Goal: Answer question/provide support: Share knowledge or assist other users

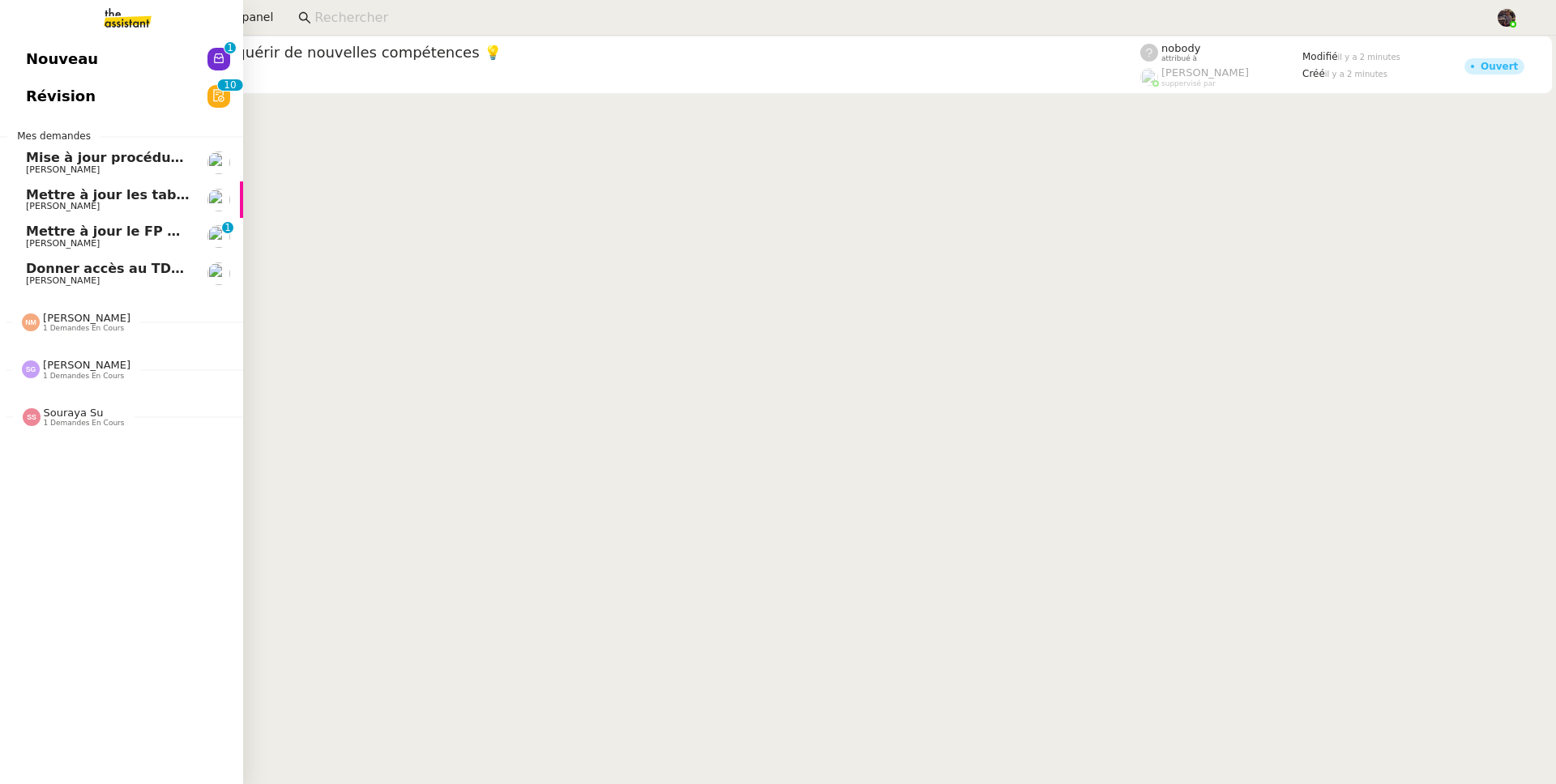
click at [63, 222] on link "Mettre à jour le FP pour septembre 2025 Alison Picard-Boix 0 1 2 3 4 5 6 7 8 9" at bounding box center [121, 236] width 243 height 37
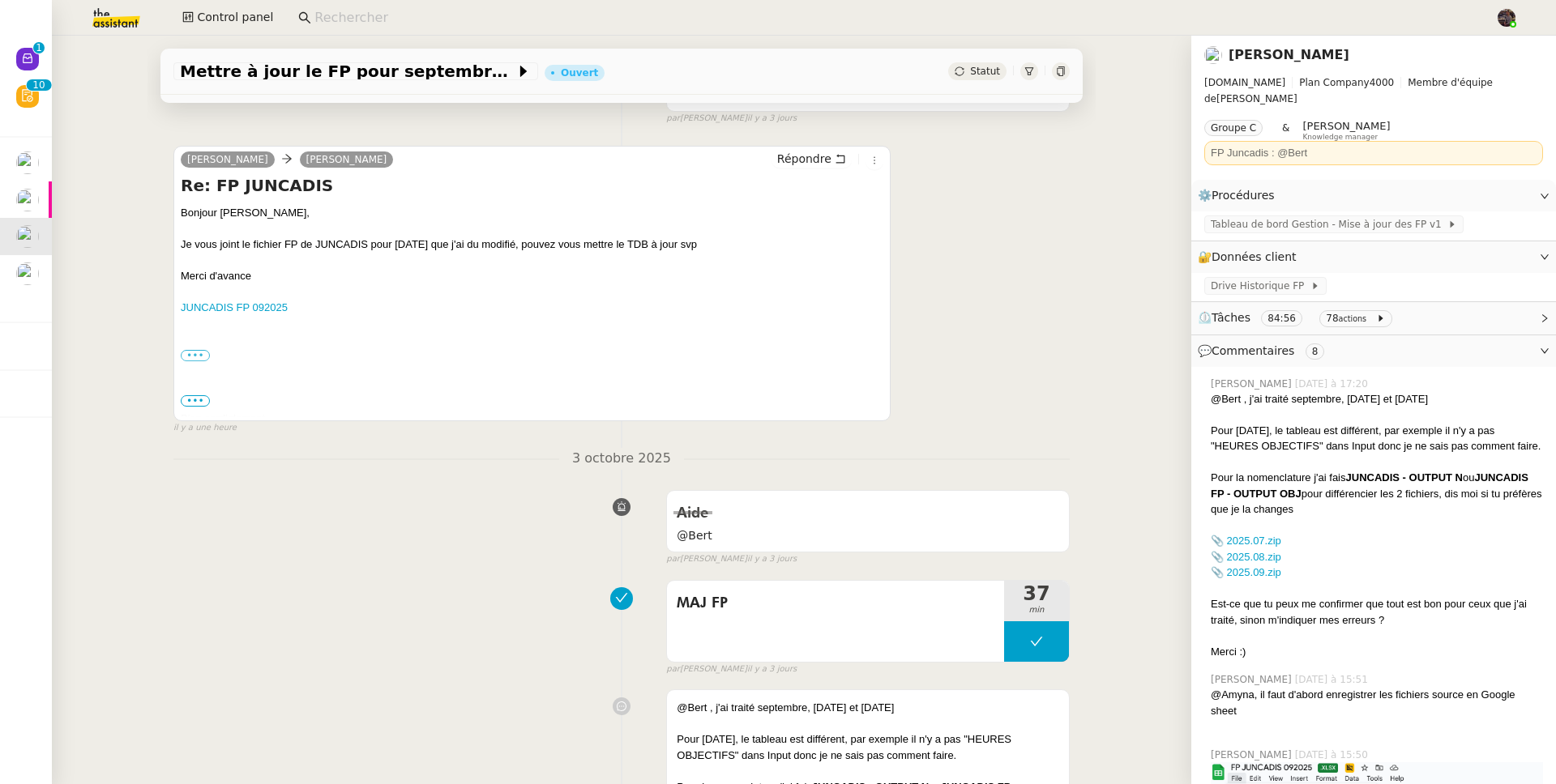
scroll to position [125, 0]
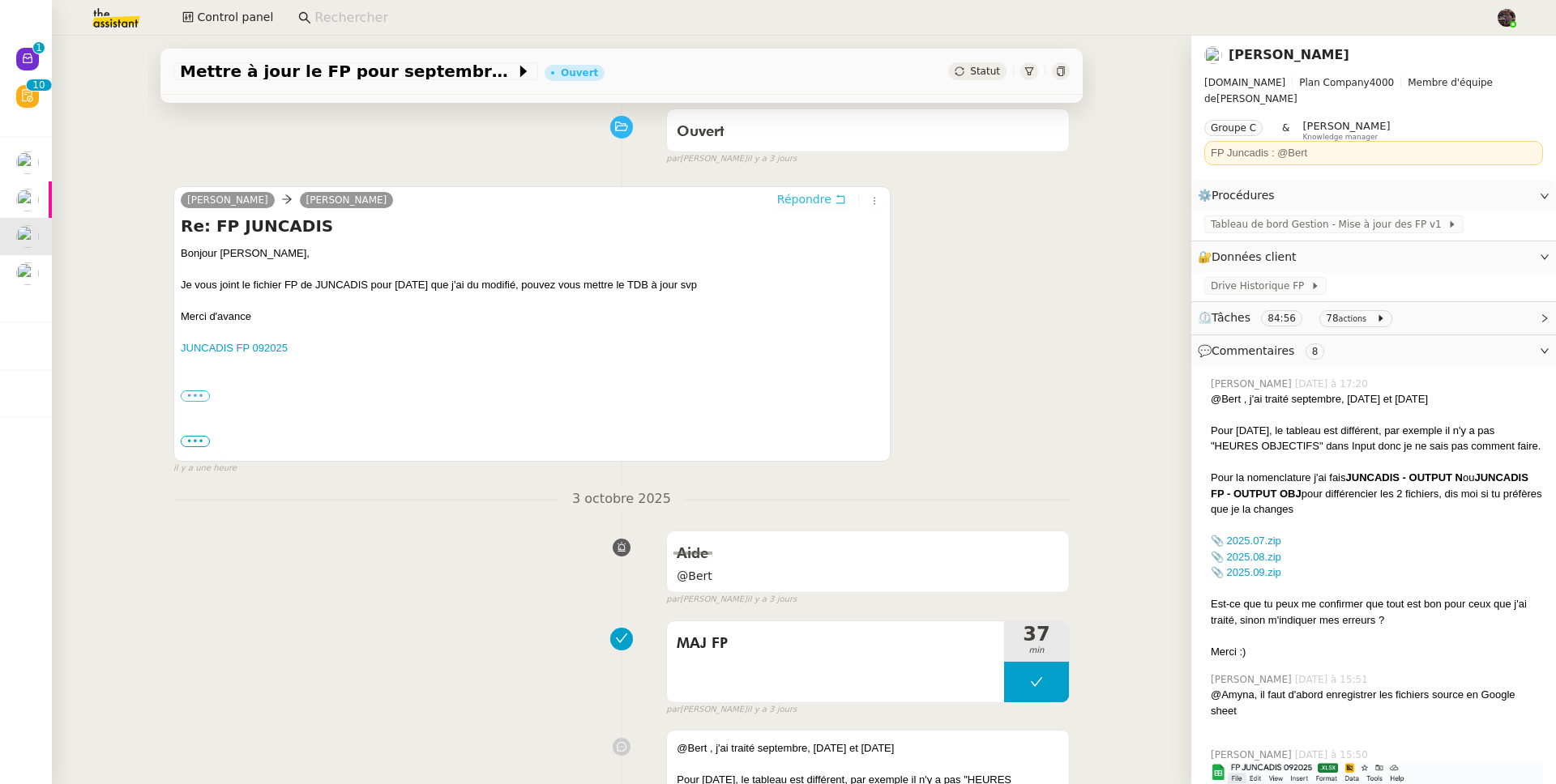
click at [788, 207] on span "Répondre" at bounding box center [804, 199] width 54 height 16
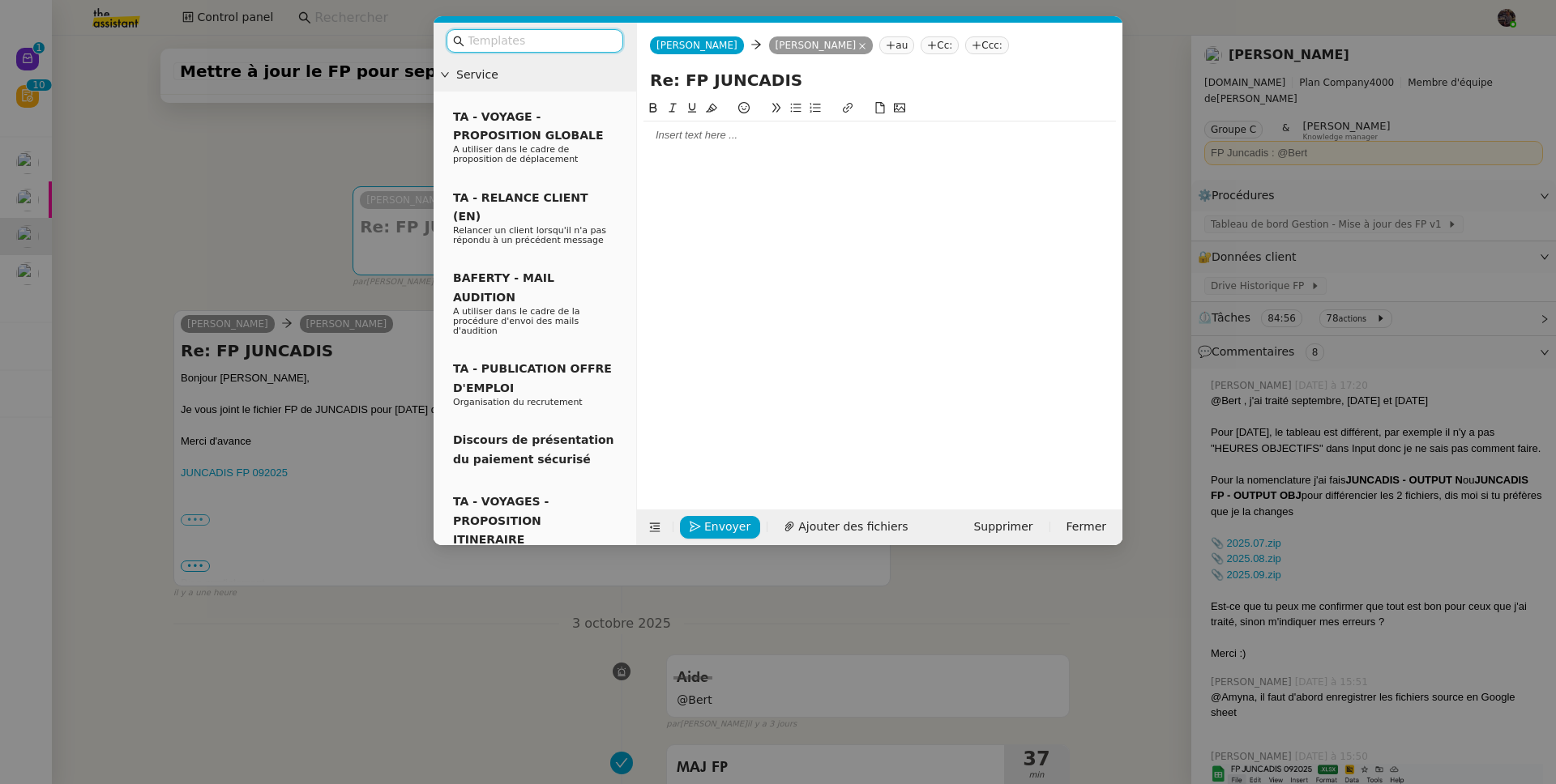
click at [728, 136] on div at bounding box center [880, 135] width 473 height 14
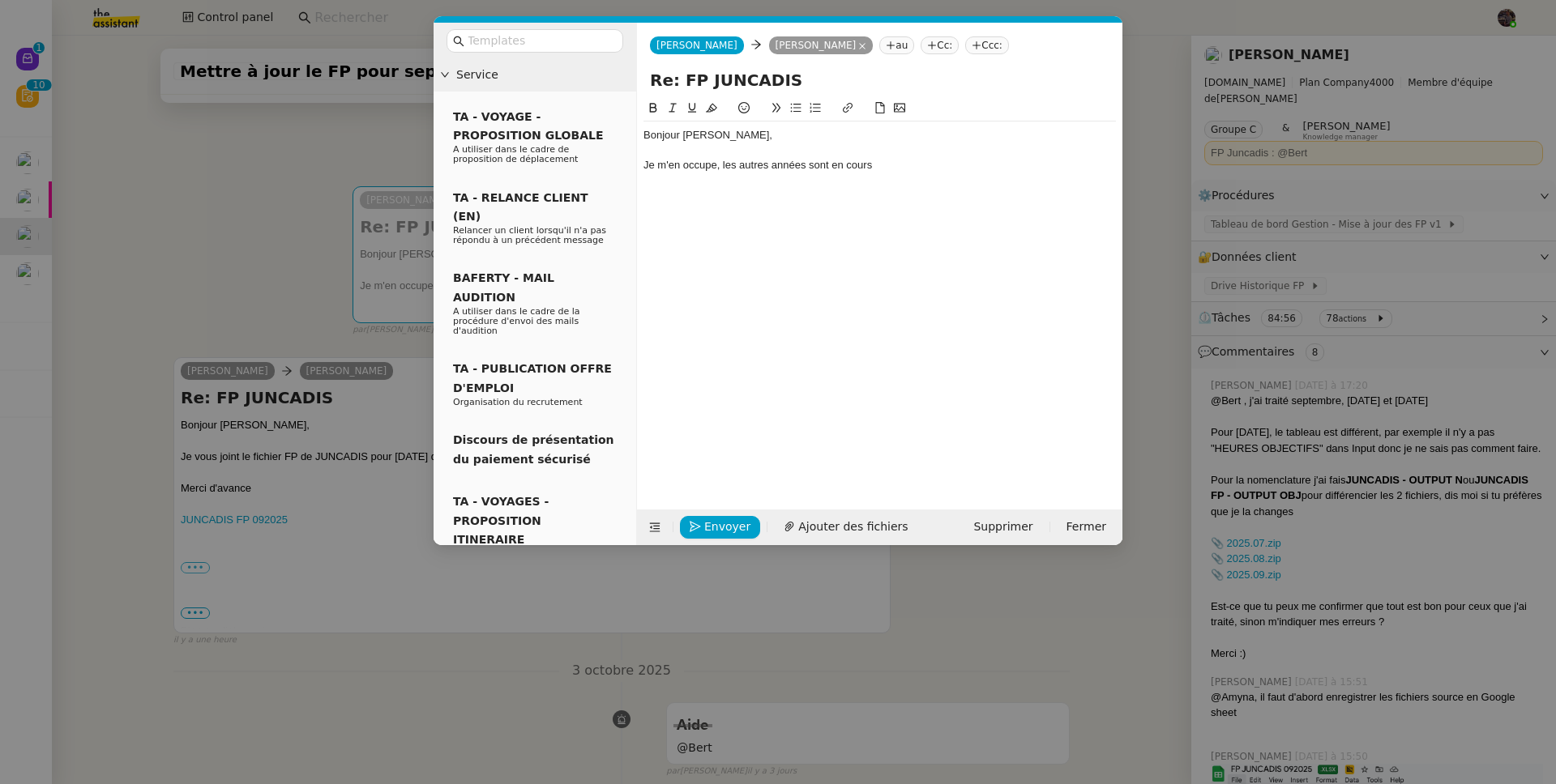
click at [764, 163] on div "Je m'en occupe, les autres années sont en cours" at bounding box center [880, 165] width 473 height 14
drag, startPoint x: 764, startPoint y: 163, endPoint x: 884, endPoint y: 158, distance: 120.1
click at [884, 158] on div "Je m'en occupe, les autres années sont en cours" at bounding box center [880, 165] width 473 height 14
click at [788, 163] on div "Je m'en occupe, les autres années sont en cours" at bounding box center [880, 165] width 473 height 14
drag, startPoint x: 788, startPoint y: 163, endPoint x: 898, endPoint y: 165, distance: 110.0
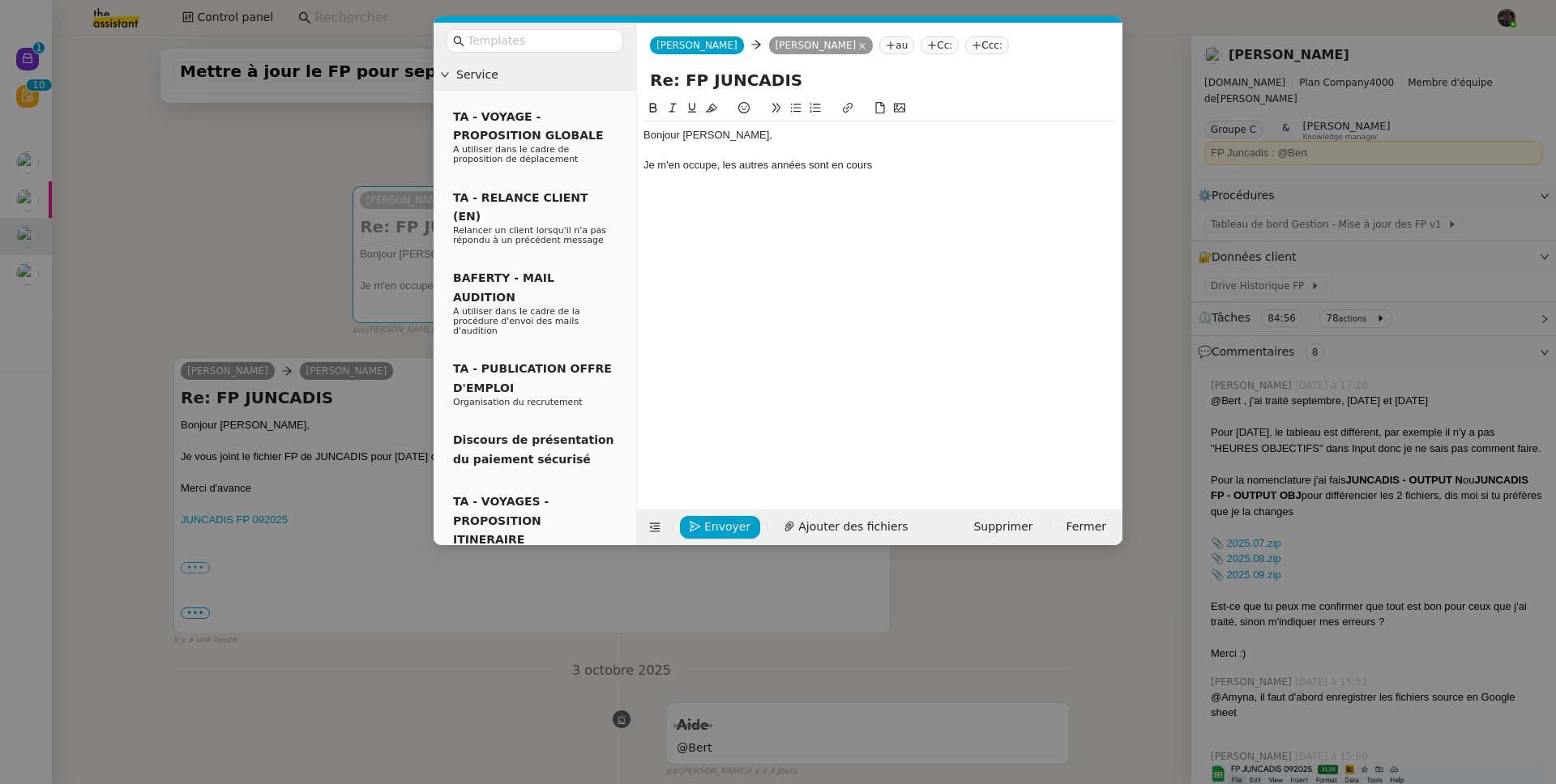
click at [898, 165] on div "Je m'en occupe, les autres années sont en cours" at bounding box center [880, 165] width 473 height 14
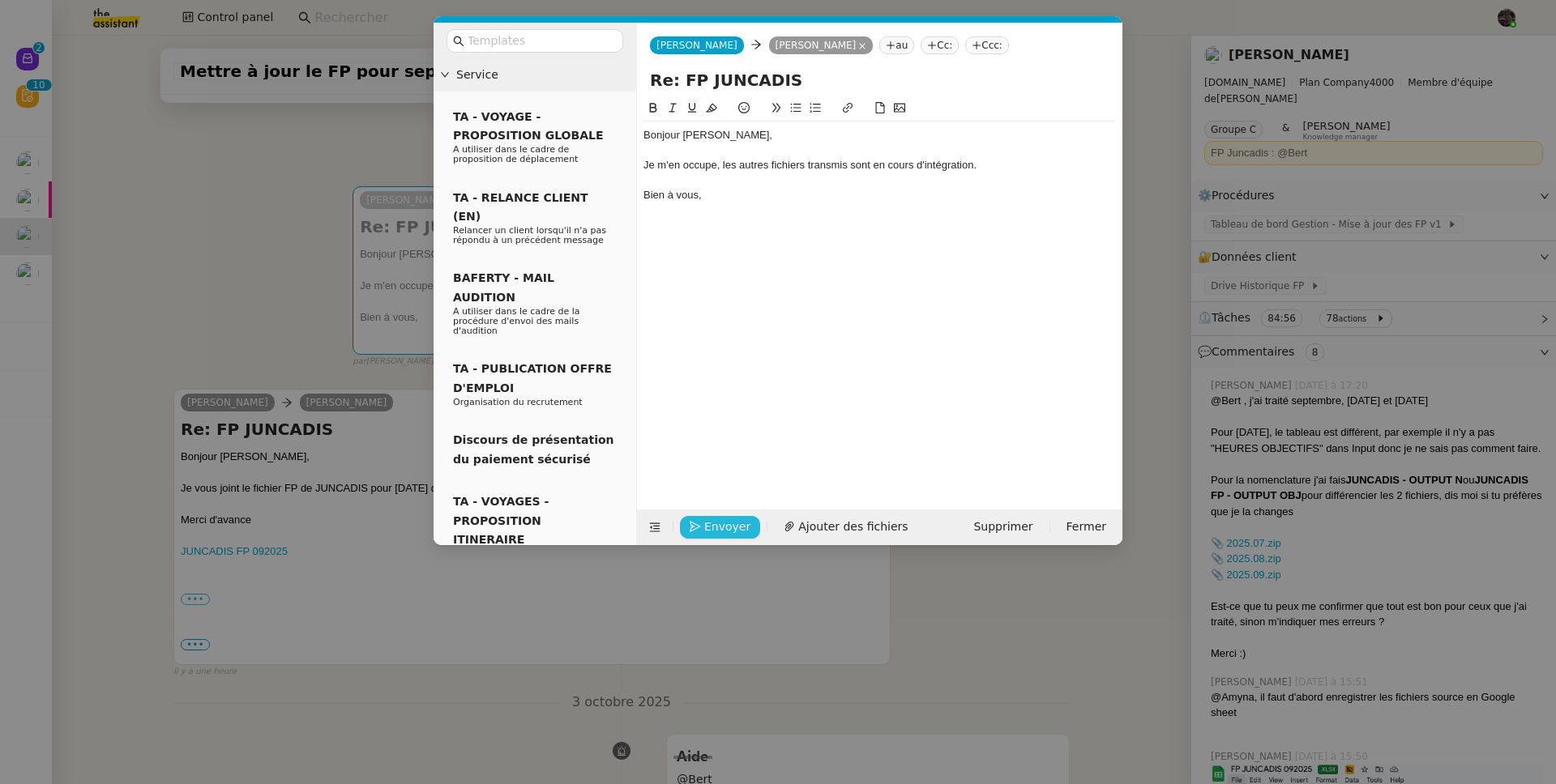
click at [720, 516] on button "Envoyer" at bounding box center [720, 527] width 81 height 23
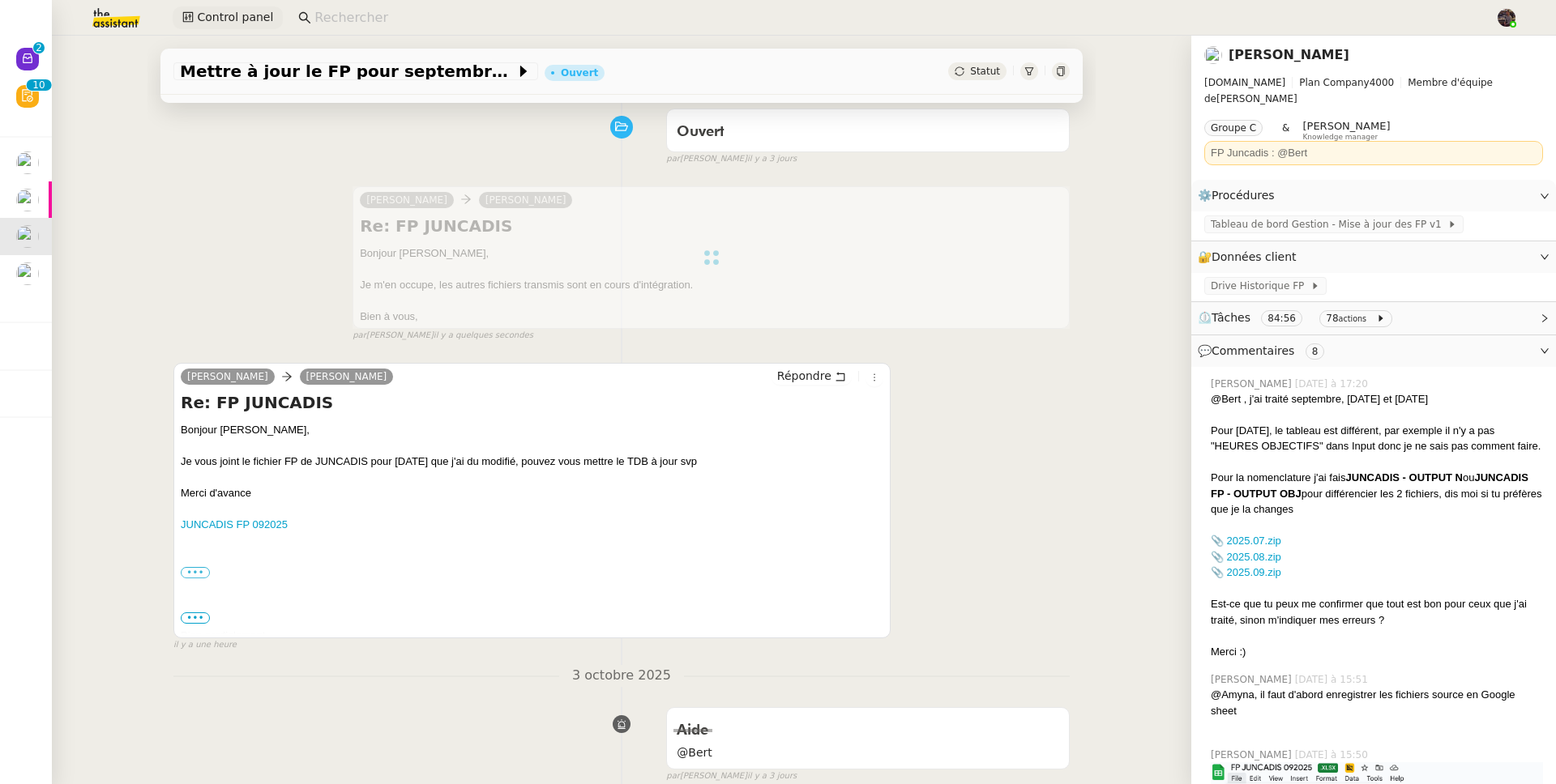
click at [243, 6] on button "Control panel" at bounding box center [227, 18] width 111 height 23
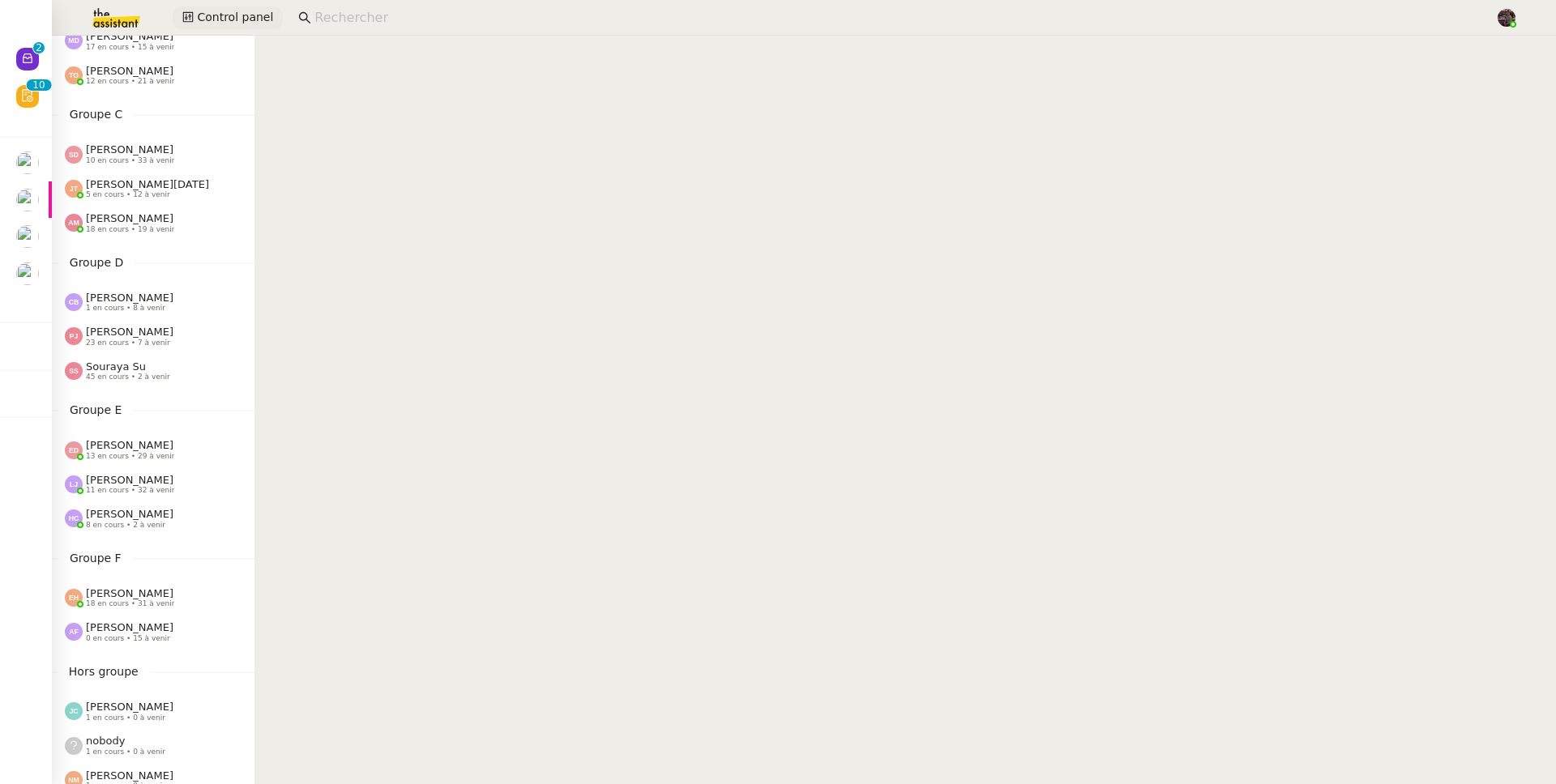
scroll to position [177, 0]
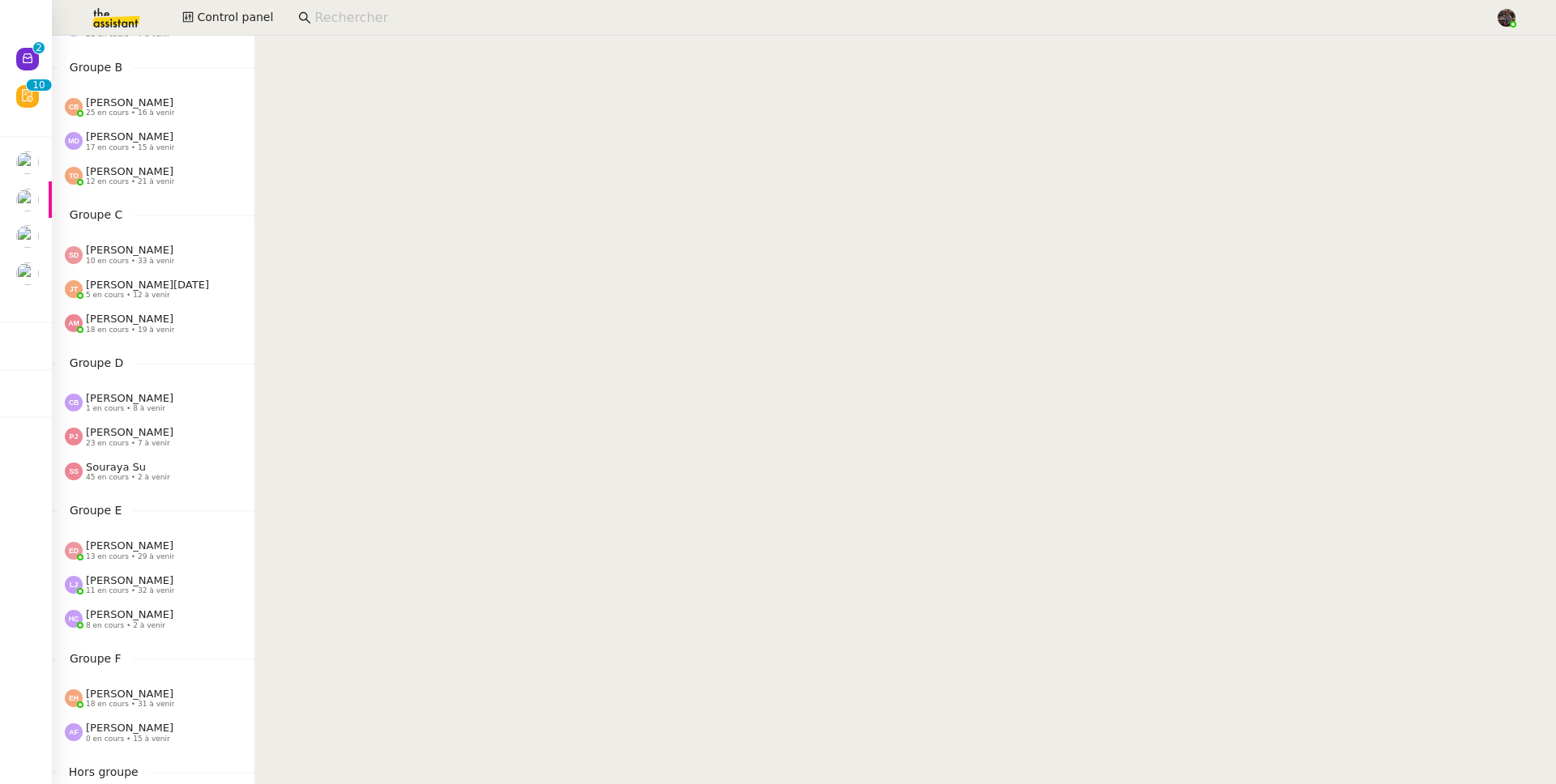
click at [155, 334] on span "18 en cours • 19 à venir" at bounding box center [130, 330] width 89 height 9
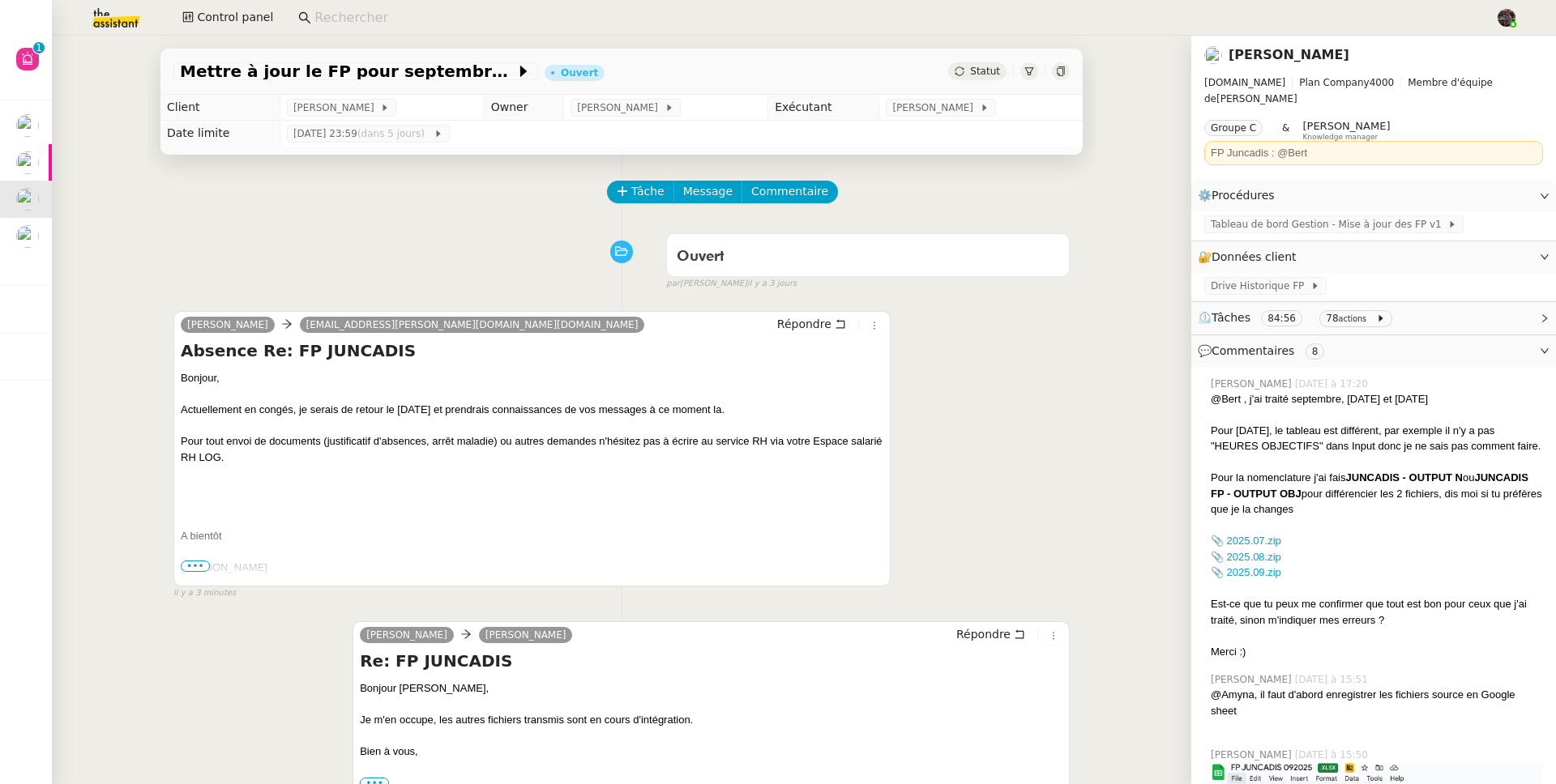
click at [403, 4] on app-search-bar at bounding box center [890, 18] width 1202 height 35
click at [400, 9] on input at bounding box center [897, 18] width 1165 height 22
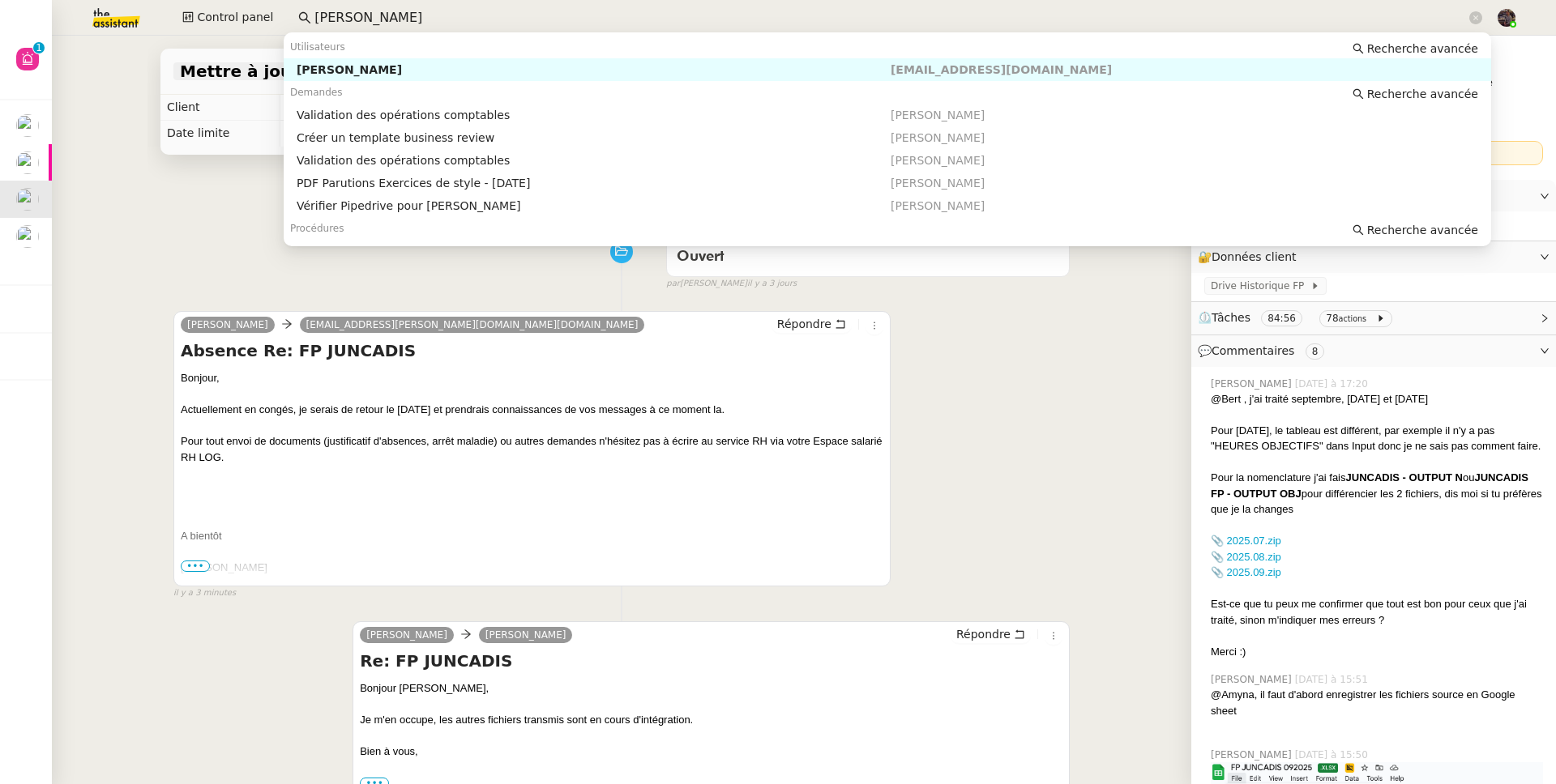
click at [337, 65] on div "Aymeric Pichegrain" at bounding box center [593, 69] width 594 height 14
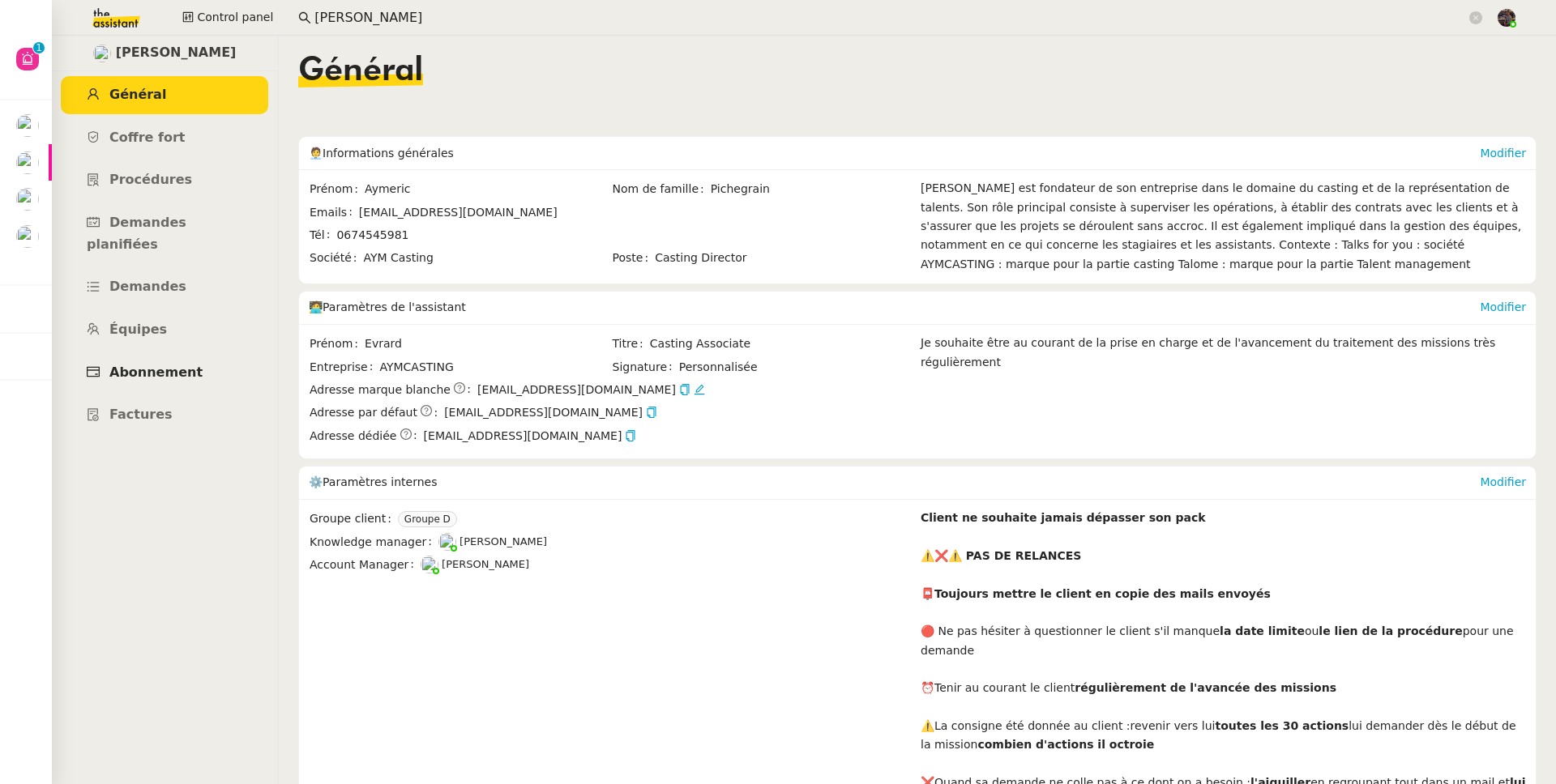
click at [158, 365] on span "Abonnement" at bounding box center [156, 372] width 93 height 15
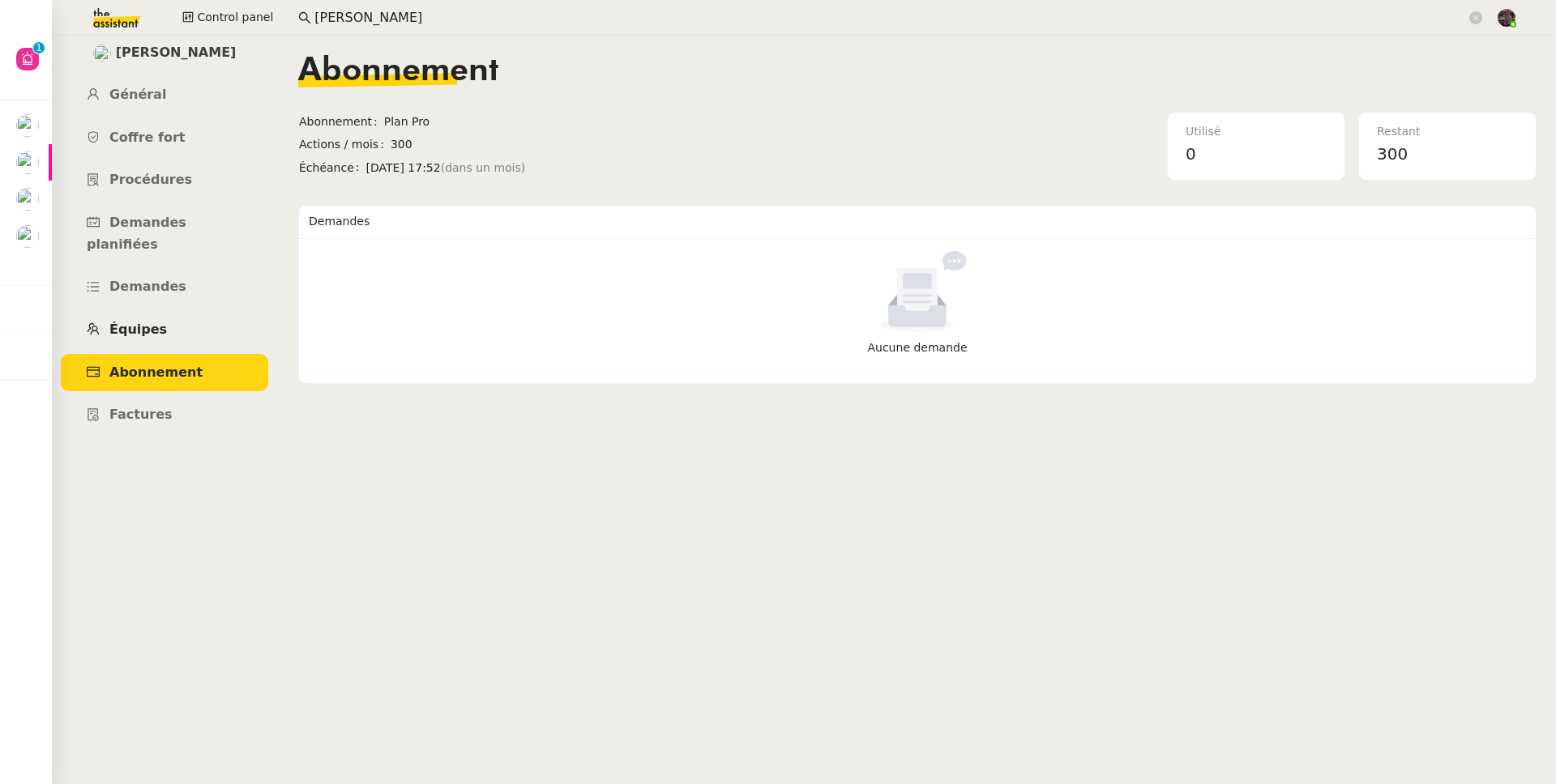
click at [163, 311] on link "Équipes" at bounding box center [165, 330] width 207 height 38
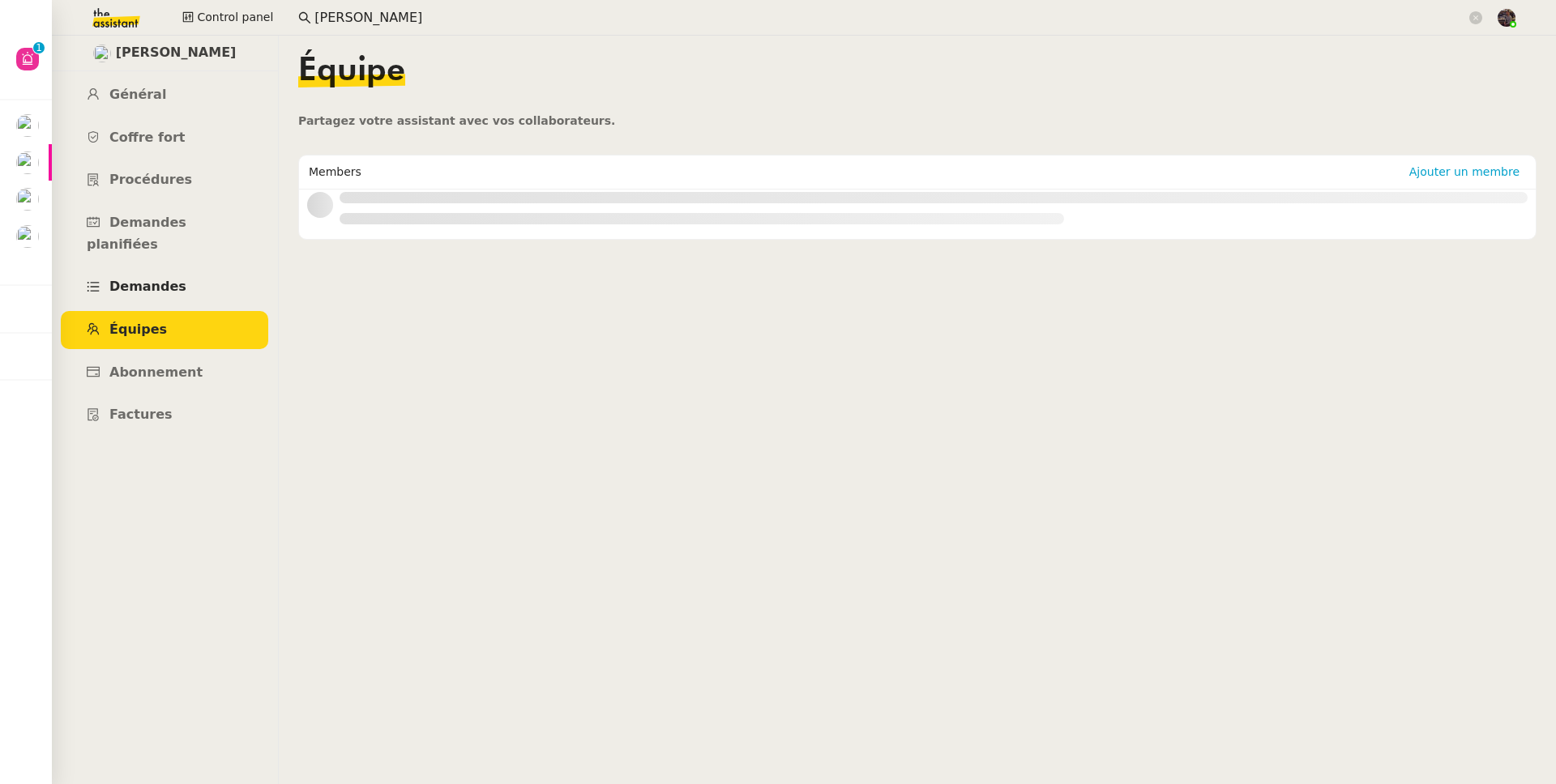
click at [158, 279] on span "Demandes" at bounding box center [148, 286] width 77 height 15
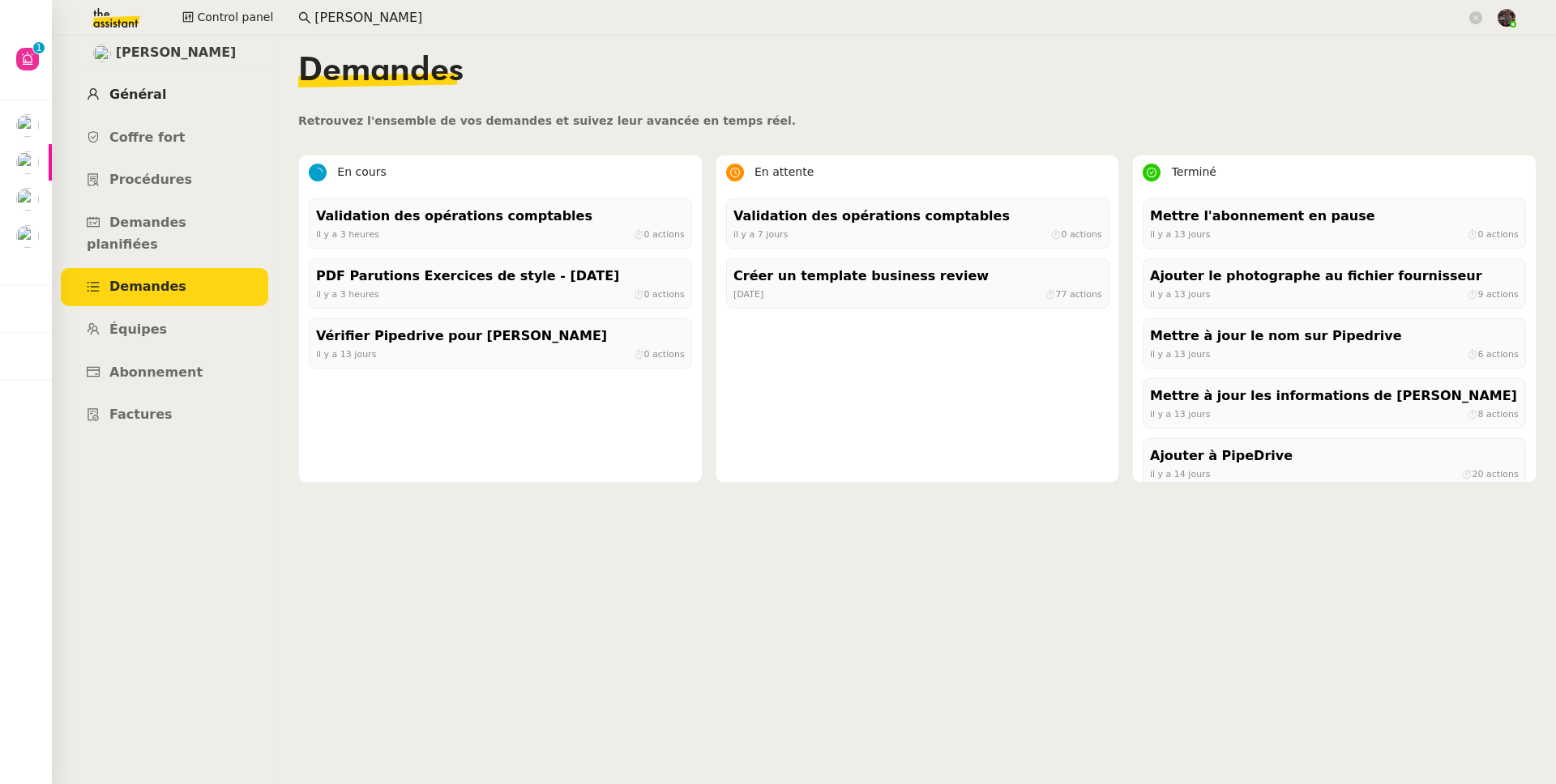
click at [182, 106] on link "Général" at bounding box center [165, 95] width 207 height 38
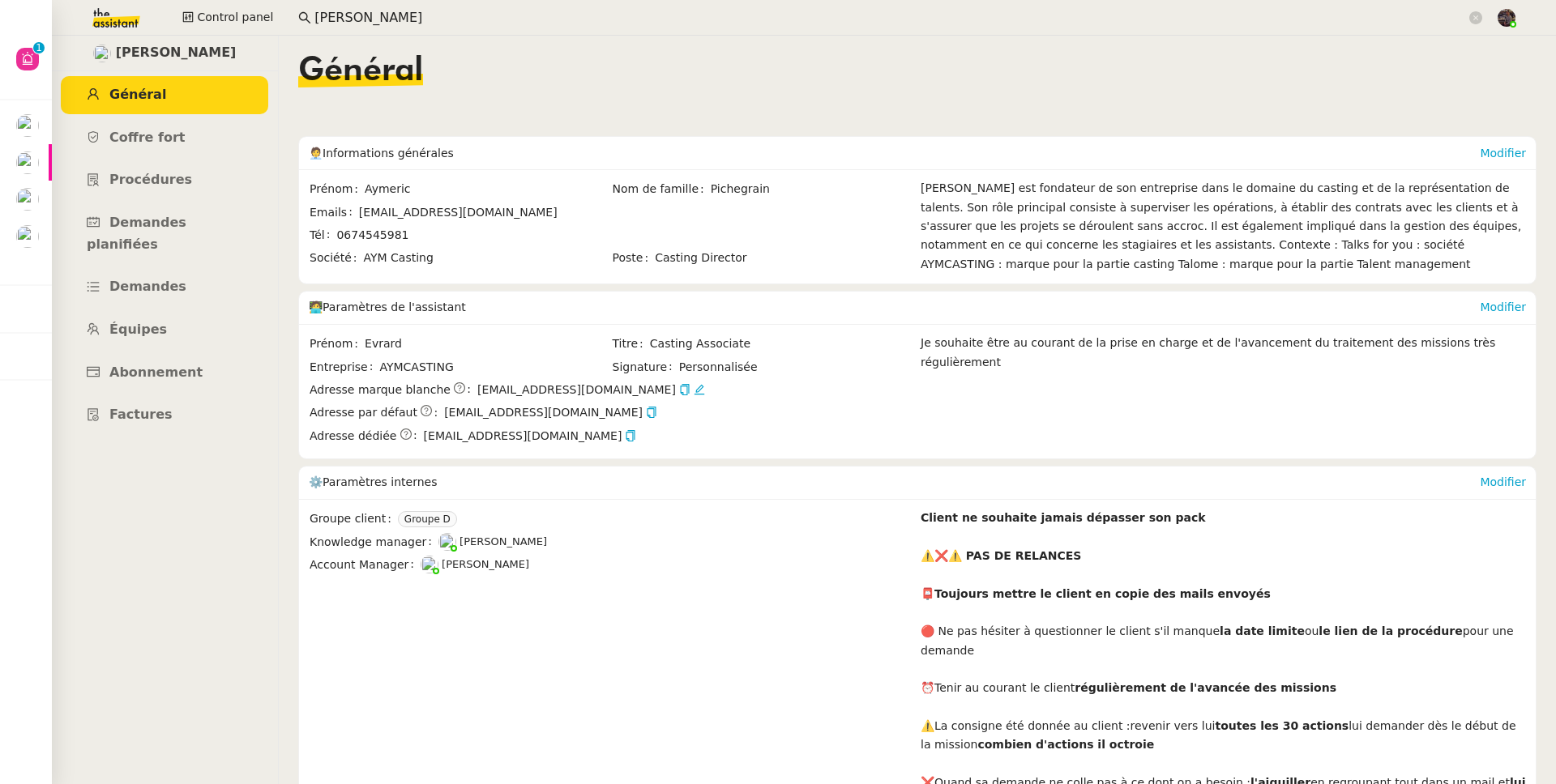
click at [166, 328] on ul "Général Coffre fort Procédures Demandes planifiées Demandes Équipes Abonnement …" at bounding box center [165, 255] width 227 height 358
click at [168, 354] on link "Abonnement" at bounding box center [165, 373] width 207 height 38
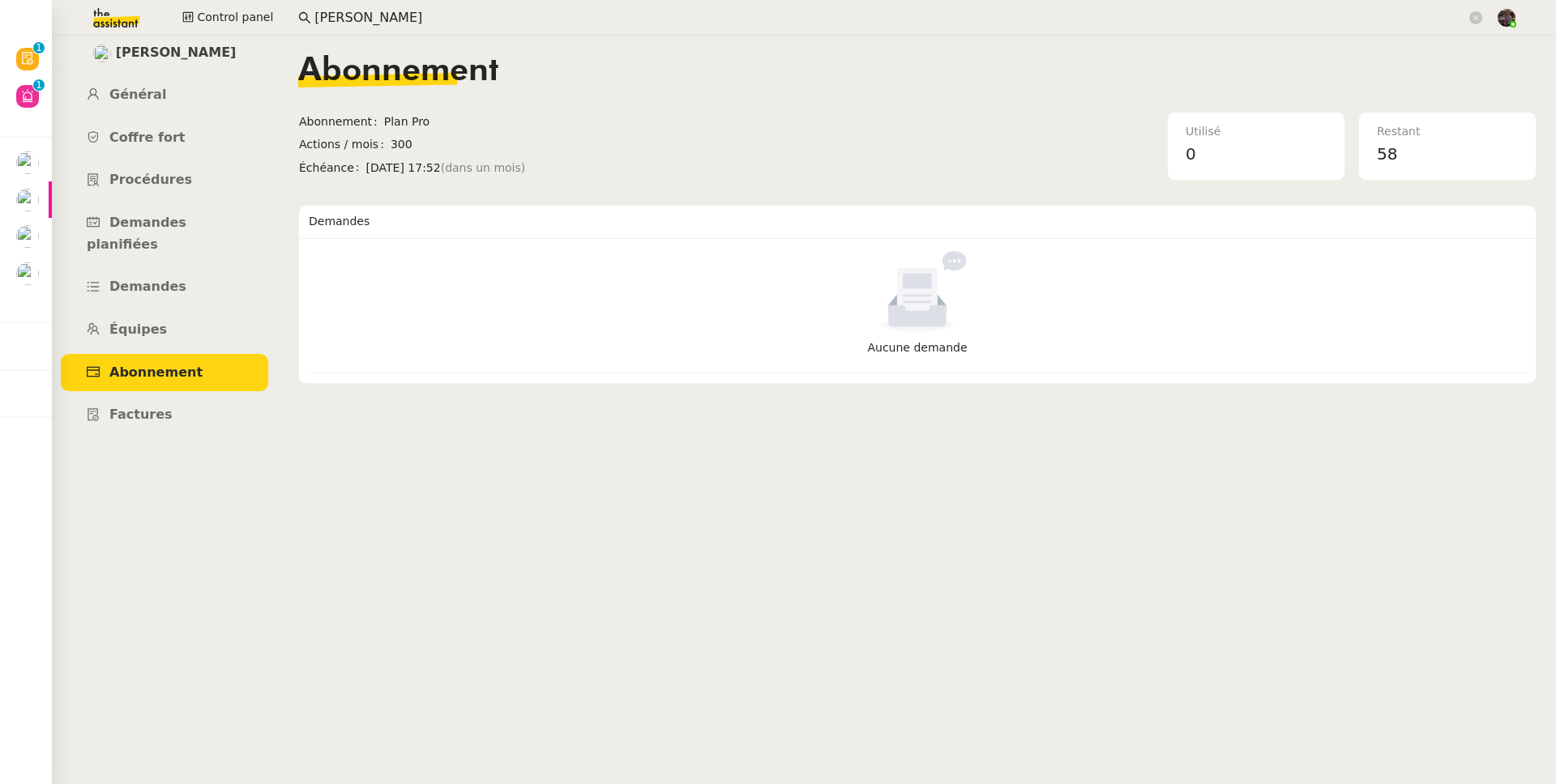
click at [357, 7] on input "aymeric piche" at bounding box center [890, 18] width 1152 height 22
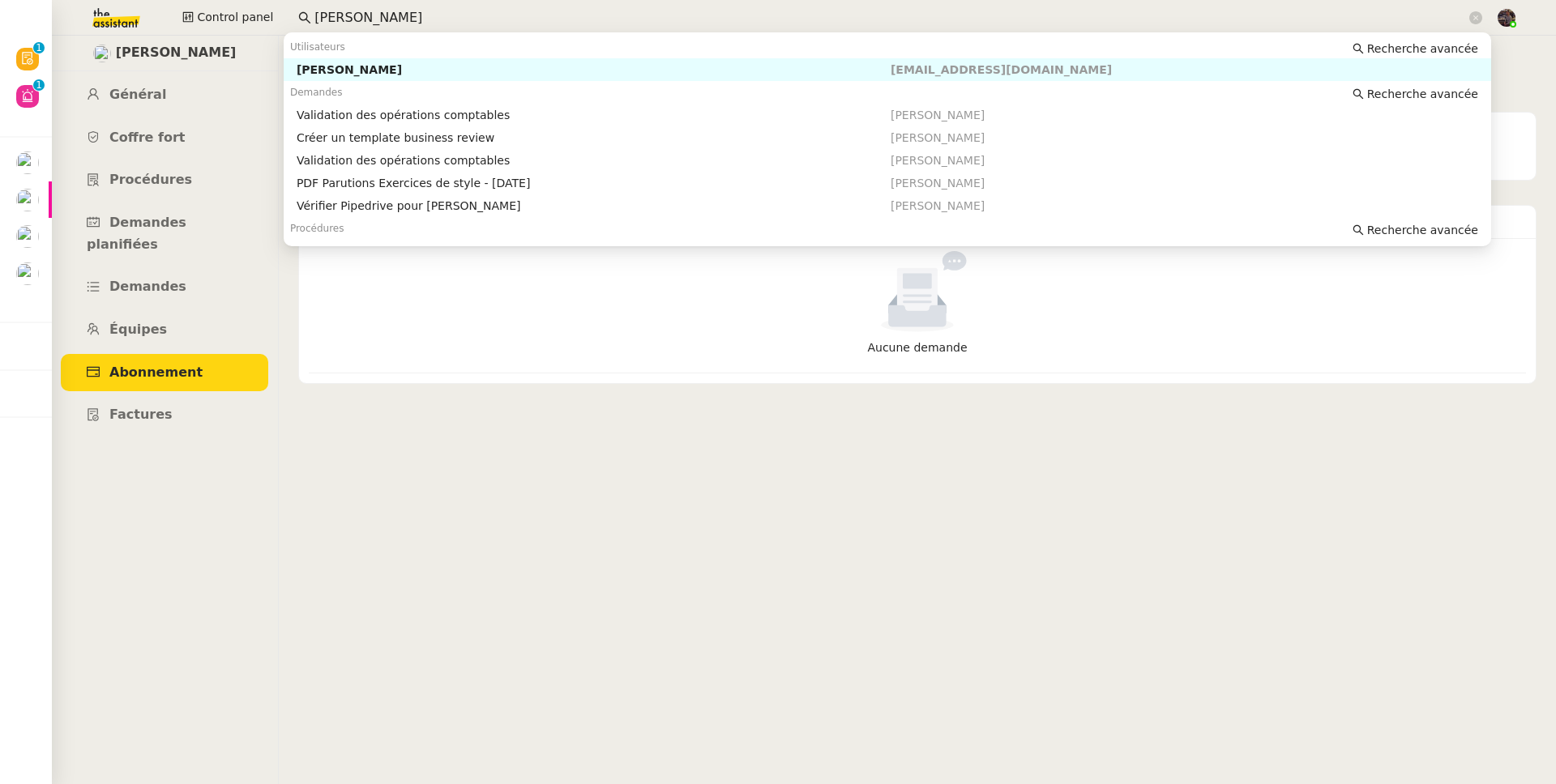
click at [357, 7] on input "aymeric piche" at bounding box center [890, 18] width 1152 height 22
paste input "Guillaume Champredond"
click at [372, 68] on div "Guillaume Champredonde" at bounding box center [593, 69] width 594 height 14
type input "Guillaume Champredonde"
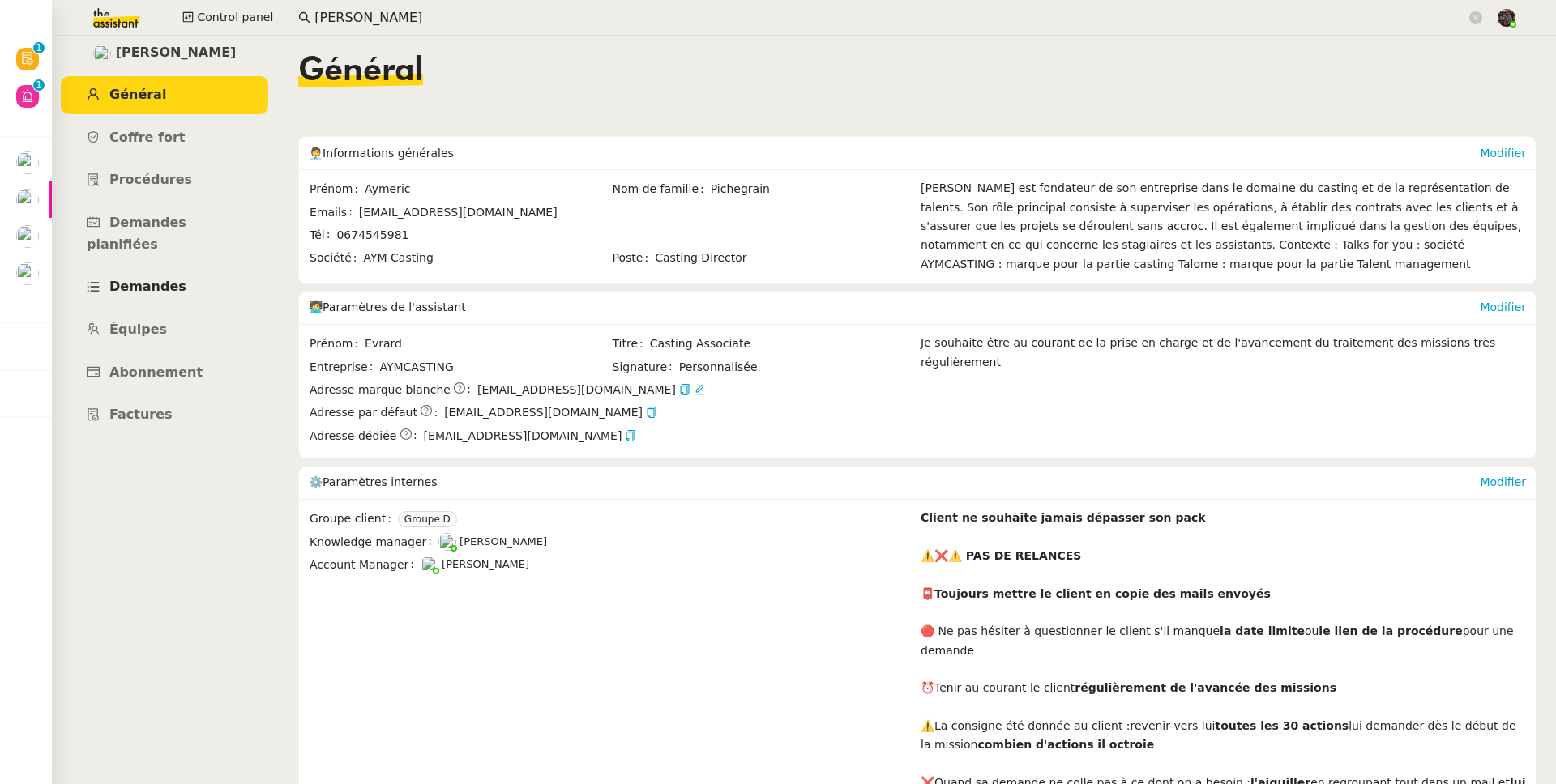
click at [157, 279] on span "Demandes" at bounding box center [148, 286] width 77 height 15
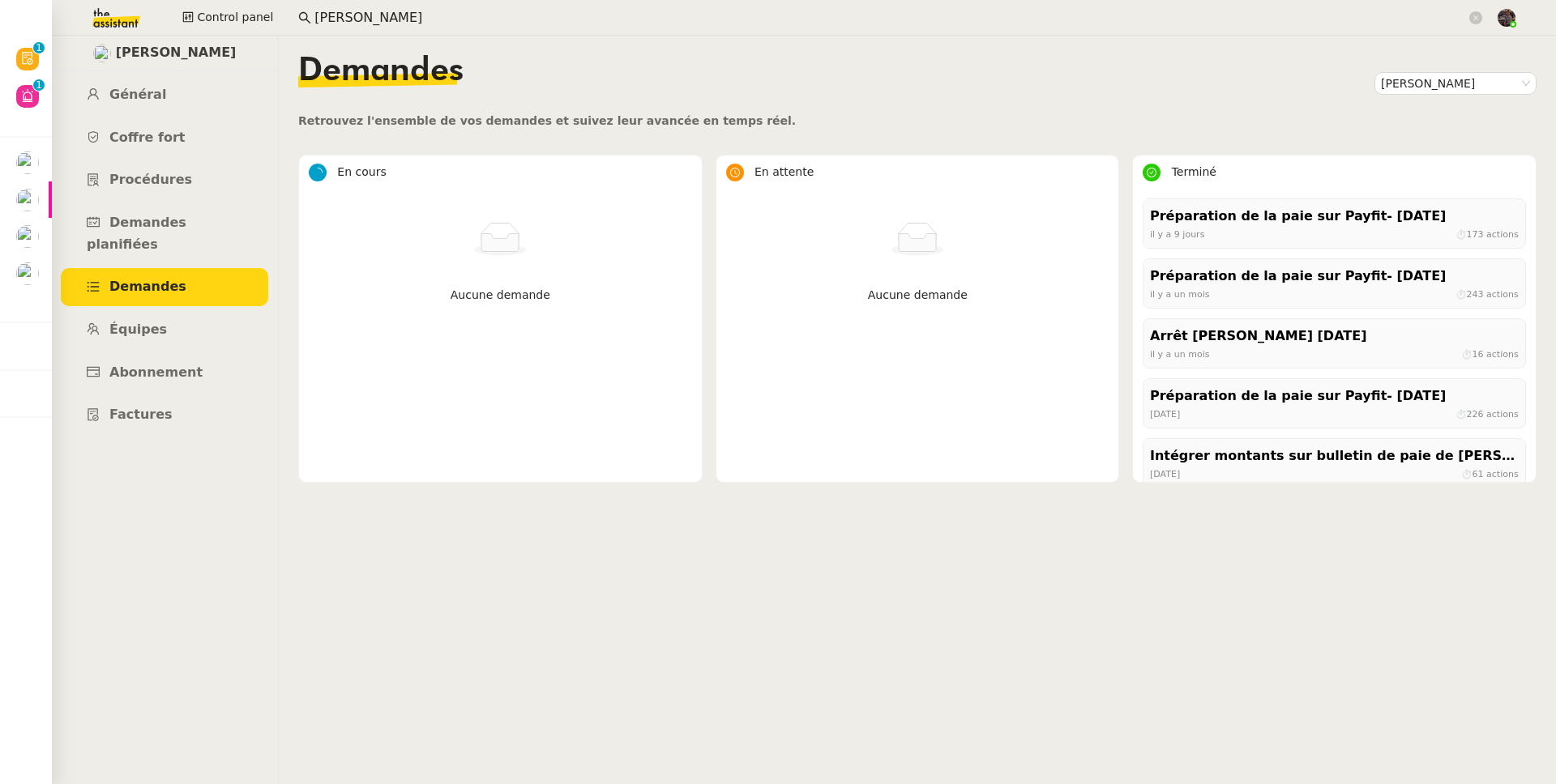
click at [1190, 65] on div "Demandes Guillaume Champredonde" at bounding box center [917, 83] width 1238 height 57
click at [1190, 77] on nz-select-item "Guillaume Champredonde" at bounding box center [1455, 83] width 149 height 21
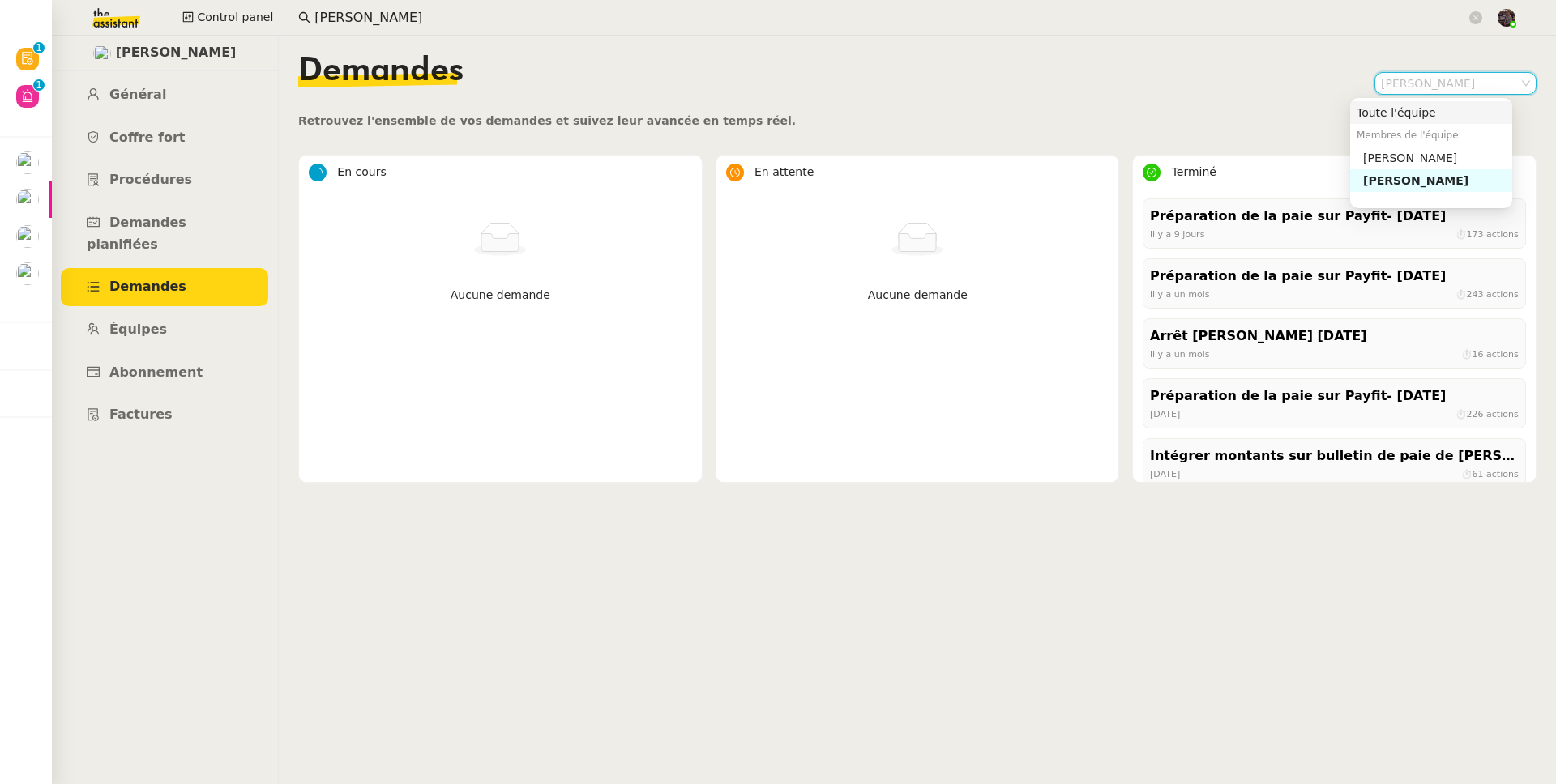
click at [1190, 96] on div "Toute l'équipe Membres de l'équipe Guillaume Gras Guillaume Champredonde" at bounding box center [1430, 153] width 162 height 117
click at [1190, 111] on div "Toute l'équipe" at bounding box center [1430, 112] width 149 height 14
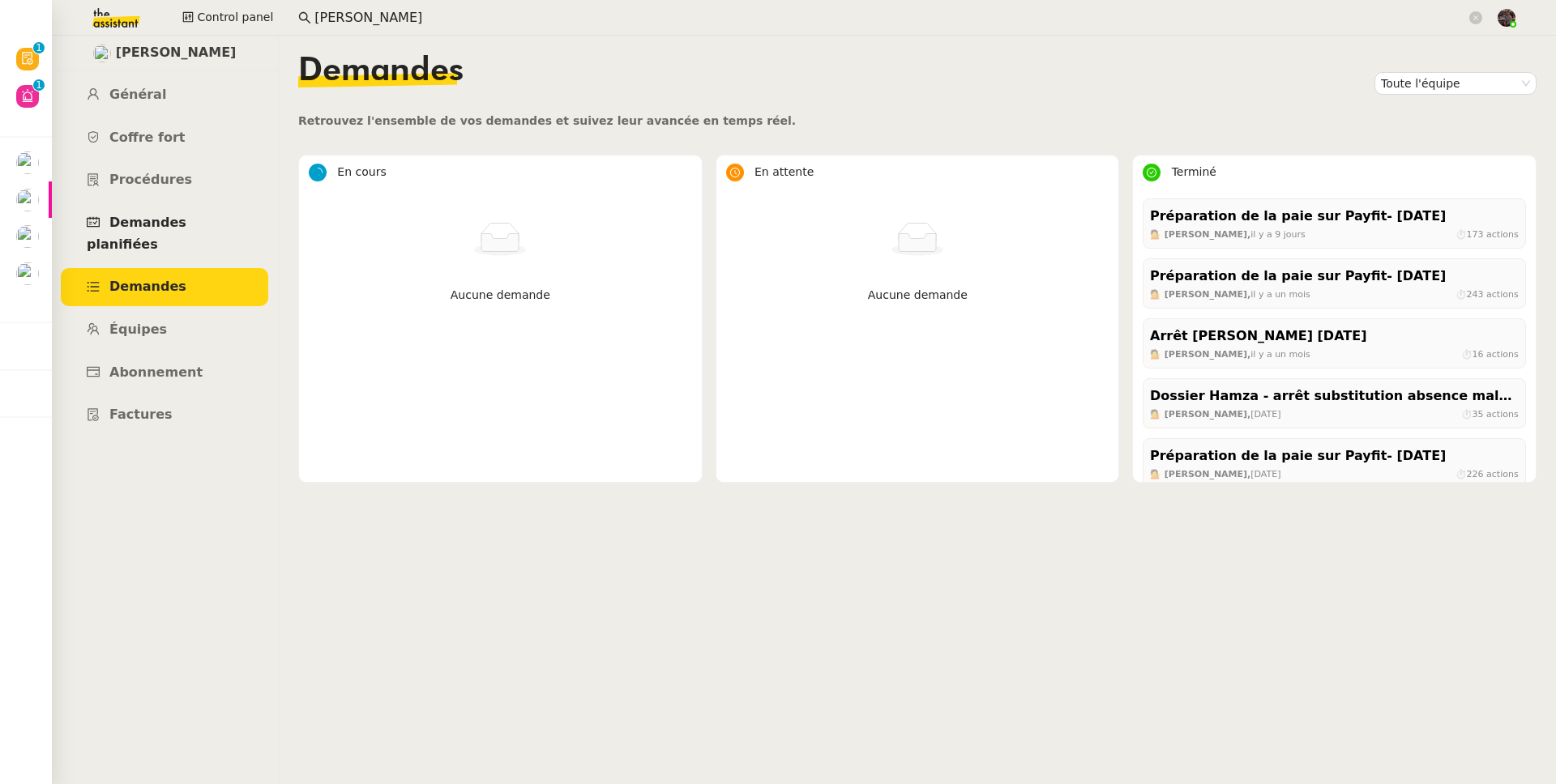
click at [187, 226] on span "Demandes planifiées" at bounding box center [136, 234] width 100 height 37
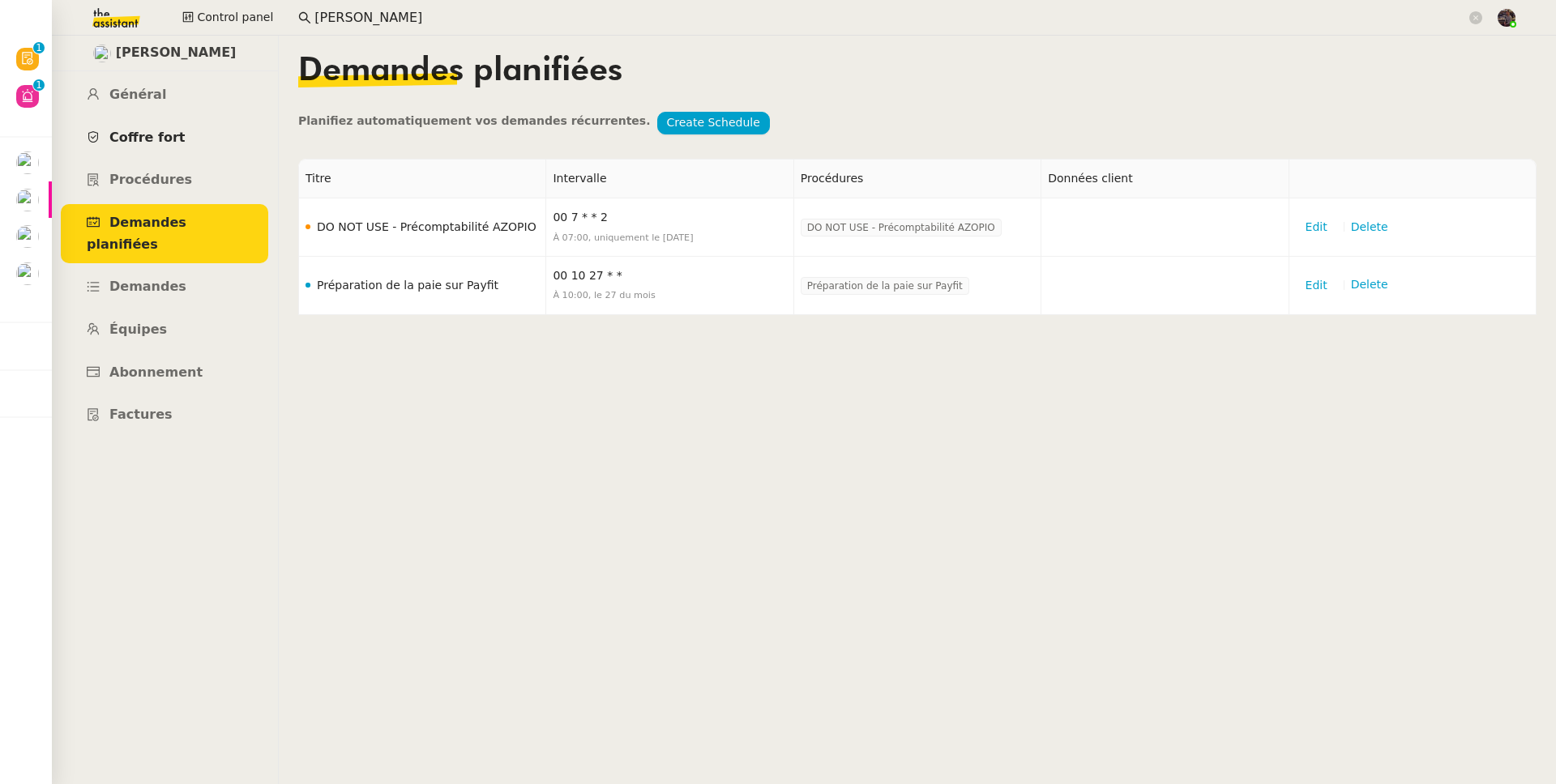
click at [203, 155] on link "Coffre fort" at bounding box center [165, 138] width 207 height 38
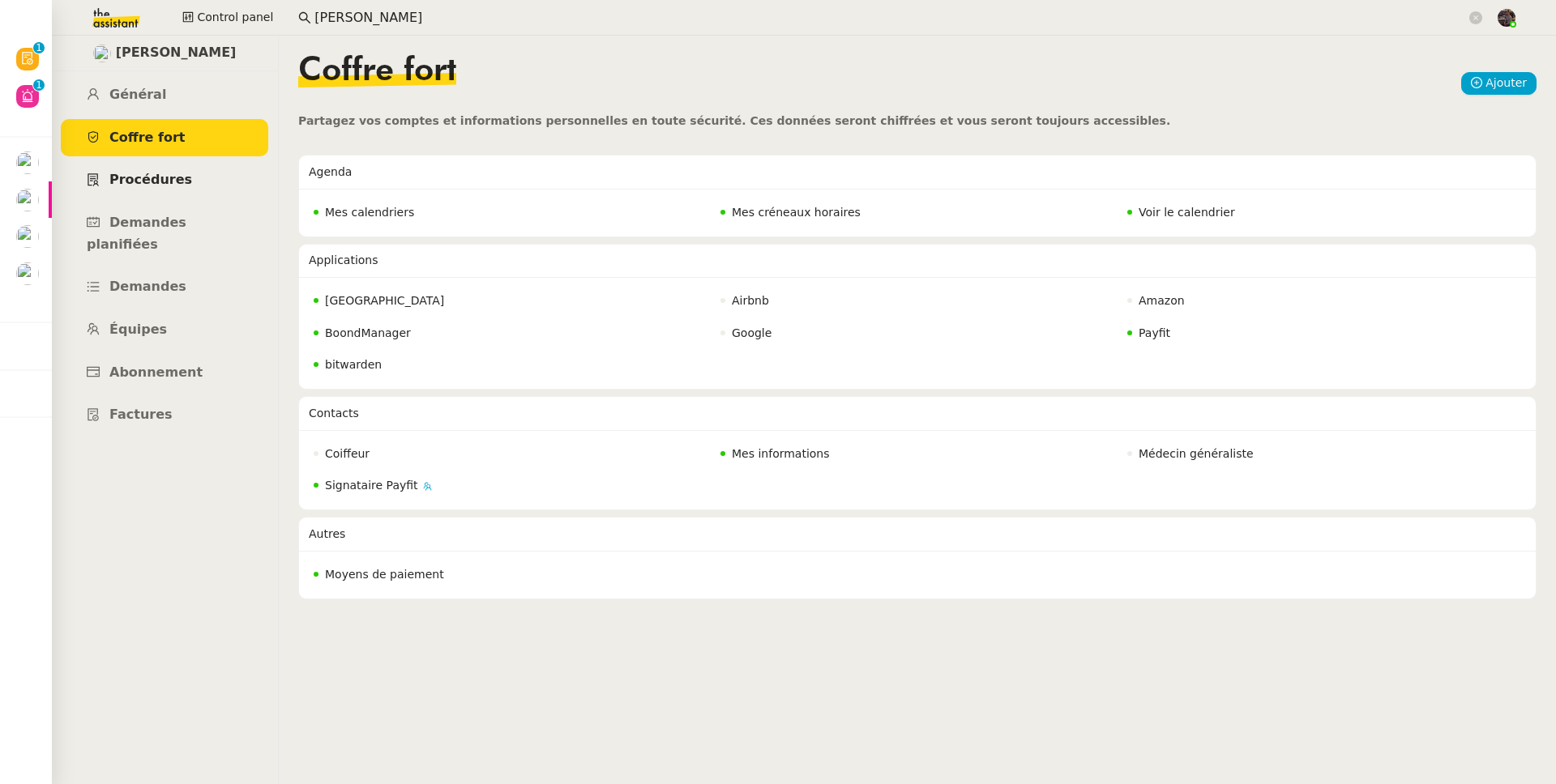
click at [198, 173] on link "Procédures" at bounding box center [165, 180] width 207 height 38
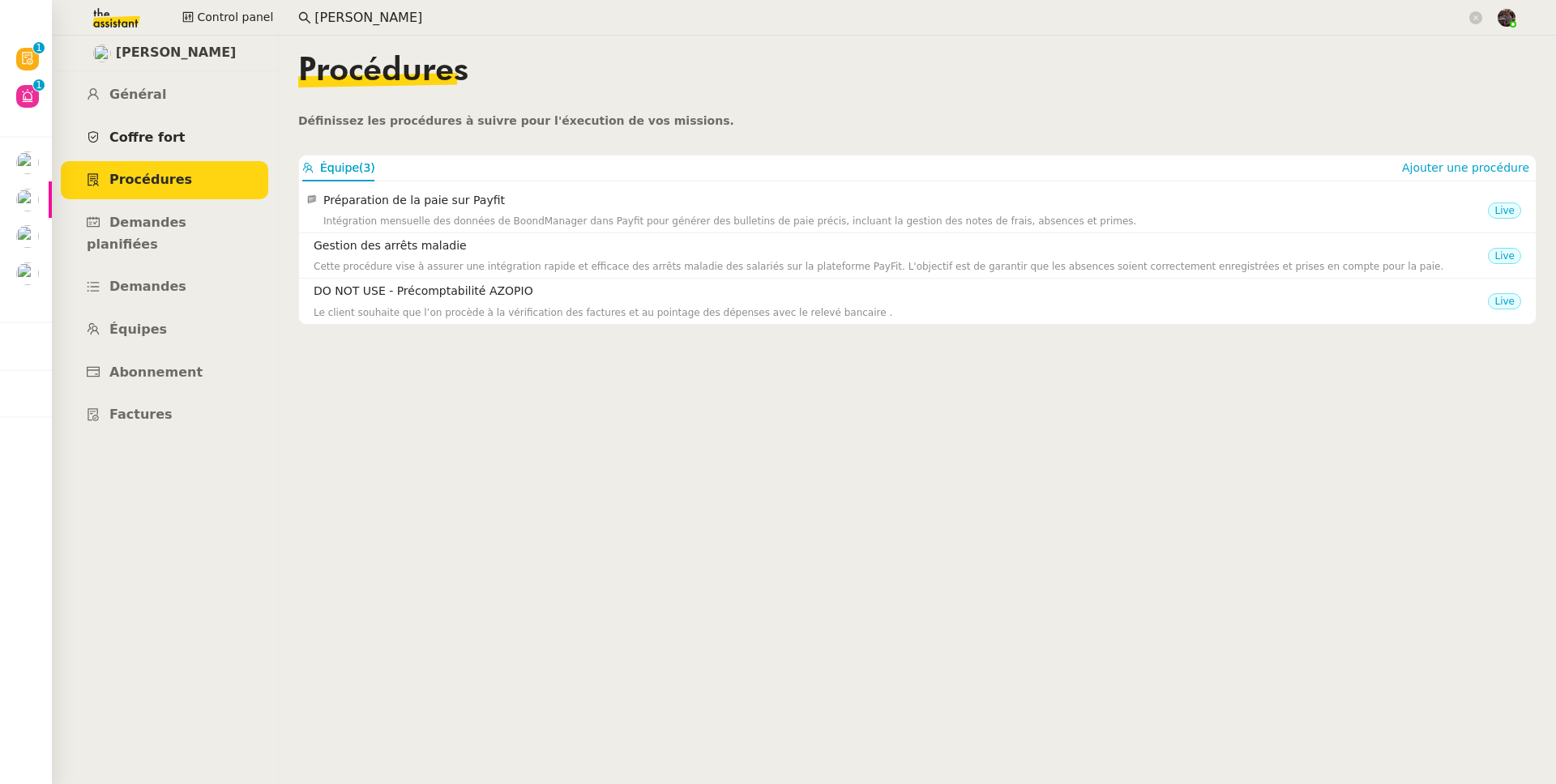
click at [177, 134] on link "Coffre fort" at bounding box center [165, 138] width 207 height 38
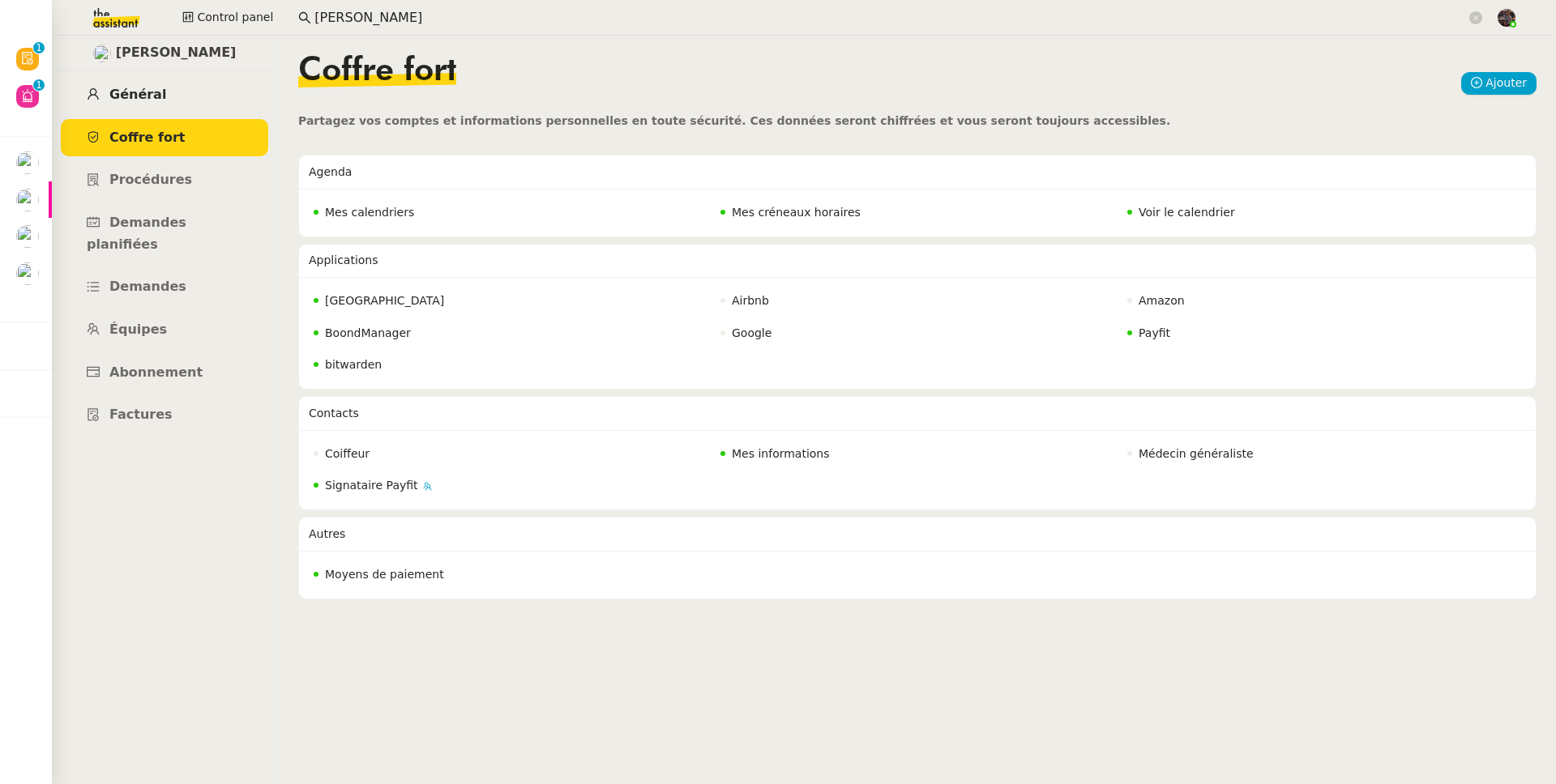
click at [166, 94] on link "Général" at bounding box center [165, 95] width 207 height 38
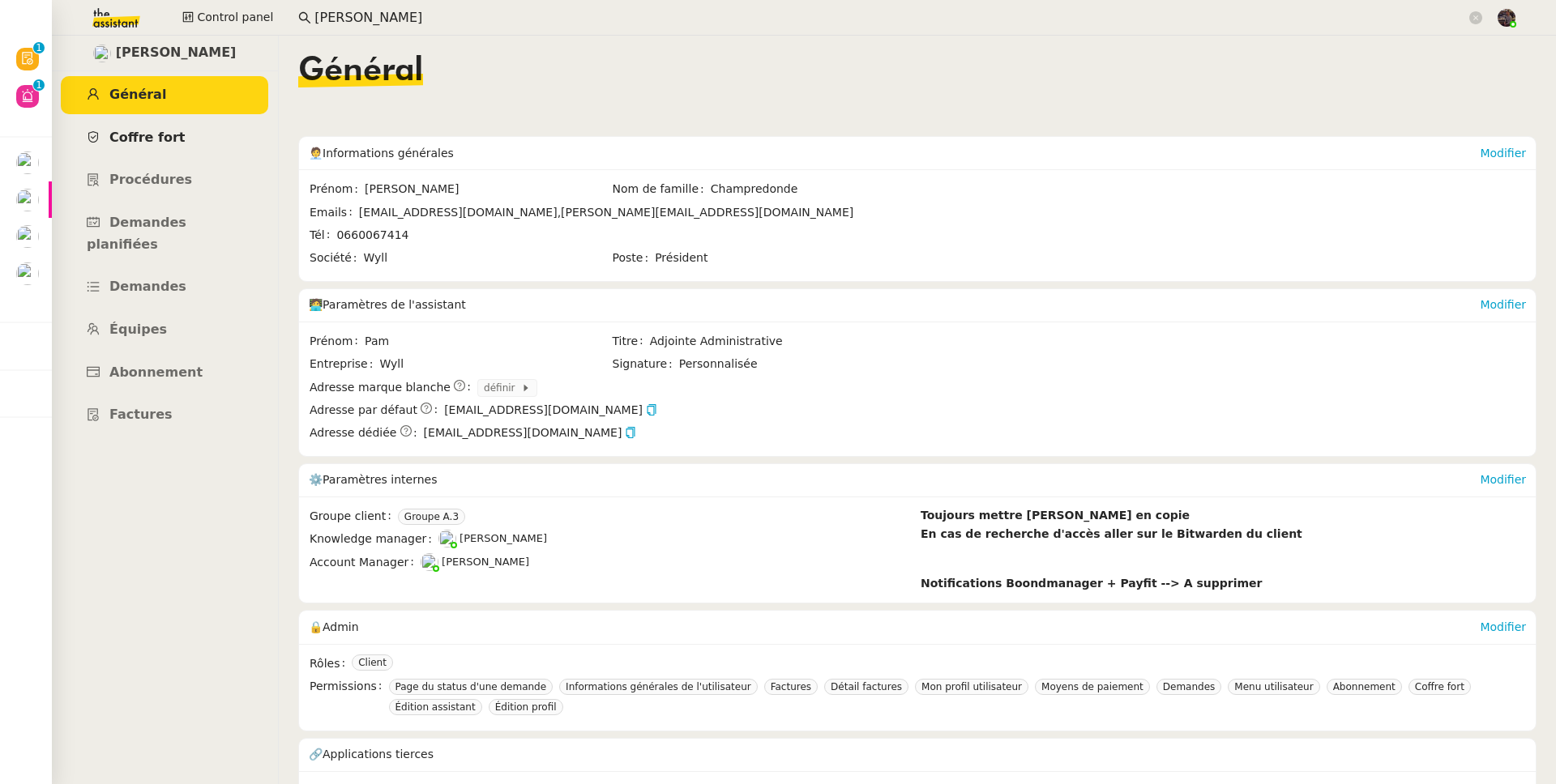
click at [160, 155] on link "Coffre fort" at bounding box center [165, 138] width 207 height 38
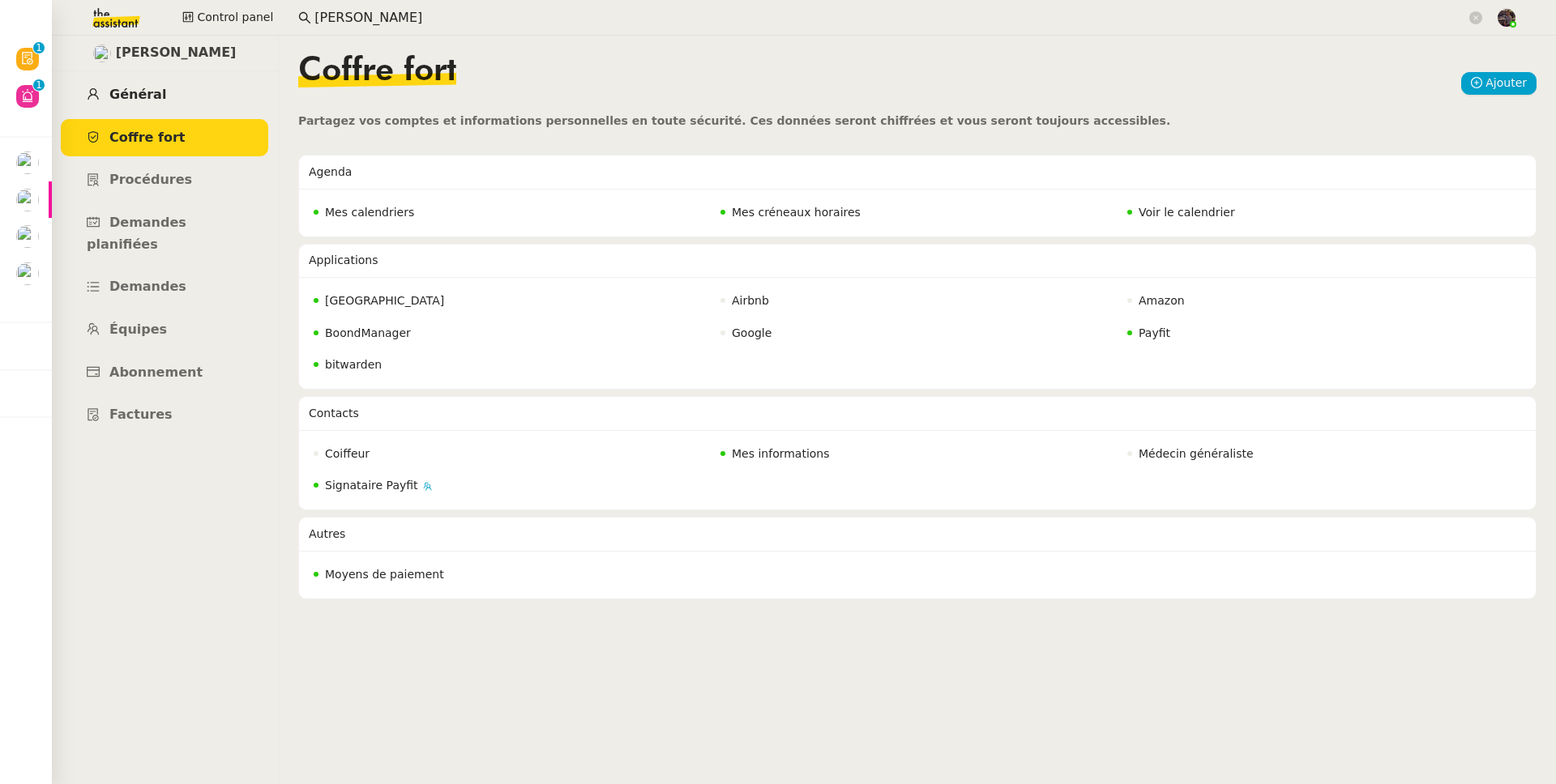
click at [165, 102] on link "Général" at bounding box center [165, 95] width 207 height 38
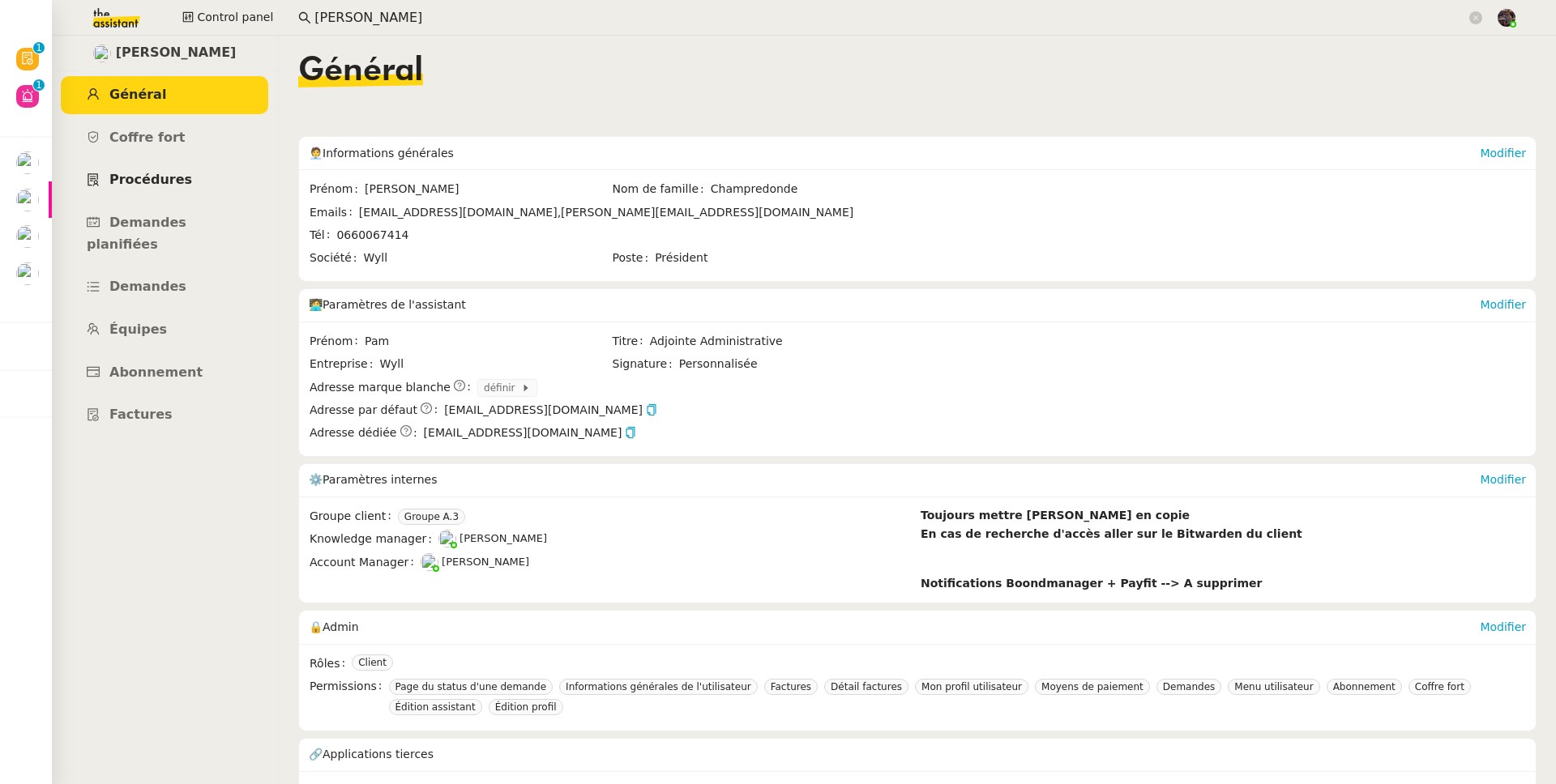
click at [166, 198] on link "Procédures" at bounding box center [165, 180] width 207 height 38
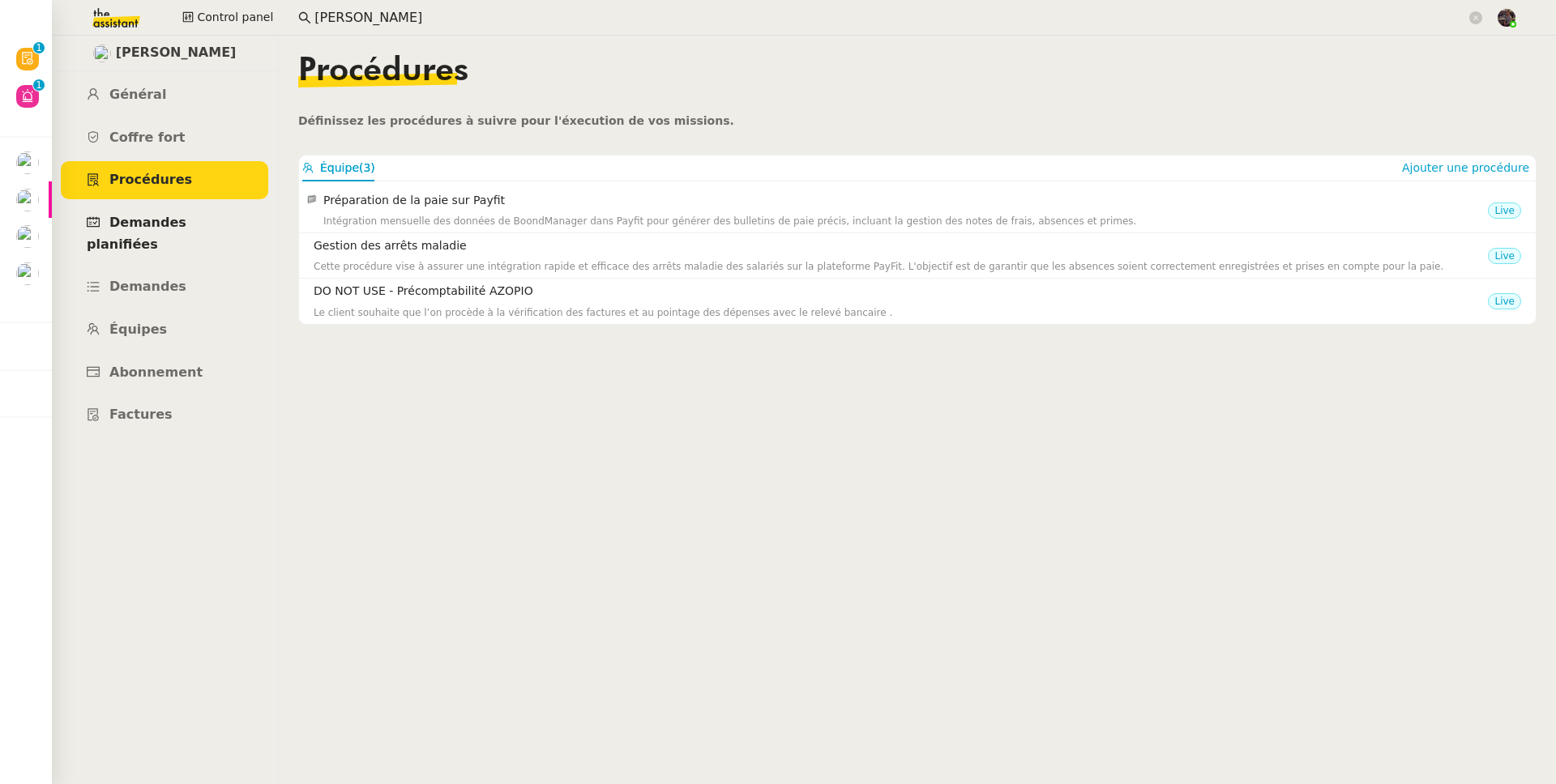
click at [166, 234] on link "Demandes planifiées" at bounding box center [165, 234] width 207 height 59
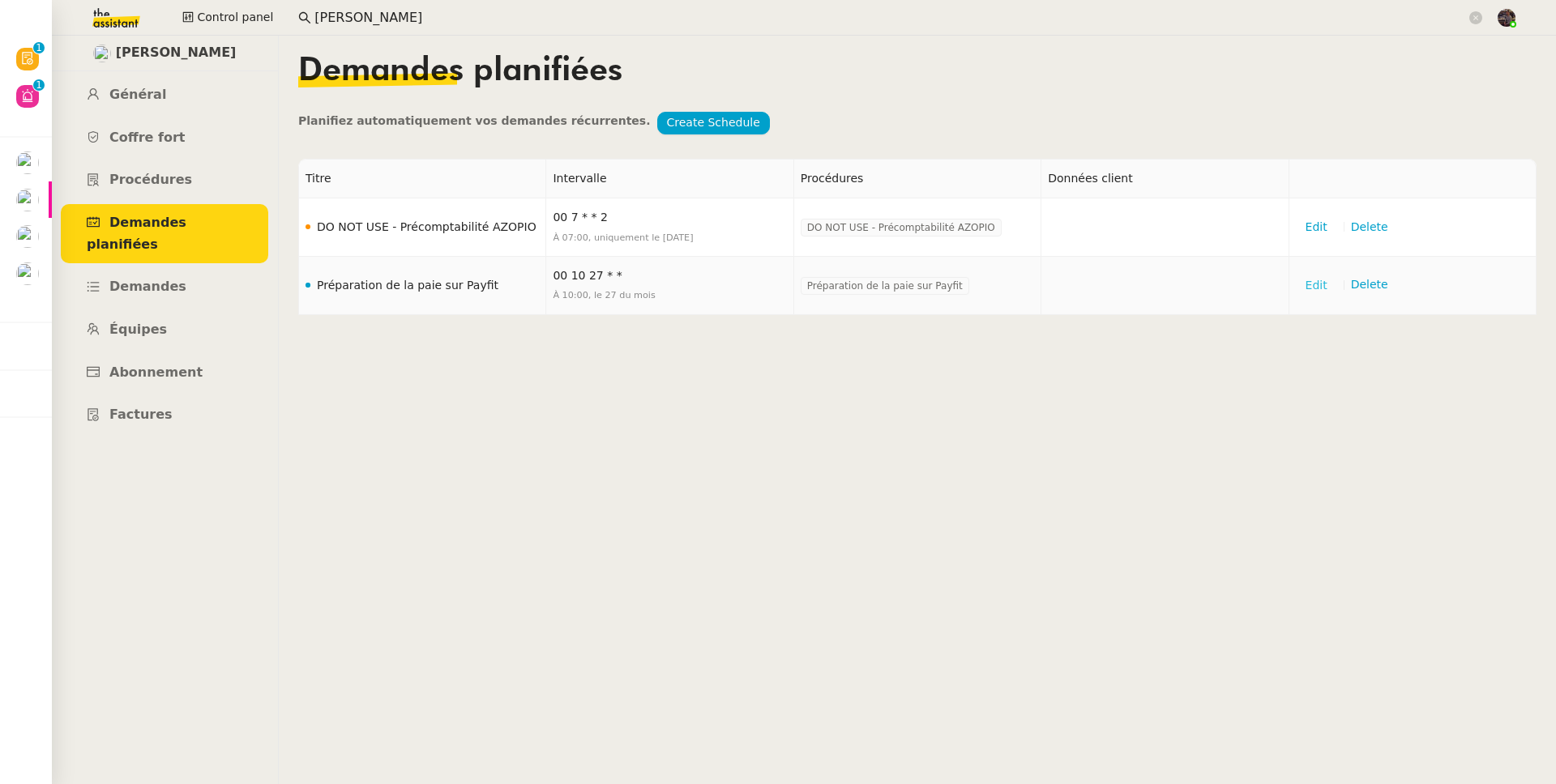
click at [1190, 291] on span "Edit" at bounding box center [1316, 285] width 22 height 19
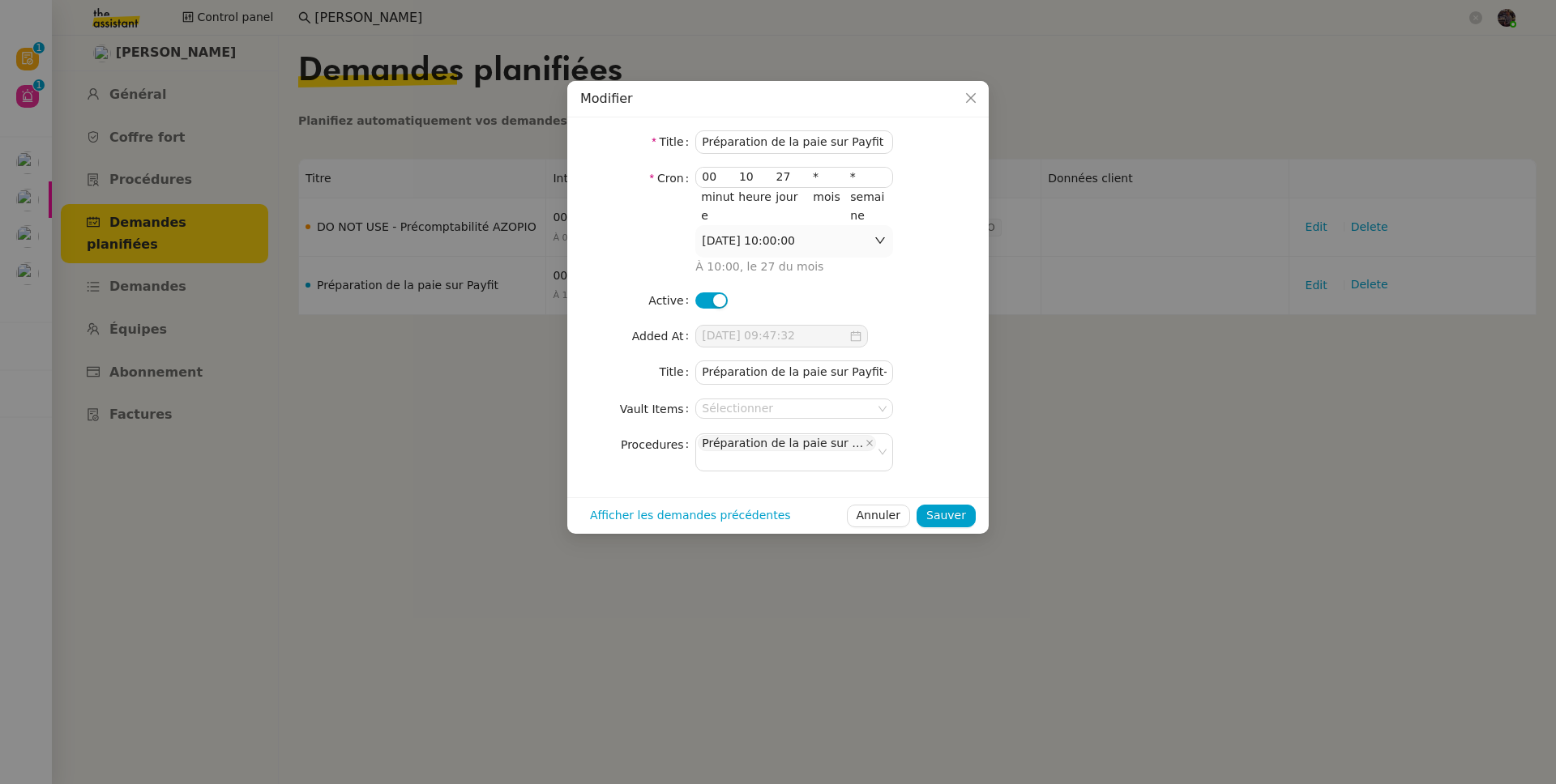
click at [684, 297] on label "Active" at bounding box center [671, 301] width 47 height 23
click at [707, 292] on nz-switch at bounding box center [711, 300] width 33 height 19
click at [951, 522] on span "Sauver" at bounding box center [945, 515] width 40 height 19
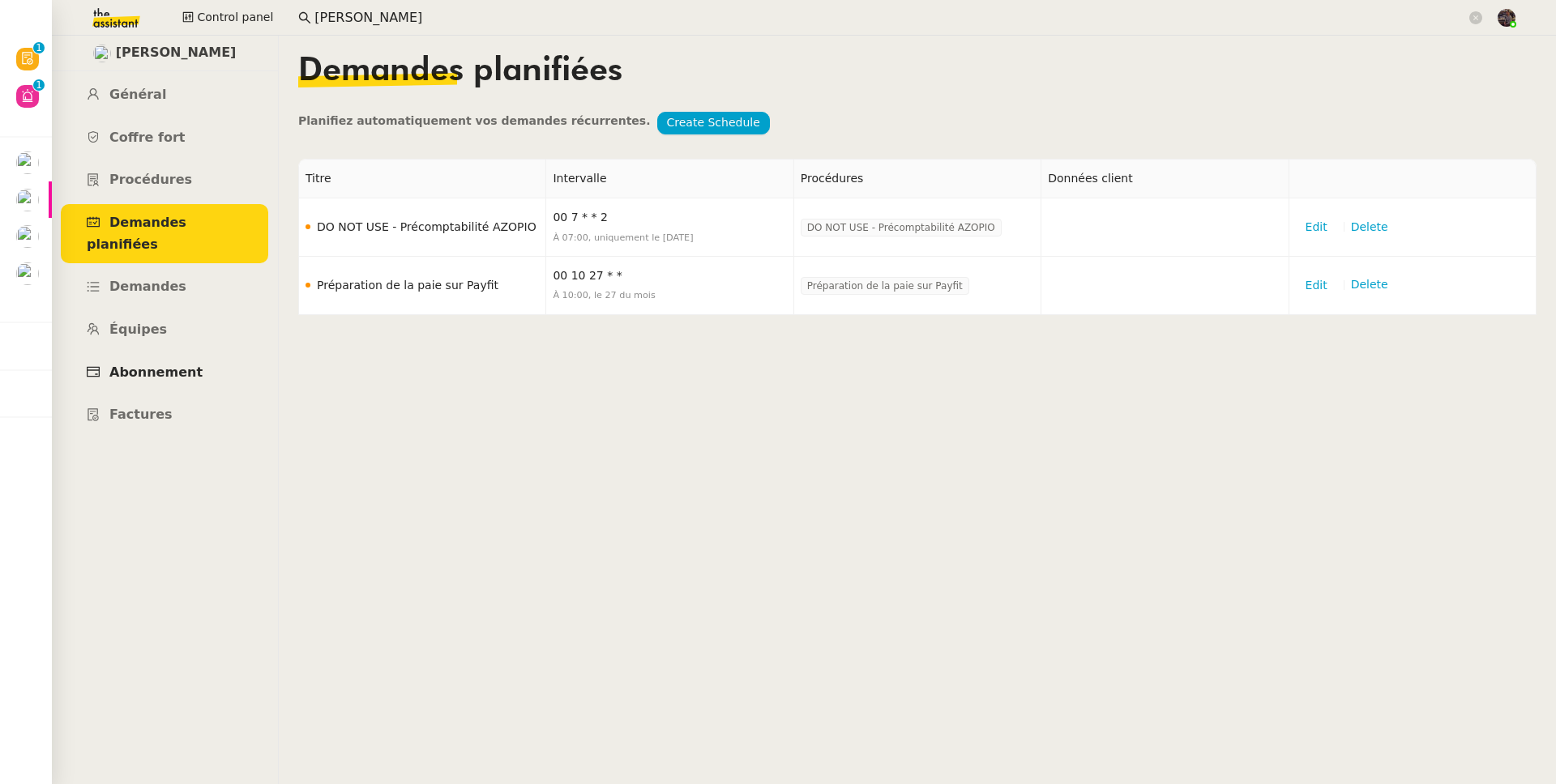
click at [166, 365] on span "Abonnement" at bounding box center [156, 372] width 93 height 15
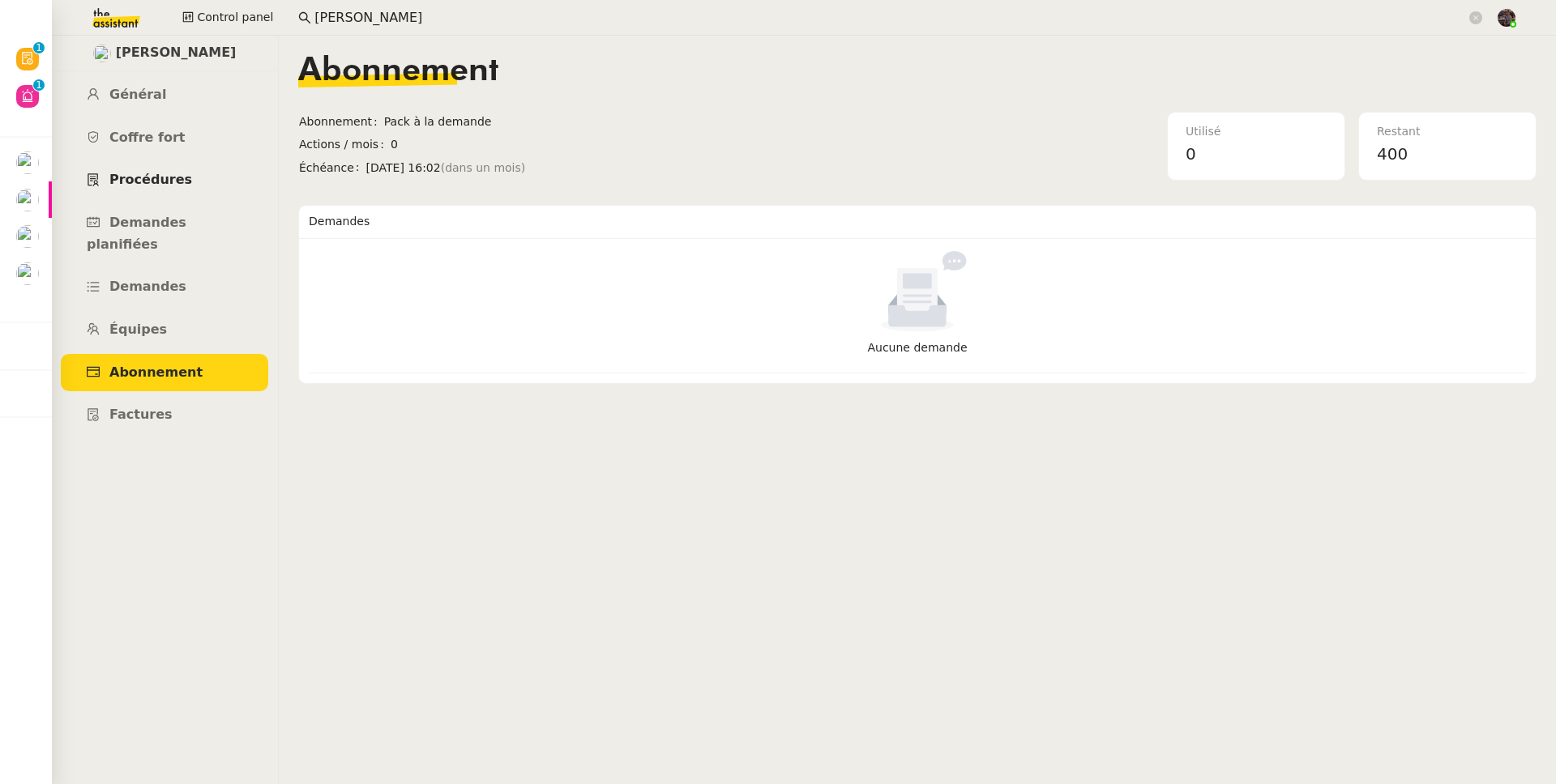
click at [182, 165] on link "Procédures" at bounding box center [165, 180] width 207 height 38
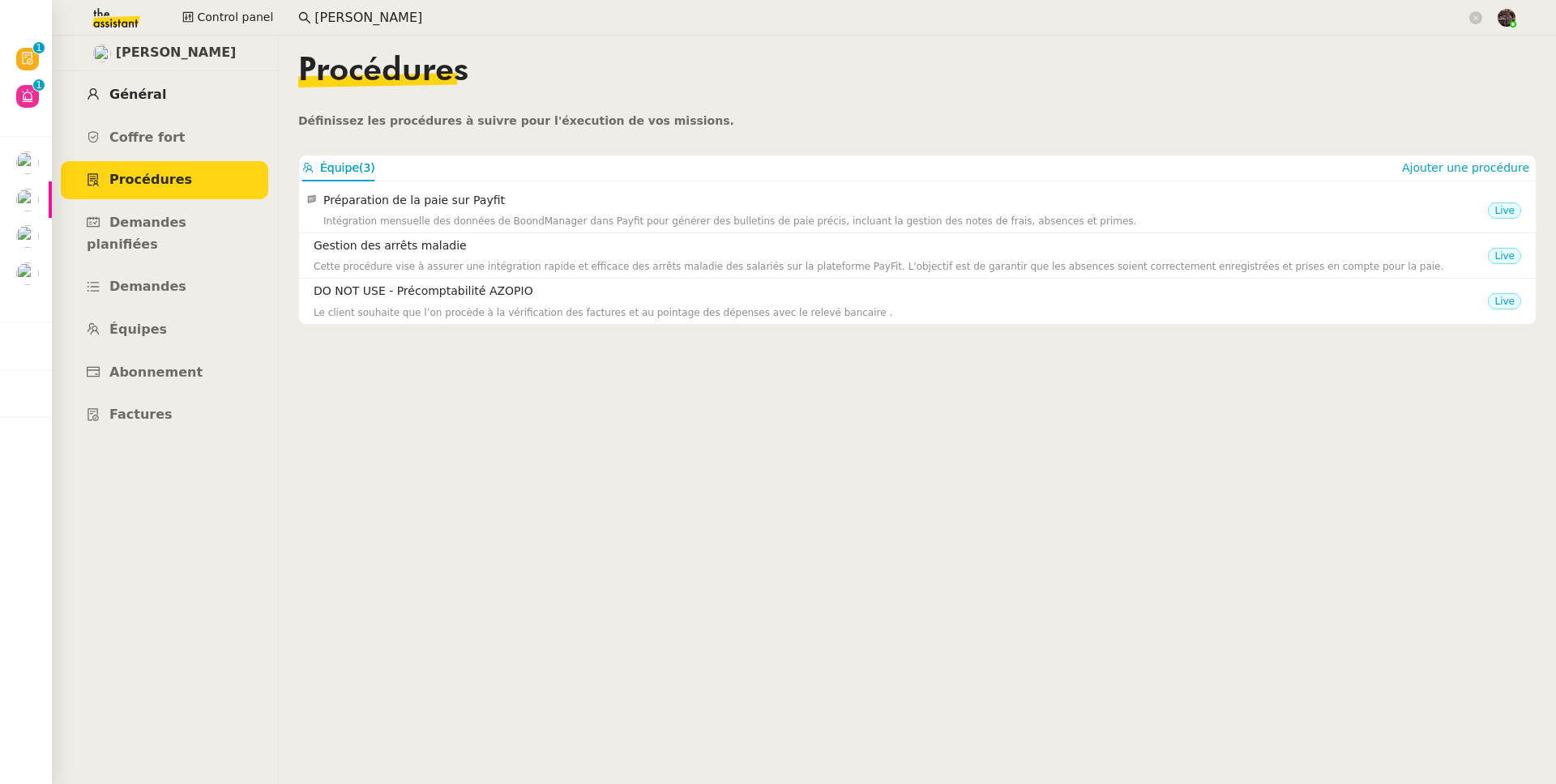
click at [163, 82] on link "Général" at bounding box center [165, 95] width 207 height 38
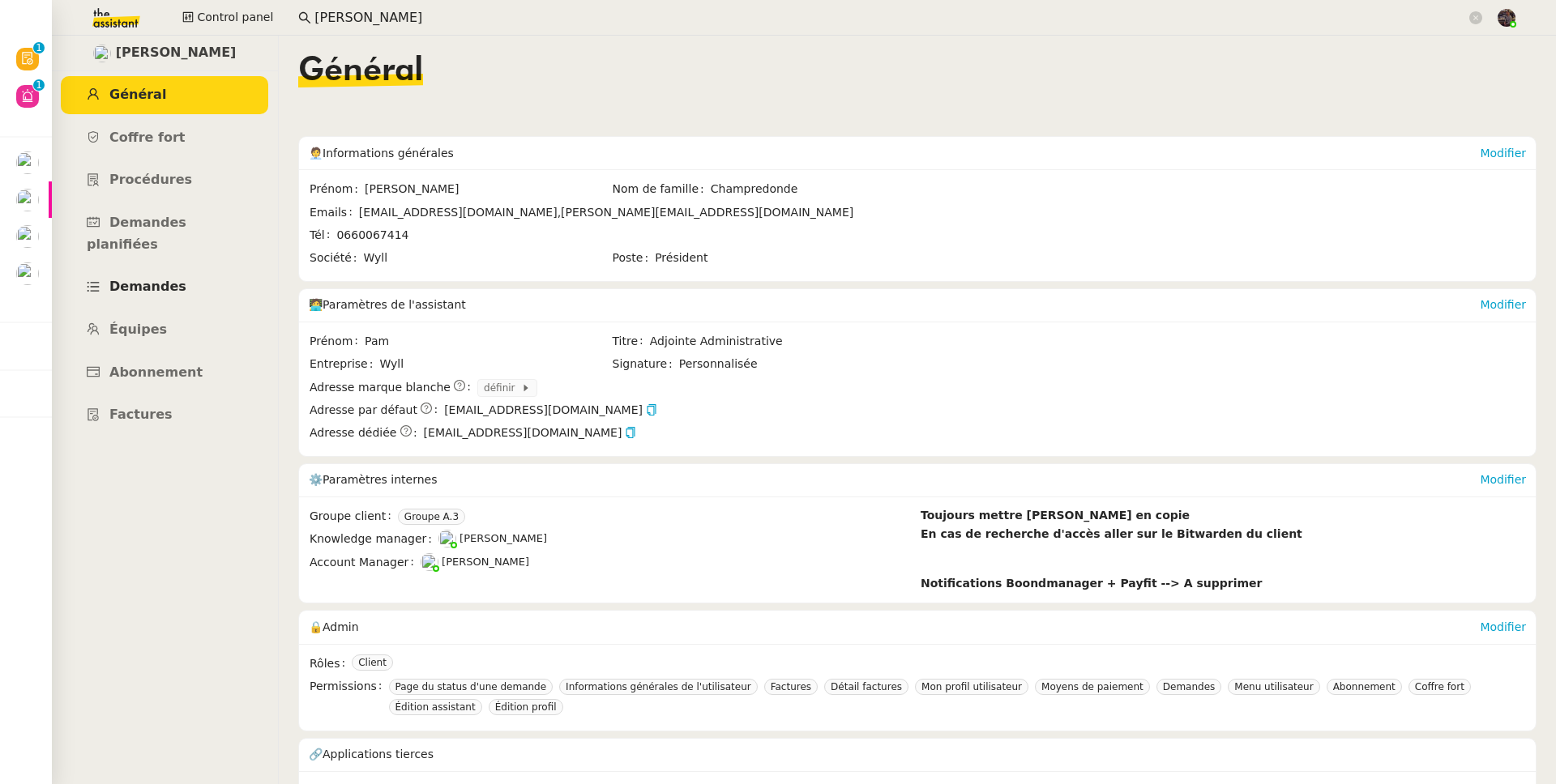
click at [105, 268] on link "Demandes" at bounding box center [165, 287] width 207 height 38
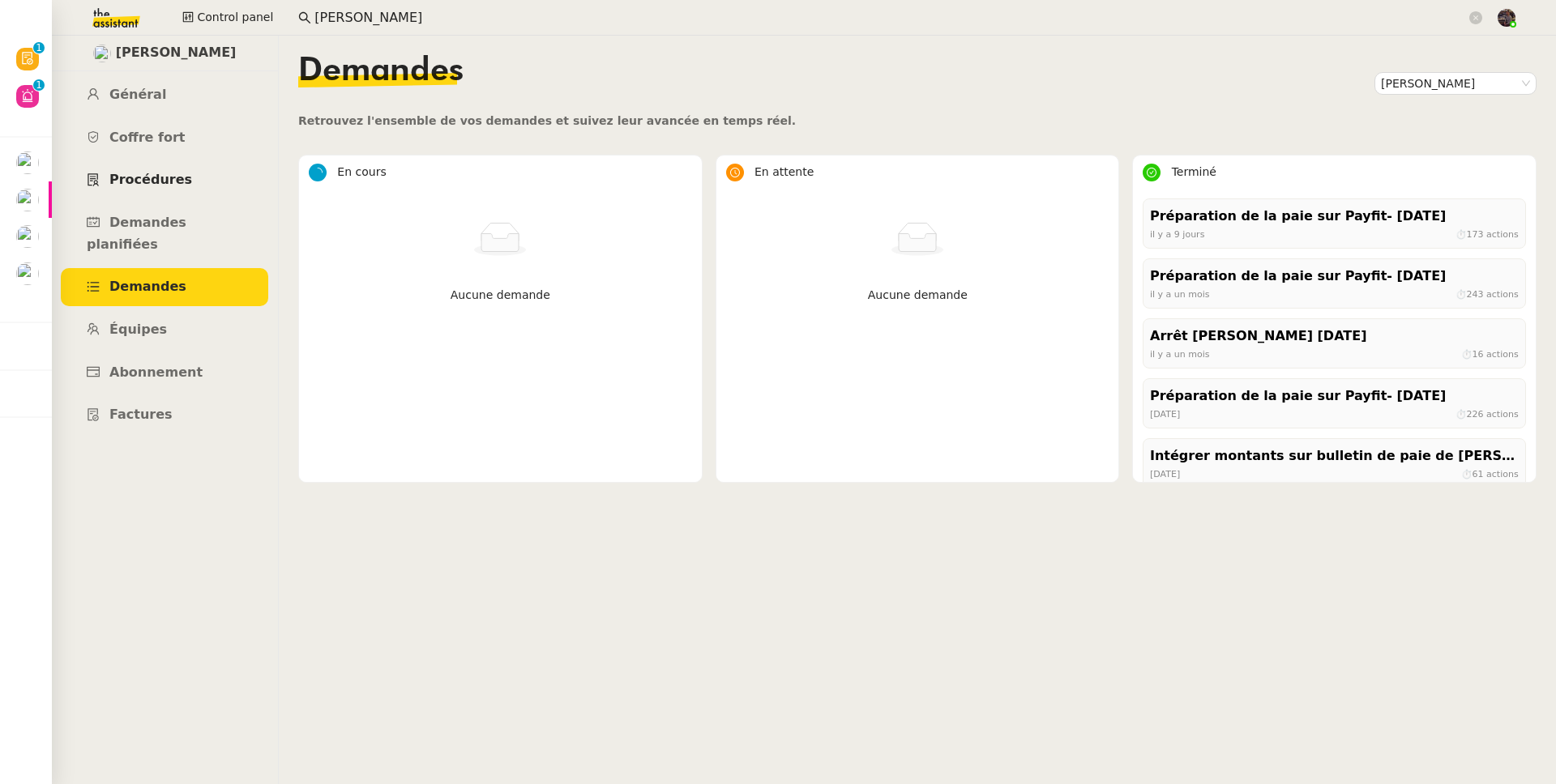
click at [173, 173] on span "Procédures" at bounding box center [150, 179] width 82 height 15
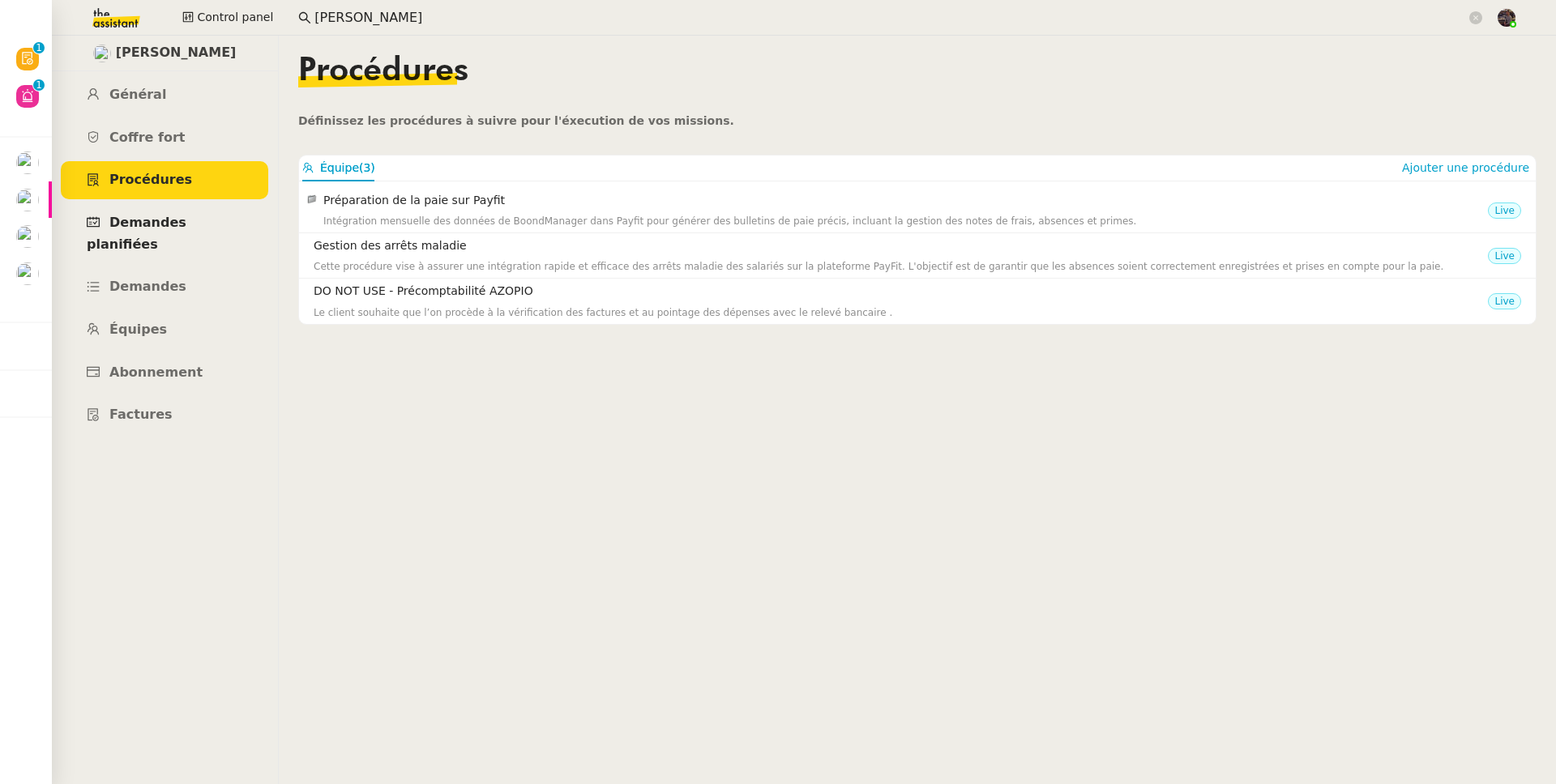
click at [157, 218] on span "Demandes planifiées" at bounding box center [136, 234] width 100 height 37
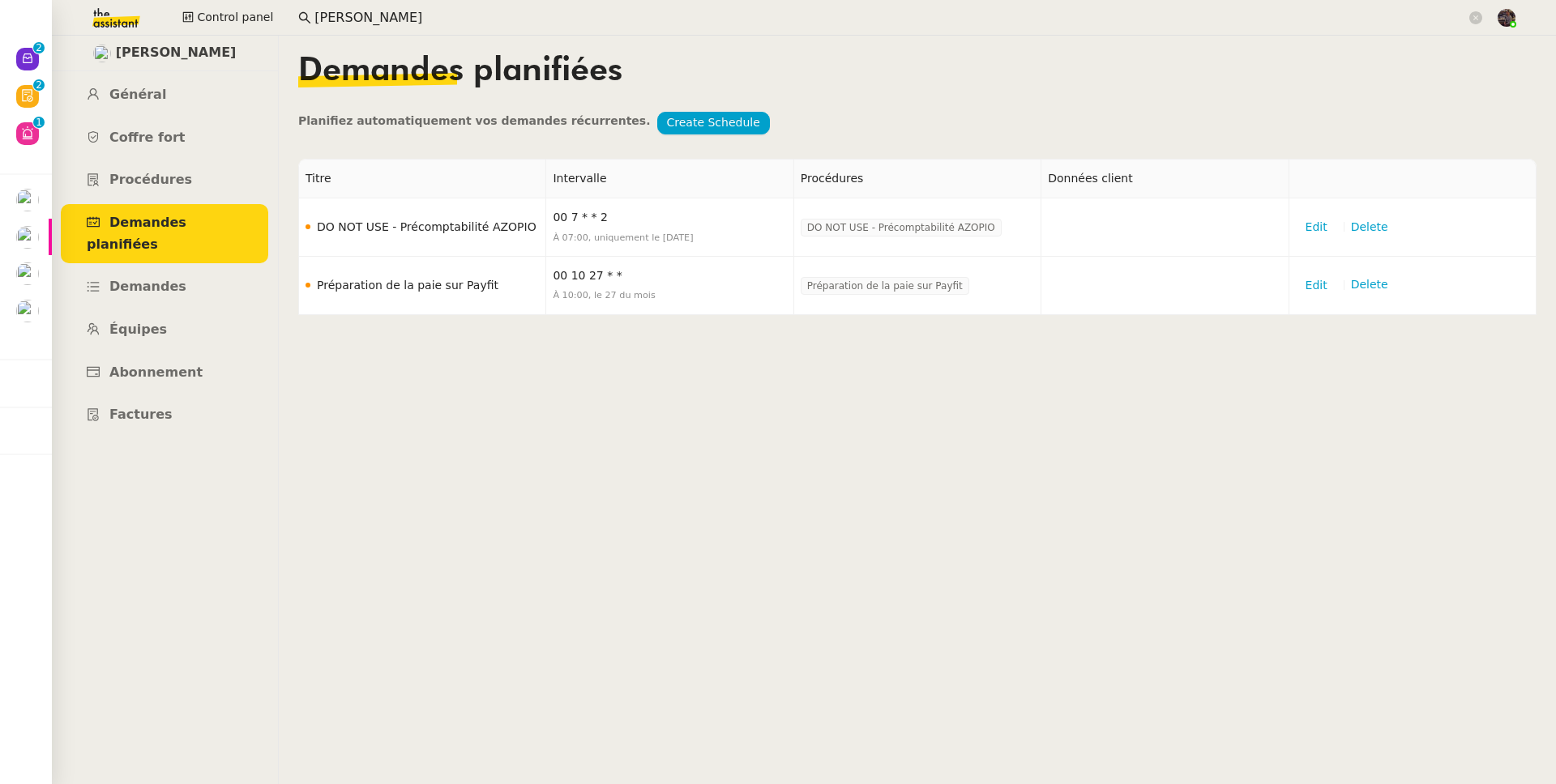
click at [150, 117] on ul "Général Coffre fort Procédures Demandes planifiées Demandes Équipes Abonnement …" at bounding box center [165, 255] width 227 height 358
click at [149, 96] on span "Général" at bounding box center [138, 94] width 57 height 15
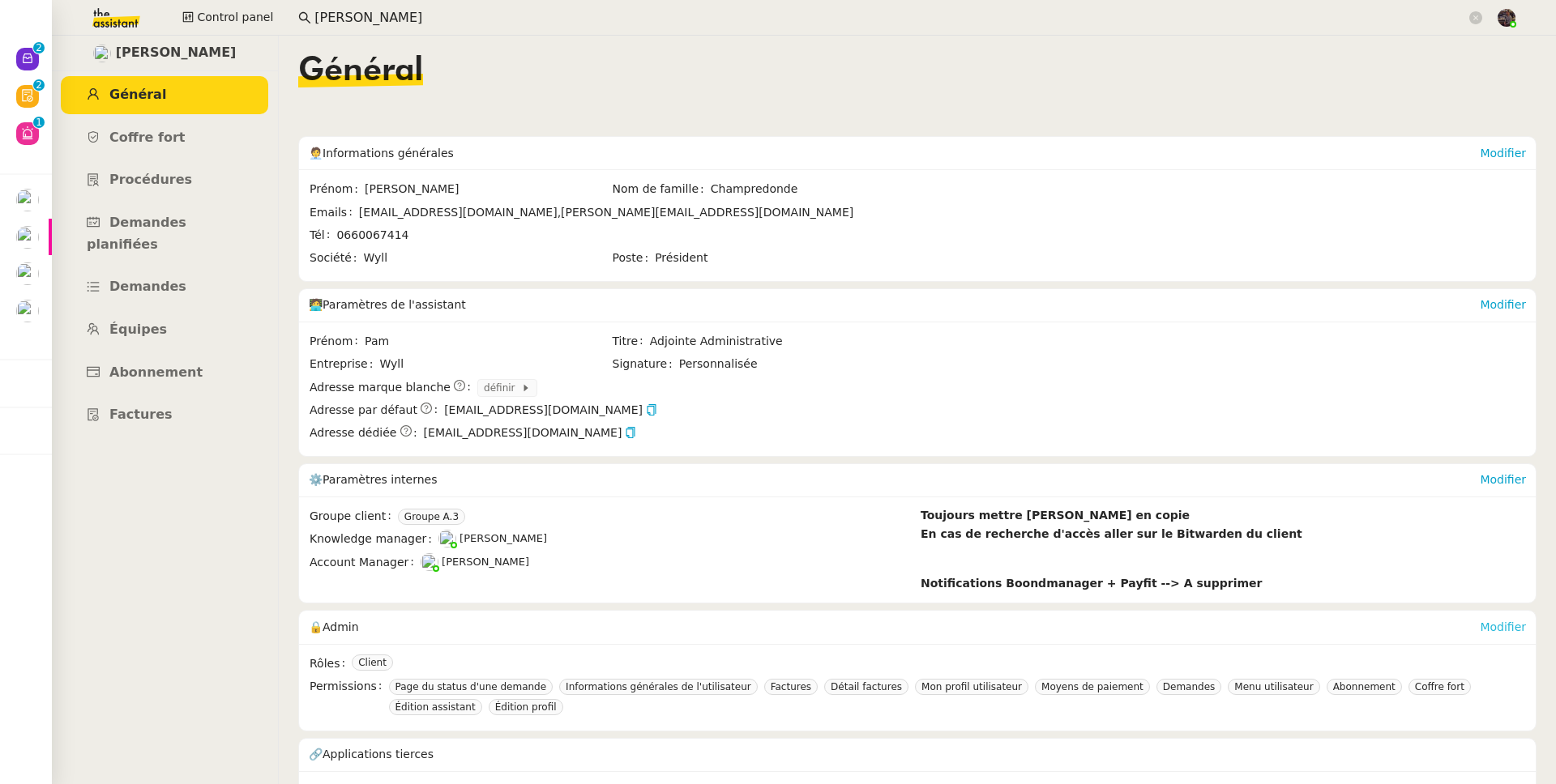
click at [1190, 610] on link "Modifier" at bounding box center [1503, 626] width 46 height 13
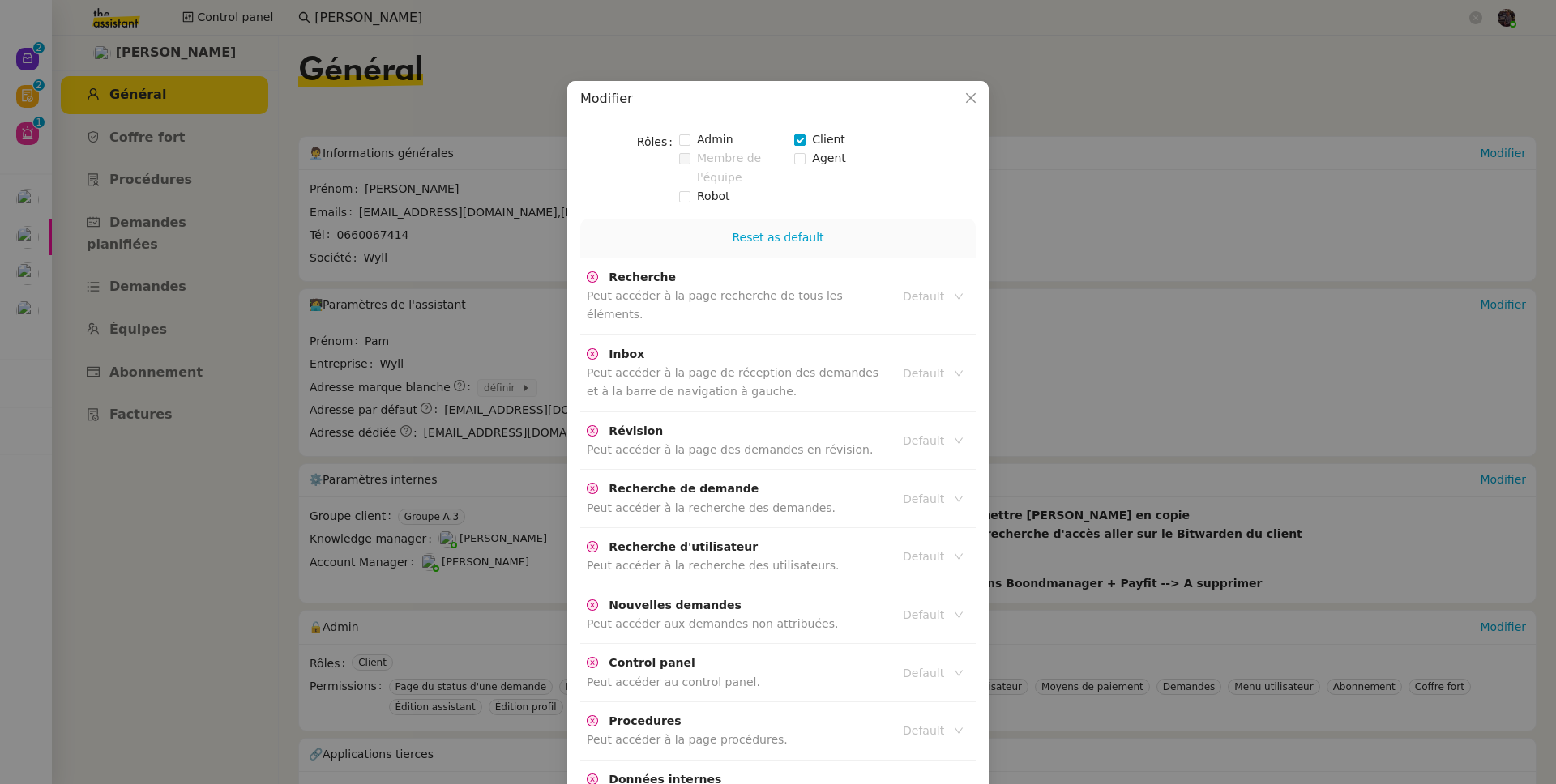
click at [808, 141] on span "Client" at bounding box center [828, 139] width 46 height 19
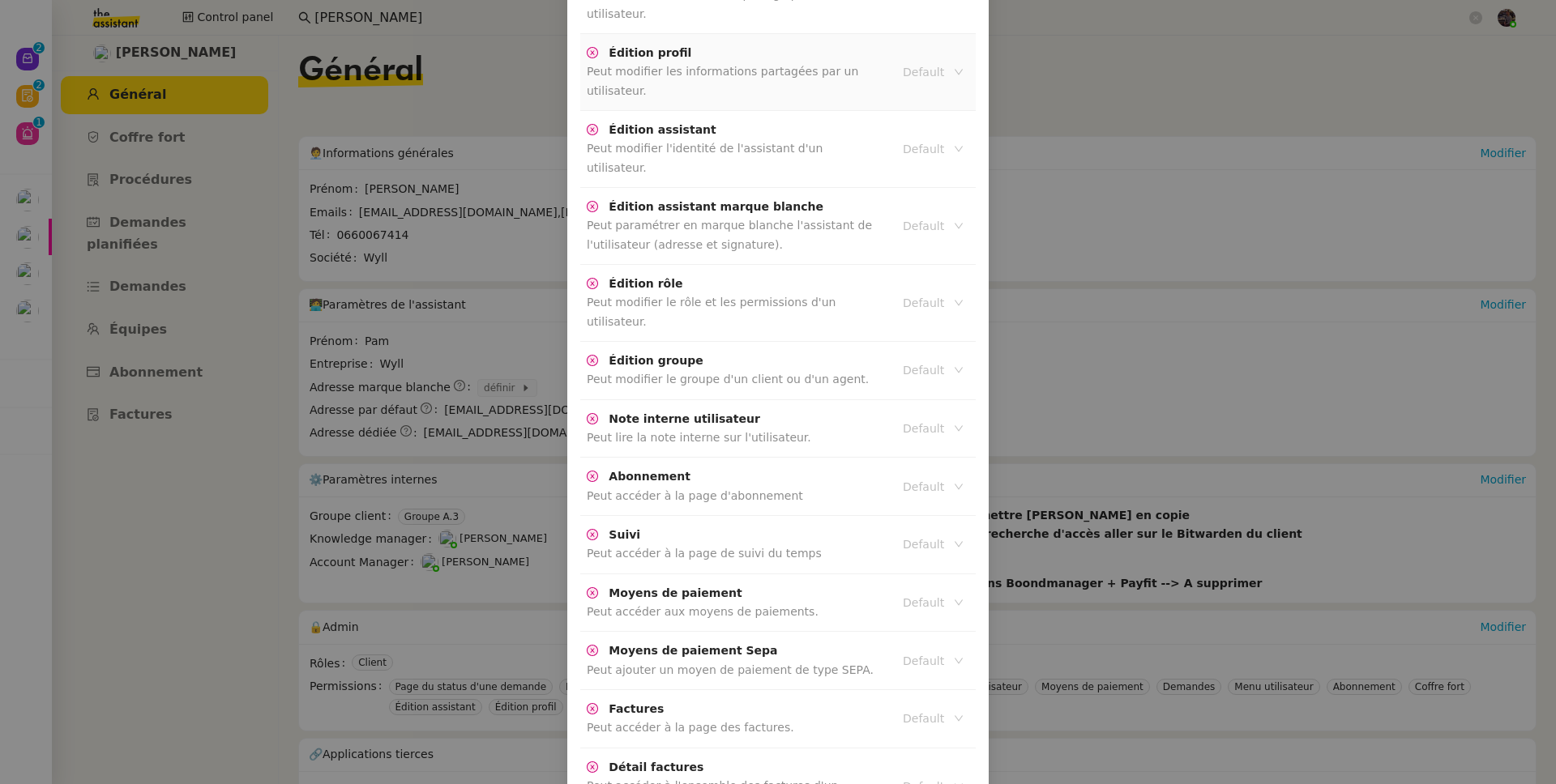
scroll to position [3421, 0]
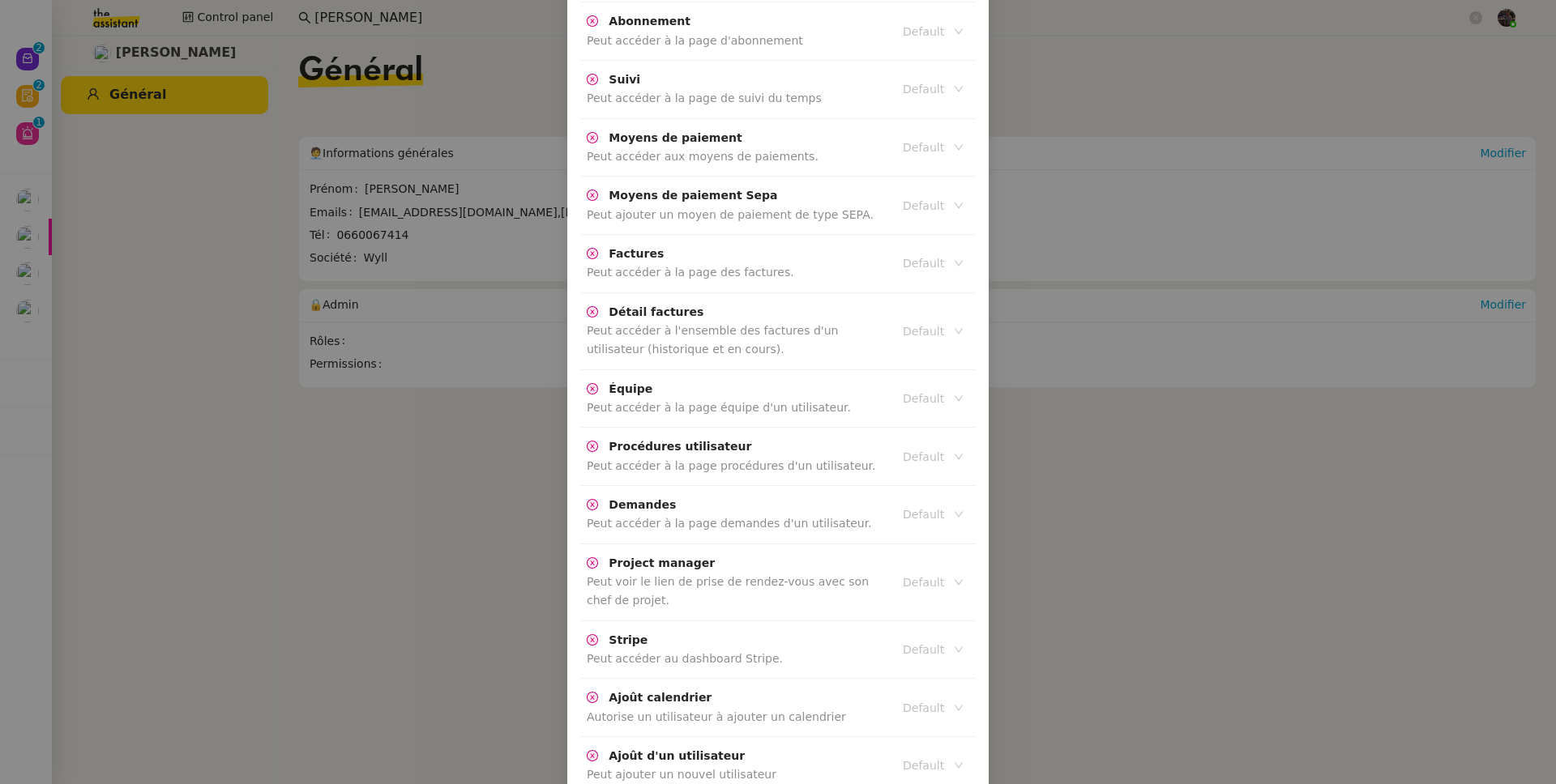
scroll to position [3340, 0]
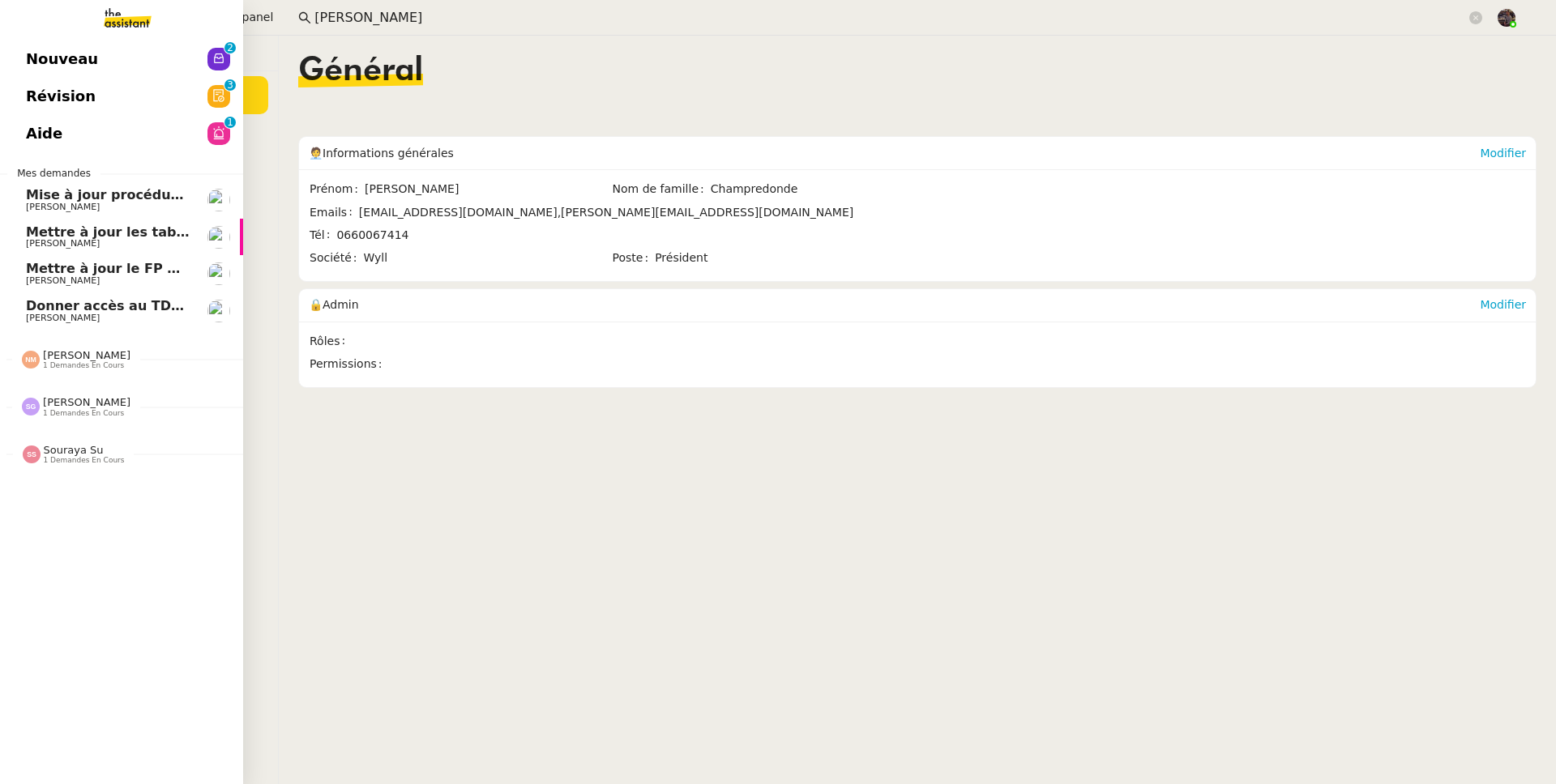
click at [40, 266] on span "Mettre à jour le FP pour septembre 2025" at bounding box center [175, 268] width 299 height 15
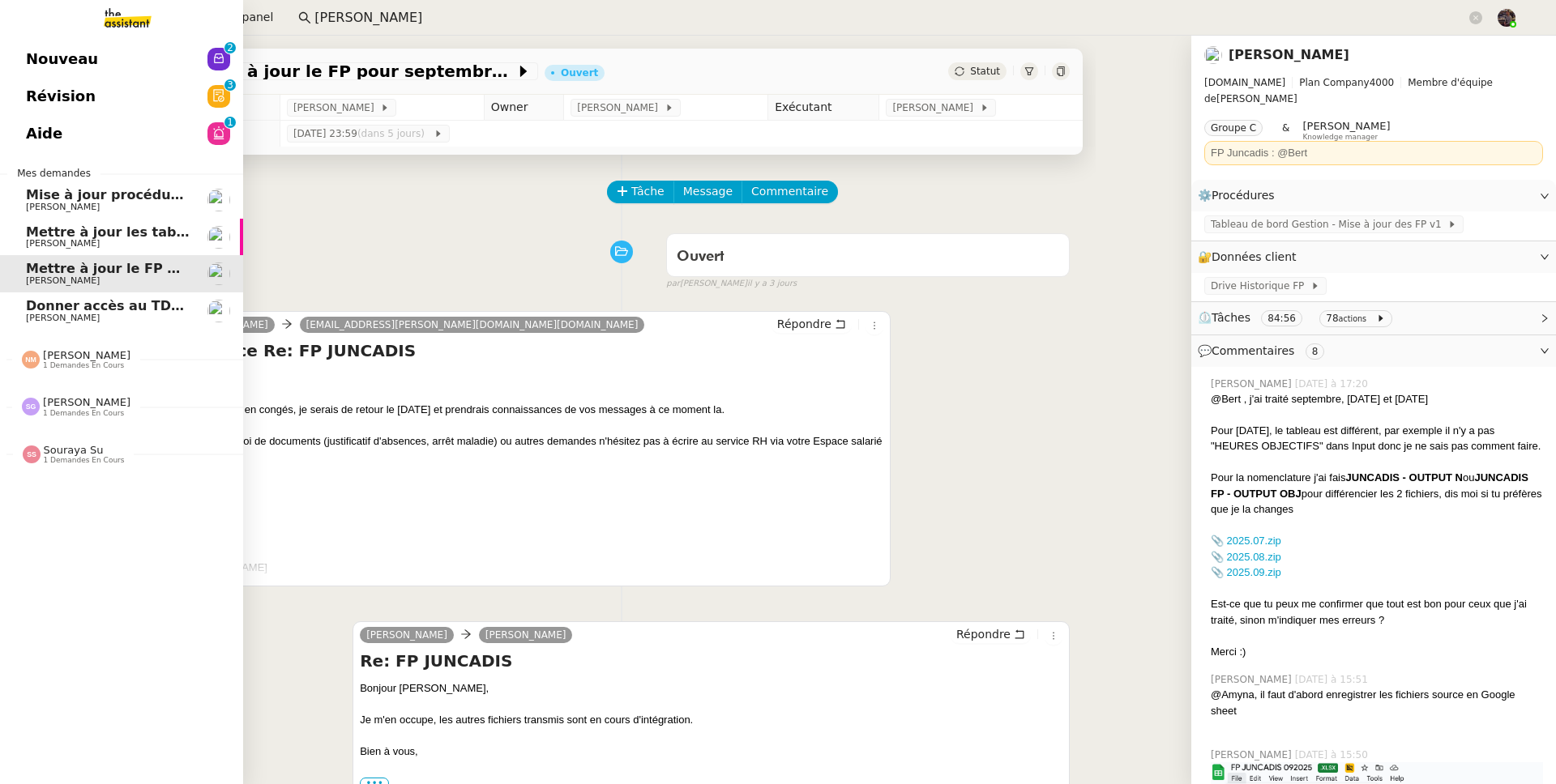
click at [73, 311] on span "Donner accès au TDB MPAF" at bounding box center [125, 305] width 199 height 15
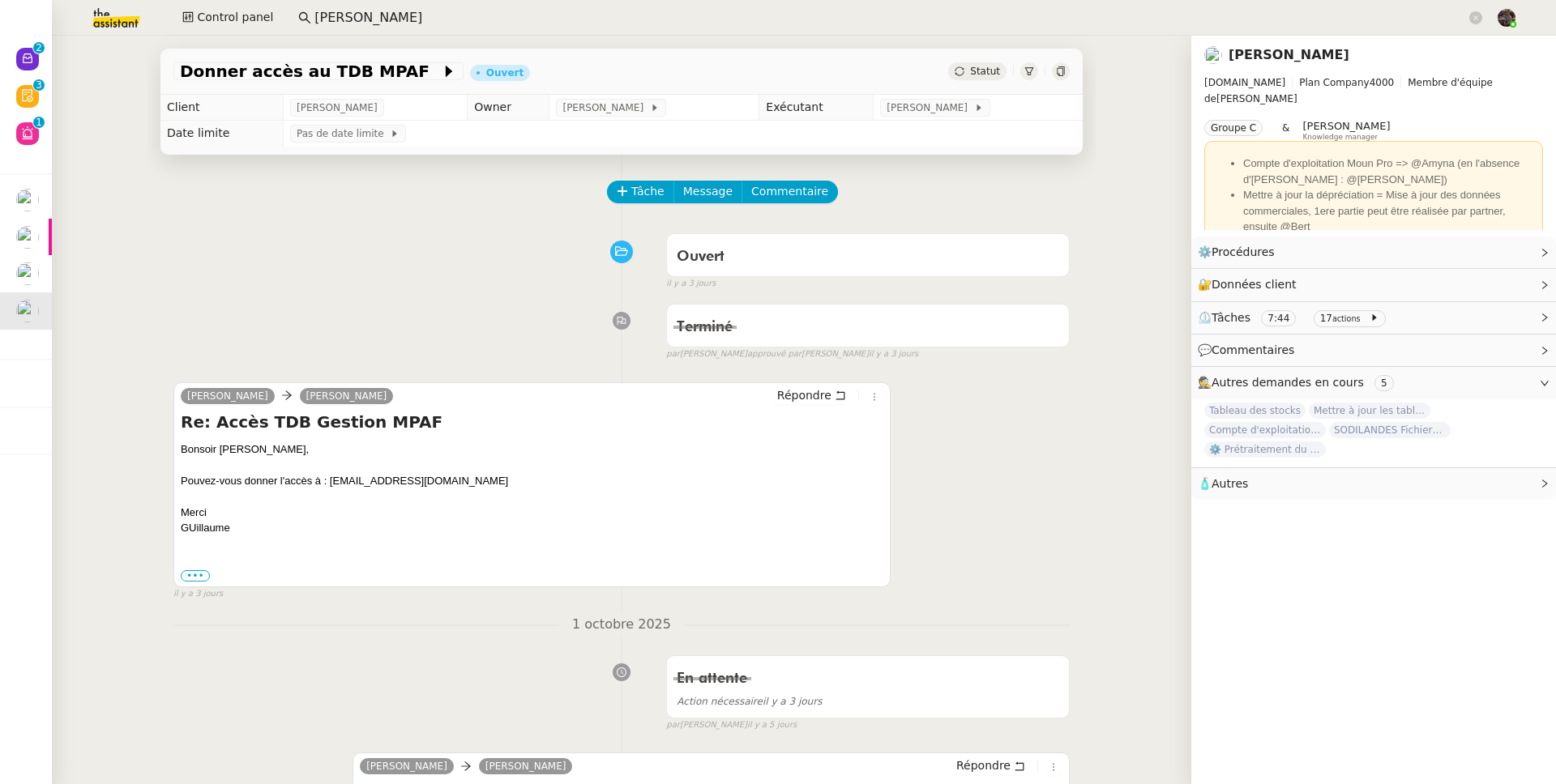
click at [319, 480] on div "Pouvez-vous donner l'accès à : cyril.deparis@mont-de-marsan.leclerc" at bounding box center [532, 481] width 703 height 16
click at [334, 481] on div "Pouvez-vous donner l'accès à : cyril.deparis@mont-de-marsan.leclerc" at bounding box center [532, 481] width 703 height 16
drag, startPoint x: 334, startPoint y: 481, endPoint x: 471, endPoint y: 487, distance: 137.1
click at [471, 487] on div "Pouvez-vous donner l'accès à : cyril.deparis@mont-de-marsan.leclerc" at bounding box center [532, 481] width 703 height 16
copy div "cyril.deparis@mont-de-marsan.leclerc"
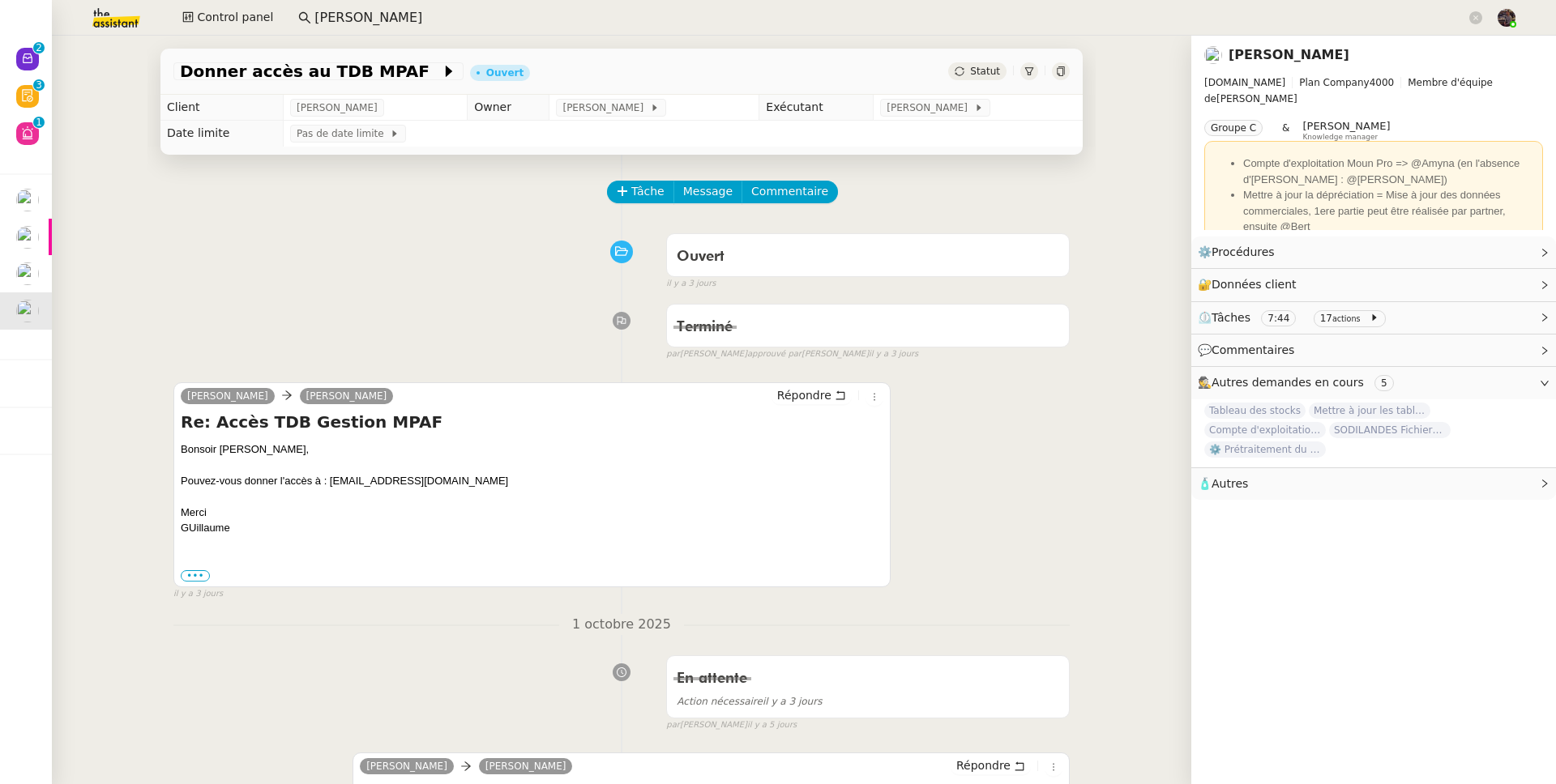
click at [631, 183] on span "Tâche" at bounding box center [648, 191] width 34 height 19
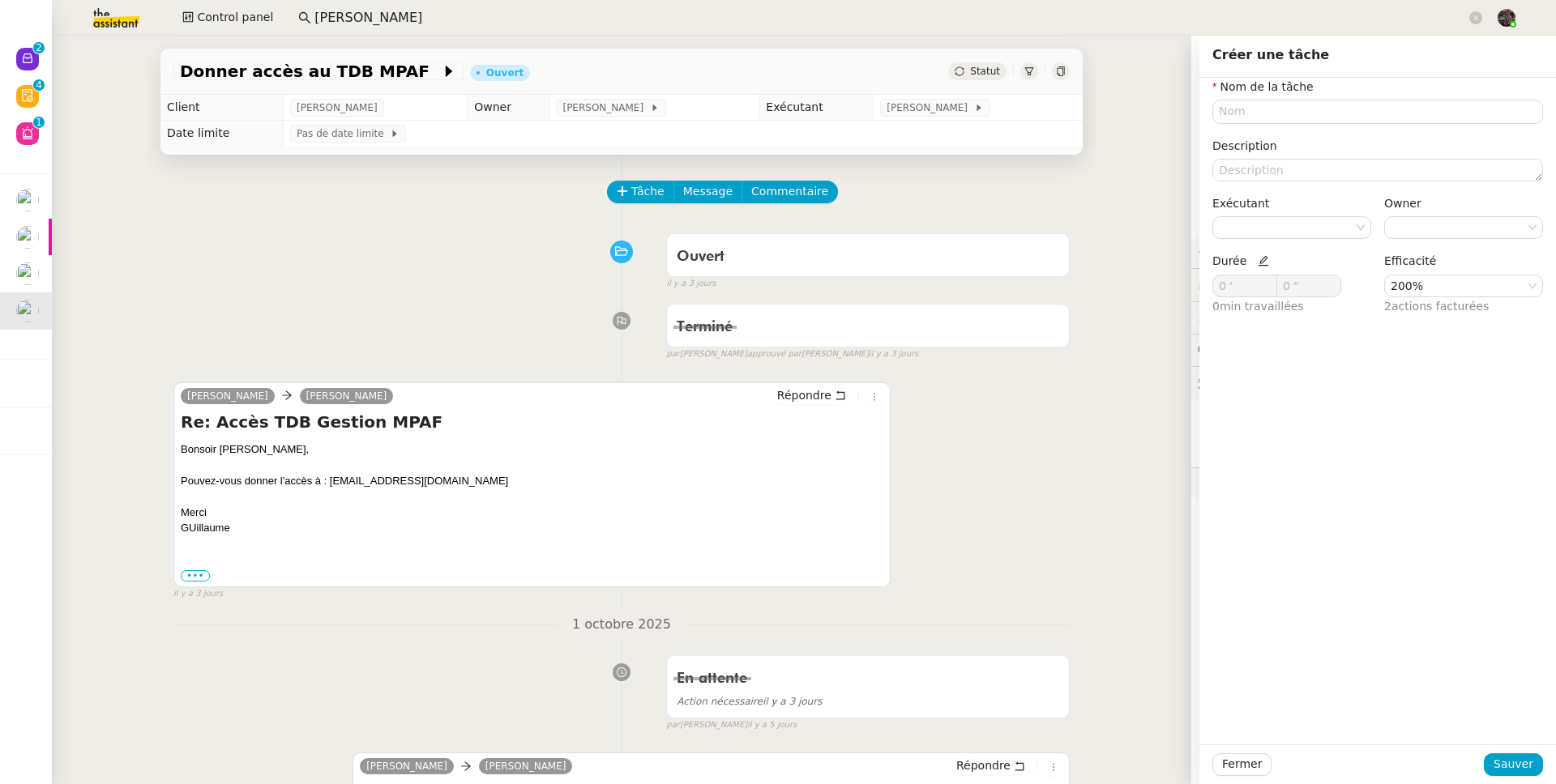
click at [1190, 83] on nz-form-item "Nom de la tâche" at bounding box center [1378, 101] width 331 height 46
click at [1190, 109] on input "text" at bounding box center [1378, 111] width 331 height 24
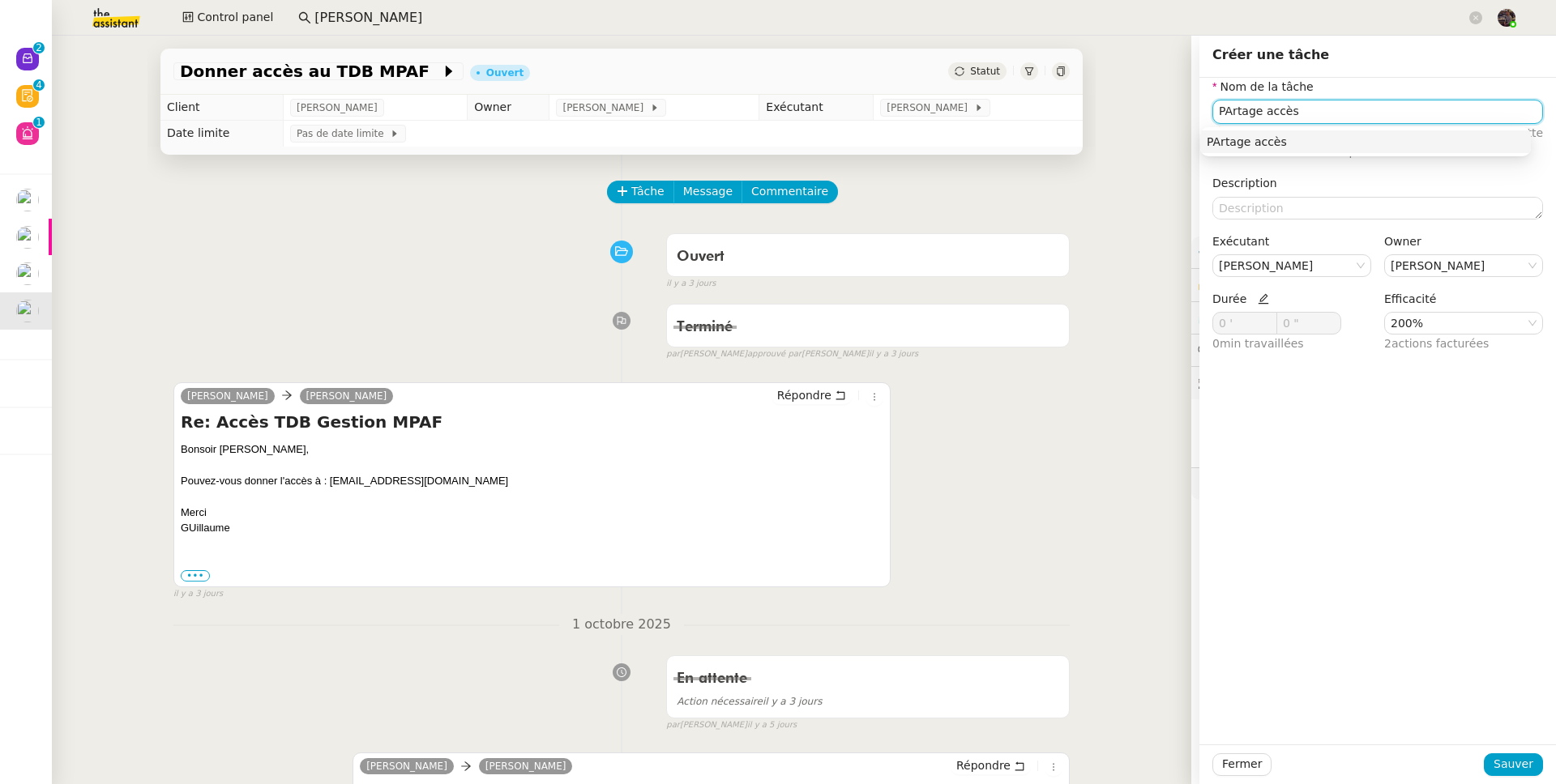
click at [1190, 111] on input "PArtage accès" at bounding box center [1378, 111] width 331 height 24
click at [1190, 142] on div "Partage accès" at bounding box center [1365, 142] width 318 height 14
type input "Partage accès"
click at [1190, 610] on span "Sauver" at bounding box center [1513, 764] width 40 height 19
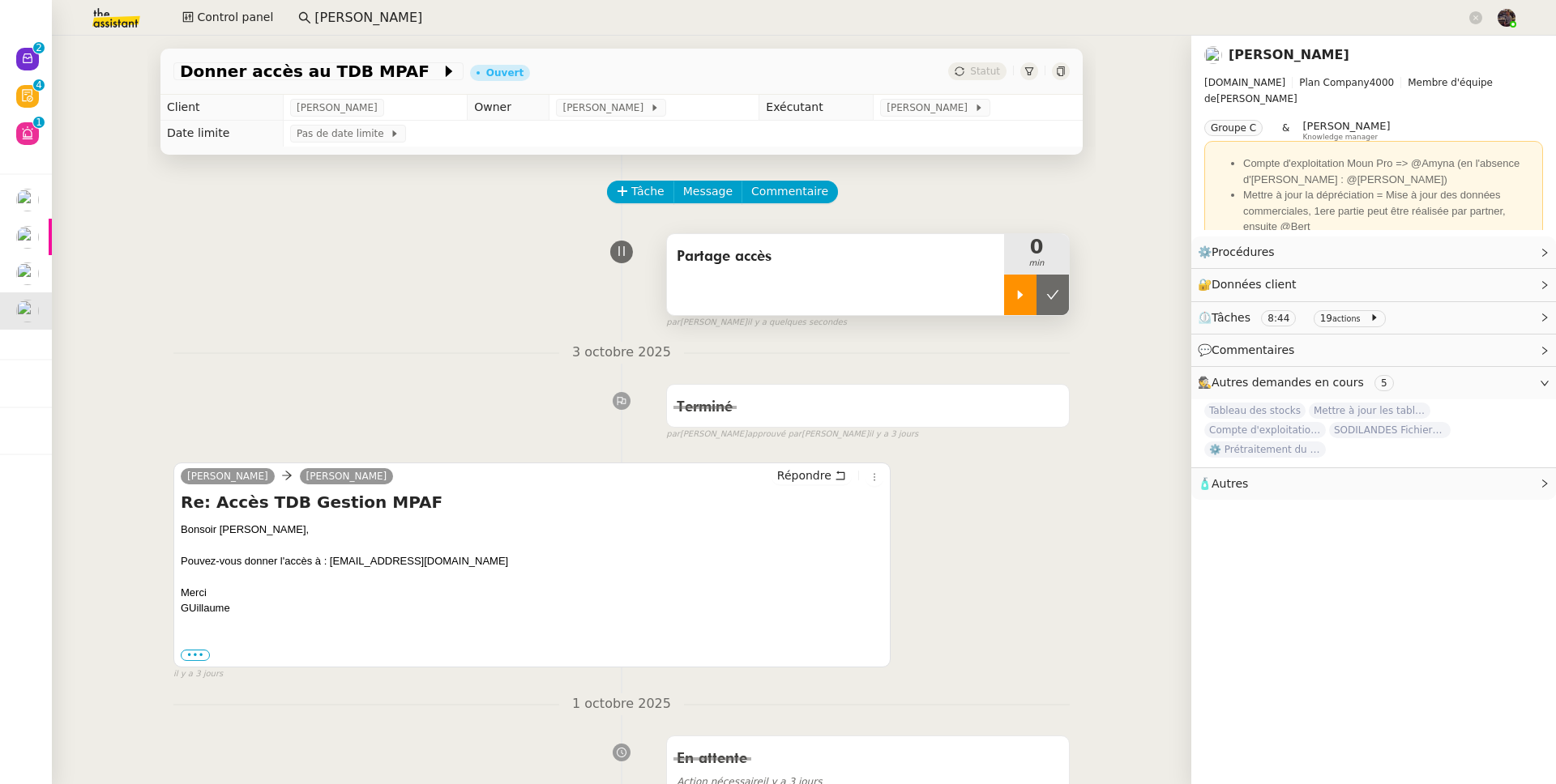
click at [1004, 282] on div at bounding box center [1020, 295] width 33 height 41
click at [835, 479] on icon at bounding box center [840, 475] width 12 height 12
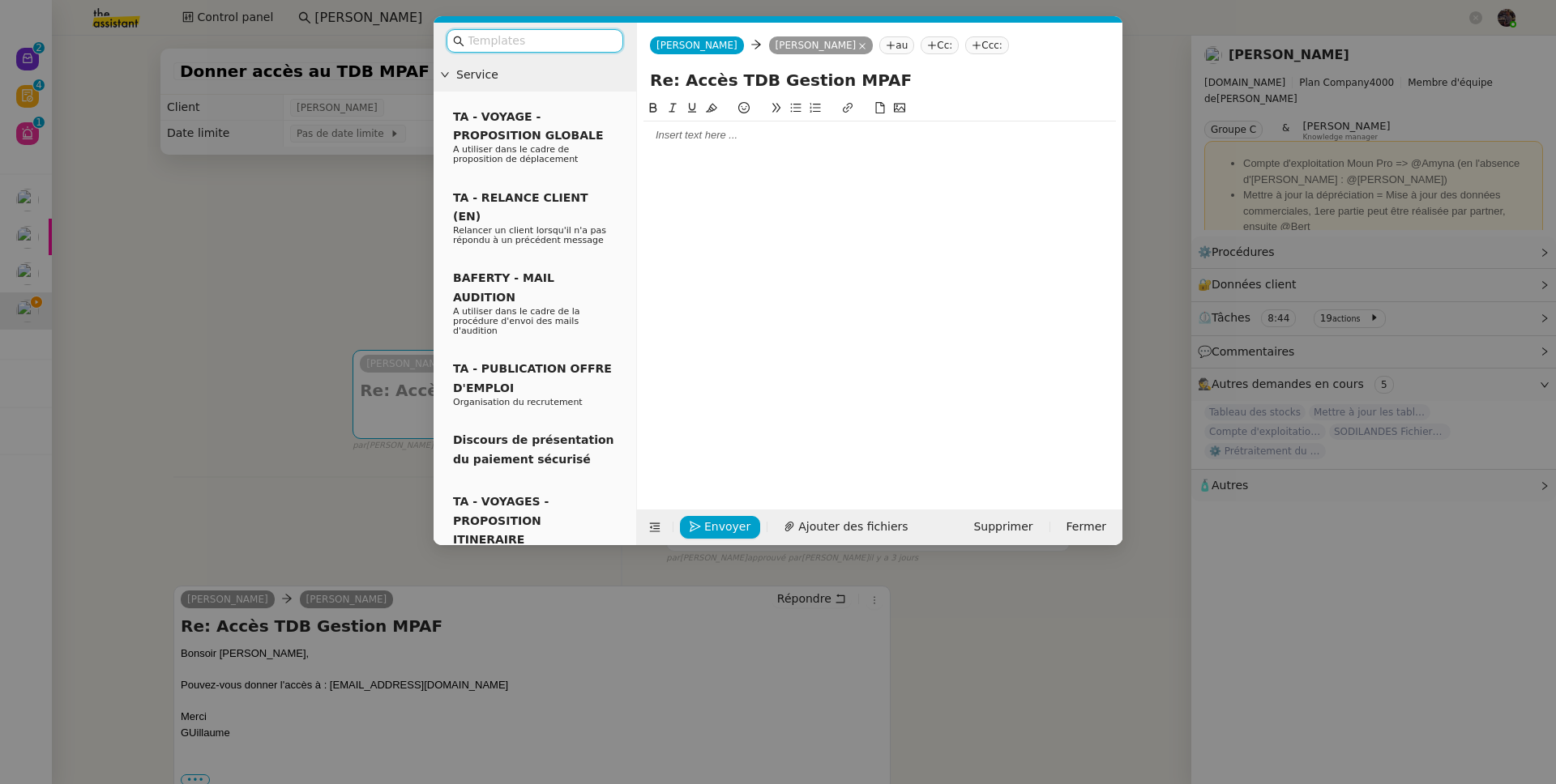
click at [716, 153] on div at bounding box center [880, 292] width 473 height 386
click at [713, 143] on div at bounding box center [880, 135] width 473 height 27
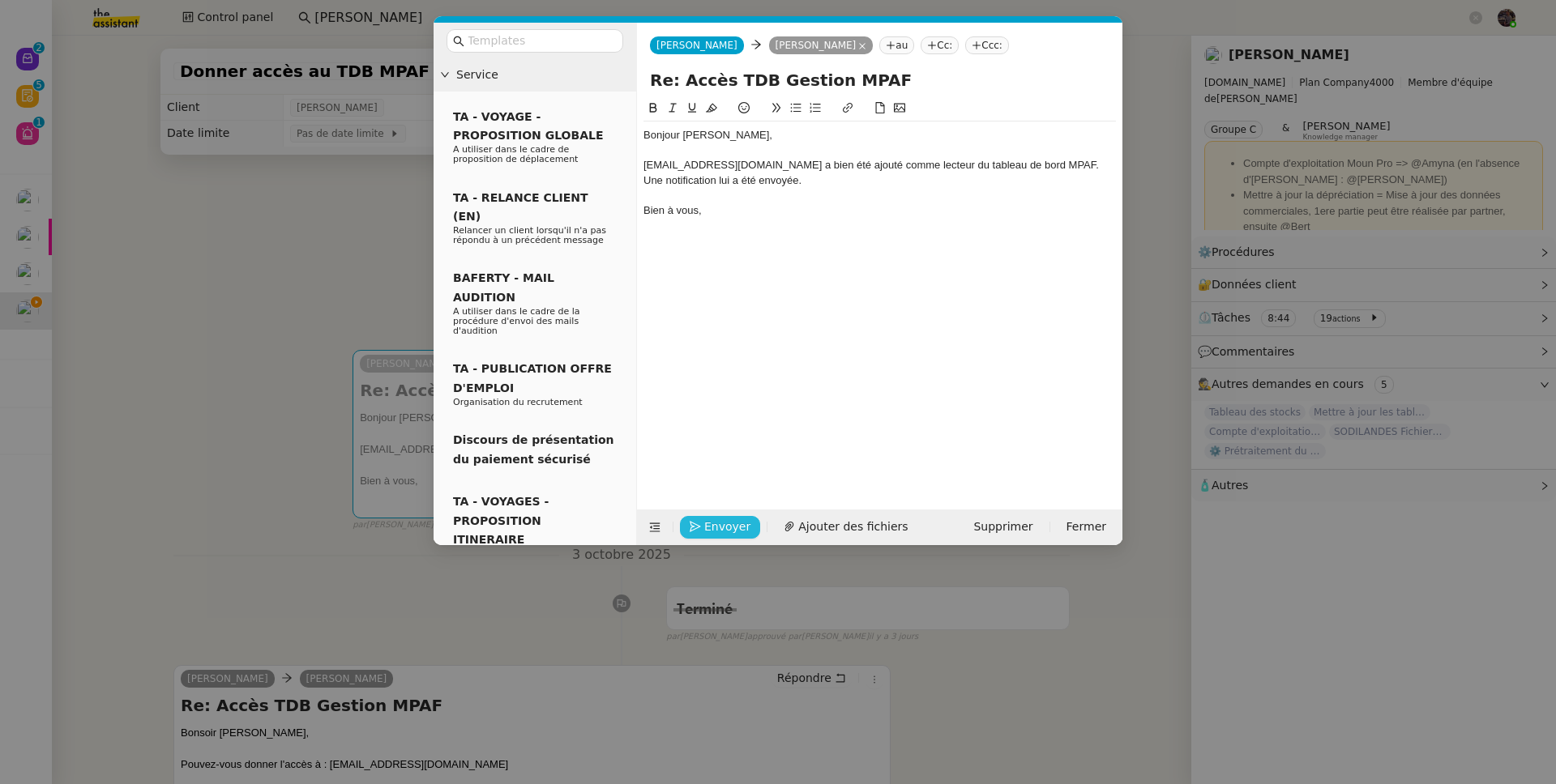
click at [720, 518] on span "Envoyer" at bounding box center [728, 527] width 46 height 19
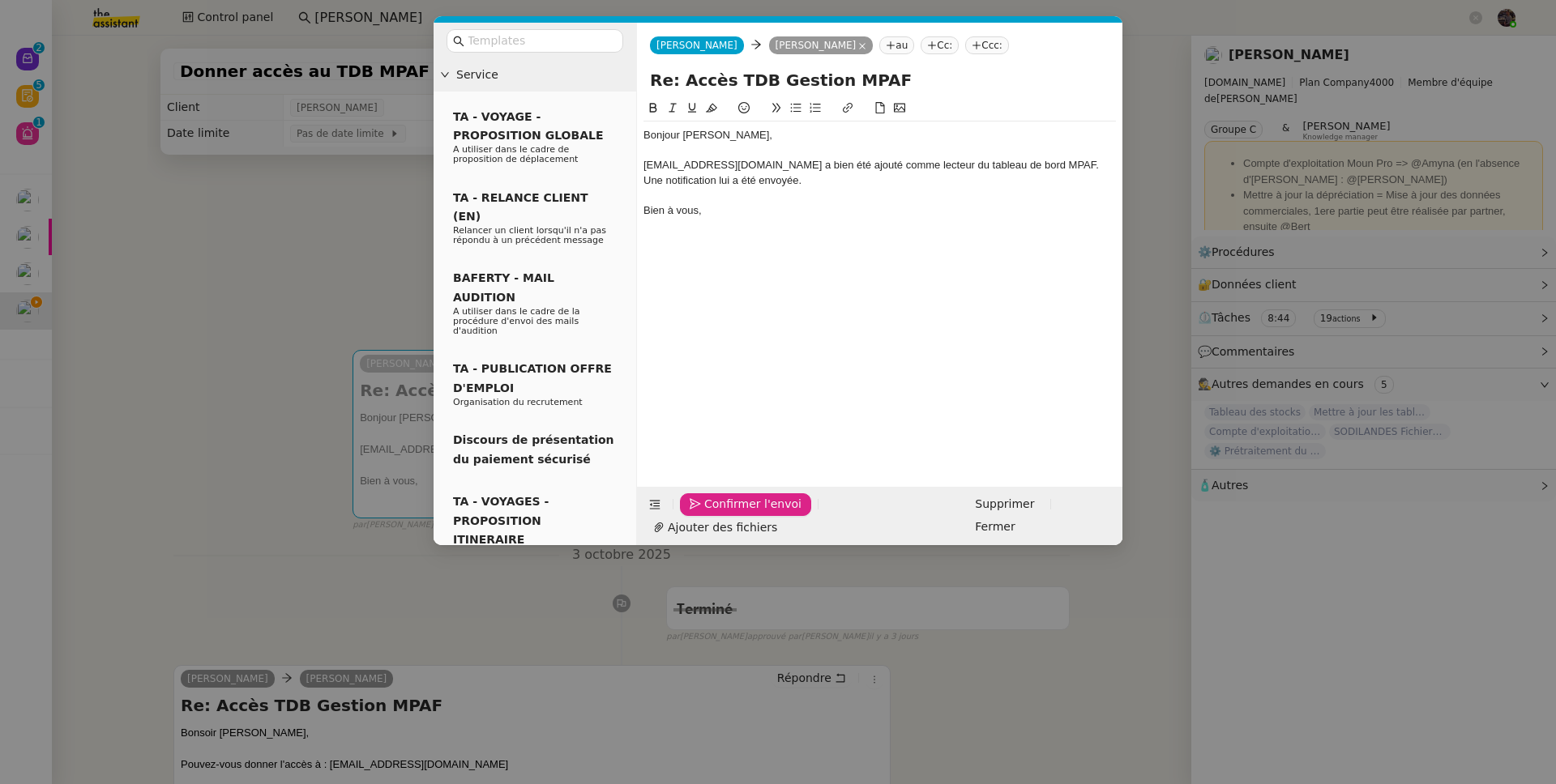
click at [720, 513] on span "Confirmer l'envoi" at bounding box center [753, 503] width 97 height 19
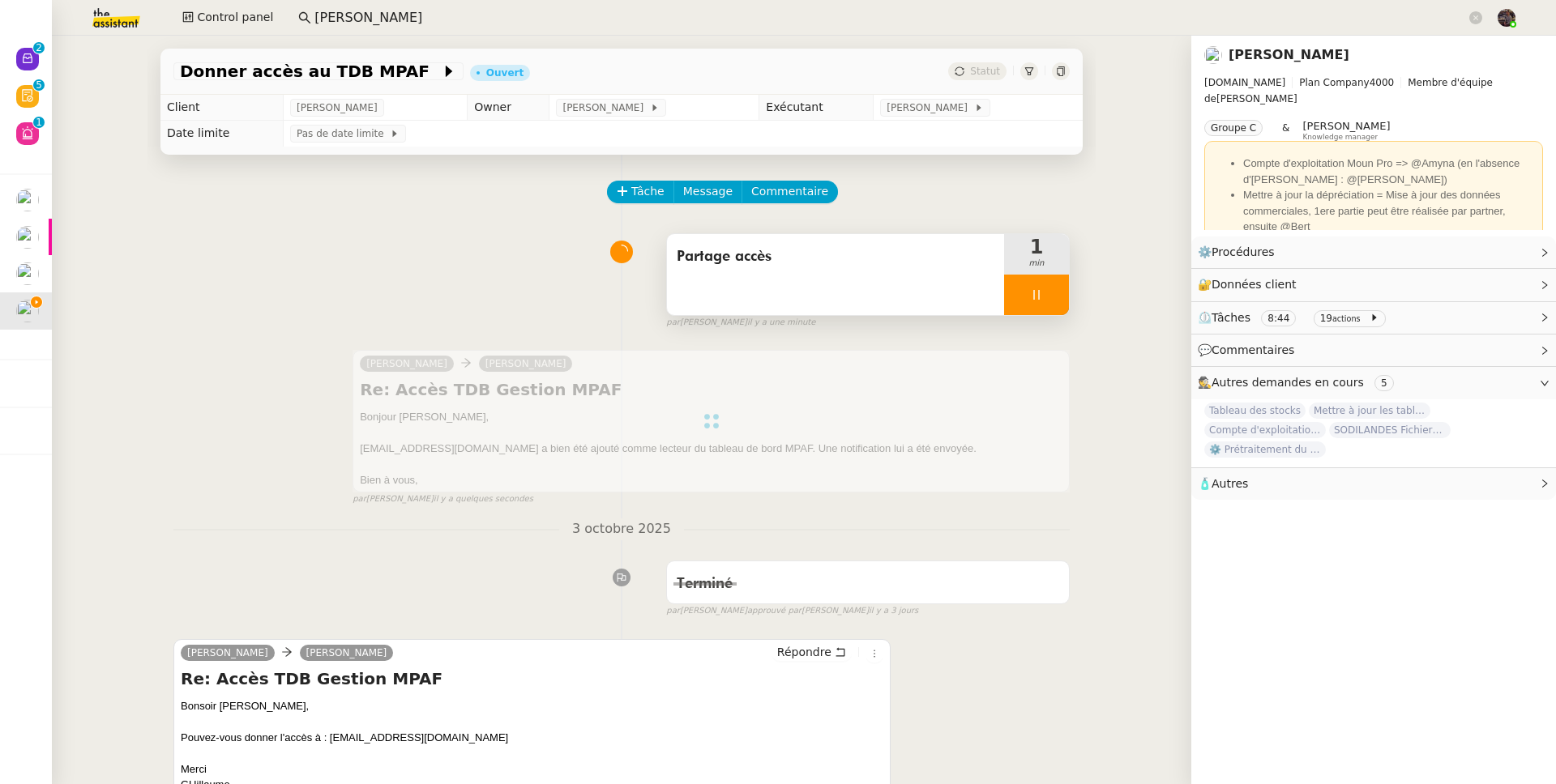
click at [1038, 287] on div at bounding box center [1036, 295] width 65 height 41
click at [1038, 287] on button at bounding box center [1052, 295] width 33 height 41
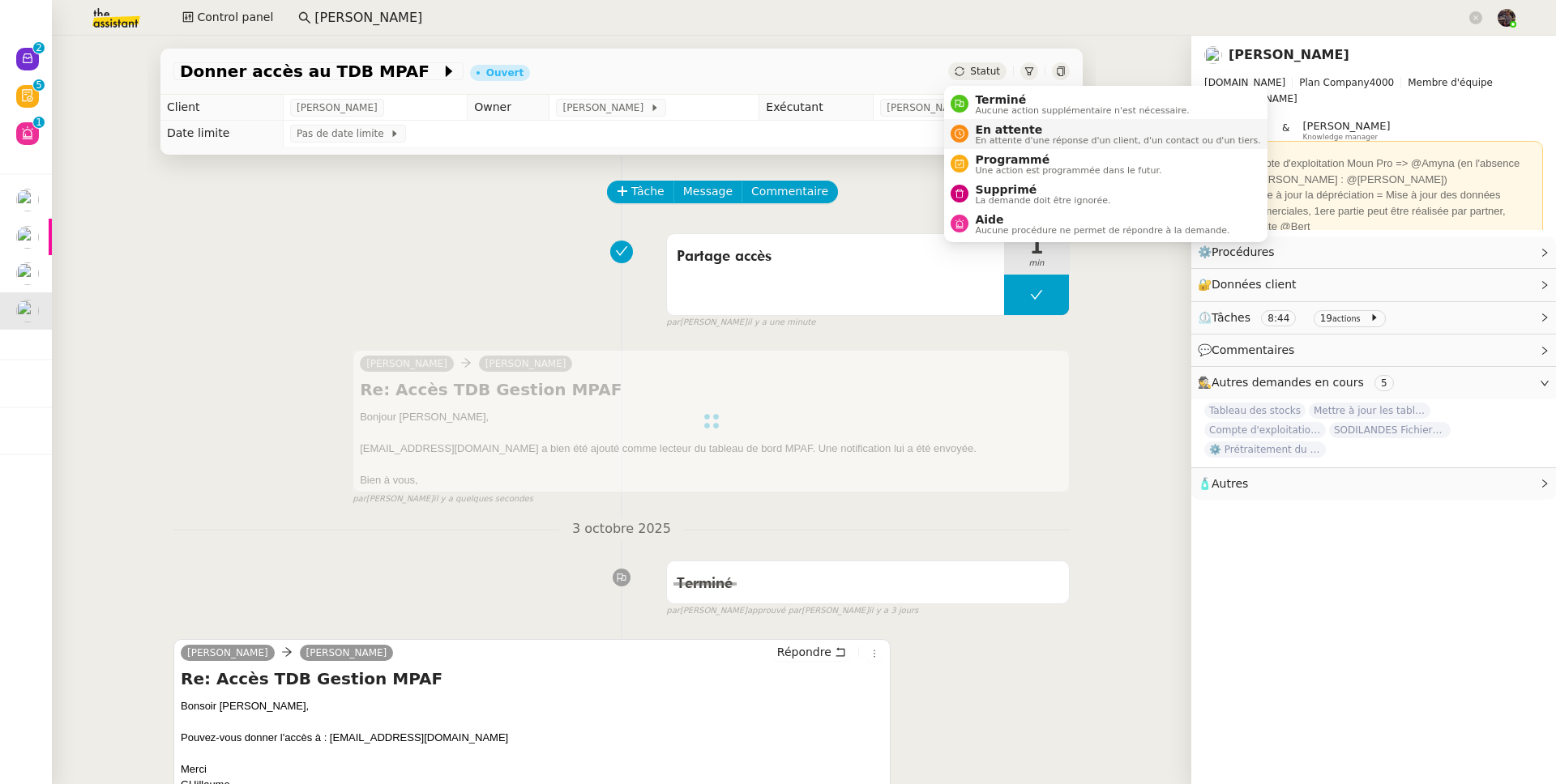
click at [999, 129] on span "En attente" at bounding box center [1117, 129] width 285 height 13
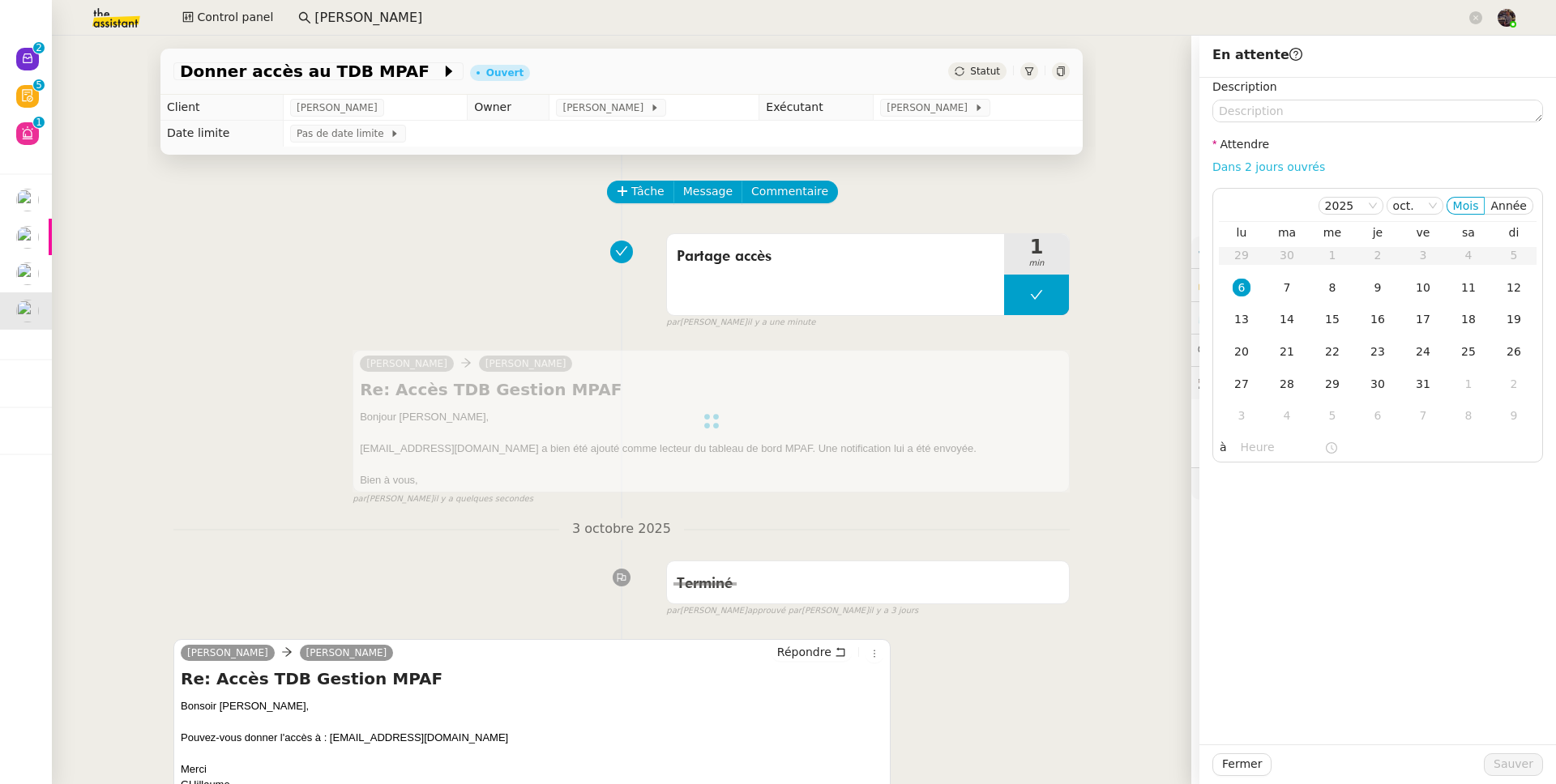
click at [1190, 165] on link "Dans 2 jours ouvrés" at bounding box center [1268, 166] width 112 height 13
type input "07:00"
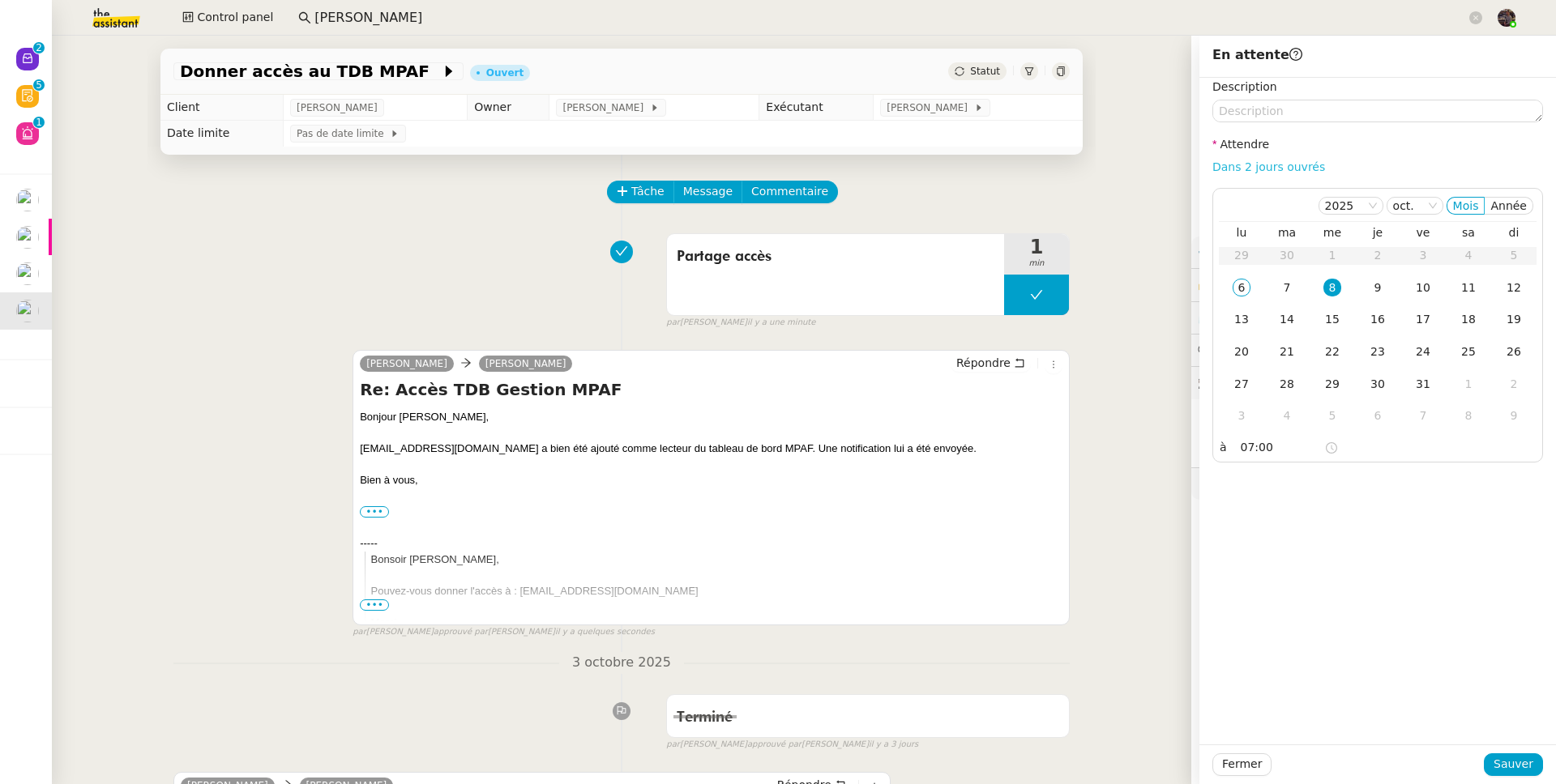
click at [1190, 169] on link "Dans 2 jours ouvrés" at bounding box center [1268, 166] width 112 height 13
click at [1190, 610] on span "Sauver" at bounding box center [1513, 764] width 40 height 19
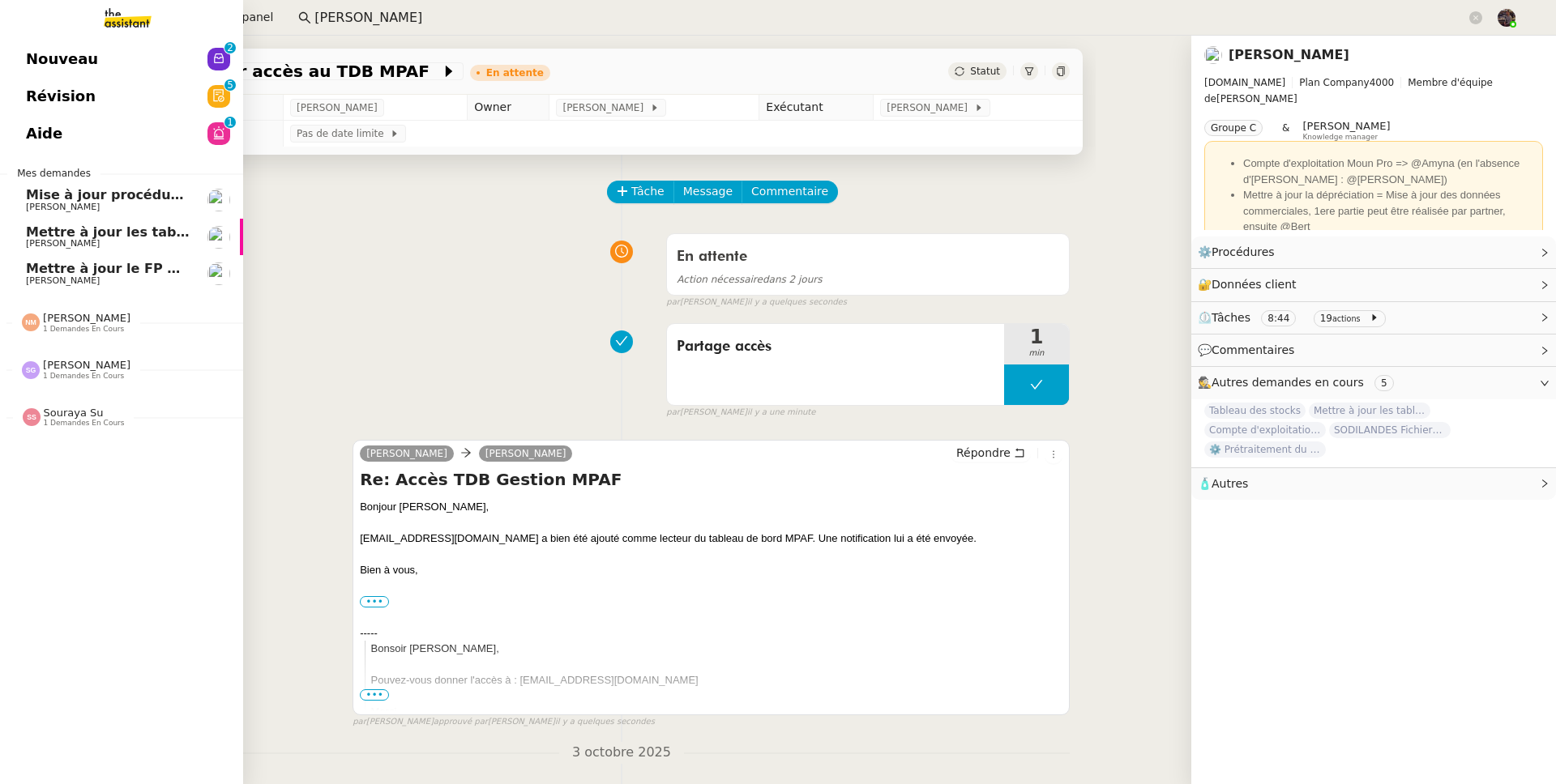
click at [50, 277] on span "[PERSON_NAME]" at bounding box center [62, 281] width 73 height 11
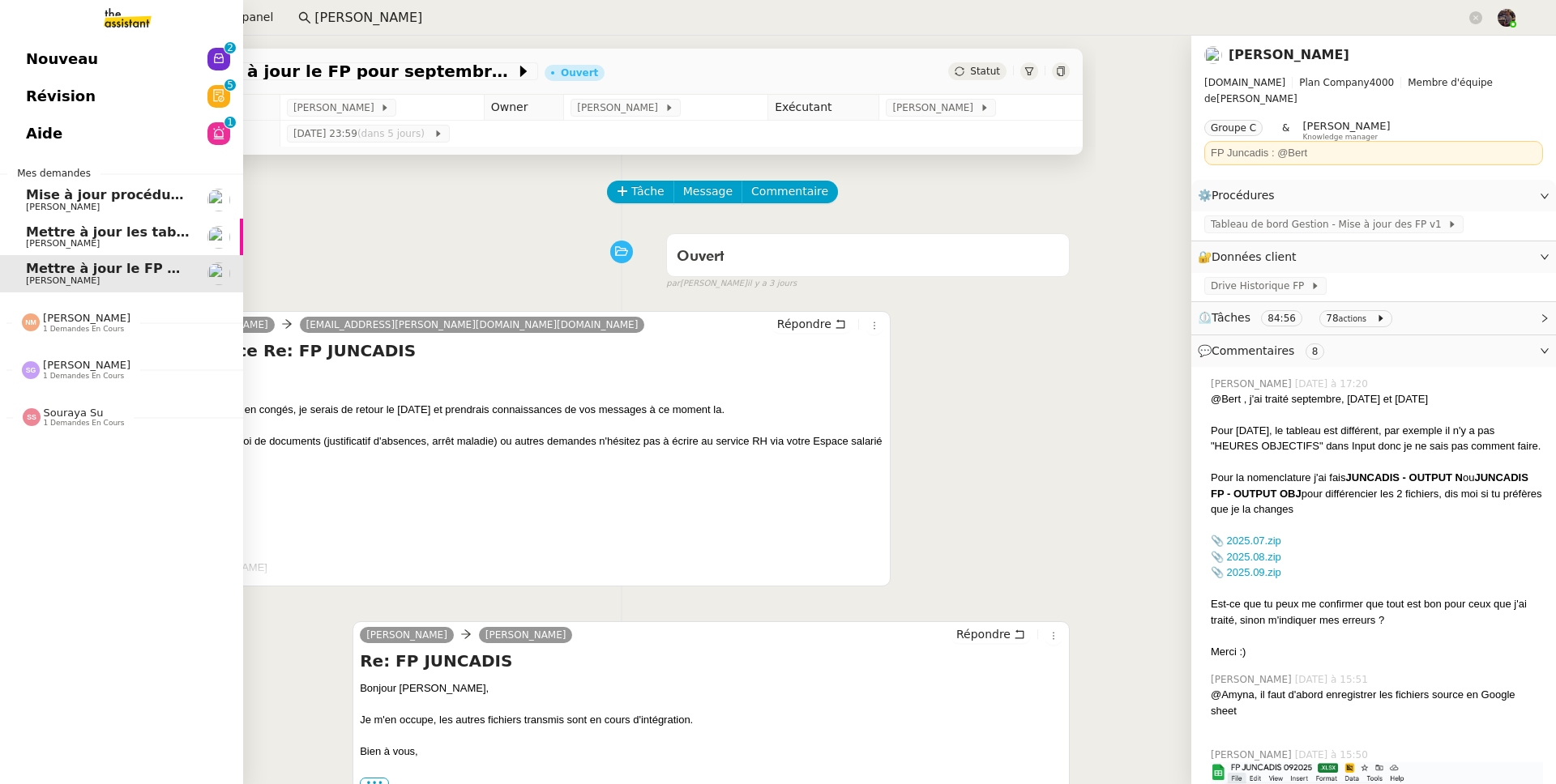
click at [139, 233] on span "Mettre à jour les tableaux M3N et MPAf" at bounding box center [169, 232] width 288 height 15
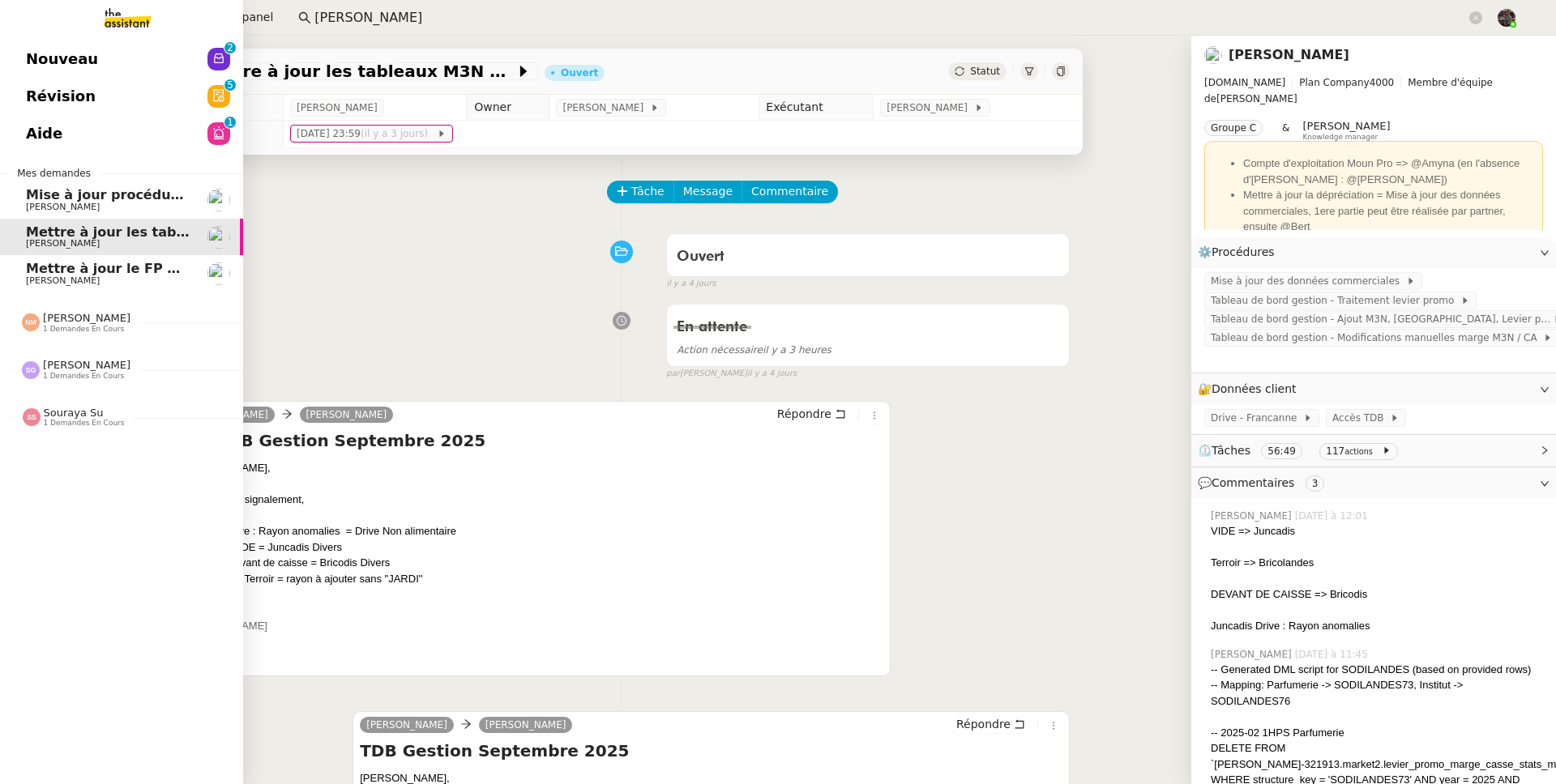
click at [43, 204] on span "[PERSON_NAME]" at bounding box center [62, 207] width 73 height 11
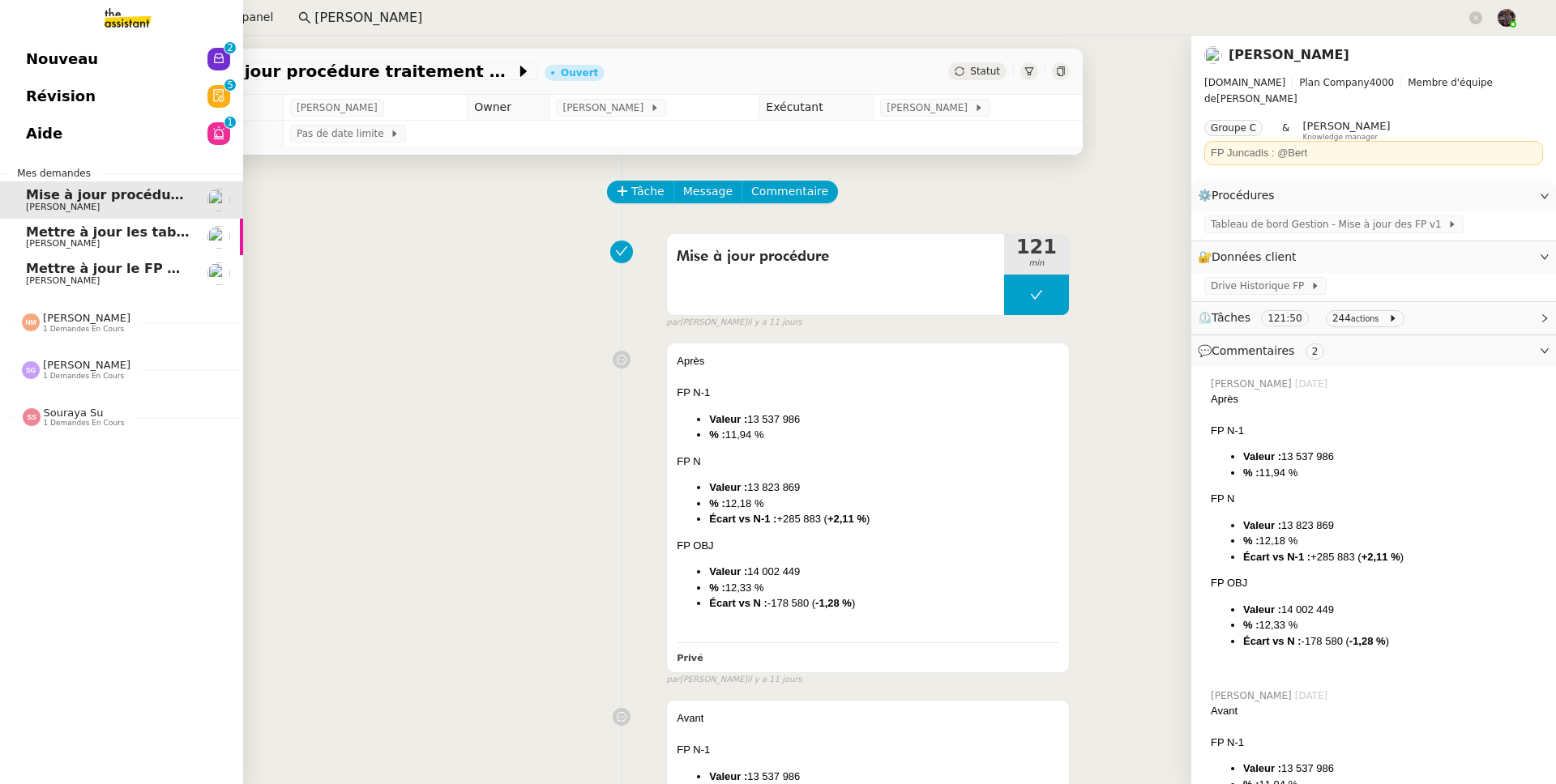
click at [93, 268] on span "Mettre à jour le FP pour septembre 2025" at bounding box center [175, 268] width 299 height 15
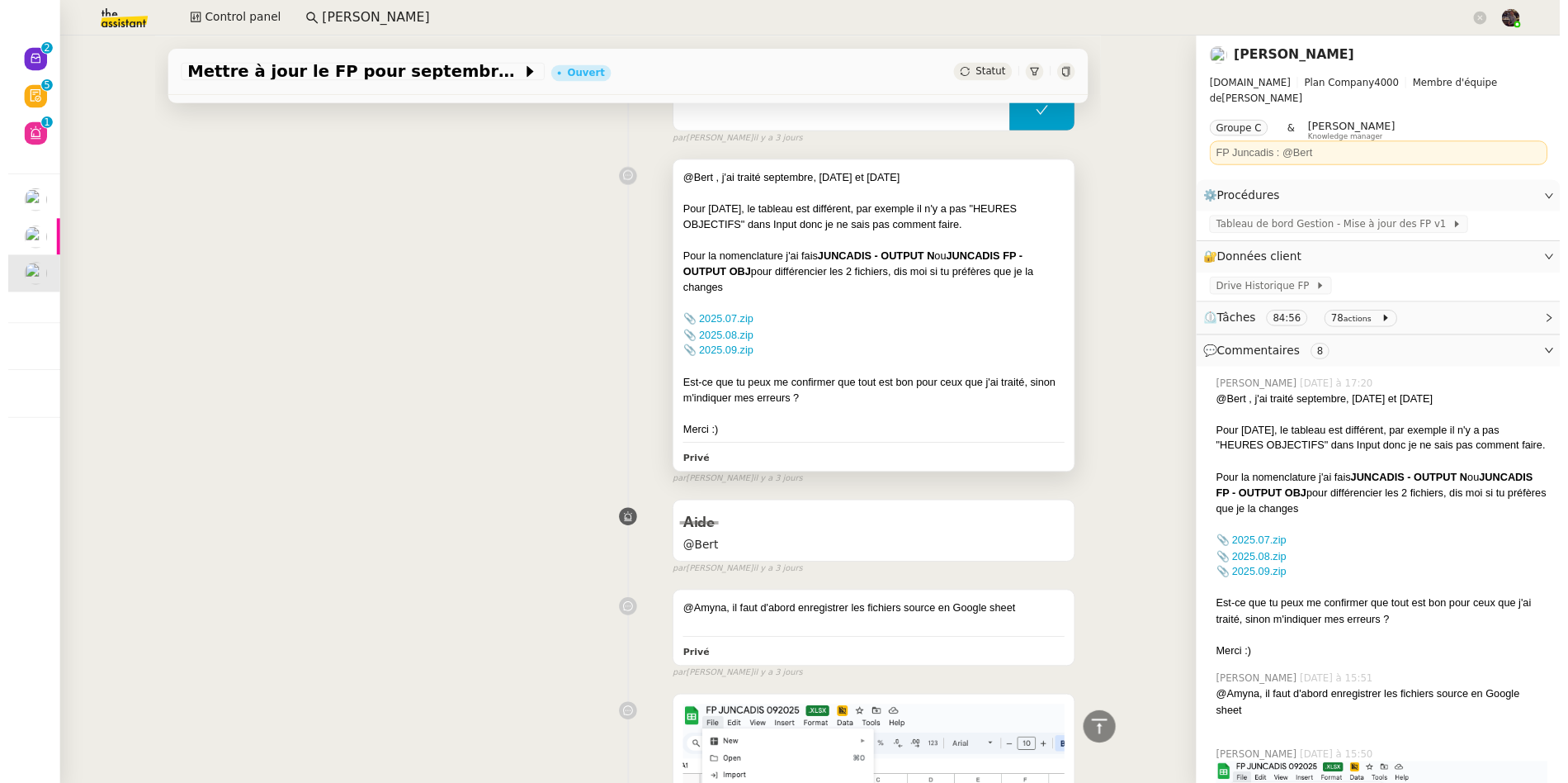
scroll to position [1272, 0]
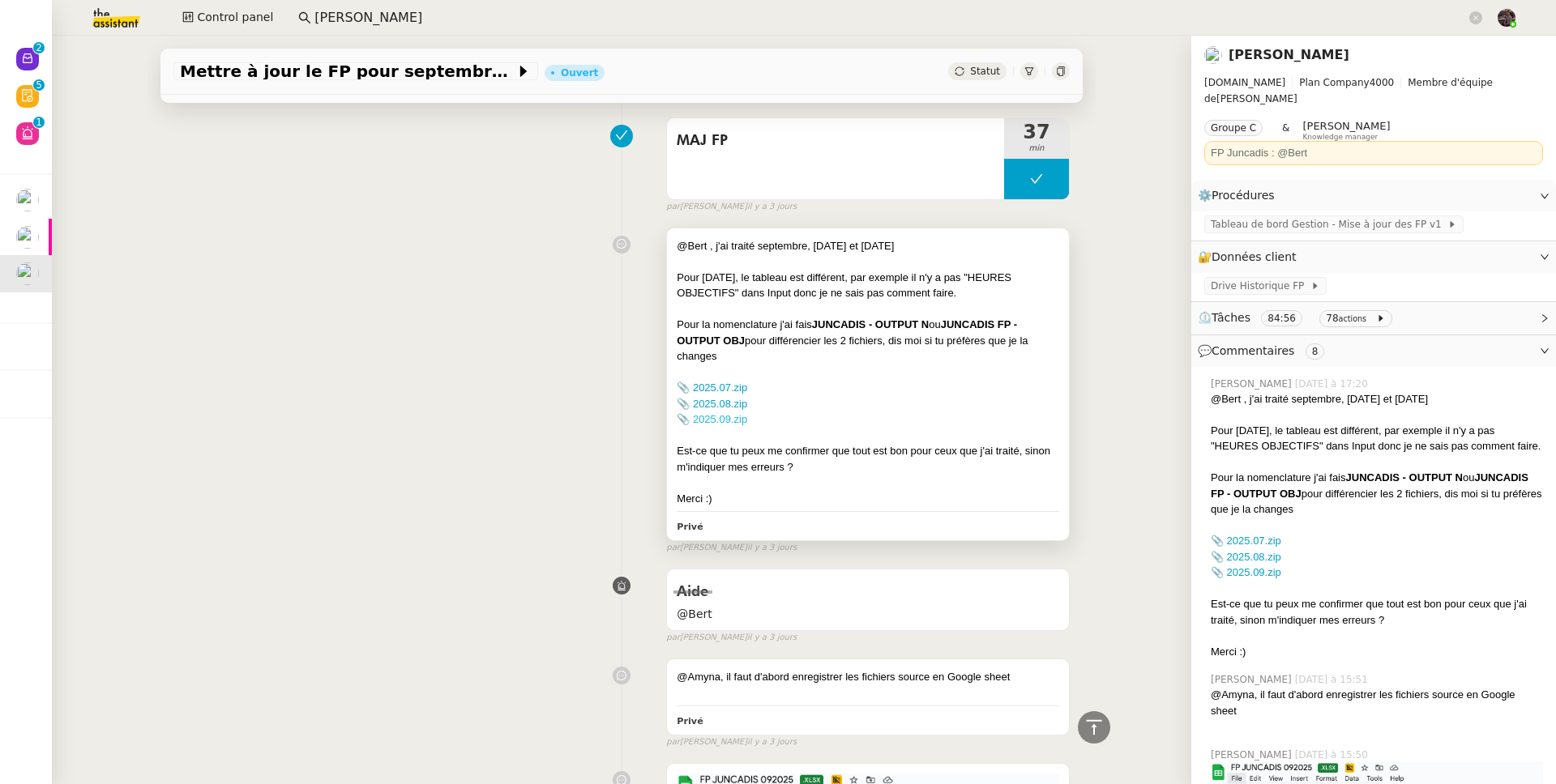
click at [721, 422] on link "📎 2025.09.zip" at bounding box center [712, 419] width 71 height 12
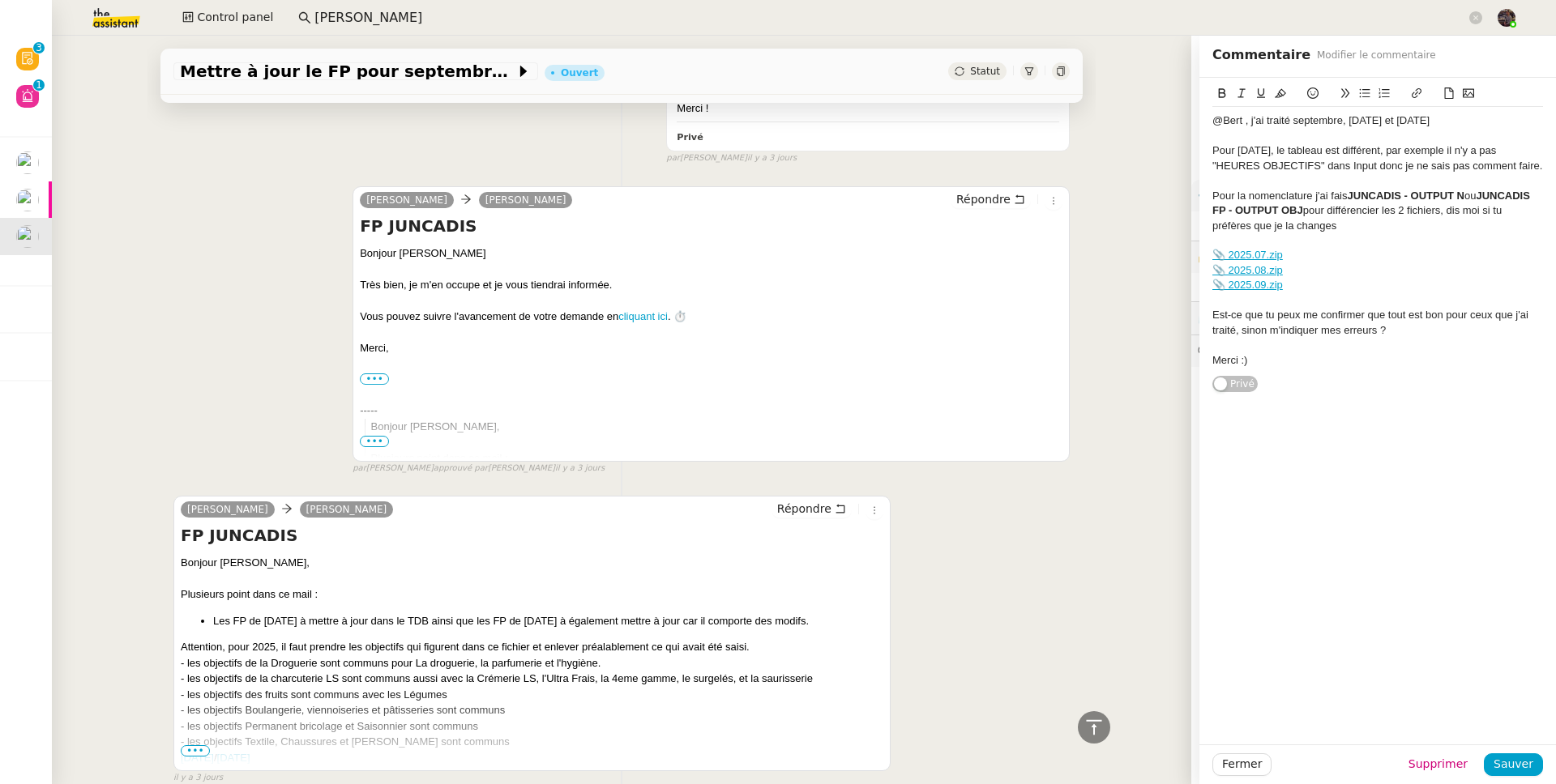
scroll to position [3445, 0]
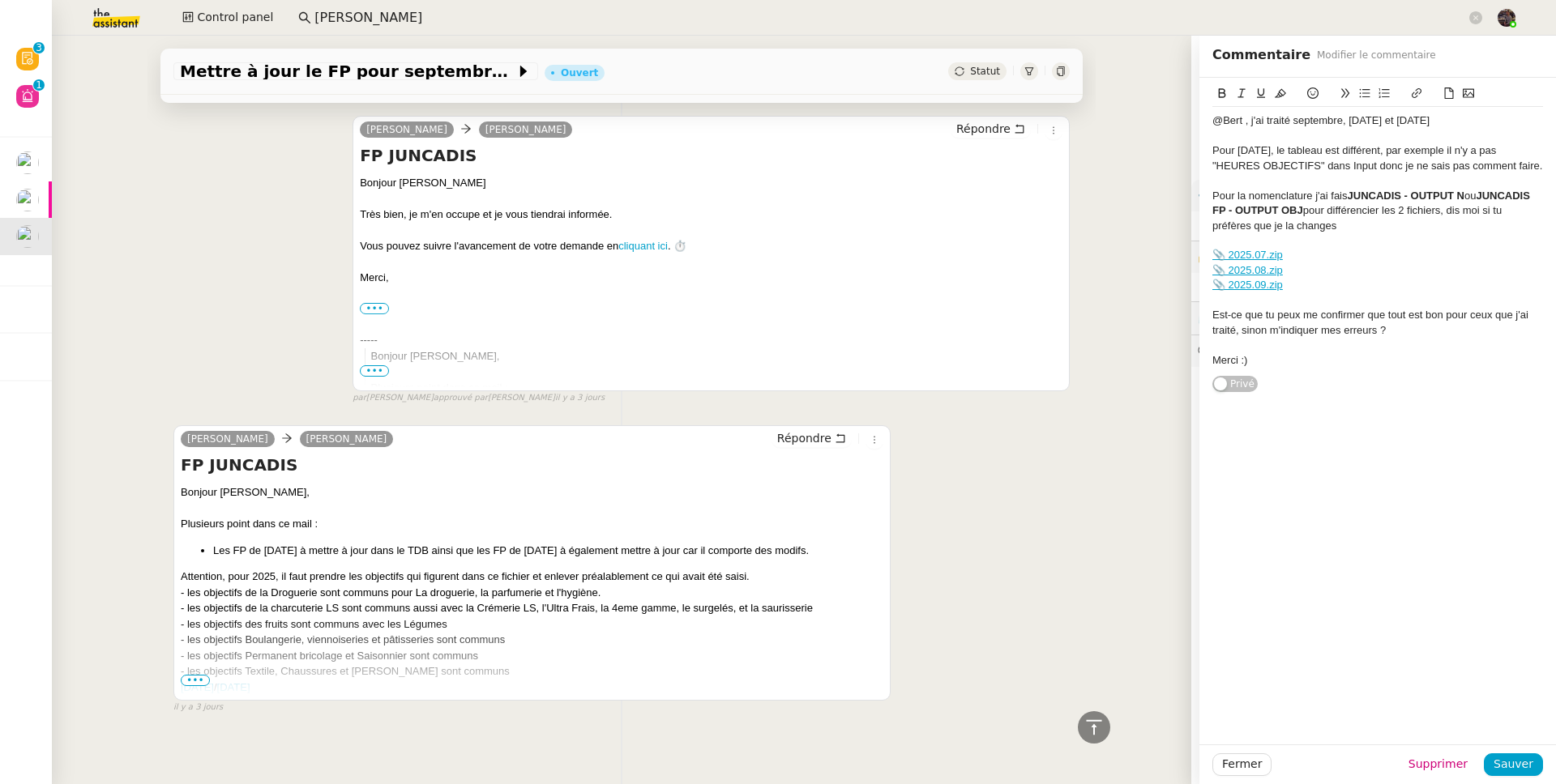
click at [181, 610] on div "- les objectifs Textile, Chaussures et Jeannerie sont communs" at bounding box center [532, 672] width 703 height 16
click at [181, 610] on span "•••" at bounding box center [195, 680] width 29 height 12
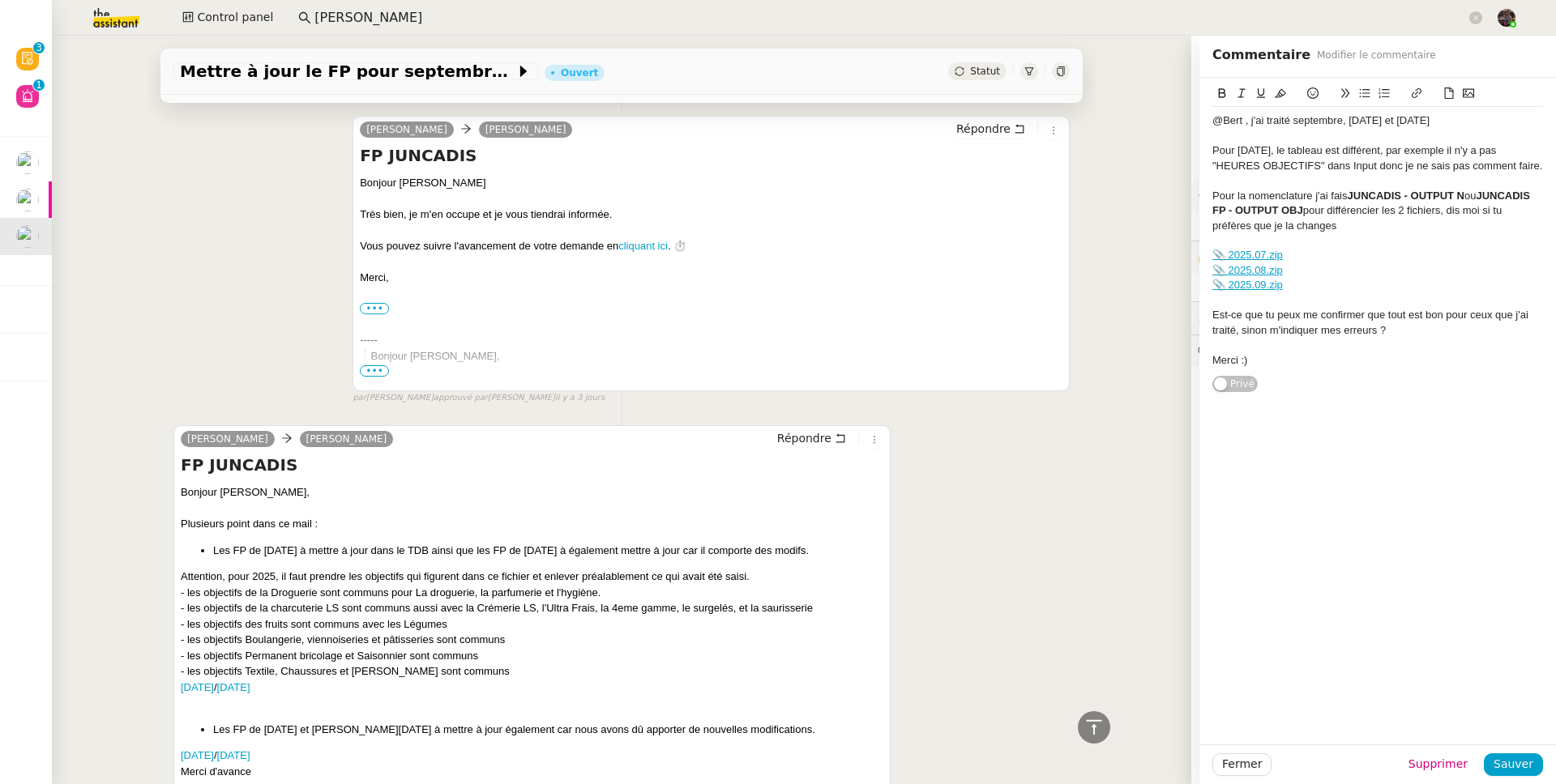
scroll to position [3606, 0]
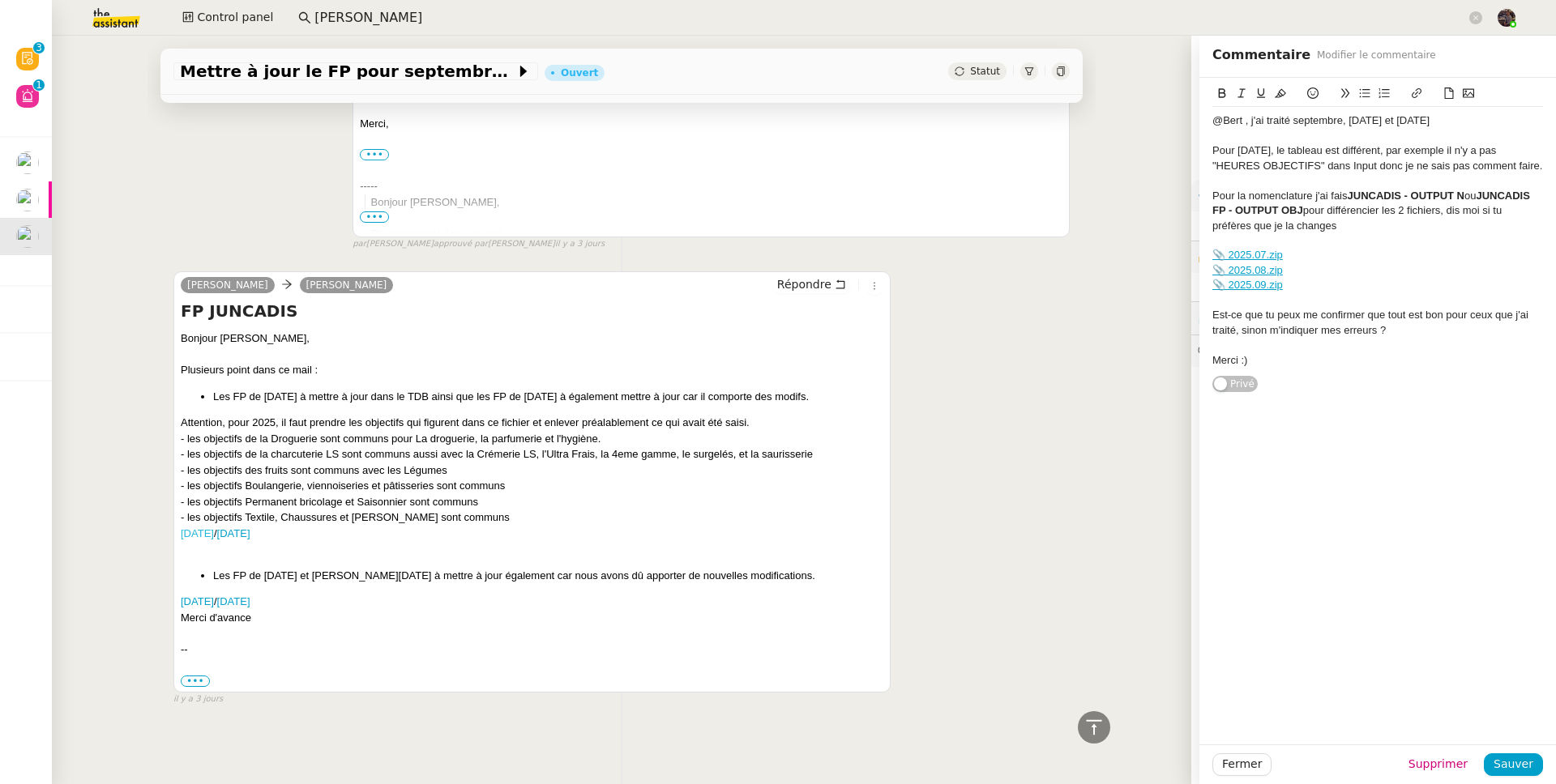
click at [214, 527] on link "SEPTEMBRE 2025" at bounding box center [197, 534] width 34 height 12
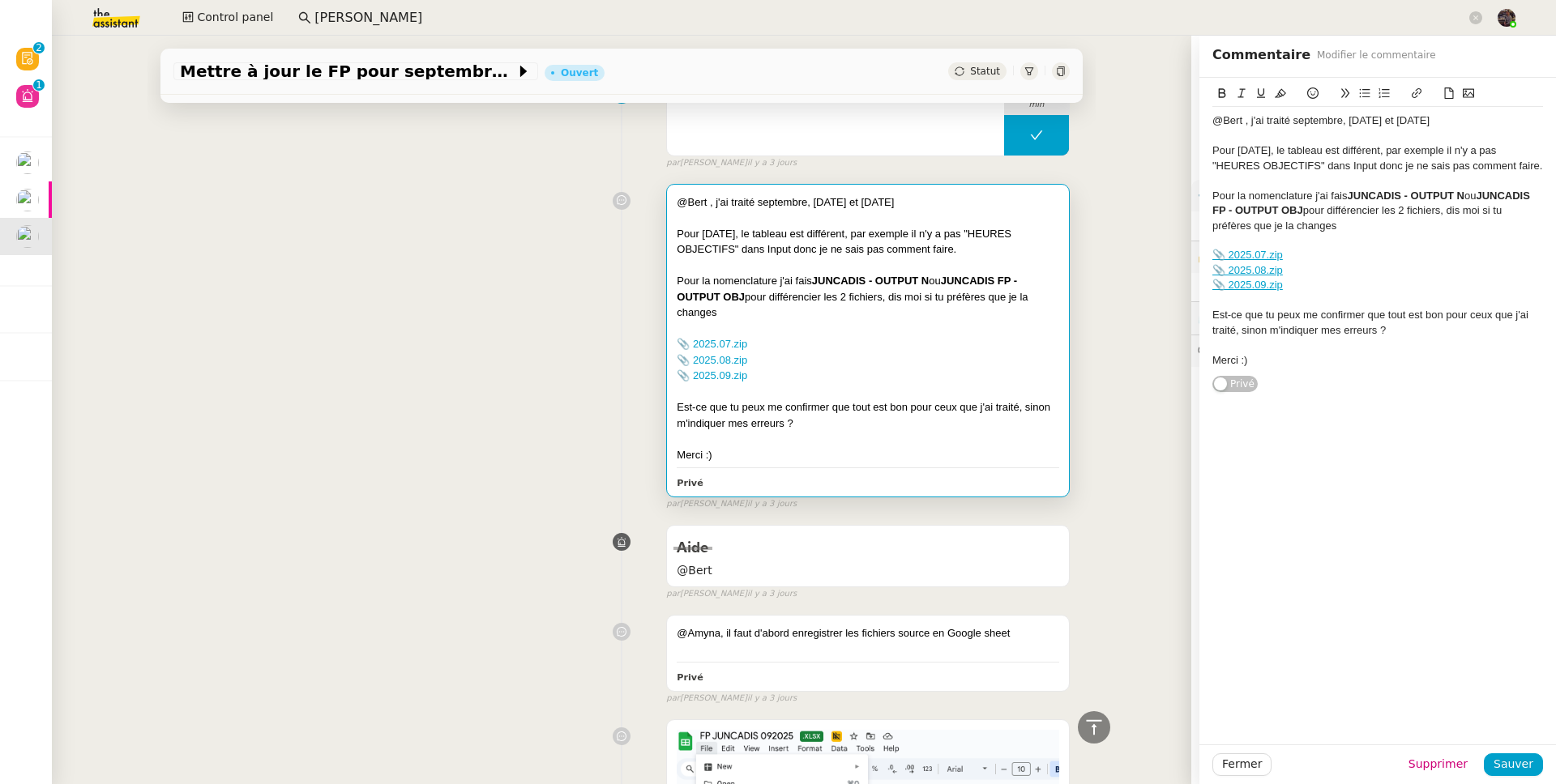
scroll to position [1283, 0]
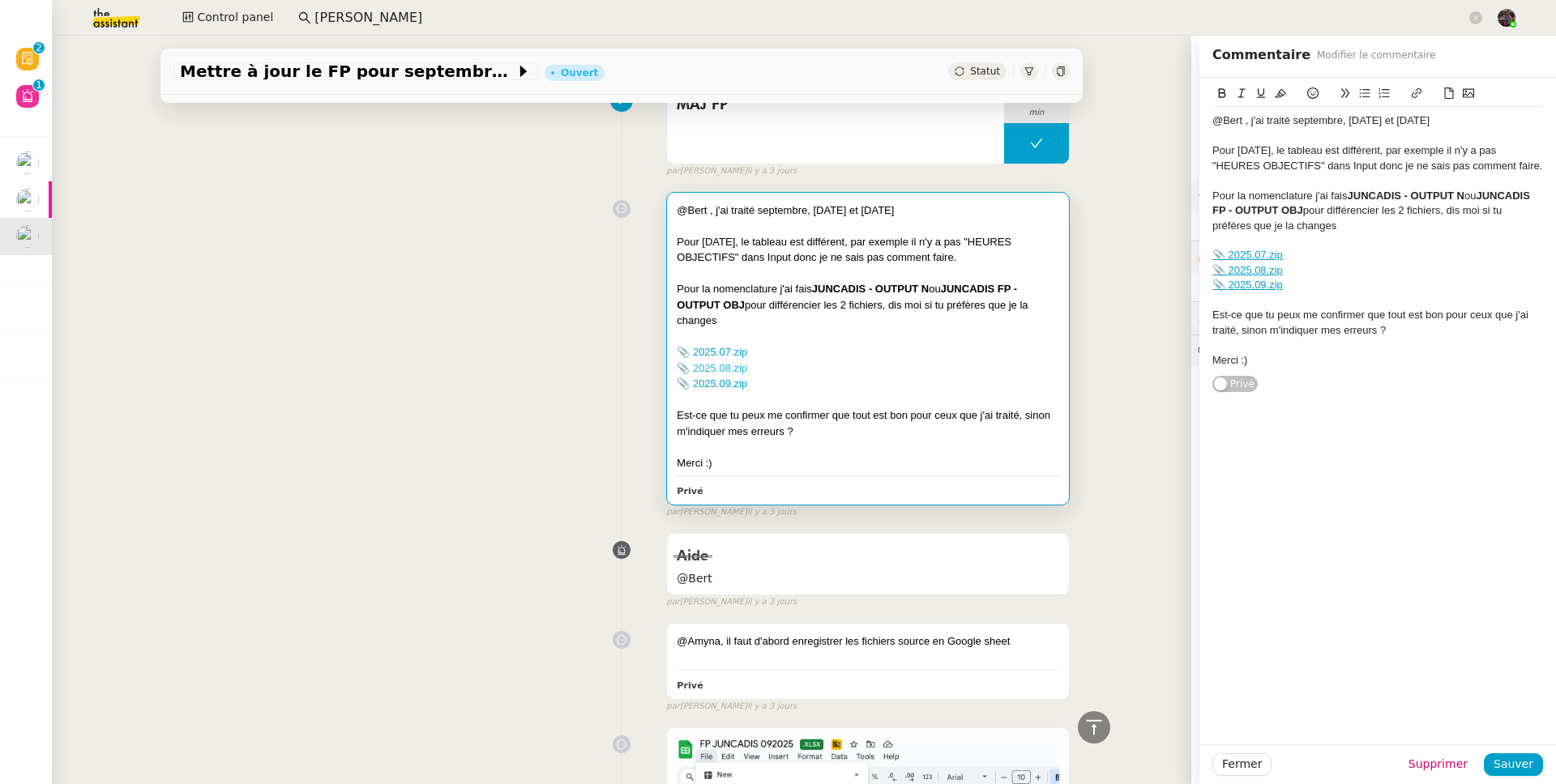
click at [718, 371] on link "📎 2025.08.zip" at bounding box center [712, 368] width 71 height 12
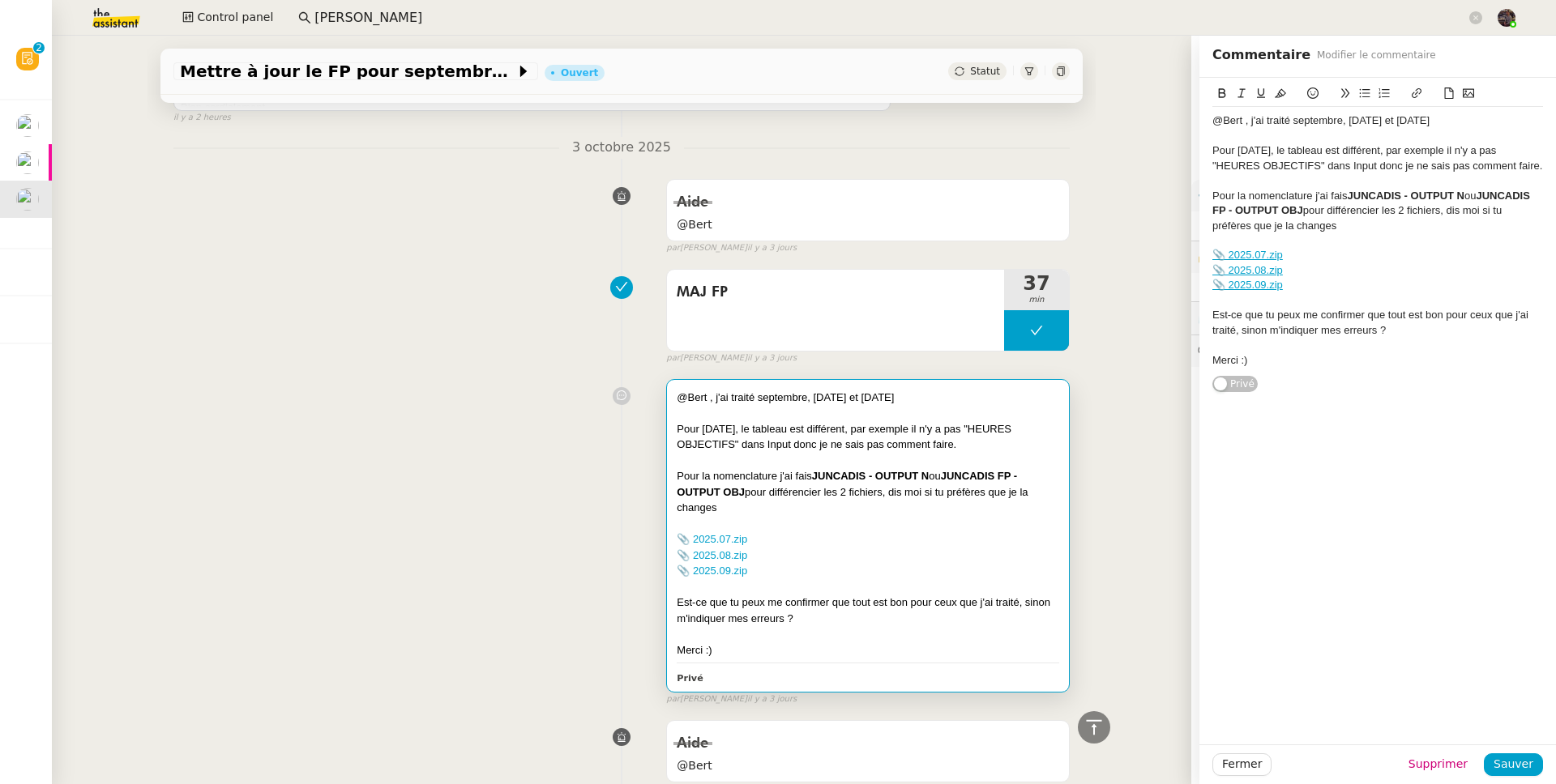
scroll to position [389, 0]
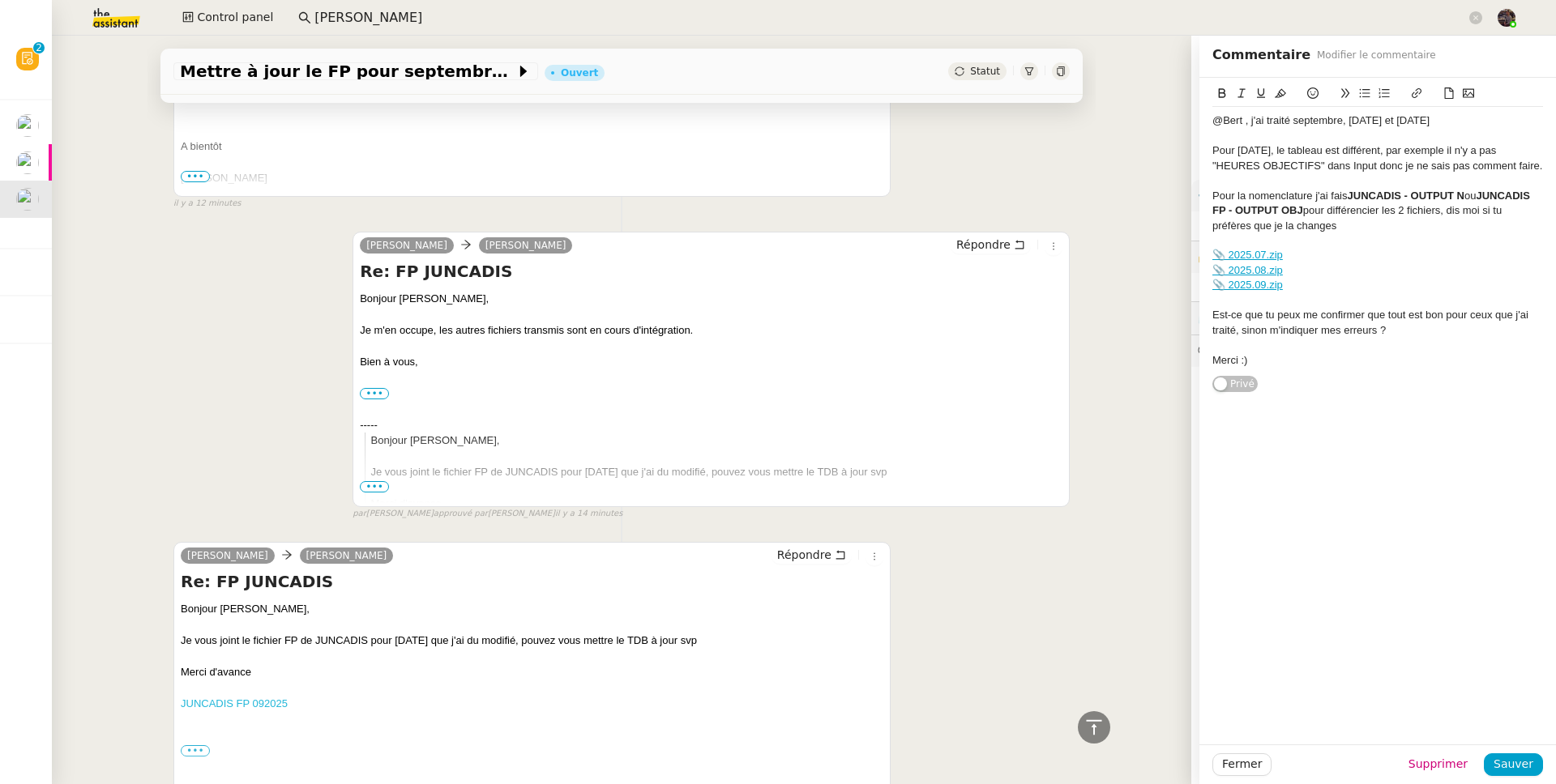
click at [256, 610] on link "JUNCADIS FP 092025" at bounding box center [234, 703] width 107 height 12
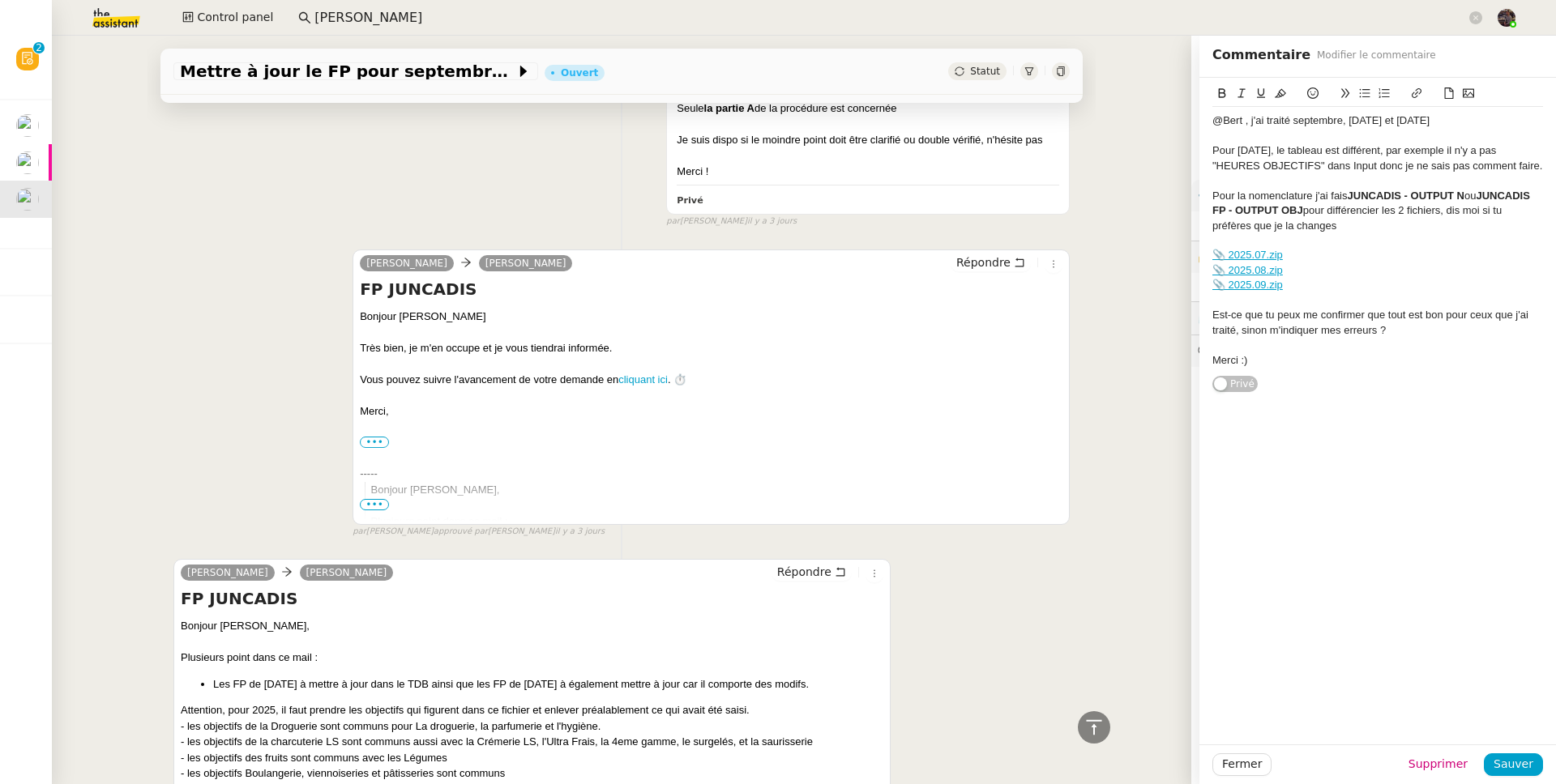
scroll to position [3606, 0]
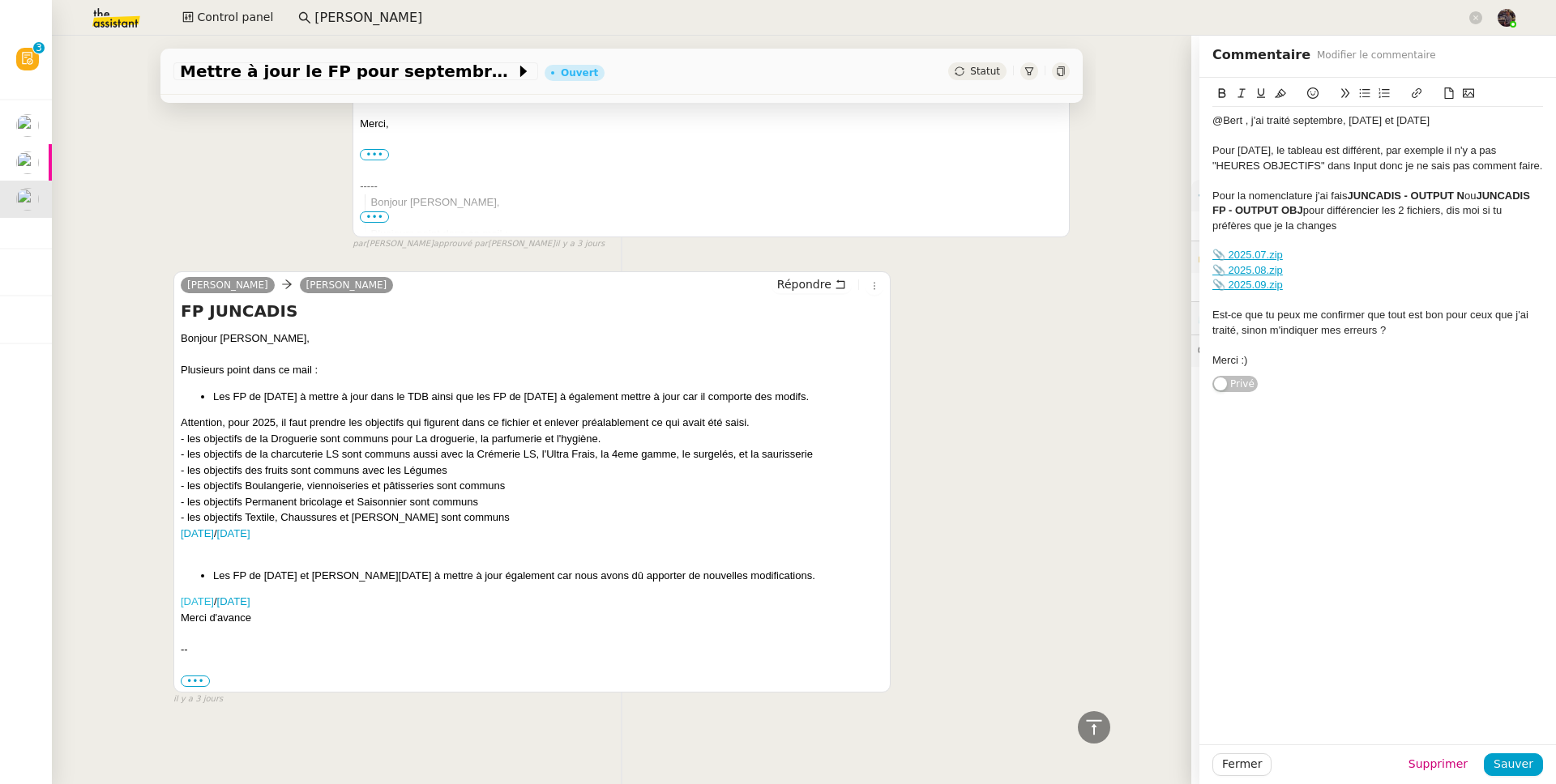
click at [214, 598] on link "AOUT 2025" at bounding box center [197, 602] width 34 height 12
click at [250, 596] on link "JUILLET 2025" at bounding box center [234, 602] width 34 height 12
click at [1190, 253] on link "📎 2025.07.zip" at bounding box center [1248, 255] width 71 height 12
click at [1190, 279] on link "https://dashboard.theassistant.com/file/uYpujC3Bdzrn6aAZ55Gb" at bounding box center [1206, 284] width 111 height 21
click at [250, 596] on link "JUILLET 2025" at bounding box center [234, 602] width 34 height 12
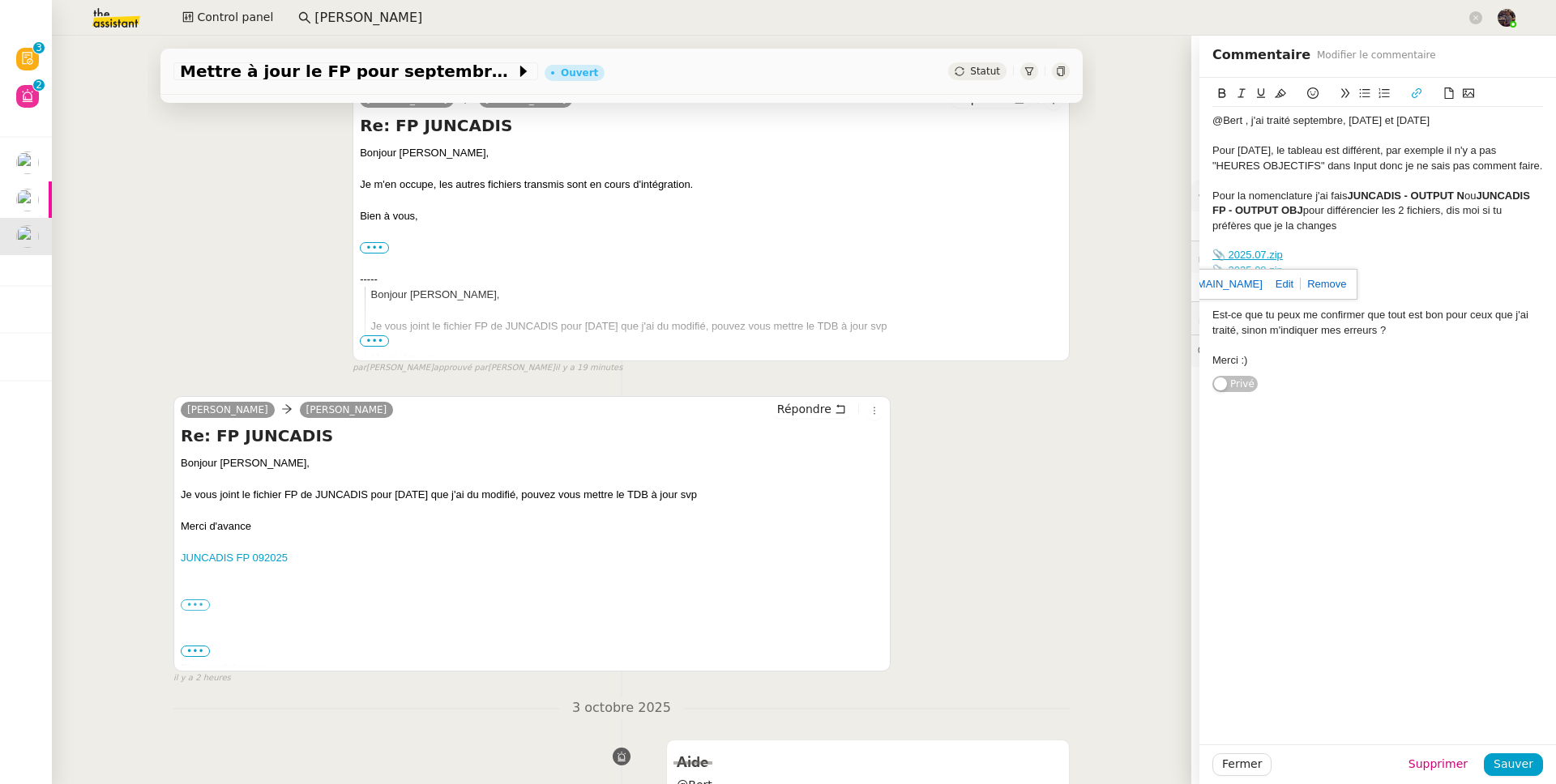
scroll to position [0, 0]
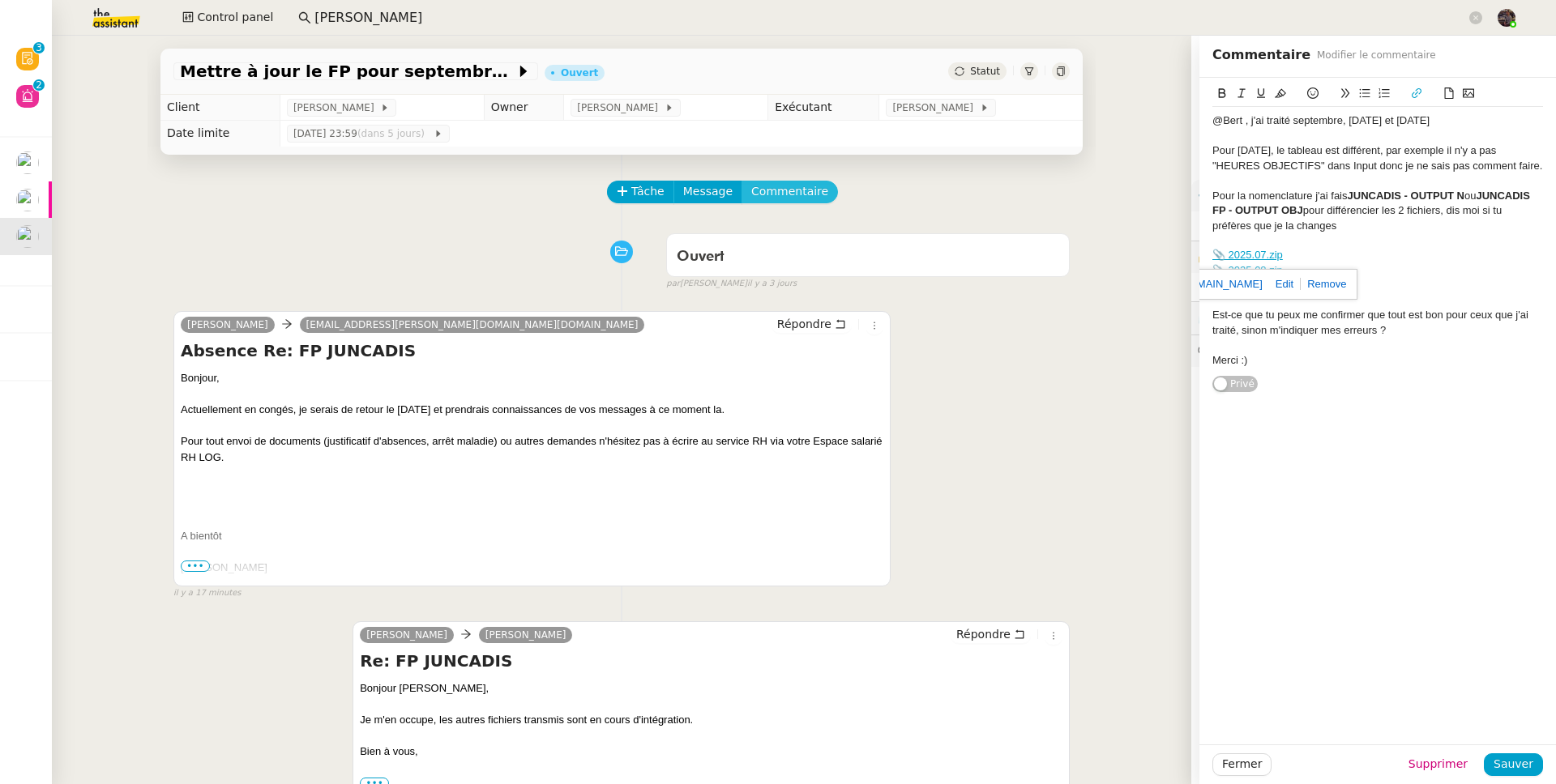
click at [778, 193] on span "Commentaire" at bounding box center [790, 191] width 77 height 19
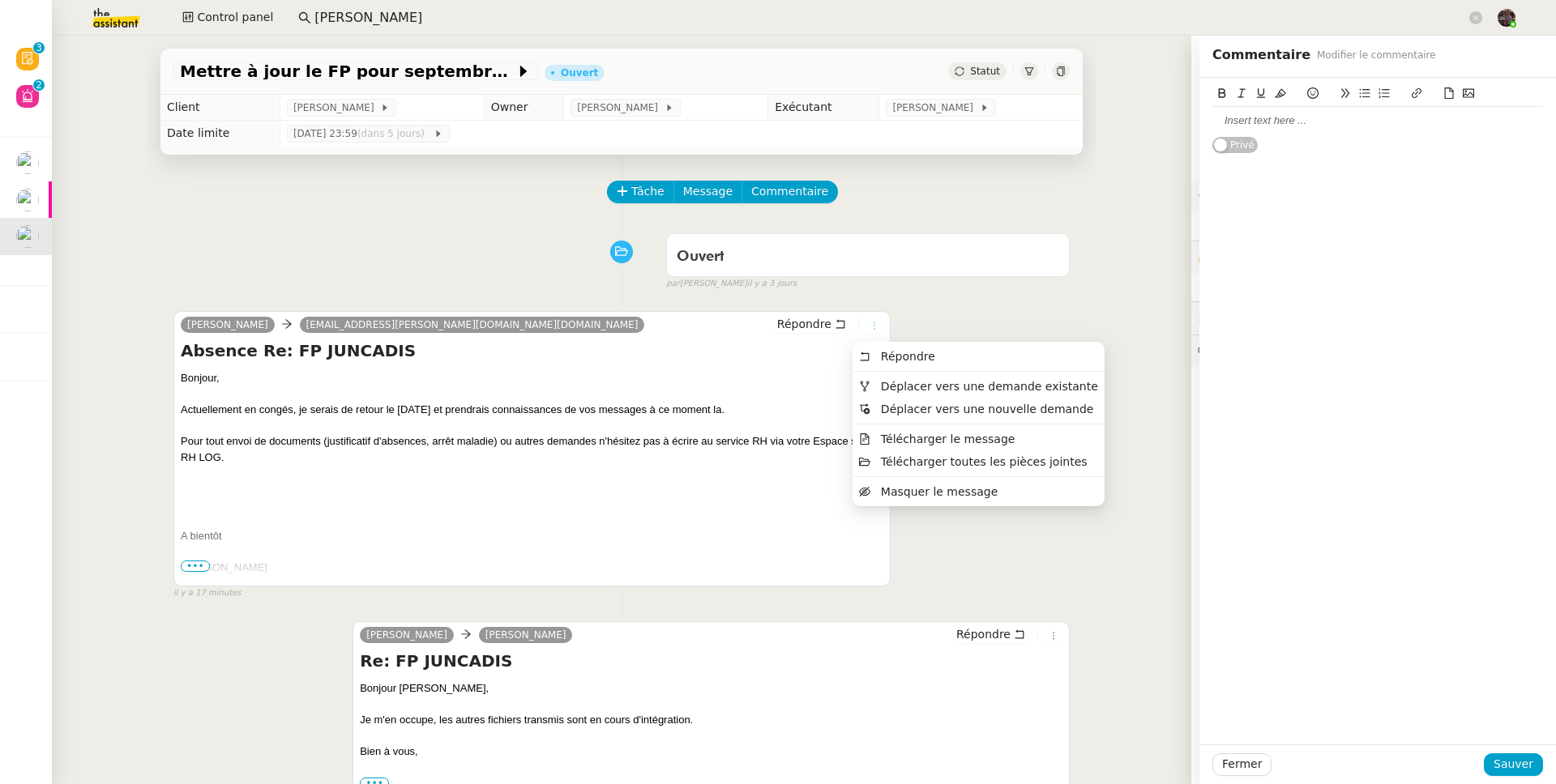
click at [869, 327] on icon at bounding box center [874, 326] width 10 height 10
click at [926, 495] on span "Masquer le message" at bounding box center [939, 491] width 117 height 13
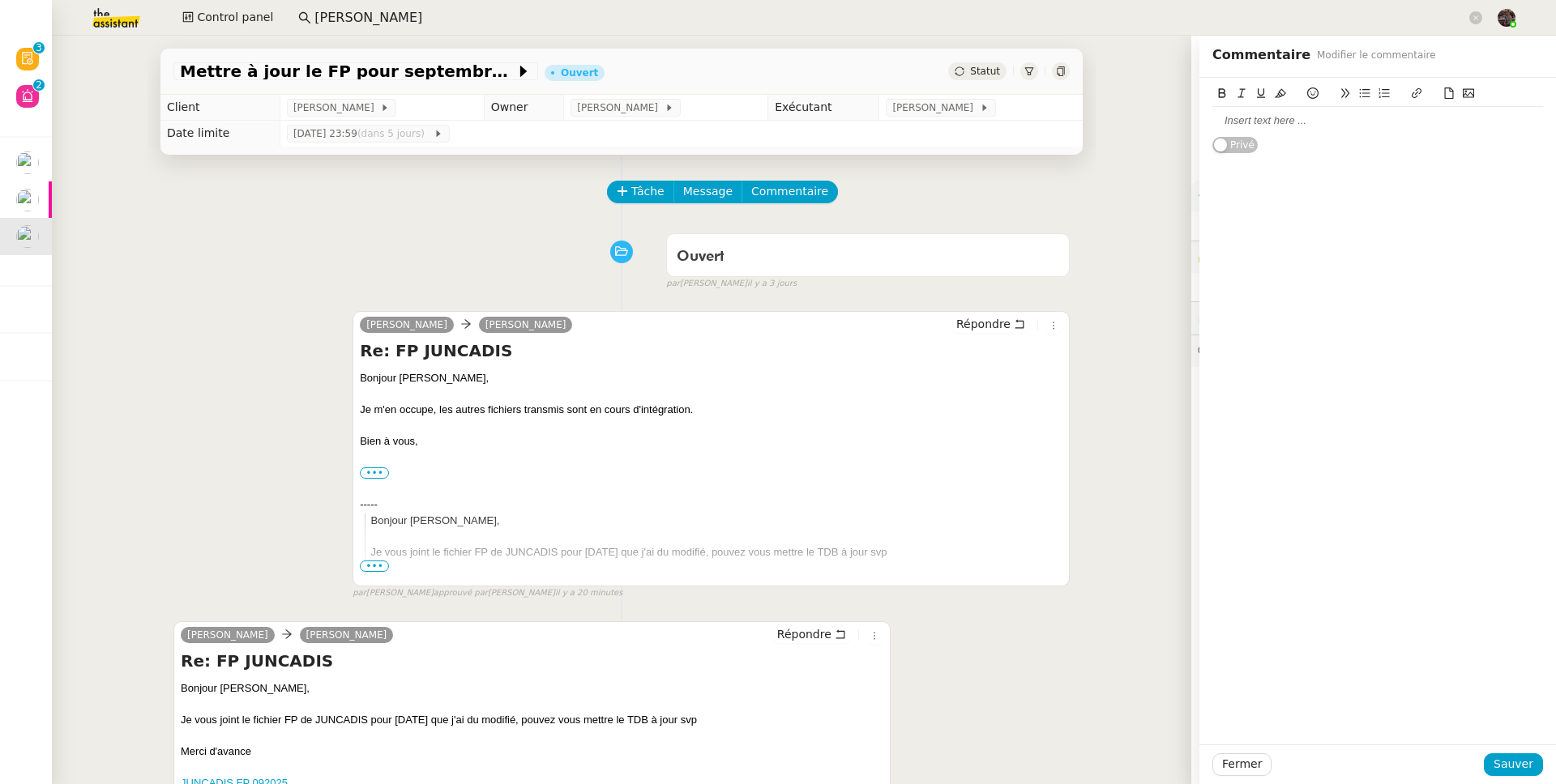
click at [1190, 113] on div at bounding box center [1378, 120] width 331 height 14
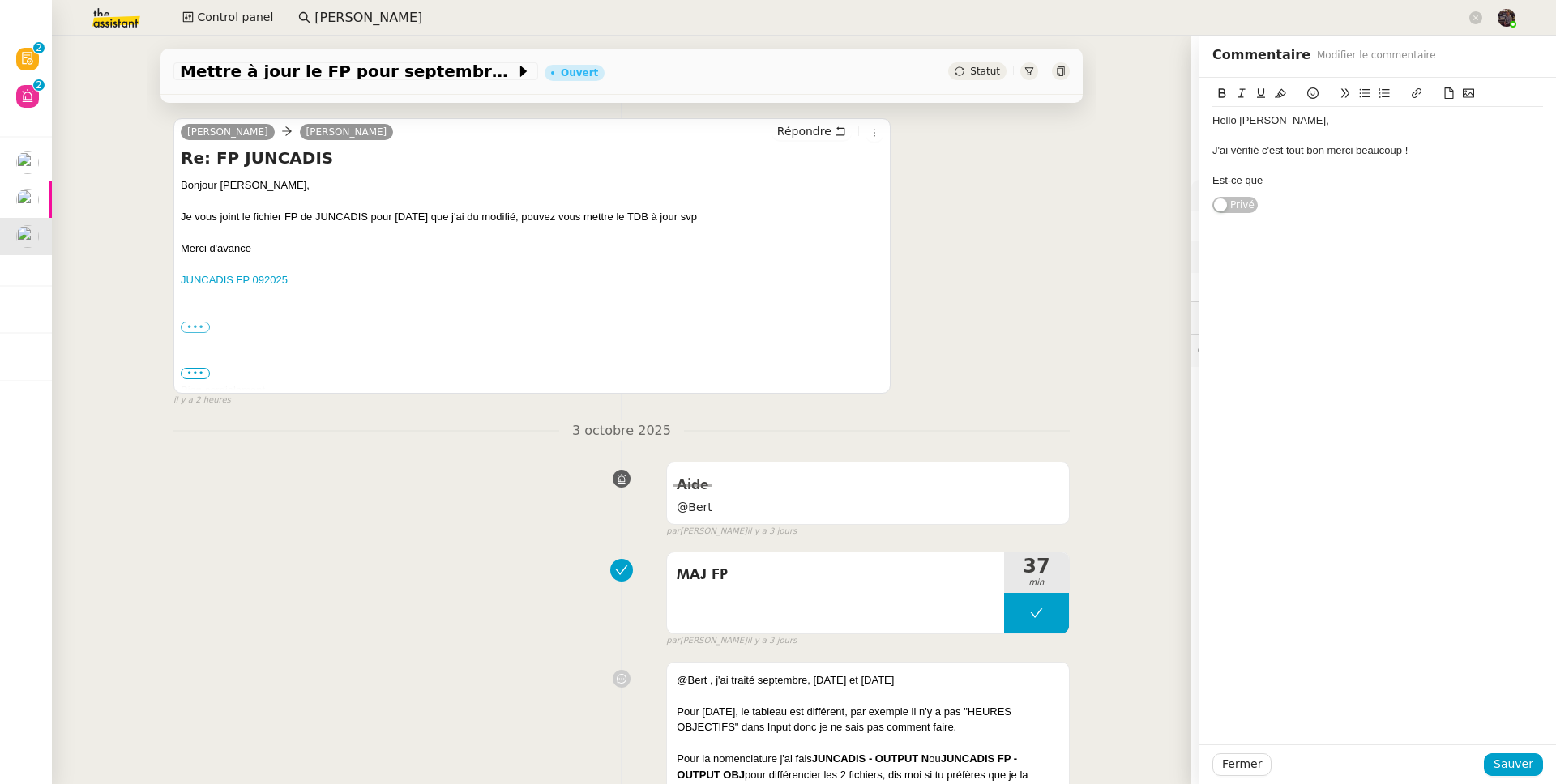
scroll to position [526, 0]
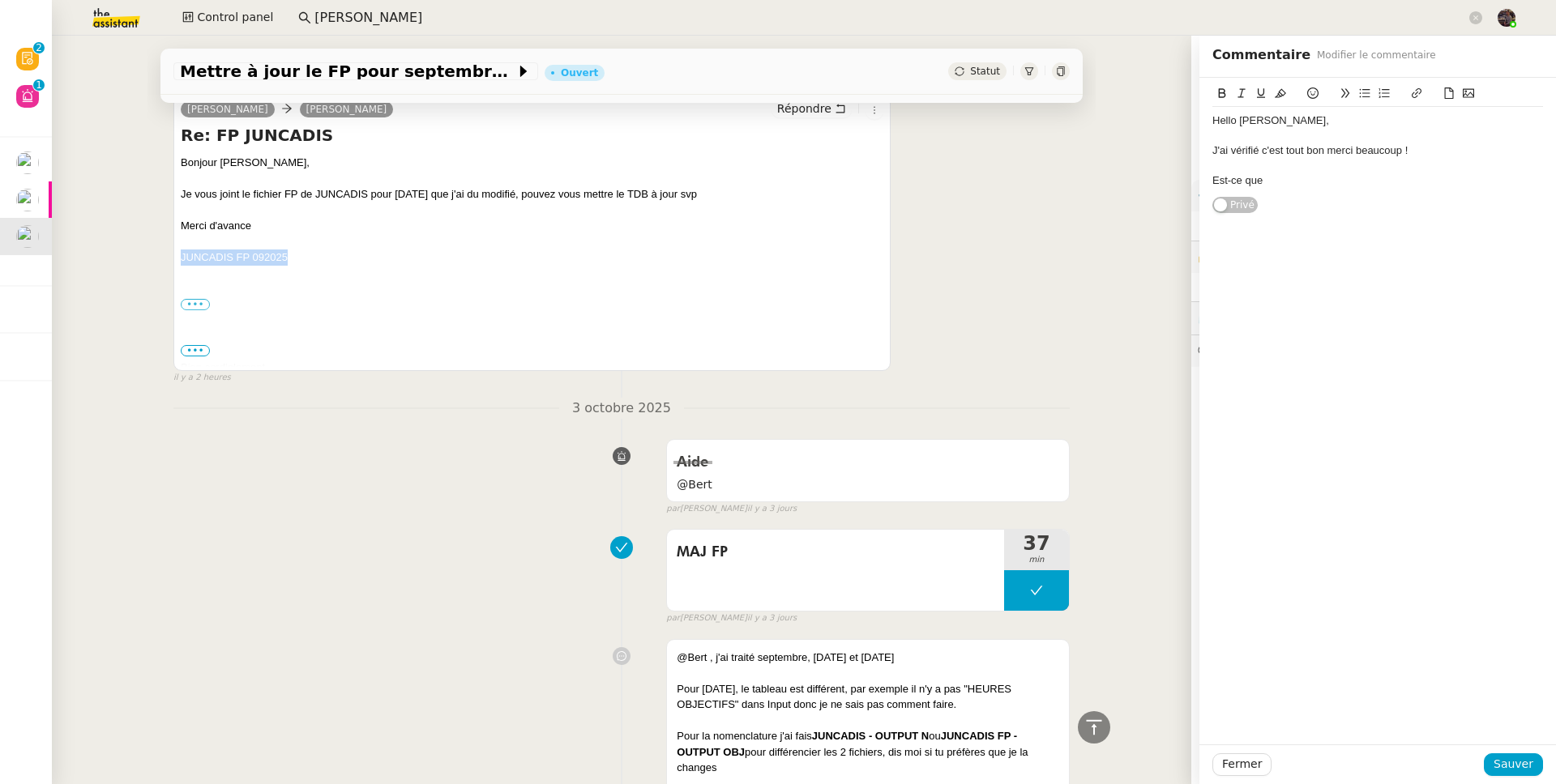
drag, startPoint x: 289, startPoint y: 257, endPoint x: 163, endPoint y: 260, distance: 126.0
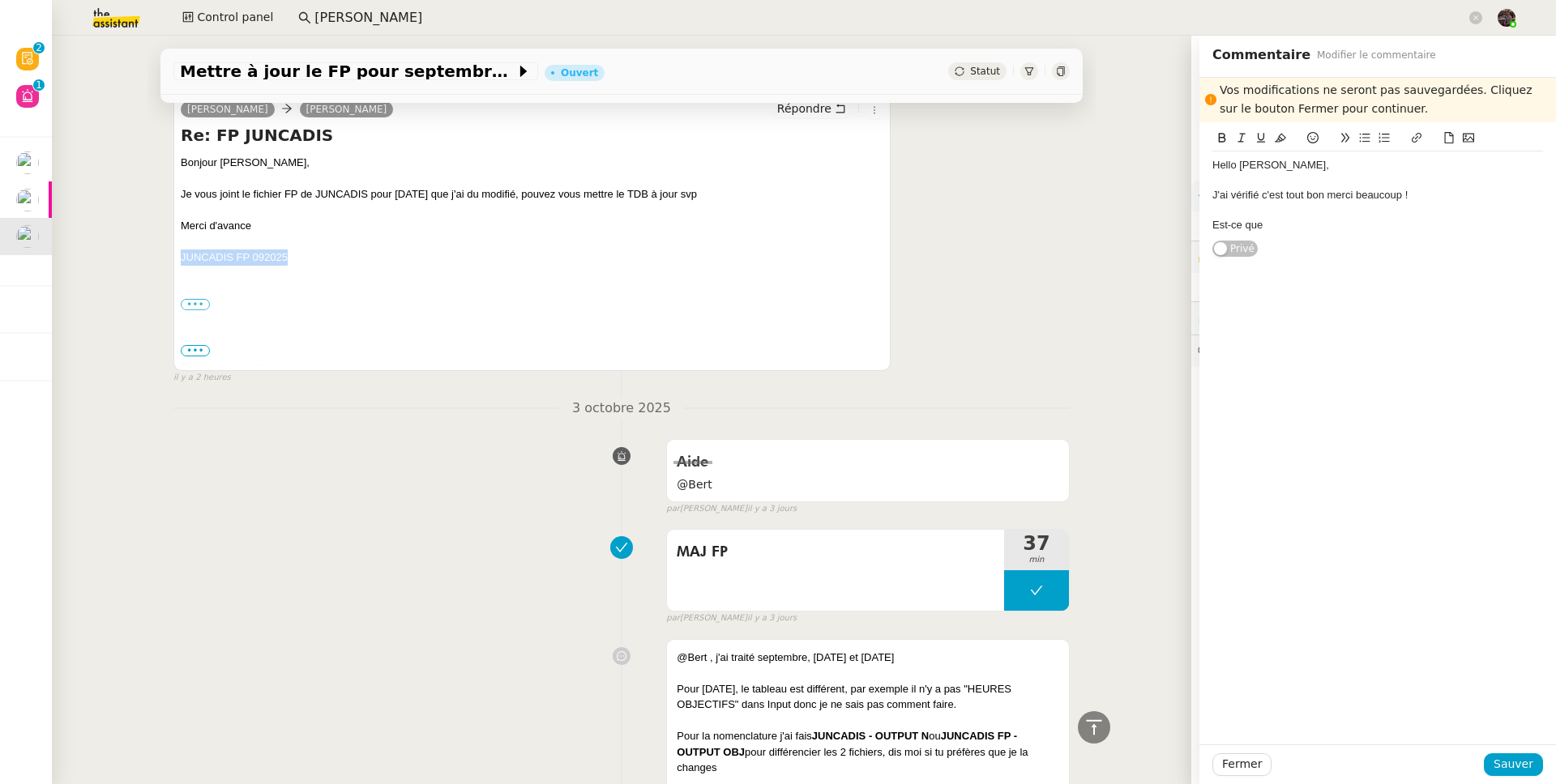
copy link "JUNCADIS FP 092025"
click at [1190, 218] on div "Est-ce que" at bounding box center [1378, 225] width 331 height 14
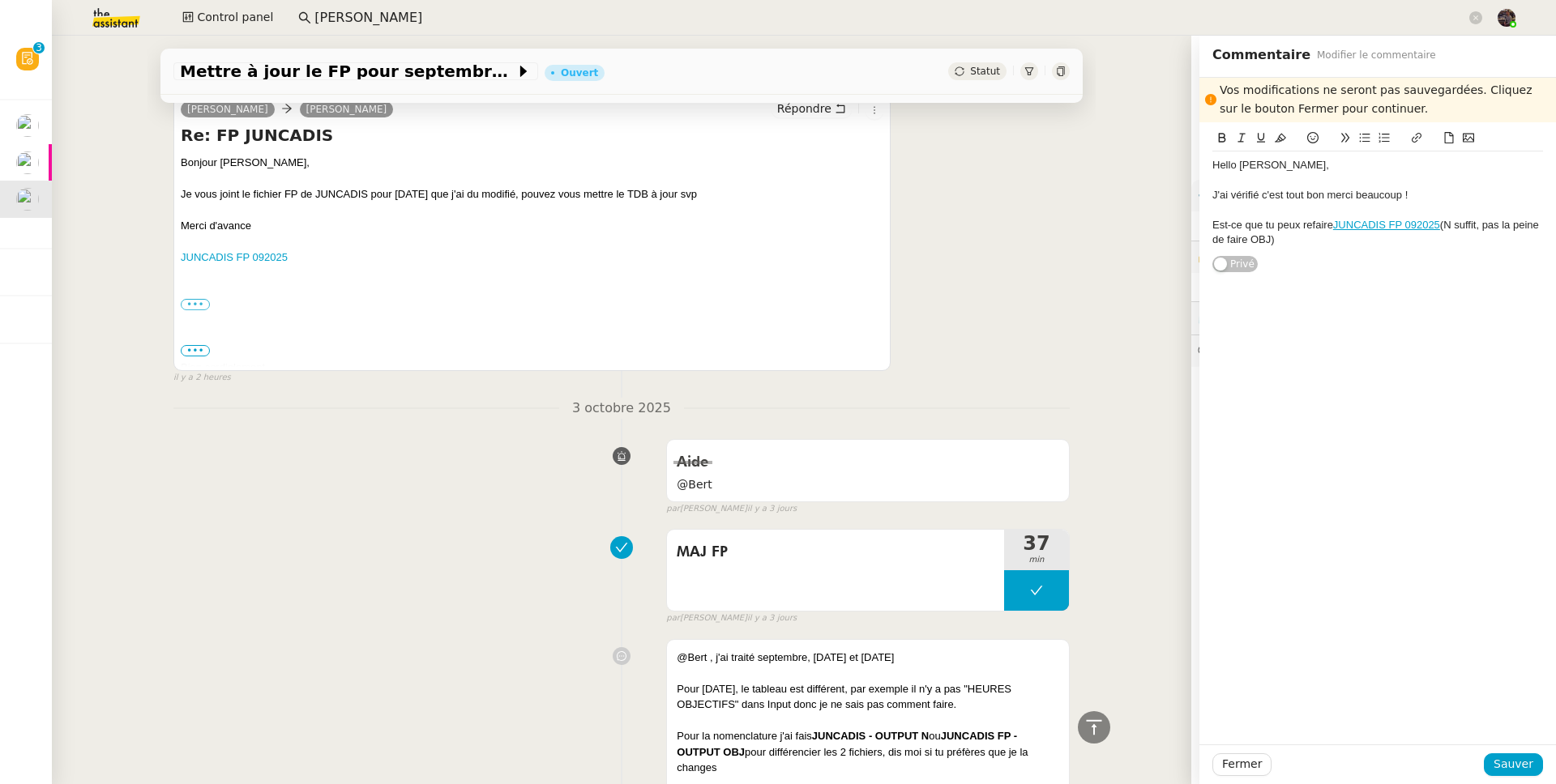
click at [1190, 222] on div "Est-ce que tu peux refaire JUNCADIS FP 092025 (N suffit, pas la peine de faire …" at bounding box center [1378, 233] width 331 height 30
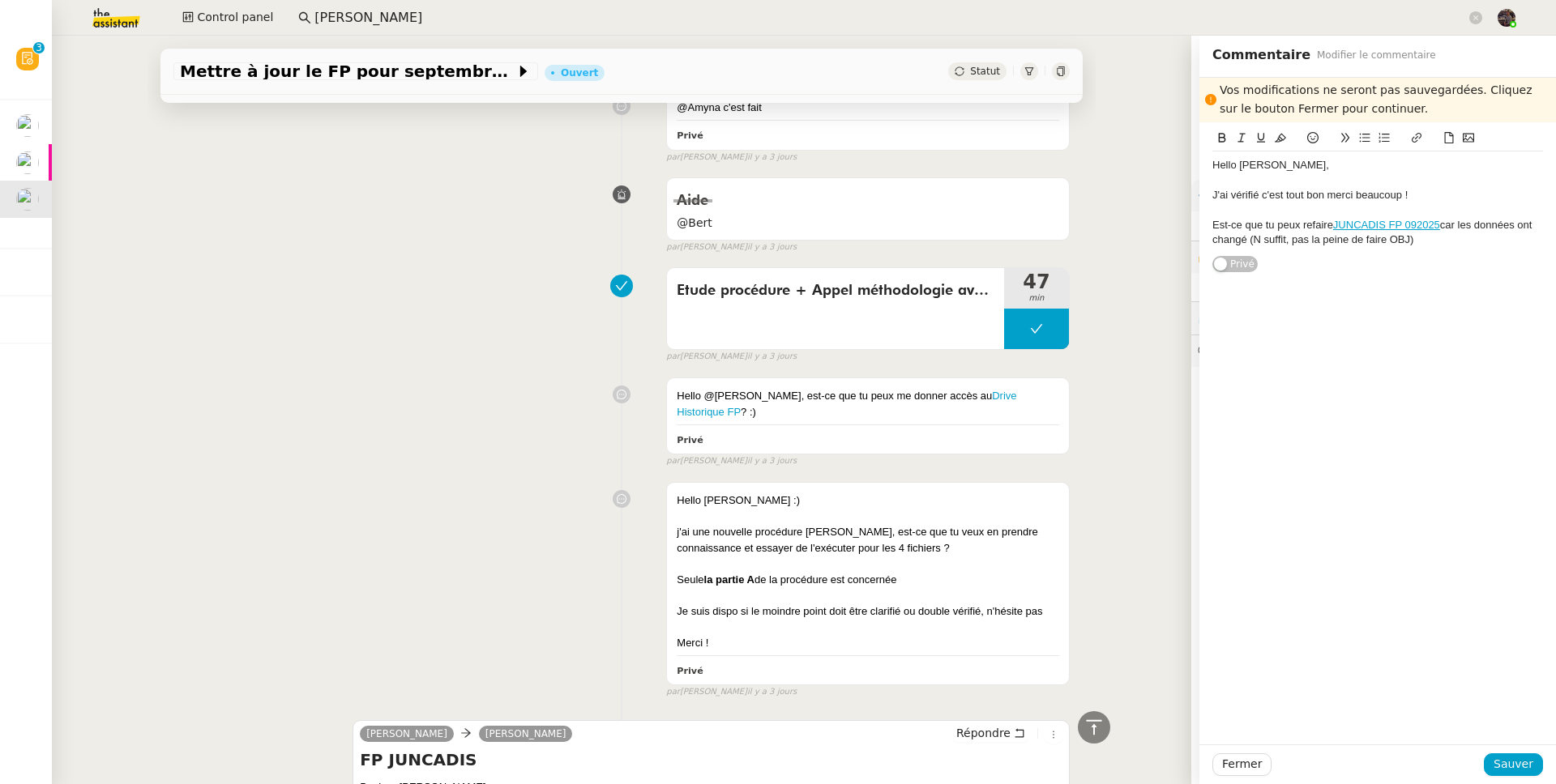
scroll to position [3294, 0]
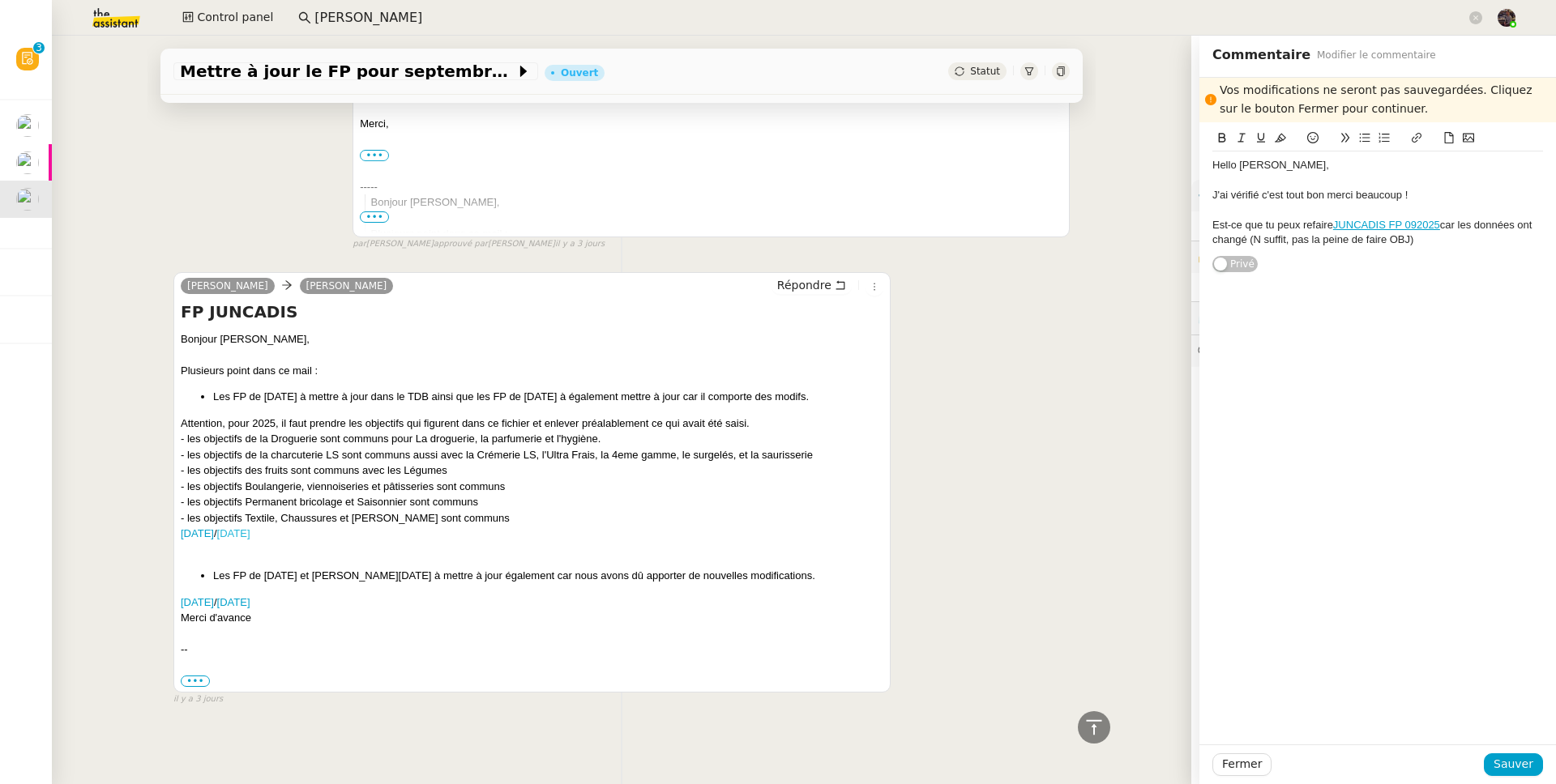
drag, startPoint x: 397, startPoint y: 530, endPoint x: 289, endPoint y: 528, distance: 108.0
click at [289, 528] on div "SEPTEMBRE 2025 / SEPTEMBRE 2024" at bounding box center [532, 534] width 703 height 16
copy link "SEPTEMBRE 2024"
click at [1190, 257] on div "Hello Amyna, J'ai vérifié c'est tout bon merci beaucoup ! Est-ce que tu peux re…" at bounding box center [1378, 197] width 331 height 150
click at [1190, 238] on div "Est-ce que tu peux refaire JUNCADIS FP 092025 car les données ont changé (N suf…" at bounding box center [1378, 233] width 331 height 30
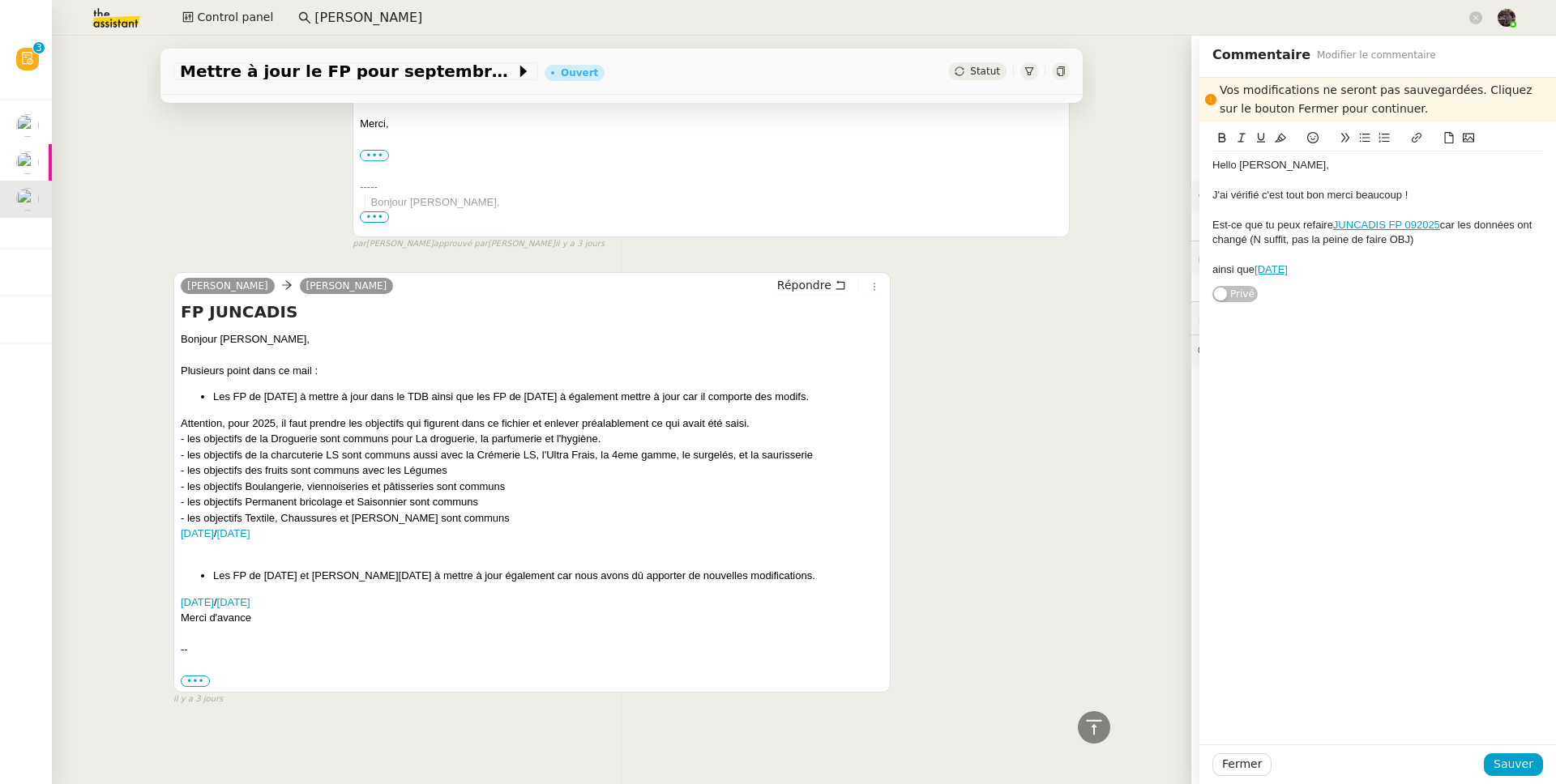
scroll to position [0, 0]
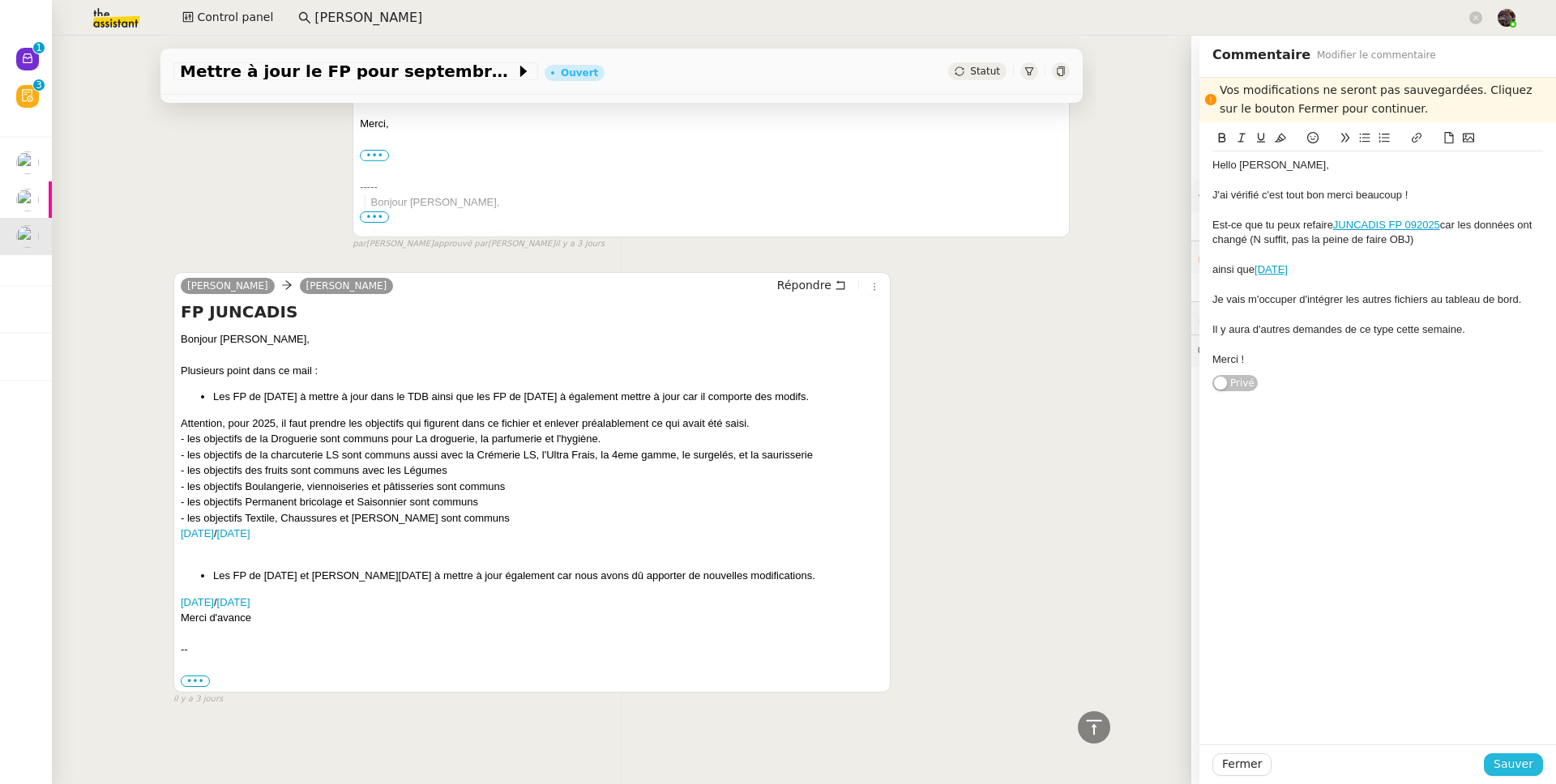
click at [1190, 610] on button "Sauver" at bounding box center [1513, 765] width 59 height 23
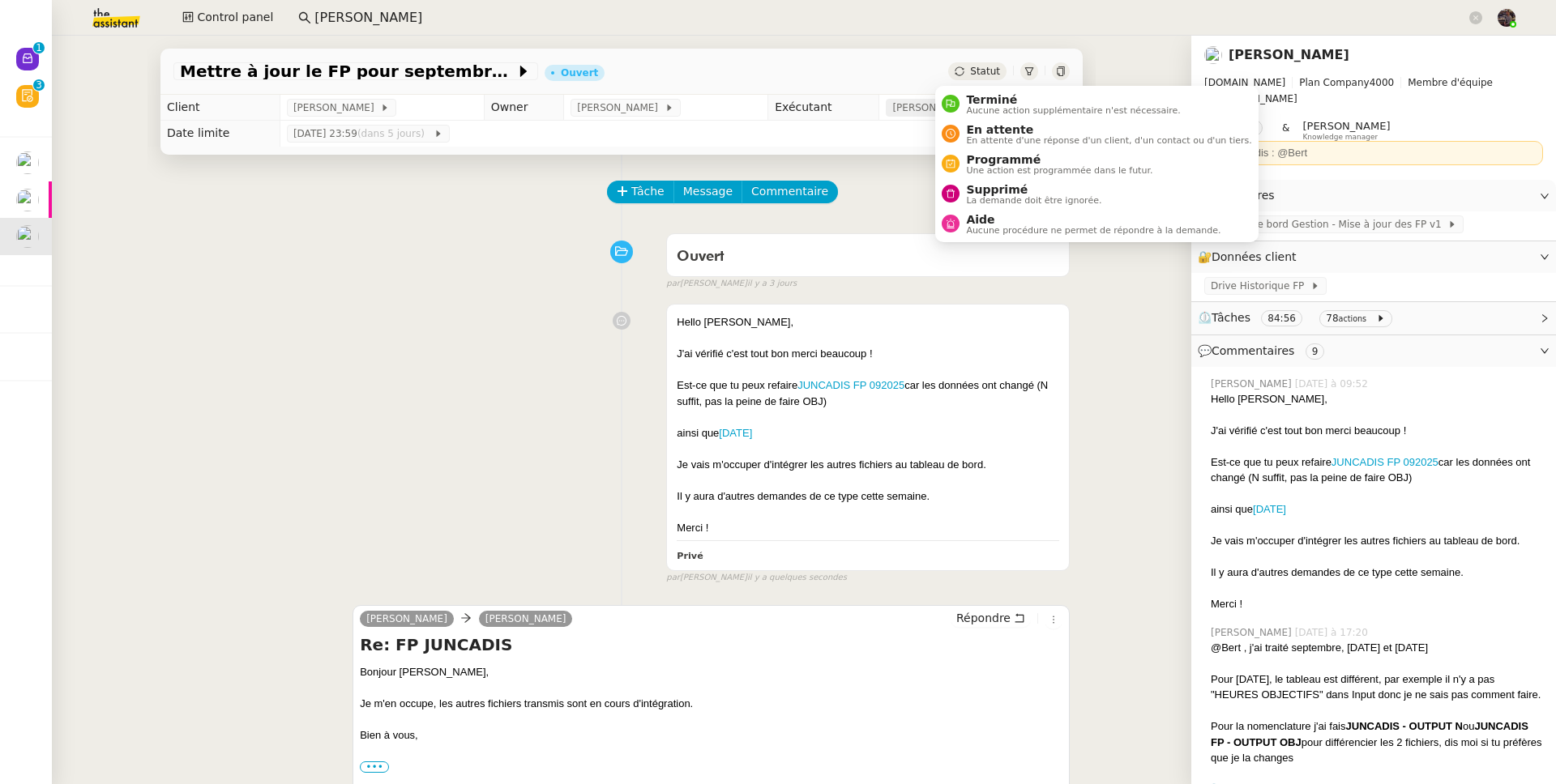
click at [897, 101] on span "Bert Canavaggio" at bounding box center [936, 108] width 87 height 16
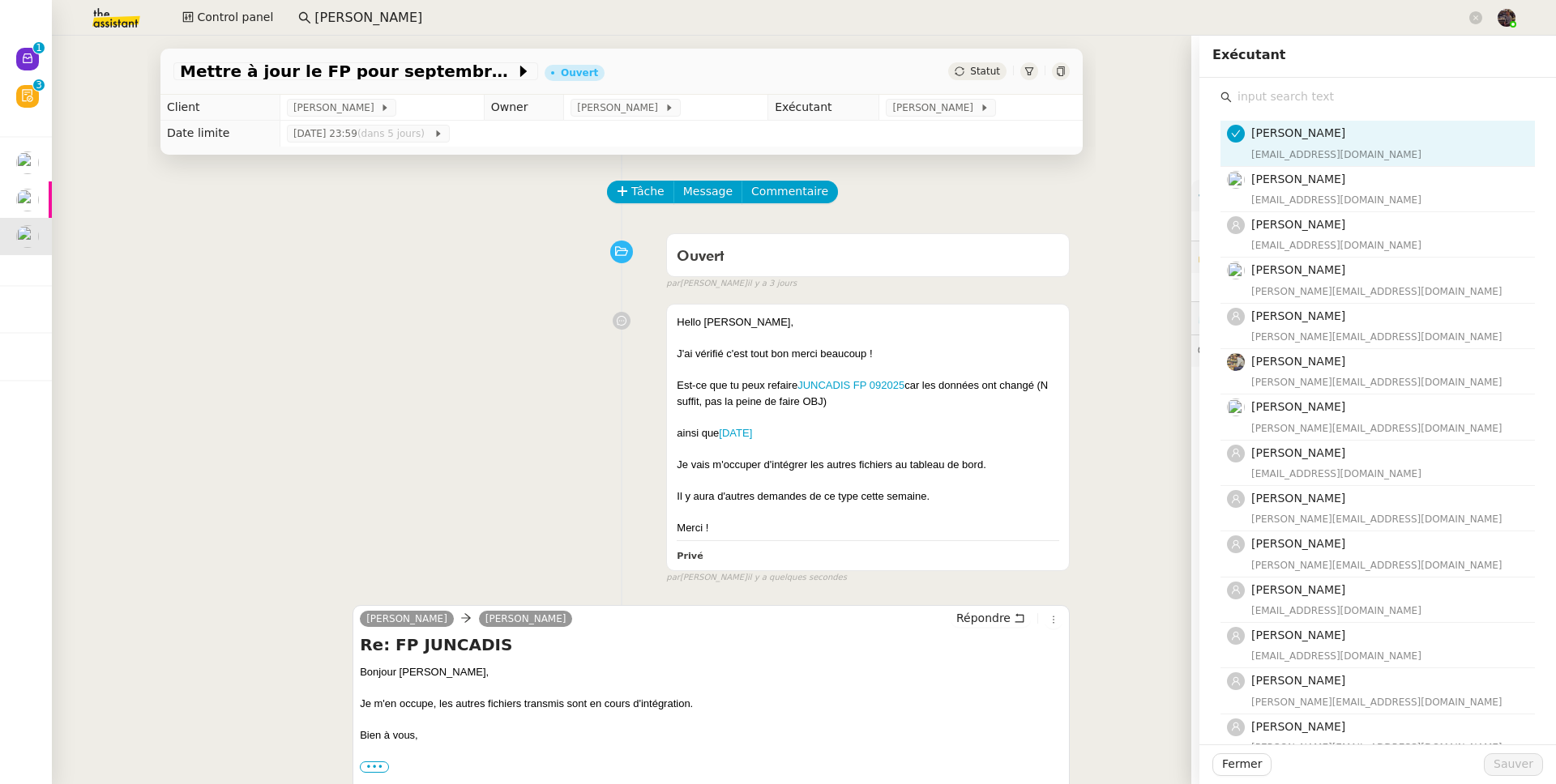
click at [1190, 86] on input "text" at bounding box center [1383, 96] width 303 height 22
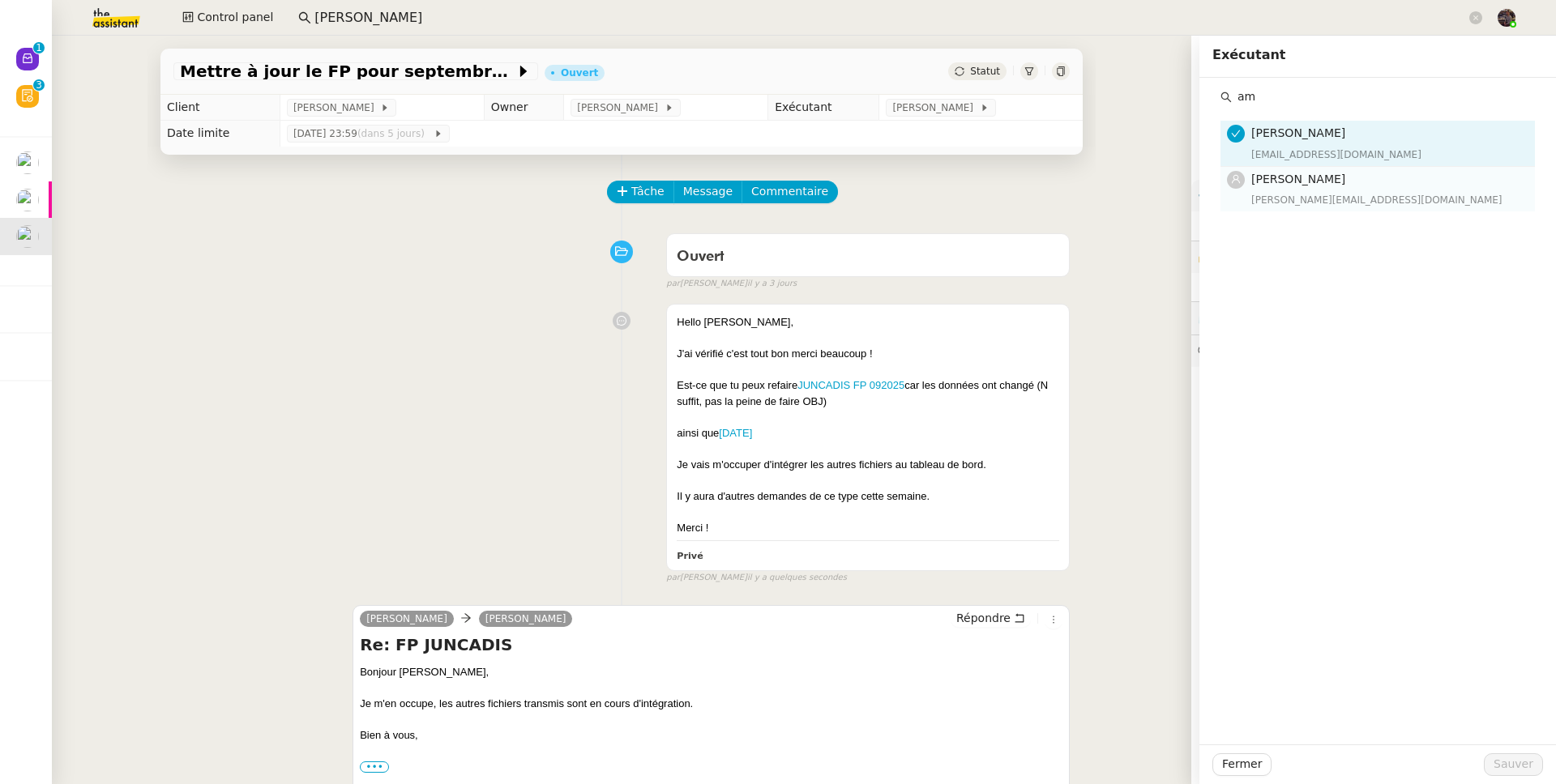
type input "am"
click at [1190, 199] on div "amyna@team.theassistant.com" at bounding box center [1387, 200] width 273 height 16
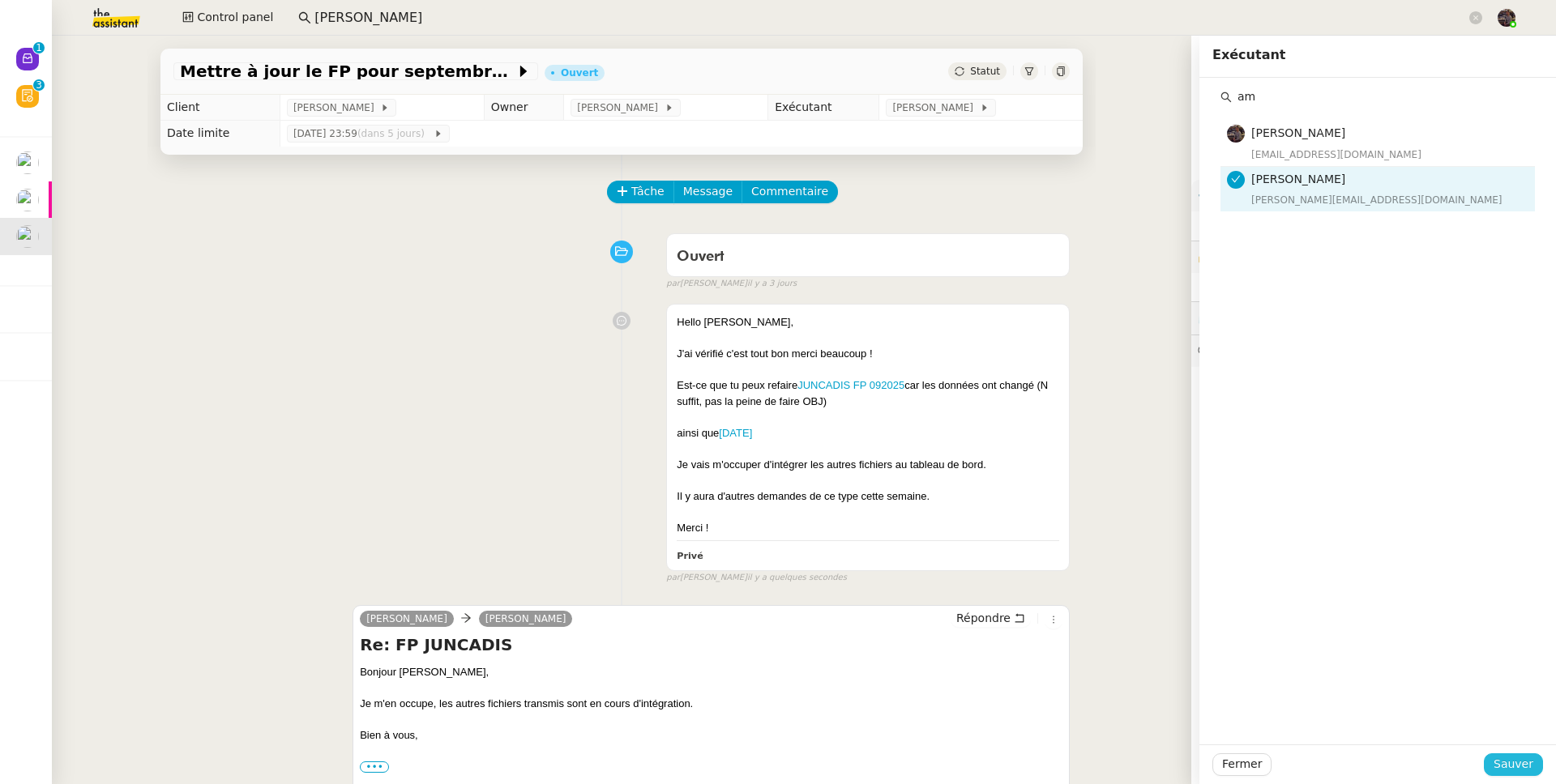
click at [1190, 610] on span "Sauver" at bounding box center [1513, 764] width 40 height 19
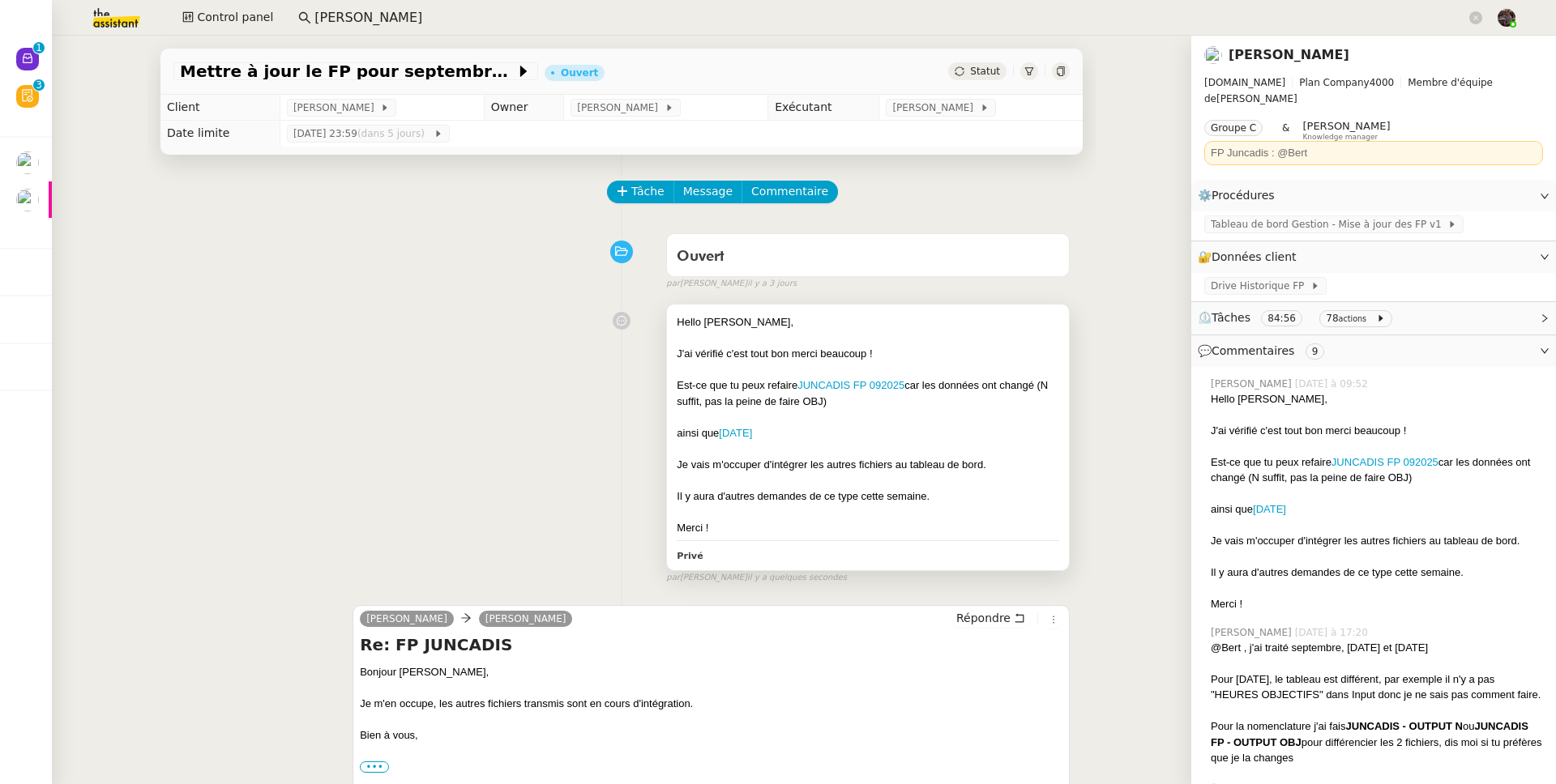
click at [823, 496] on span "Il y aura d'autres demandes de ce type cette semaine." at bounding box center [803, 496] width 253 height 12
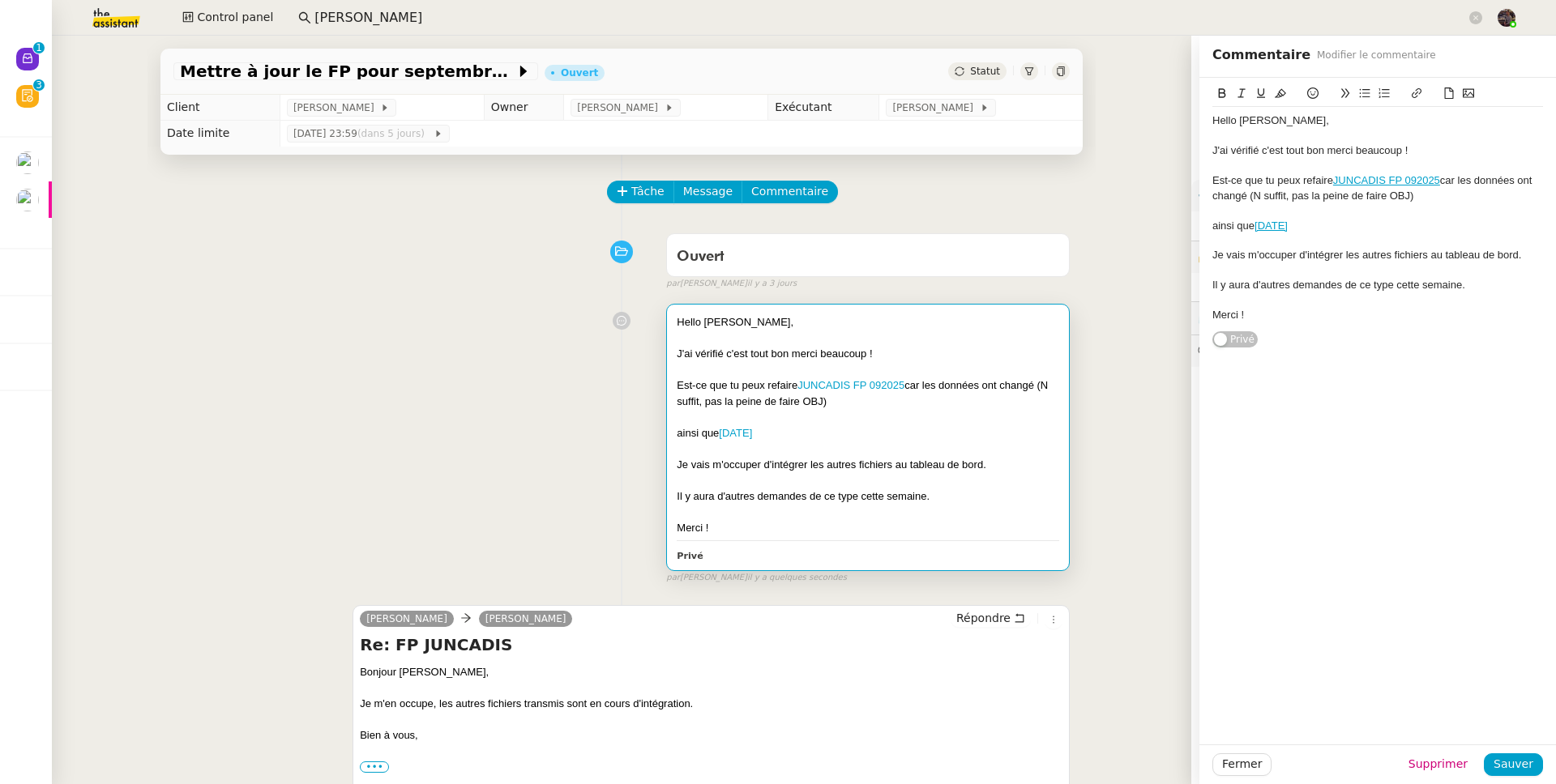
click at [824, 495] on span "Il y aura d'autres demandes de ce type cette semaine." at bounding box center [803, 496] width 253 height 12
drag, startPoint x: 1203, startPoint y: 227, endPoint x: 1202, endPoint y: 240, distance: 13.0
click at [1190, 227] on div "ainsi que SEPTEMBRE 2024" at bounding box center [1378, 226] width 331 height 14
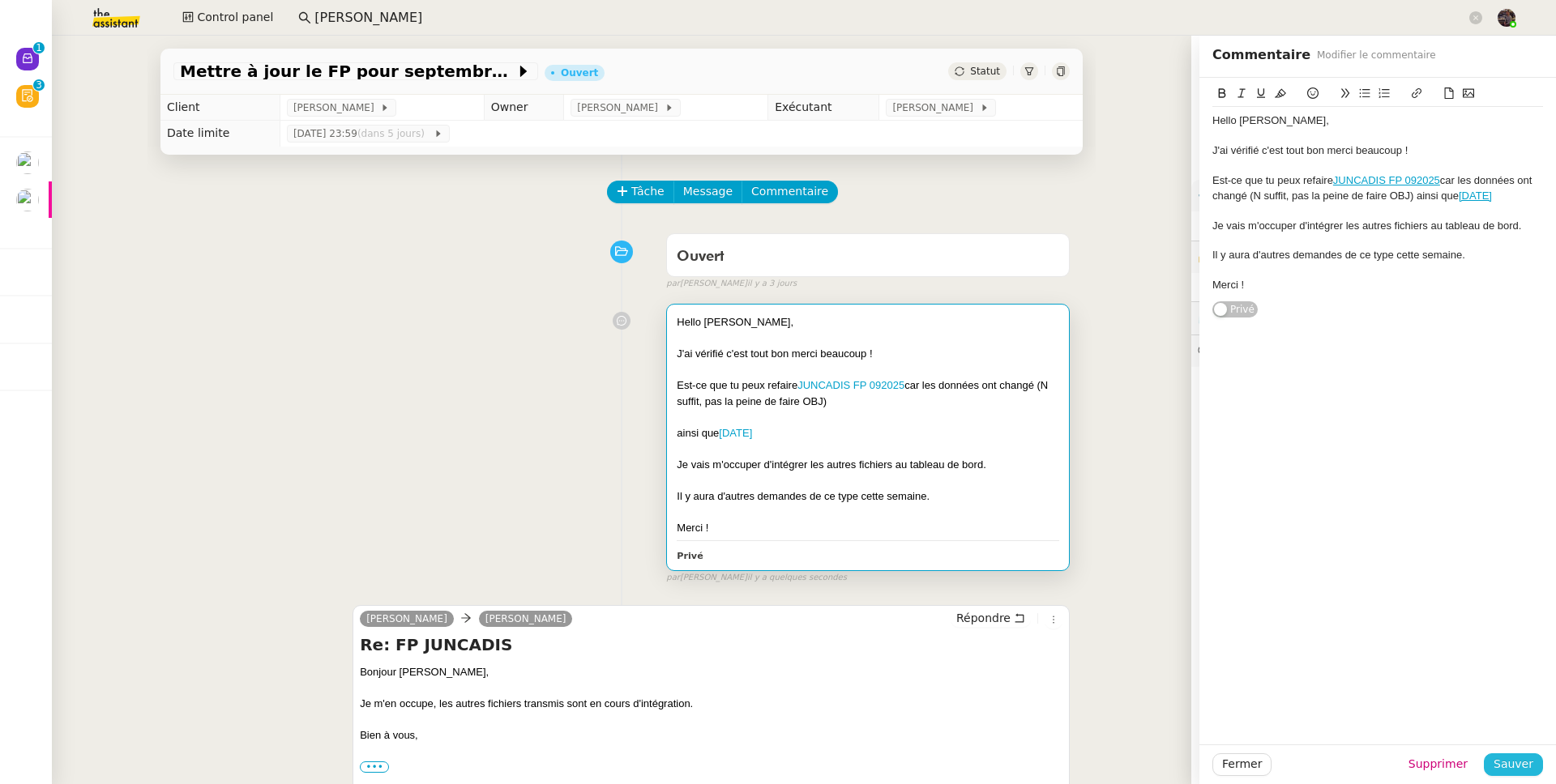
click at [1190, 610] on span "Sauver" at bounding box center [1513, 764] width 40 height 19
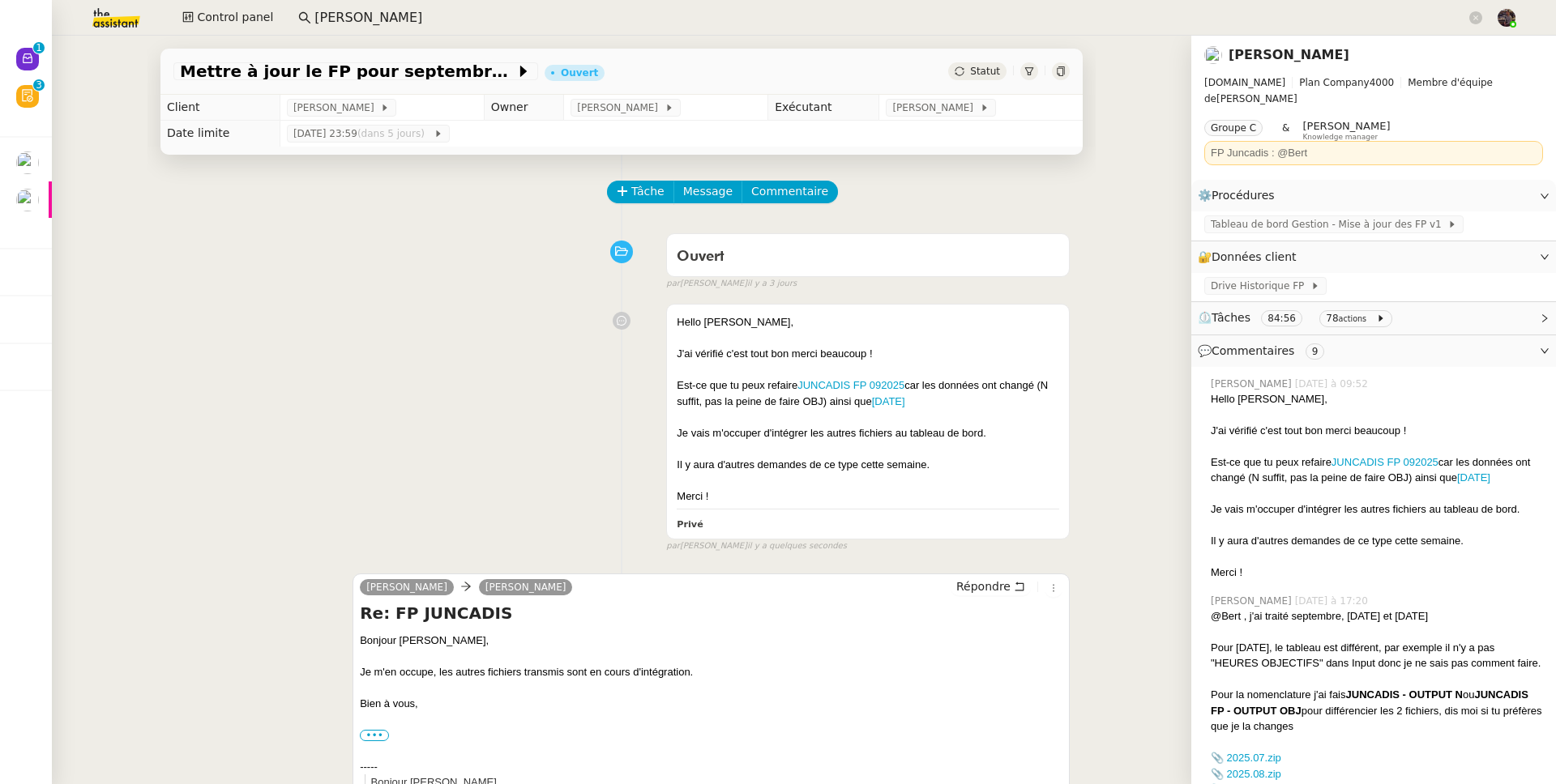
click at [333, 425] on div "Hello Amyna, J'ai vérifié c'est tout bon merci beaucoup ! Est-ce que tu peux re…" at bounding box center [621, 424] width 897 height 256
click at [659, 191] on button "Tâche" at bounding box center [641, 192] width 67 height 23
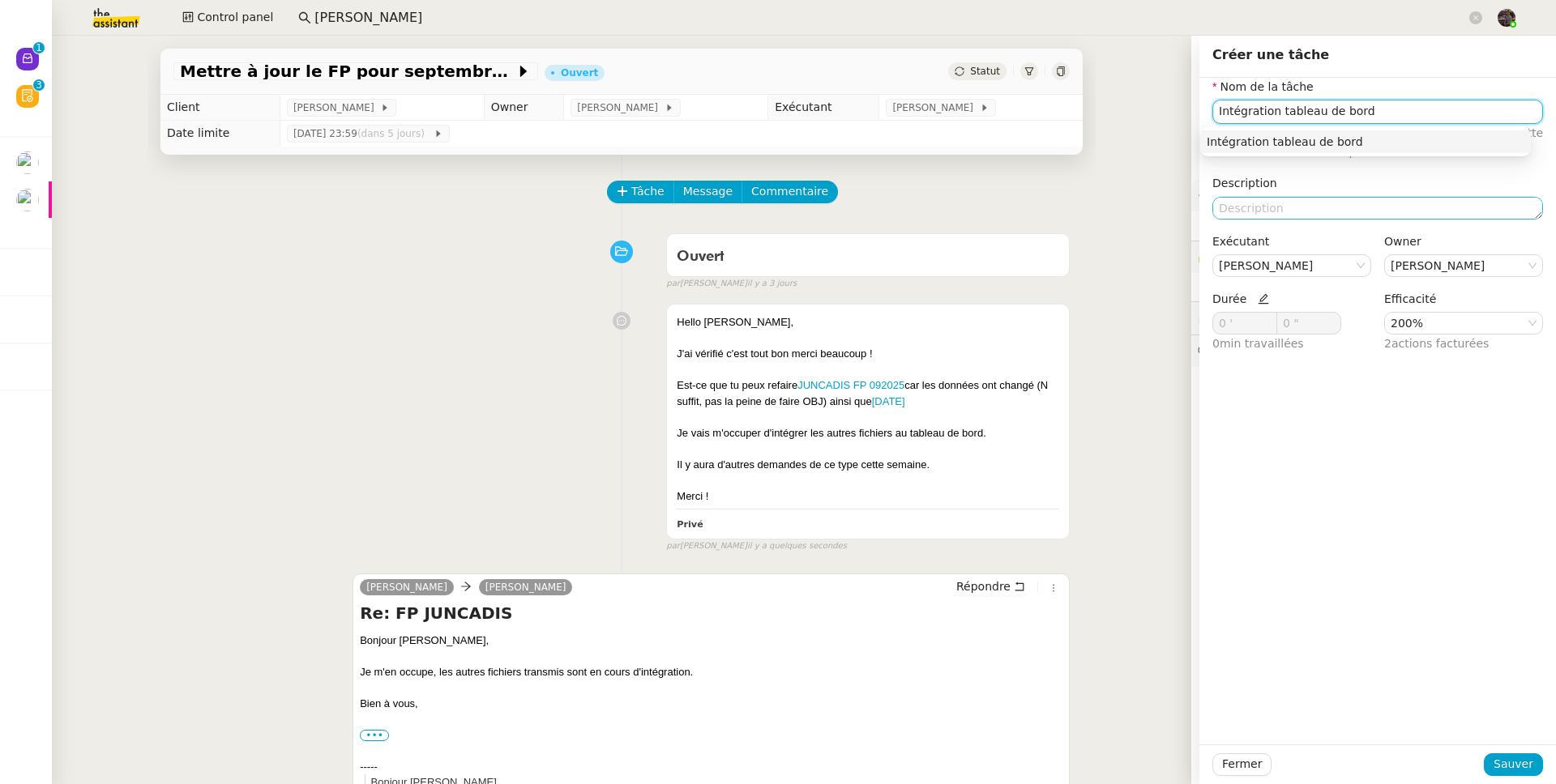
type input "Intégration tableau de bord"
click at [1190, 205] on textarea at bounding box center [1378, 208] width 331 height 23
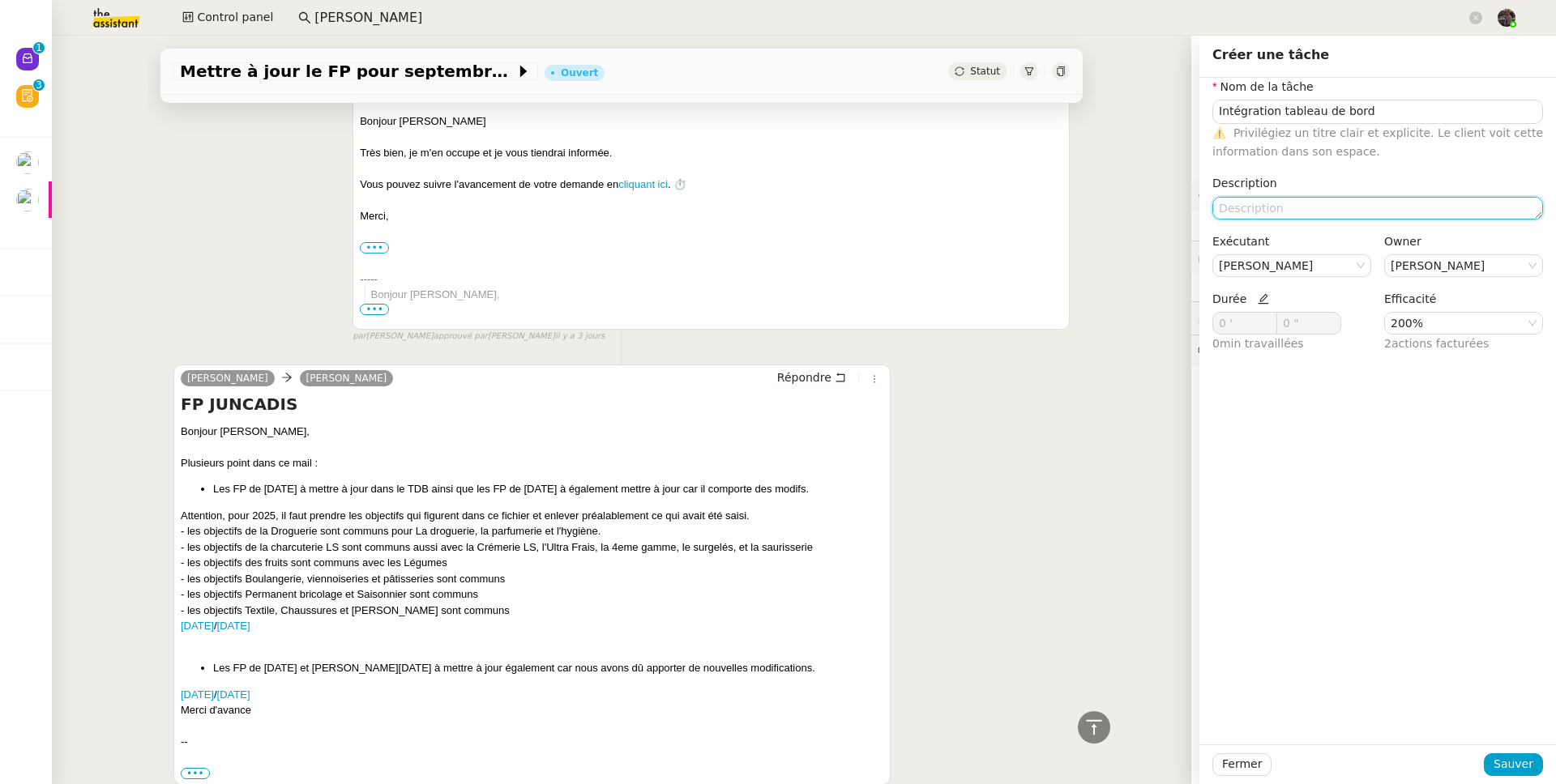
scroll to position [3461, 0]
click at [1190, 199] on textarea at bounding box center [1378, 208] width 331 height 23
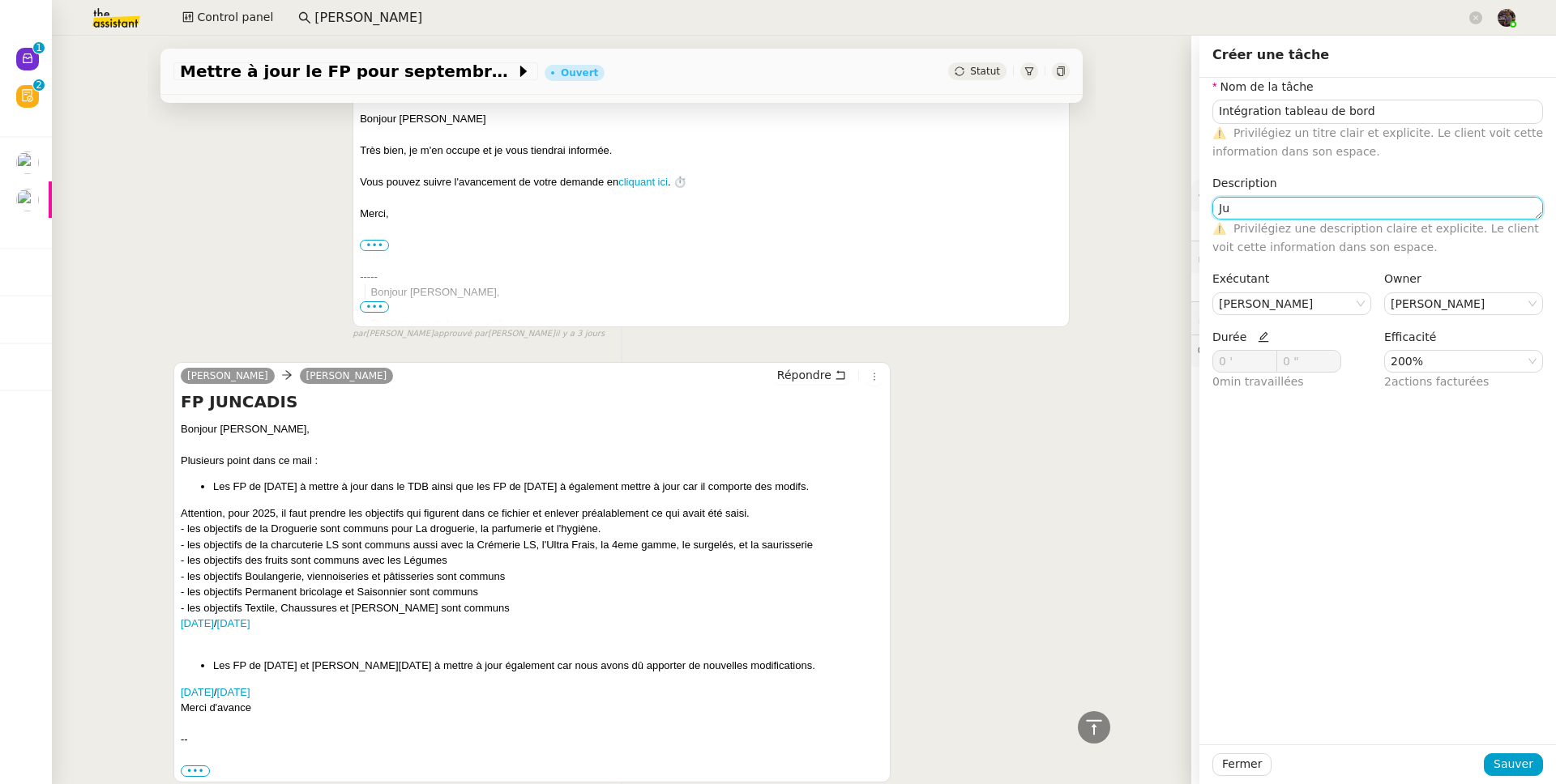
type textarea "J"
type textarea "Juillet, Août 2025"
click at [1190, 610] on button "Sauver" at bounding box center [1513, 765] width 59 height 23
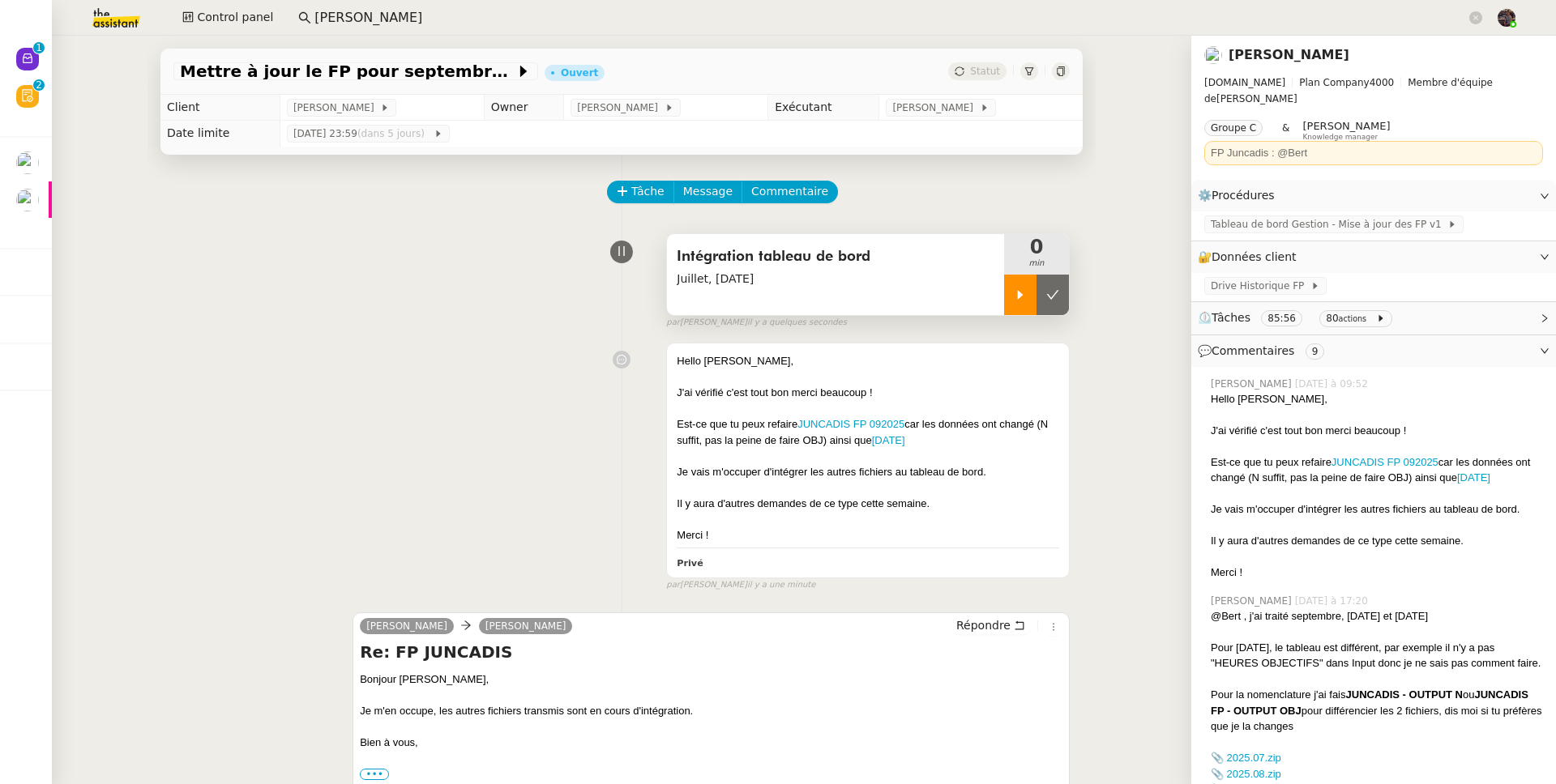
click at [1004, 303] on div at bounding box center [1020, 295] width 33 height 41
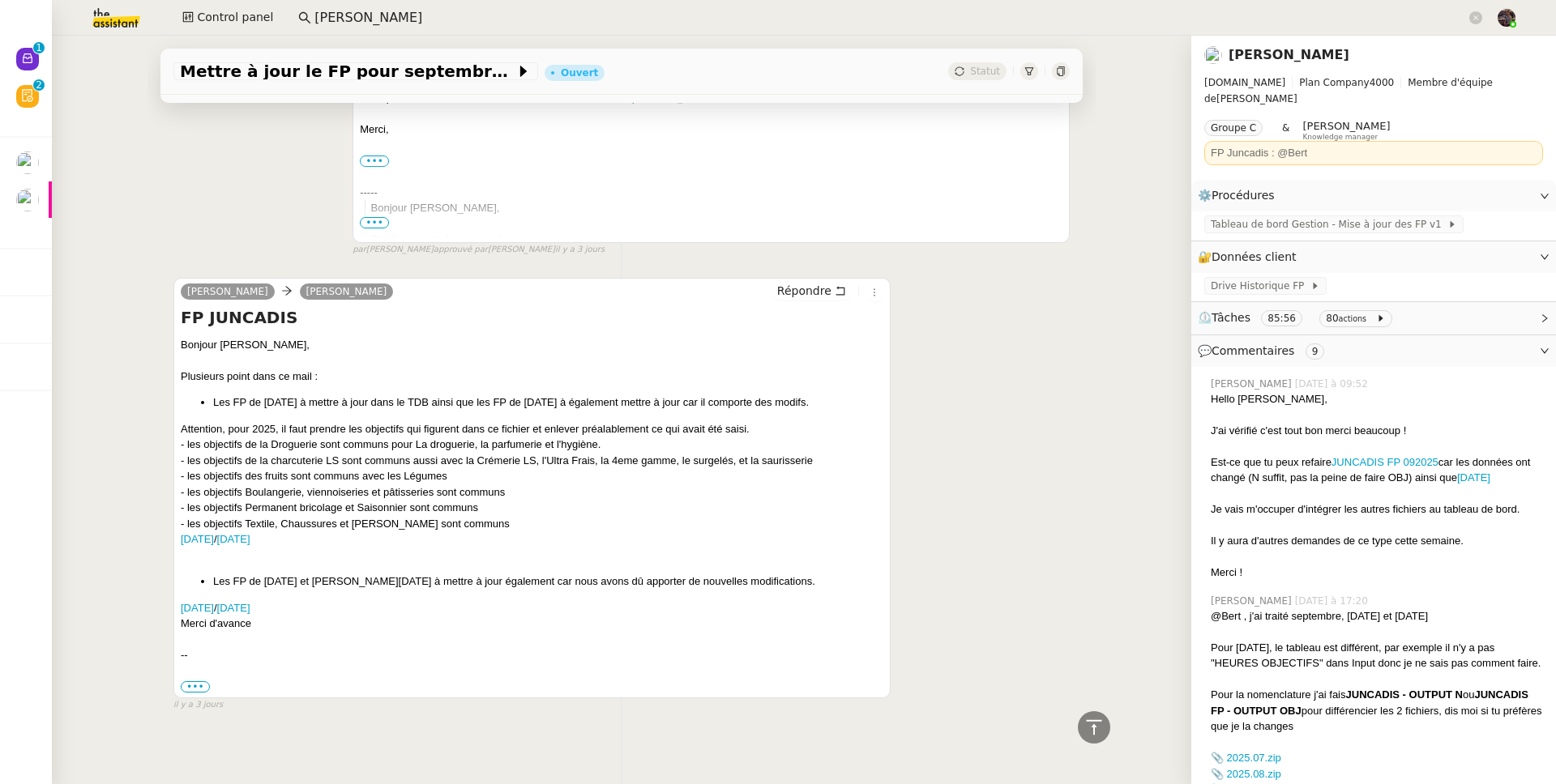
scroll to position [3596, 0]
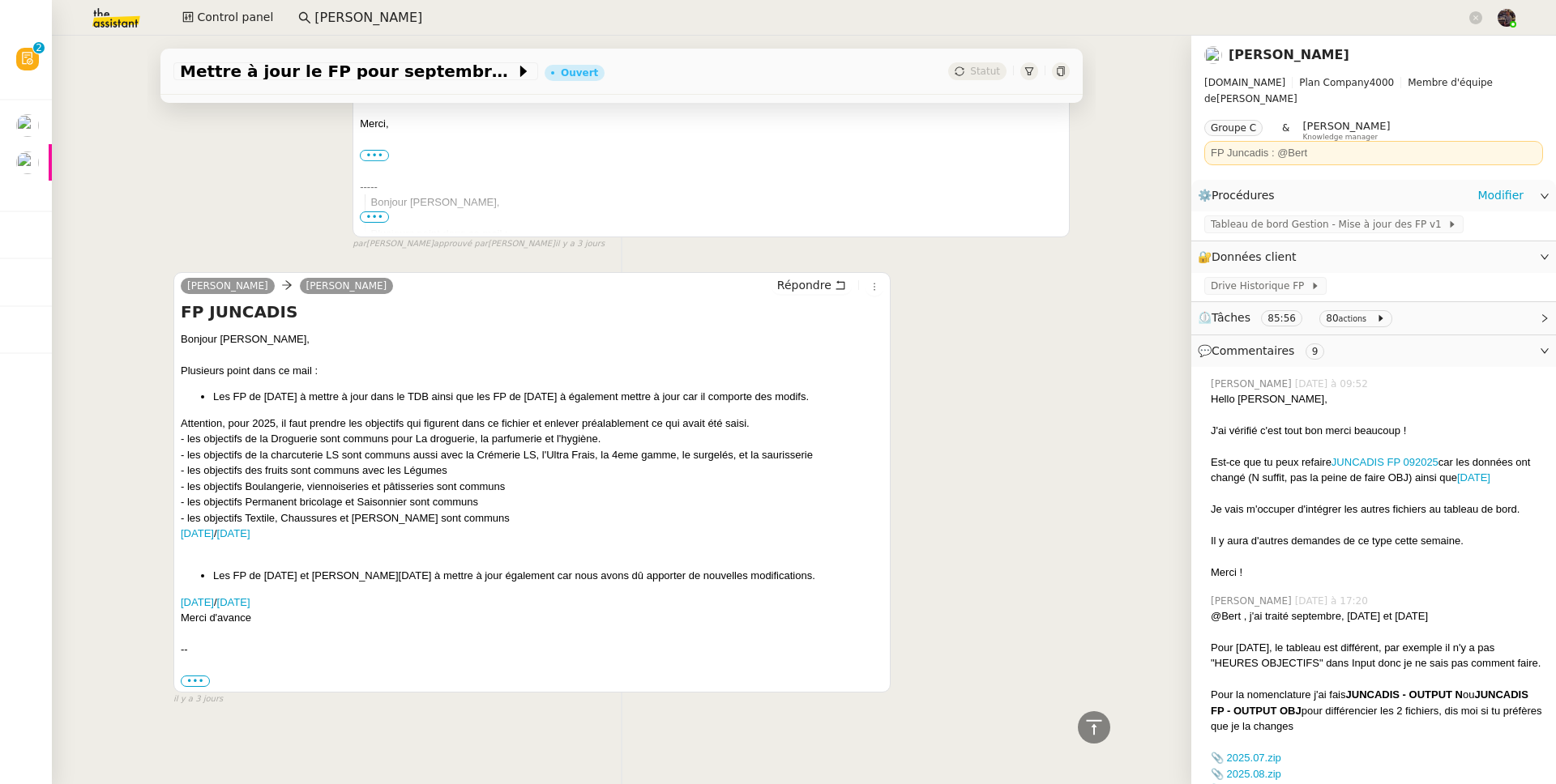
click at [1190, 220] on div "Tableau de bord Gestion - Mise à jour des FP v1" at bounding box center [1374, 226] width 365 height 28
click at [1190, 211] on div "Tableau de bord Gestion - Mise à jour des FP v1" at bounding box center [1374, 226] width 365 height 28
click at [1190, 216] on span "Tableau de bord Gestion - Mise à jour des FP v1" at bounding box center [1329, 224] width 236 height 16
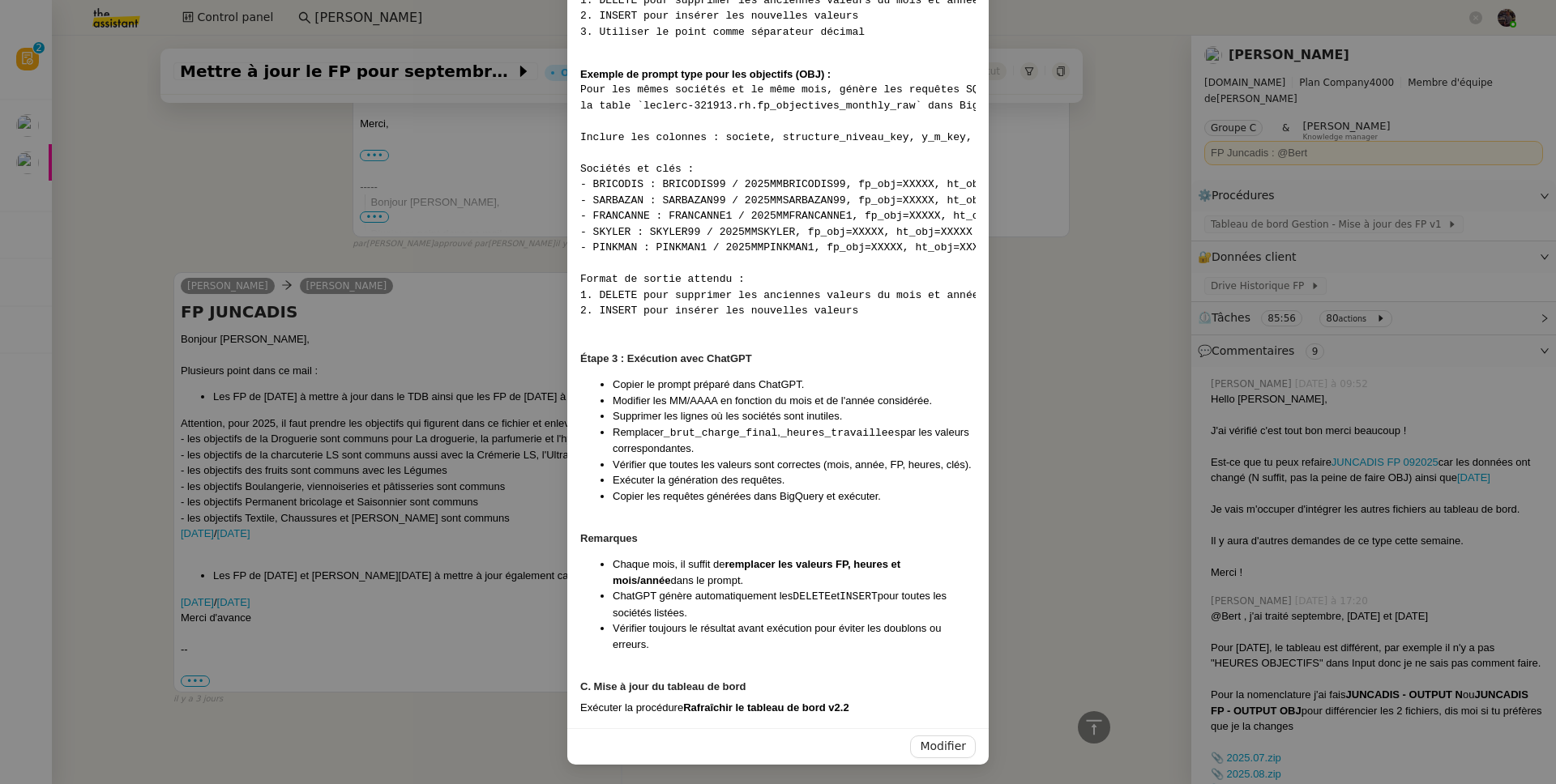
scroll to position [1483, 0]
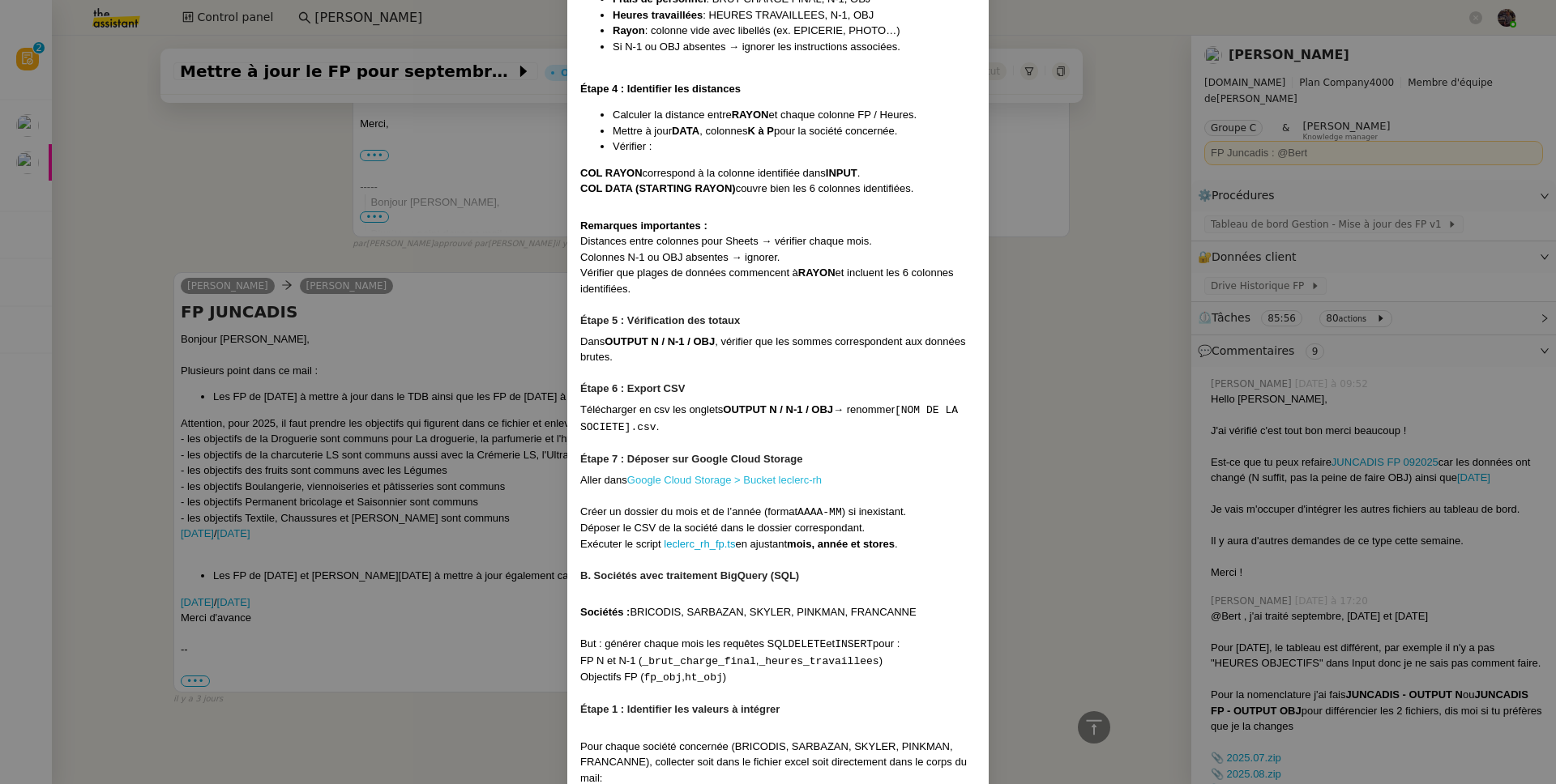
click at [737, 486] on link "Google Cloud Storage > Bucket leclerc-rh" at bounding box center [725, 480] width 195 height 12
click at [359, 206] on nz-modal-container "Contexte Chaque mois, les RH envoient les FP (frais de personnel) des différent…" at bounding box center [778, 392] width 1556 height 784
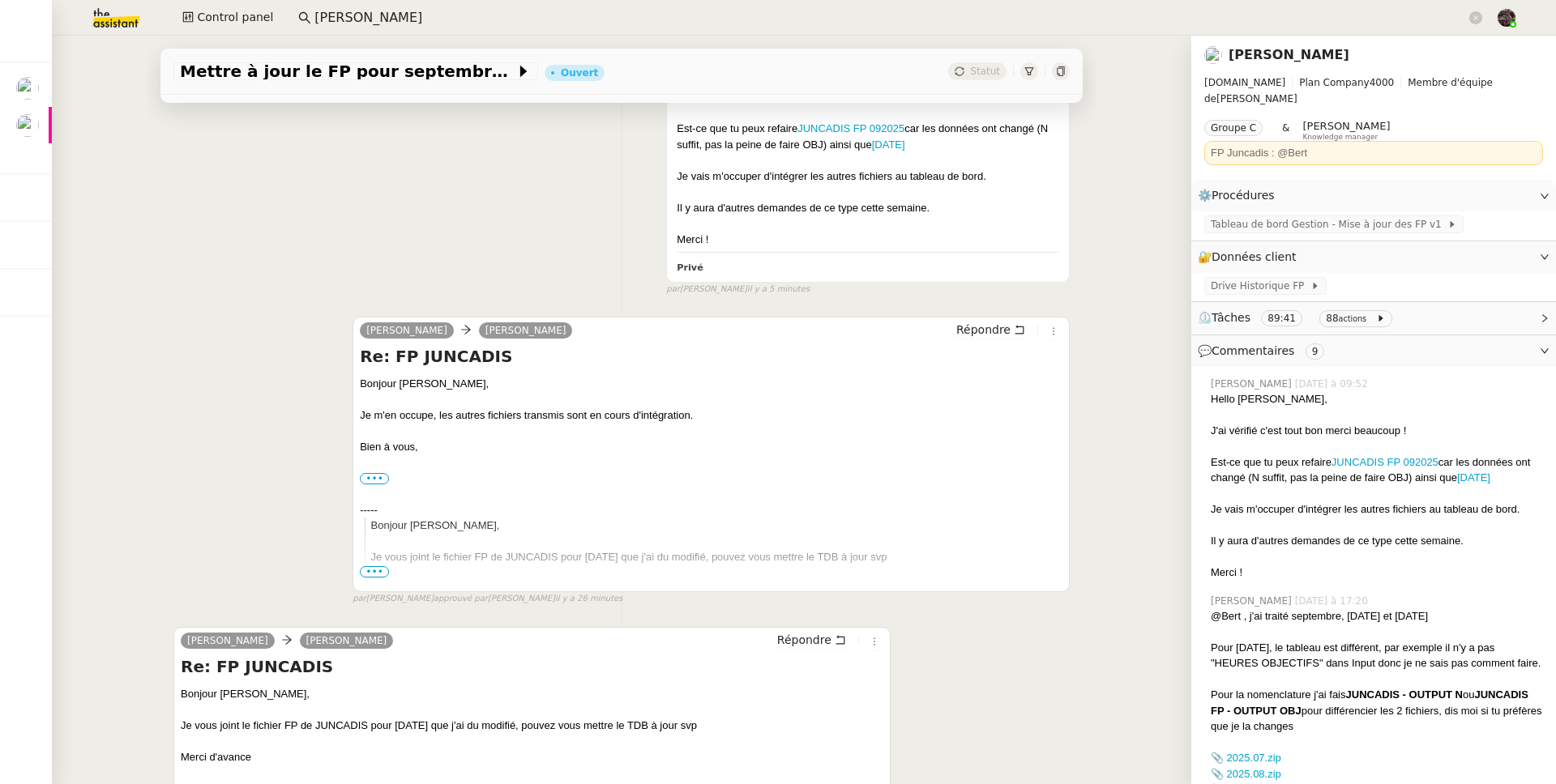
scroll to position [0, 0]
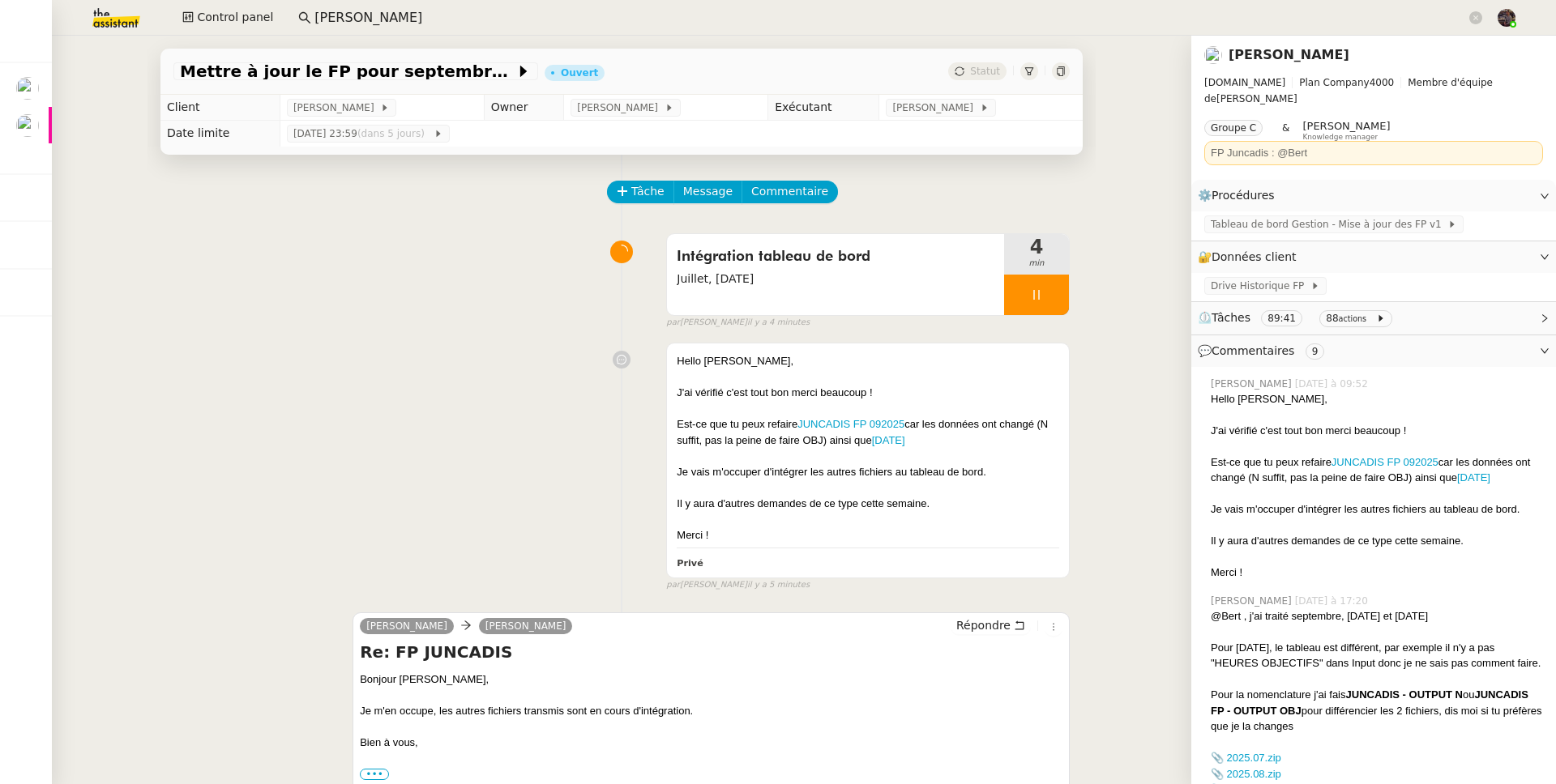
click at [1024, 73] on icon at bounding box center [1028, 71] width 10 height 10
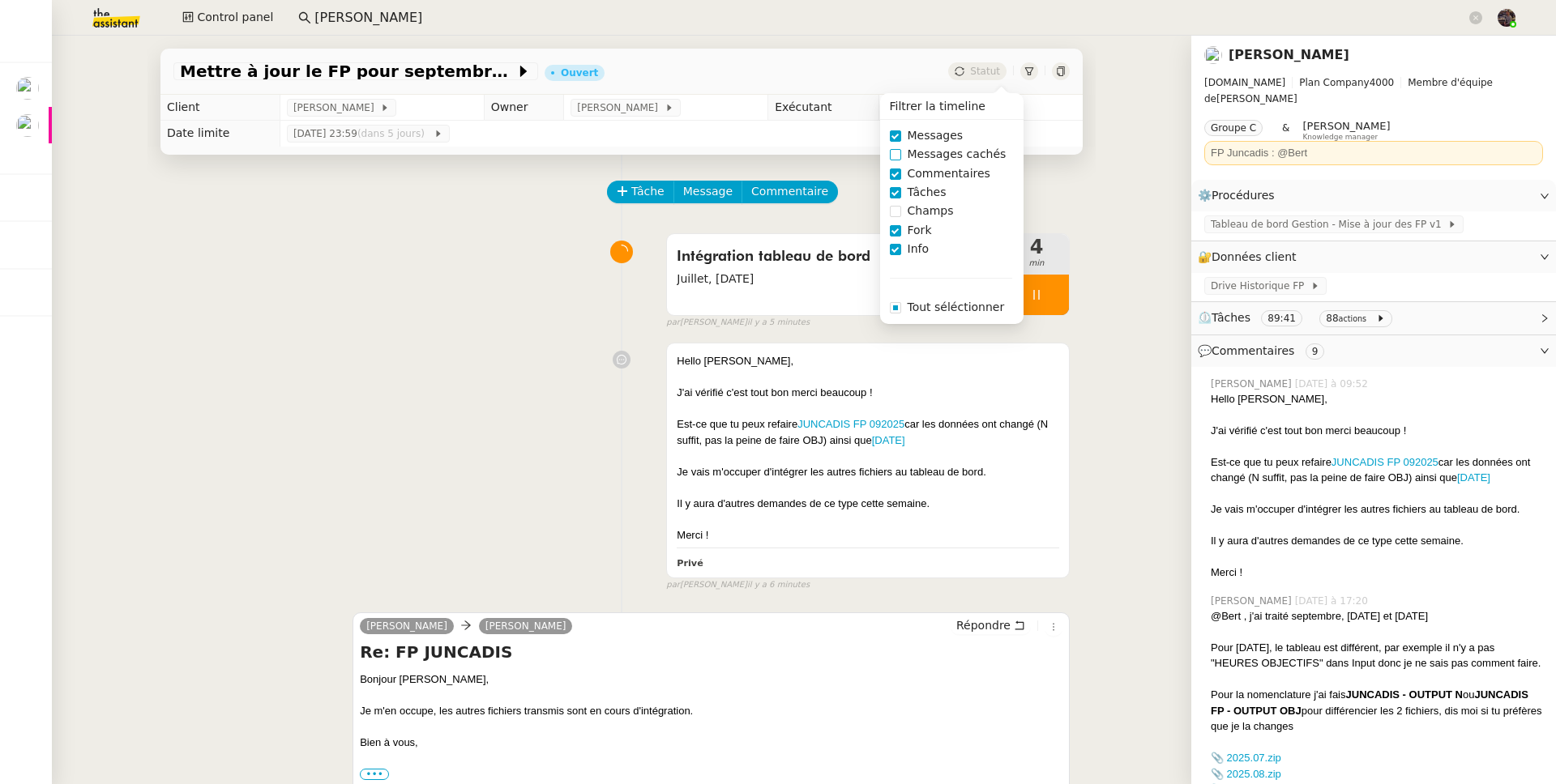
click at [954, 157] on span "Messages cachés" at bounding box center [957, 154] width 112 height 19
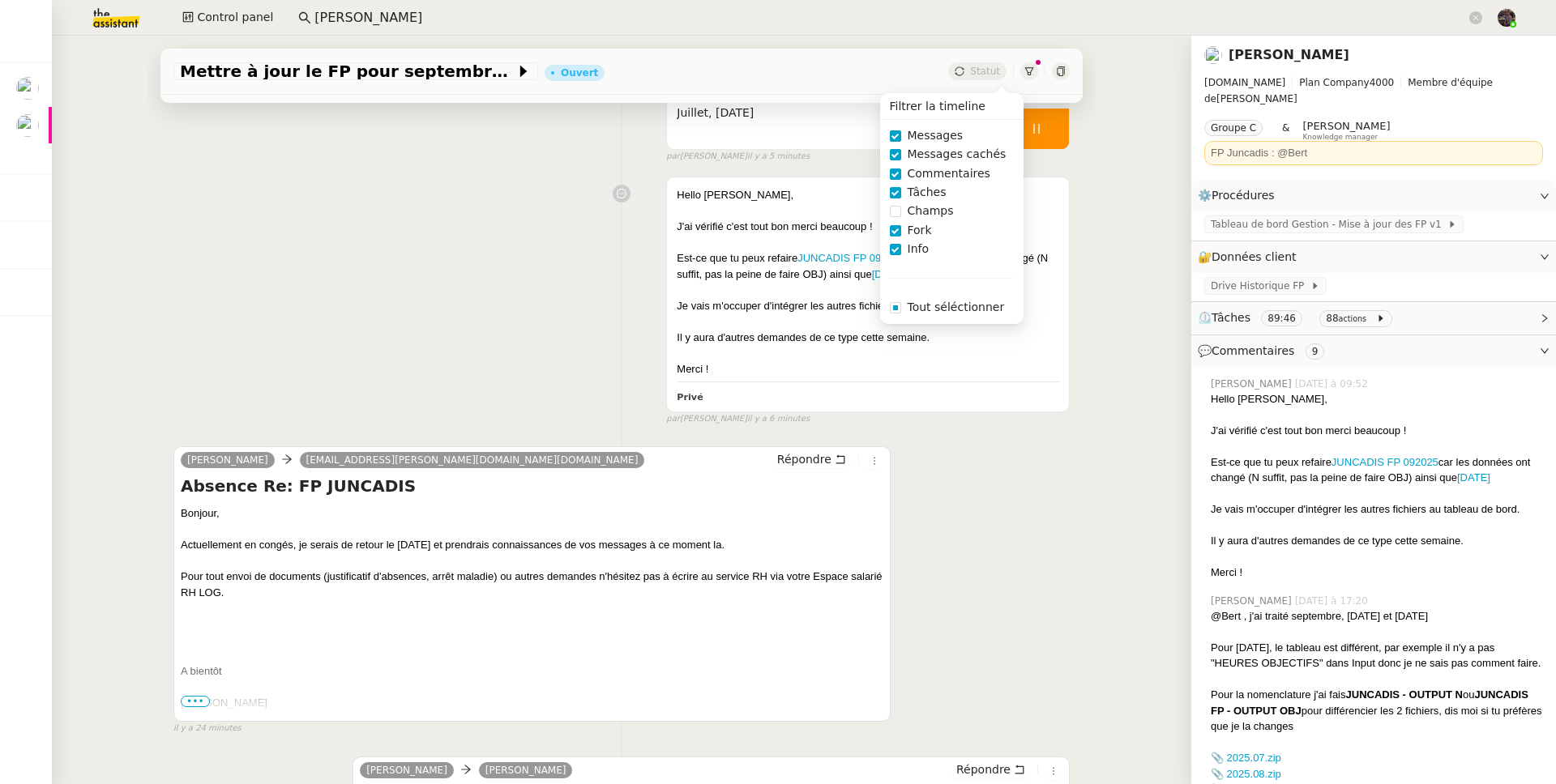
scroll to position [175, 0]
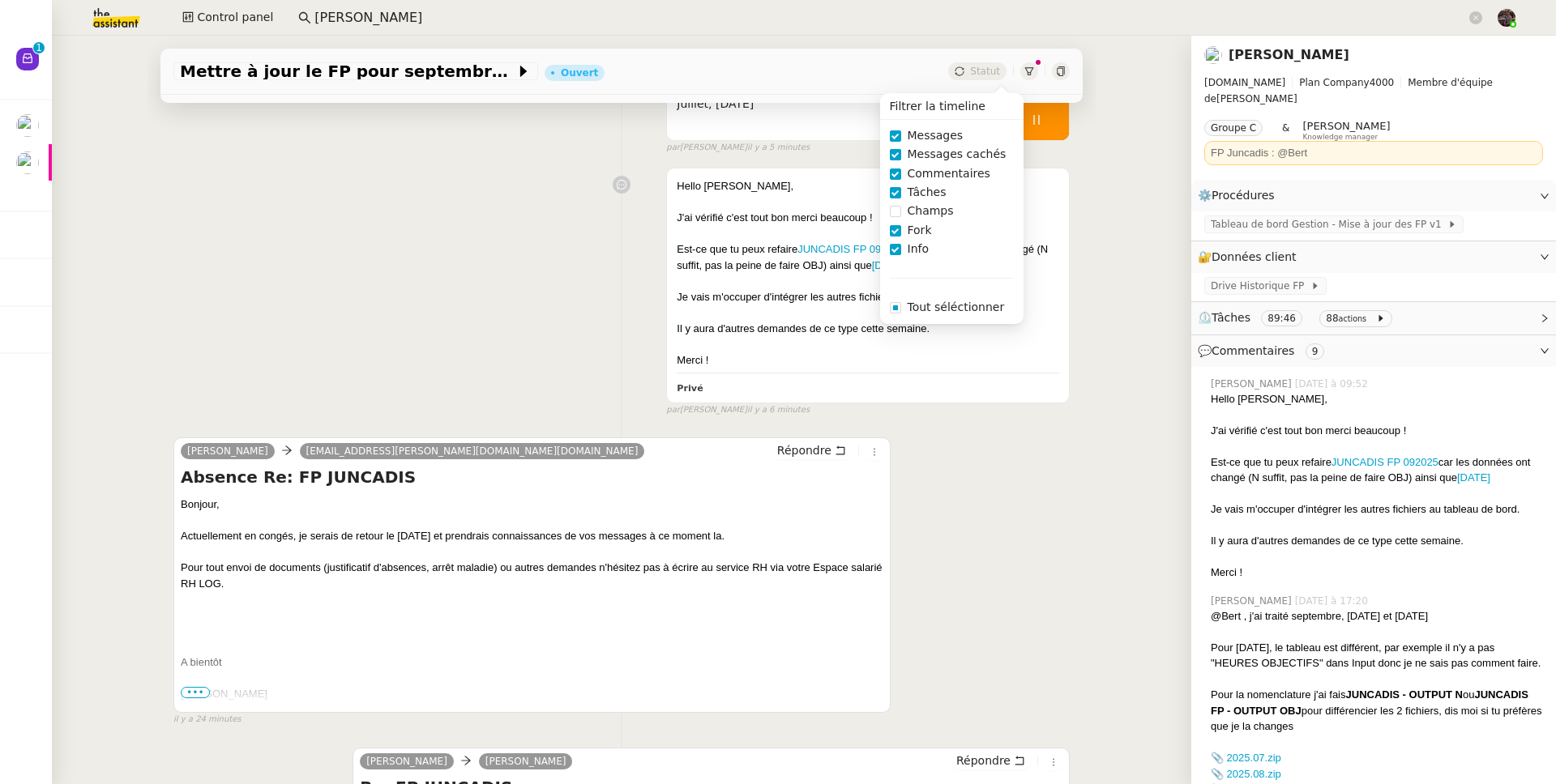
click at [936, 157] on span "Messages cachés" at bounding box center [957, 154] width 112 height 19
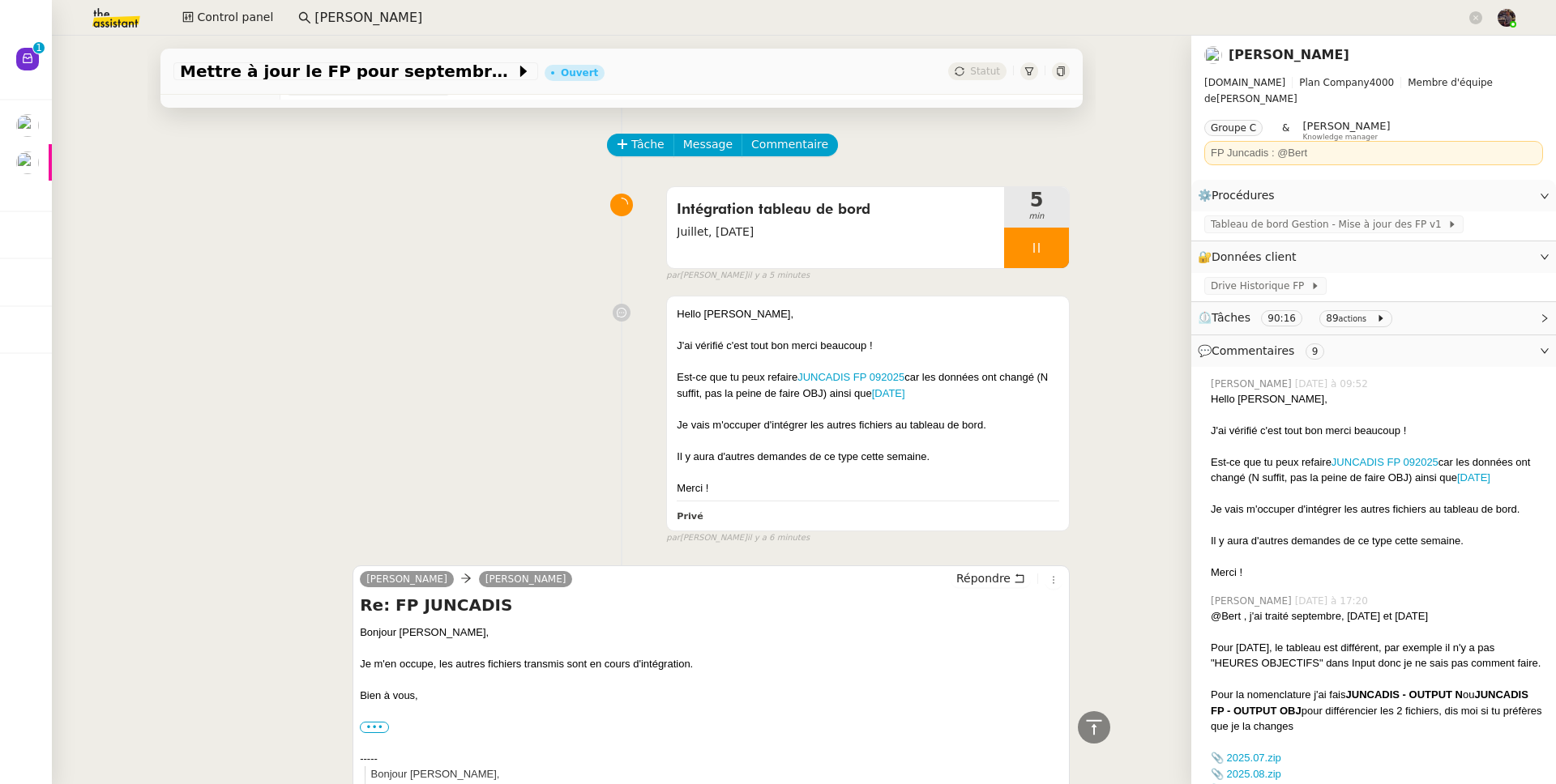
scroll to position [0, 0]
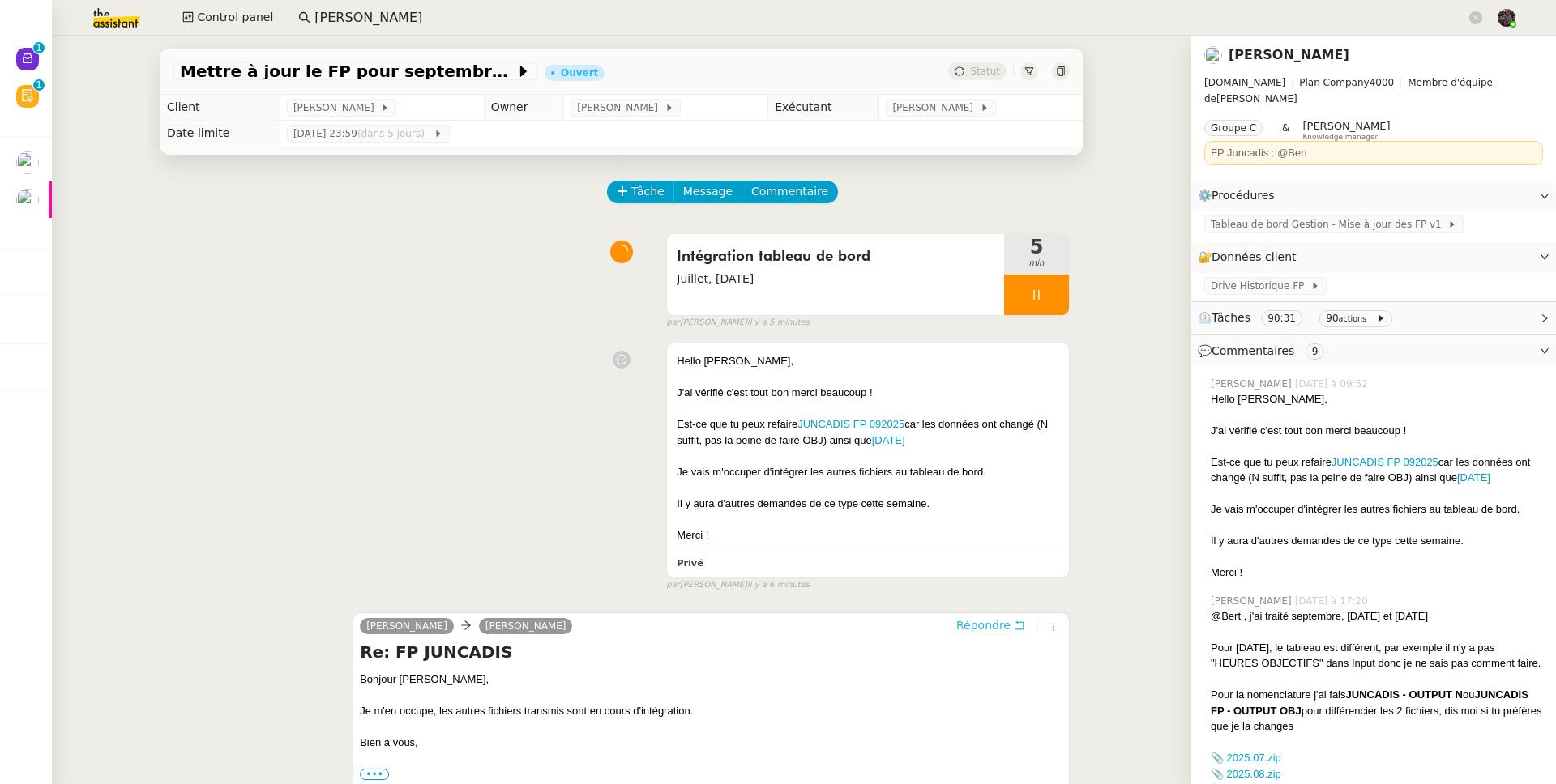
click at [974, 610] on span "Répondre" at bounding box center [982, 626] width 54 height 16
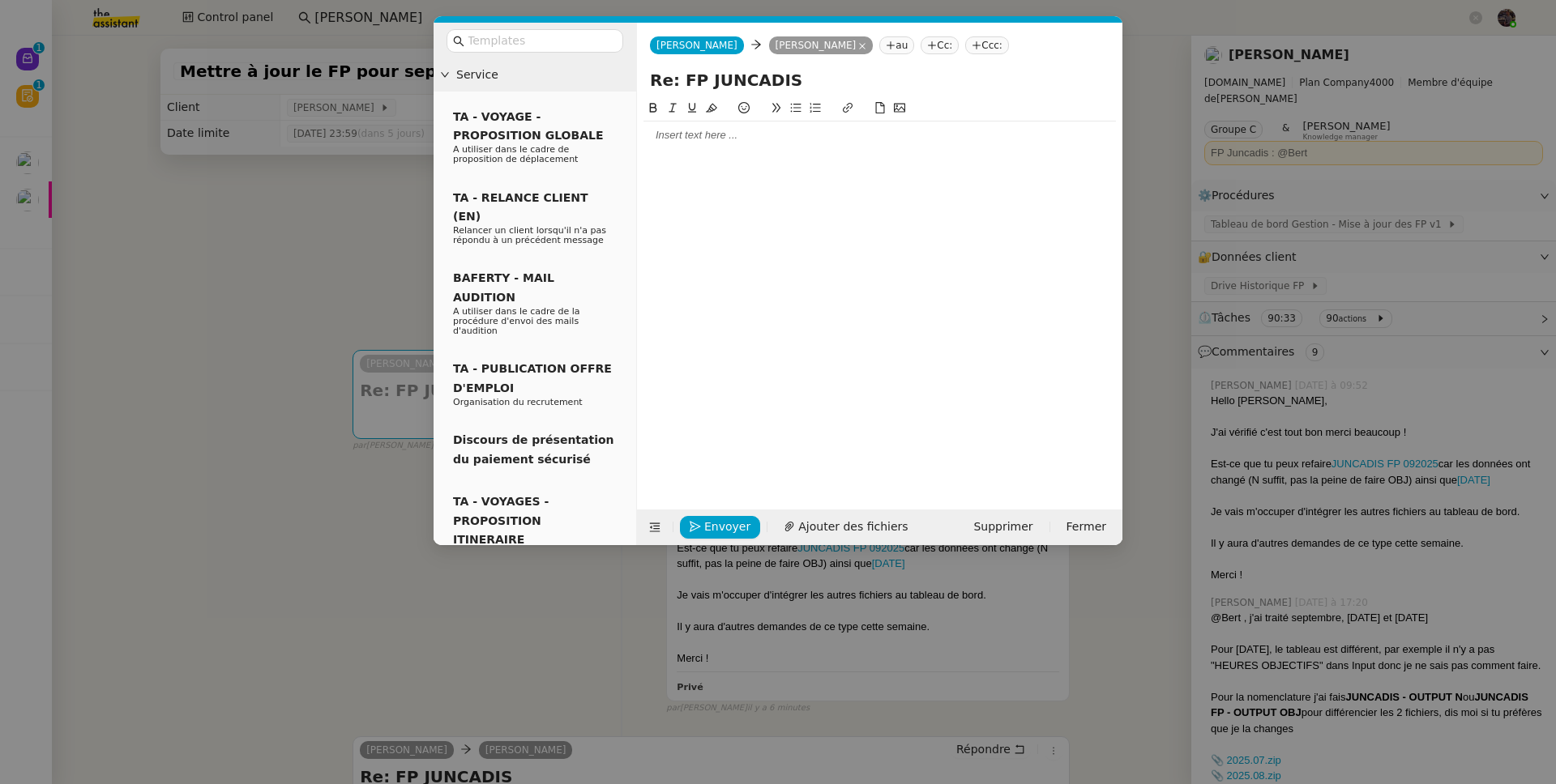
click at [669, 133] on div at bounding box center [880, 135] width 473 height 14
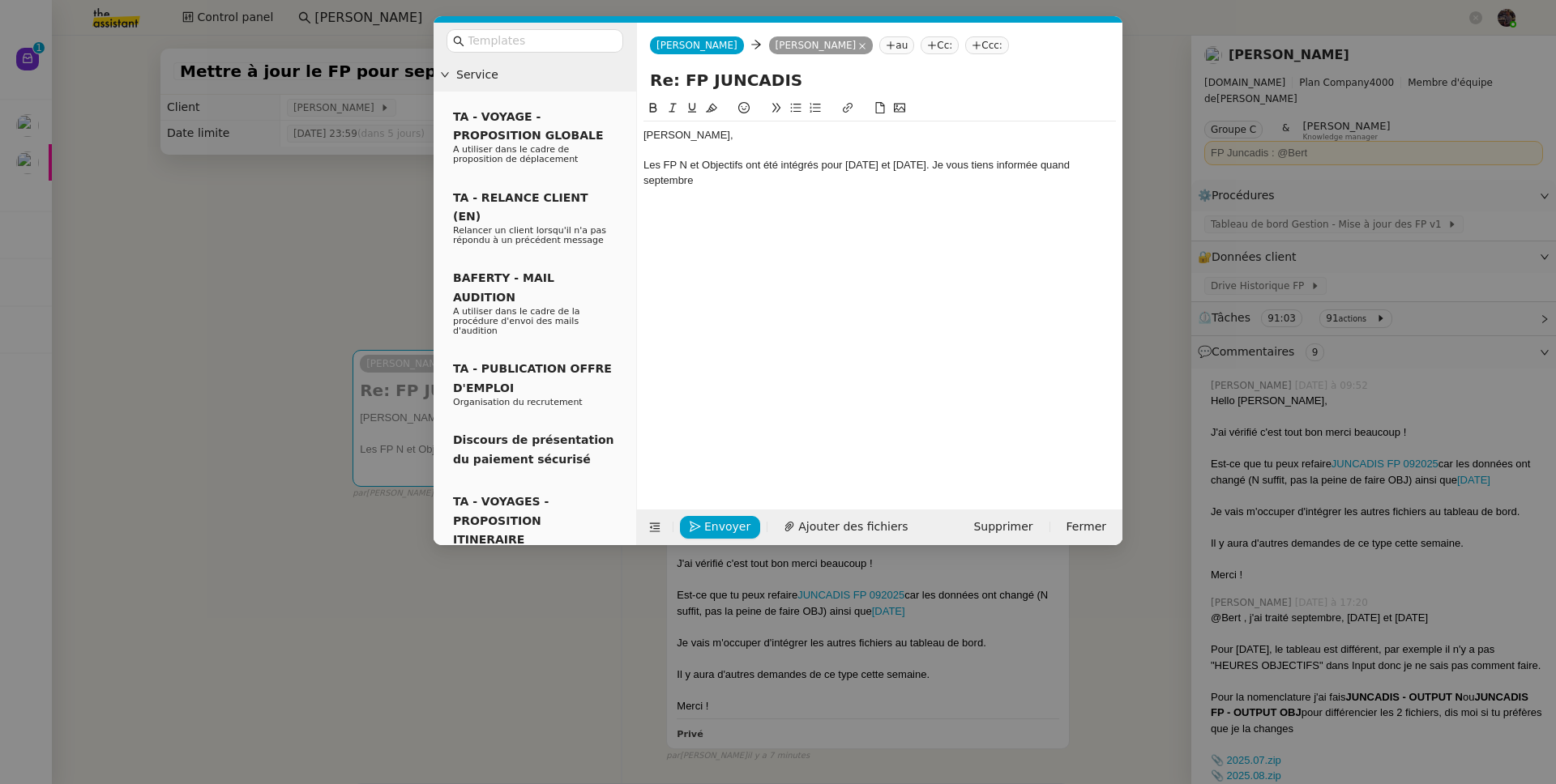
click at [260, 338] on nz-modal-container "Service TA - VOYAGE - PROPOSITION GLOBALE A utiliser dans le cadre de propositi…" at bounding box center [778, 392] width 1556 height 784
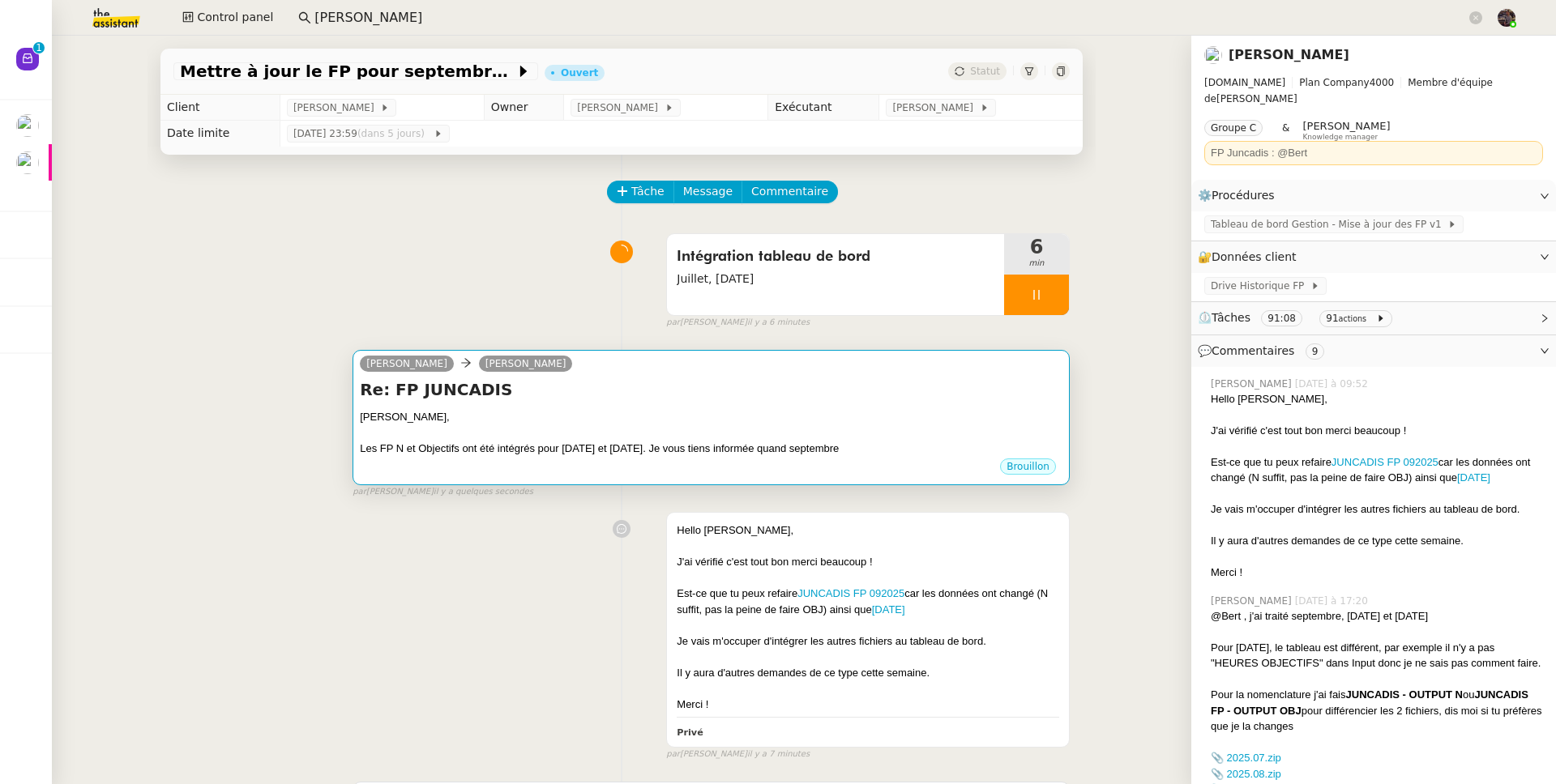
click at [855, 427] on div at bounding box center [711, 434] width 703 height 16
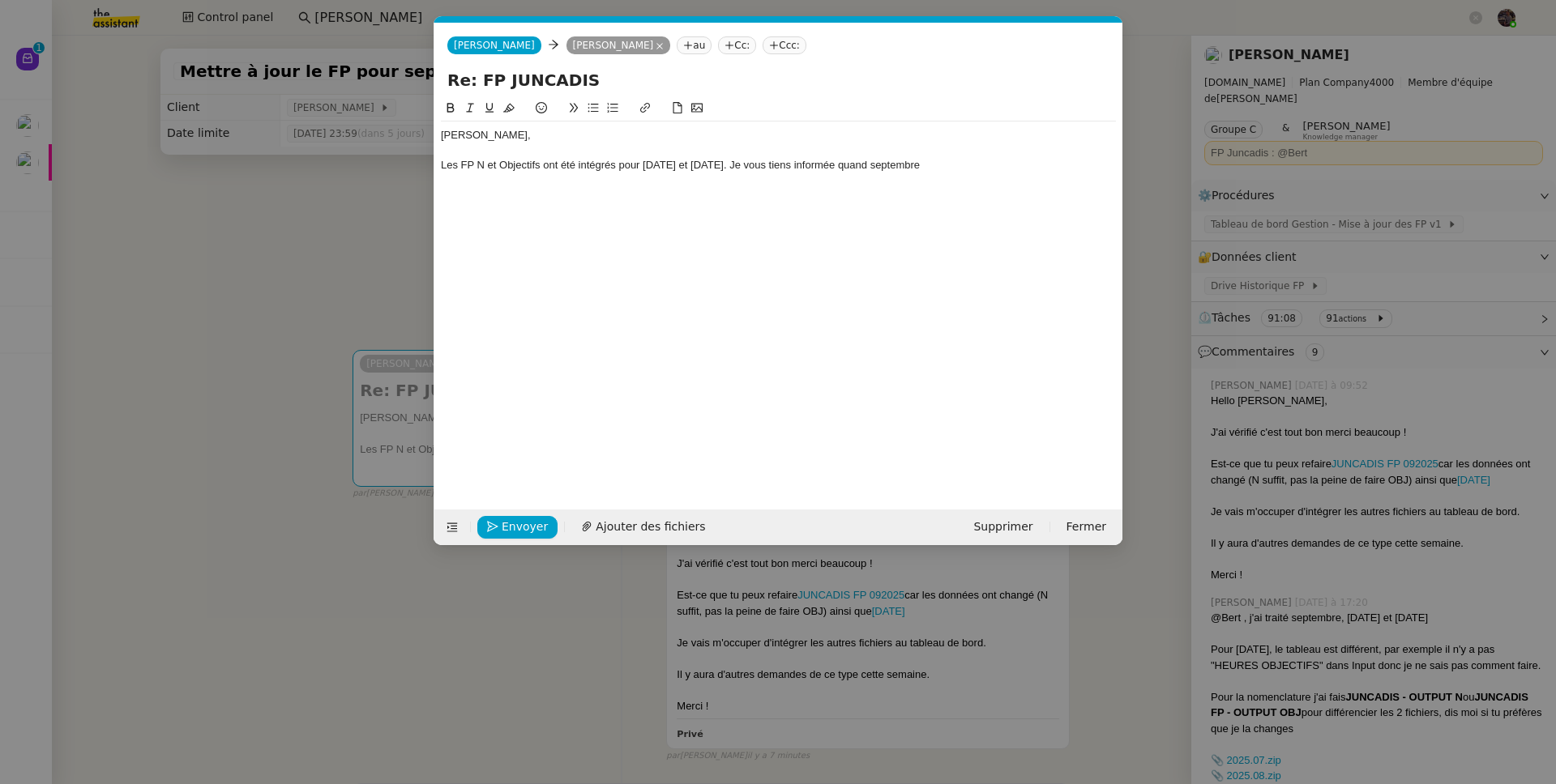
scroll to position [0, 34]
click at [971, 156] on div at bounding box center [778, 150] width 675 height 14
click at [967, 167] on div "Les FP N et Objectifs ont été intégrés pour juillet et août 2025. Je vous tiens…" at bounding box center [778, 165] width 675 height 14
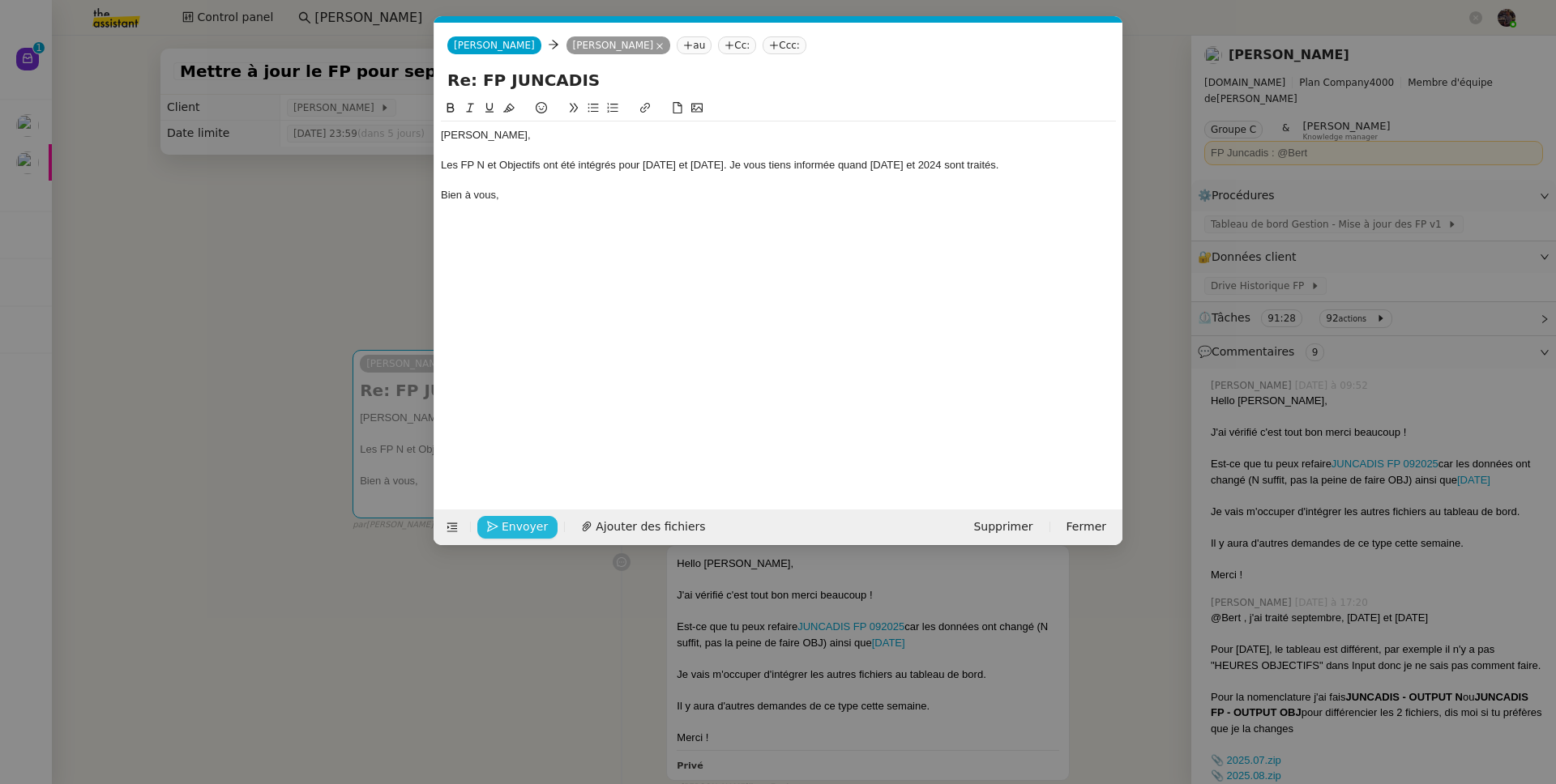
click at [528, 525] on span "Envoyer" at bounding box center [525, 527] width 46 height 19
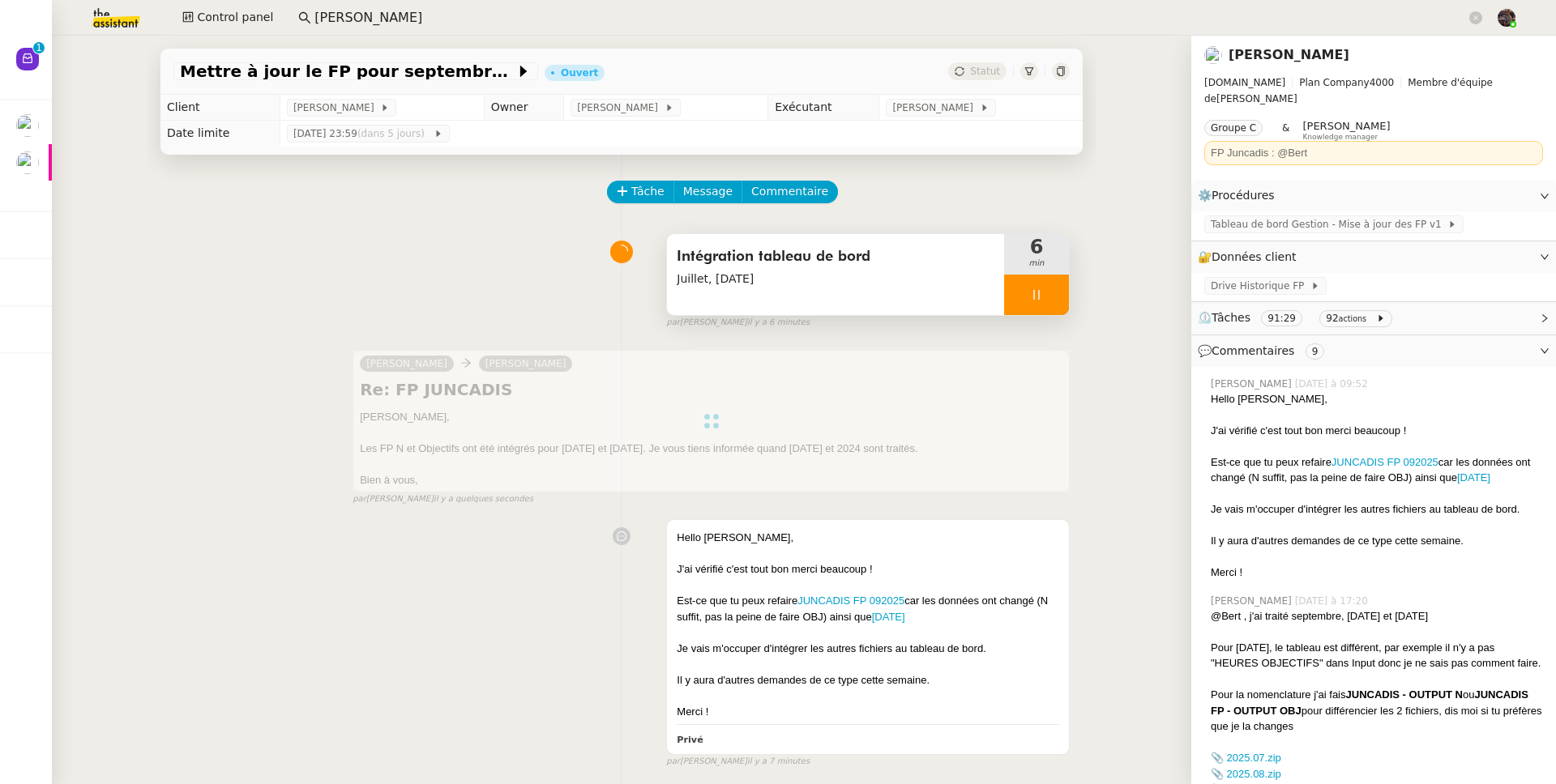
click at [1036, 287] on div at bounding box center [1036, 295] width 65 height 41
click at [1036, 287] on button at bounding box center [1052, 295] width 33 height 41
click at [302, 252] on div "Intégration tableau de bord Juillet, Août 2025 6 min false par Bert C. il y a 6…" at bounding box center [621, 277] width 897 height 104
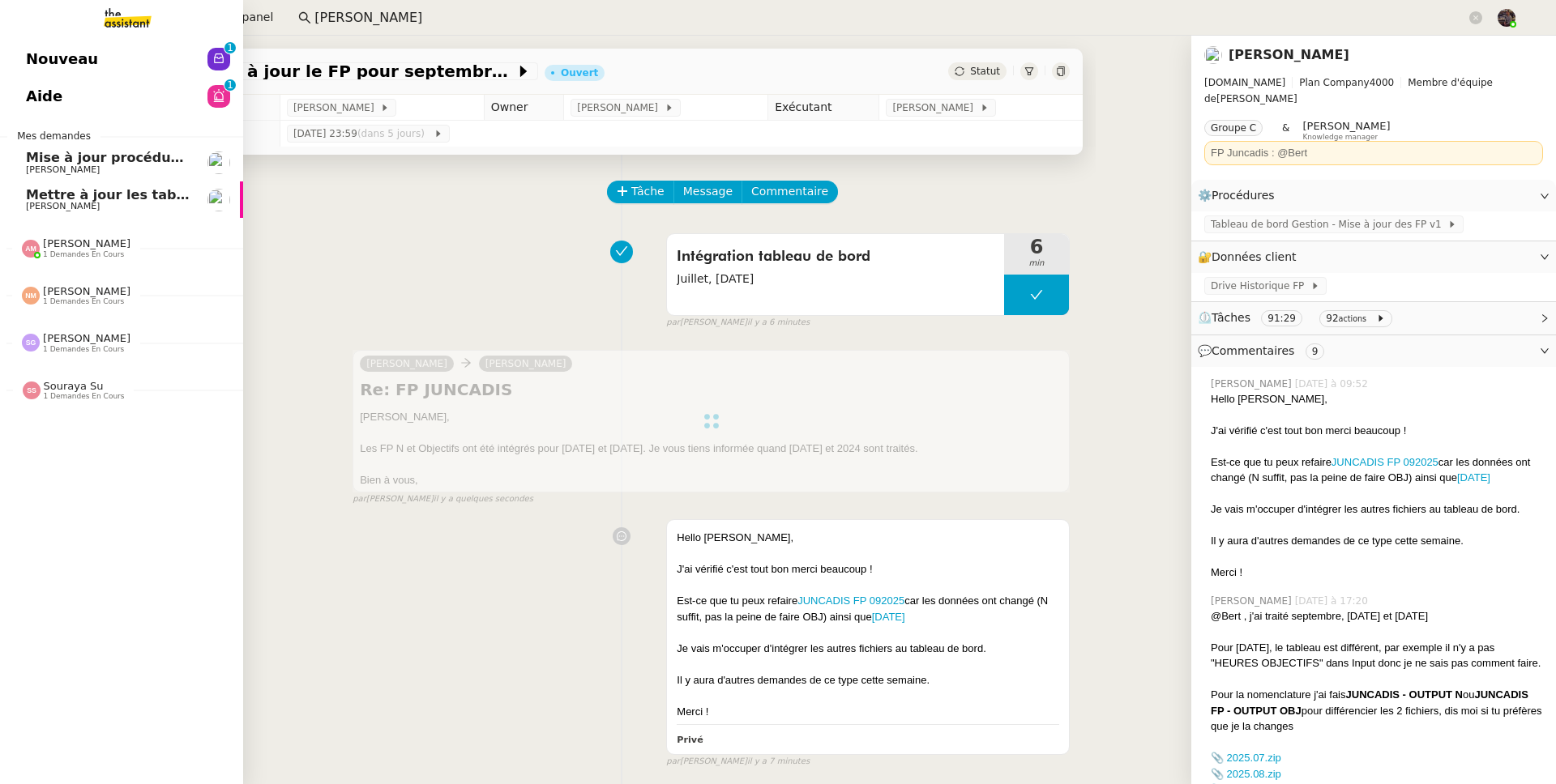
click at [75, 62] on span "Nouveau" at bounding box center [61, 58] width 72 height 24
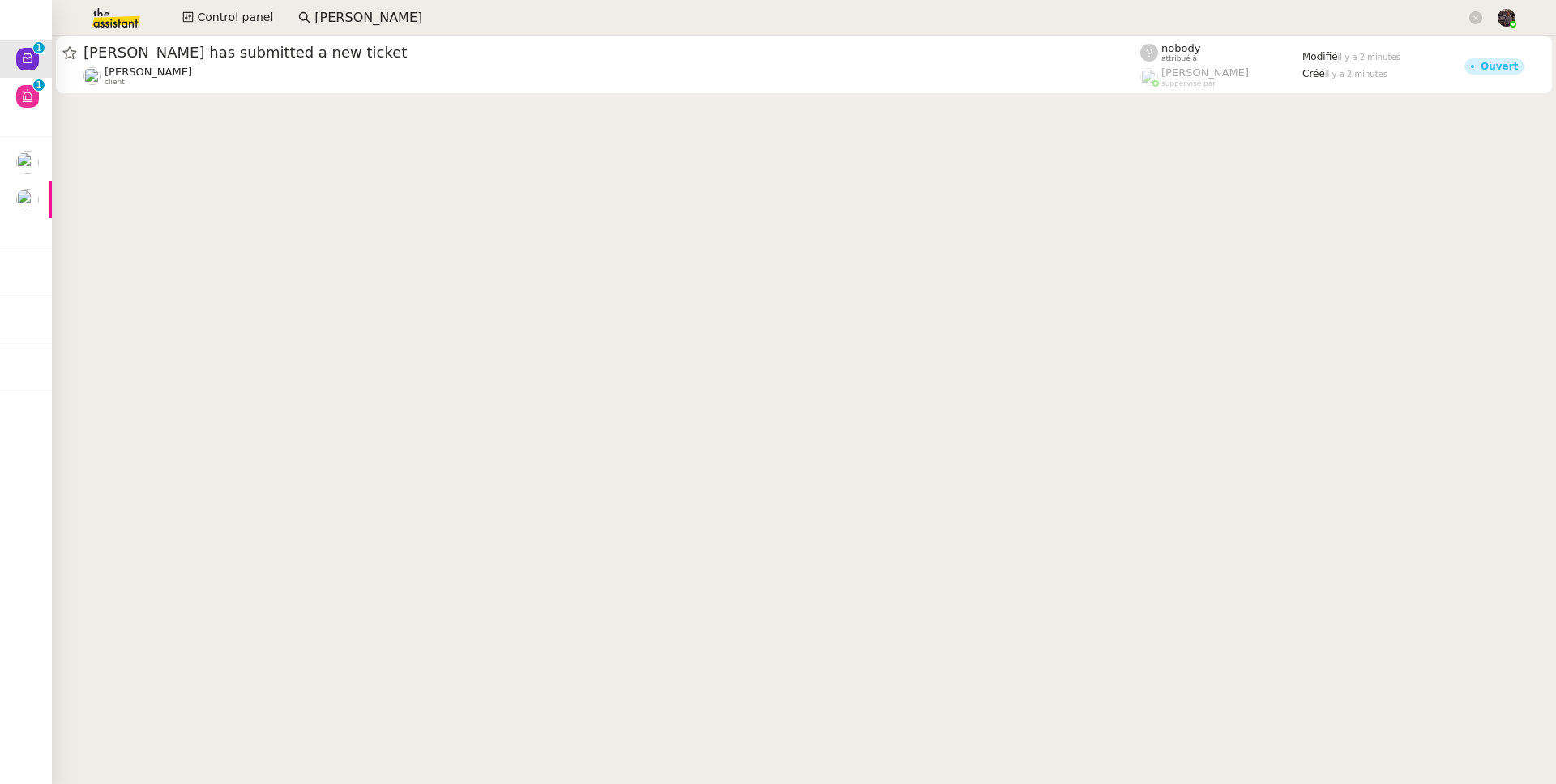
click at [428, 196] on cdk-virtual-scroll-viewport "Frieh has submitted a new ticket Franck MUFFAT-JEANDET client nobody attribué à…" at bounding box center [804, 410] width 1504 height 749
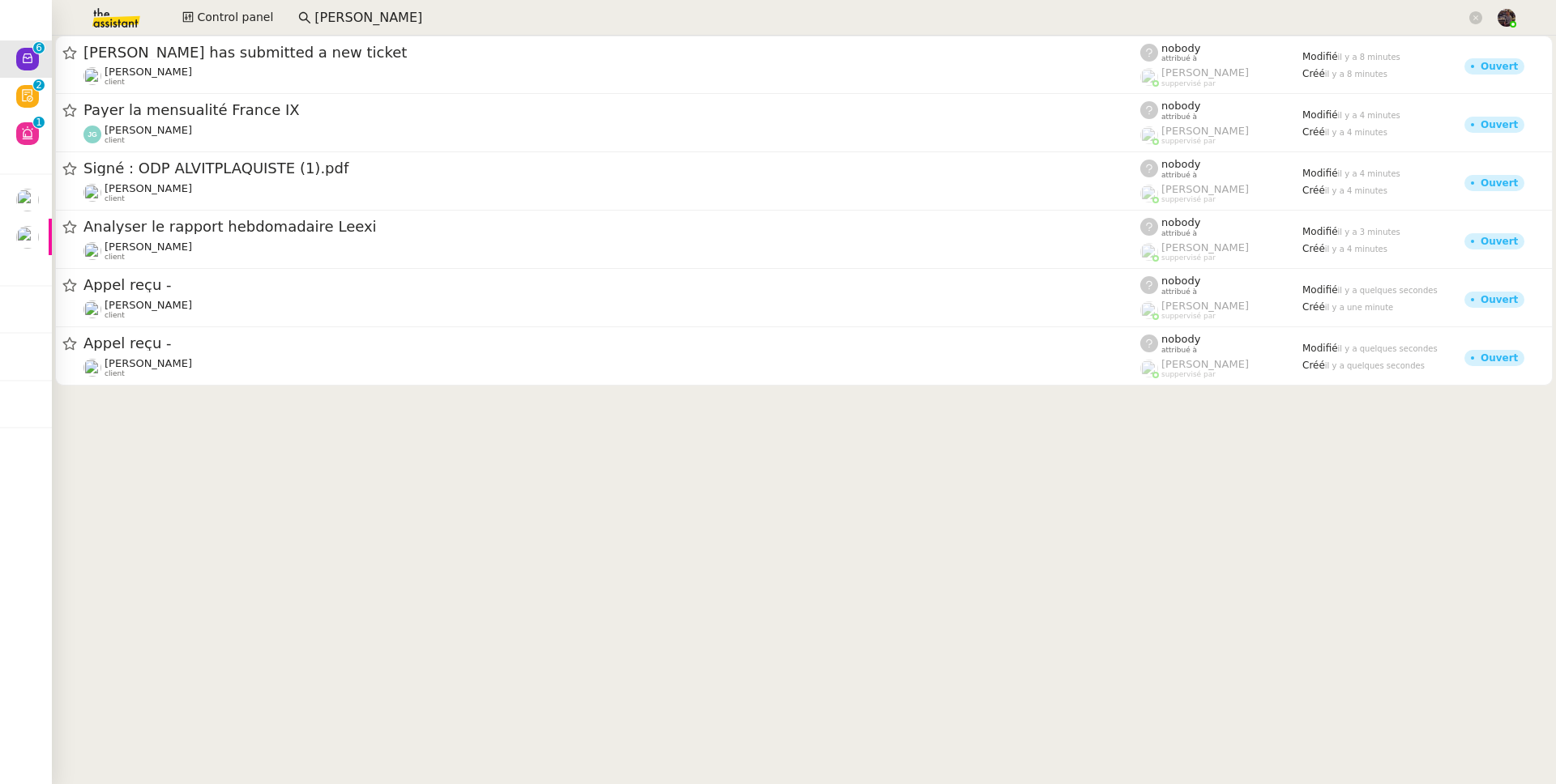
click at [354, 4] on app-search-bar "Guillaume Champredonde" at bounding box center [890, 18] width 1202 height 35
click at [357, 8] on input "Guillaume Champredonde" at bounding box center [890, 18] width 1152 height 22
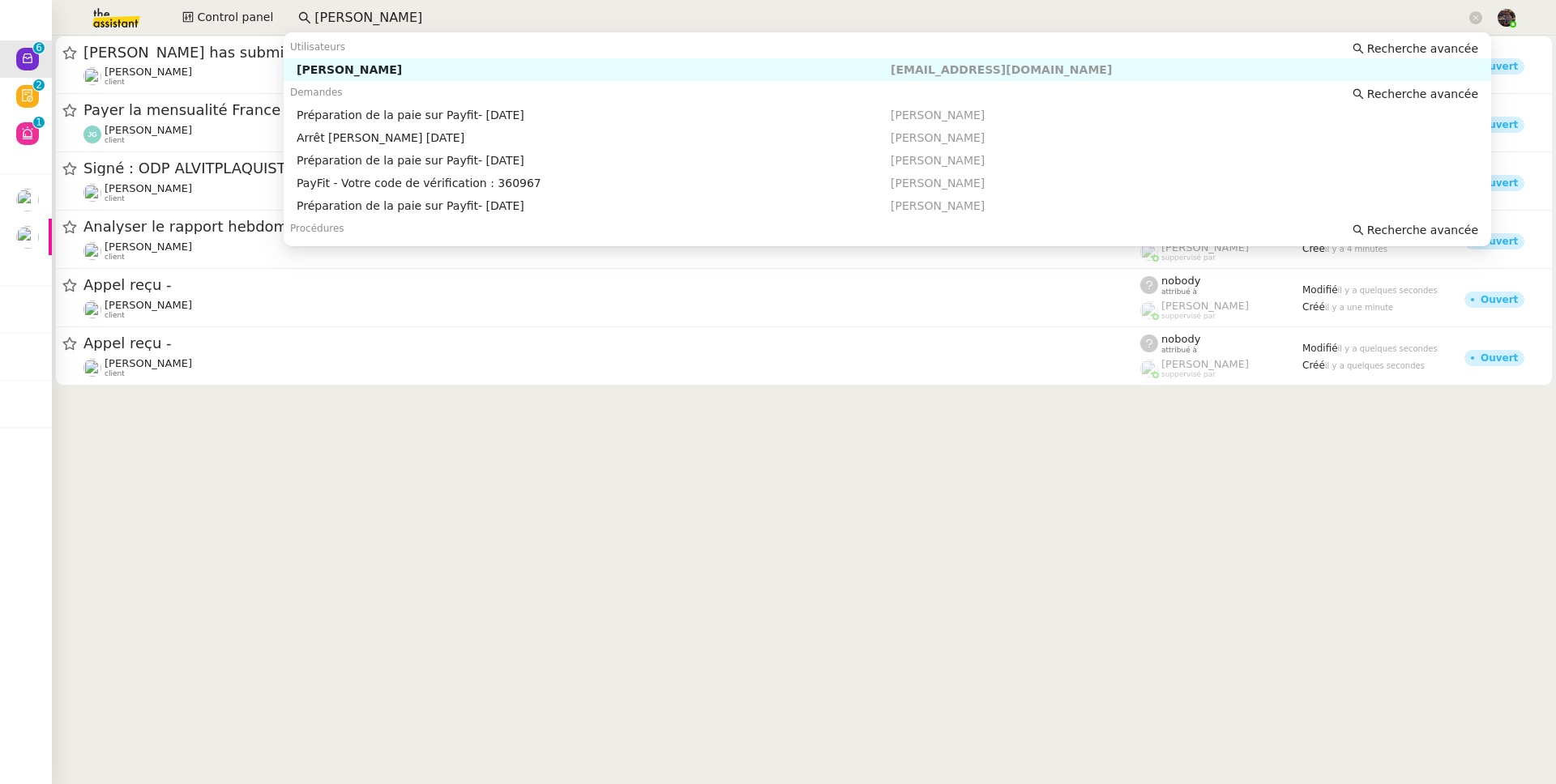
click at [357, 8] on input "Guillaume Champredonde" at bounding box center [890, 18] width 1152 height 22
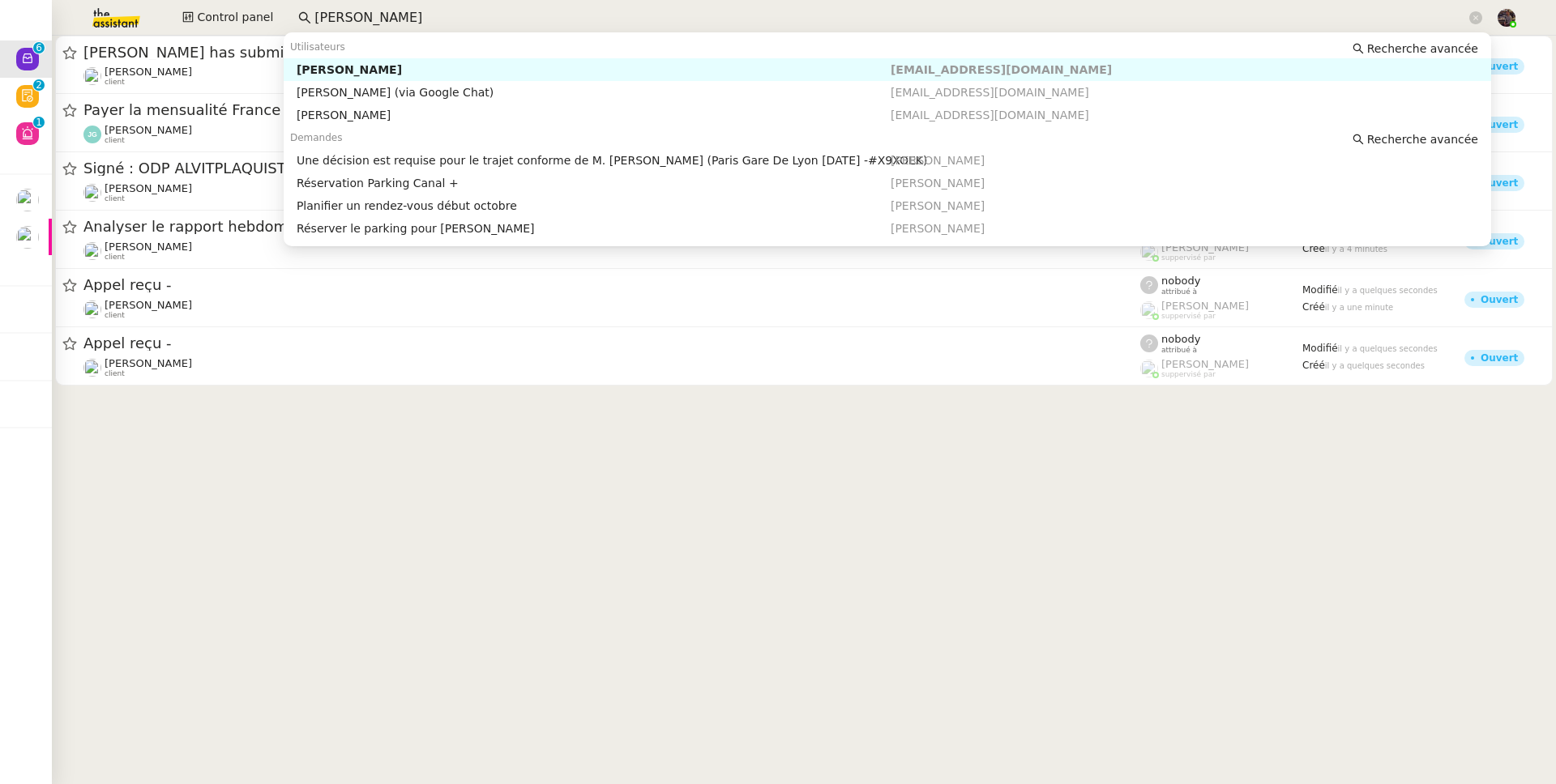
click at [422, 63] on div "[PERSON_NAME]" at bounding box center [593, 69] width 594 height 14
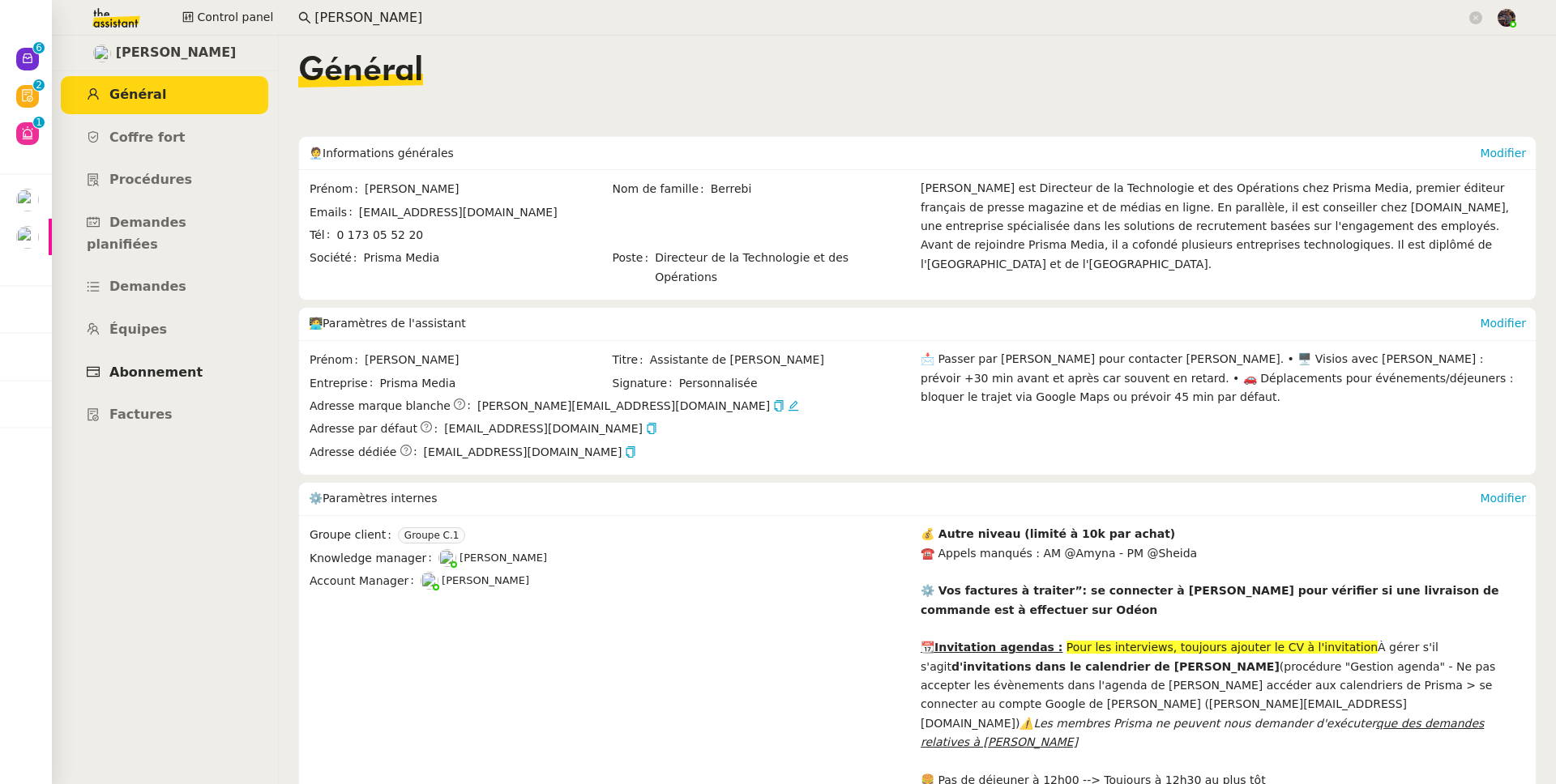
click at [212, 354] on link "Abonnement" at bounding box center [165, 373] width 207 height 38
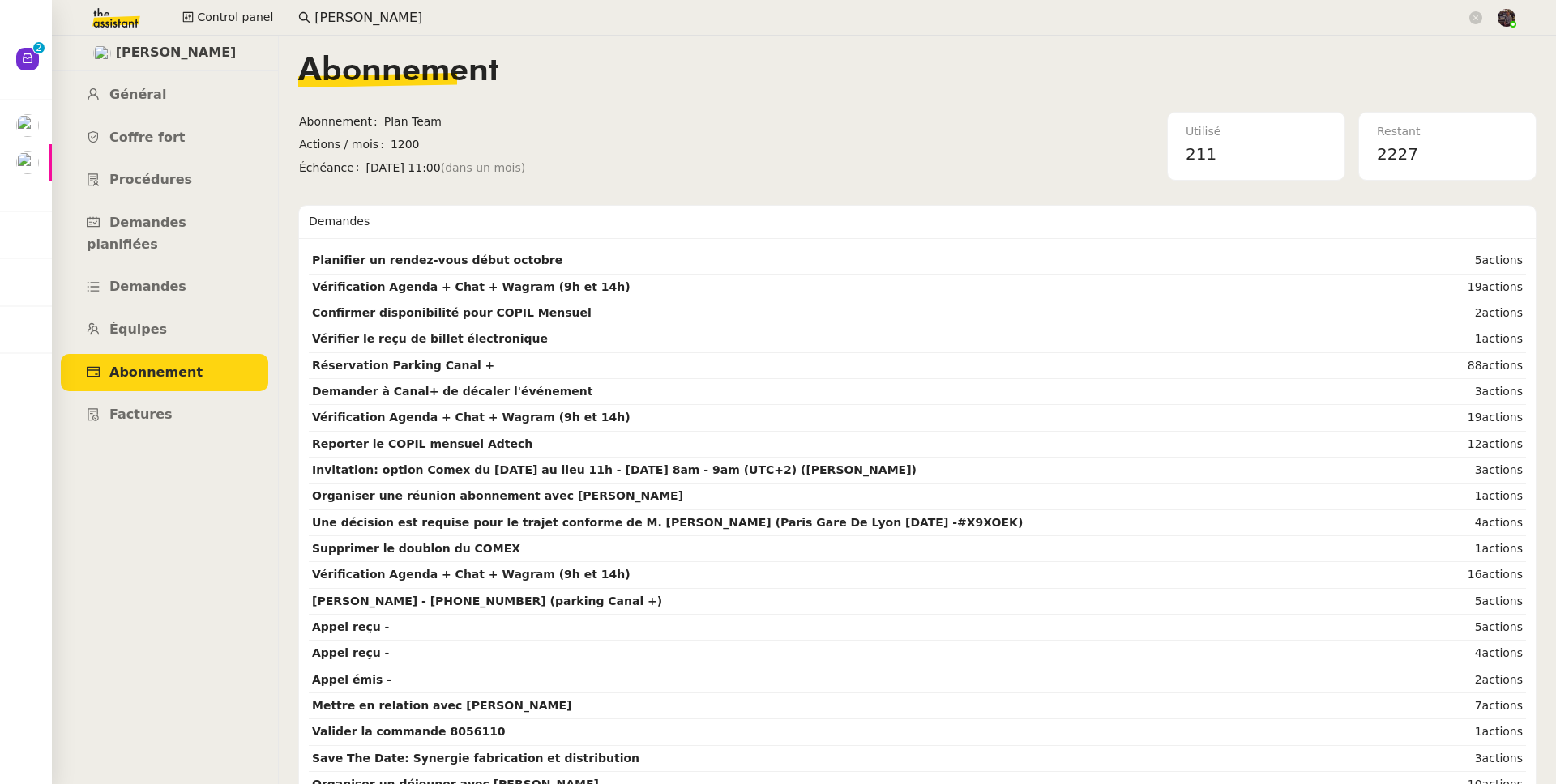
click at [369, 7] on input "david berrebi" at bounding box center [890, 18] width 1152 height 22
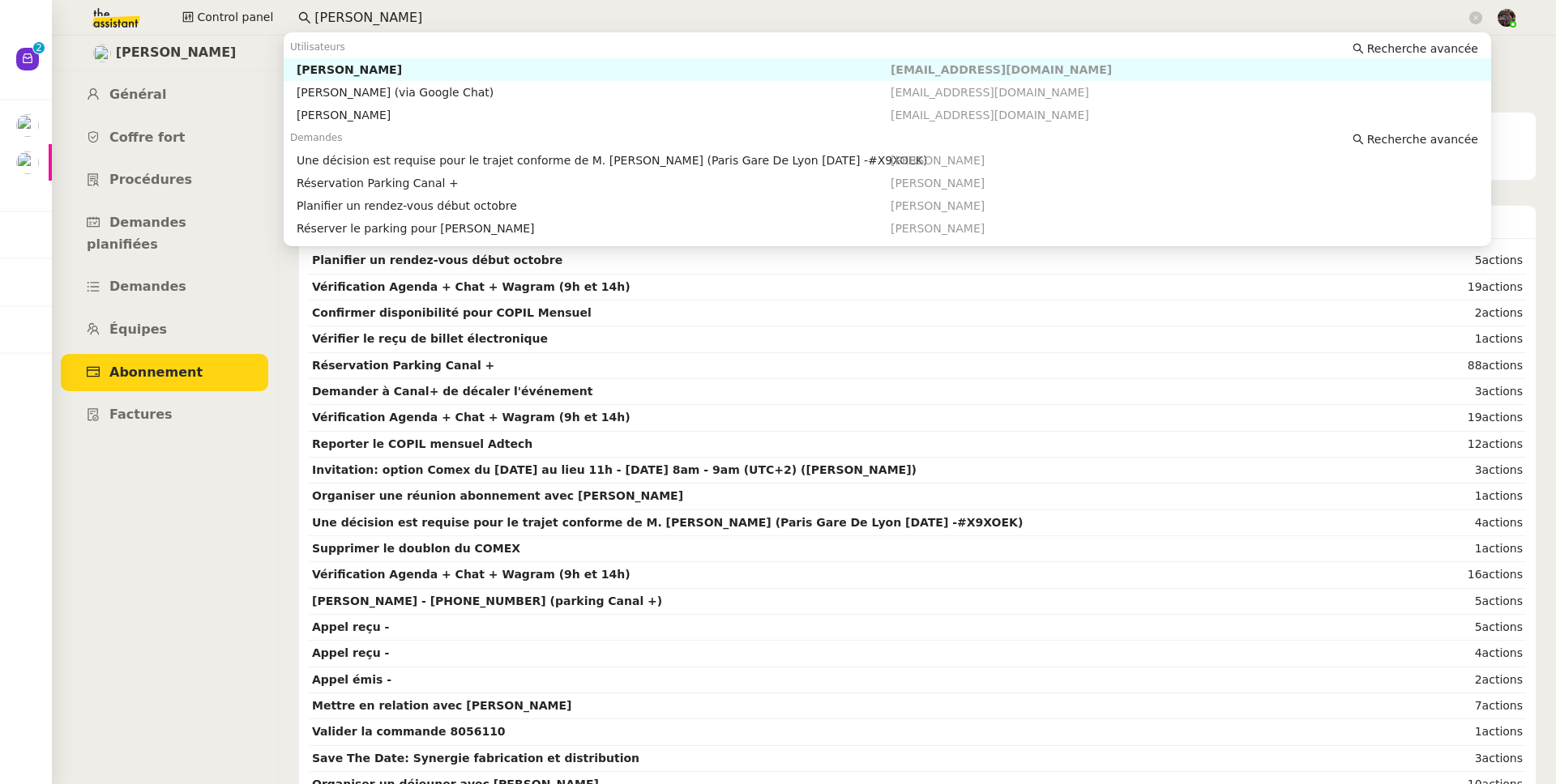
click at [377, 16] on input "david berrebi" at bounding box center [890, 18] width 1152 height 22
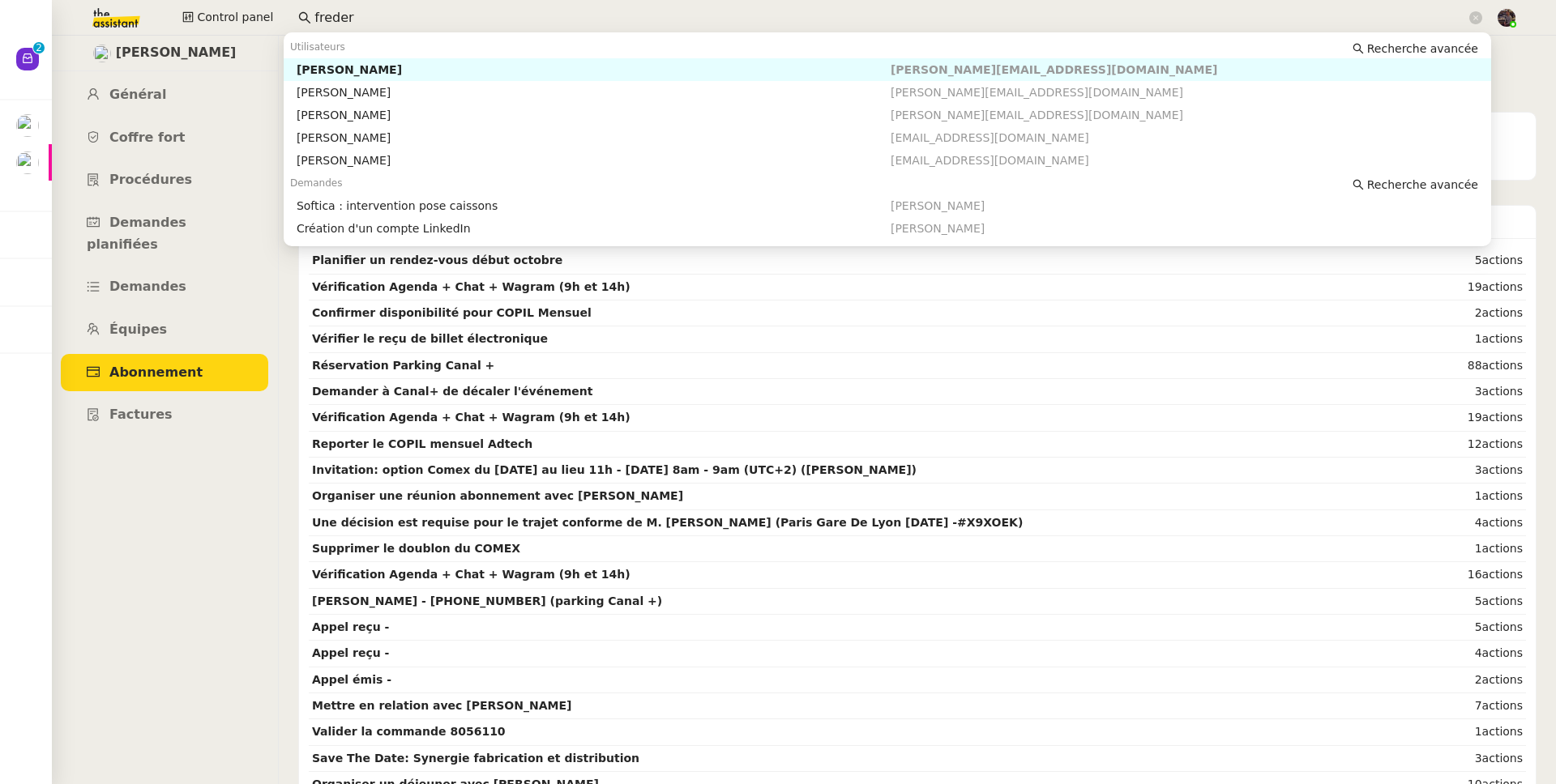
click at [380, 67] on div "[PERSON_NAME]" at bounding box center [593, 69] width 594 height 14
type input "freder"
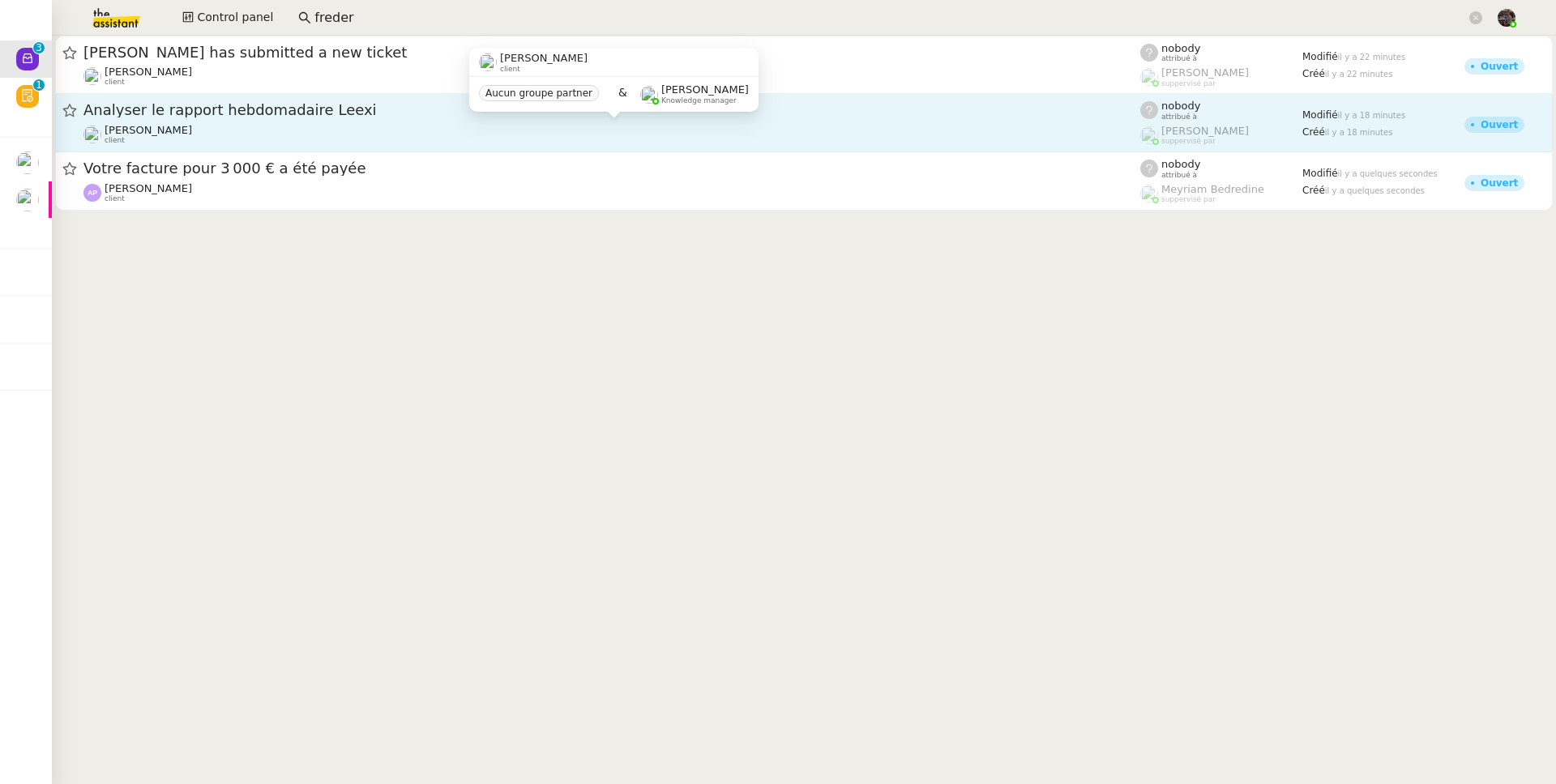
click at [272, 124] on div "Franck MUFFAT-JEANDET client" at bounding box center [612, 135] width 1057 height 21
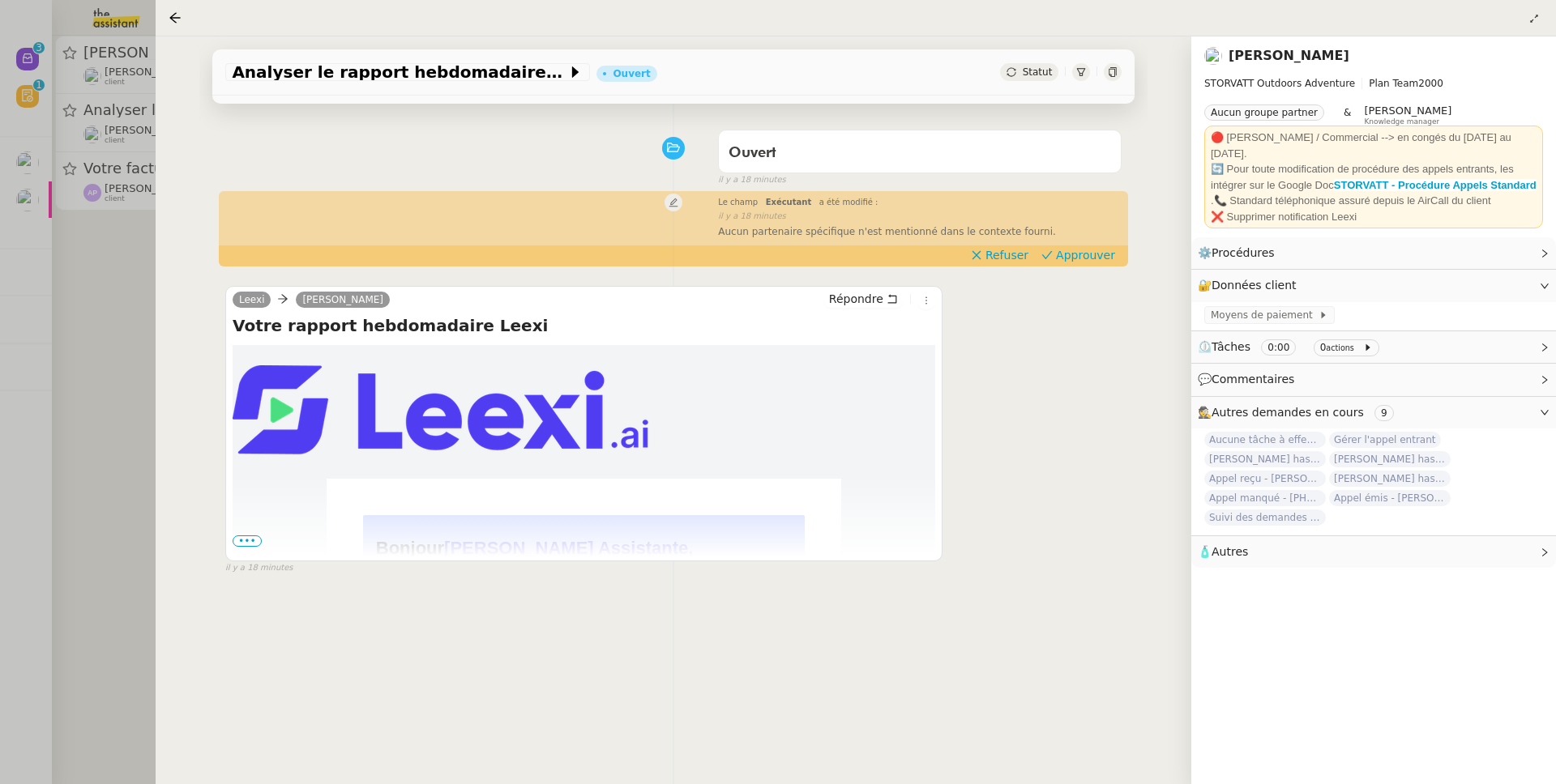
scroll to position [219, 0]
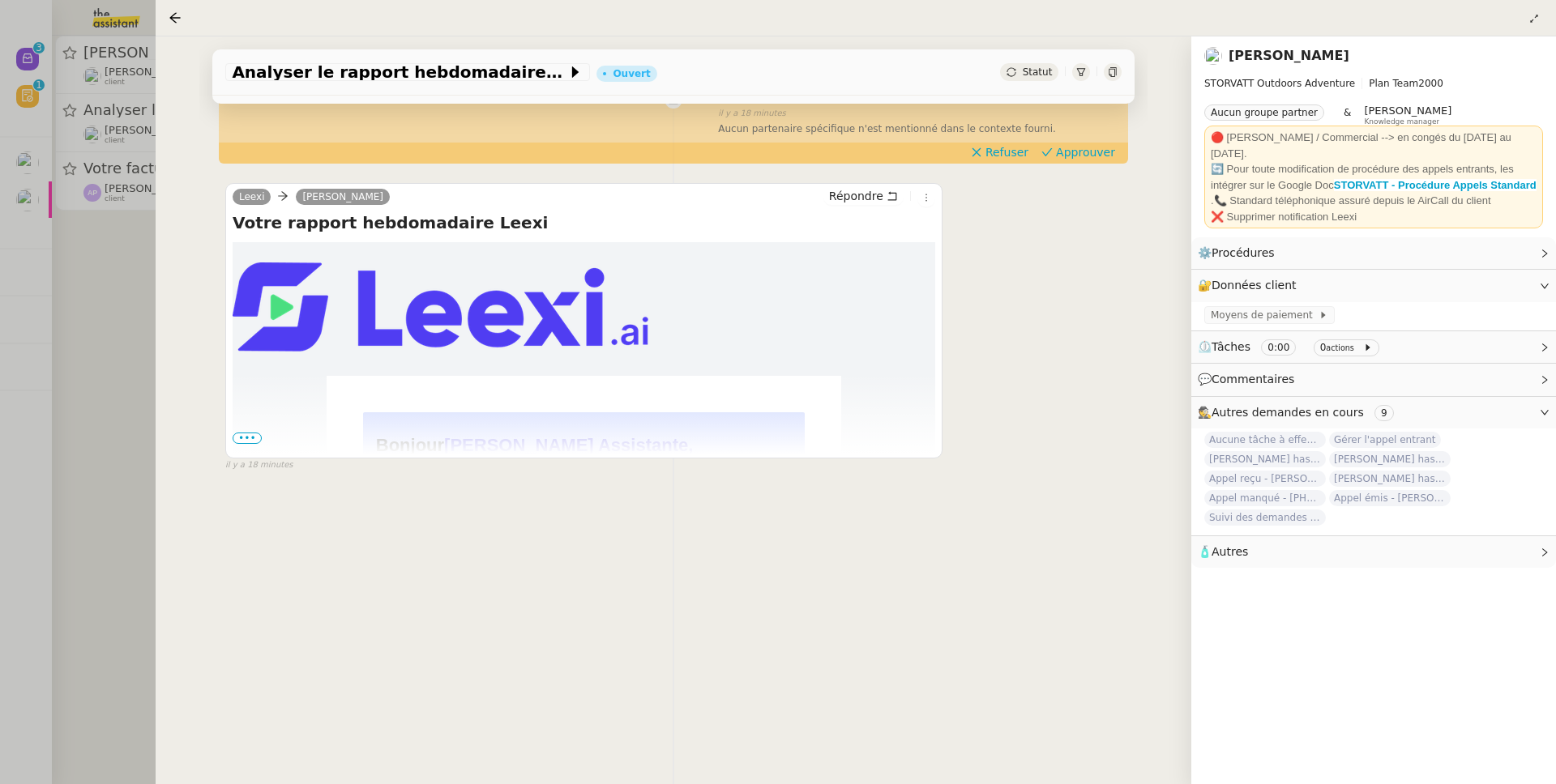
click at [244, 433] on span "•••" at bounding box center [247, 438] width 29 height 12
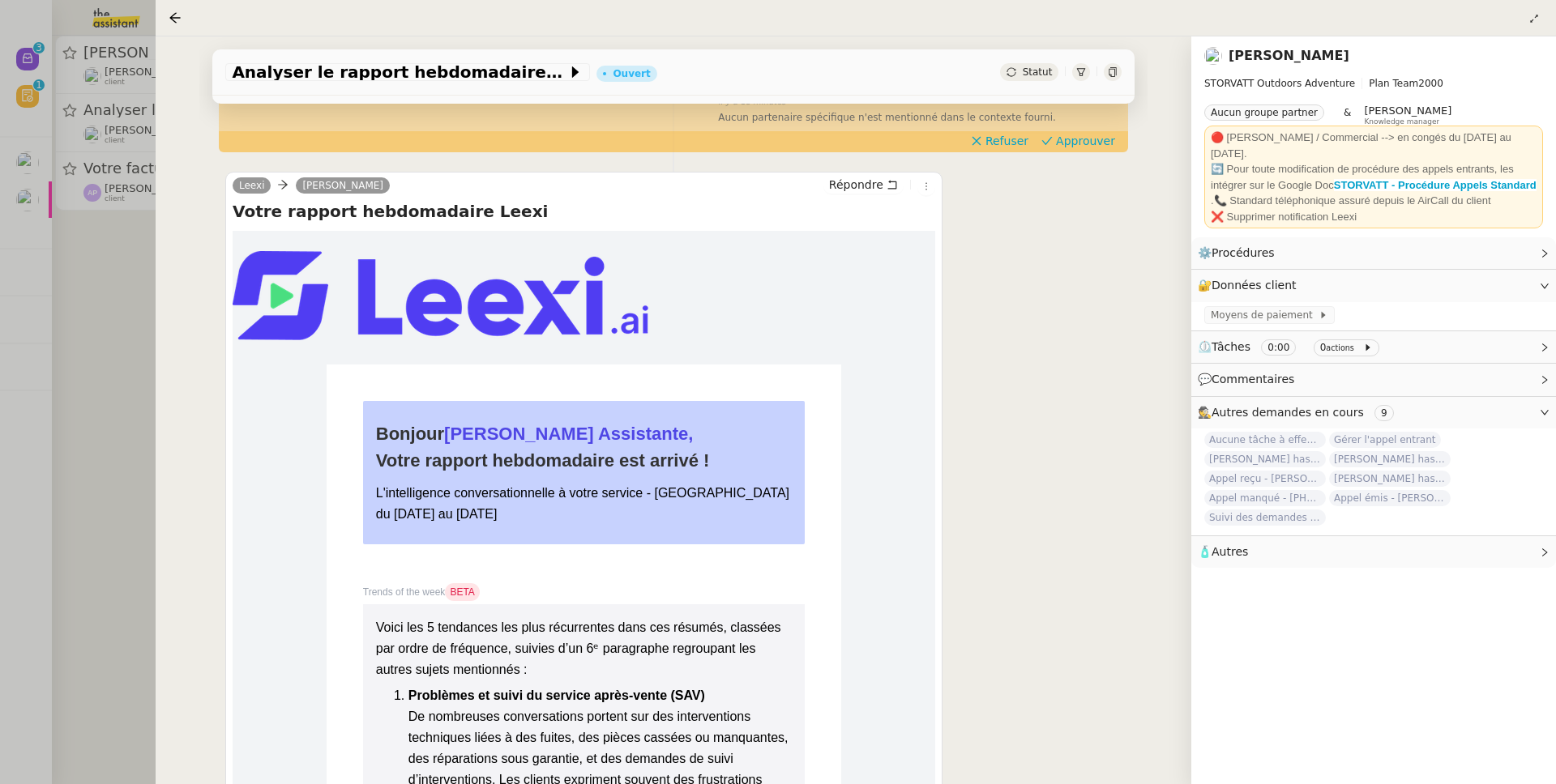
click at [100, 396] on div at bounding box center [778, 392] width 1556 height 784
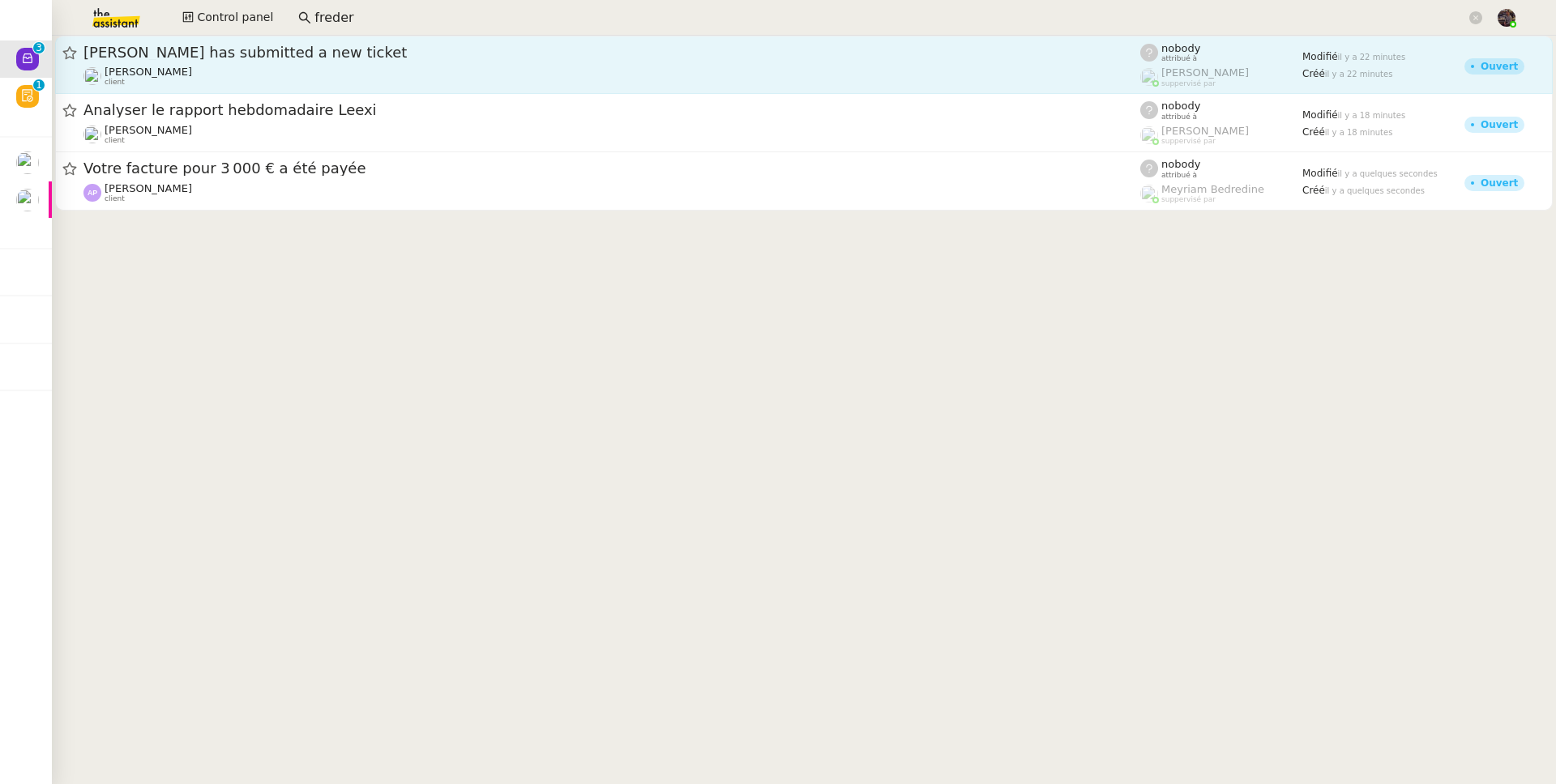
click at [166, 80] on div "Franck MUFFAT-JEANDET client" at bounding box center [148, 76] width 88 height 21
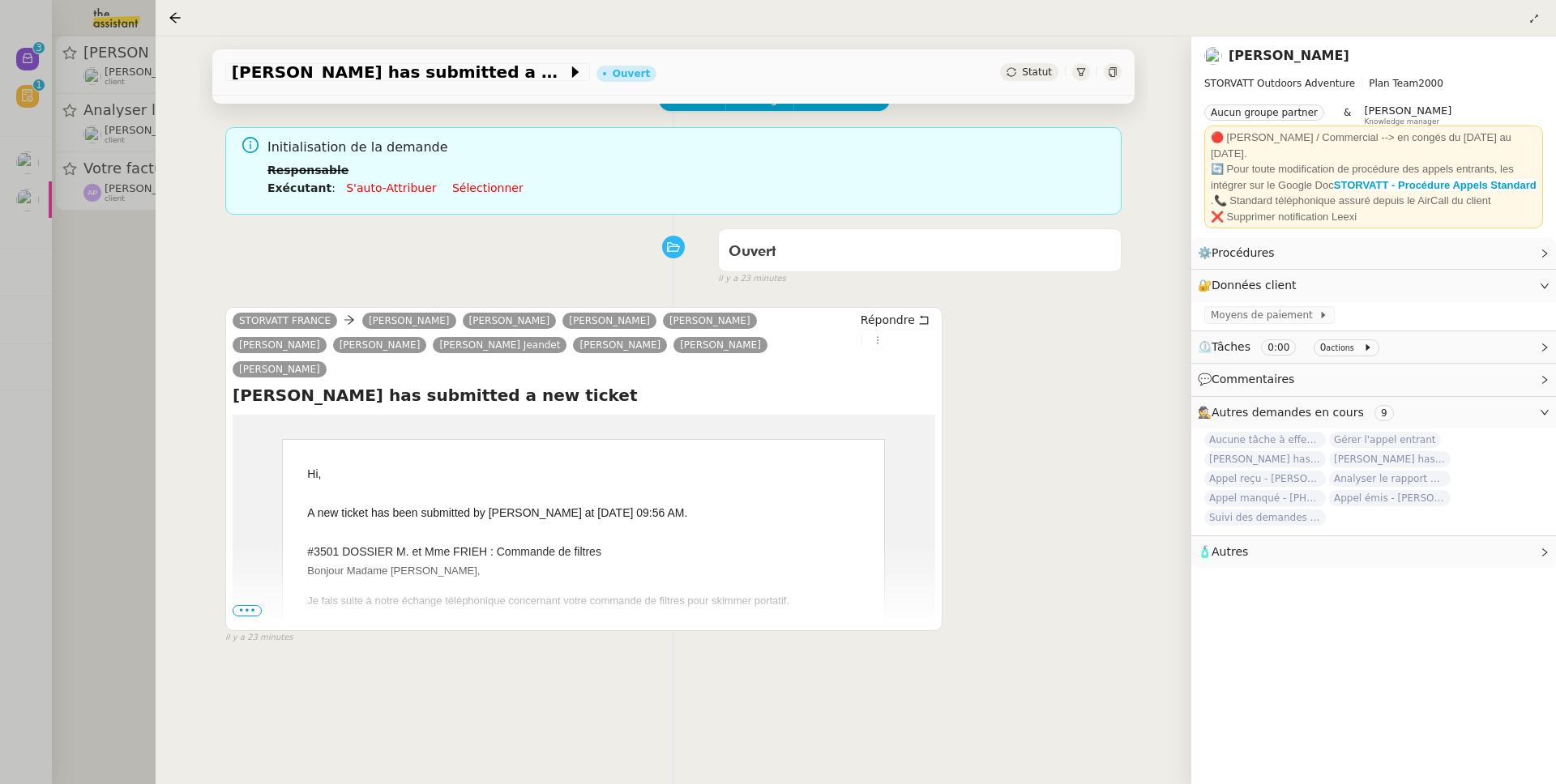
scroll to position [219, 0]
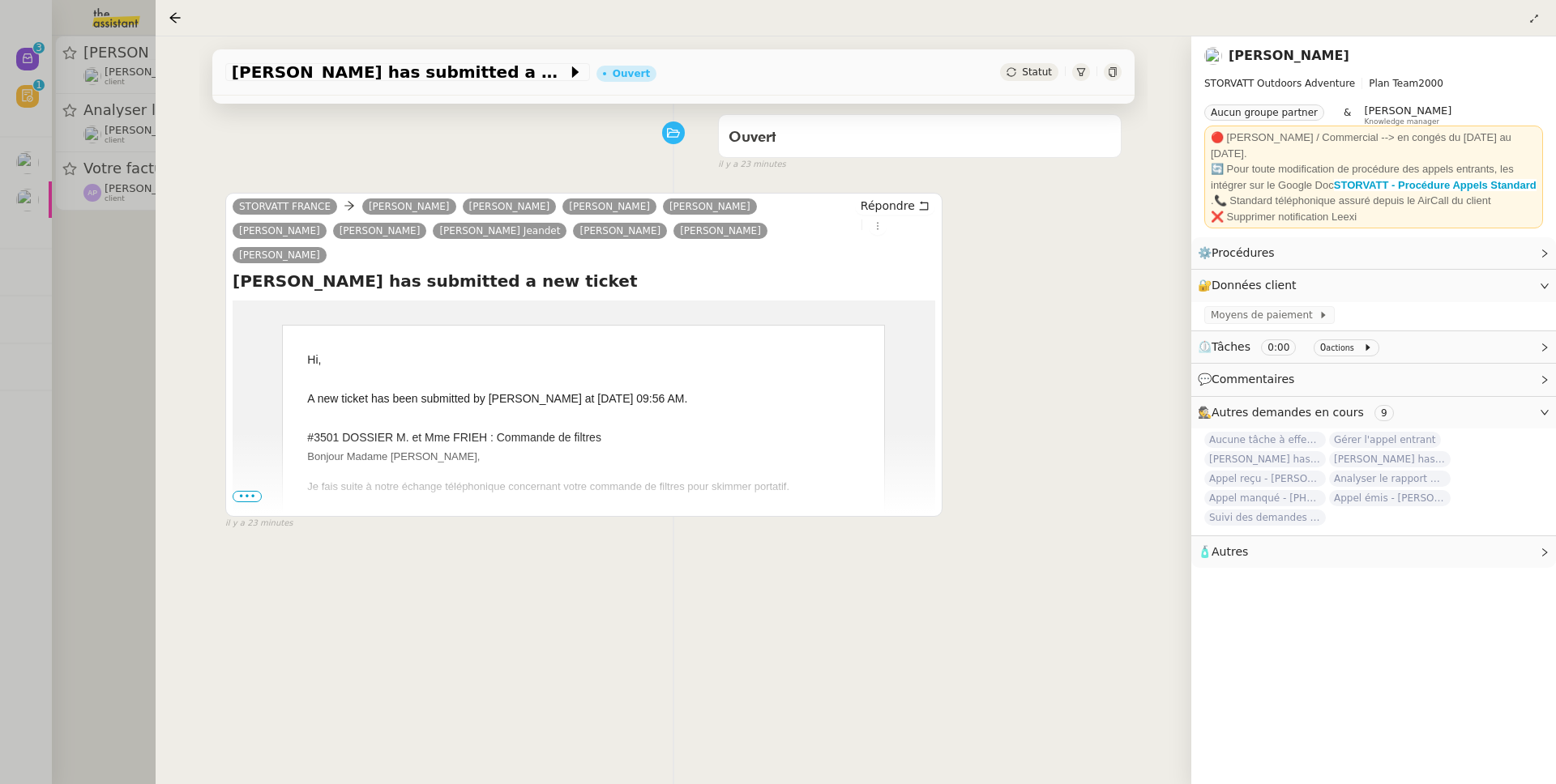
click at [261, 473] on td "Hi, A new ticket has been submitted by Frieh at 06 Oct 2025 09:56 AM. #3501 DOS…" at bounding box center [584, 631] width 703 height 660
click at [259, 484] on td "Hi, A new ticket has been submitted by Frieh at 06 Oct 2025 09:56 AM. #3501 DOS…" at bounding box center [584, 631] width 703 height 660
click at [259, 491] on span "•••" at bounding box center [247, 496] width 29 height 12
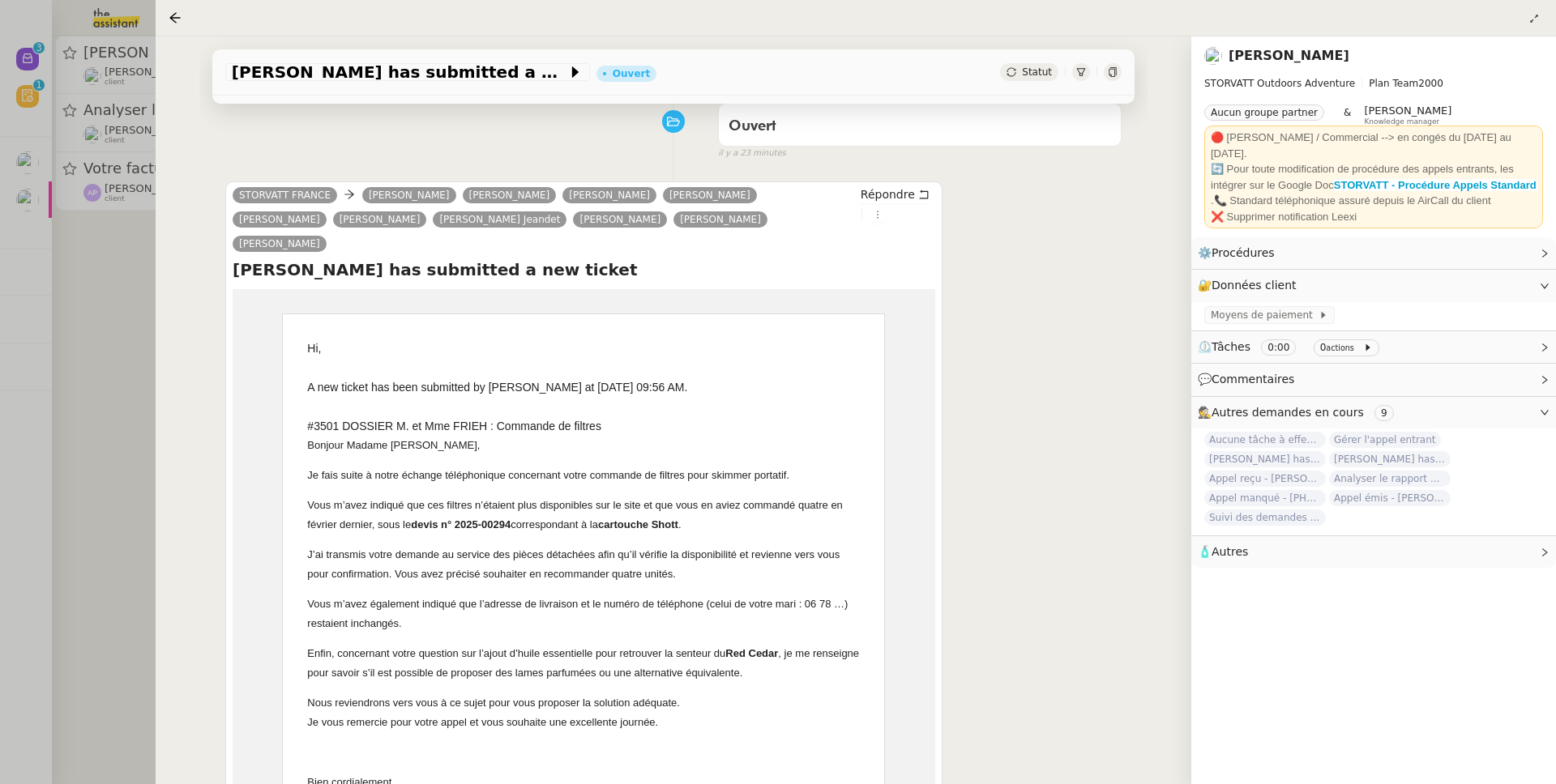
click at [160, 405] on div "Frieh has submitted a new ticket Ouvert Statut Client Franck MUFFAT-JEANDET Own…" at bounding box center [674, 410] width 1036 height 748
click at [135, 398] on div at bounding box center [778, 392] width 1556 height 784
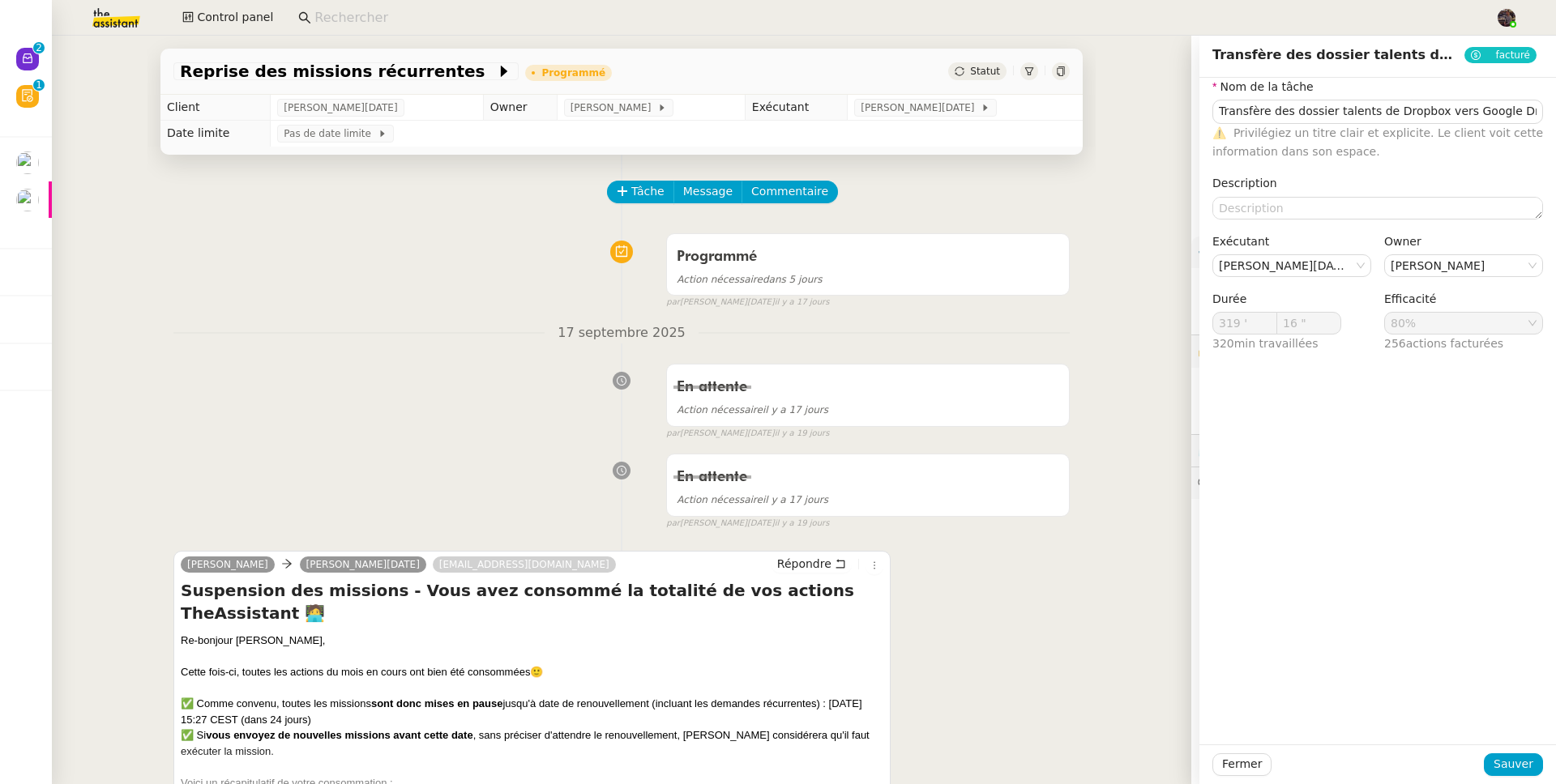
click at [417, 283] on div "Programmé Action nécessaire dans 5 jours false par Jean-Noël D. il y a 17 jours" at bounding box center [621, 267] width 897 height 83
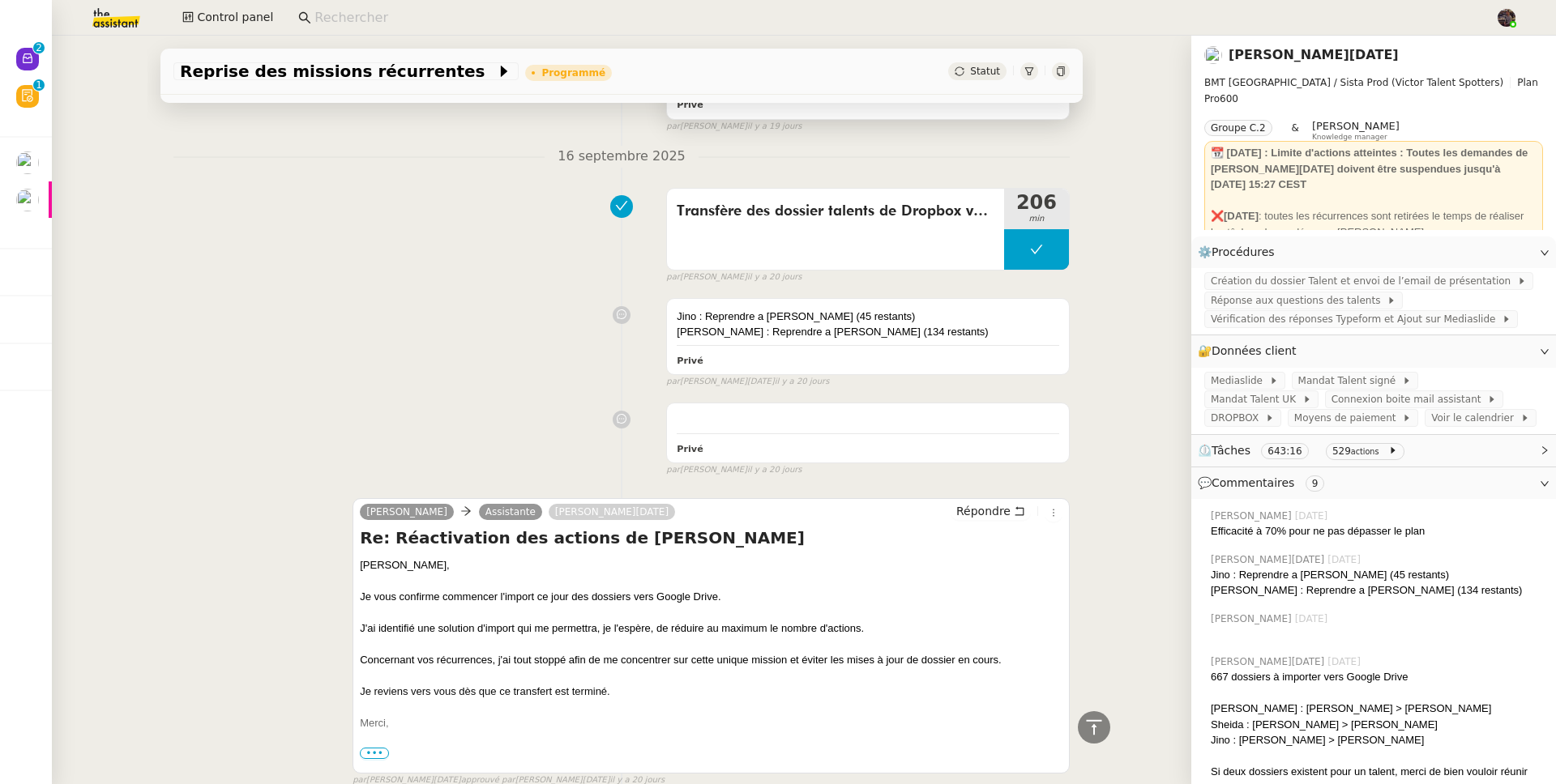
scroll to position [969, 0]
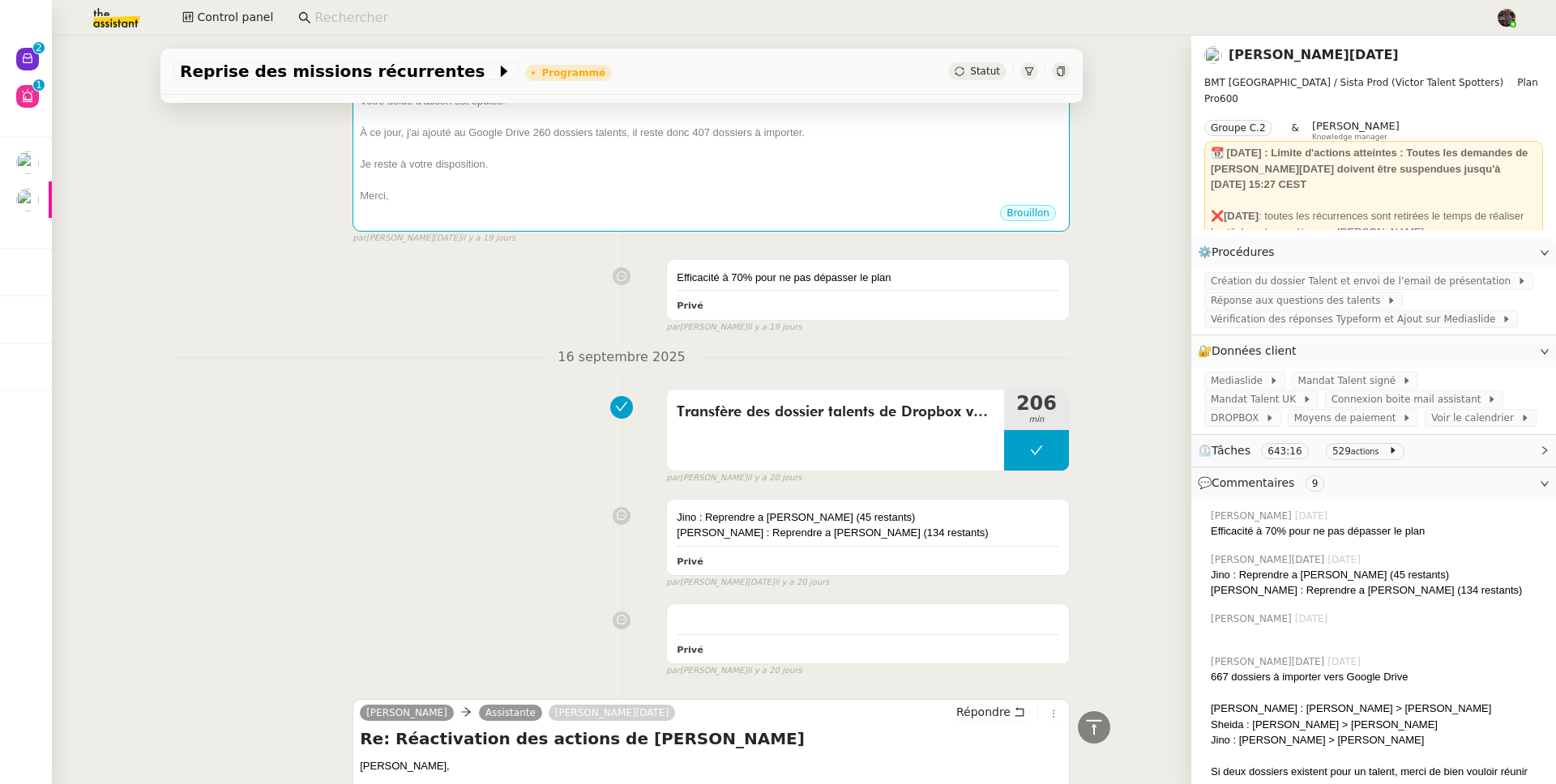
click at [356, 14] on input at bounding box center [897, 18] width 1165 height 22
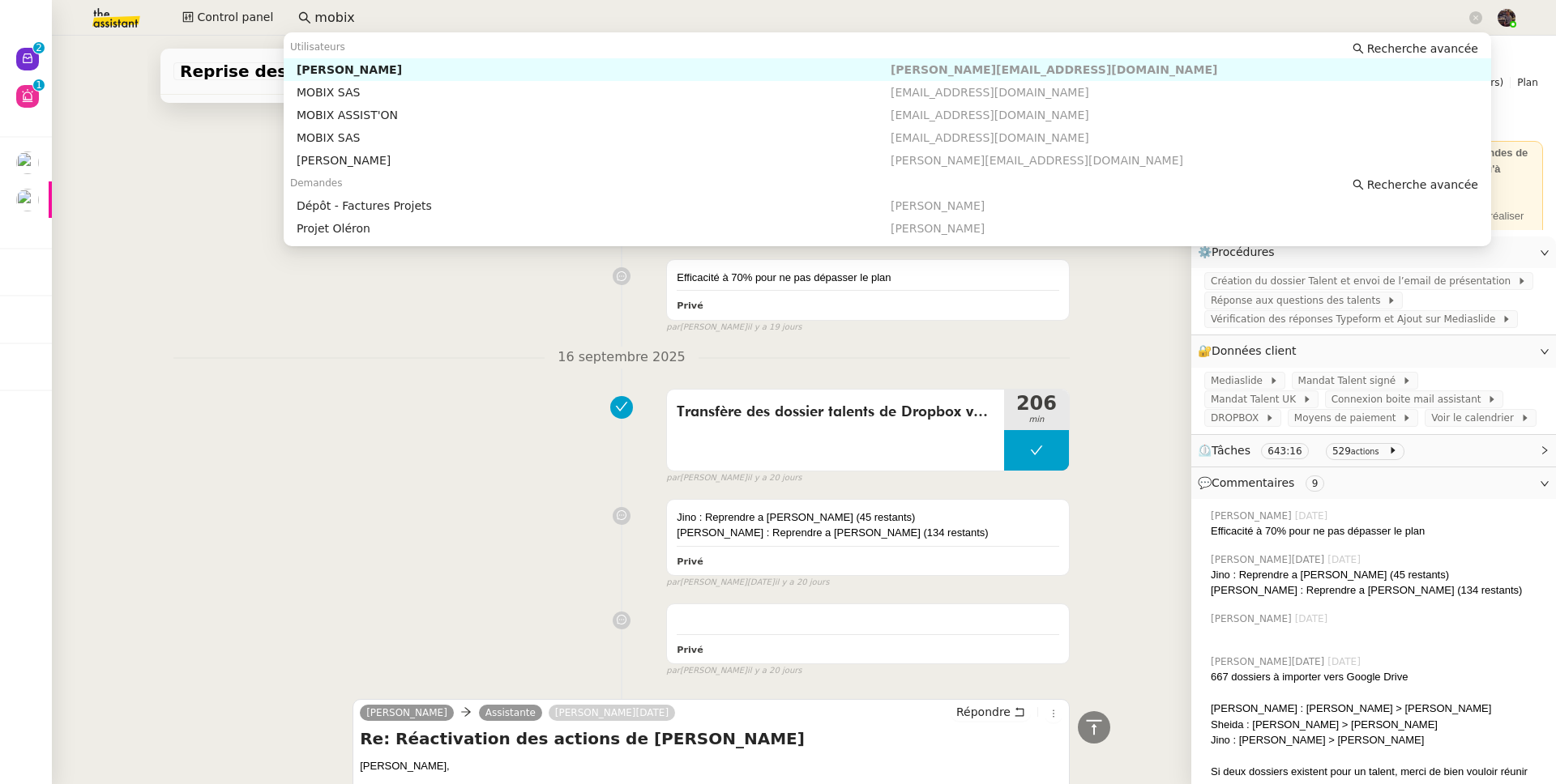
click at [365, 72] on div "[PERSON_NAME]" at bounding box center [593, 69] width 594 height 14
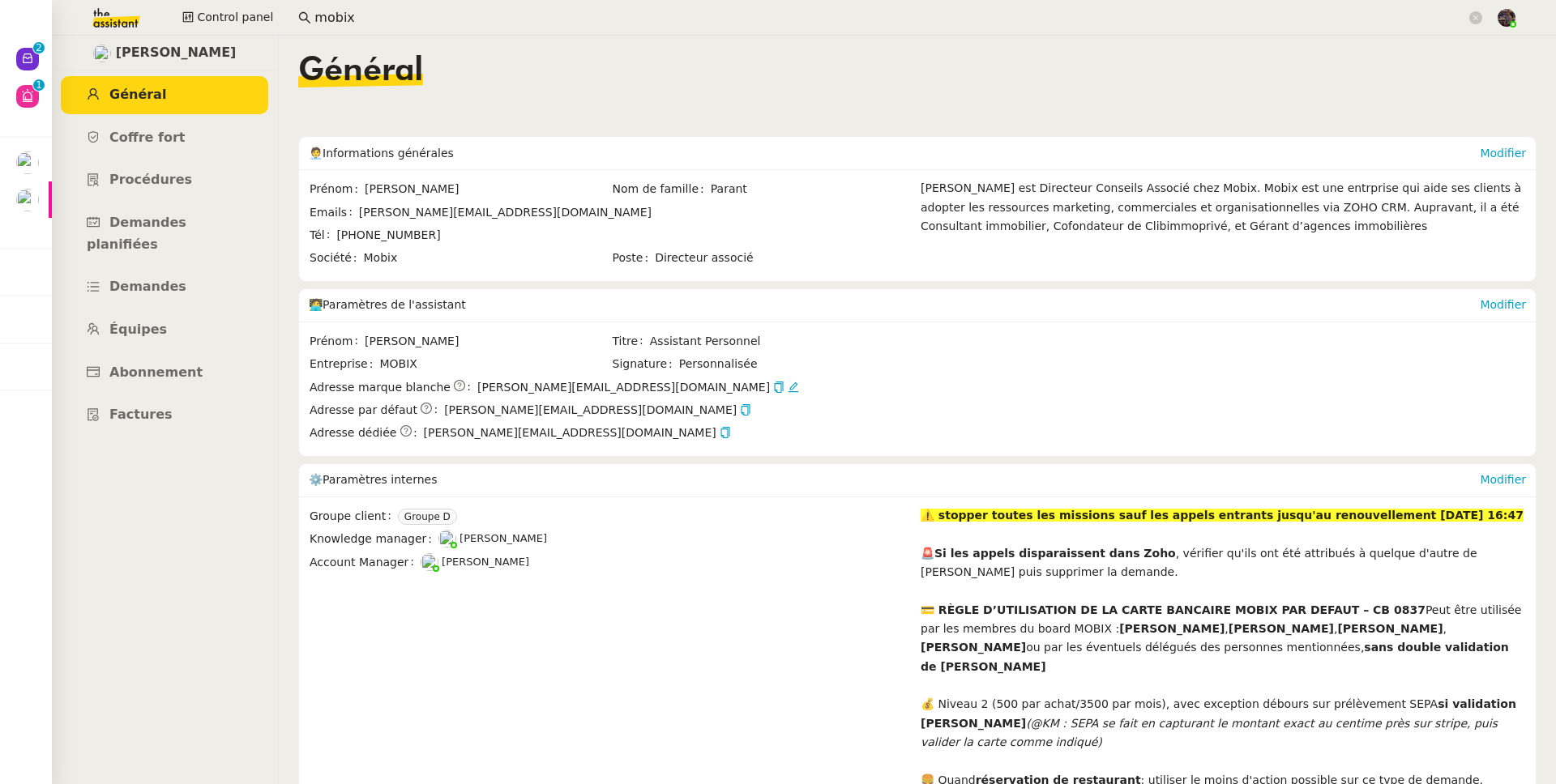
click at [168, 328] on ul "Général Coffre fort Procédures Demandes planifiées Demandes Équipes Abonnement …" at bounding box center [165, 255] width 227 height 358
click at [170, 365] on span "Abonnement" at bounding box center [156, 372] width 93 height 15
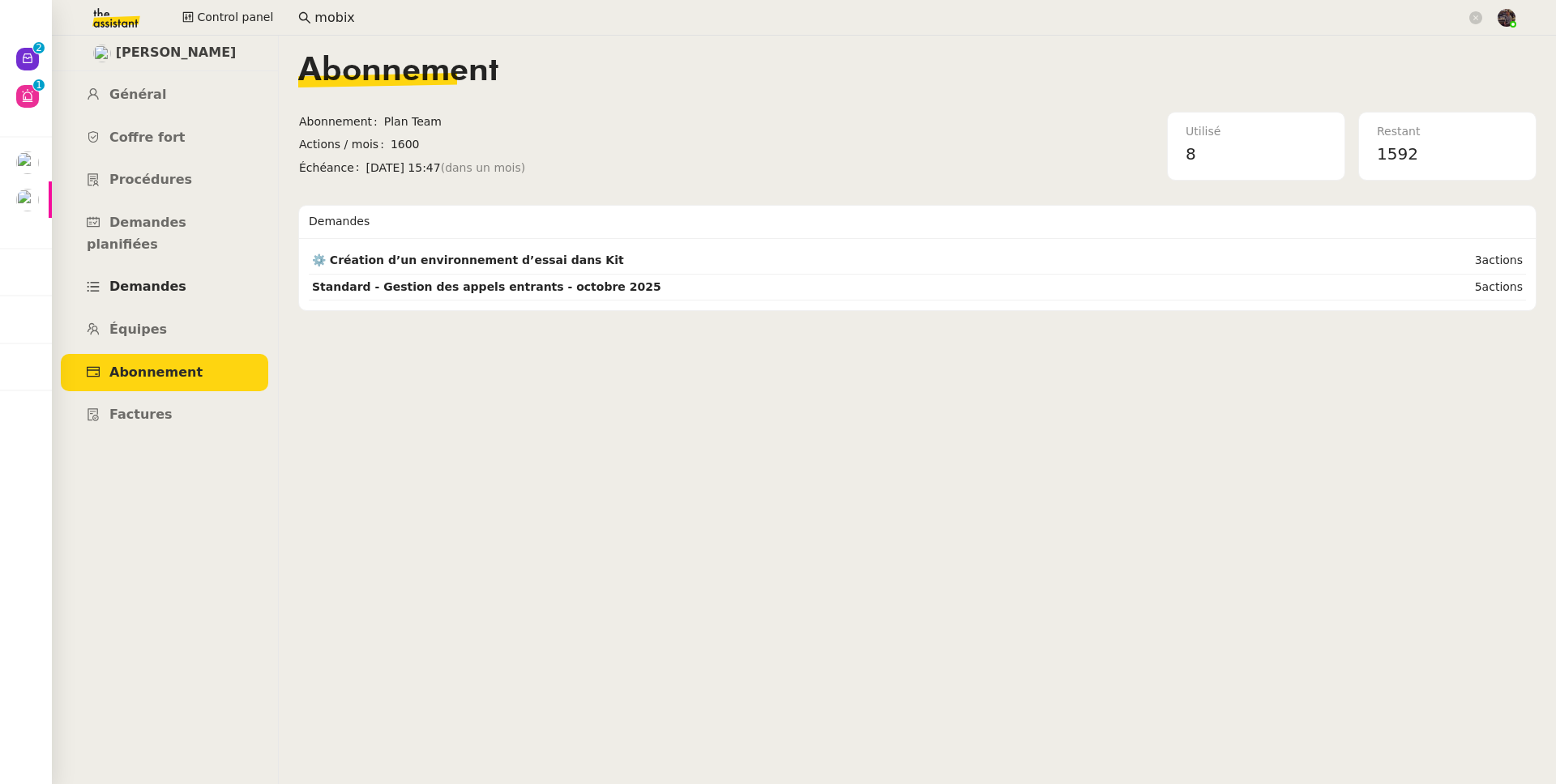
click at [173, 281] on link "Demandes" at bounding box center [165, 287] width 207 height 38
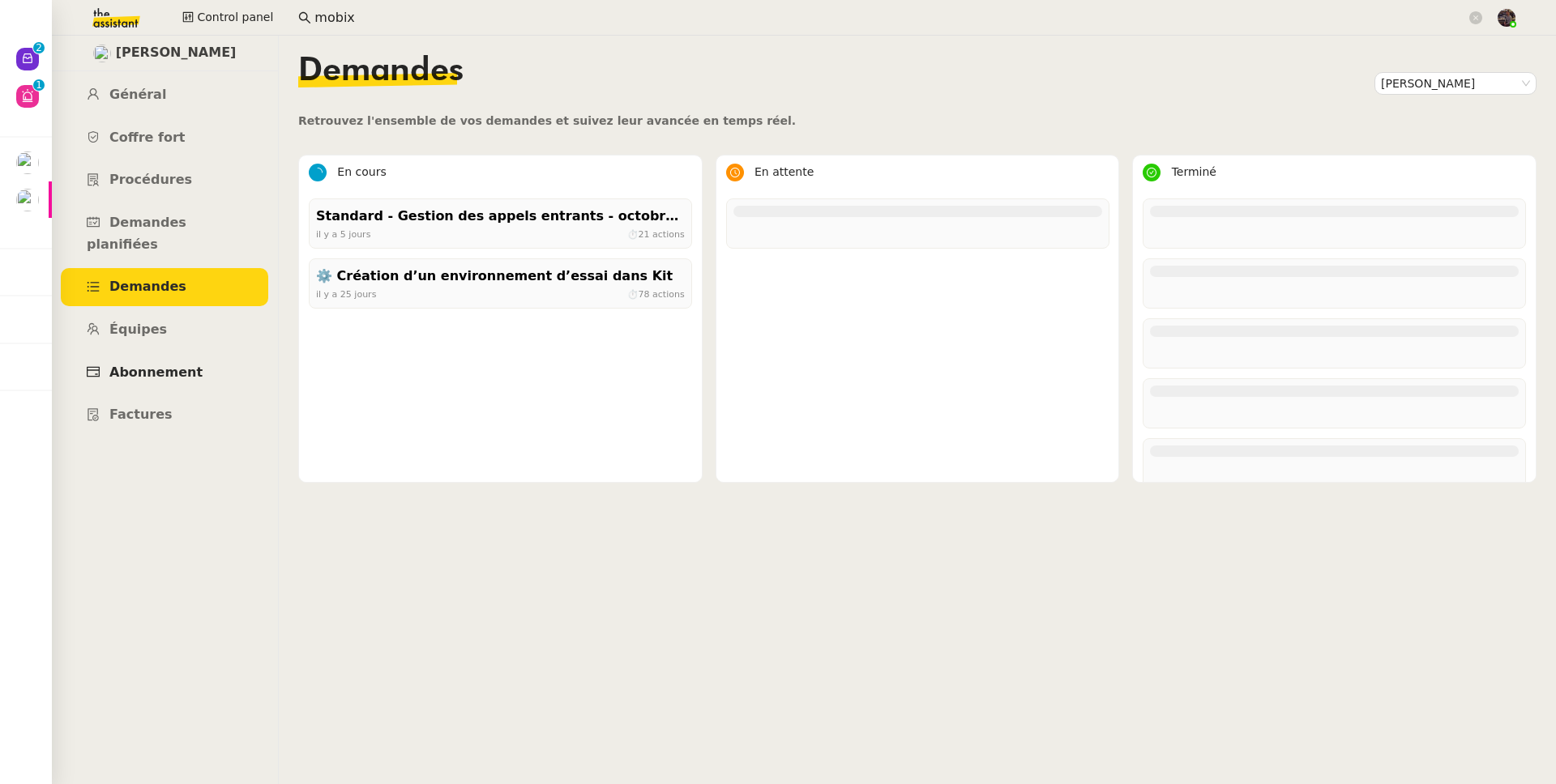
click at [158, 354] on link "Abonnement" at bounding box center [165, 373] width 207 height 38
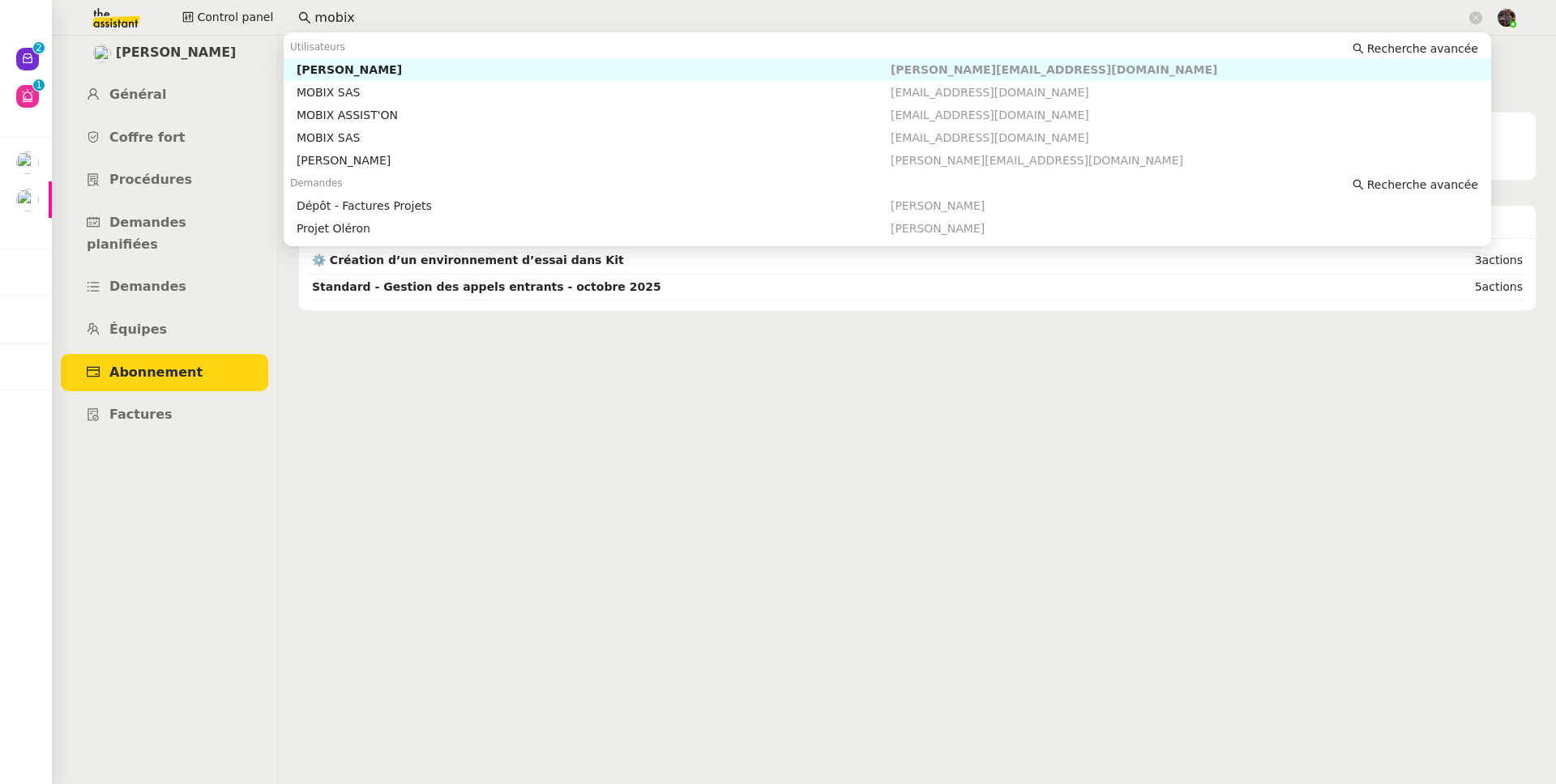
click at [337, 14] on input "mobix" at bounding box center [890, 18] width 1152 height 22
click at [377, 60] on nz-auto-option "Franck MUFFAT-JEANDET franck.jeandet@storvatt.fr" at bounding box center [887, 70] width 1207 height 23
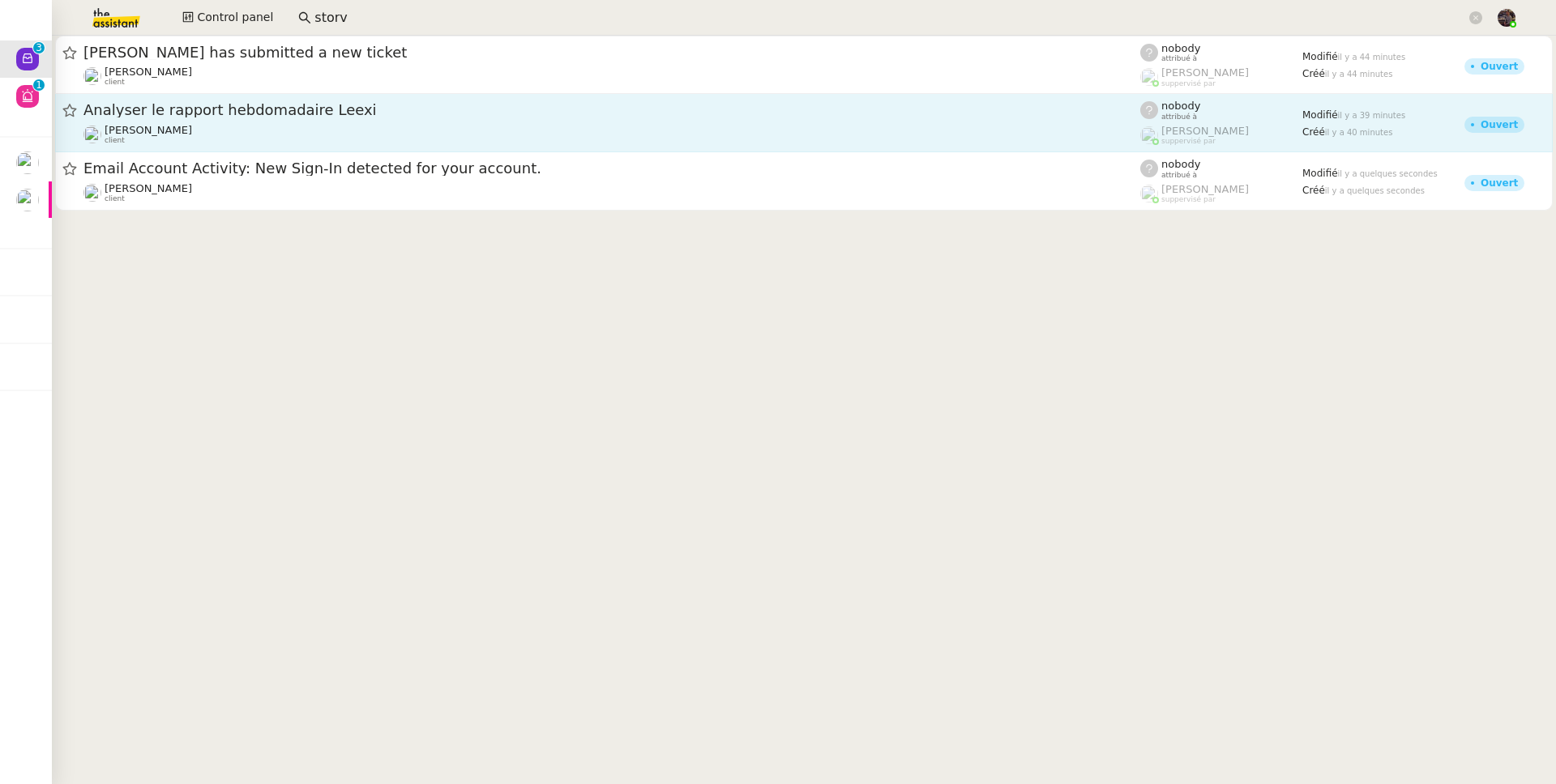
click at [238, 116] on span "Analyser le rapport hebdomadaire Leexi" at bounding box center [612, 110] width 1057 height 14
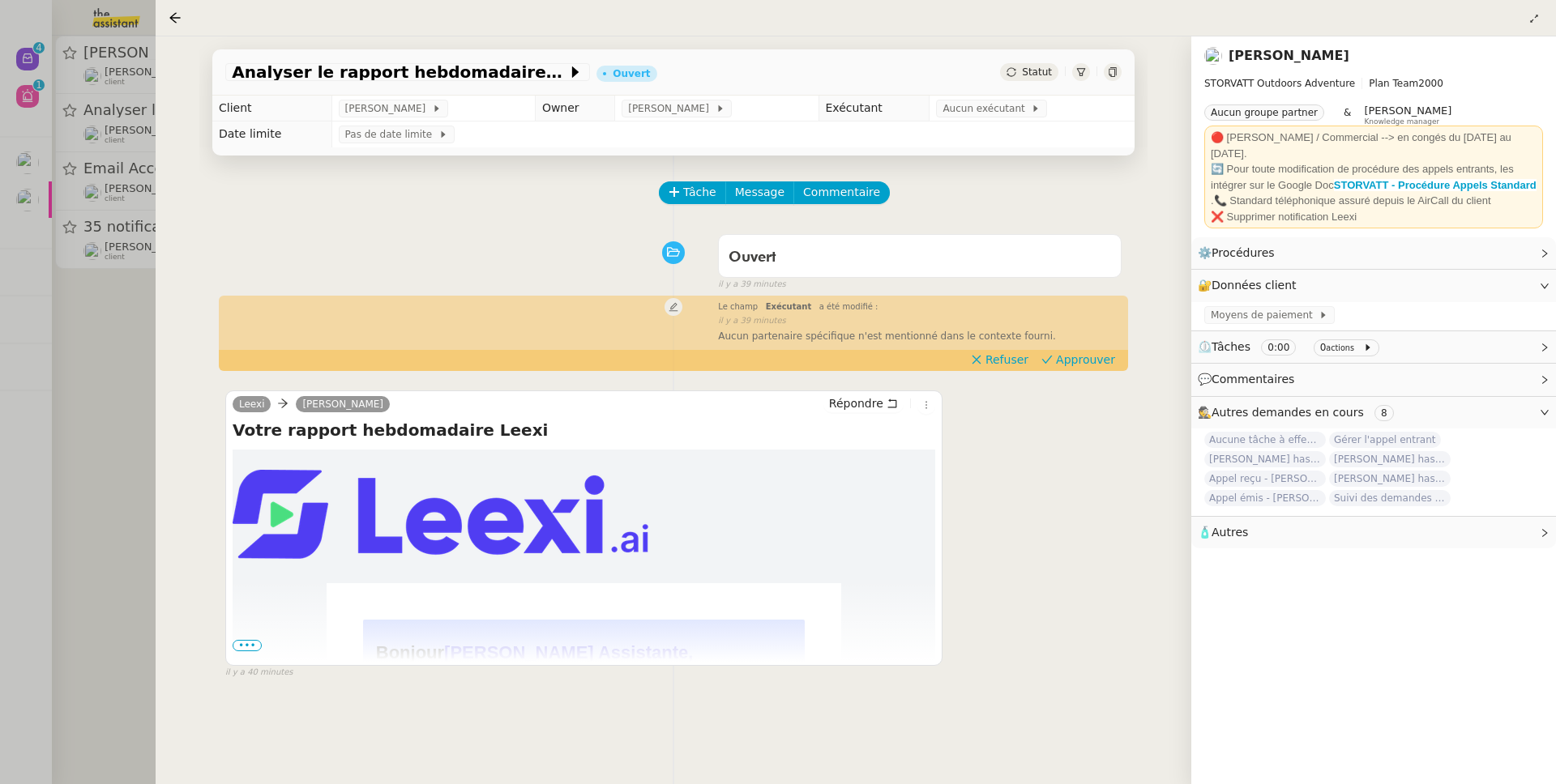
click at [43, 420] on div at bounding box center [778, 392] width 1556 height 784
click at [184, 23] on div at bounding box center [178, 18] width 19 height 19
click at [177, 21] on icon at bounding box center [174, 18] width 13 height 13
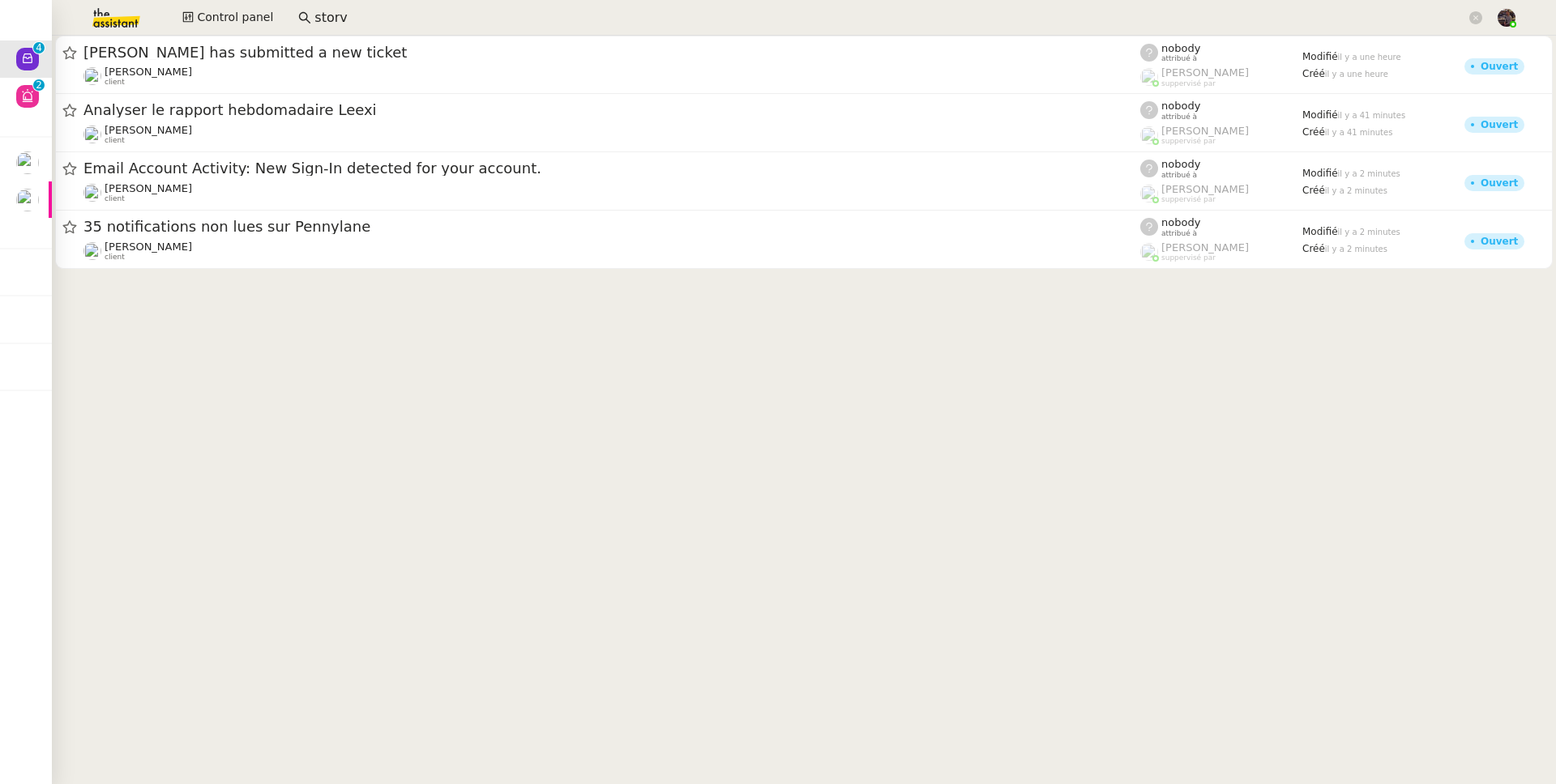
click at [314, 17] on input "storv" at bounding box center [890, 18] width 1152 height 22
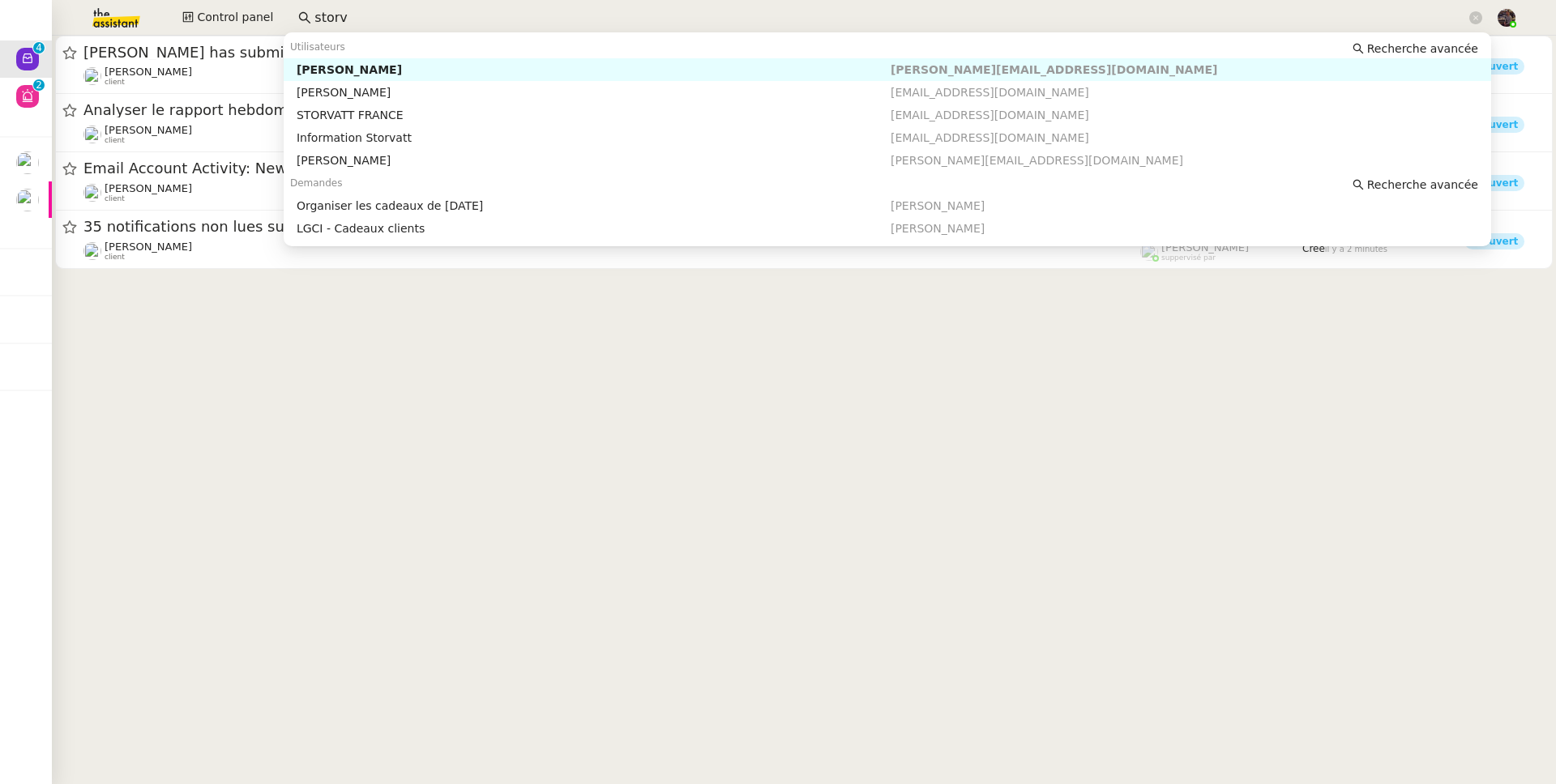
click at [314, 17] on input "storv" at bounding box center [890, 18] width 1152 height 22
click at [362, 60] on nz-auto-option "Franck MUFFAT-JEANDET franck.jeandet@storvatt.fr" at bounding box center [887, 70] width 1207 height 23
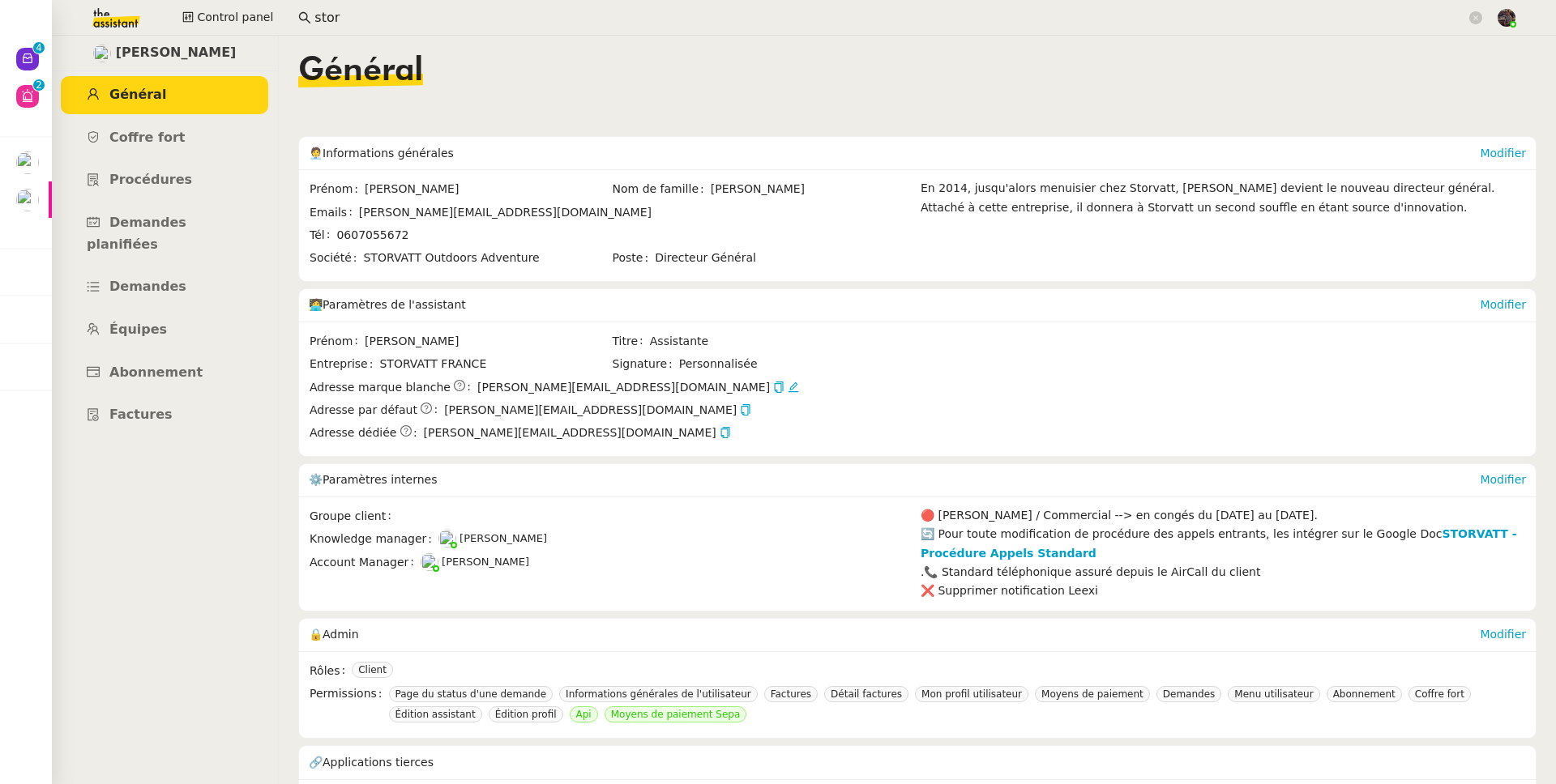
click at [122, 58] on span "[PERSON_NAME]" at bounding box center [176, 53] width 120 height 22
copy span "Franck"
click at [151, 359] on link "Abonnement" at bounding box center [165, 373] width 207 height 38
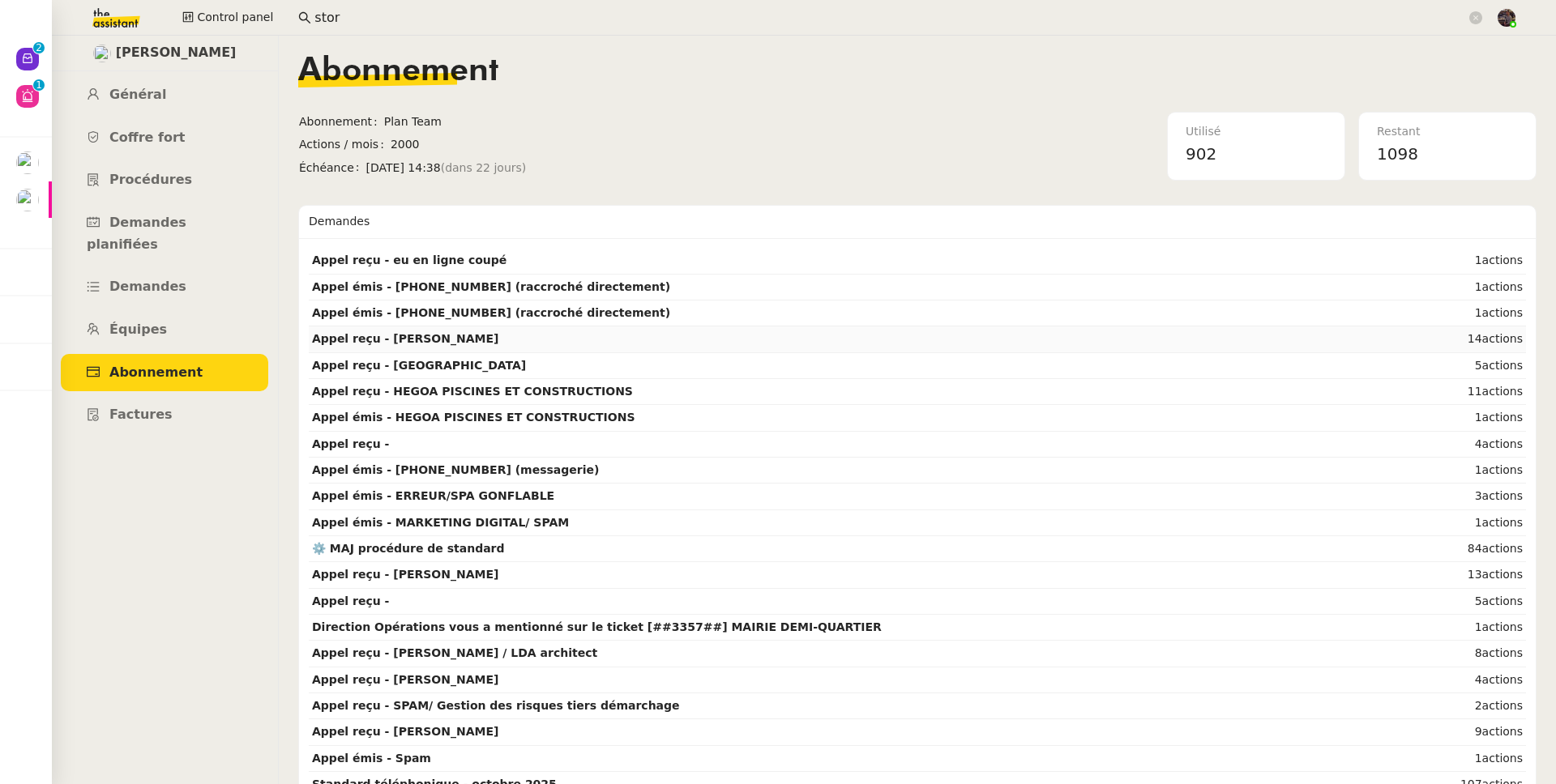
click at [734, 339] on td "Appel reçu - Mme RICARD" at bounding box center [852, 339] width 1087 height 26
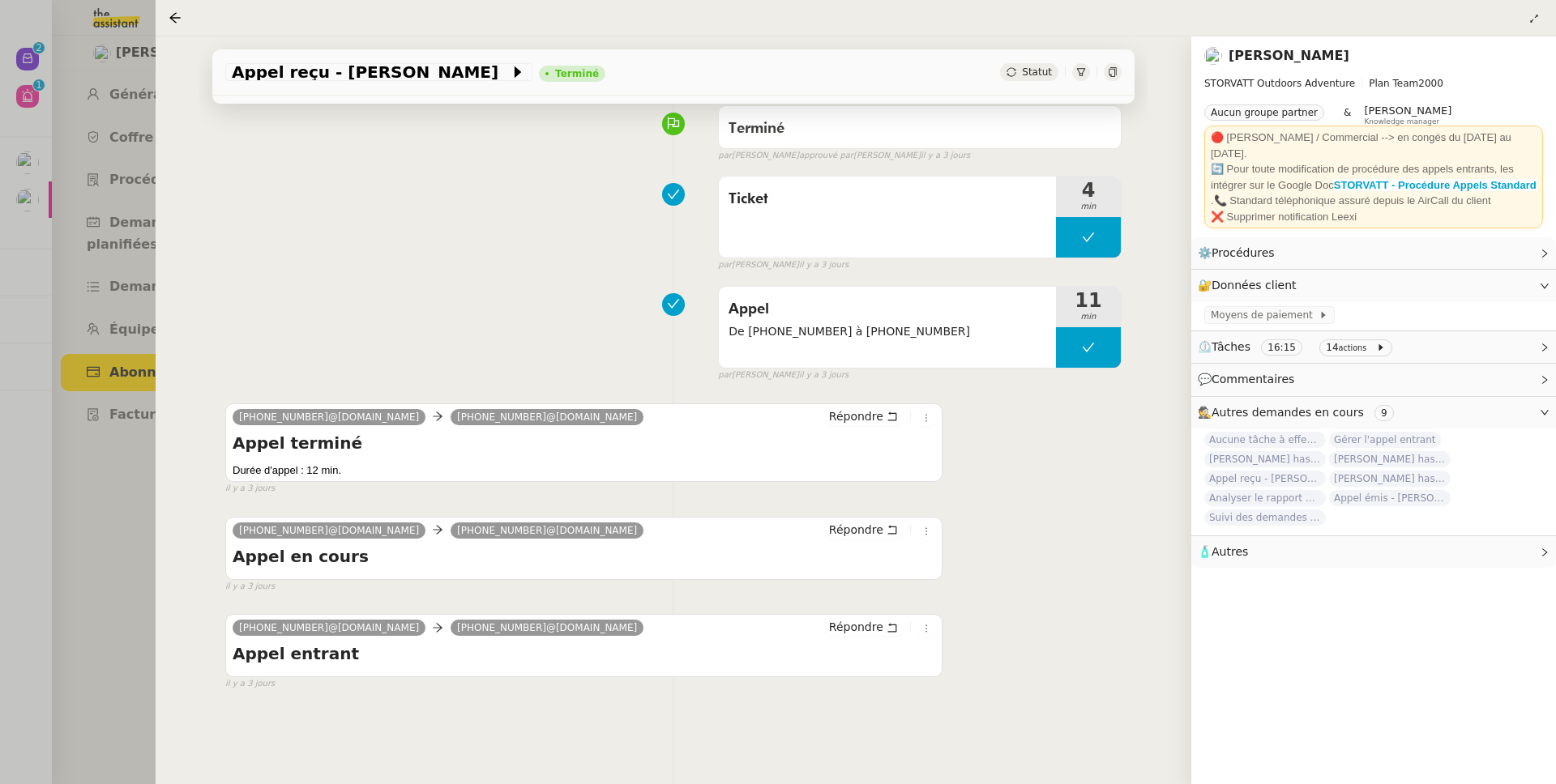
scroll to position [219, 0]
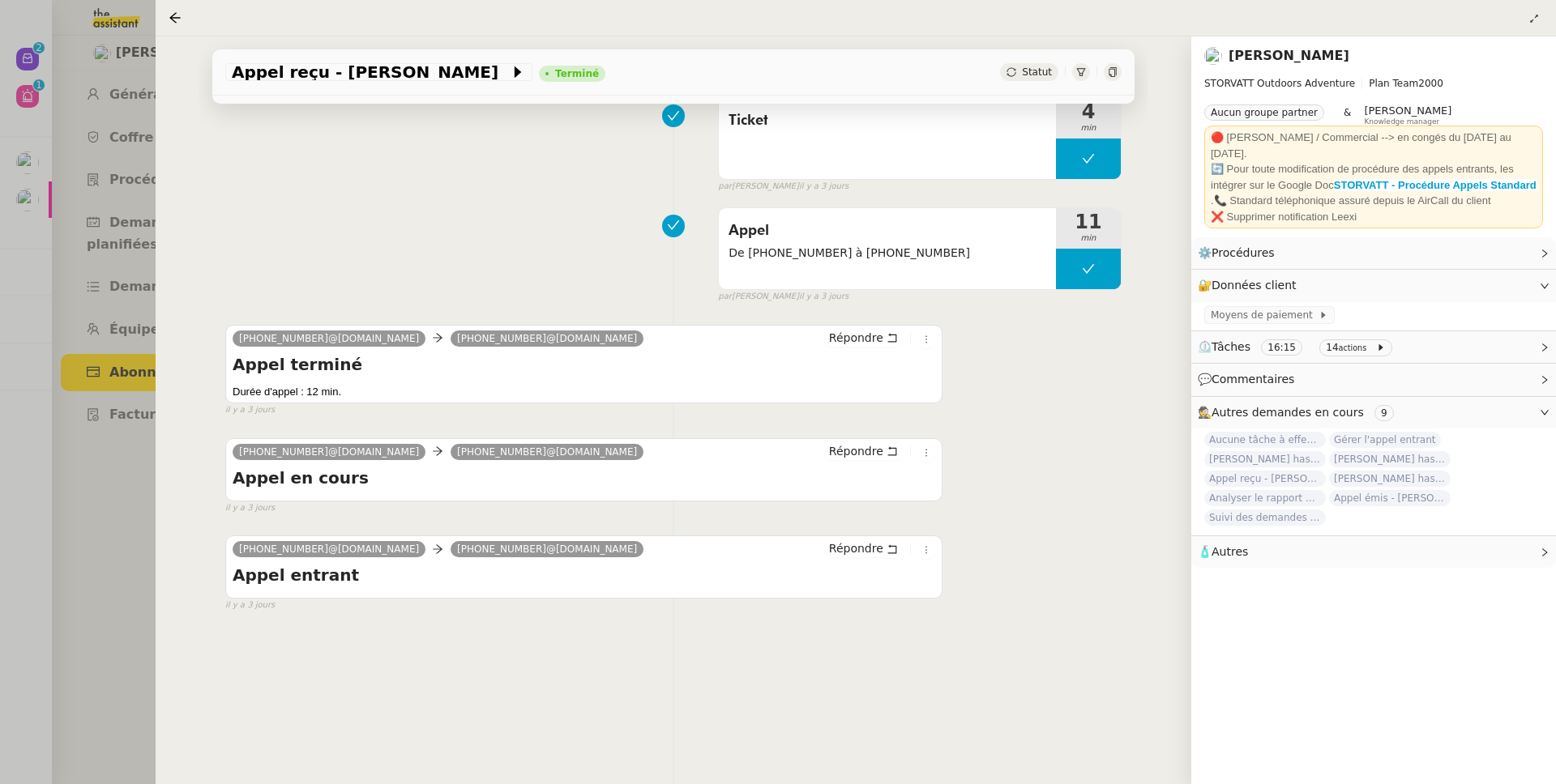
click at [127, 415] on div at bounding box center [778, 392] width 1556 height 784
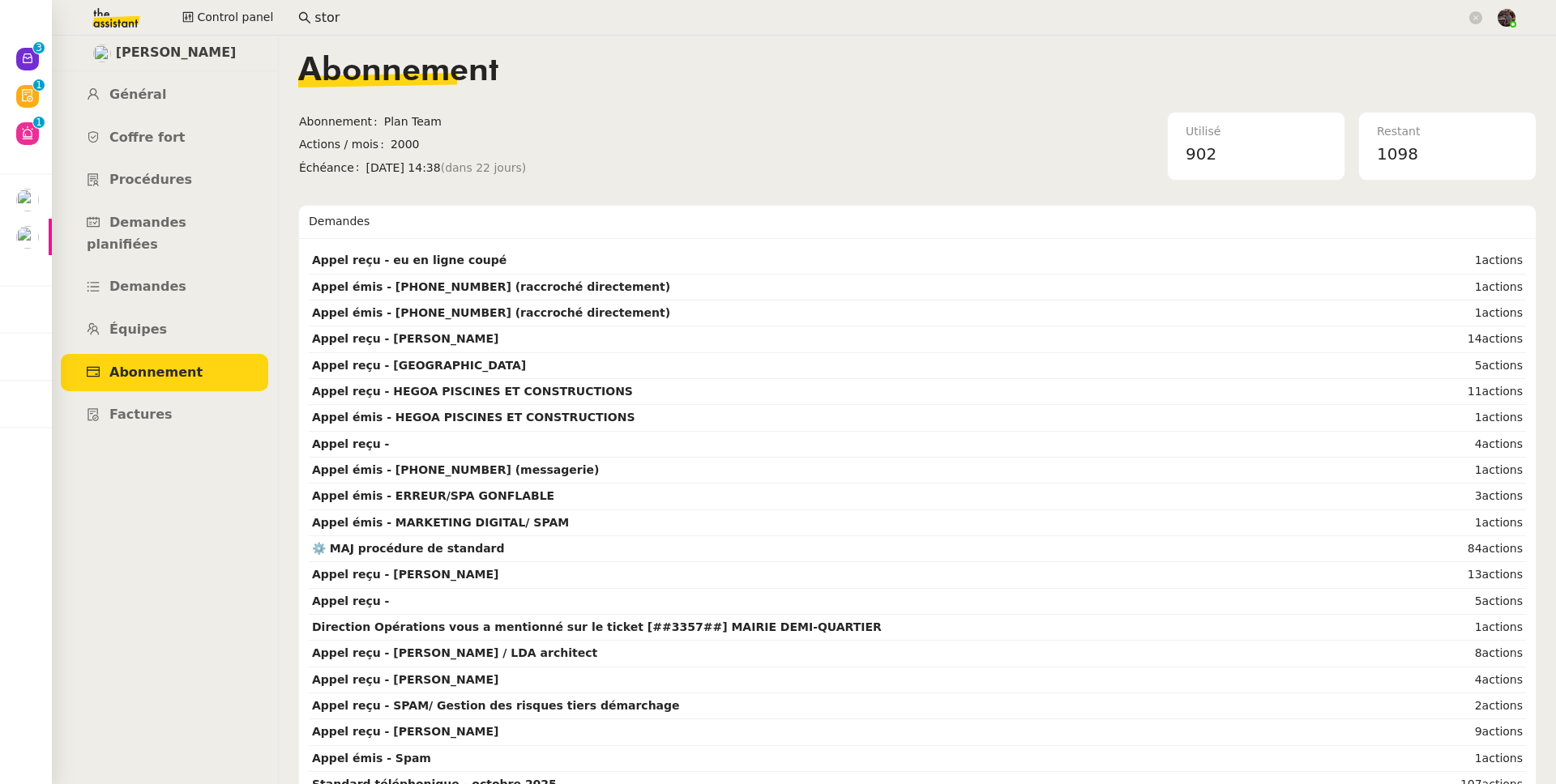
click at [331, 13] on input "stor" at bounding box center [890, 18] width 1152 height 22
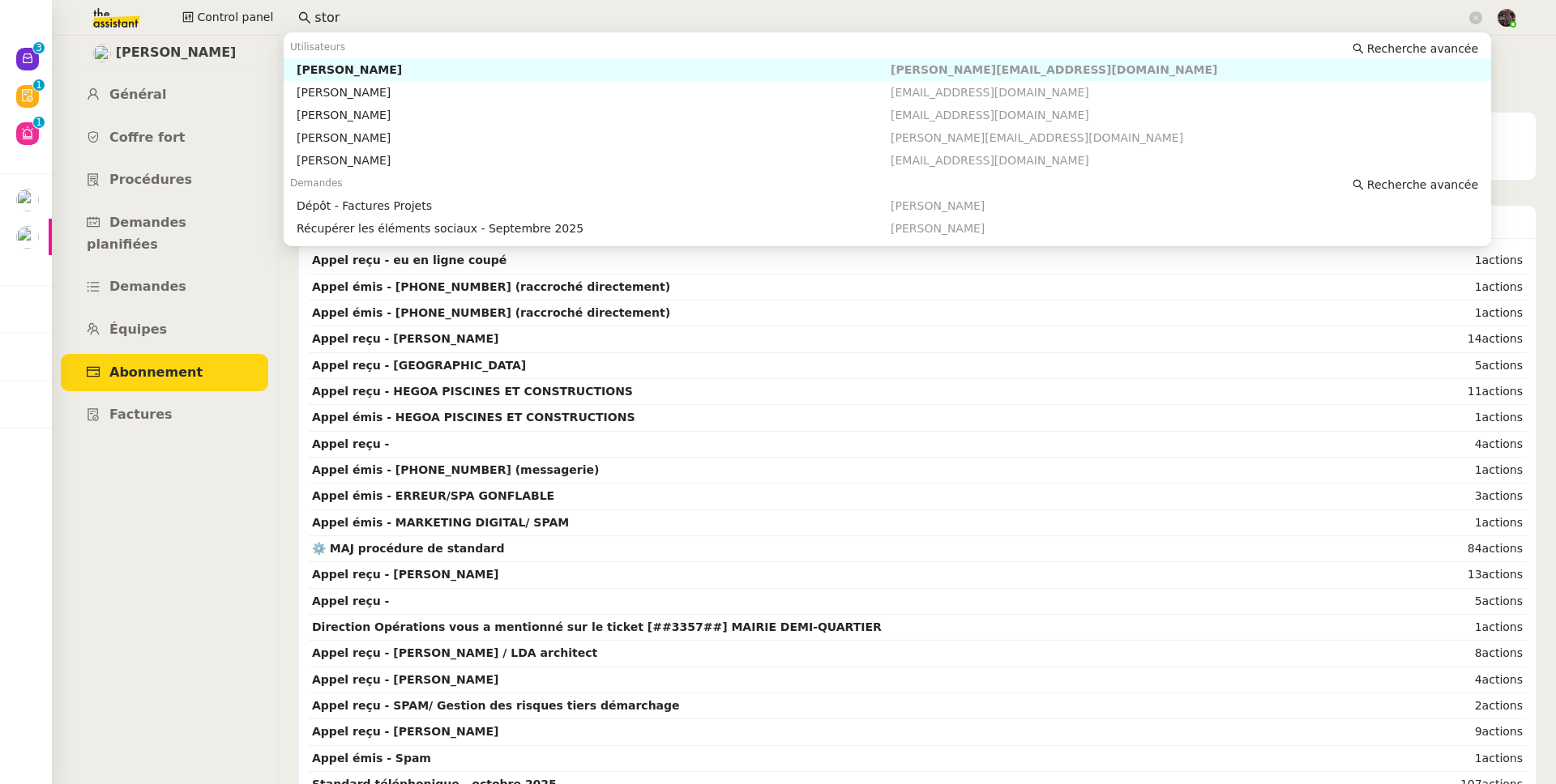
click at [331, 13] on input "stor" at bounding box center [890, 18] width 1152 height 22
click at [364, 67] on div "[PERSON_NAME]" at bounding box center [593, 69] width 594 height 14
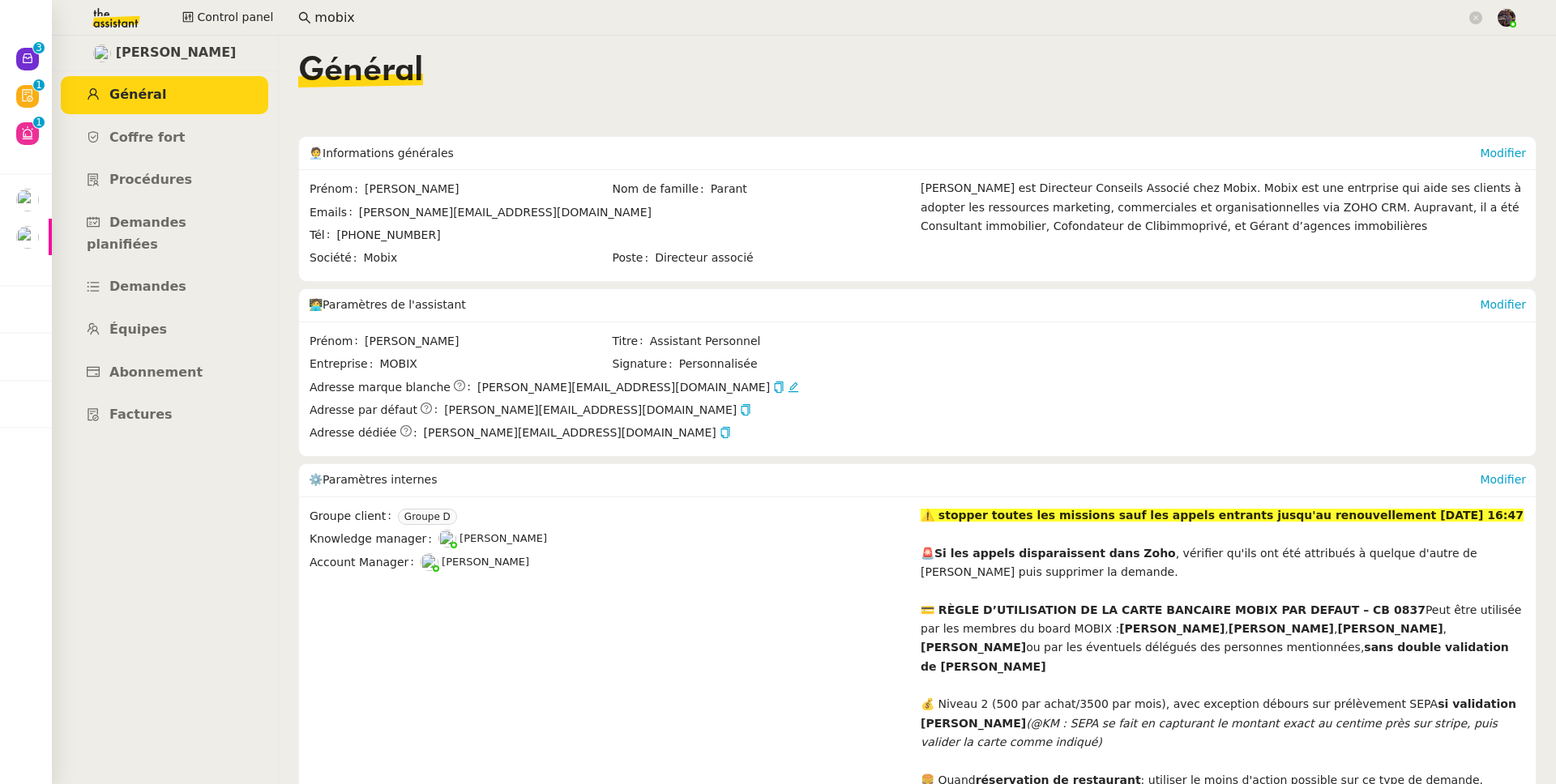
click at [196, 58] on span "[PERSON_NAME]" at bounding box center [176, 53] width 120 height 22
copy span "[PERSON_NAME]"
click at [151, 311] on link "Équipes" at bounding box center [165, 330] width 207 height 38
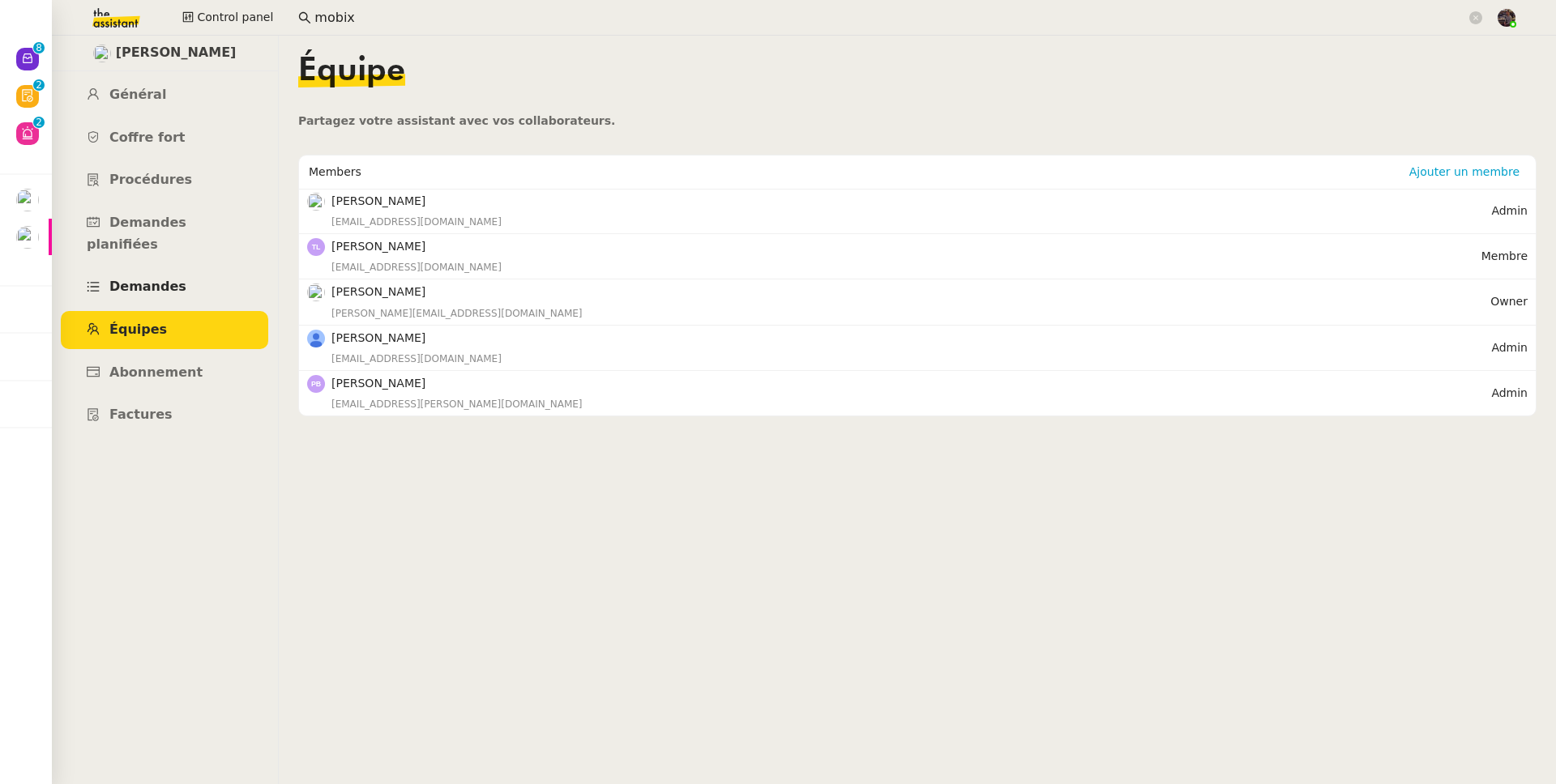
click at [181, 268] on link "Demandes" at bounding box center [165, 287] width 207 height 38
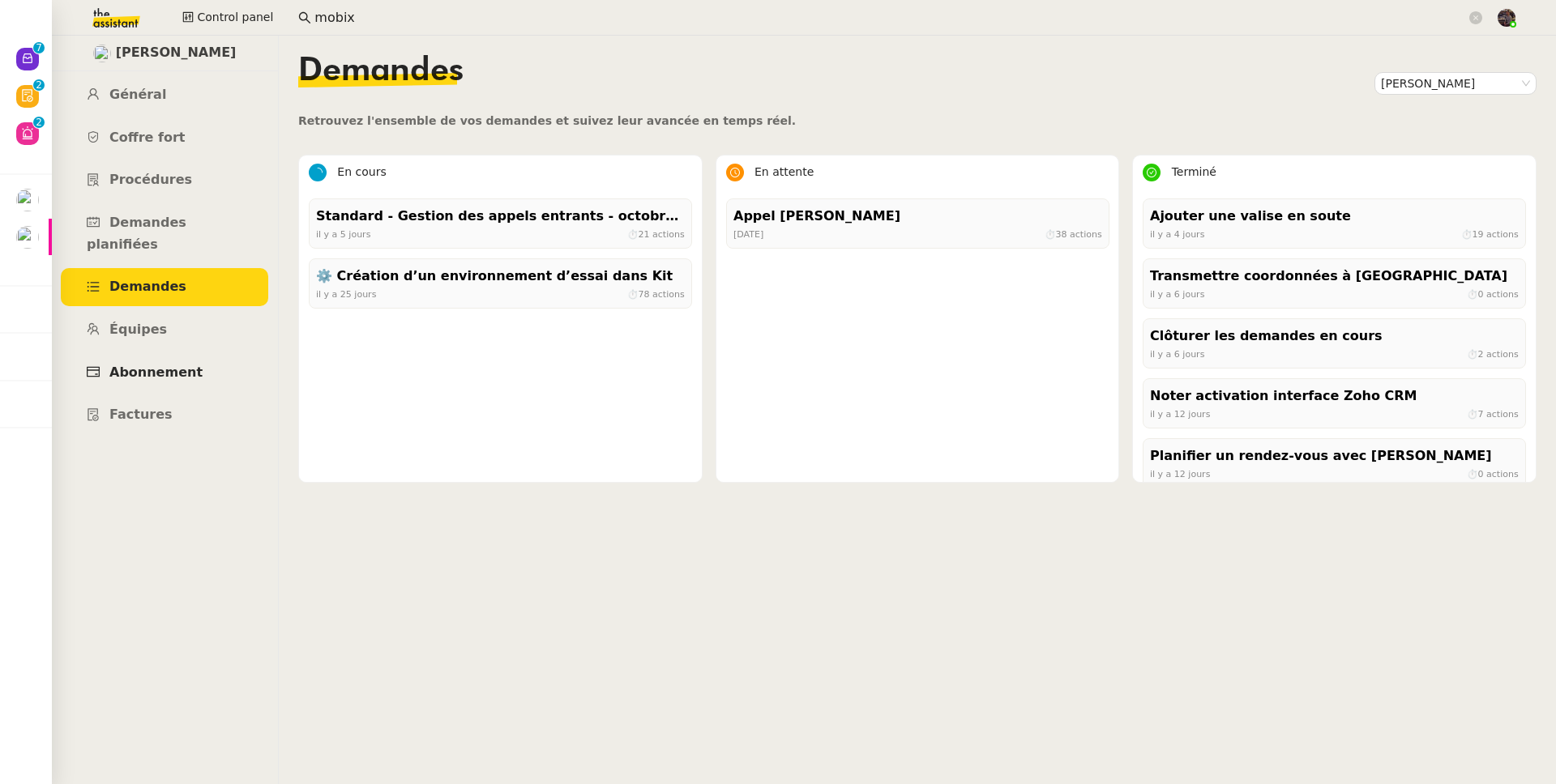
click at [187, 365] on link "Abonnement" at bounding box center [165, 373] width 207 height 38
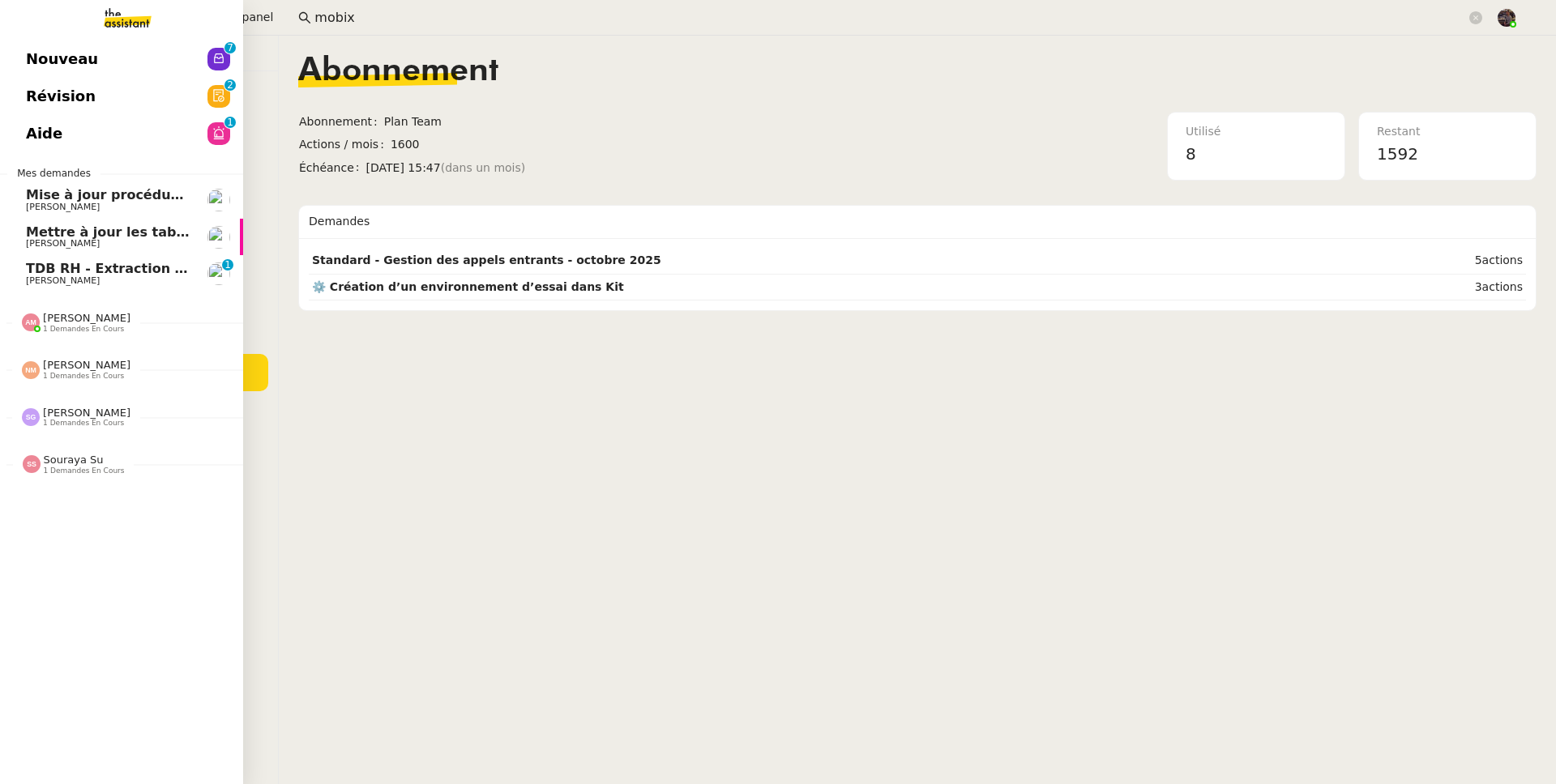
click at [42, 270] on span "TDB RH - Extraction et mise à jour Absences / Turnover - [DATE]" at bounding box center [258, 268] width 466 height 15
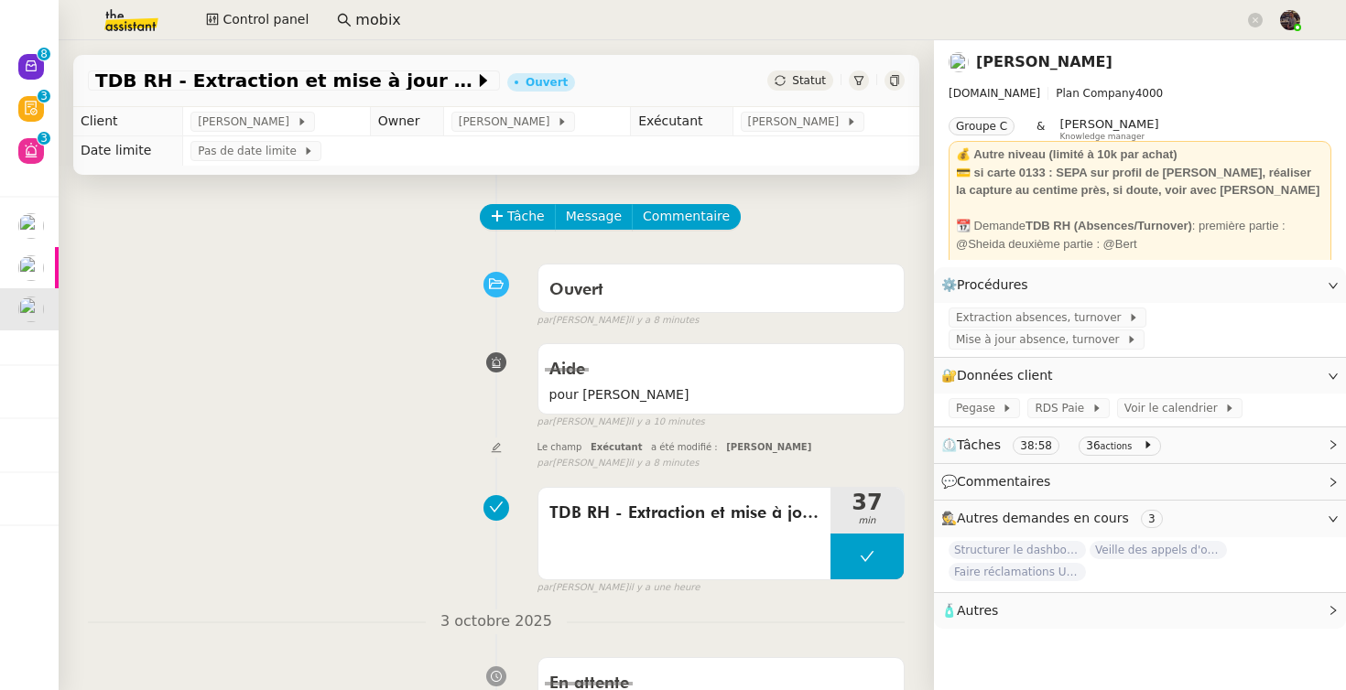
click at [436, 6] on nz-input-group "mobix" at bounding box center [800, 19] width 946 height 27
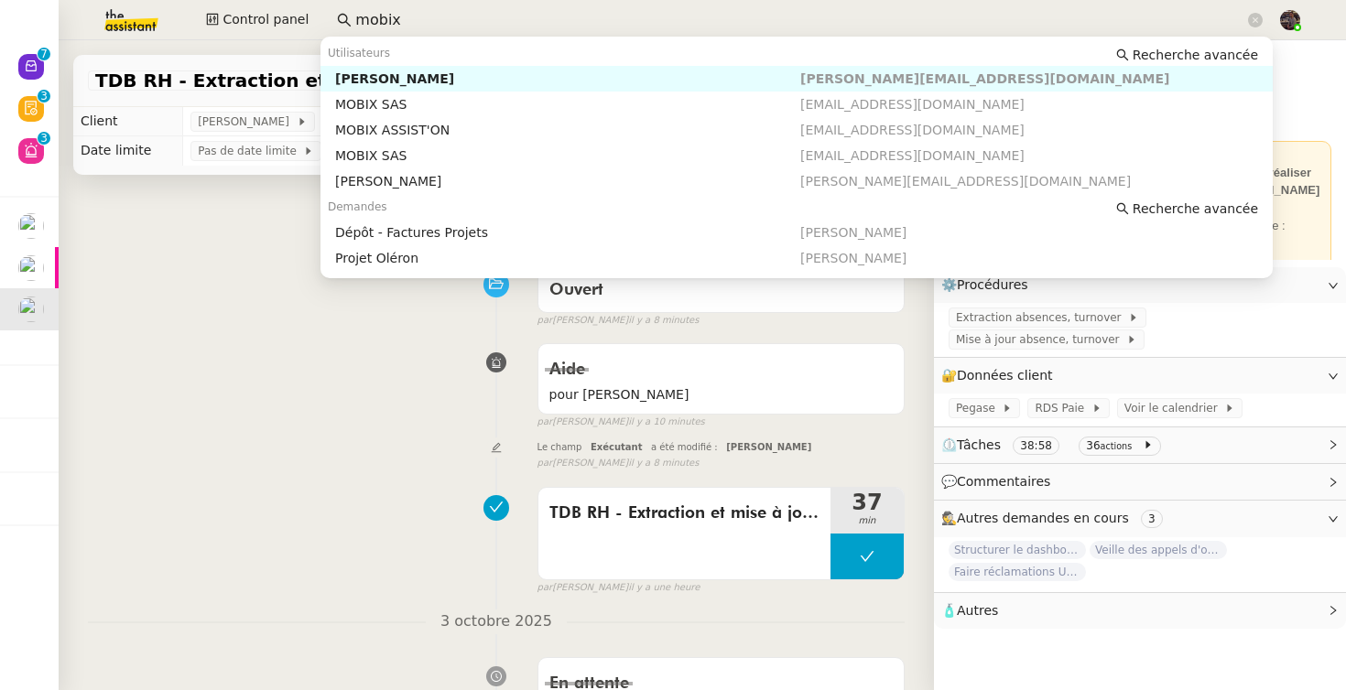
click at [416, 15] on input "mobix" at bounding box center [799, 20] width 889 height 25
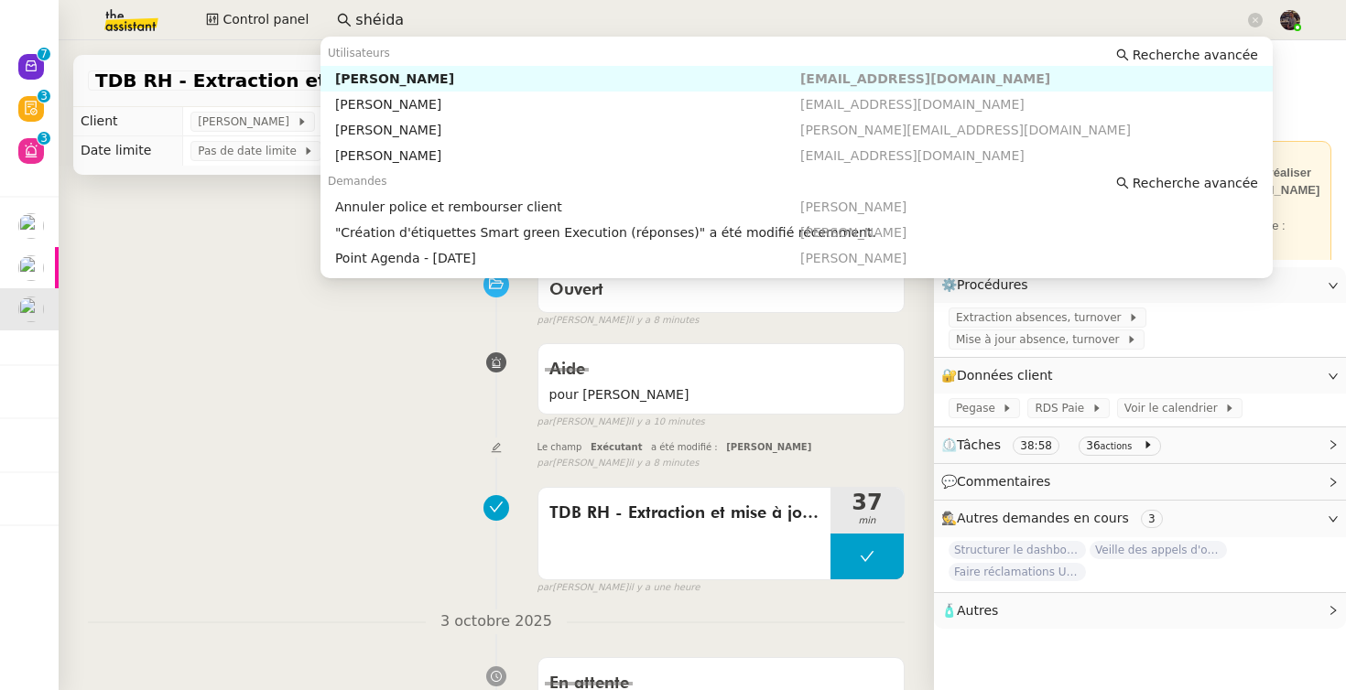
click at [411, 72] on div "Sheida Delpazir" at bounding box center [567, 78] width 465 height 16
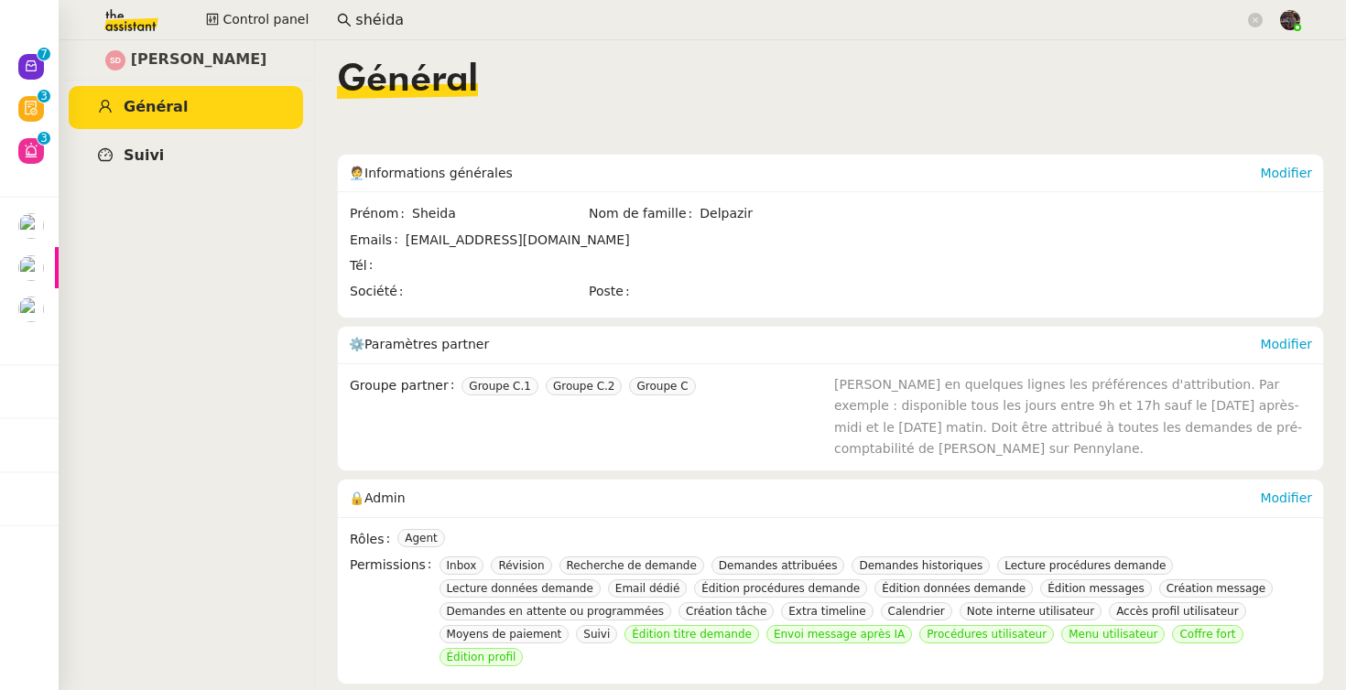
click at [158, 145] on link "Suivi" at bounding box center [186, 156] width 234 height 43
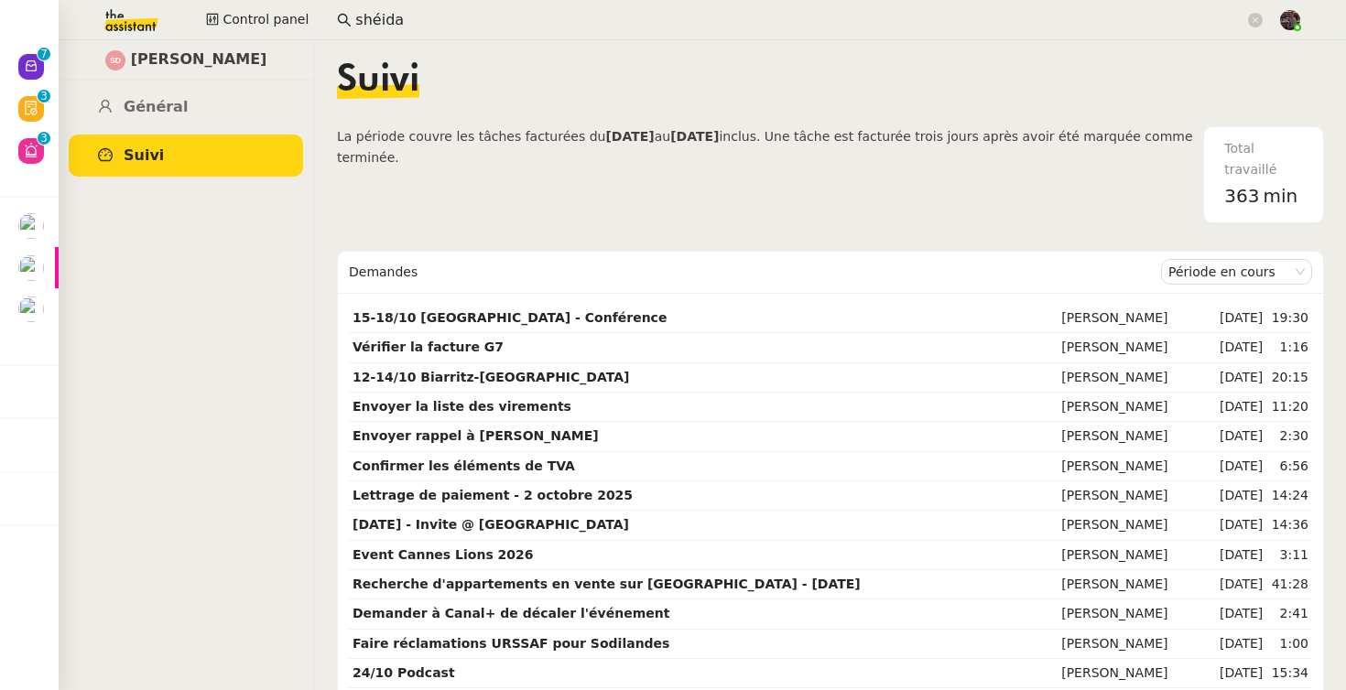
click at [1191, 290] on div "Période en cours" at bounding box center [1236, 272] width 151 height 41
click at [1190, 279] on nz-select-item "Période en cours" at bounding box center [1236, 272] width 136 height 24
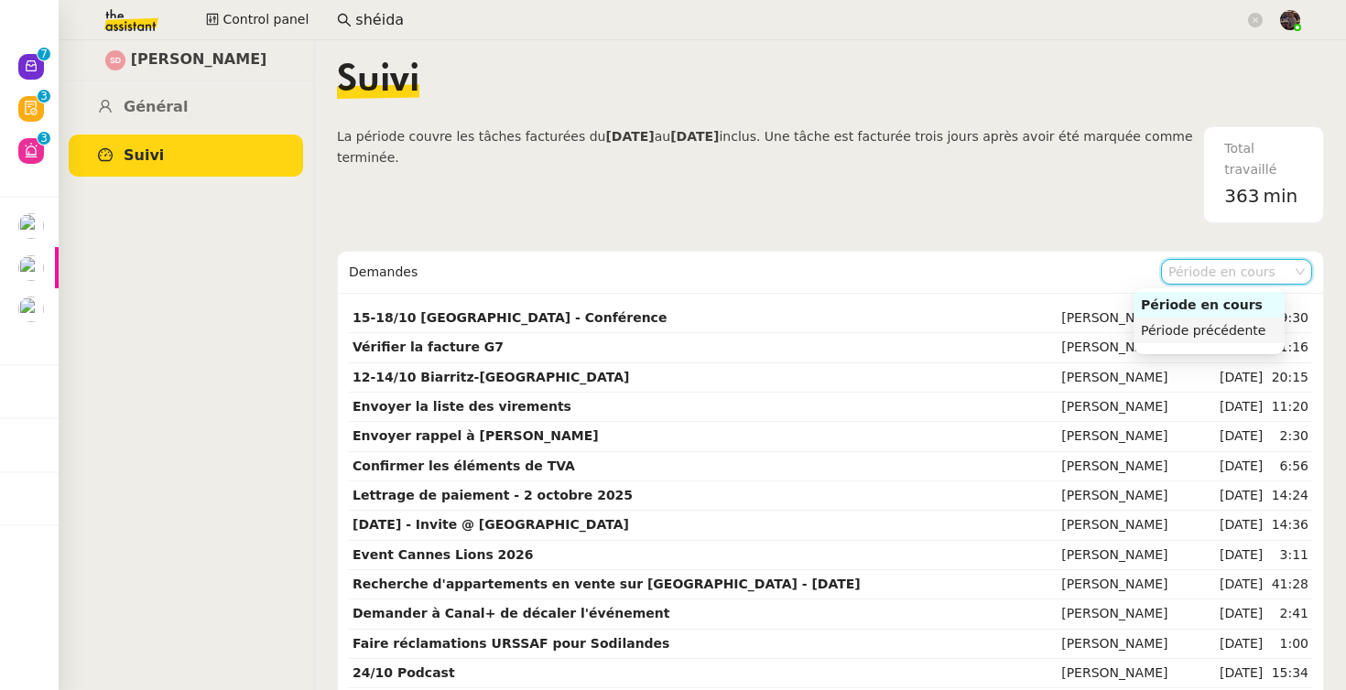
click at [1190, 330] on div "Période précédente" at bounding box center [1209, 330] width 136 height 16
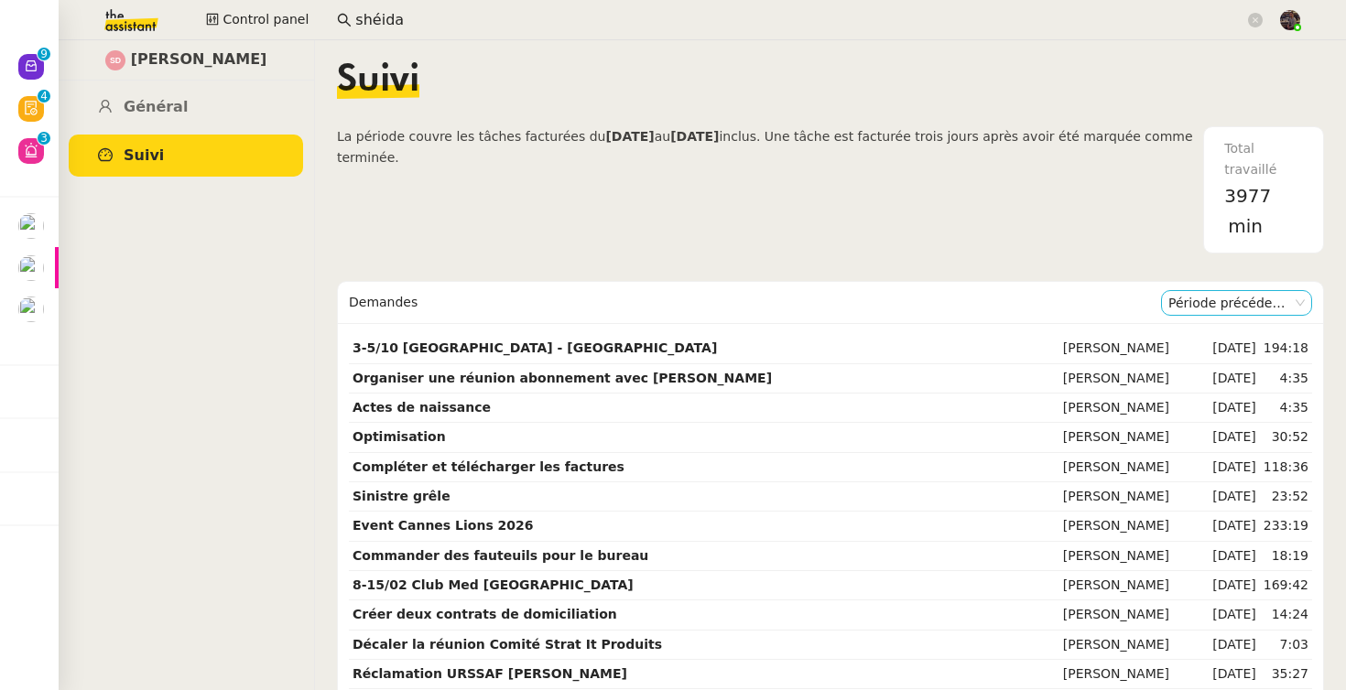
click at [1238, 314] on nz-select-item "Période précédente" at bounding box center [1236, 303] width 136 height 24
click at [1228, 330] on div "Période en cours" at bounding box center [1209, 336] width 136 height 16
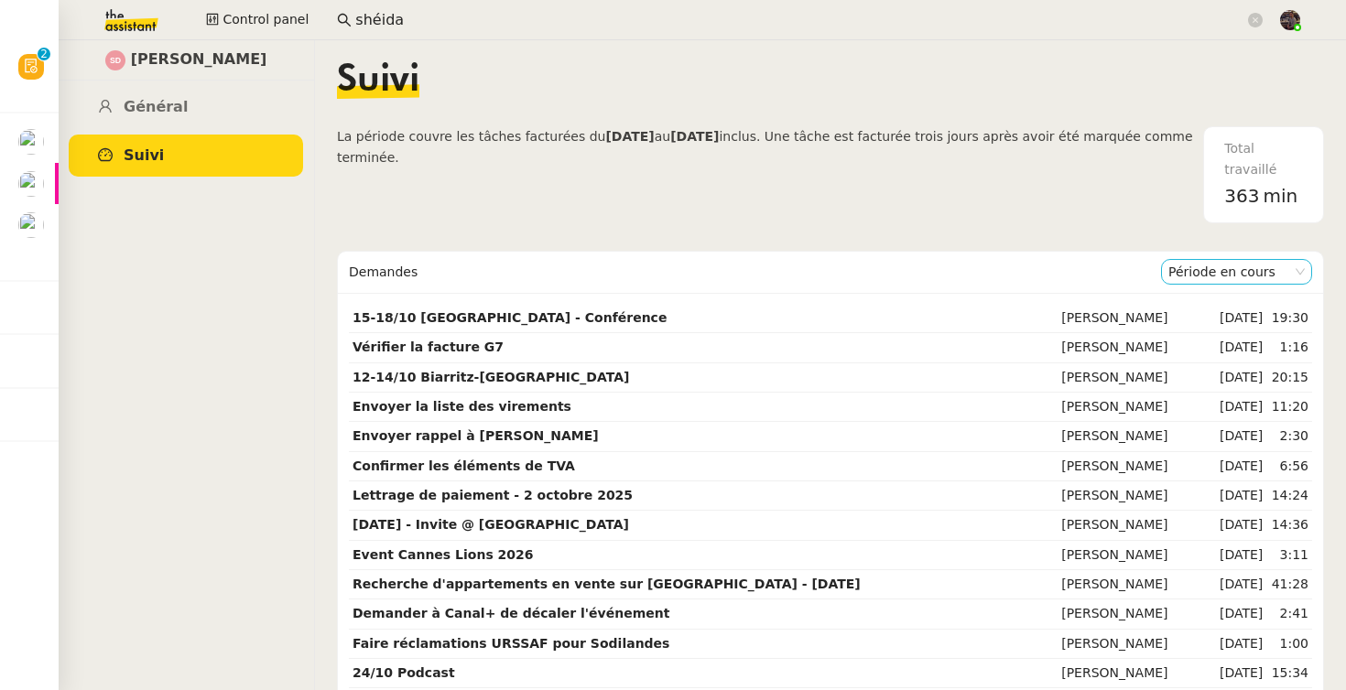
click at [1216, 273] on nz-select-item "Période en cours" at bounding box center [1236, 272] width 136 height 24
click at [1198, 334] on div "Période précédente" at bounding box center [1212, 330] width 136 height 16
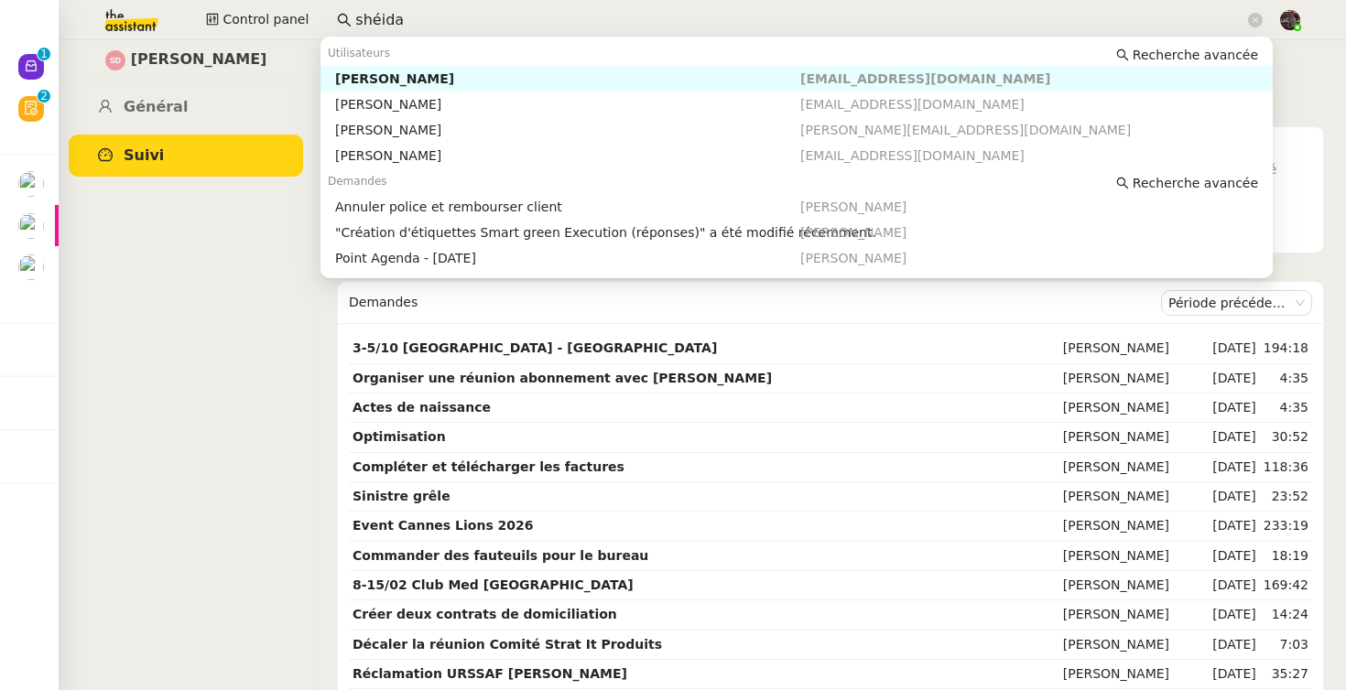
click at [391, 10] on input "shéida" at bounding box center [799, 20] width 889 height 25
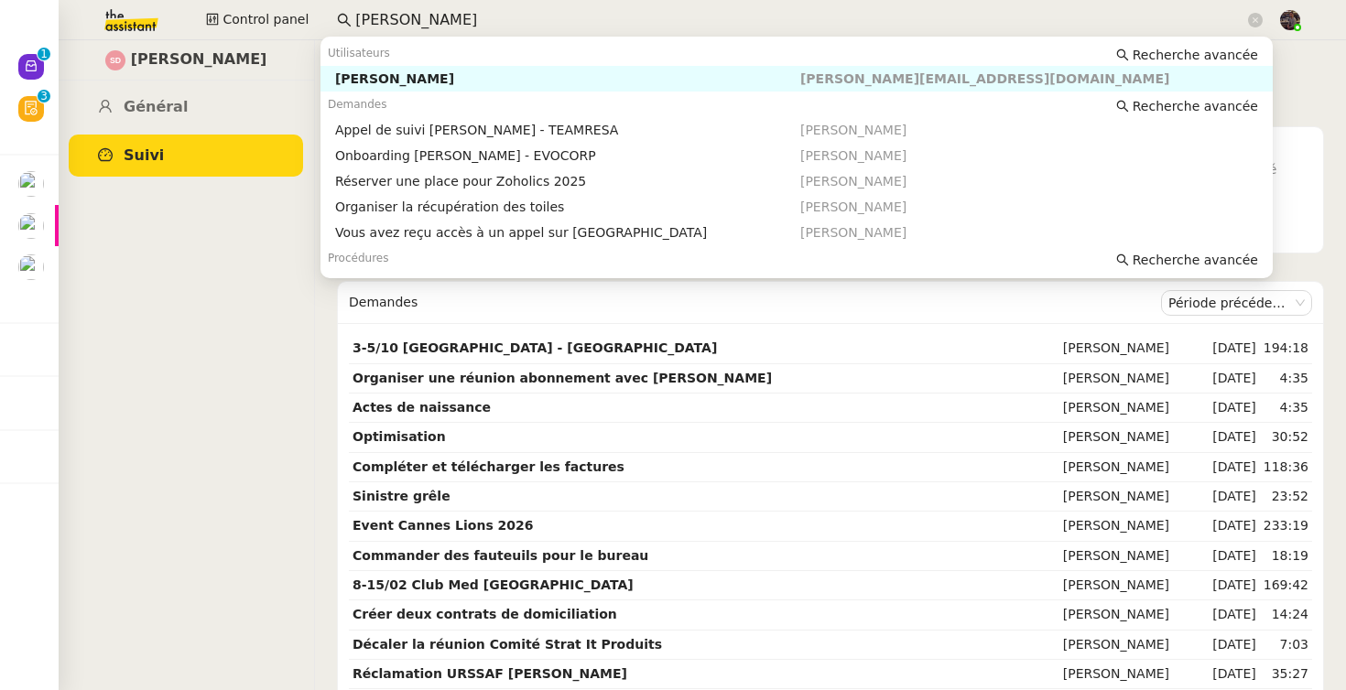
click at [402, 79] on div "[PERSON_NAME]" at bounding box center [567, 78] width 465 height 16
type input "florian mobix"
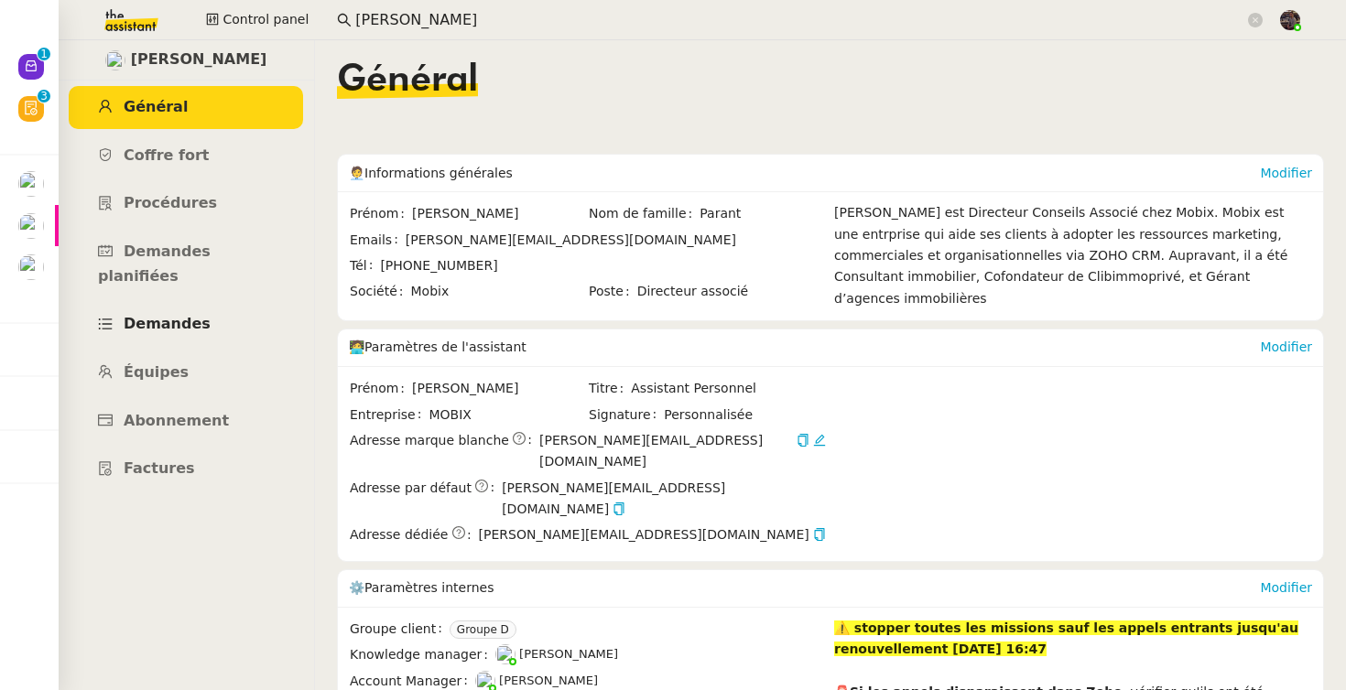
click at [223, 303] on link "Demandes" at bounding box center [186, 324] width 234 height 43
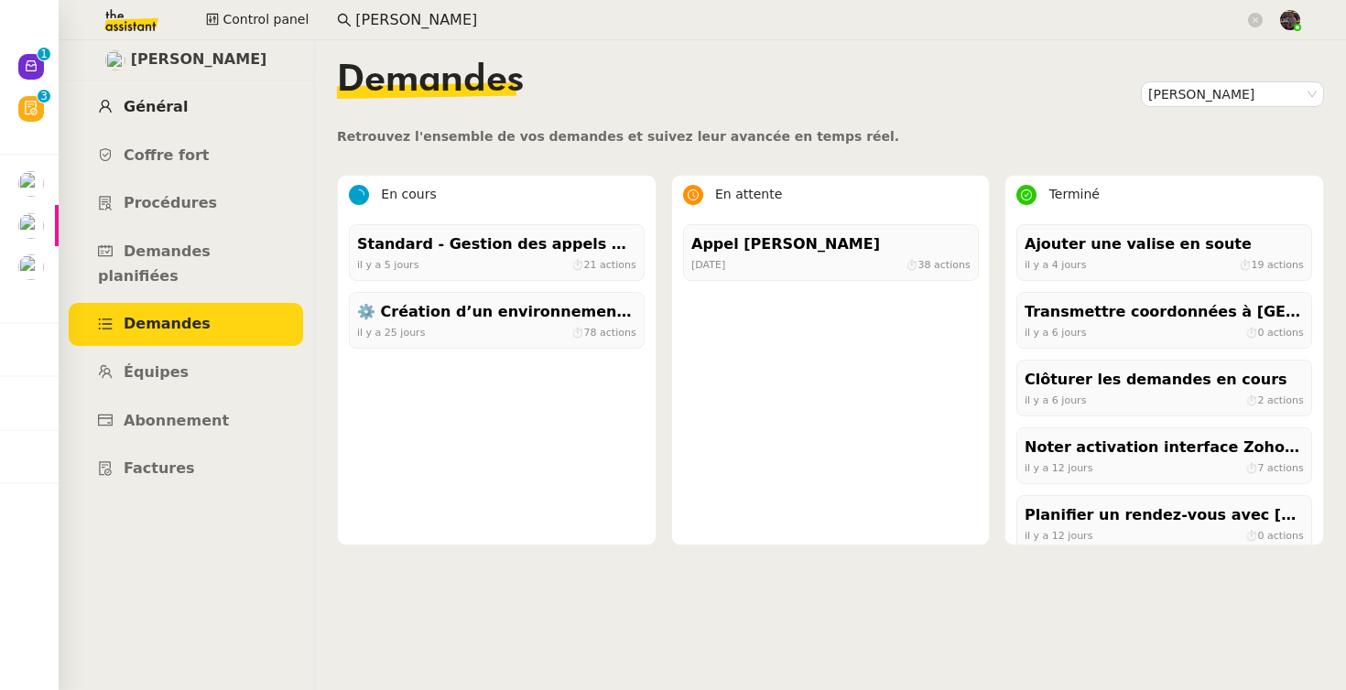
click at [183, 94] on link "Général" at bounding box center [186, 107] width 234 height 43
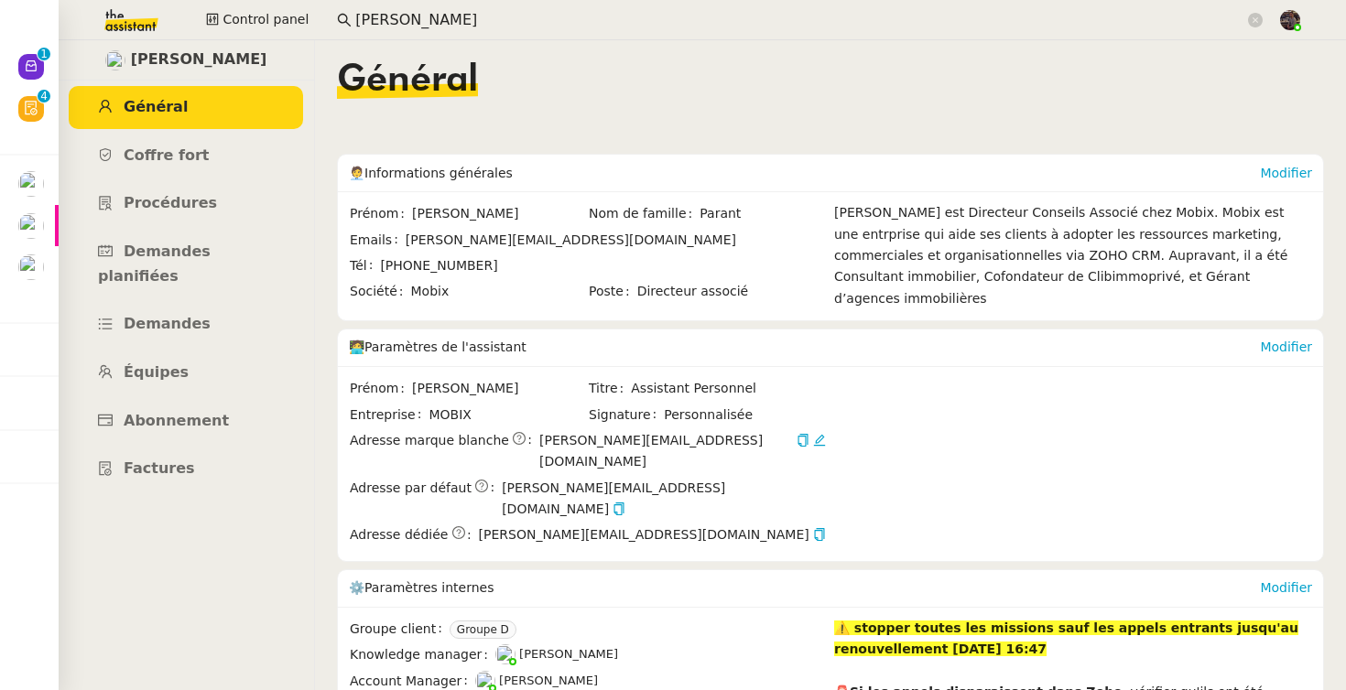
click at [200, 225] on ul "Général Coffre fort Procédures Demandes planifiées Demandes Équipes Abonnement …" at bounding box center [186, 288] width 256 height 405
click at [199, 190] on link "Procédures" at bounding box center [186, 203] width 234 height 43
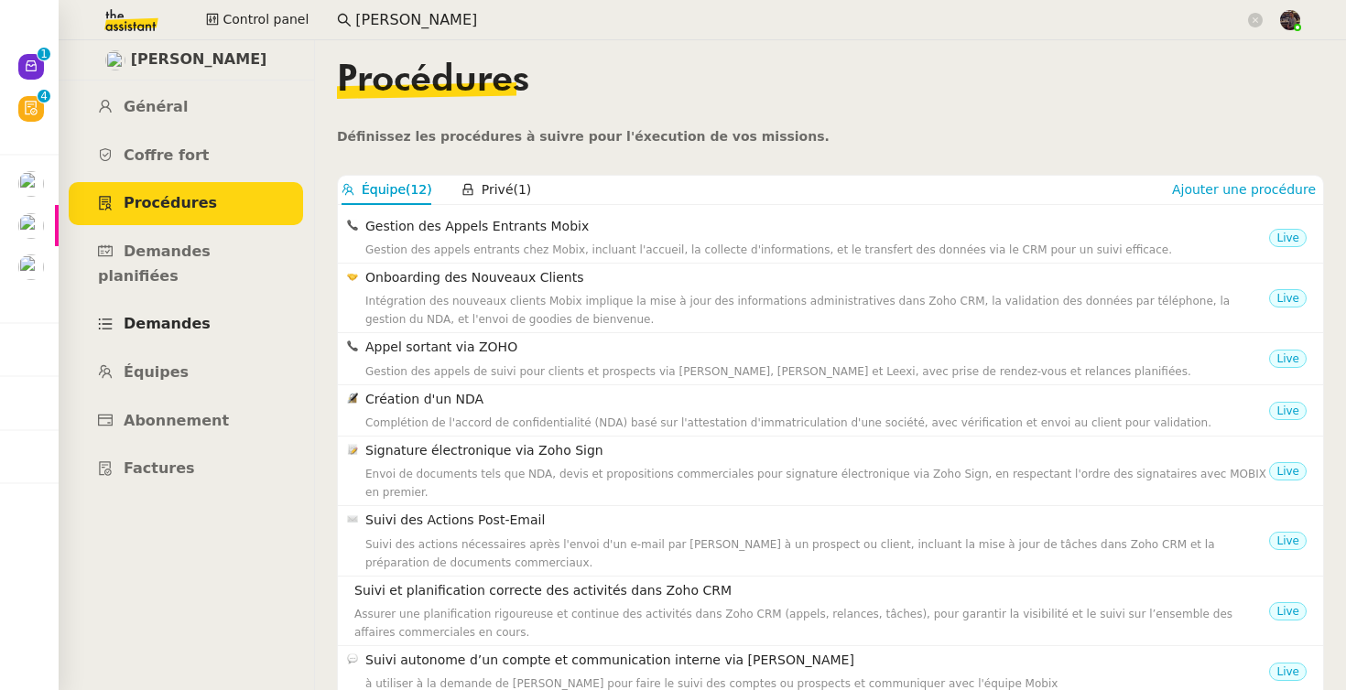
click at [187, 315] on span "Demandes" at bounding box center [167, 323] width 87 height 17
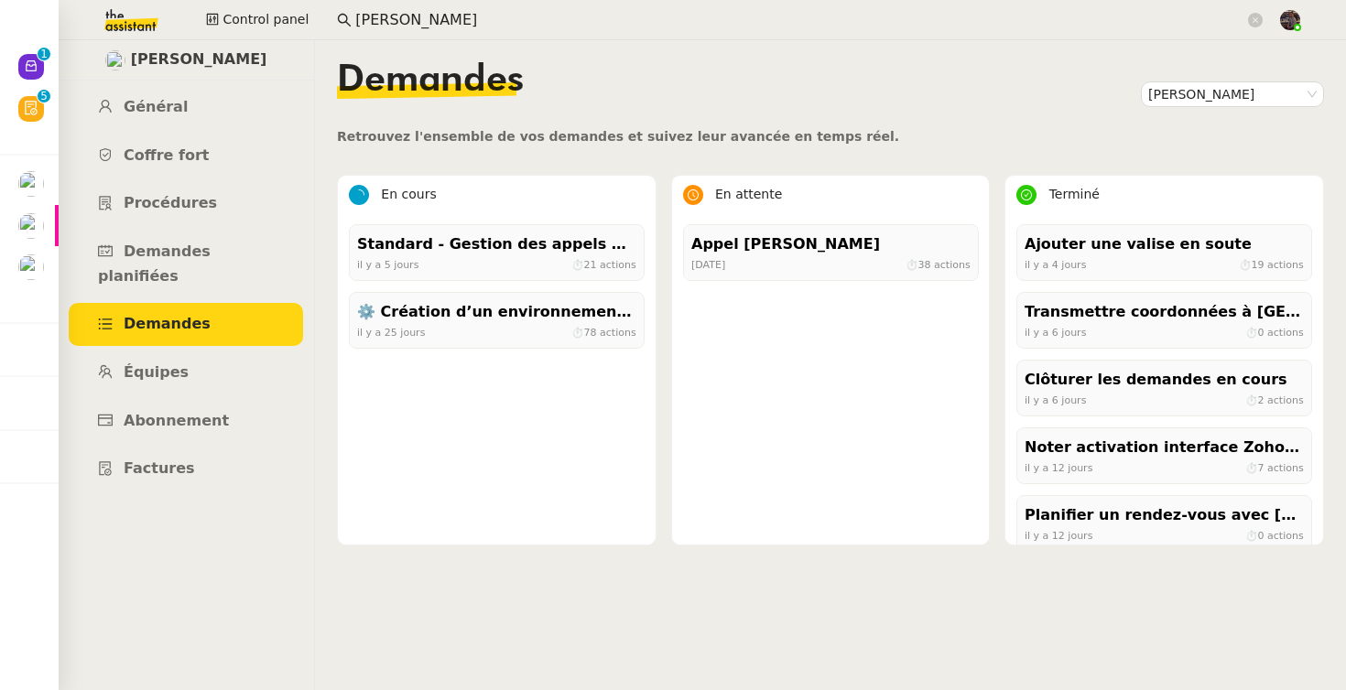
click at [163, 229] on ul "Général Coffre fort Procédures Demandes planifiées Demandes Équipes Abonnement …" at bounding box center [186, 288] width 256 height 405
click at [162, 215] on link "Procédures" at bounding box center [186, 203] width 234 height 43
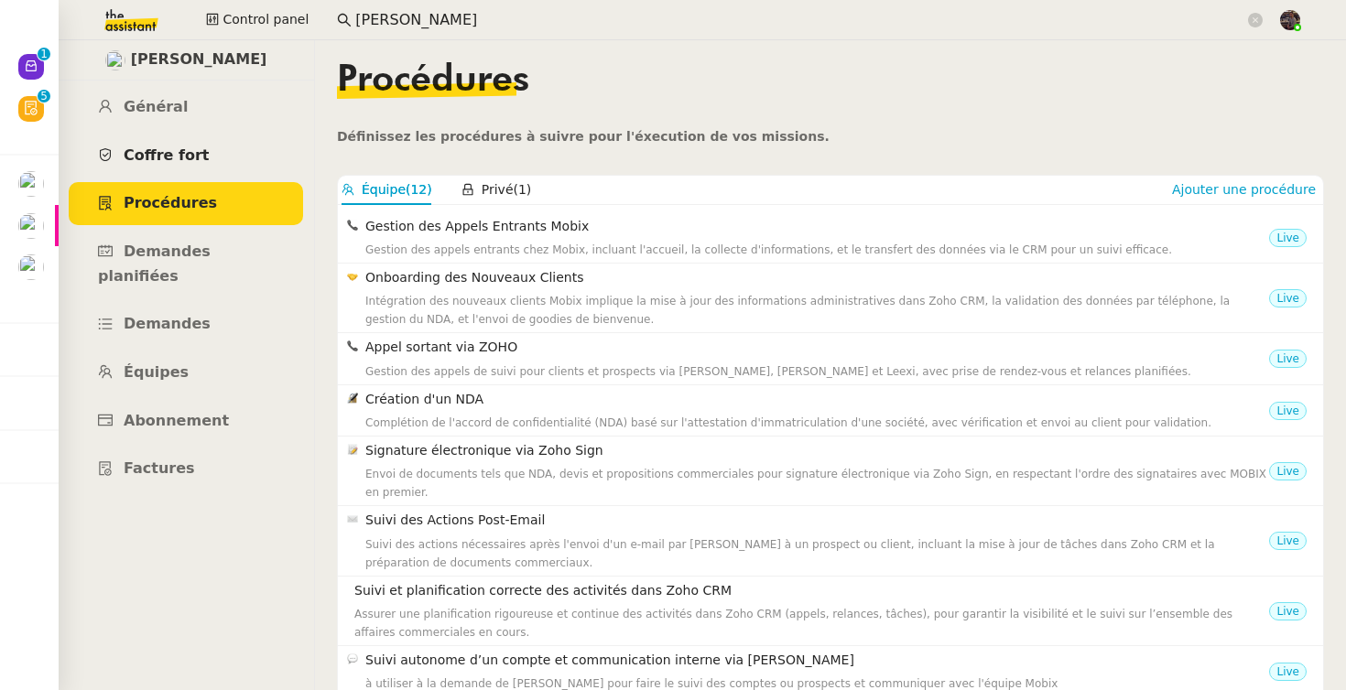
click at [176, 153] on span "Coffre fort" at bounding box center [167, 154] width 86 height 17
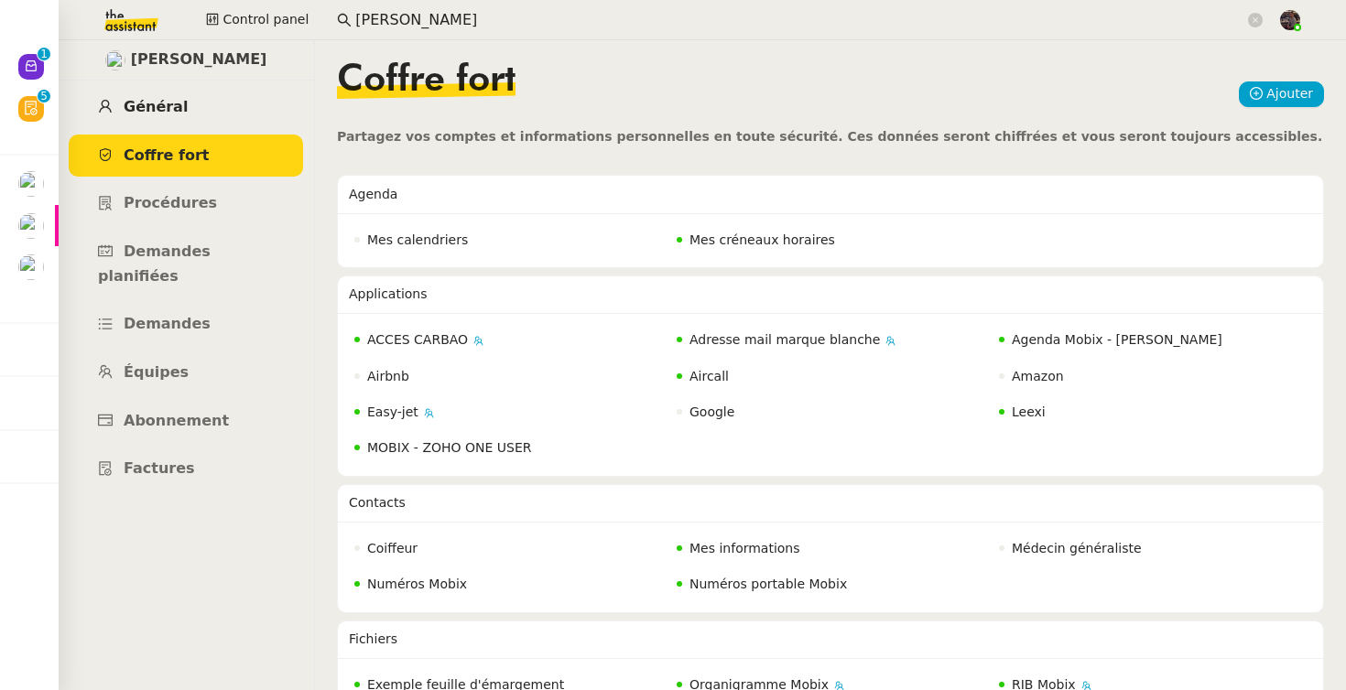
click at [160, 99] on span "Général" at bounding box center [156, 106] width 64 height 17
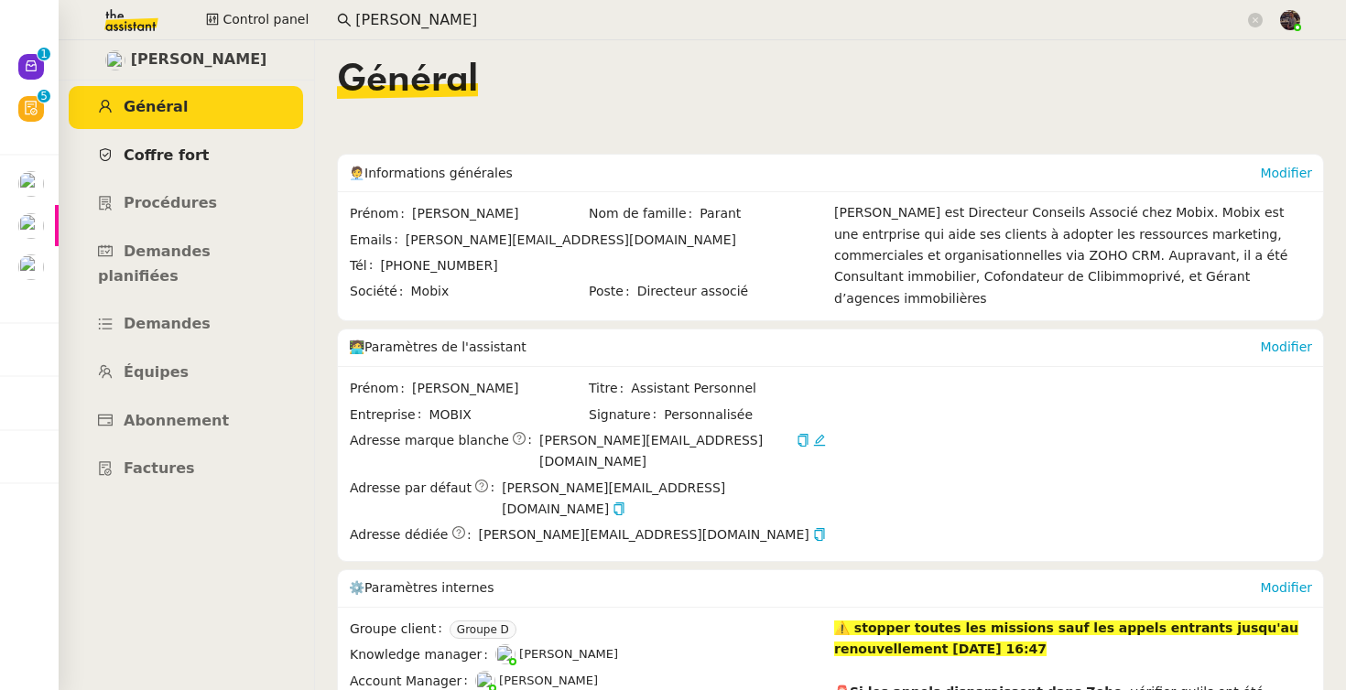
click at [167, 159] on span "Coffre fort" at bounding box center [167, 154] width 86 height 17
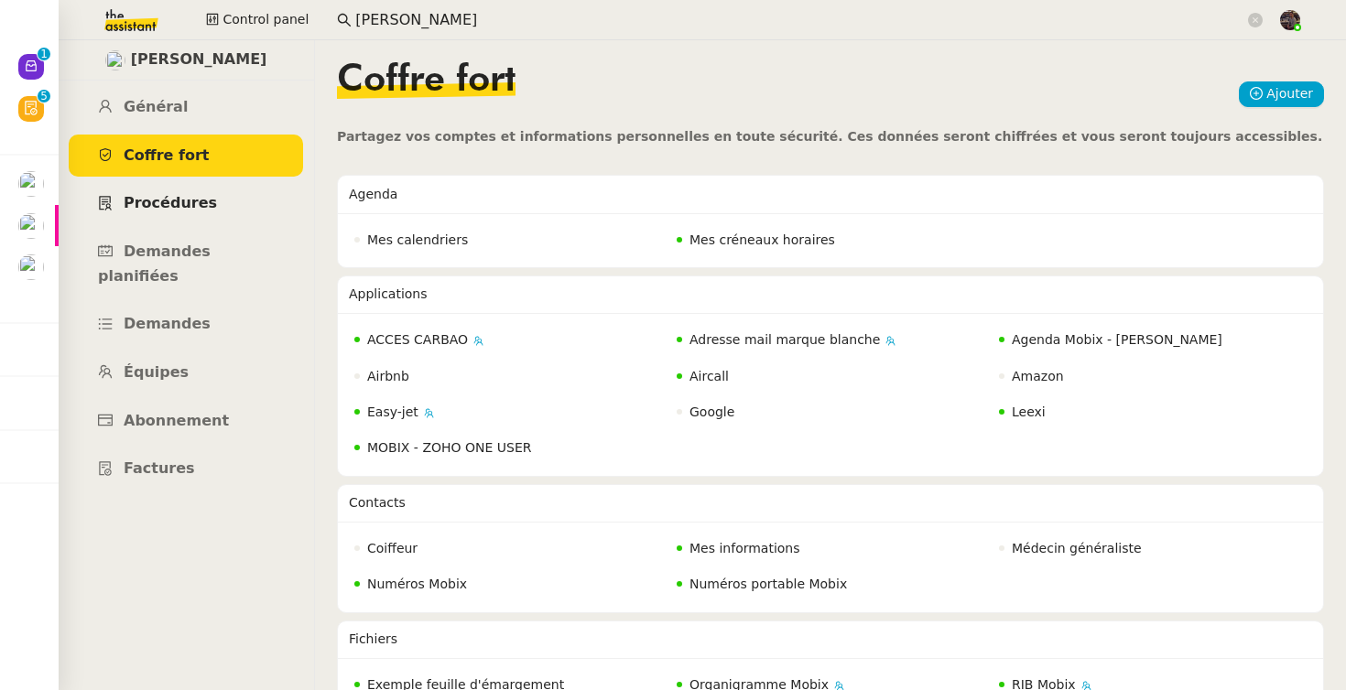
click at [172, 217] on link "Procédures" at bounding box center [186, 203] width 234 height 43
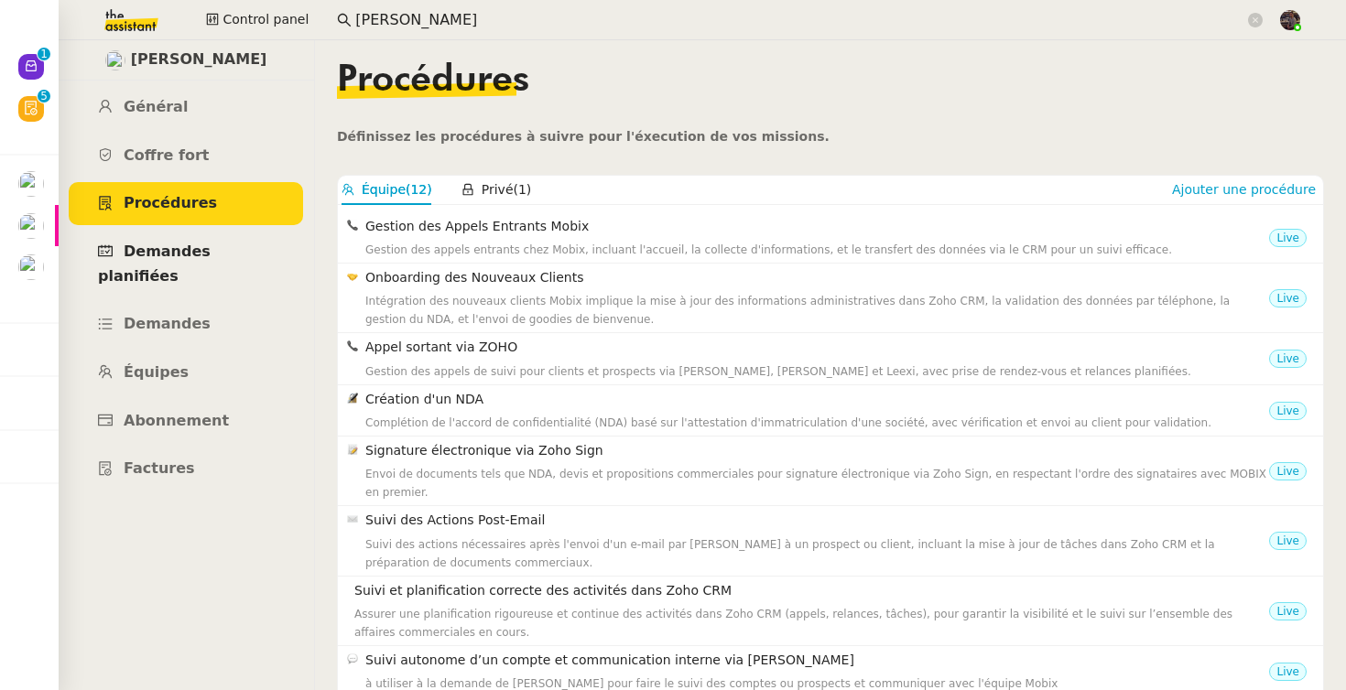
click at [168, 265] on link "Demandes planifiées" at bounding box center [186, 264] width 234 height 67
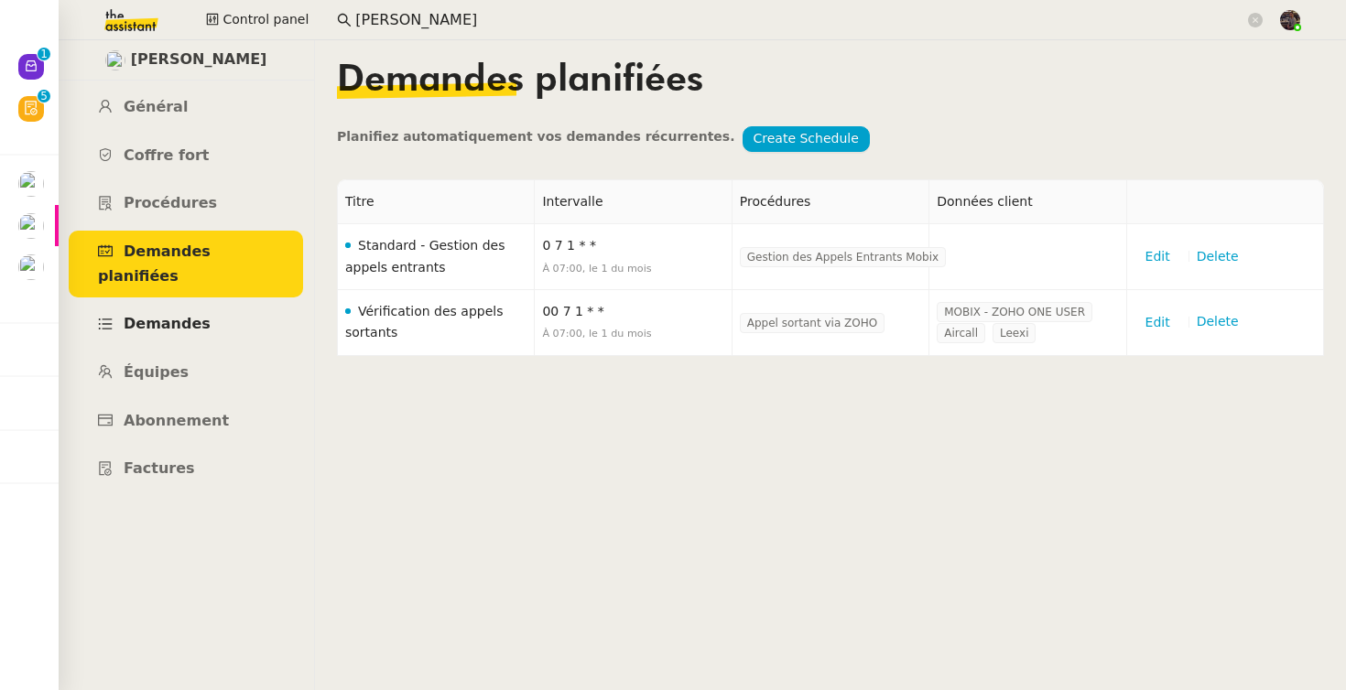
click at [168, 319] on link "Demandes" at bounding box center [186, 324] width 234 height 43
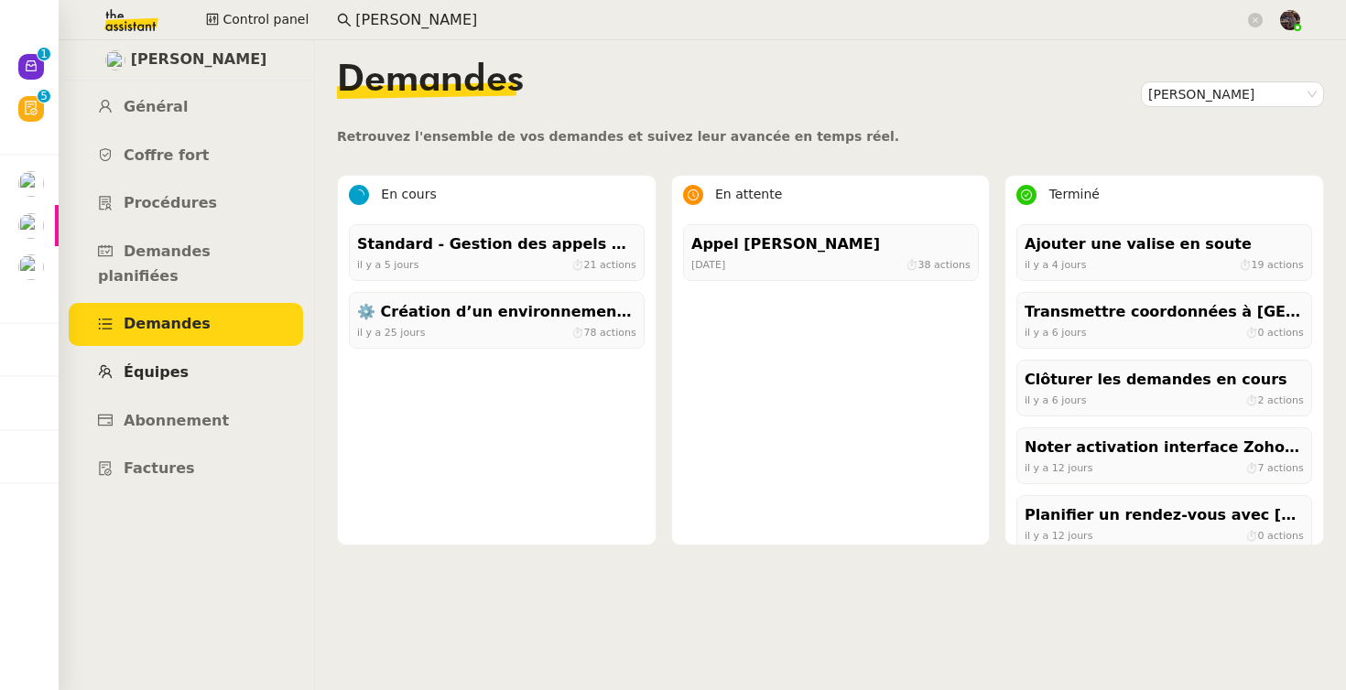
click at [166, 363] on span "Équipes" at bounding box center [156, 371] width 65 height 17
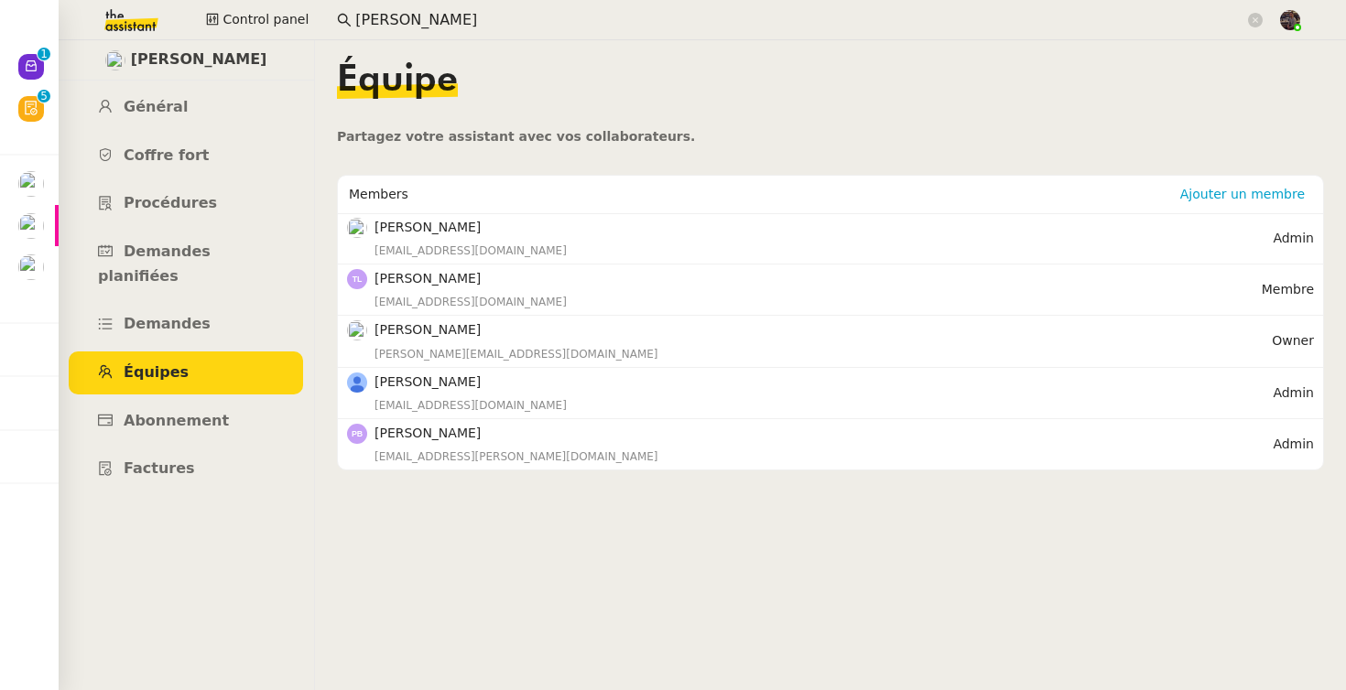
click at [265, 536] on div "Florian Parant Général Coffre fort Procédures Demandes planifiées Demandes Équi…" at bounding box center [186, 365] width 256 height 650
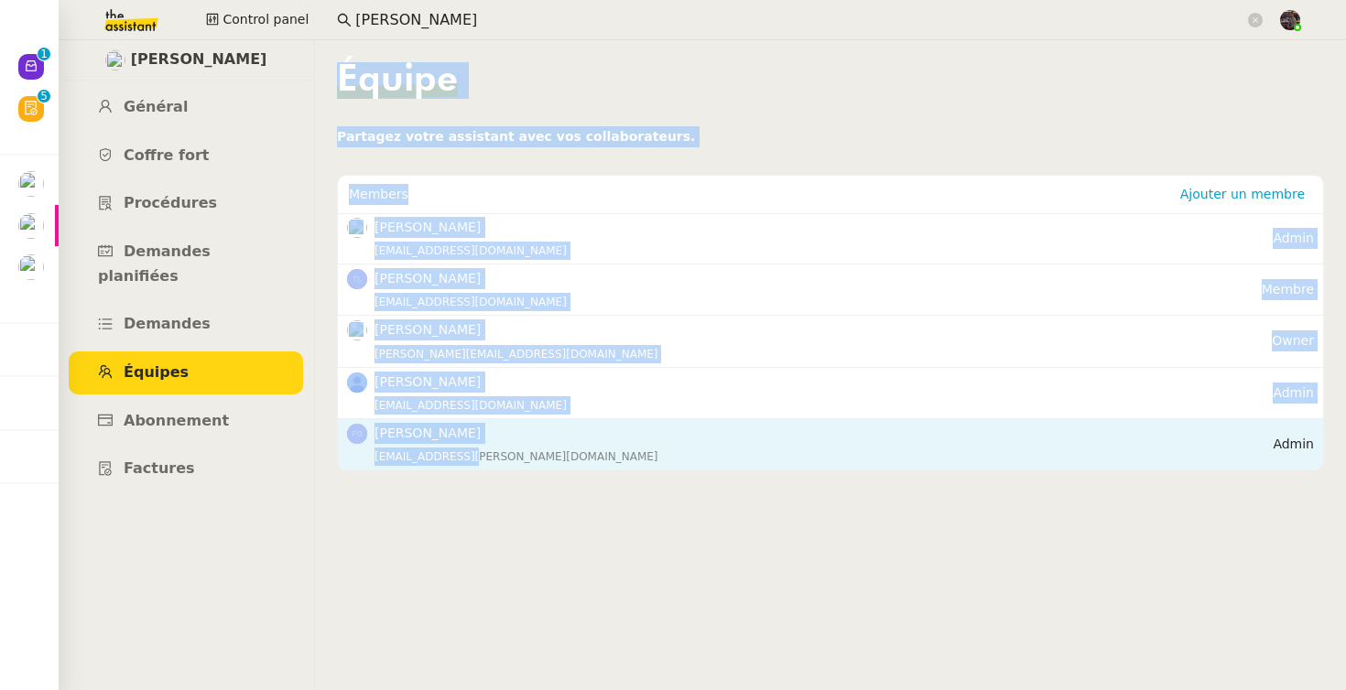
drag, startPoint x: 334, startPoint y: 63, endPoint x: 461, endPoint y: 457, distance: 413.7
click at [461, 457] on nz-layout "Florian Parant Général Coffre fort Procédures Demandes planifiées Demandes Équi…" at bounding box center [702, 365] width 1287 height 650
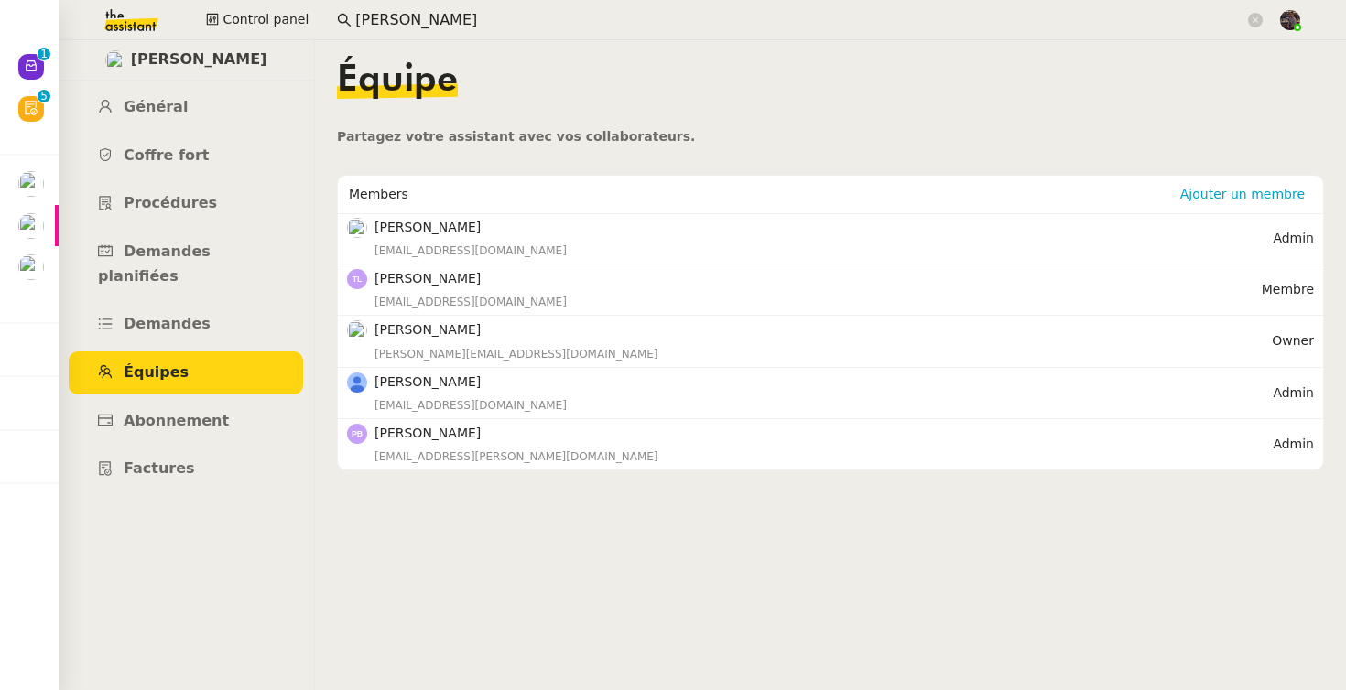
click at [508, 528] on nz-content "Équipe Partagez votre assistant avec vos collaborateurs. Members Ajouter un mem…" at bounding box center [830, 365] width 987 height 650
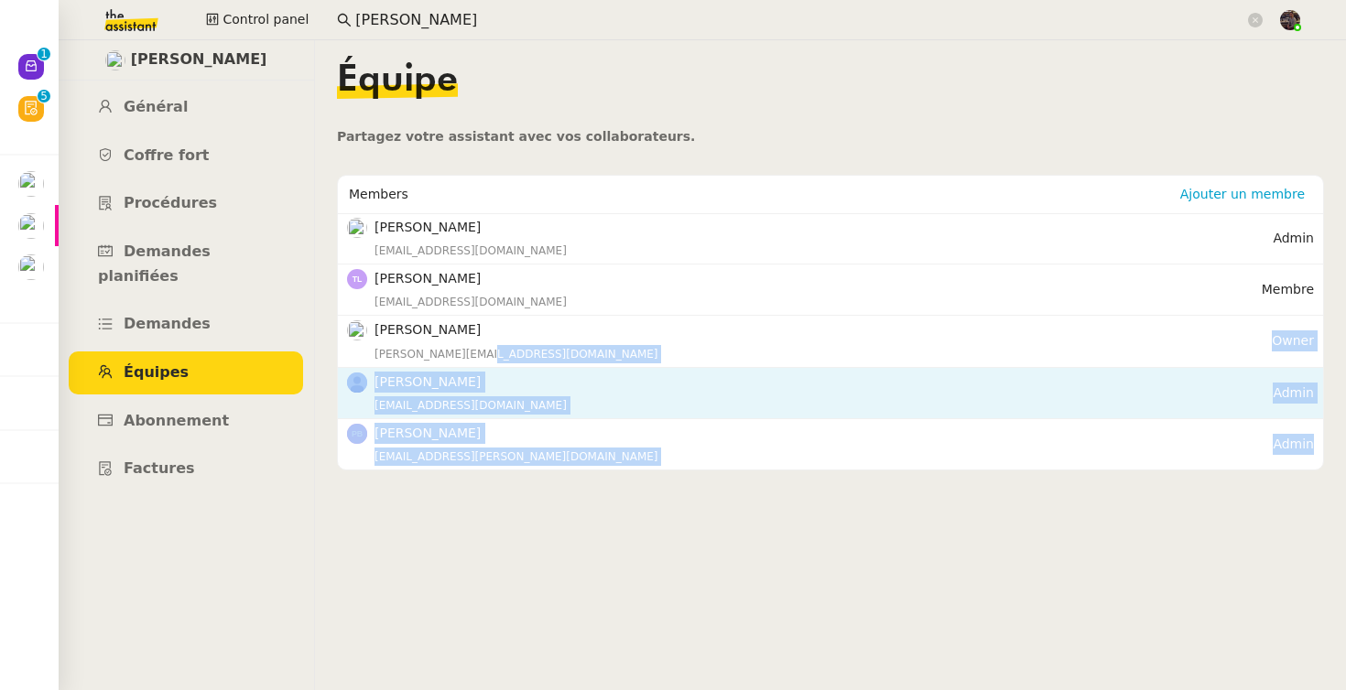
drag, startPoint x: 508, startPoint y: 528, endPoint x: 512, endPoint y: 377, distance: 151.1
click at [512, 377] on nz-content "Équipe Partagez votre assistant avec vos collaborateurs. Members Ajouter un mem…" at bounding box center [830, 365] width 987 height 650
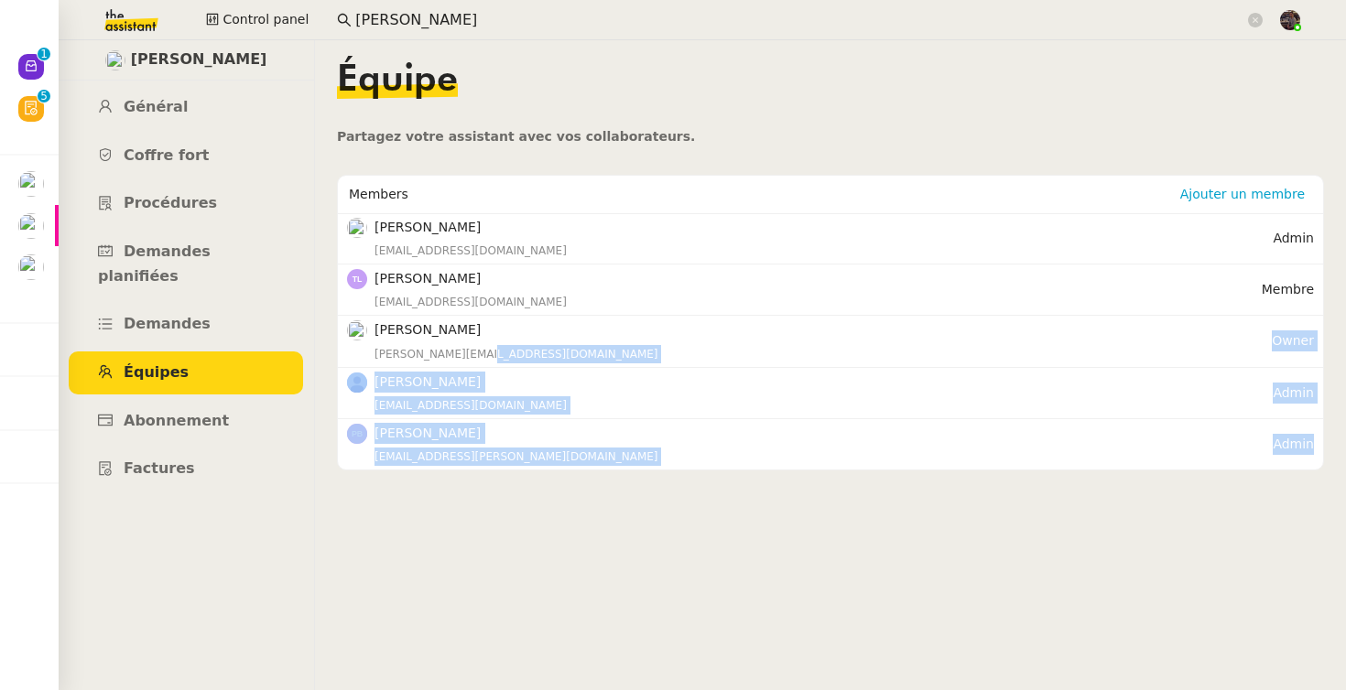
click at [556, 551] on nz-content "Équipe Partagez votre assistant avec vos collaborateurs. Members Ajouter un mem…" at bounding box center [830, 365] width 987 height 650
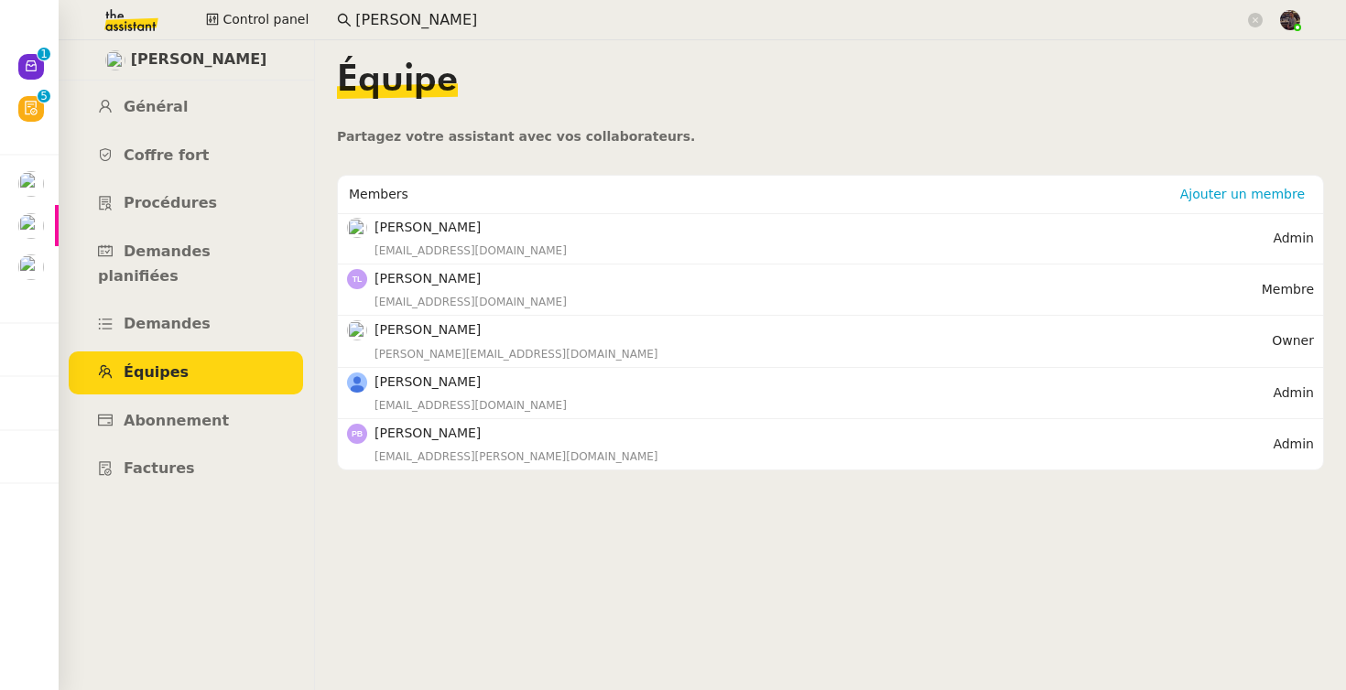
drag, startPoint x: 556, startPoint y: 551, endPoint x: 618, endPoint y: 558, distance: 62.7
click at [618, 560] on nz-content "Équipe Partagez votre assistant avec vos collaborateurs. Members Ajouter un mem…" at bounding box center [830, 365] width 987 height 650
click at [618, 558] on nz-content "Équipe Partagez votre assistant avec vos collaborateurs. Members Ajouter un mem…" at bounding box center [830, 365] width 987 height 650
click at [225, 303] on link "Demandes" at bounding box center [186, 324] width 234 height 43
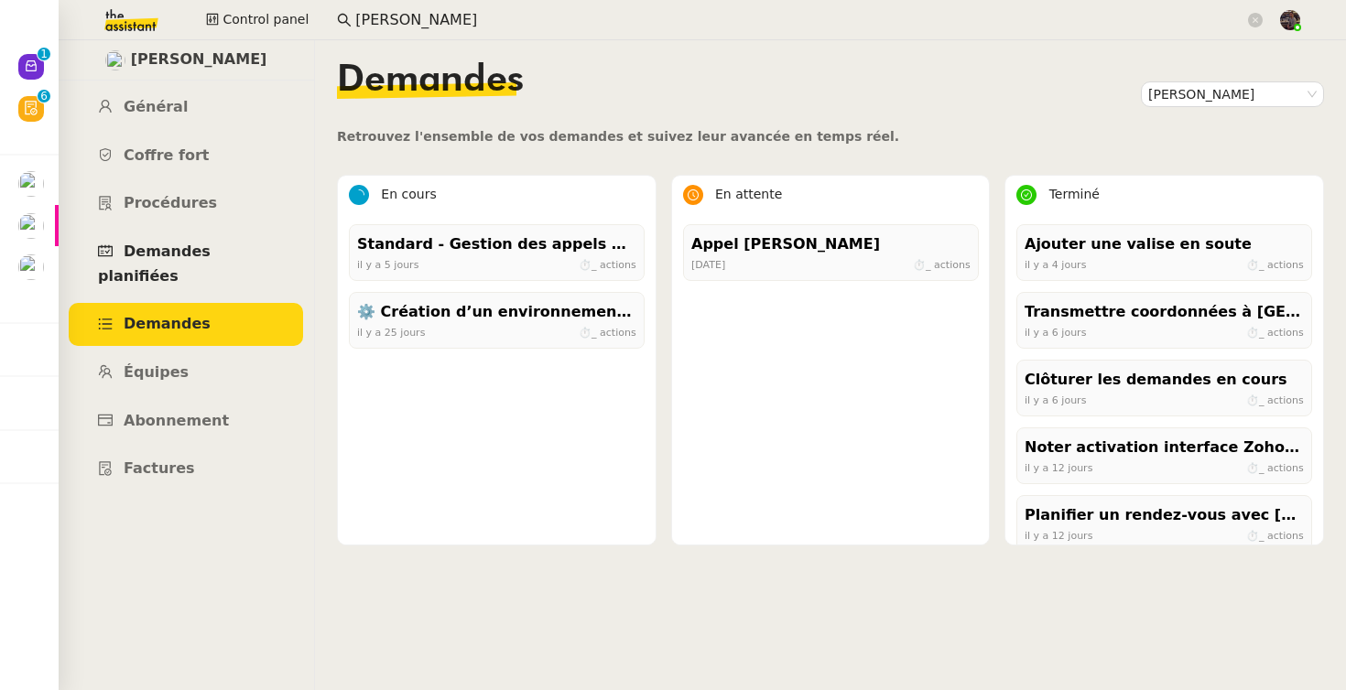
click at [211, 248] on span "Demandes planifiées" at bounding box center [154, 264] width 113 height 42
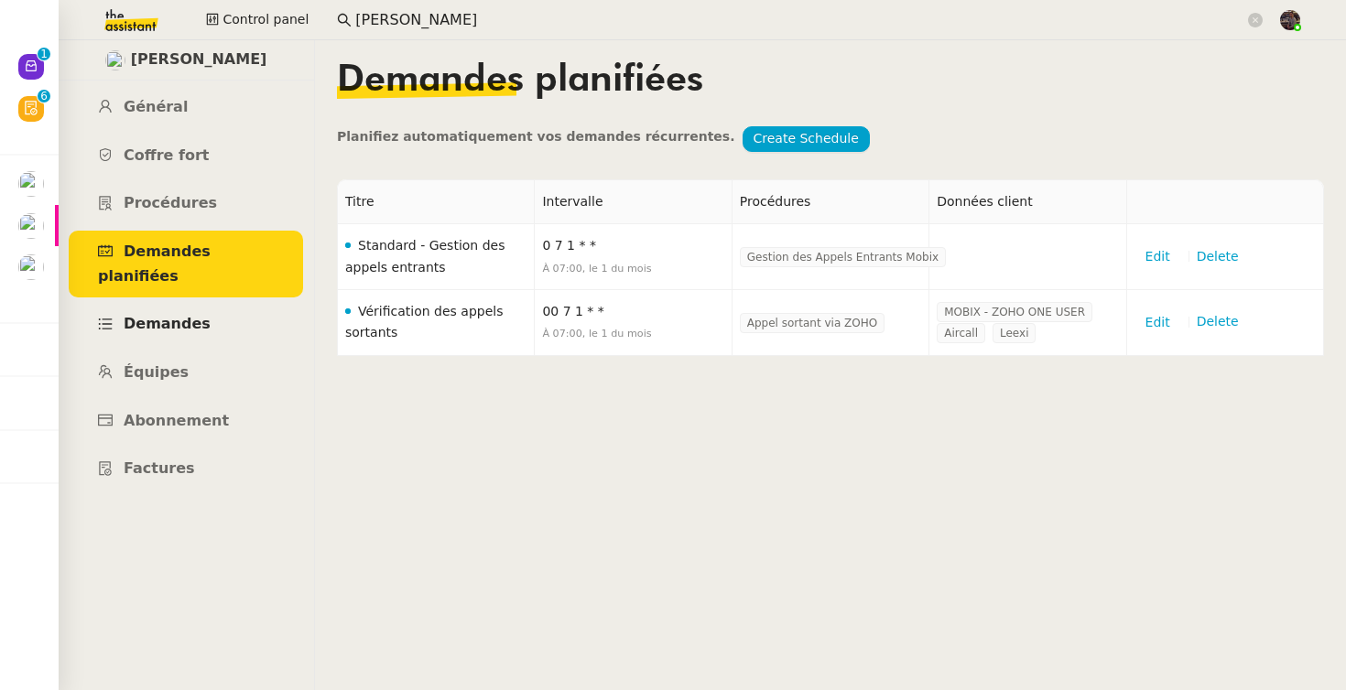
click at [186, 303] on link "Demandes" at bounding box center [186, 324] width 234 height 43
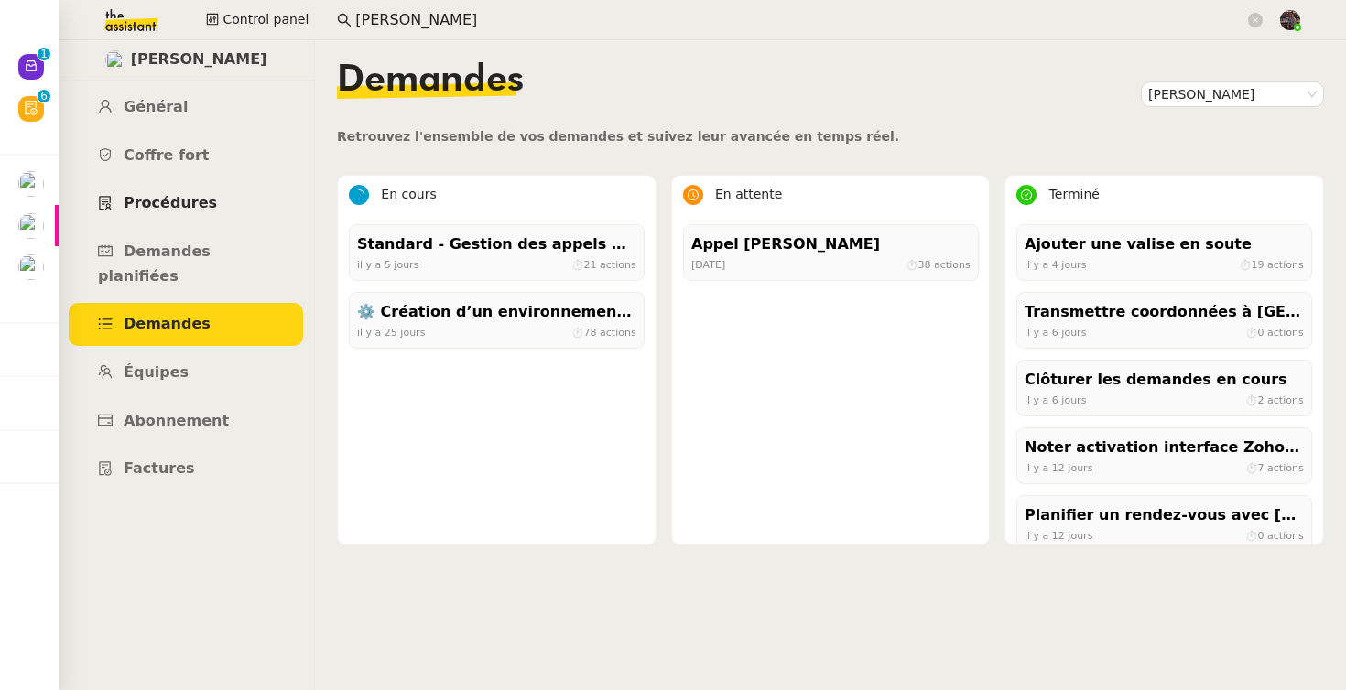
click at [177, 187] on link "Procédures" at bounding box center [186, 203] width 234 height 43
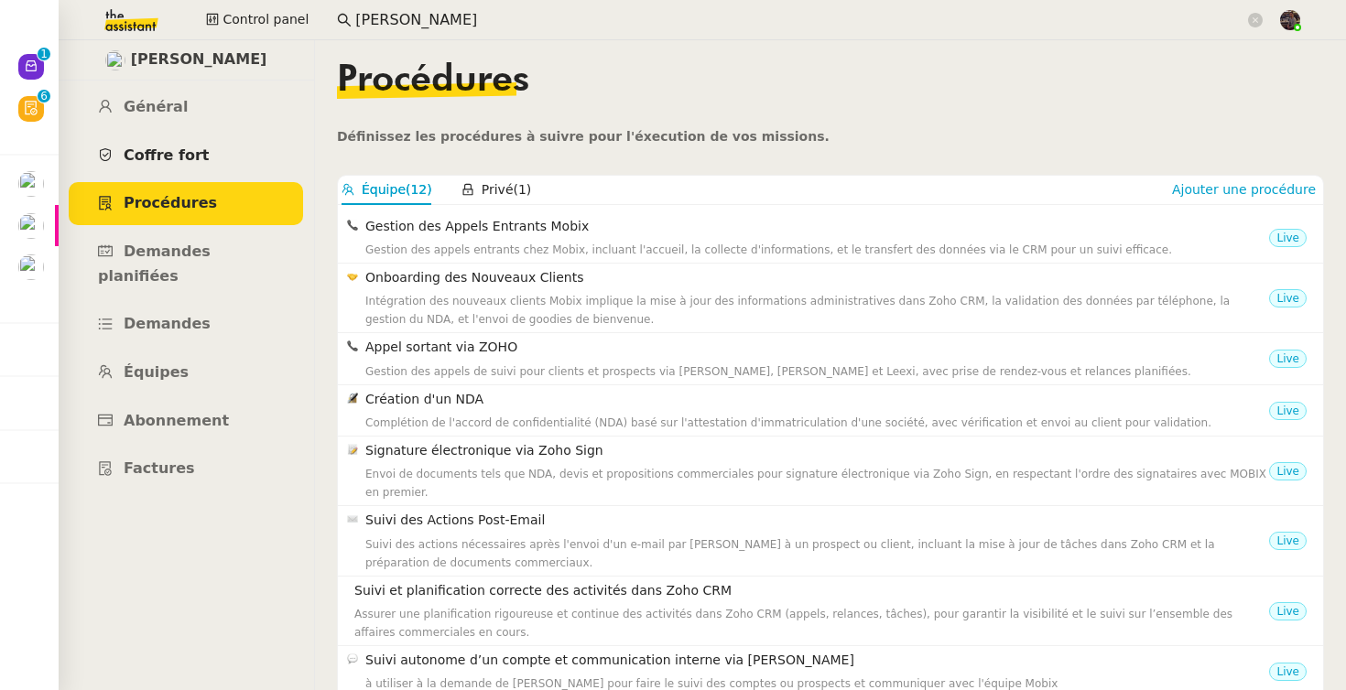
click at [180, 158] on span "Coffre fort" at bounding box center [167, 154] width 86 height 17
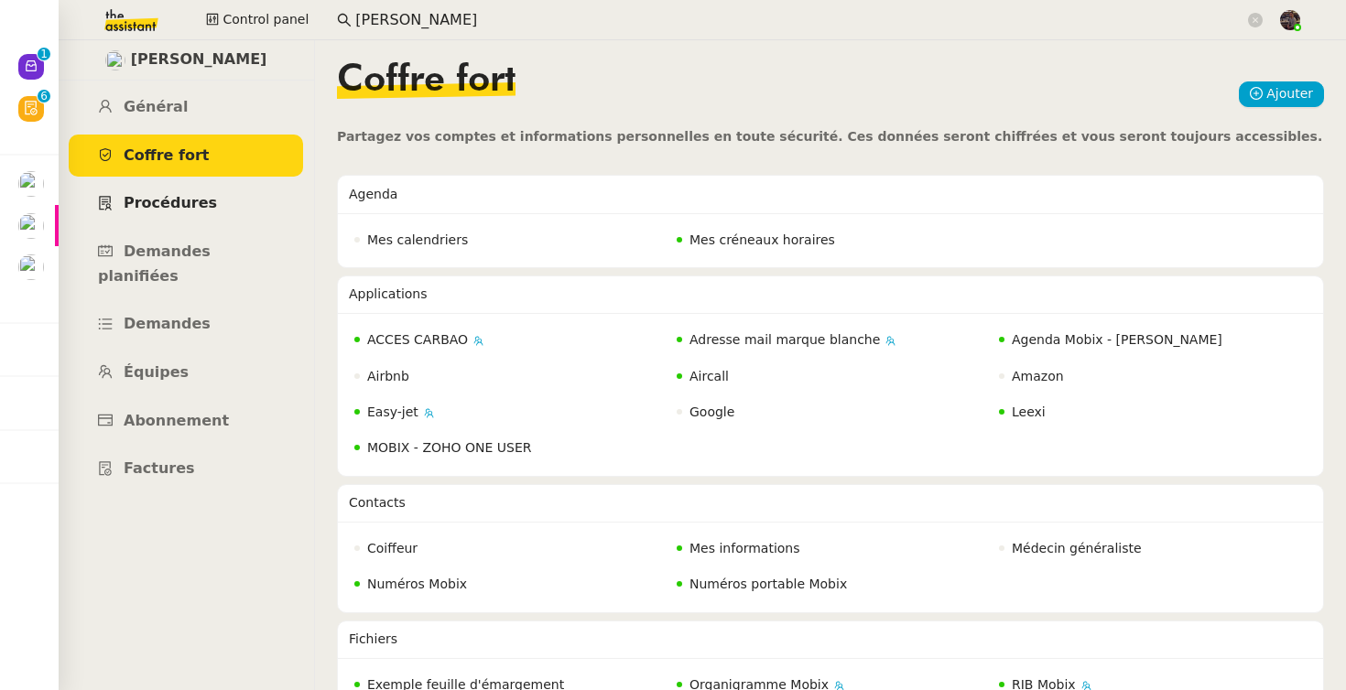
click at [182, 198] on span "Procédures" at bounding box center [170, 202] width 93 height 17
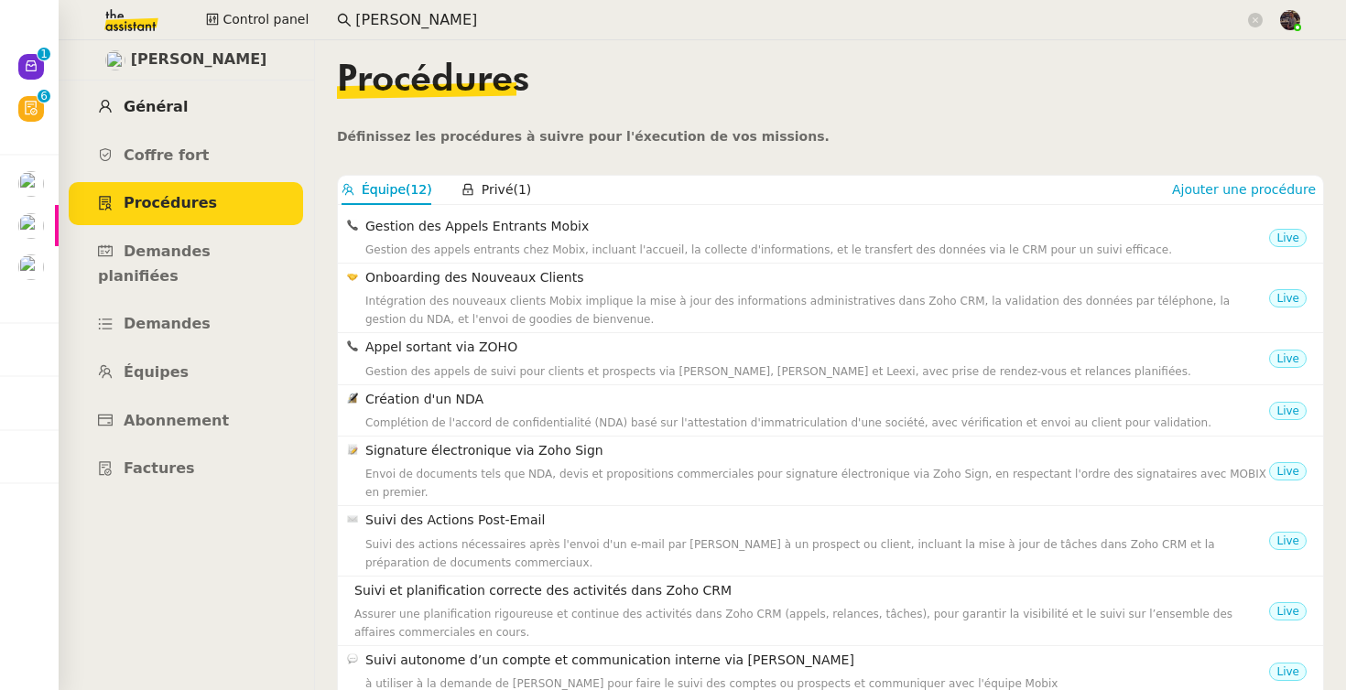
click at [175, 112] on span "Général" at bounding box center [156, 106] width 64 height 17
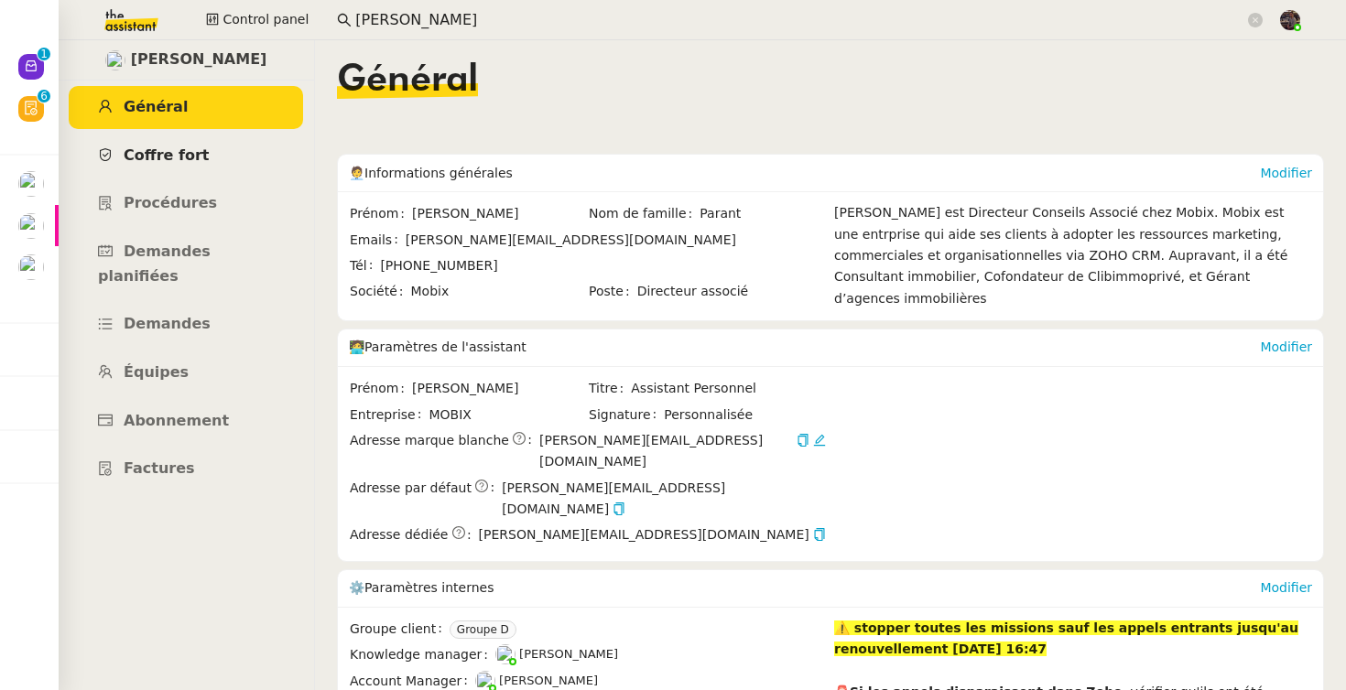
click at [177, 164] on link "Coffre fort" at bounding box center [186, 156] width 234 height 43
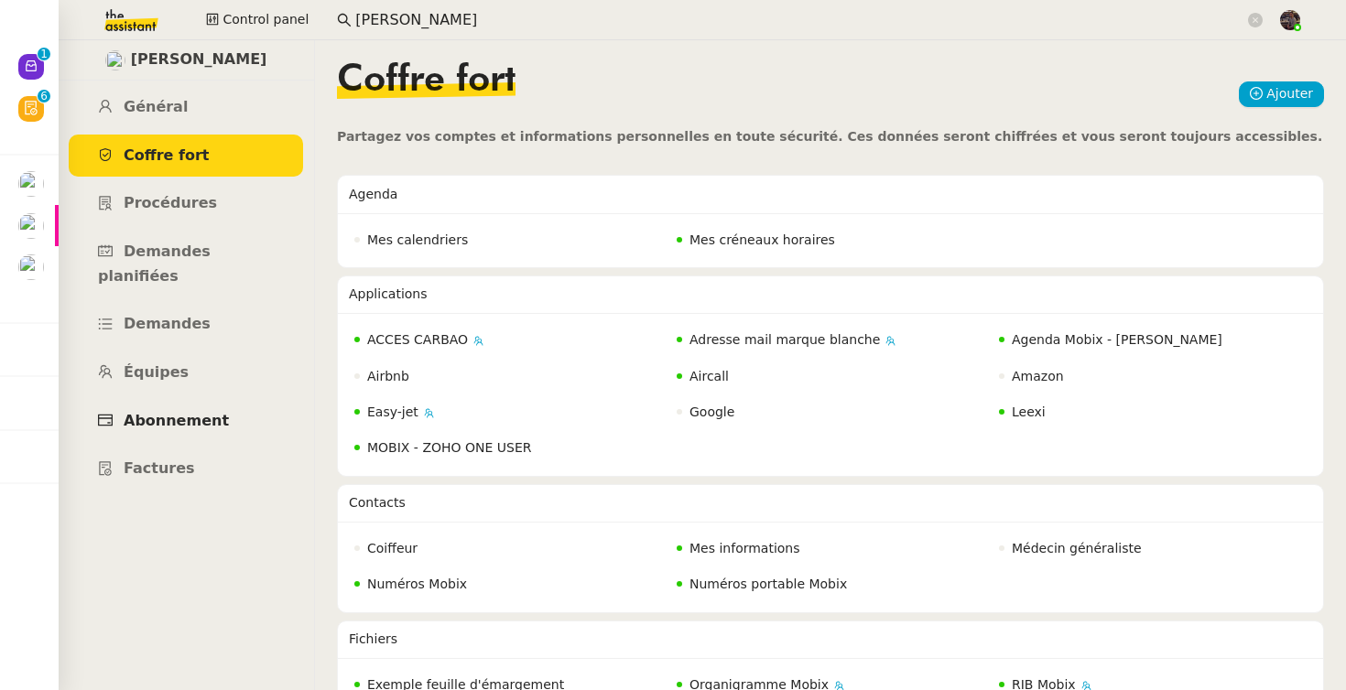
click at [192, 400] on link "Abonnement" at bounding box center [186, 421] width 234 height 43
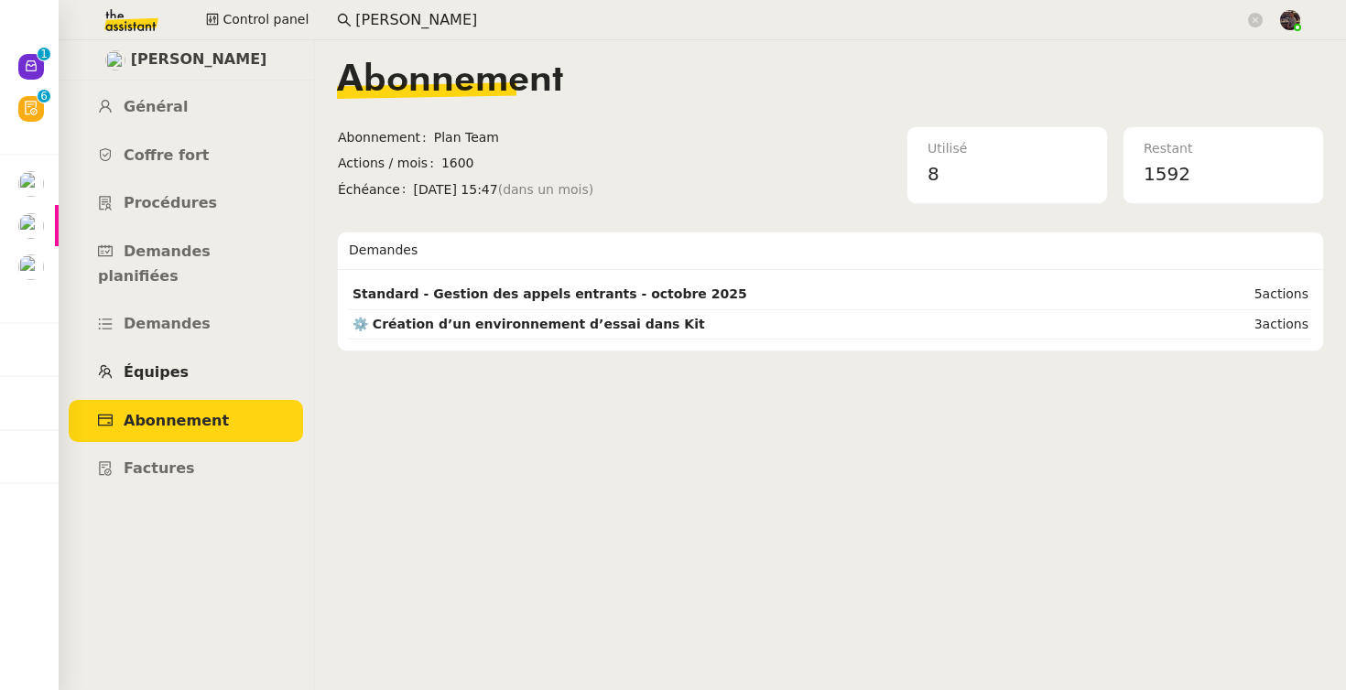
click at [194, 352] on link "Équipes" at bounding box center [186, 373] width 234 height 43
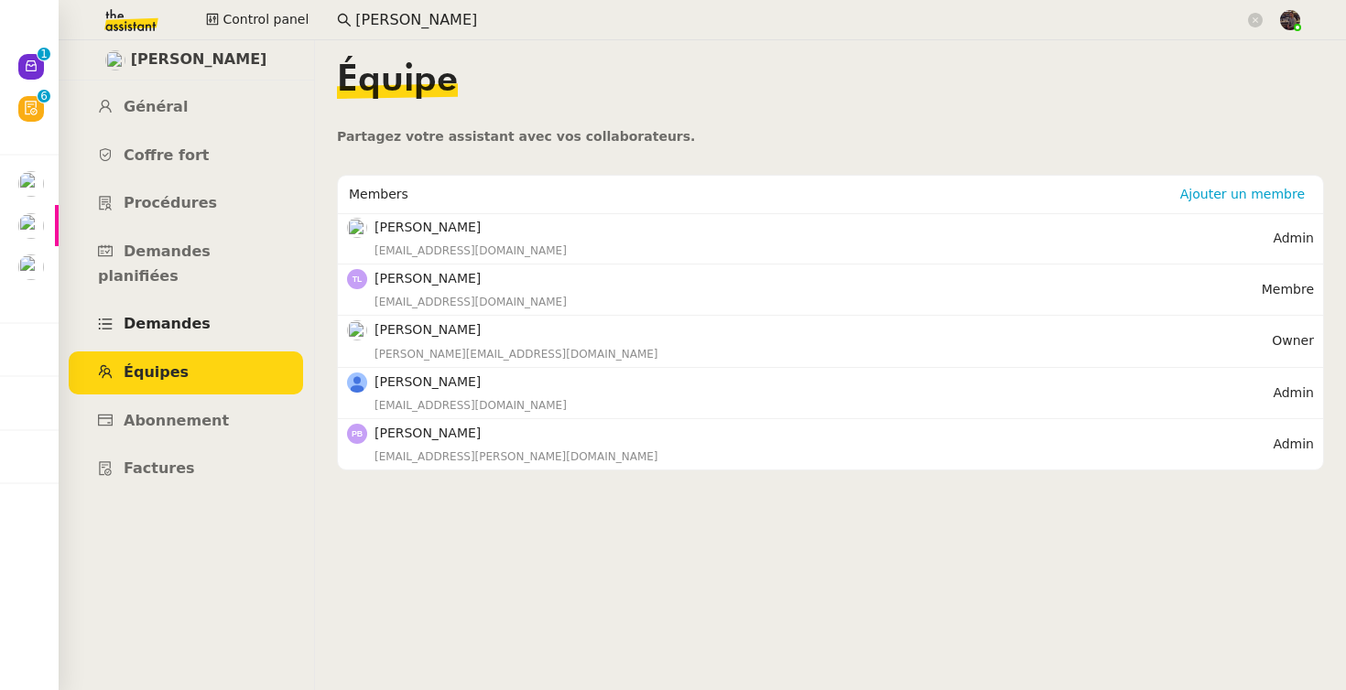
click at [191, 315] on span "Demandes" at bounding box center [167, 323] width 87 height 17
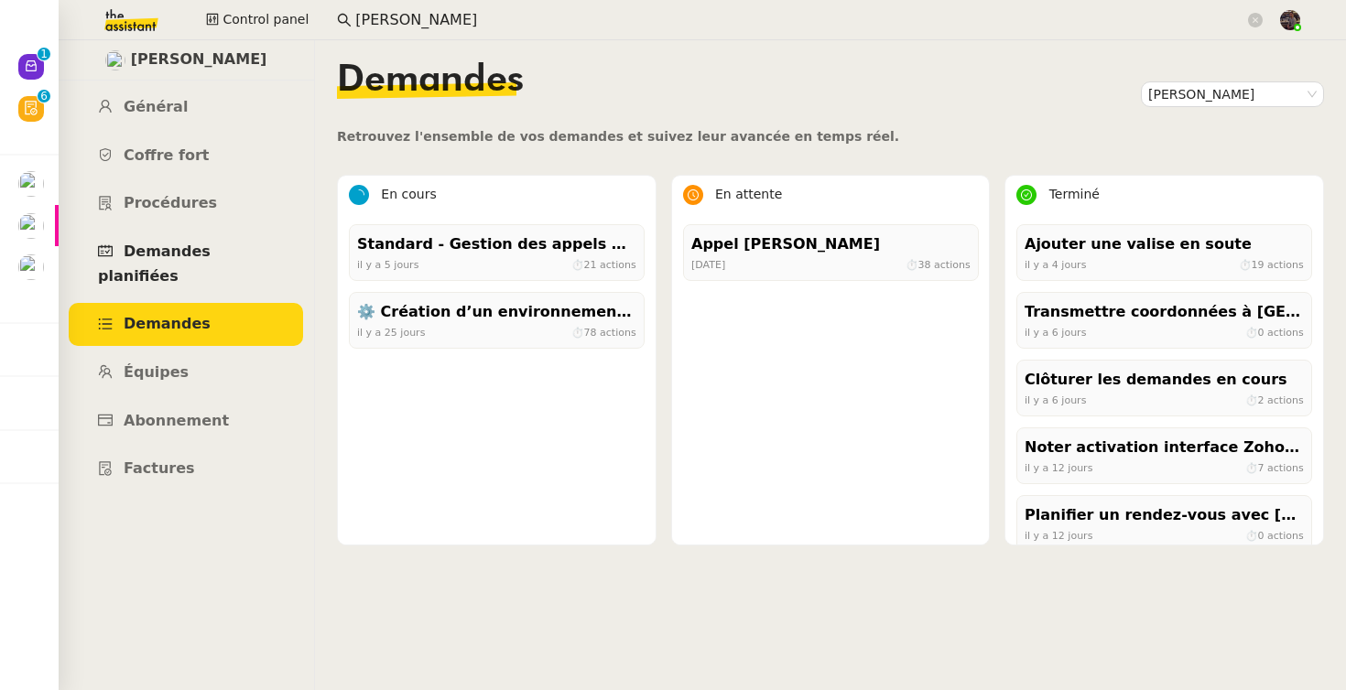
click at [205, 254] on span "Demandes planifiées" at bounding box center [154, 264] width 113 height 42
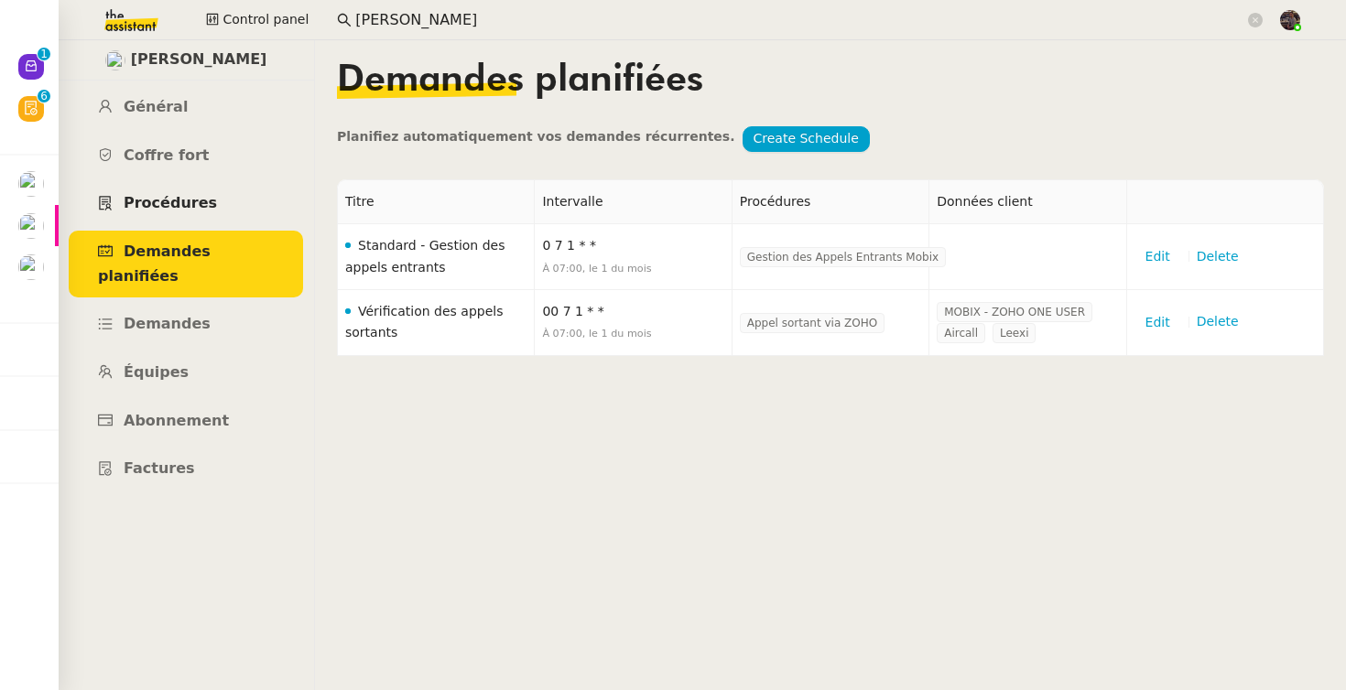
click at [197, 215] on link "Procédures" at bounding box center [186, 203] width 234 height 43
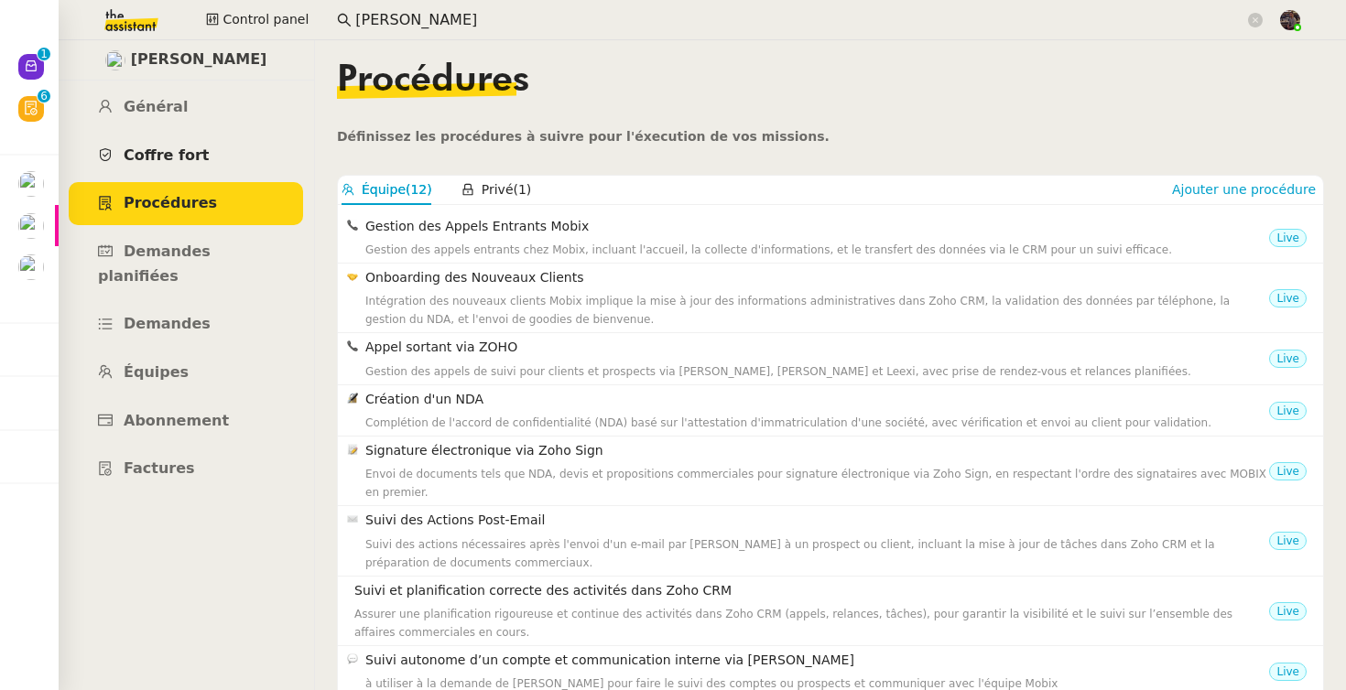
click at [200, 152] on link "Coffre fort" at bounding box center [186, 156] width 234 height 43
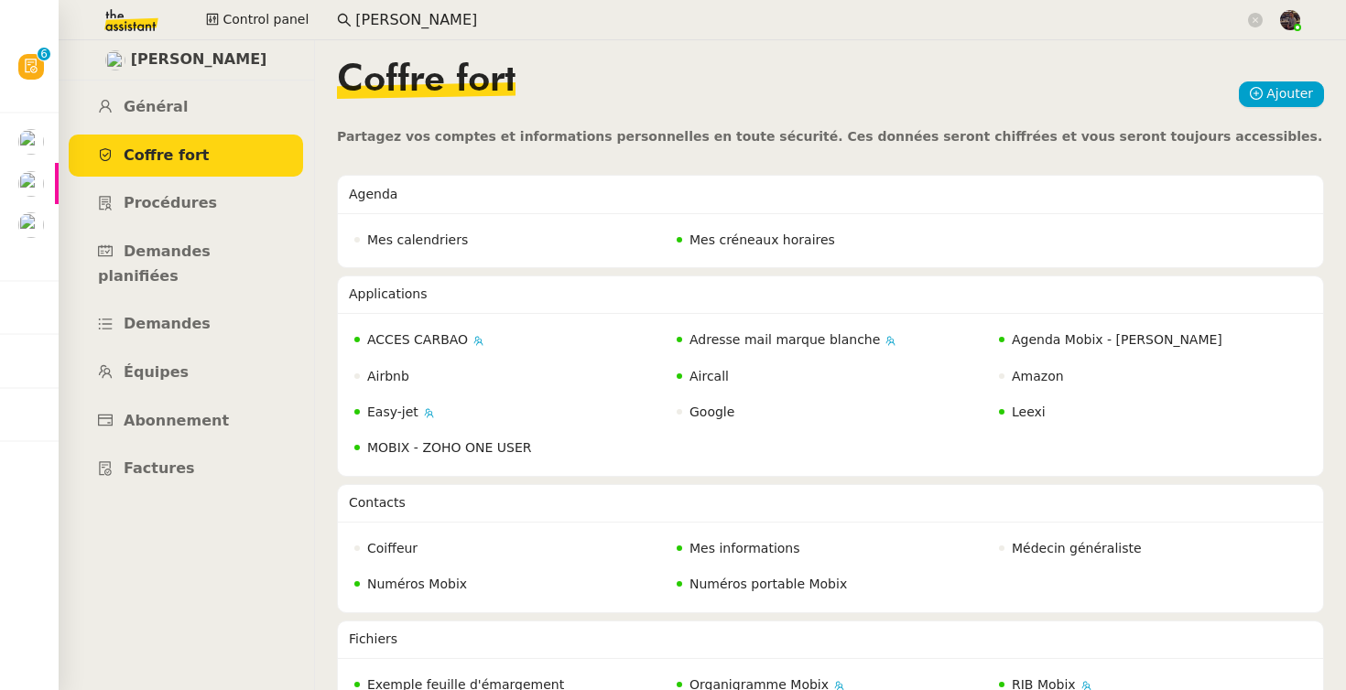
click at [315, 455] on nz-layout "Florian Parant Général Coffre fort Procédures Demandes planifiées Demandes Équi…" at bounding box center [702, 365] width 1287 height 650
click at [222, 117] on link "Général" at bounding box center [186, 107] width 234 height 43
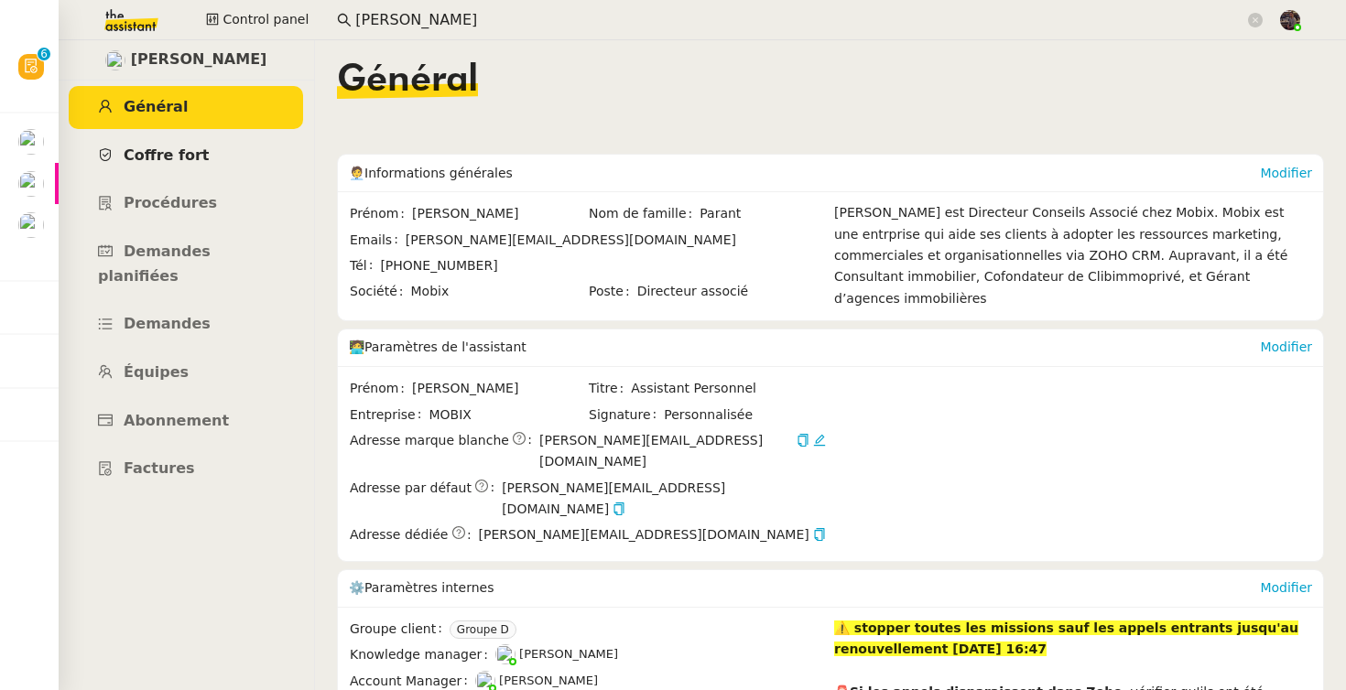
click at [221, 156] on link "Coffre fort" at bounding box center [186, 156] width 234 height 43
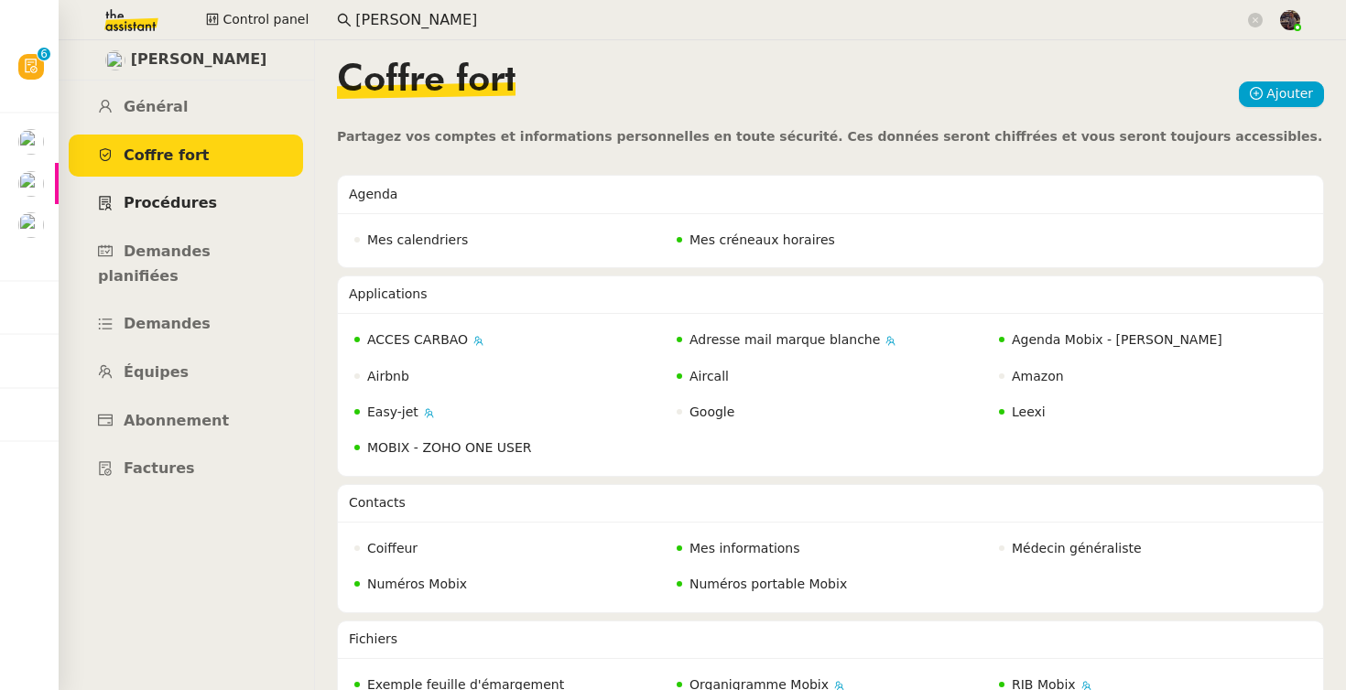
click at [233, 219] on link "Procédures" at bounding box center [186, 203] width 234 height 43
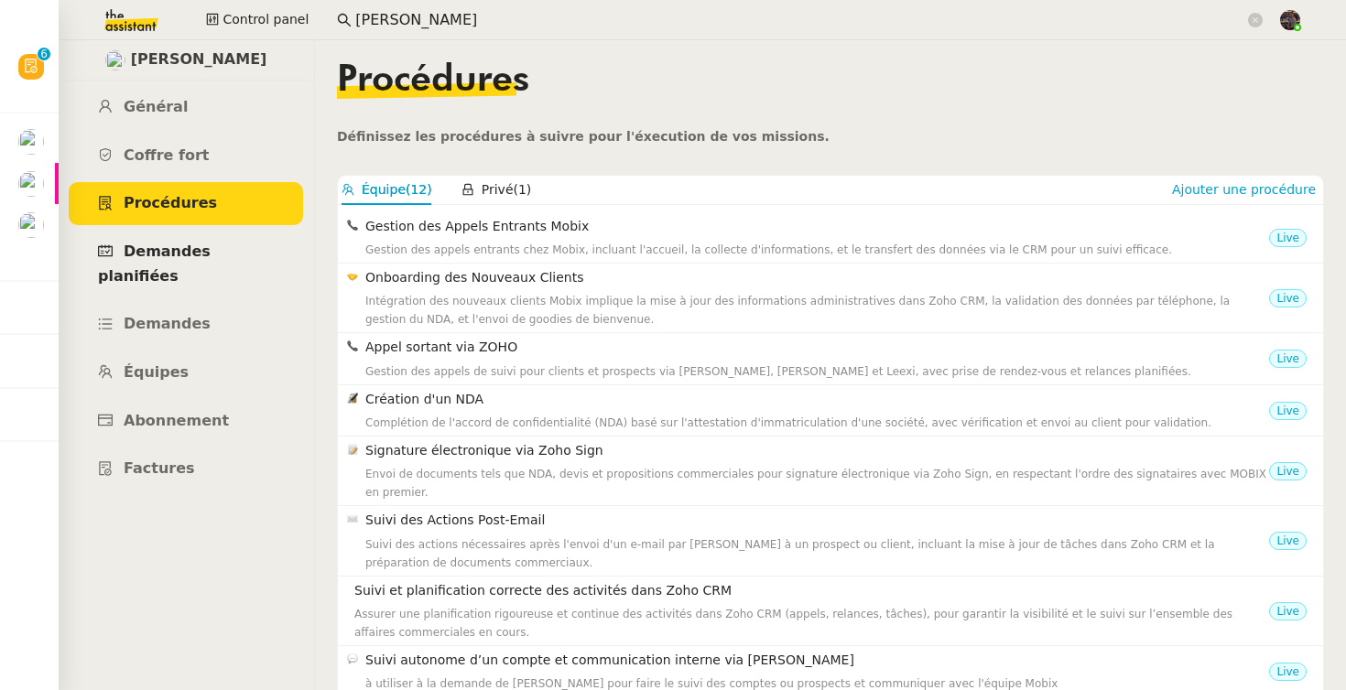
click at [211, 253] on span "Demandes planifiées" at bounding box center [154, 264] width 113 height 42
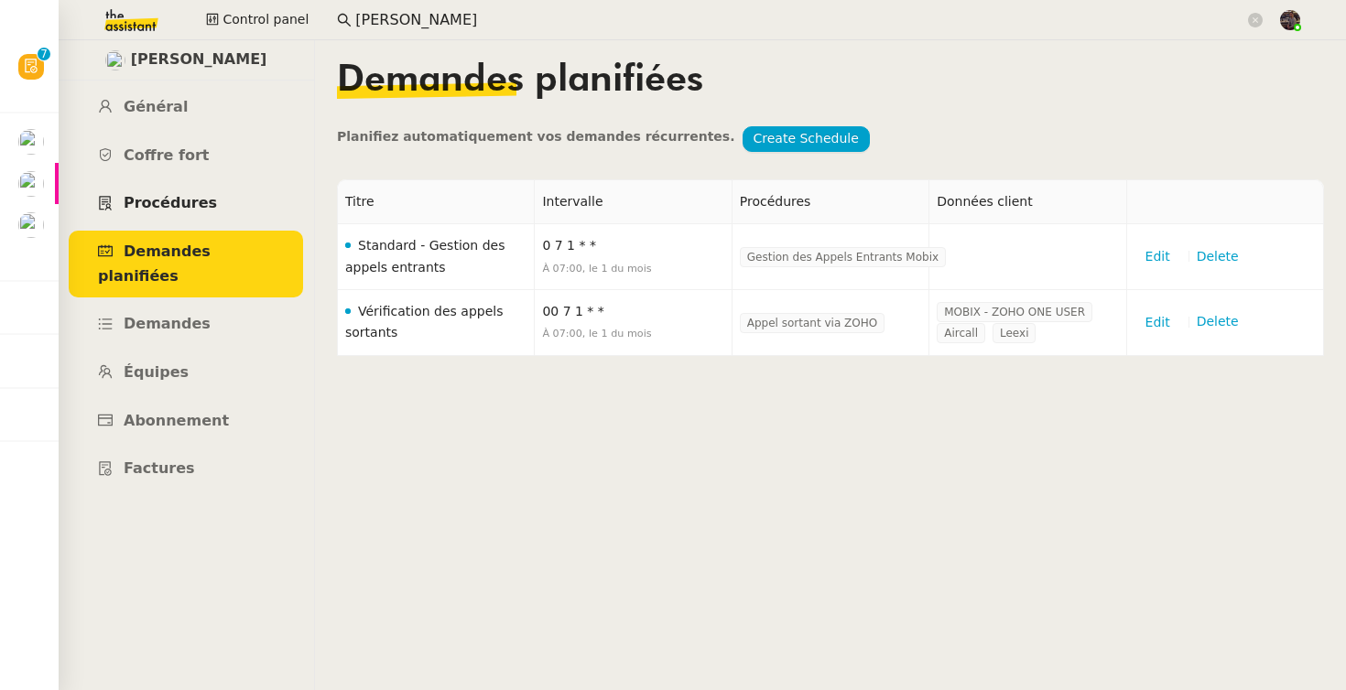
click at [238, 211] on link "Procédures" at bounding box center [186, 203] width 234 height 43
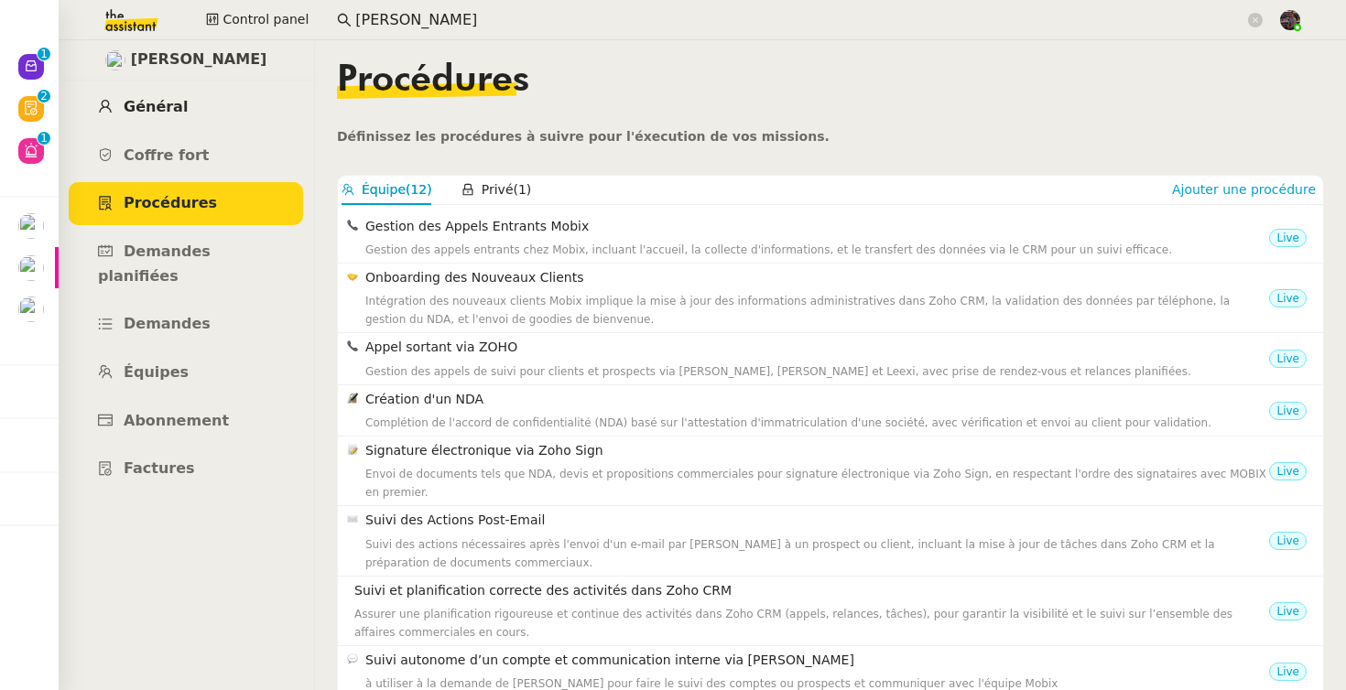
click at [206, 114] on link "Général" at bounding box center [186, 107] width 234 height 43
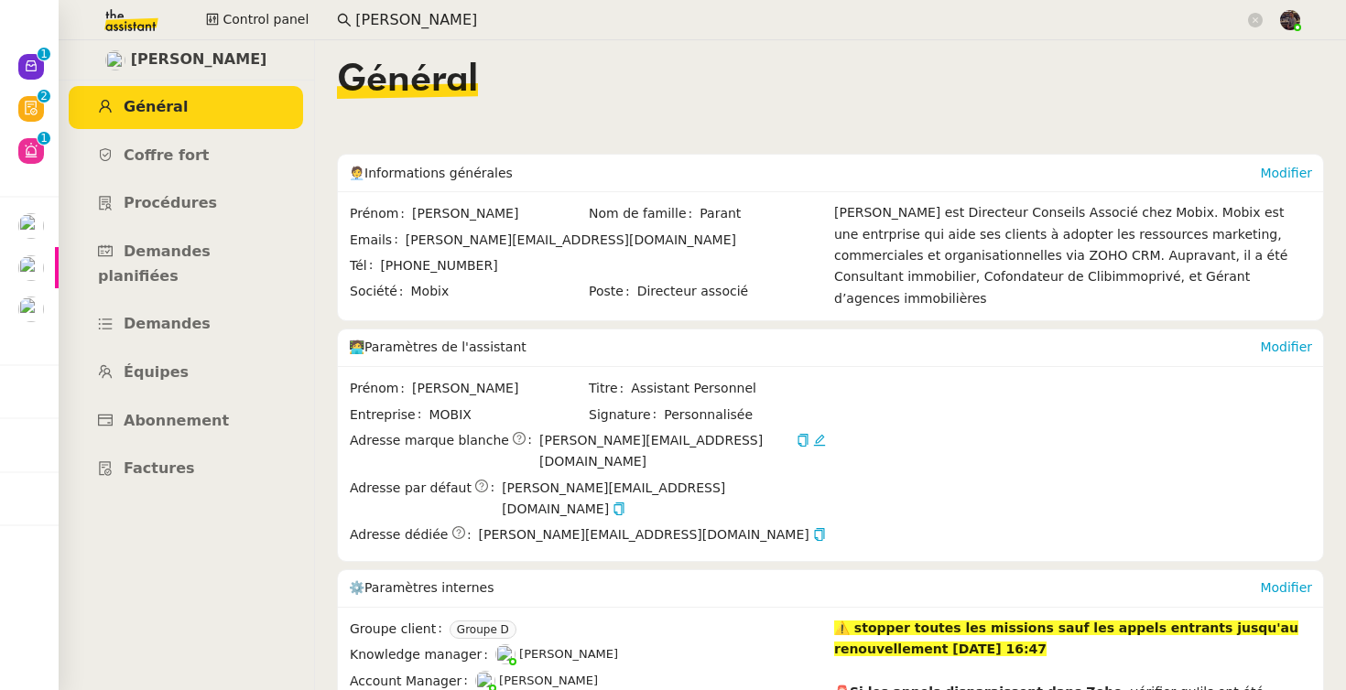
click at [107, 27] on img at bounding box center [117, 20] width 142 height 40
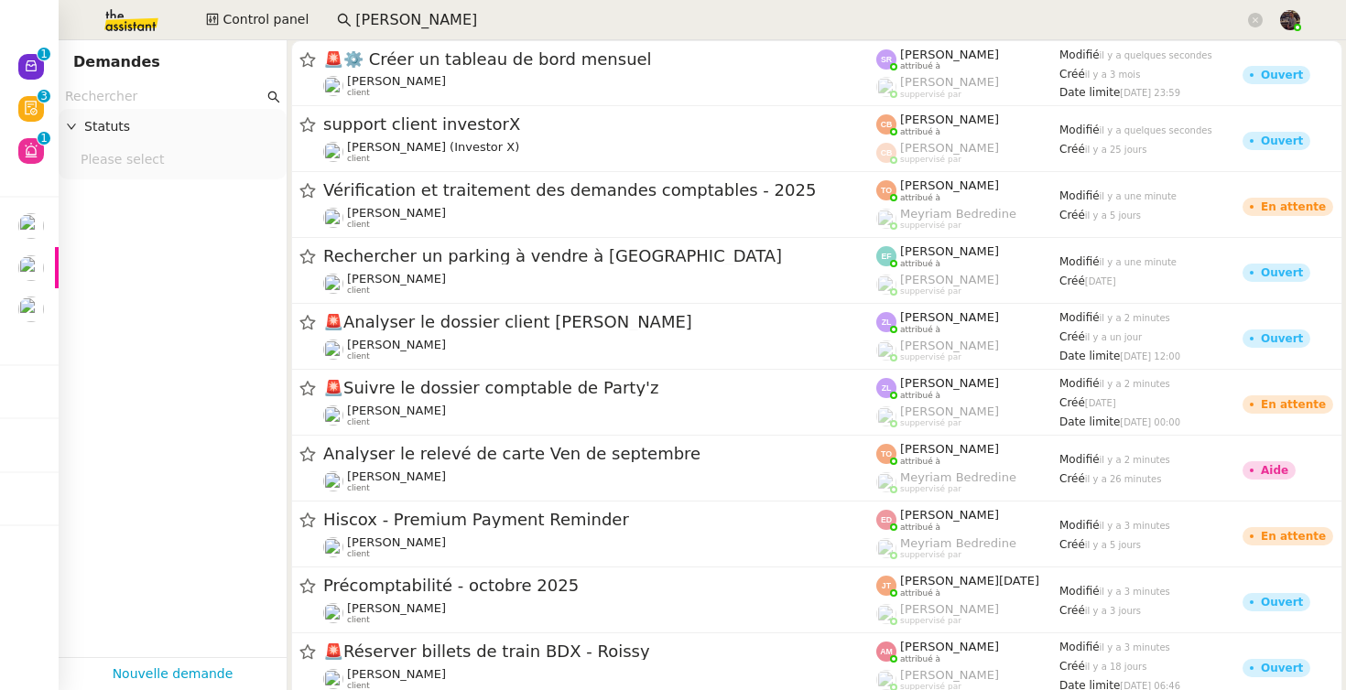
click at [167, 328] on app-tickets-filter "Statuts Please select" at bounding box center [173, 370] width 228 height 573
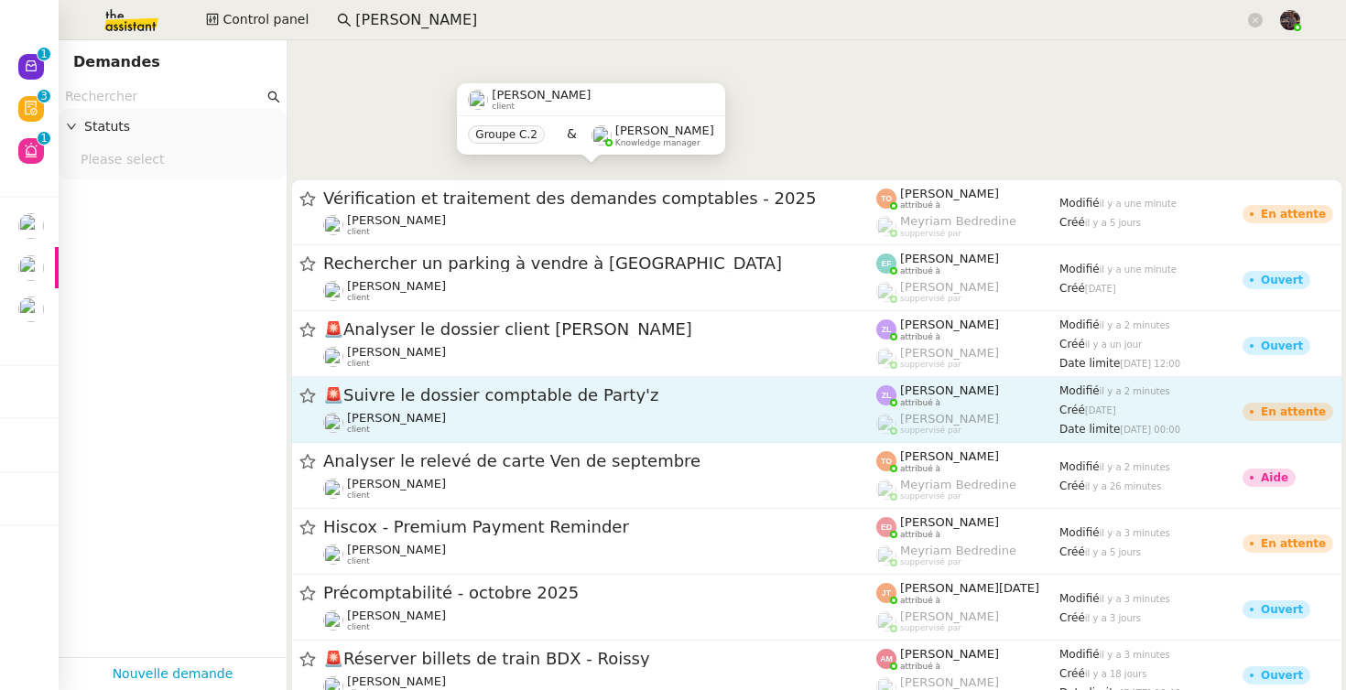
scroll to position [493, 0]
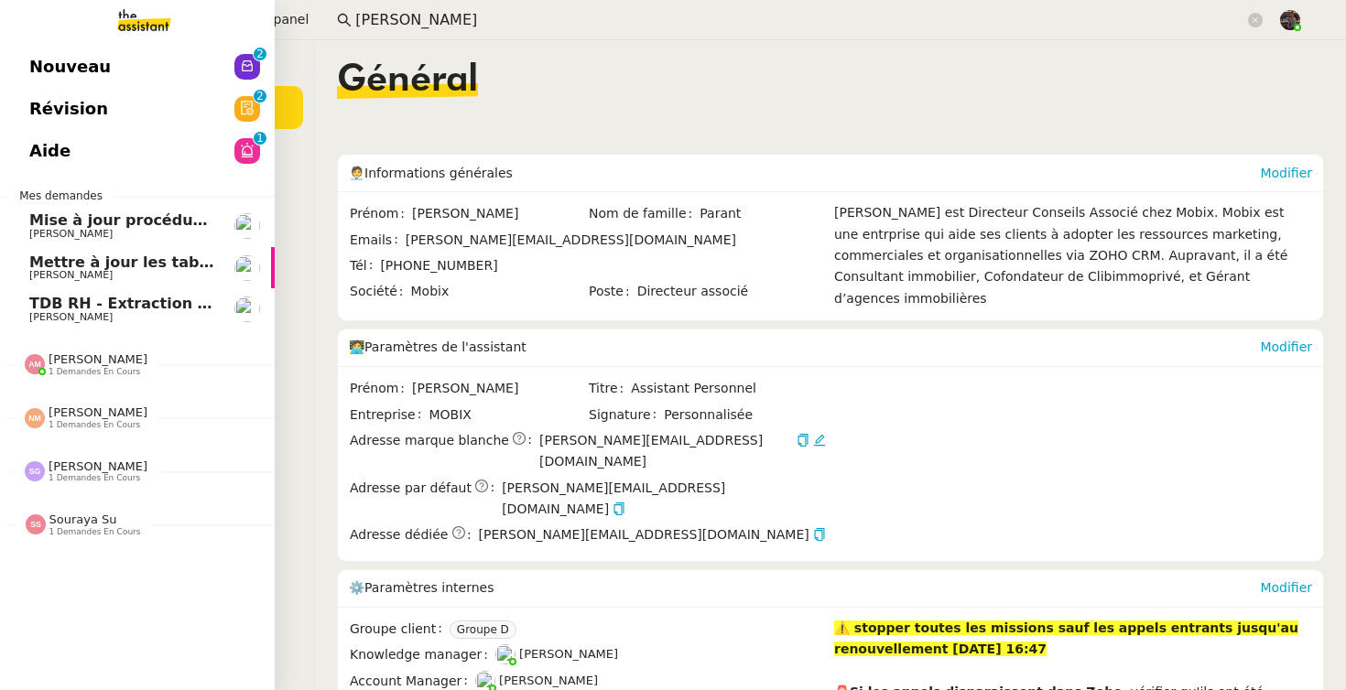
click at [37, 64] on span "Nouveau" at bounding box center [69, 66] width 81 height 27
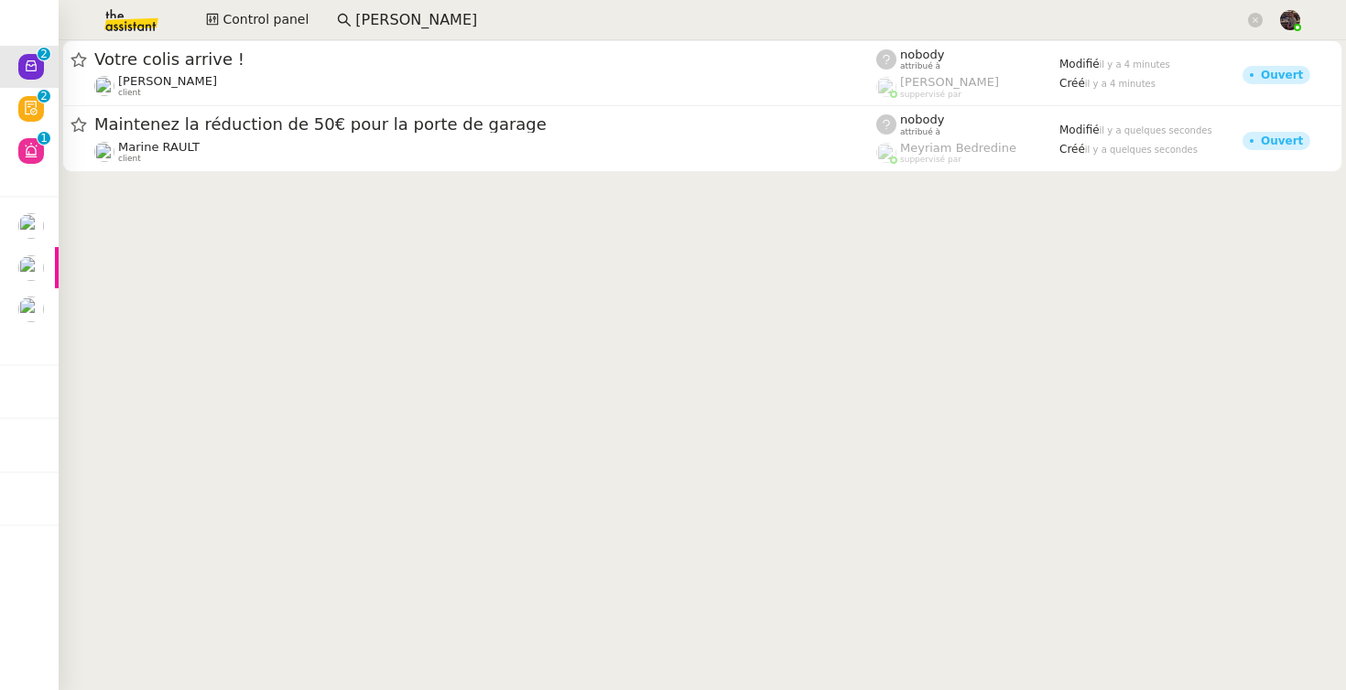
click at [558, 366] on cdk-virtual-scroll-viewport "Votre colis arrive ! Vitor Alvites client nobody attribué à Romane Vachon suppe…" at bounding box center [702, 365] width 1287 height 650
click at [436, 339] on cdk-virtual-scroll-viewport "Votre colis arrive ! Vitor Alvites client nobody attribué à Romane Vachon suppe…" at bounding box center [702, 365] width 1287 height 650
click at [139, 28] on img at bounding box center [117, 20] width 142 height 40
click at [280, 7] on button "Control panel" at bounding box center [257, 20] width 125 height 26
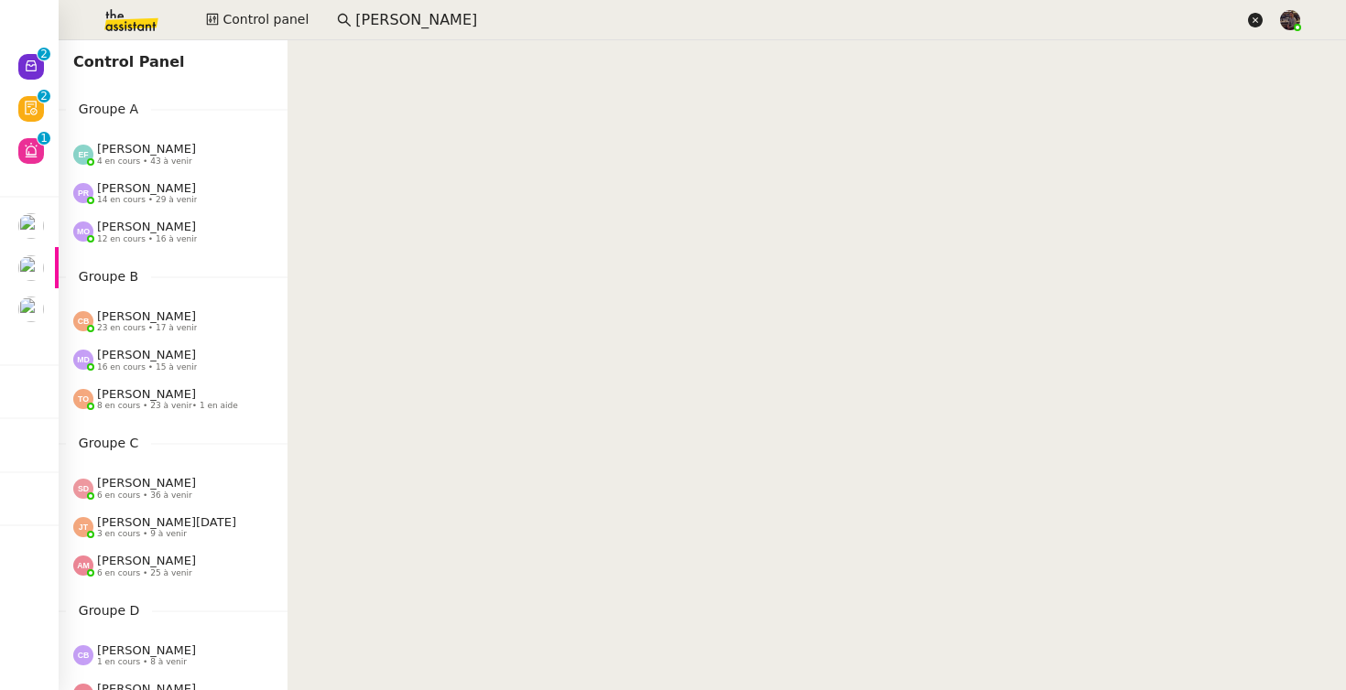
click at [1257, 13] on icon at bounding box center [1255, 20] width 15 height 15
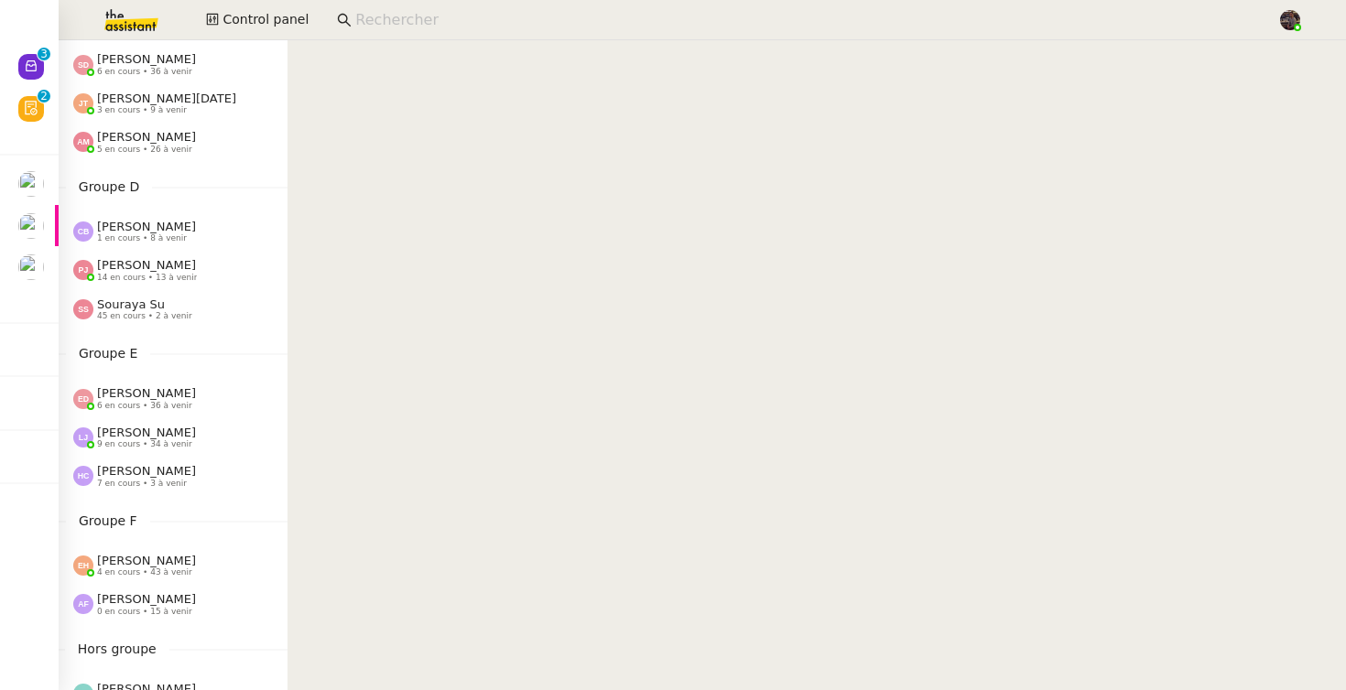
scroll to position [1051, 0]
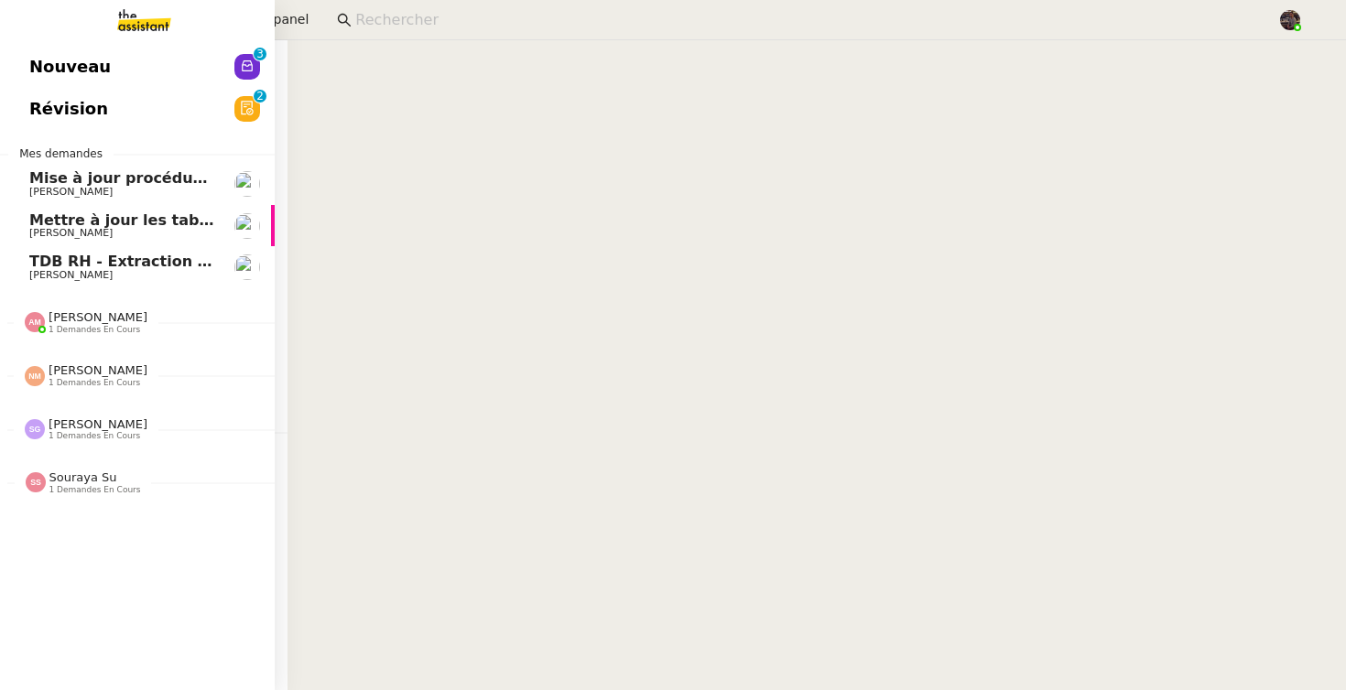
click at [39, 60] on span "Nouveau" at bounding box center [69, 66] width 81 height 27
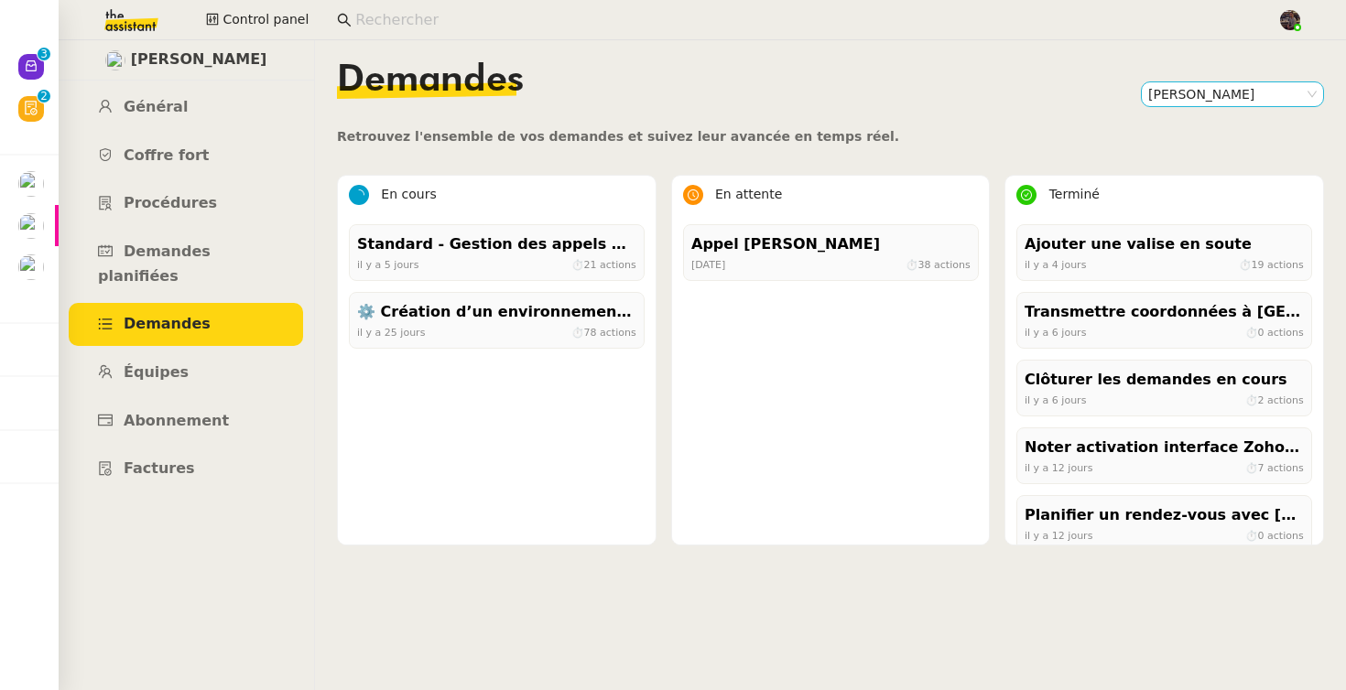
click at [1174, 89] on nz-select-item "[PERSON_NAME]" at bounding box center [1232, 94] width 168 height 24
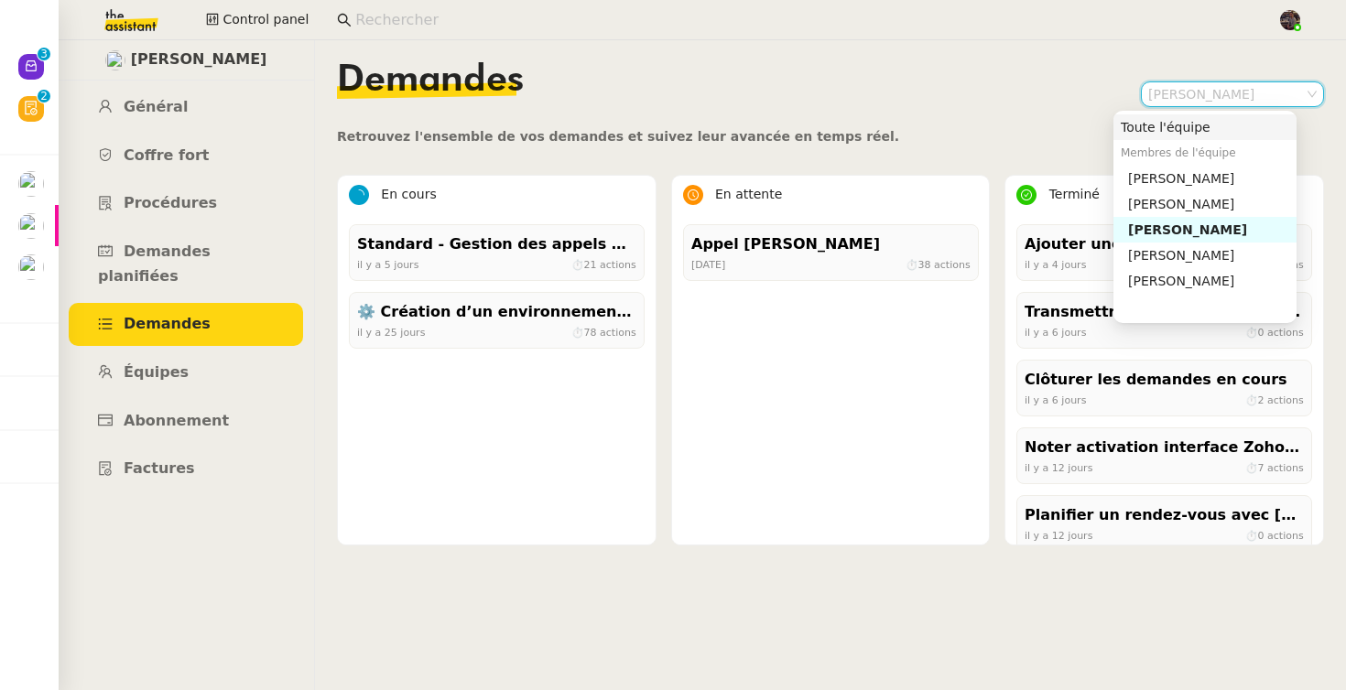
click at [1158, 126] on div "Toute l'équipe" at bounding box center [1205, 127] width 168 height 16
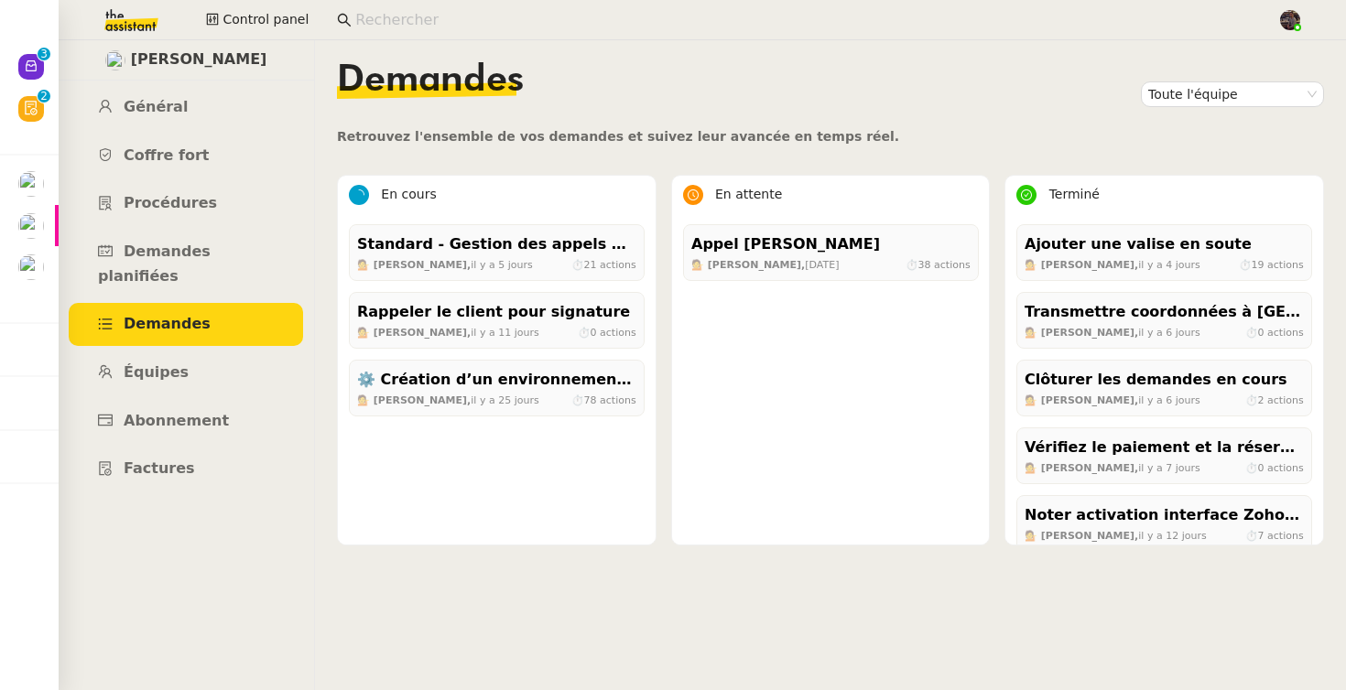
click at [946, 641] on nz-content "Demandes Toute l'équipe Retrouvez l'ensemble de vos demandes et suivez leur ava…" at bounding box center [830, 365] width 987 height 650
click at [171, 94] on link "Général" at bounding box center [186, 107] width 234 height 43
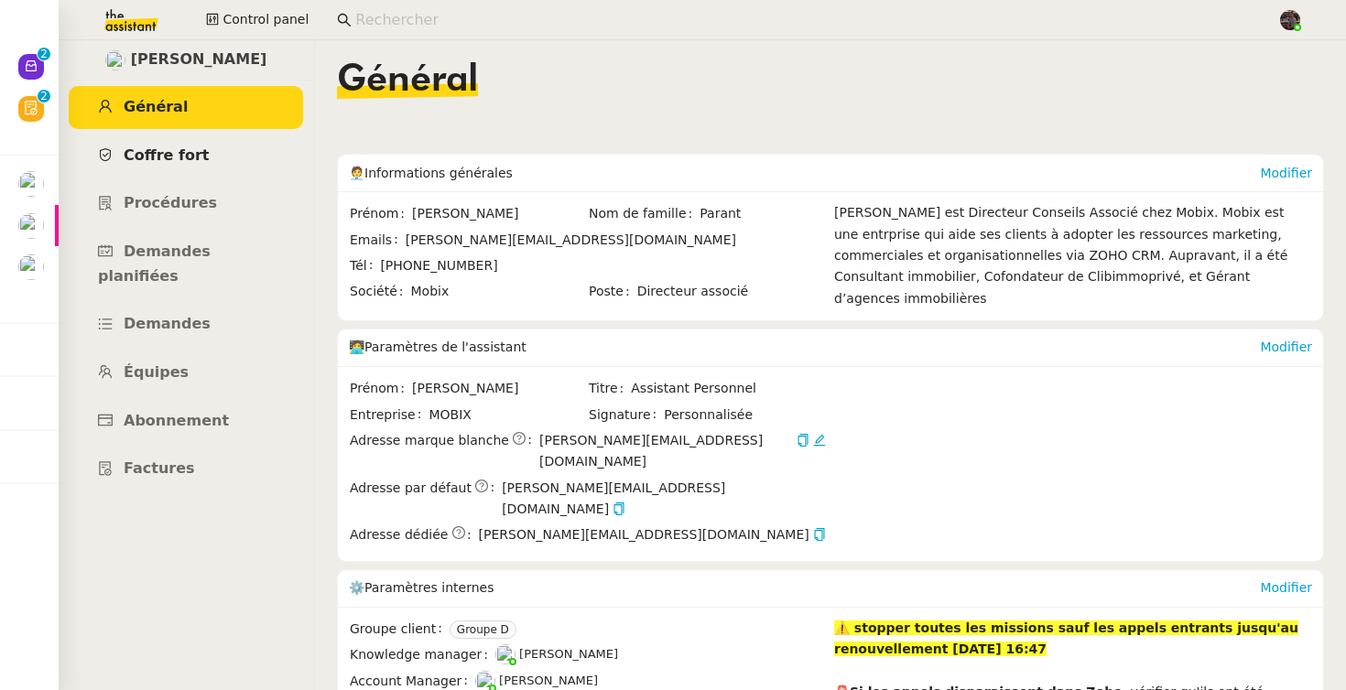
click at [171, 137] on link "Coffre fort" at bounding box center [186, 156] width 234 height 43
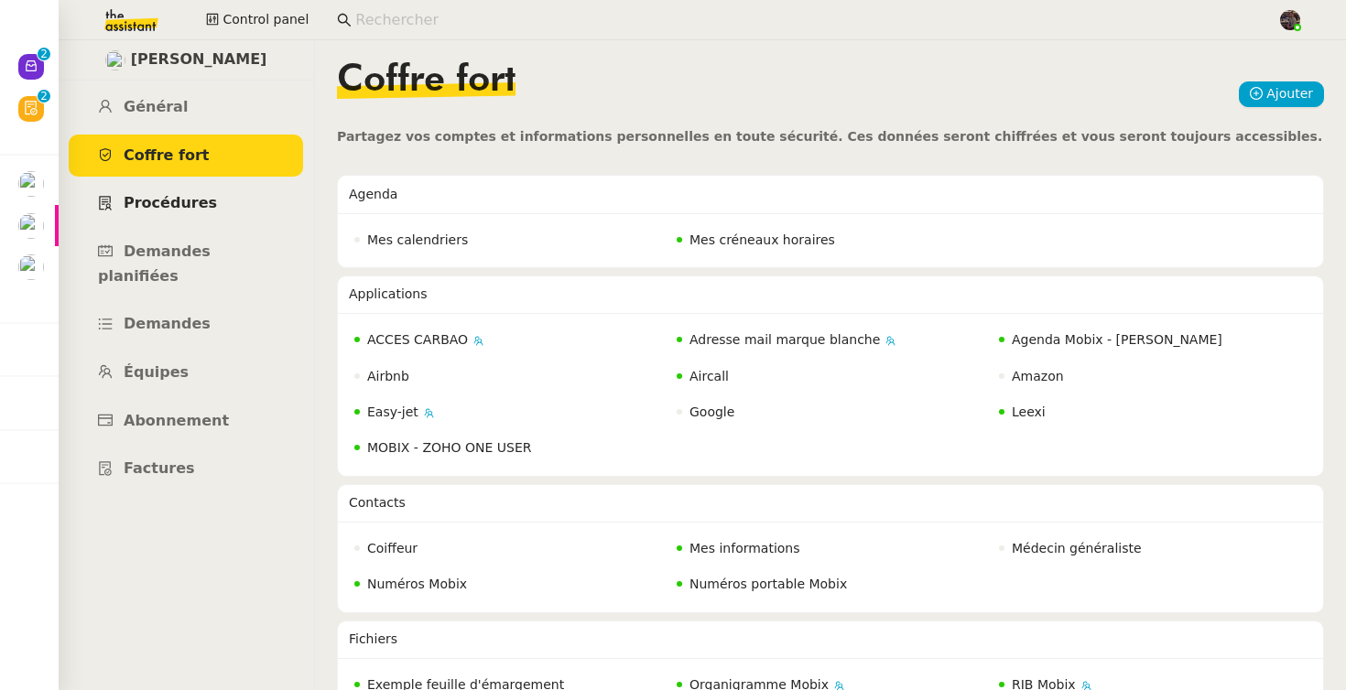
click at [173, 200] on span "Procédures" at bounding box center [170, 202] width 93 height 17
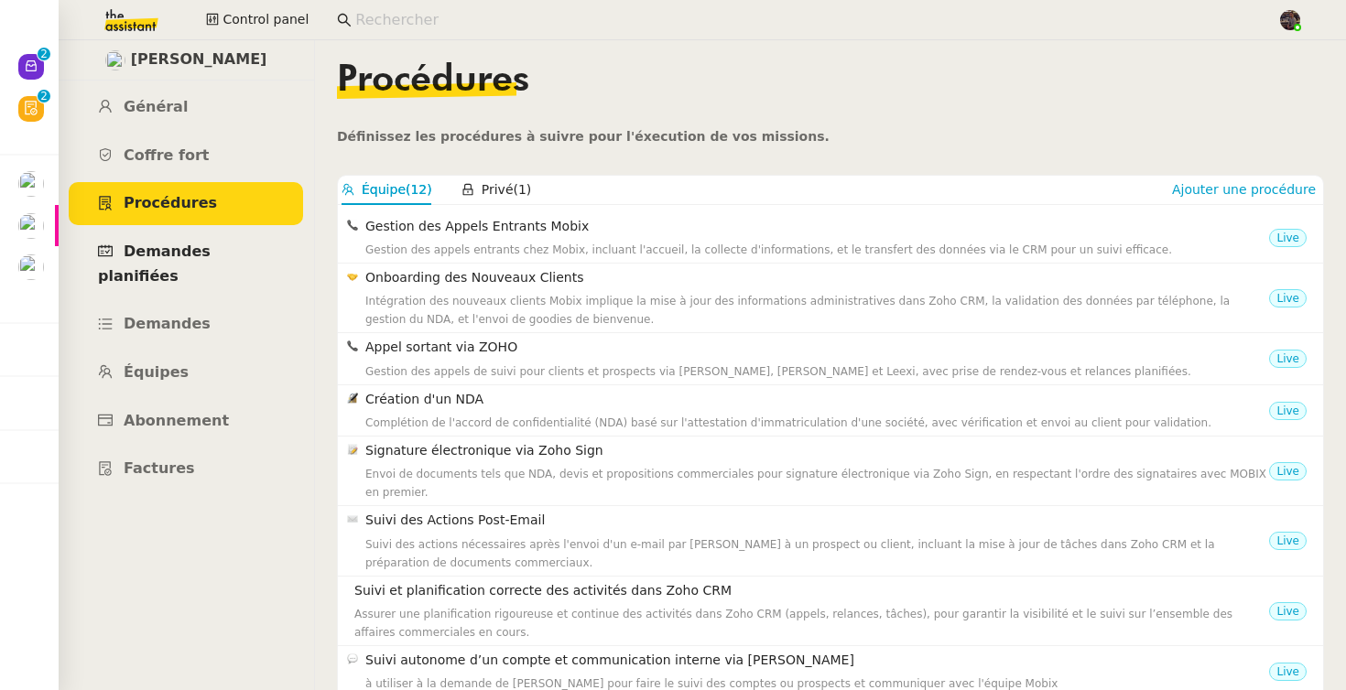
click at [191, 255] on span "Demandes planifiées" at bounding box center [154, 264] width 113 height 42
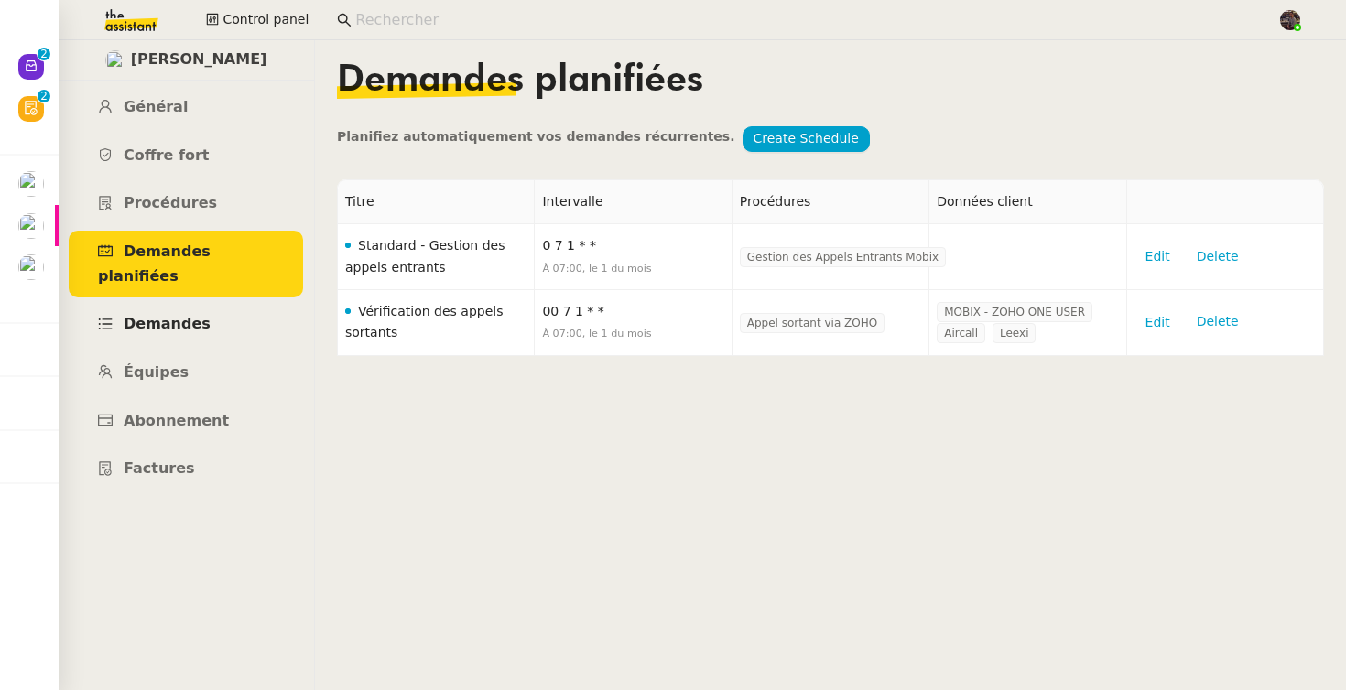
click at [184, 315] on span "Demandes" at bounding box center [167, 323] width 87 height 17
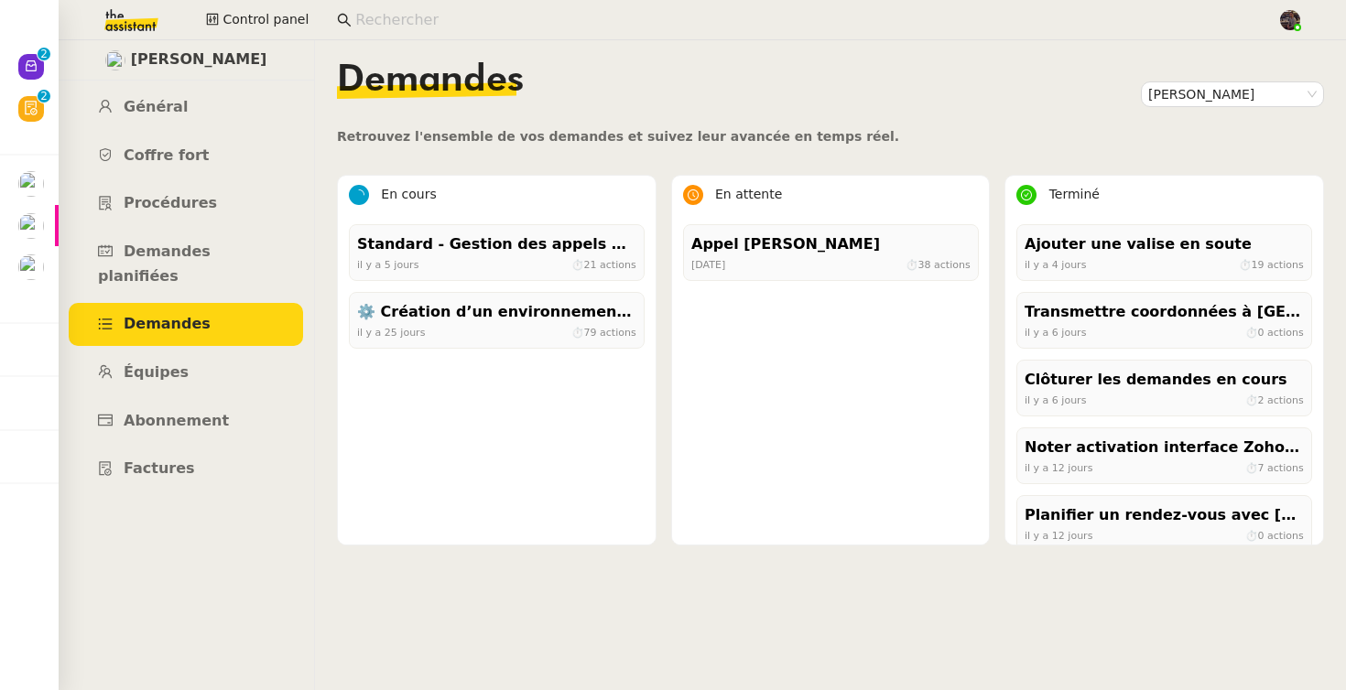
click at [1183, 116] on div "Demandes Florian Parant" at bounding box center [830, 94] width 987 height 64
click at [1184, 83] on nz-select-item "[PERSON_NAME]" at bounding box center [1232, 94] width 168 height 24
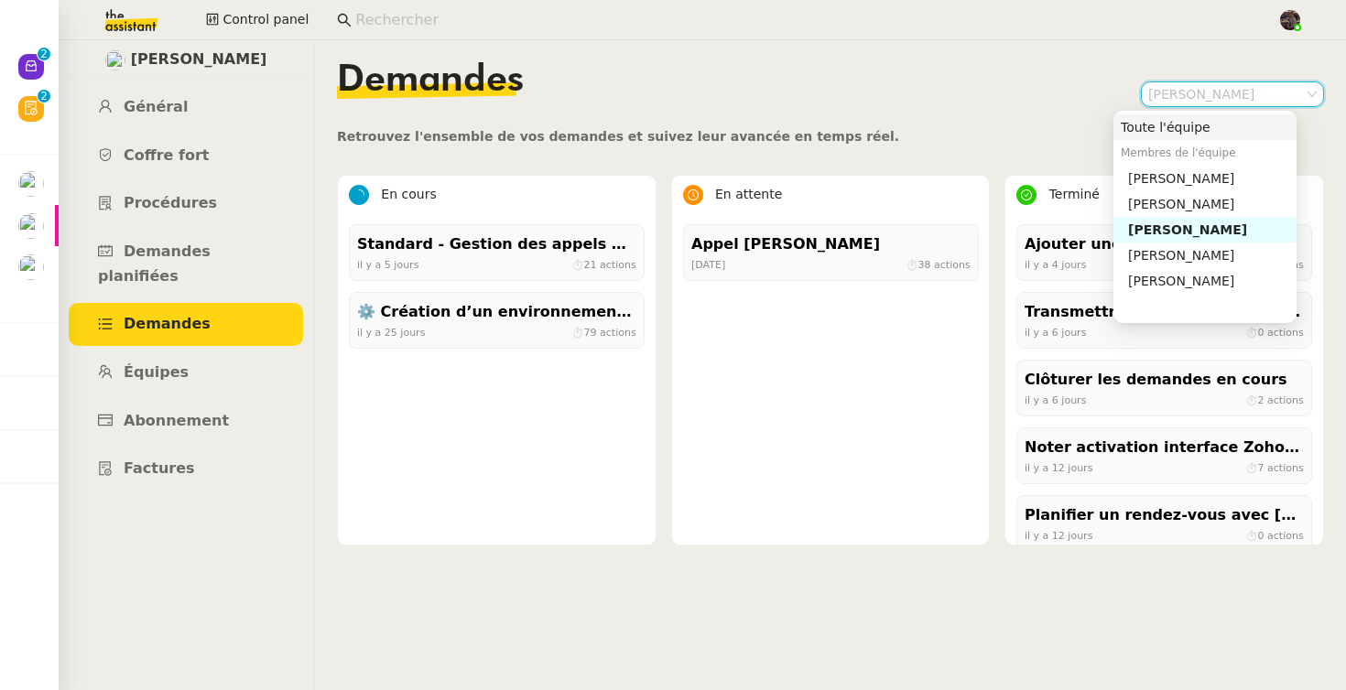
click at [1180, 117] on nz-option-item "Toute l'équipe" at bounding box center [1204, 127] width 183 height 26
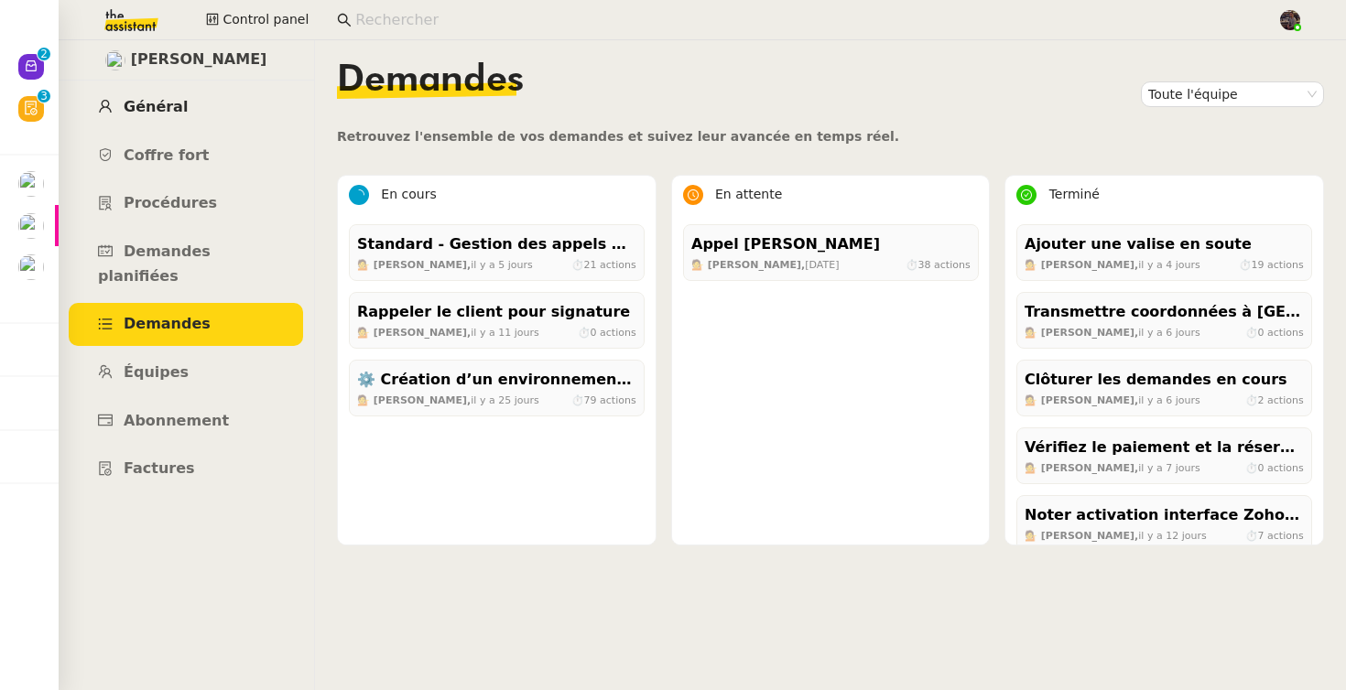
click at [219, 116] on link "Général" at bounding box center [186, 107] width 234 height 43
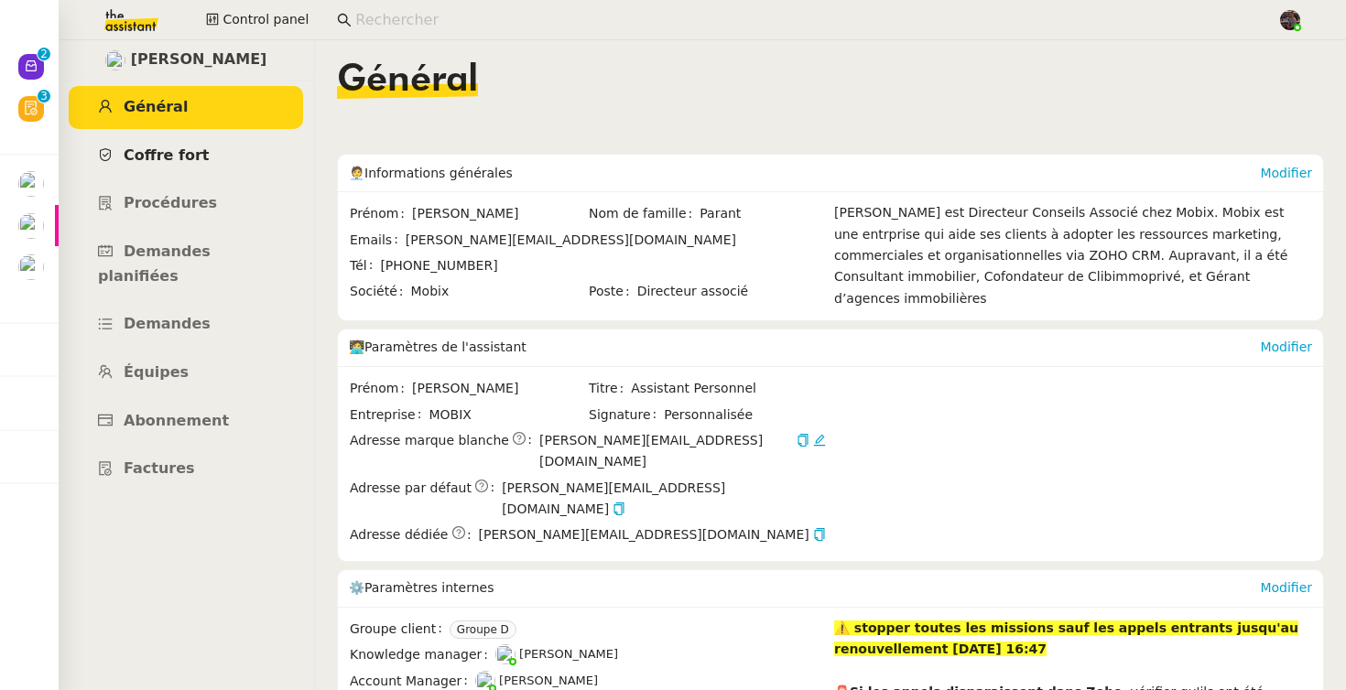
click at [219, 144] on link "Coffre fort" at bounding box center [186, 156] width 234 height 43
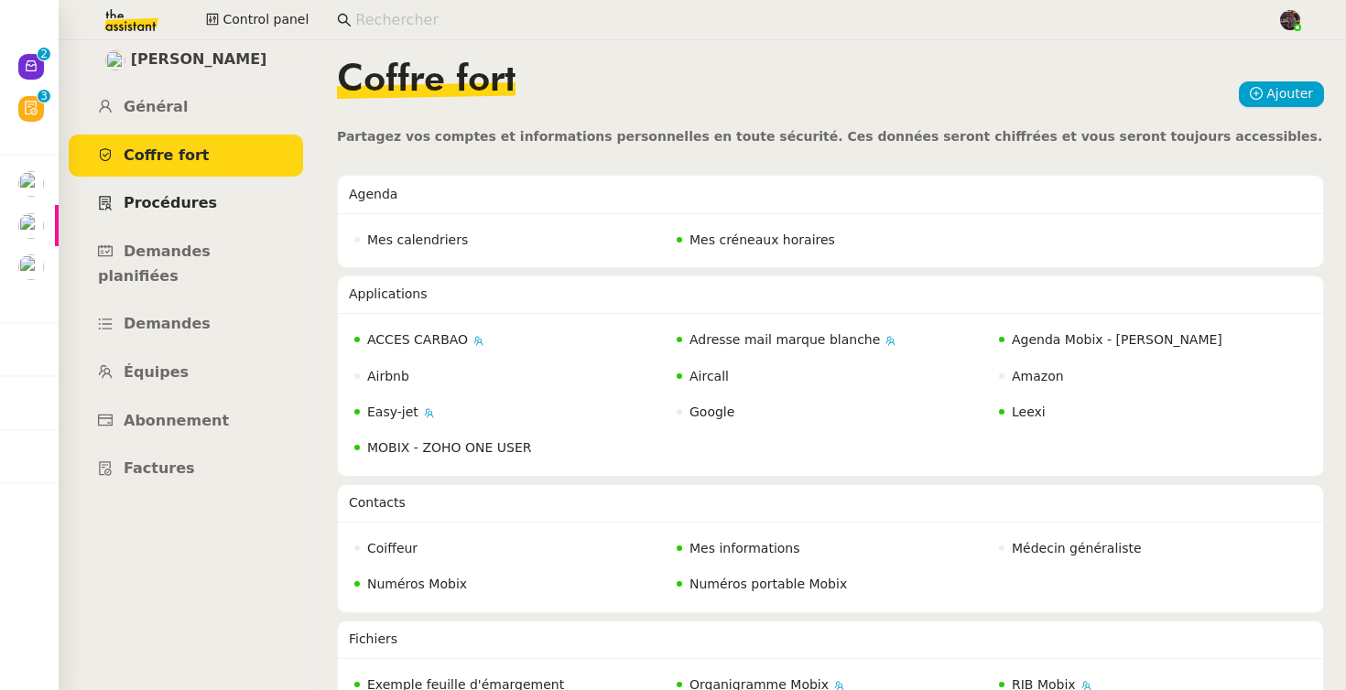
click at [218, 215] on link "Procédures" at bounding box center [186, 203] width 234 height 43
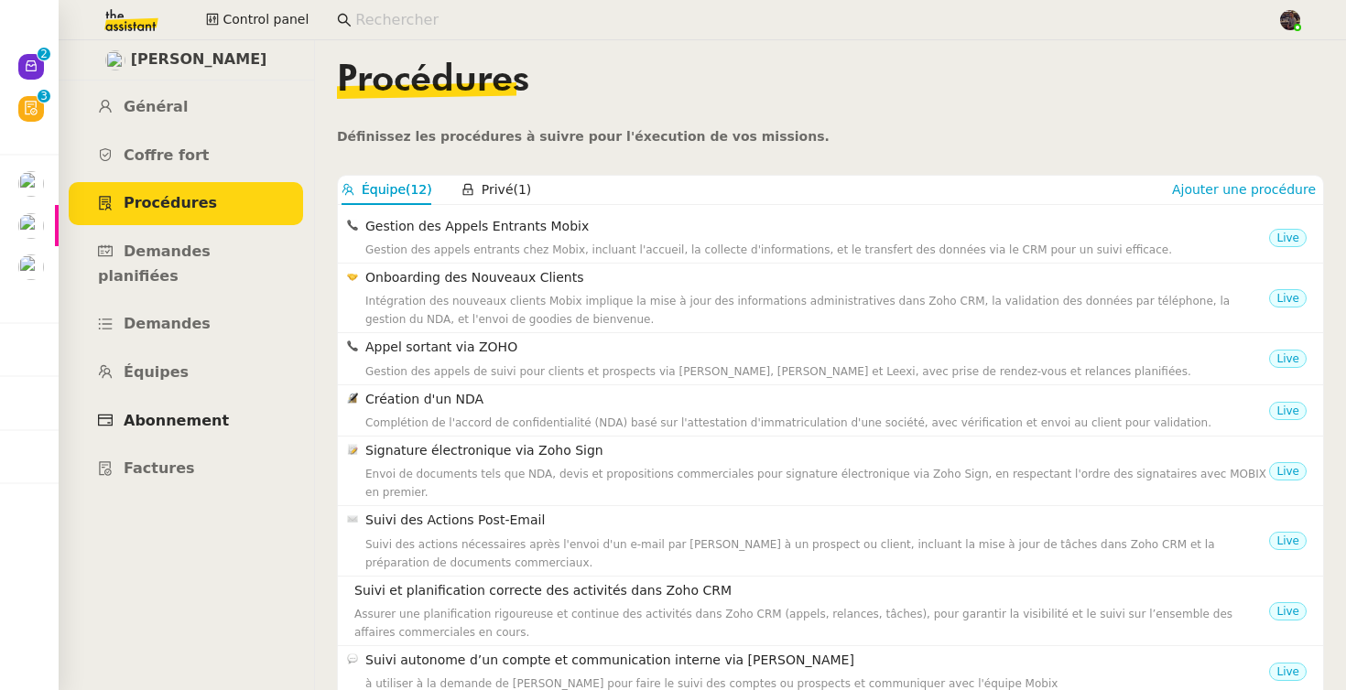
click at [190, 409] on link "Abonnement" at bounding box center [186, 421] width 234 height 43
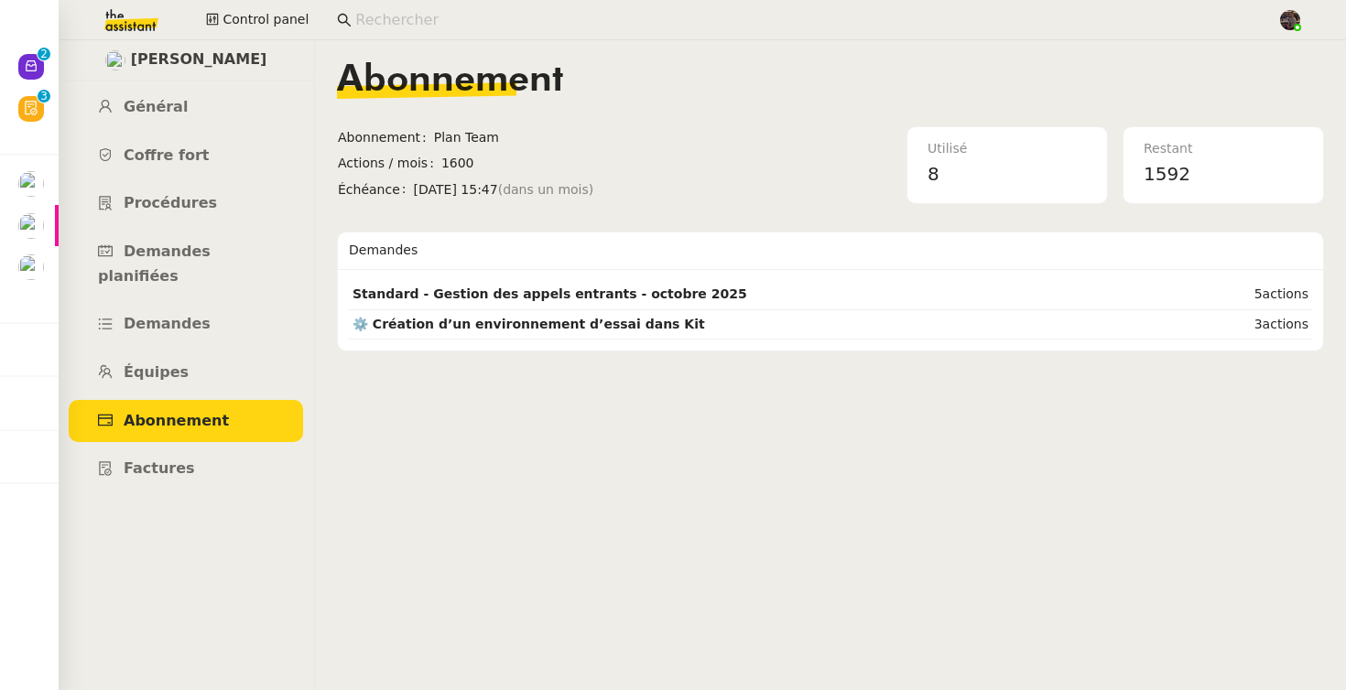
click at [216, 374] on ul "Général Coffre fort Procédures Demandes planifiées Demandes Équipes Abonnement …" at bounding box center [186, 288] width 256 height 405
click at [216, 353] on link "Équipes" at bounding box center [186, 373] width 234 height 43
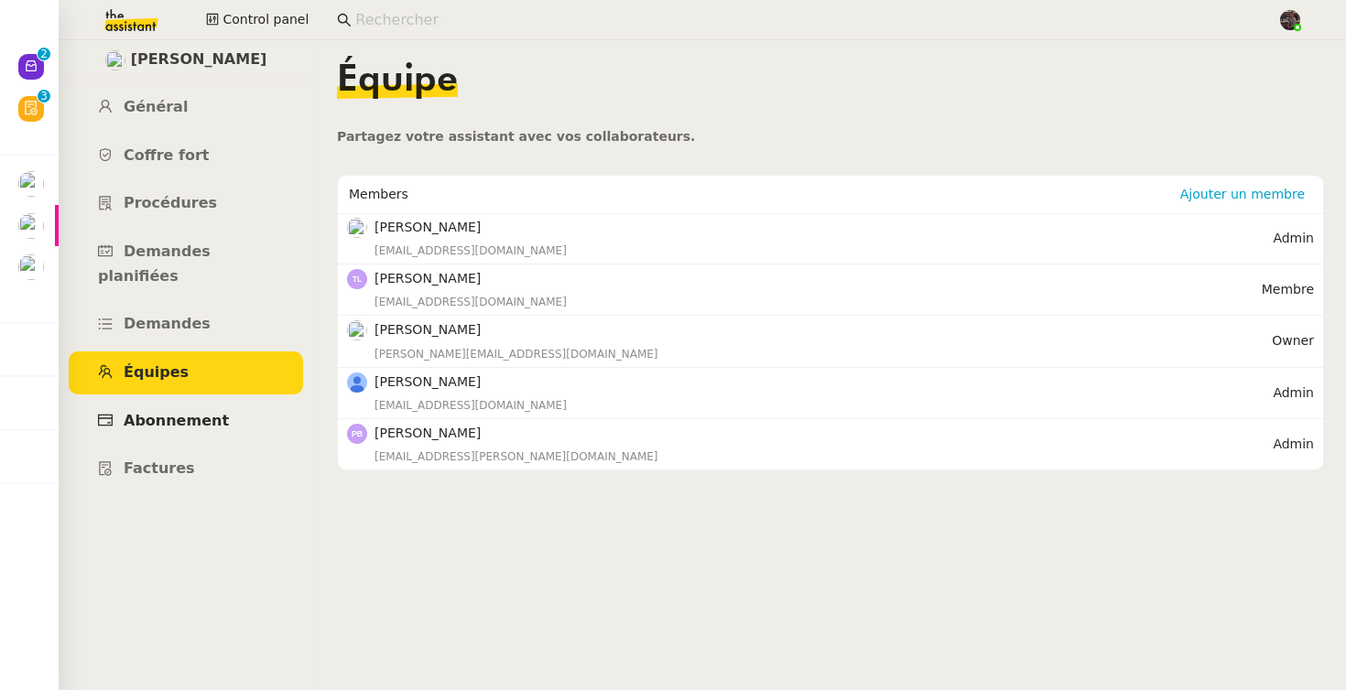
click at [216, 405] on link "Abonnement" at bounding box center [186, 421] width 234 height 43
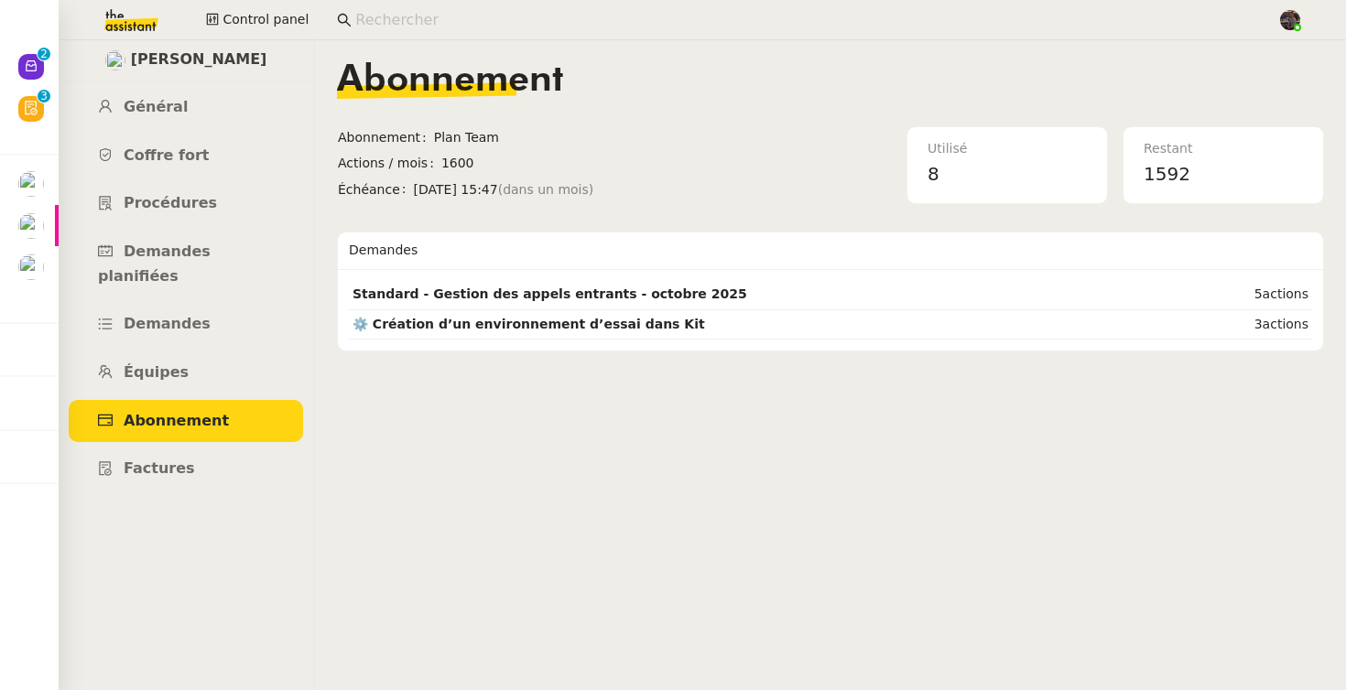
click at [216, 278] on ul "Général Coffre fort Procédures Demandes planifiées Demandes Équipes Abonnement …" at bounding box center [186, 288] width 256 height 405
click at [211, 304] on link "Demandes" at bounding box center [186, 324] width 234 height 43
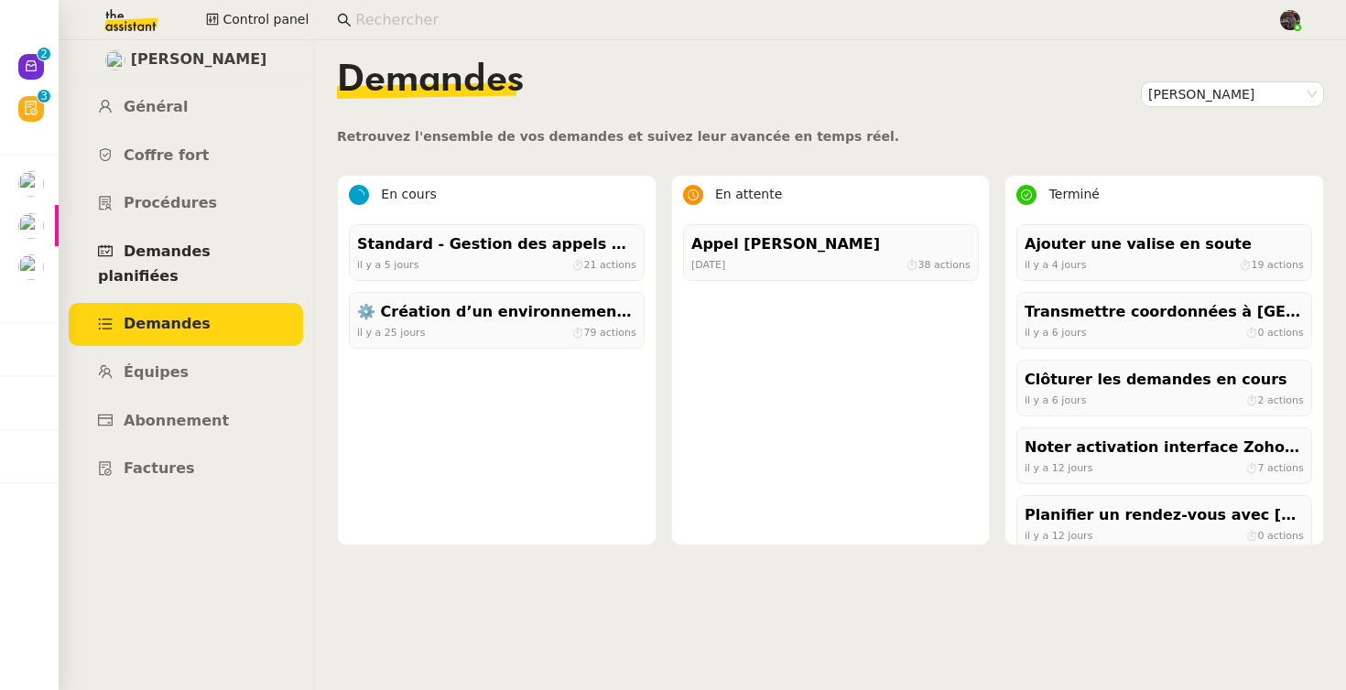
click at [211, 245] on span "Demandes planifiées" at bounding box center [154, 264] width 113 height 42
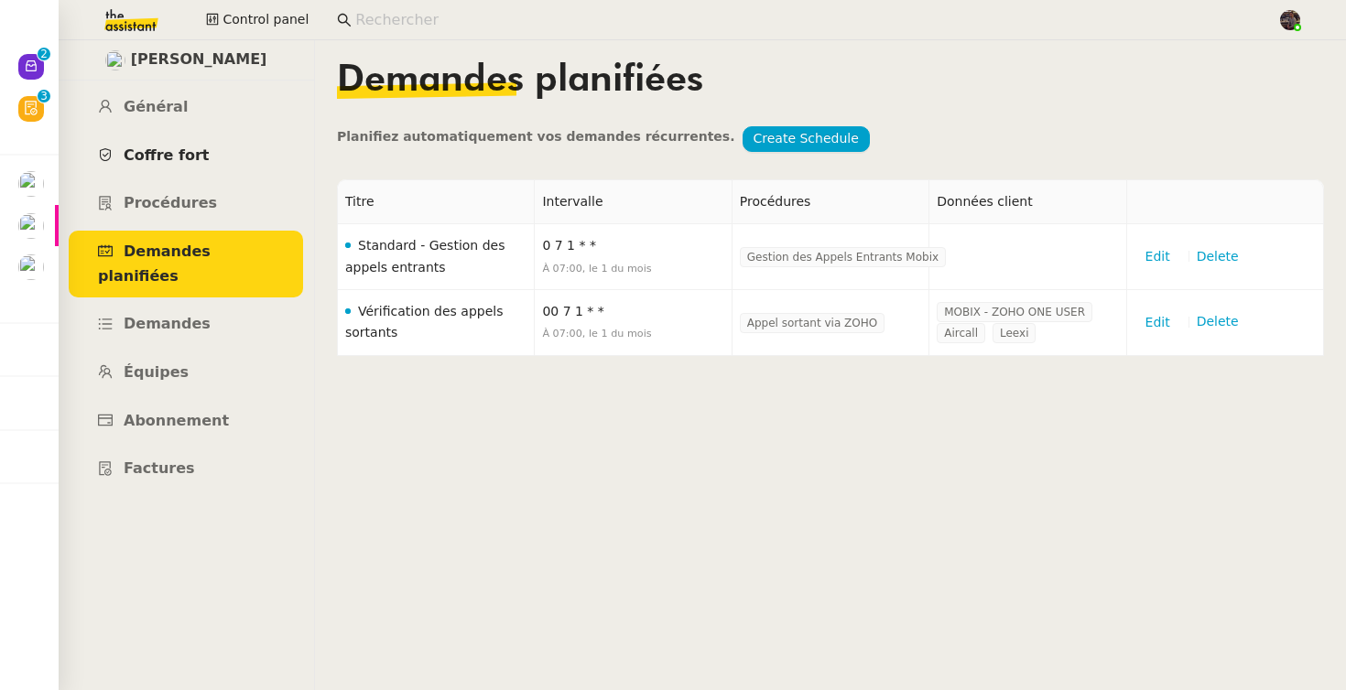
click at [237, 173] on link "Coffre fort" at bounding box center [186, 156] width 234 height 43
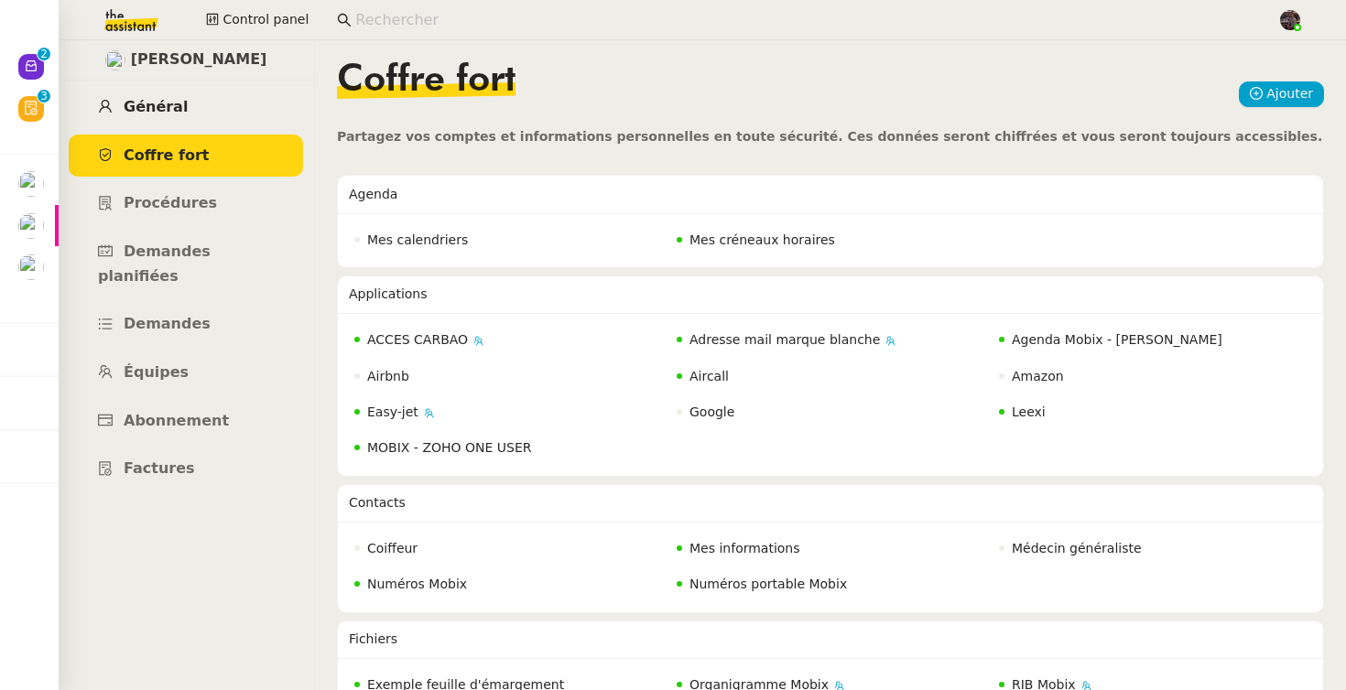
click at [212, 125] on link "Général" at bounding box center [186, 107] width 234 height 43
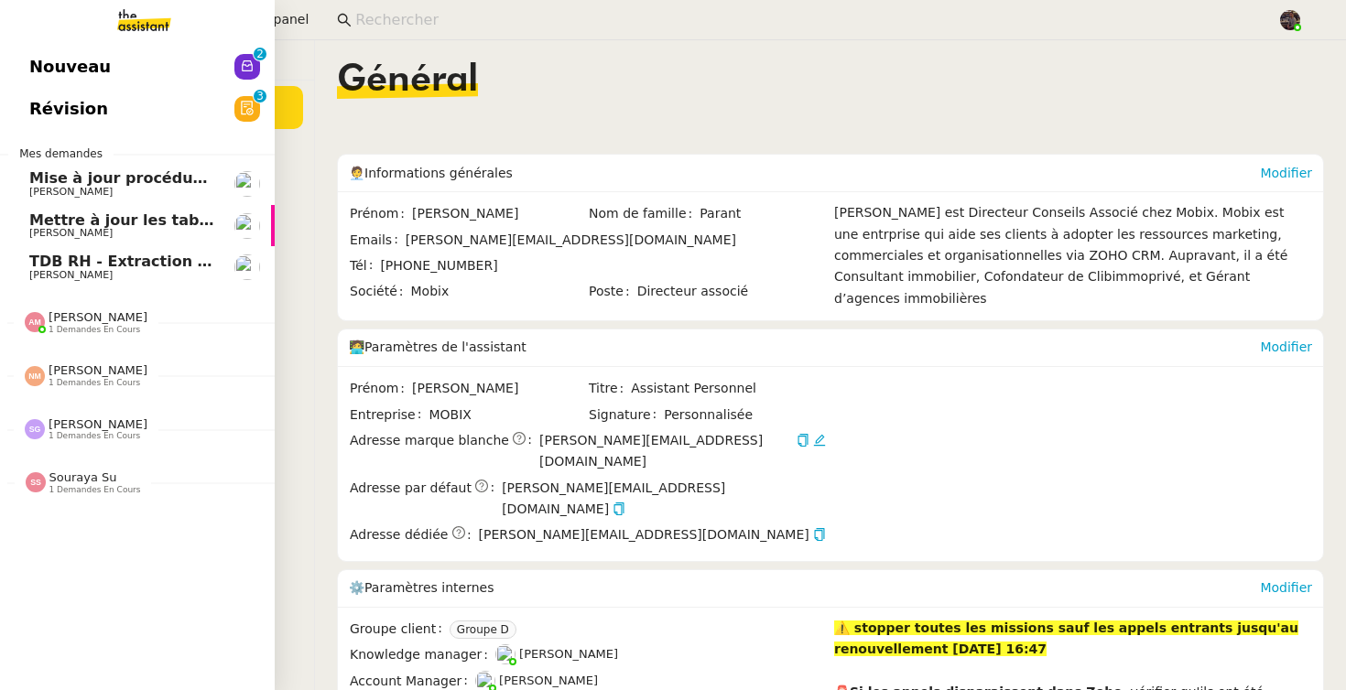
click at [39, 56] on span "Nouveau" at bounding box center [69, 66] width 81 height 27
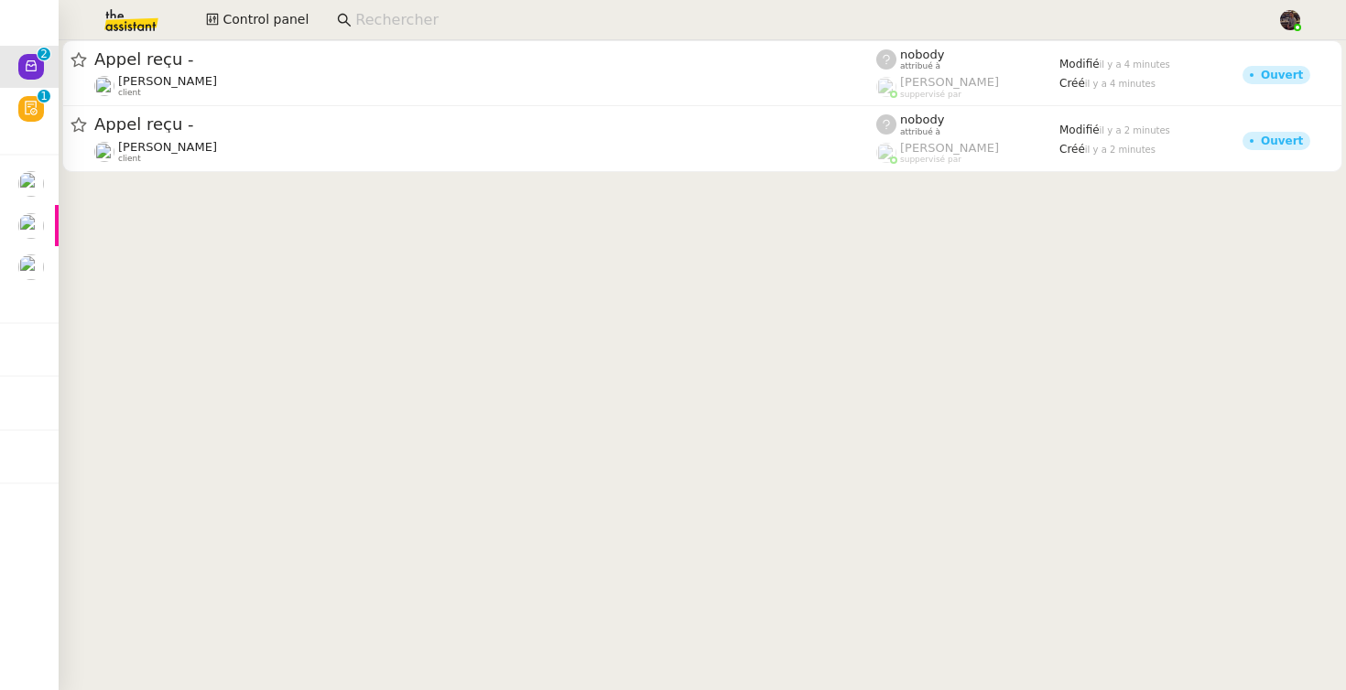
click at [1041, 297] on cdk-virtual-scroll-viewport "Appel reçu - Franck MUFFAT-JEANDET client nobody attribué à Romane Vachon suppe…" at bounding box center [702, 365] width 1287 height 650
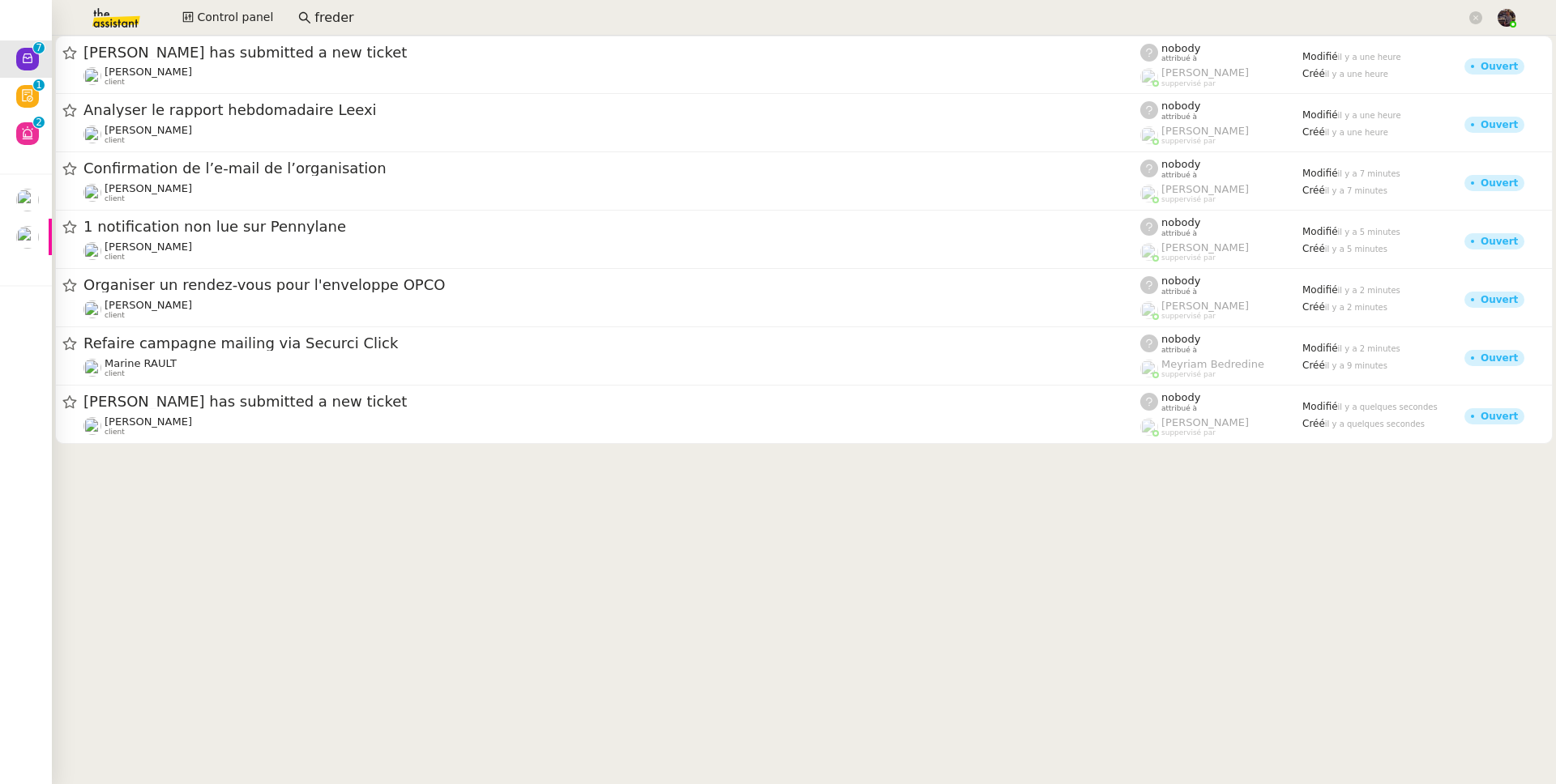
click at [348, 7] on input "freder" at bounding box center [890, 18] width 1152 height 22
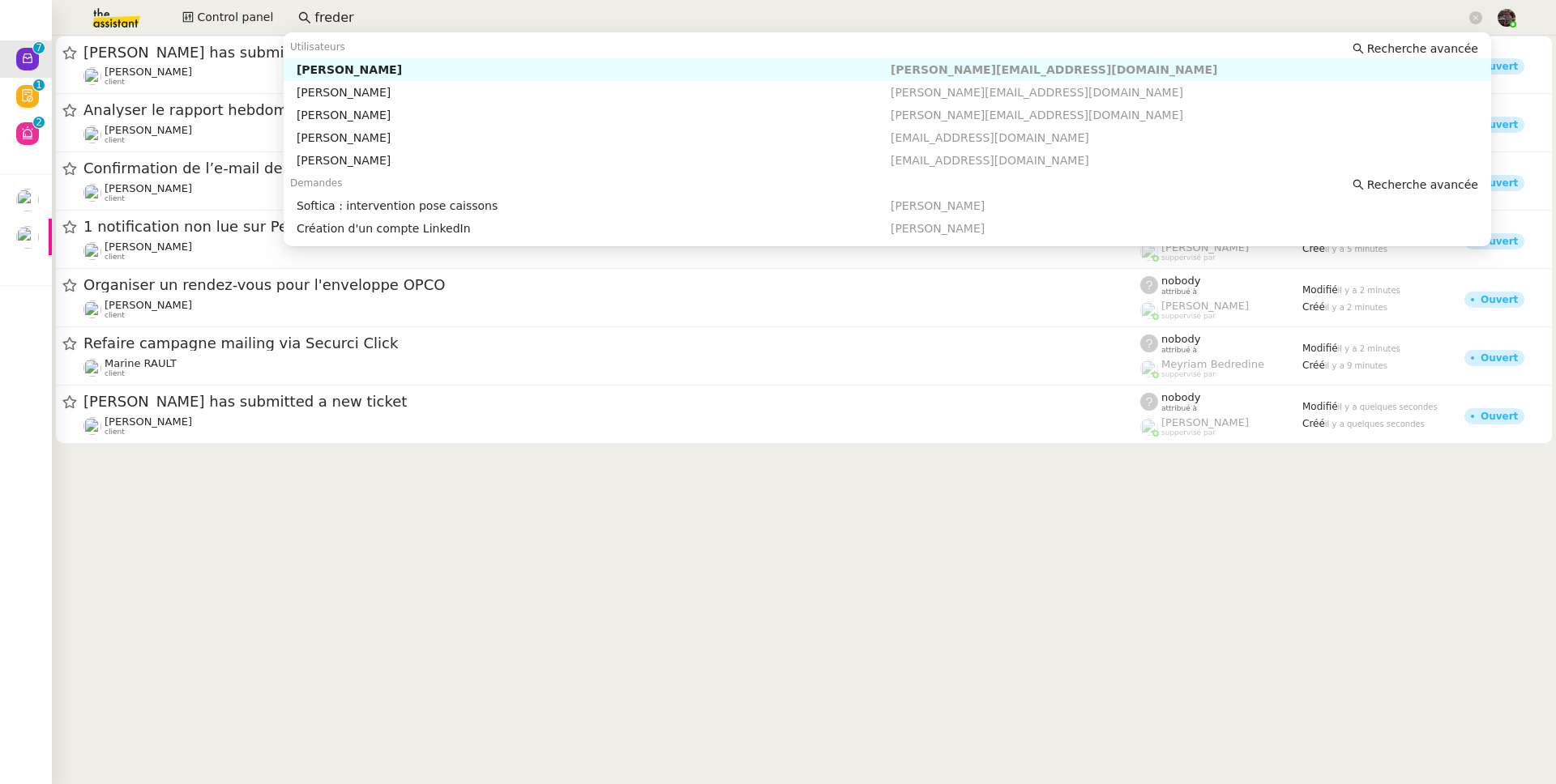
click at [343, 24] on input "freder" at bounding box center [890, 18] width 1152 height 22
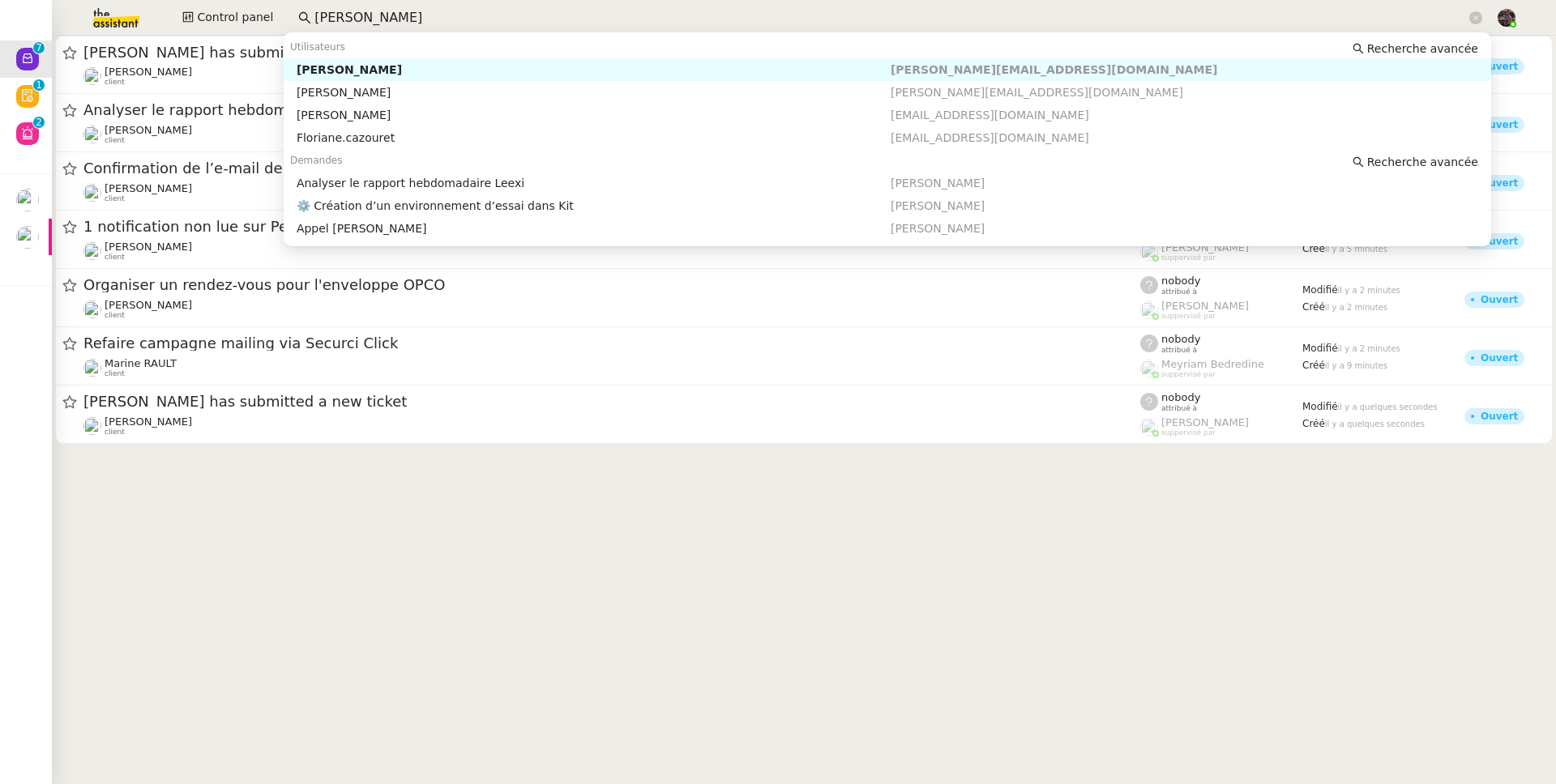
click at [374, 65] on div "[PERSON_NAME]" at bounding box center [593, 69] width 594 height 14
type input "[PERSON_NAME]"
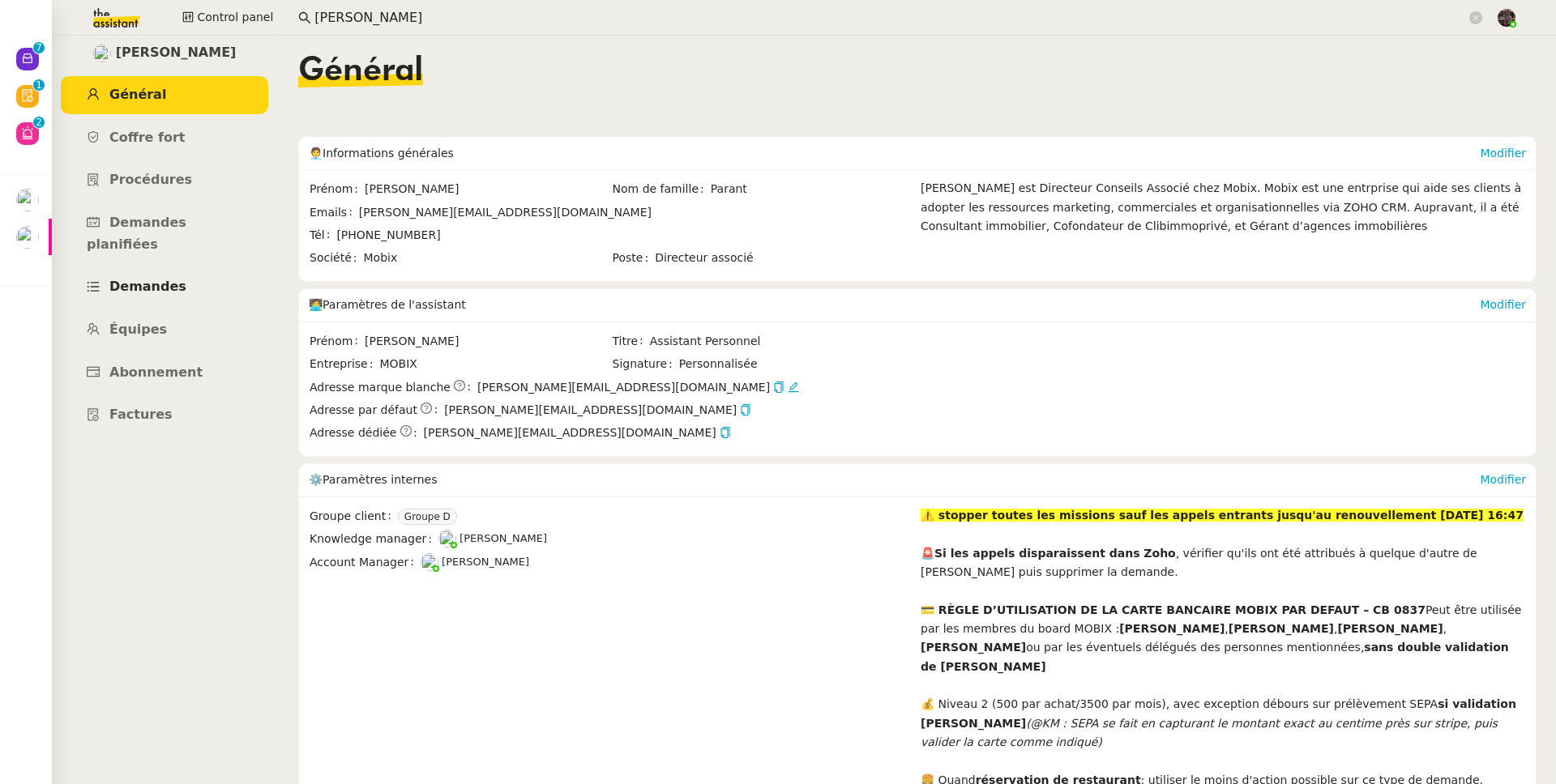
click at [166, 282] on link "Demandes" at bounding box center [165, 287] width 207 height 38
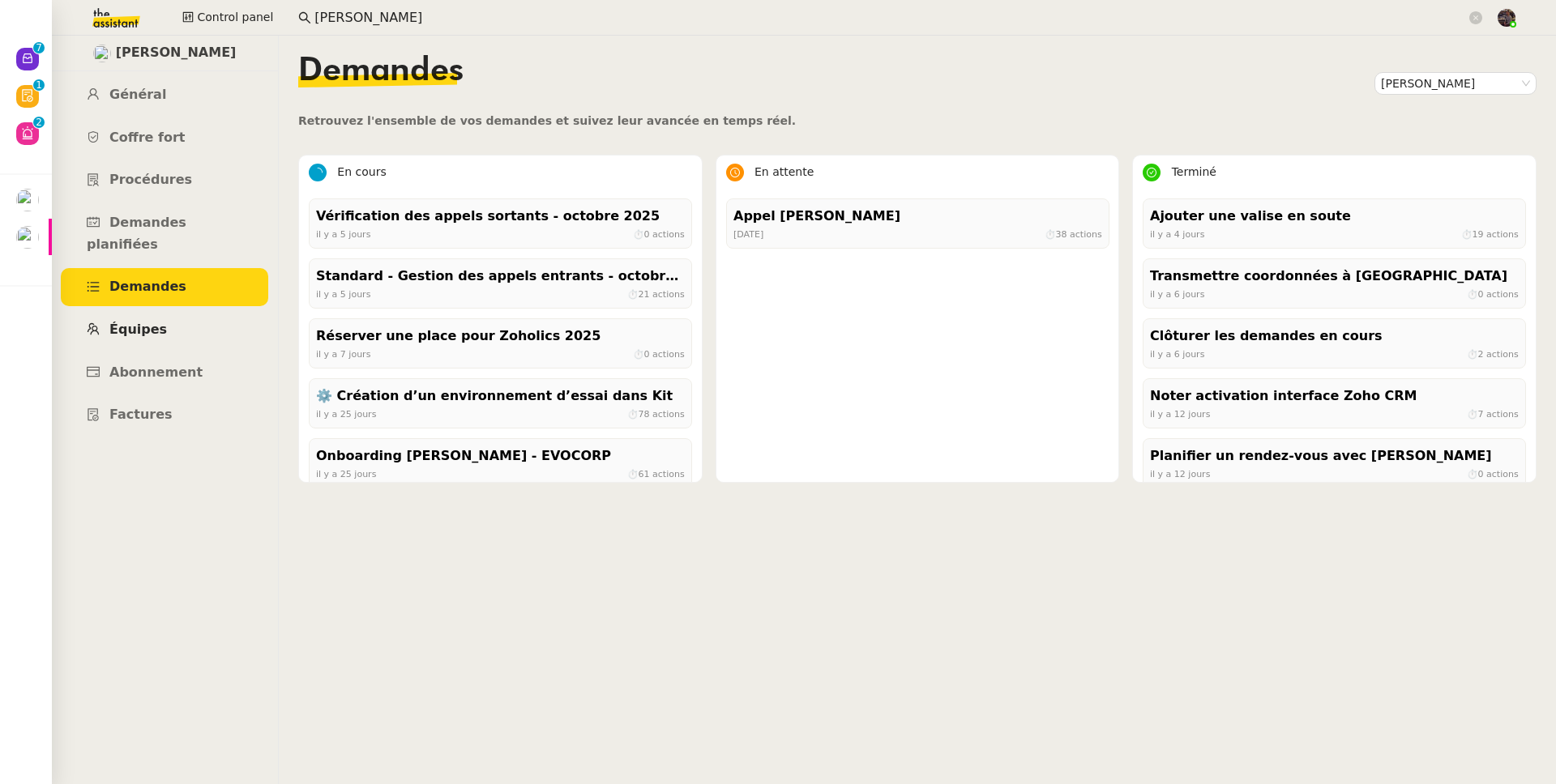
click at [191, 311] on link "Équipes" at bounding box center [165, 330] width 207 height 38
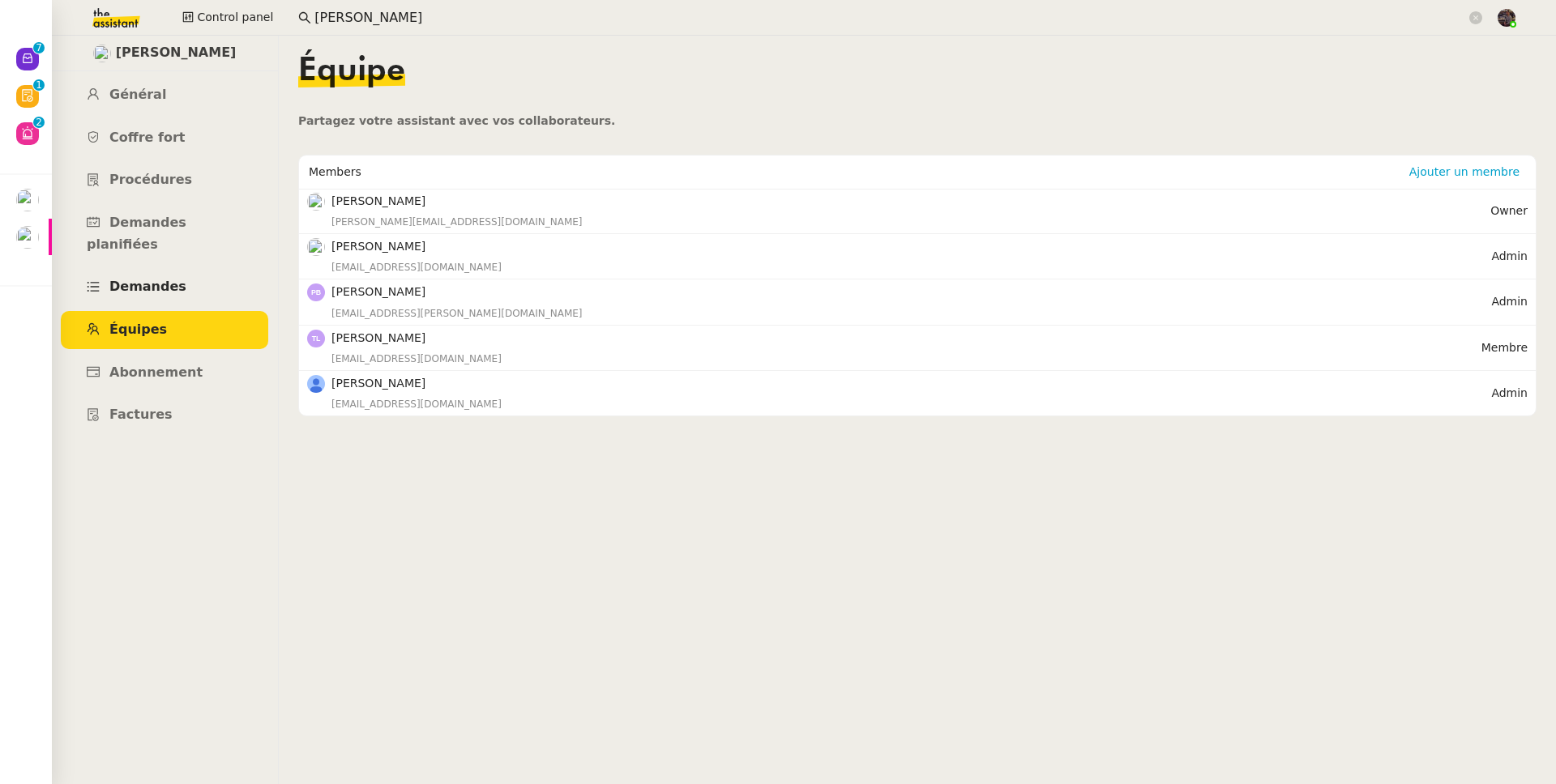
click at [194, 272] on link "Demandes" at bounding box center [165, 287] width 207 height 38
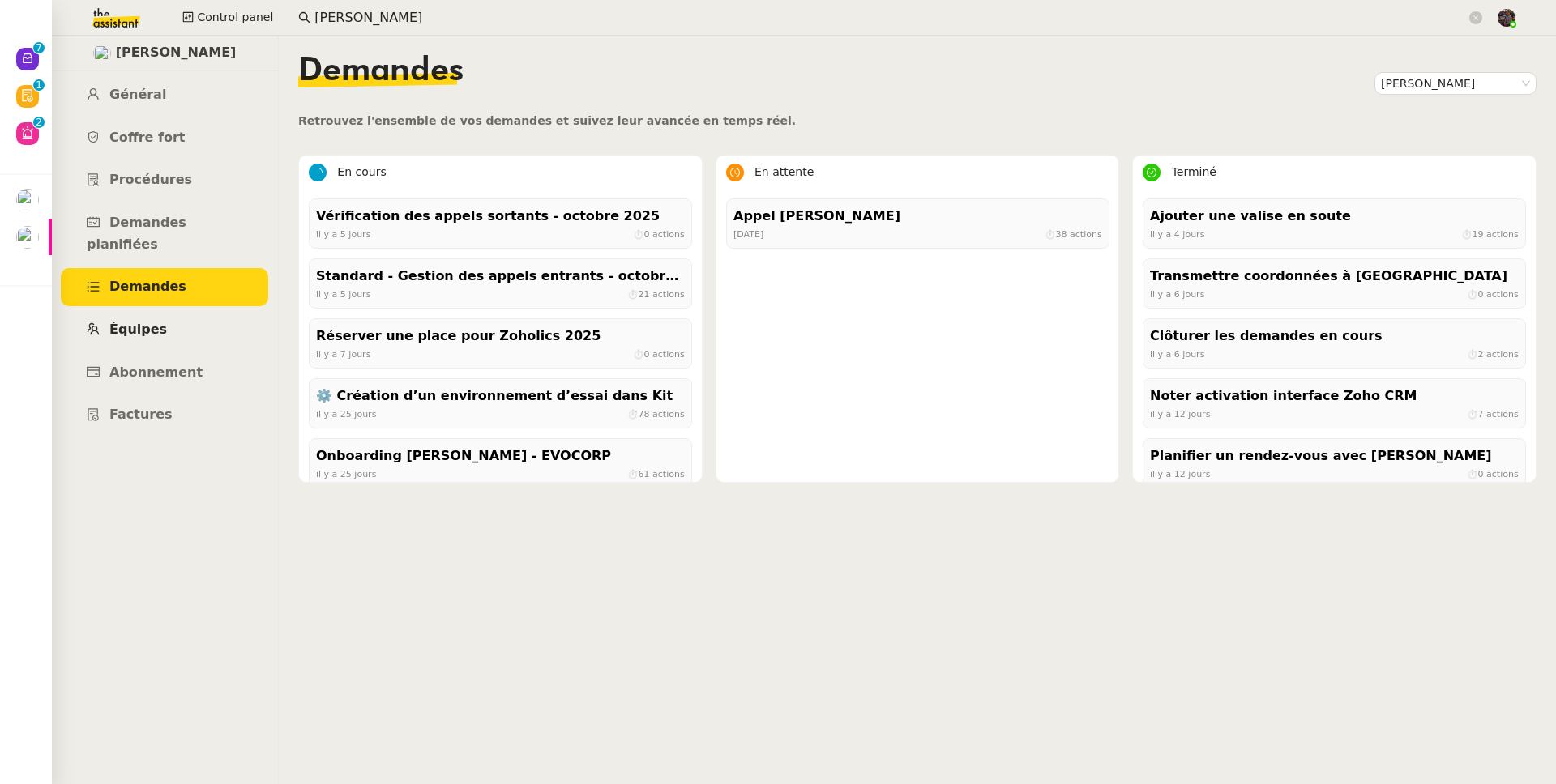
click at [183, 311] on link "Équipes" at bounding box center [165, 330] width 207 height 38
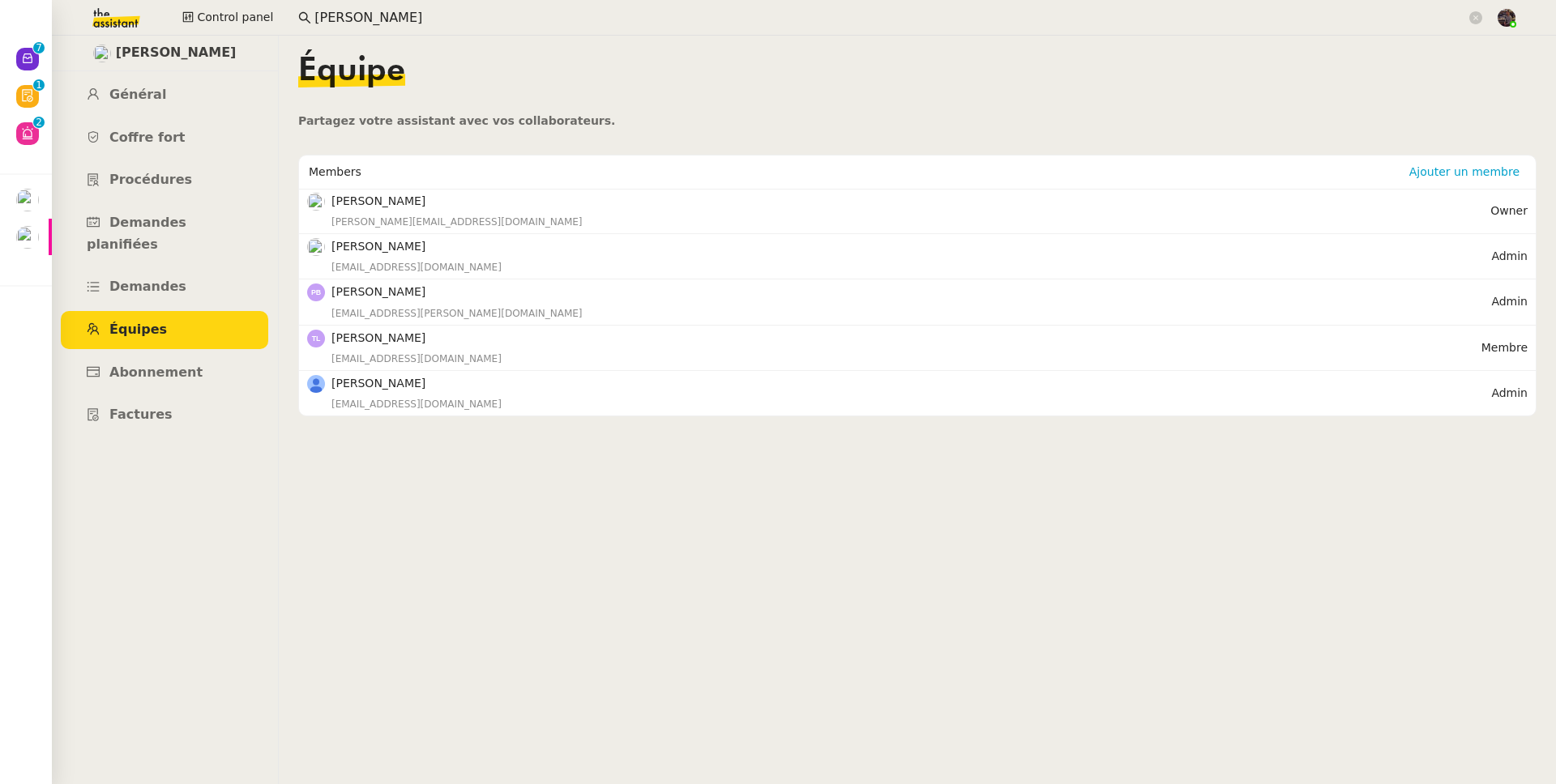
drag, startPoint x: 476, startPoint y: 493, endPoint x: 467, endPoint y: 493, distance: 9.0
click at [159, 244] on ul "Général Coffre fort Procédures Demandes planifiées Demandes Équipes Abonnement …" at bounding box center [165, 255] width 227 height 358
click at [161, 279] on span "Demandes" at bounding box center [148, 286] width 77 height 15
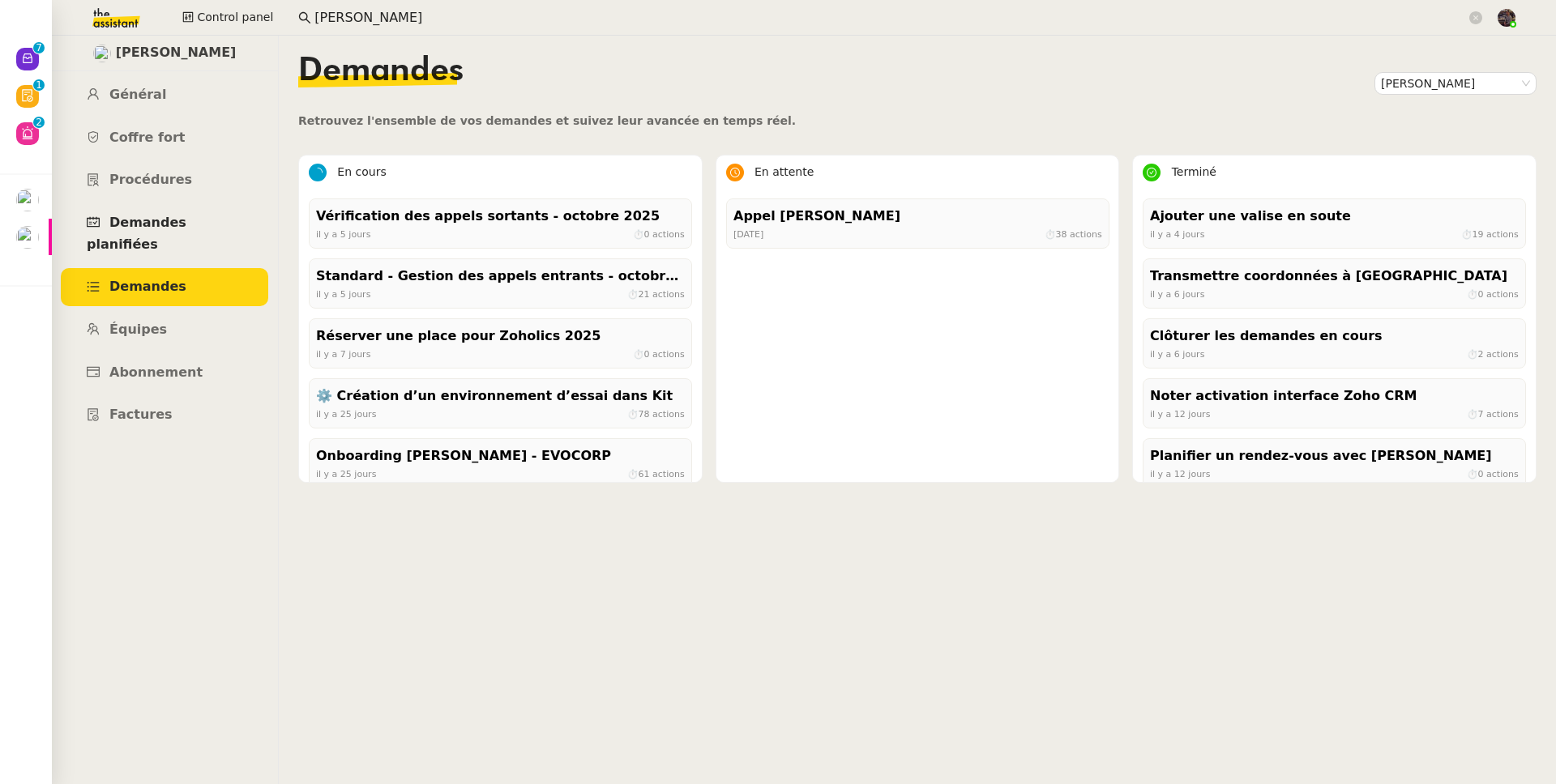
drag, startPoint x: 158, startPoint y: 226, endPoint x: 153, endPoint y: 216, distance: 11.2
click at [158, 226] on span "Demandes planifiées" at bounding box center [136, 234] width 100 height 37
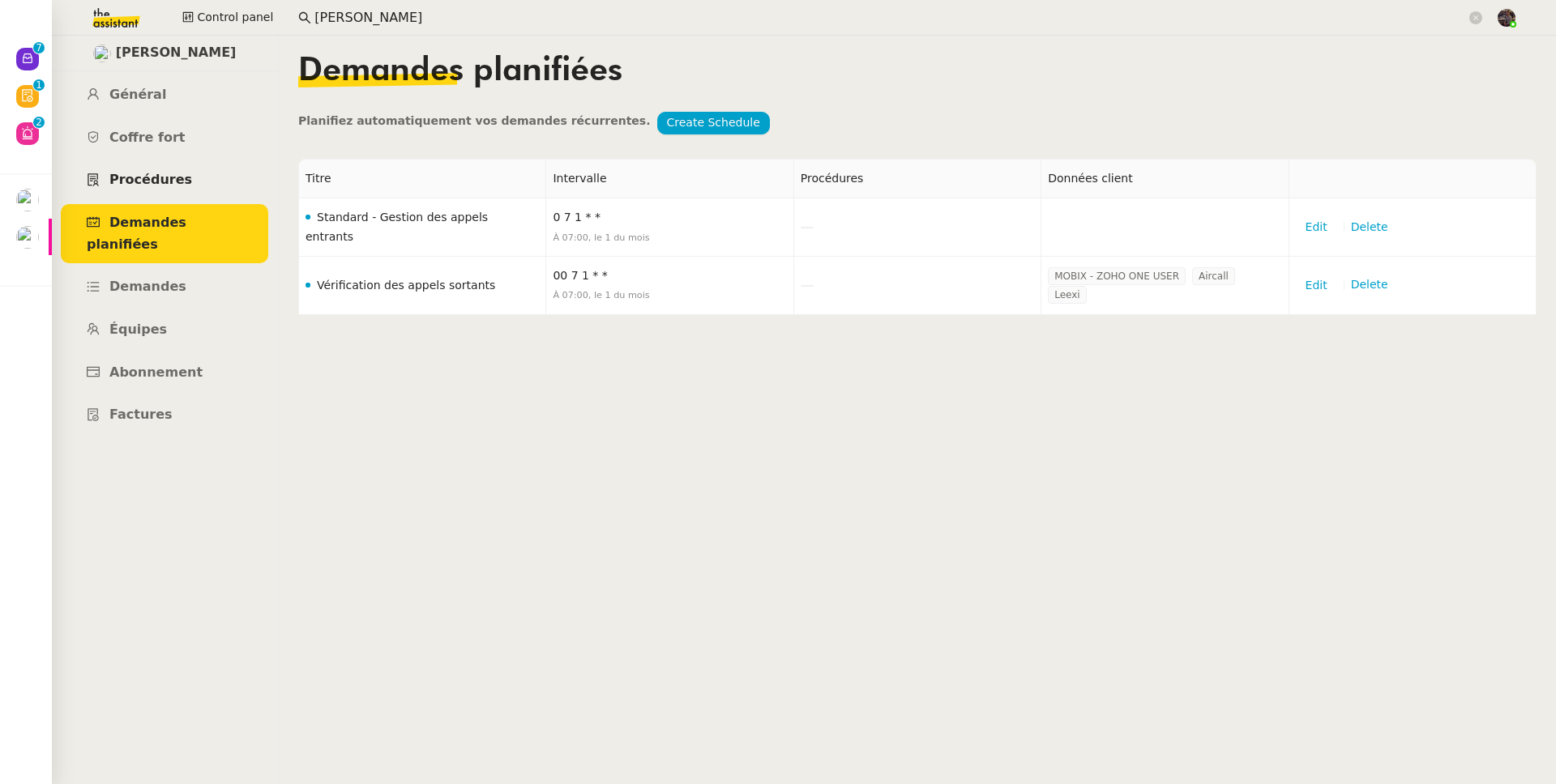
click at [146, 183] on span "Procédures" at bounding box center [150, 179] width 82 height 15
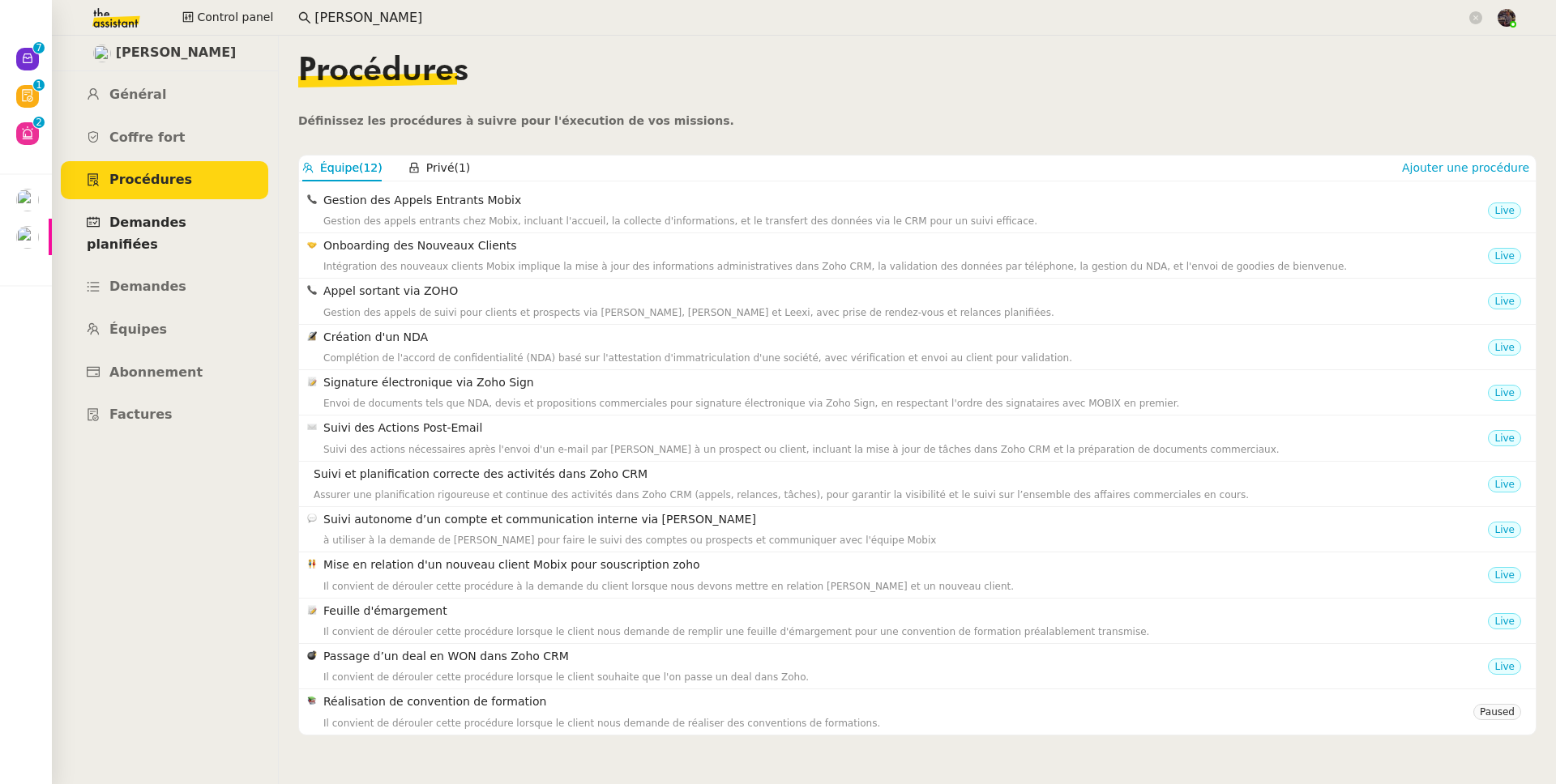
click at [164, 211] on link "Demandes planifiées" at bounding box center [165, 234] width 207 height 59
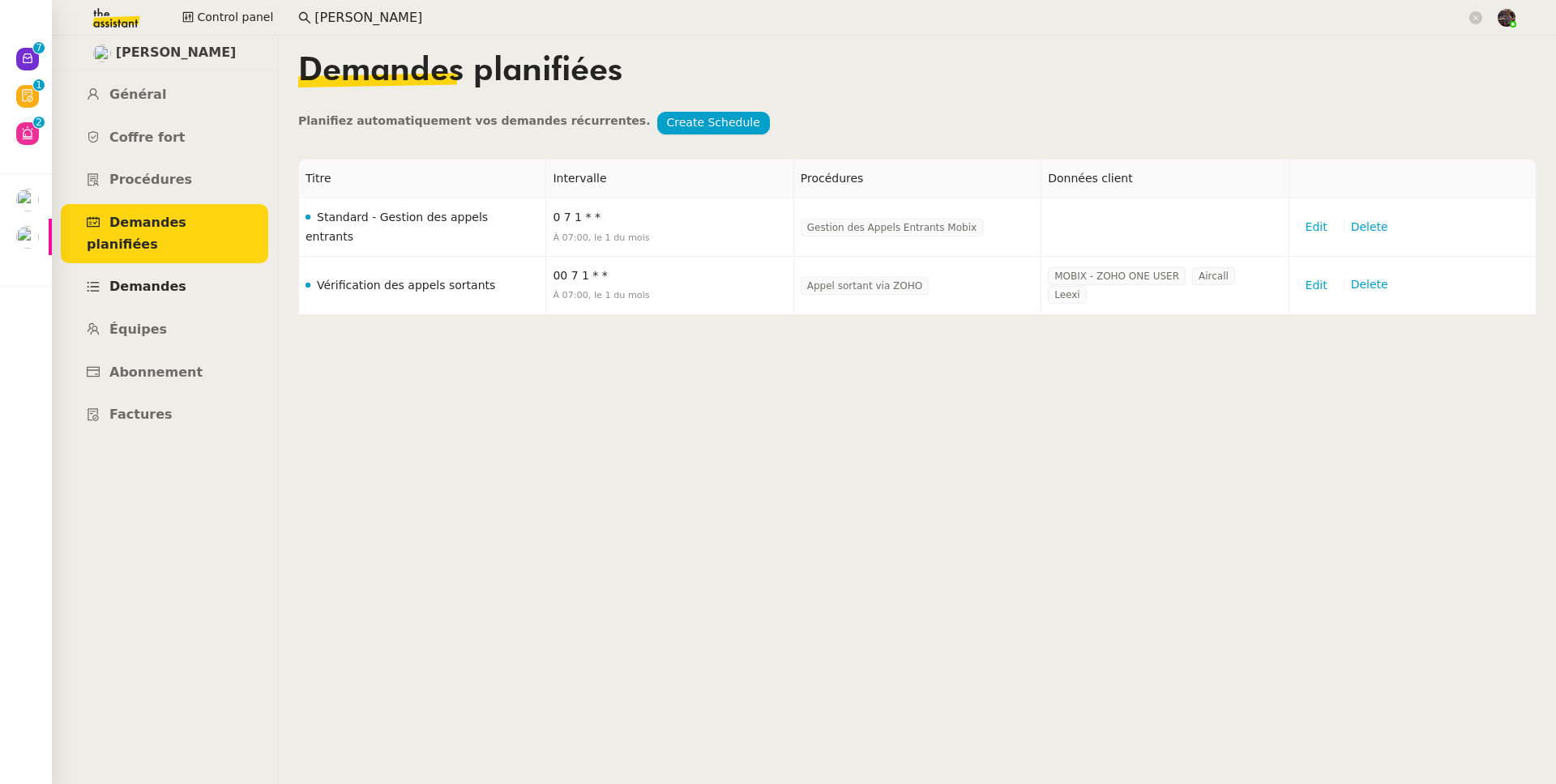
drag, startPoint x: 179, startPoint y: 240, endPoint x: 181, endPoint y: 248, distance: 8.2
click at [179, 240] on link "Demandes planifiées" at bounding box center [165, 234] width 207 height 59
click at [181, 268] on link "Demandes" at bounding box center [165, 287] width 207 height 38
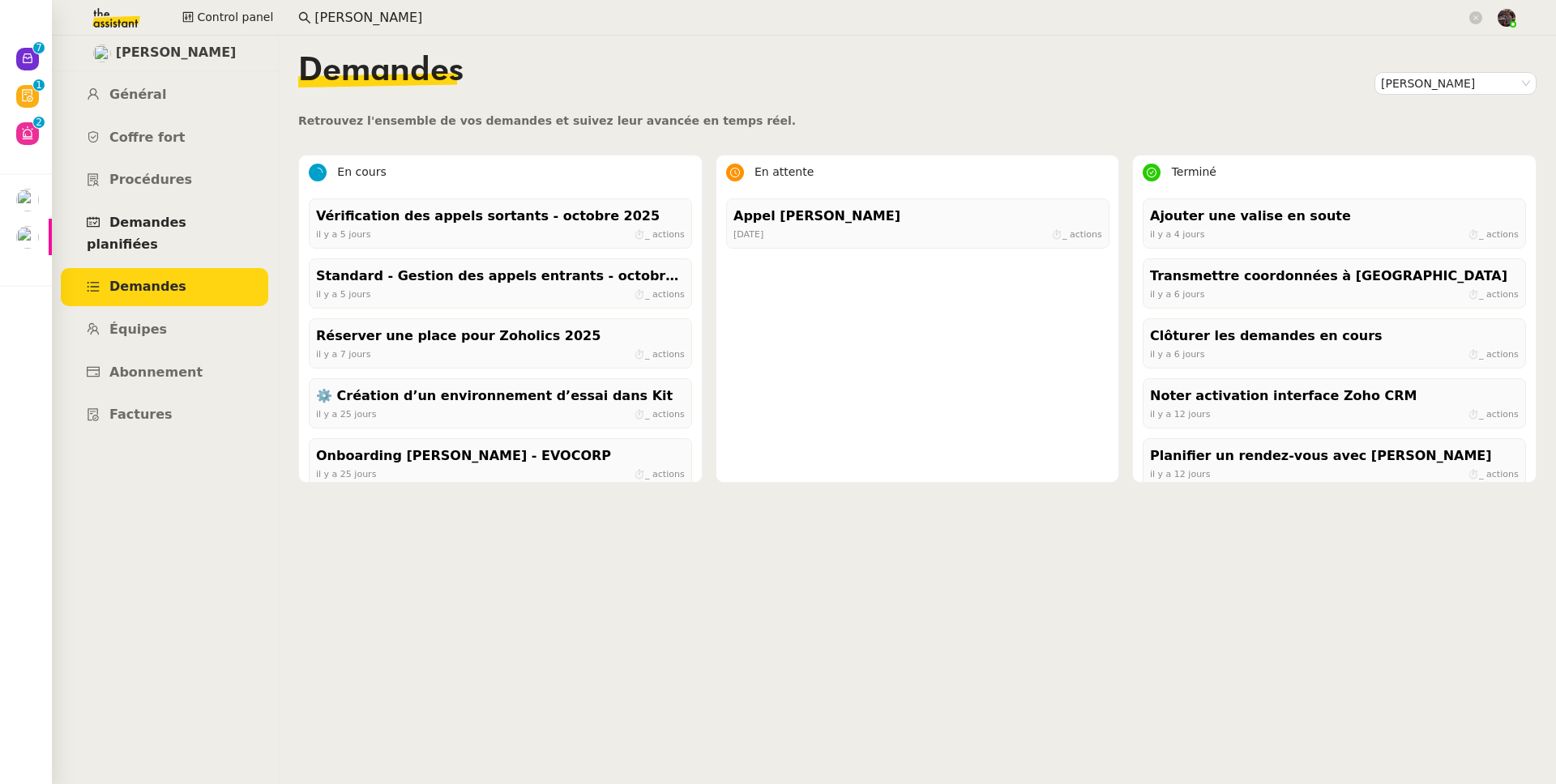
click at [187, 227] on span "Demandes planifiées" at bounding box center [136, 234] width 100 height 37
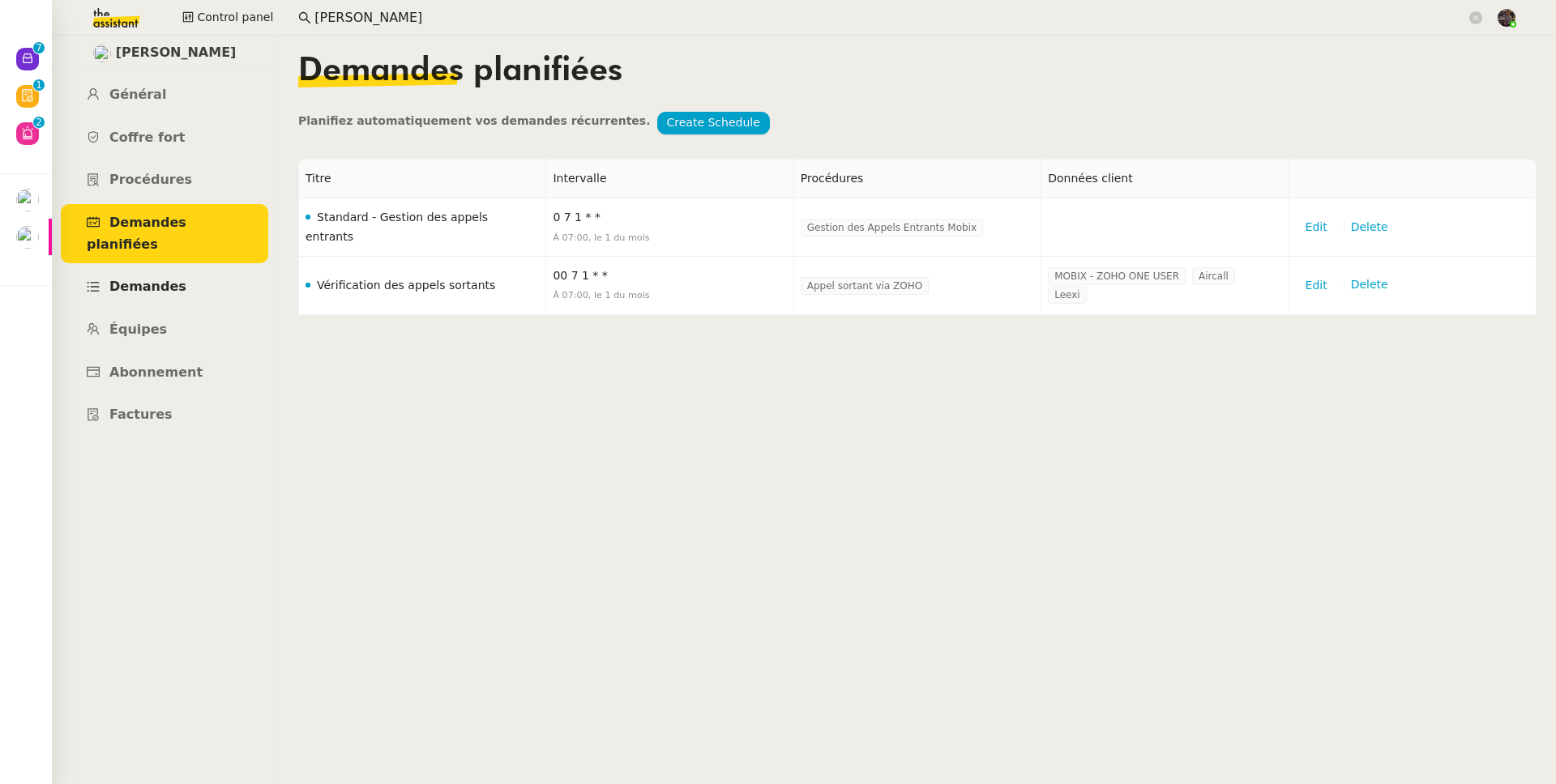
click at [181, 268] on link "Demandes" at bounding box center [165, 287] width 207 height 38
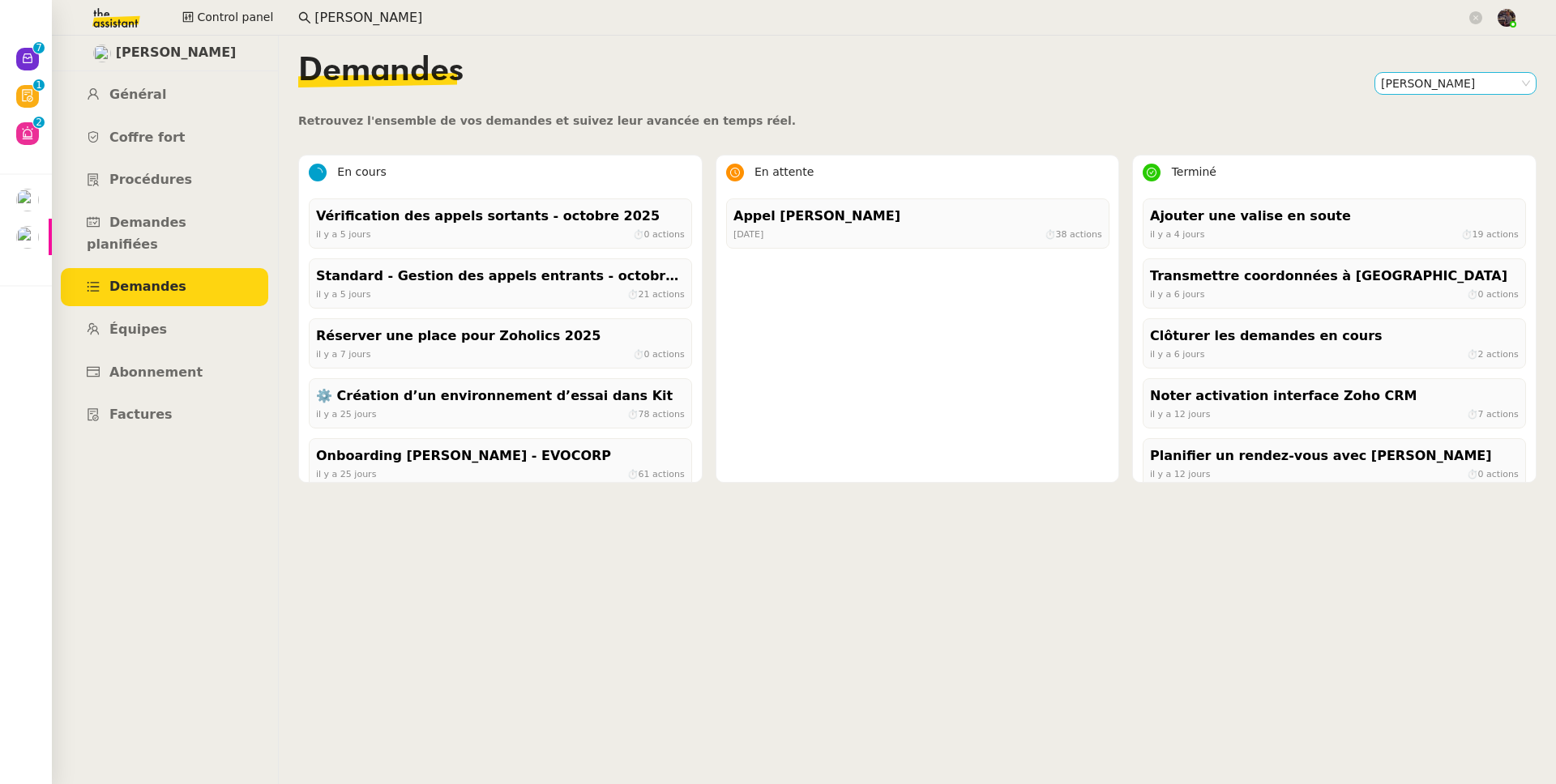
click at [1381, 73] on nz-select-item "[PERSON_NAME]" at bounding box center [1455, 83] width 149 height 21
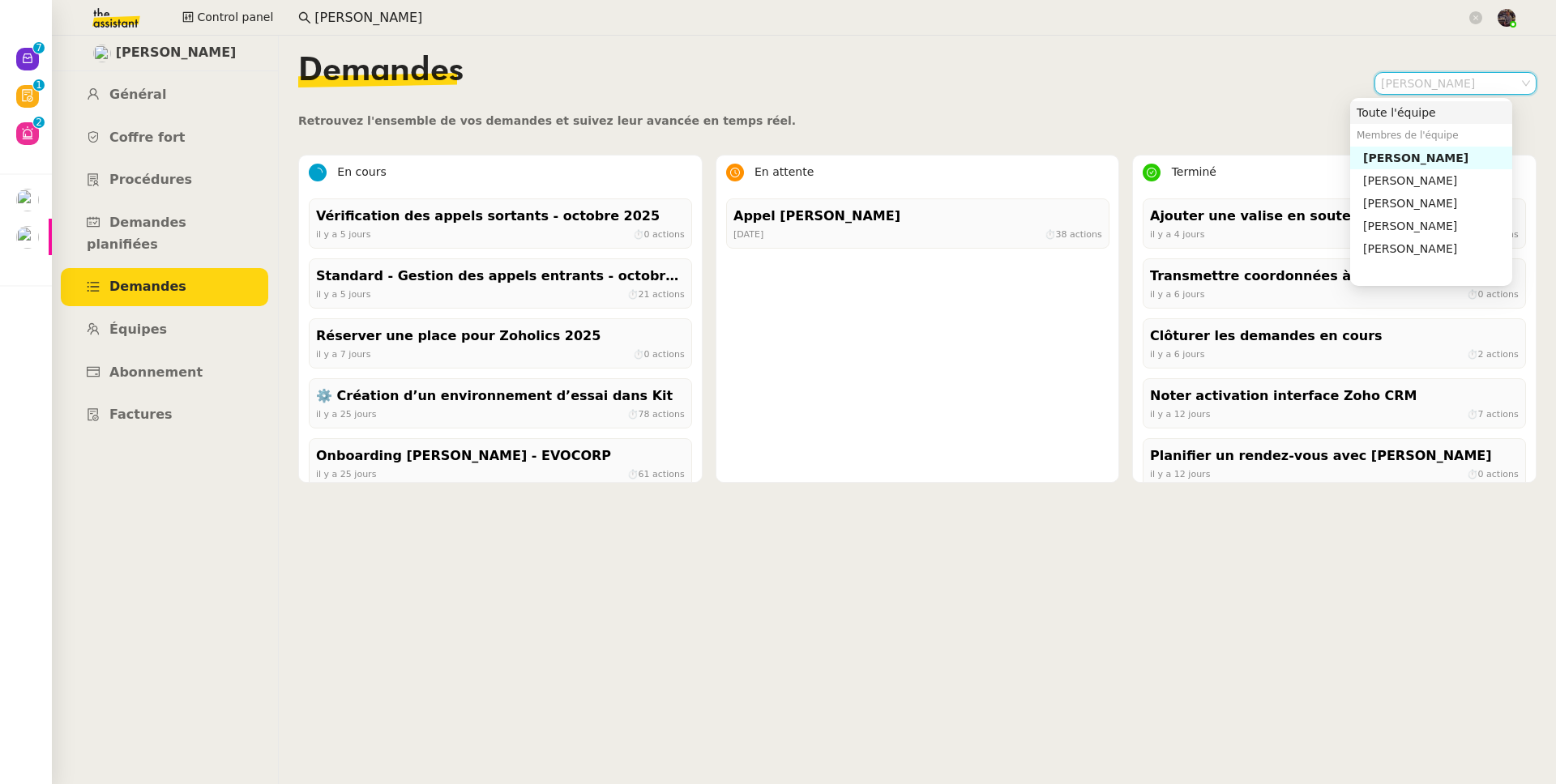
click at [1390, 107] on div "Toute l'équipe" at bounding box center [1430, 112] width 149 height 14
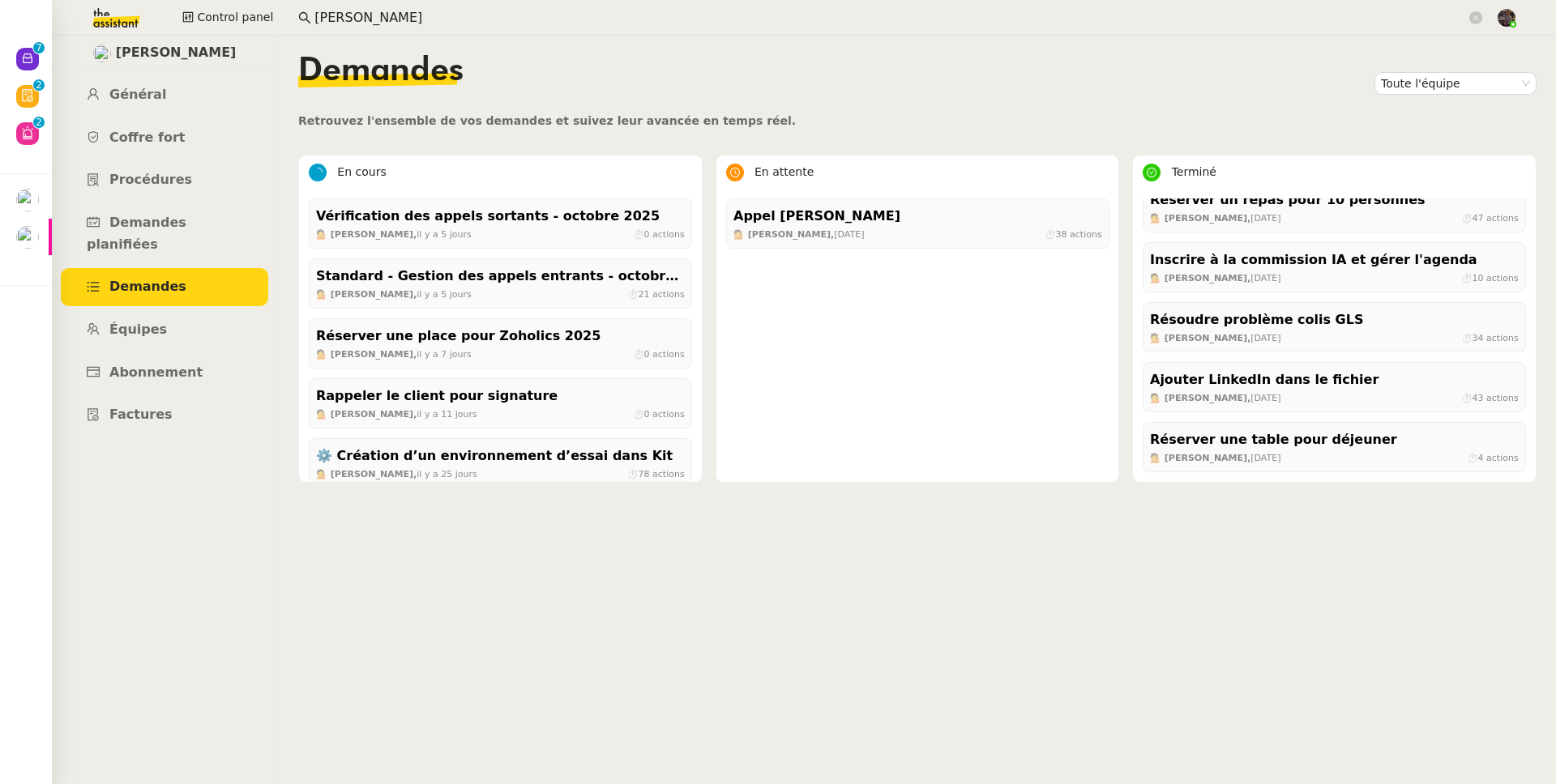
click at [509, 21] on input "[PERSON_NAME]" at bounding box center [890, 18] width 1152 height 22
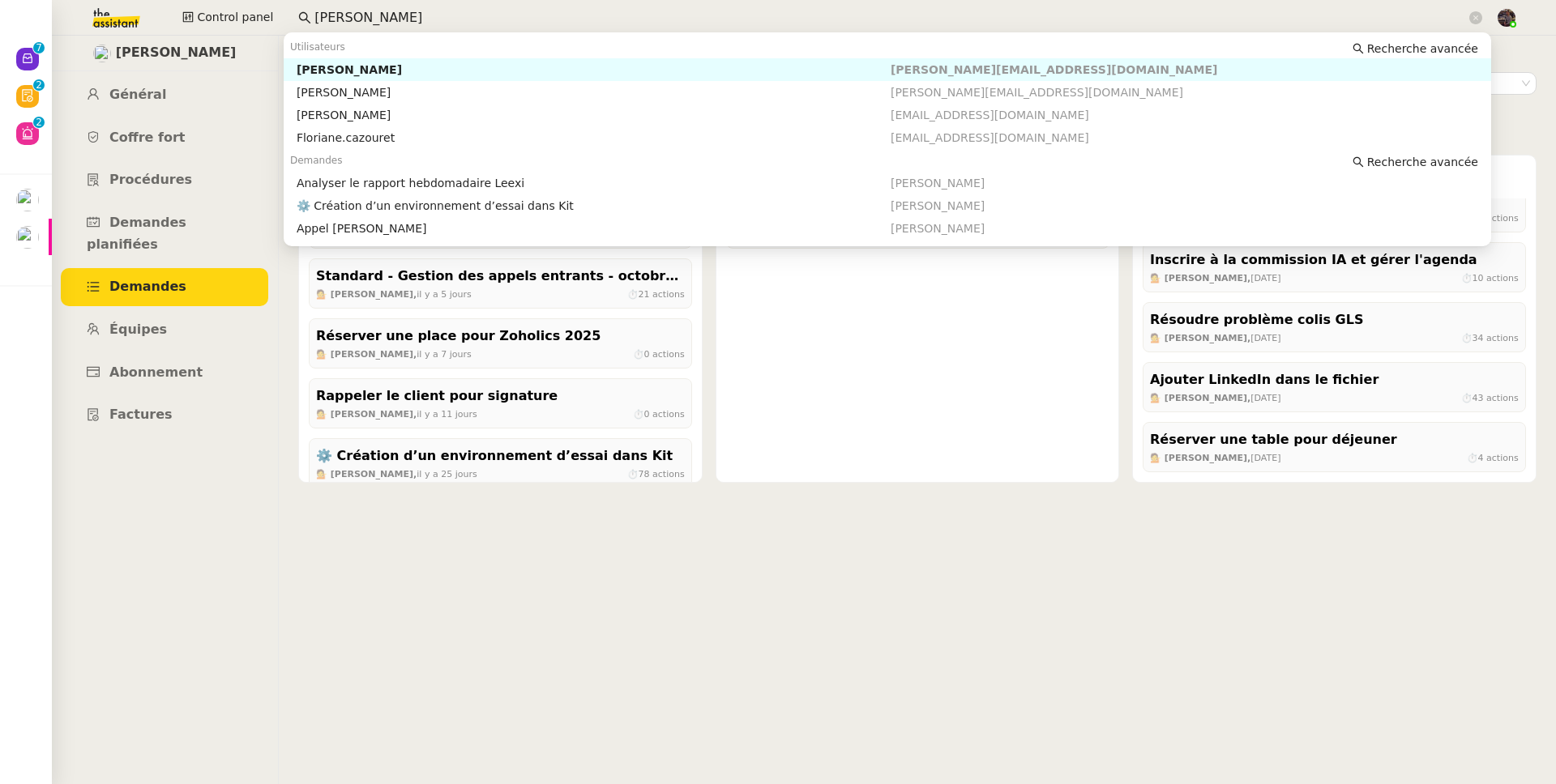
click at [700, 654] on nz-content "Demandes Toute l'équipe Retrouvez l'ensemble de vos demandes et suivez leur ava…" at bounding box center [917, 410] width 1238 height 749
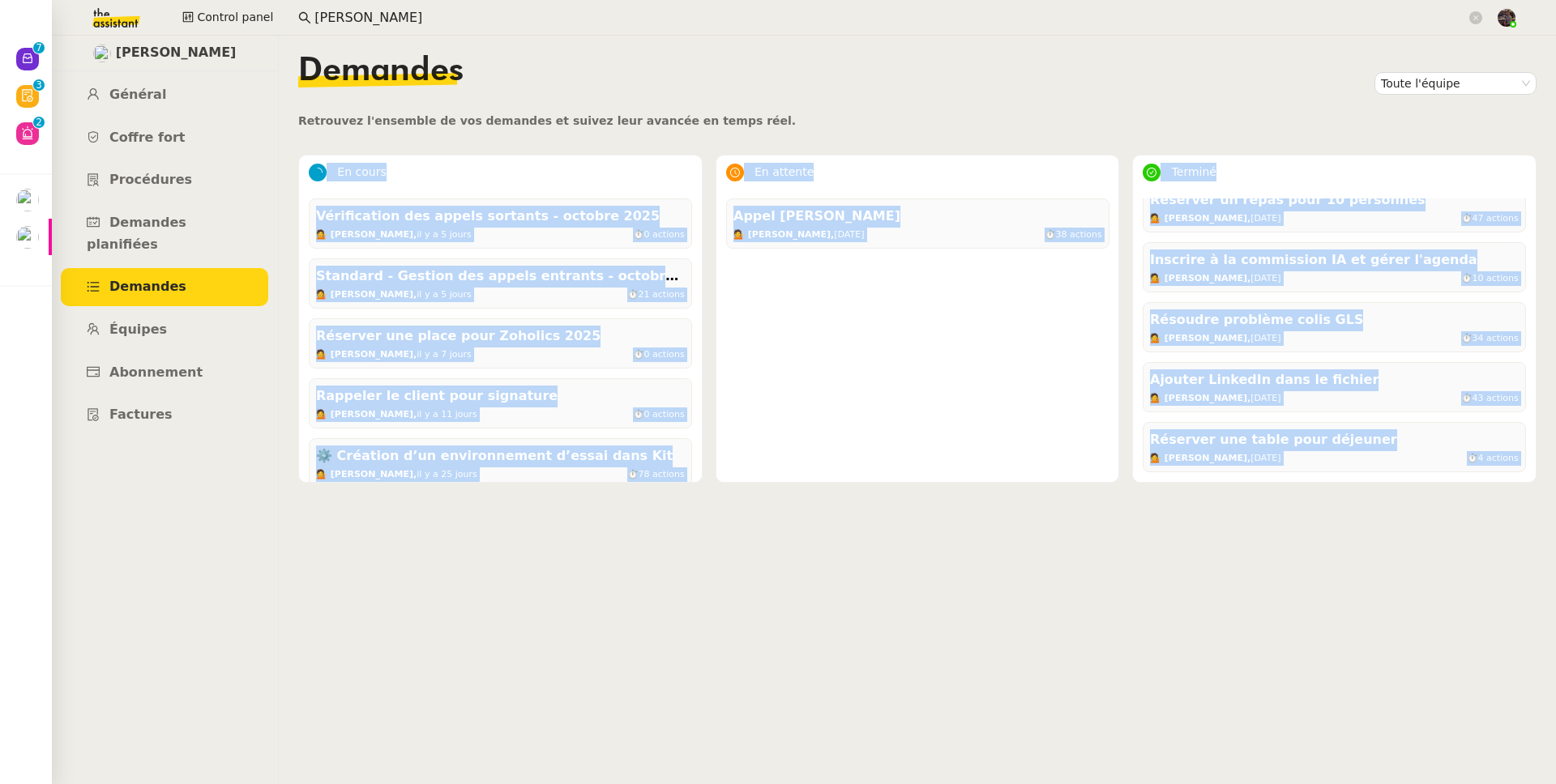
drag, startPoint x: 801, startPoint y: 135, endPoint x: 1294, endPoint y: 544, distance: 640.6
click at [1294, 544] on nz-content "Demandes Toute l'équipe Retrouvez l'ensemble de vos demandes et suivez leur ava…" at bounding box center [917, 410] width 1238 height 749
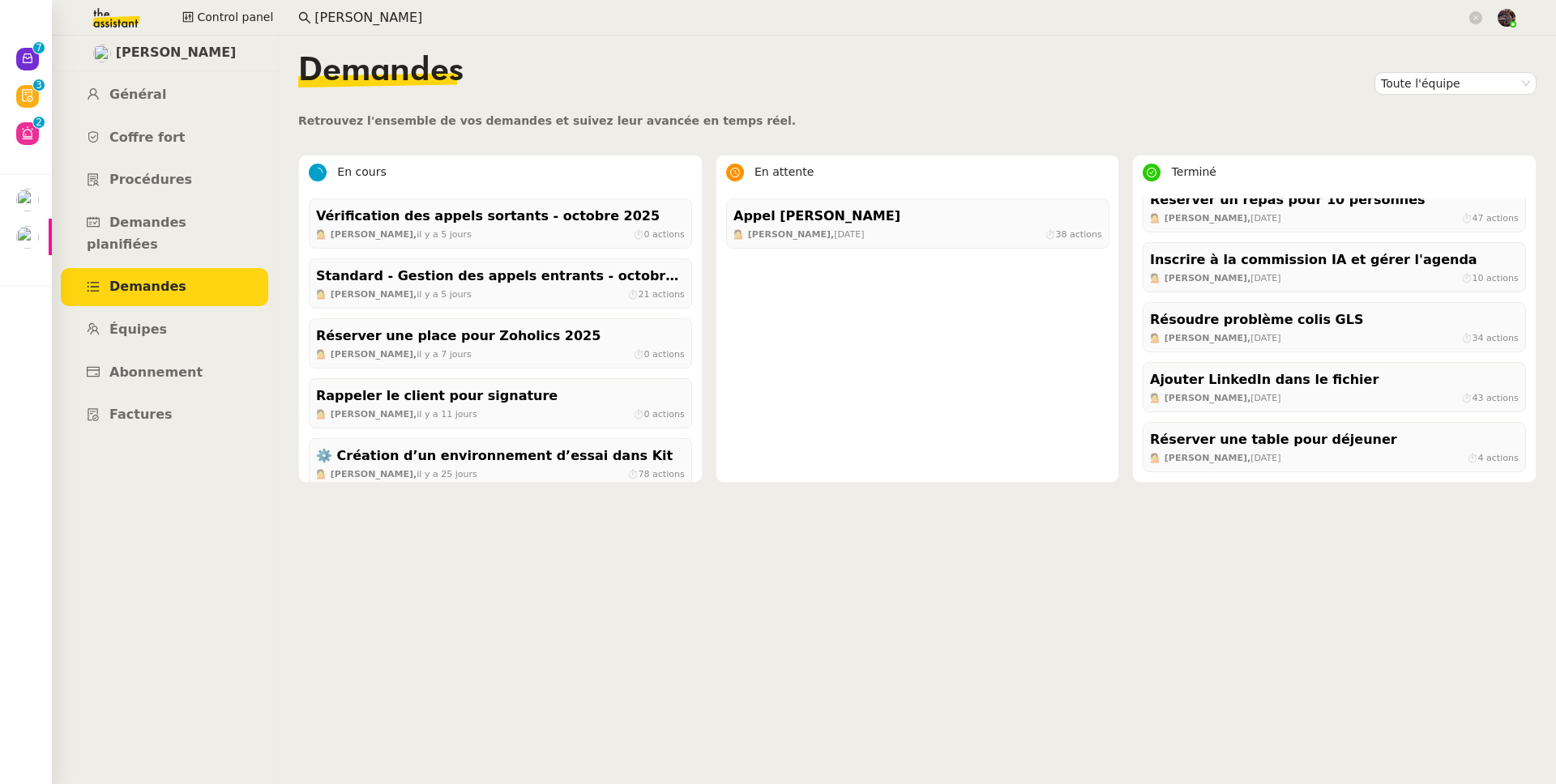
drag, startPoint x: 1296, startPoint y: 545, endPoint x: 1276, endPoint y: 538, distance: 21.2
click at [1296, 545] on nz-content "Demandes Toute l'équipe Retrouvez l'ensemble de vos demandes et suivez leur ava…" at bounding box center [917, 410] width 1238 height 749
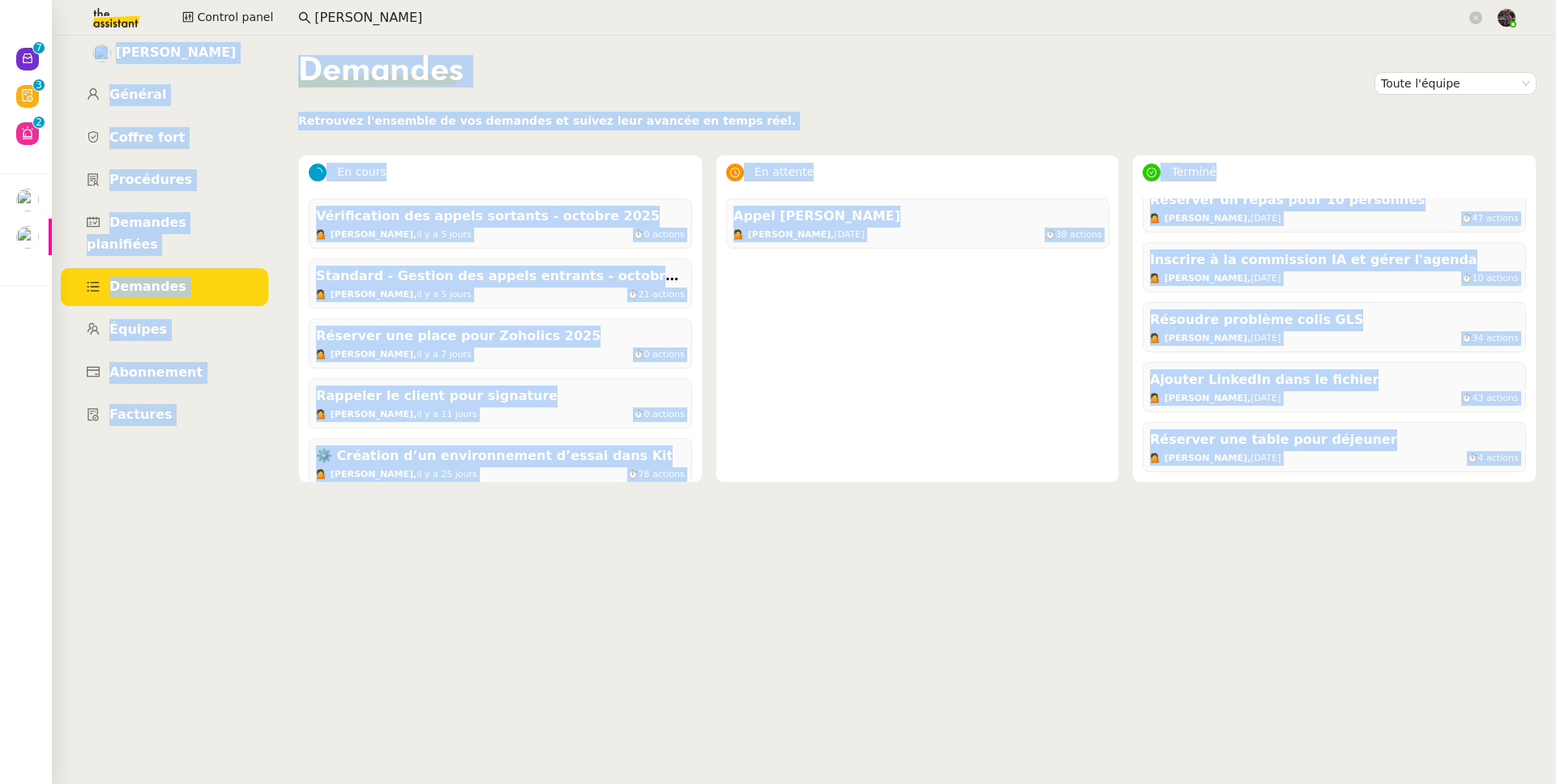
drag, startPoint x: 88, startPoint y: 52, endPoint x: 1323, endPoint y: 591, distance: 1347.5
click at [1320, 592] on nz-layout "[PERSON_NAME] Général [PERSON_NAME] fort Procédures Demandes planifiées Demande…" at bounding box center [804, 410] width 1504 height 749
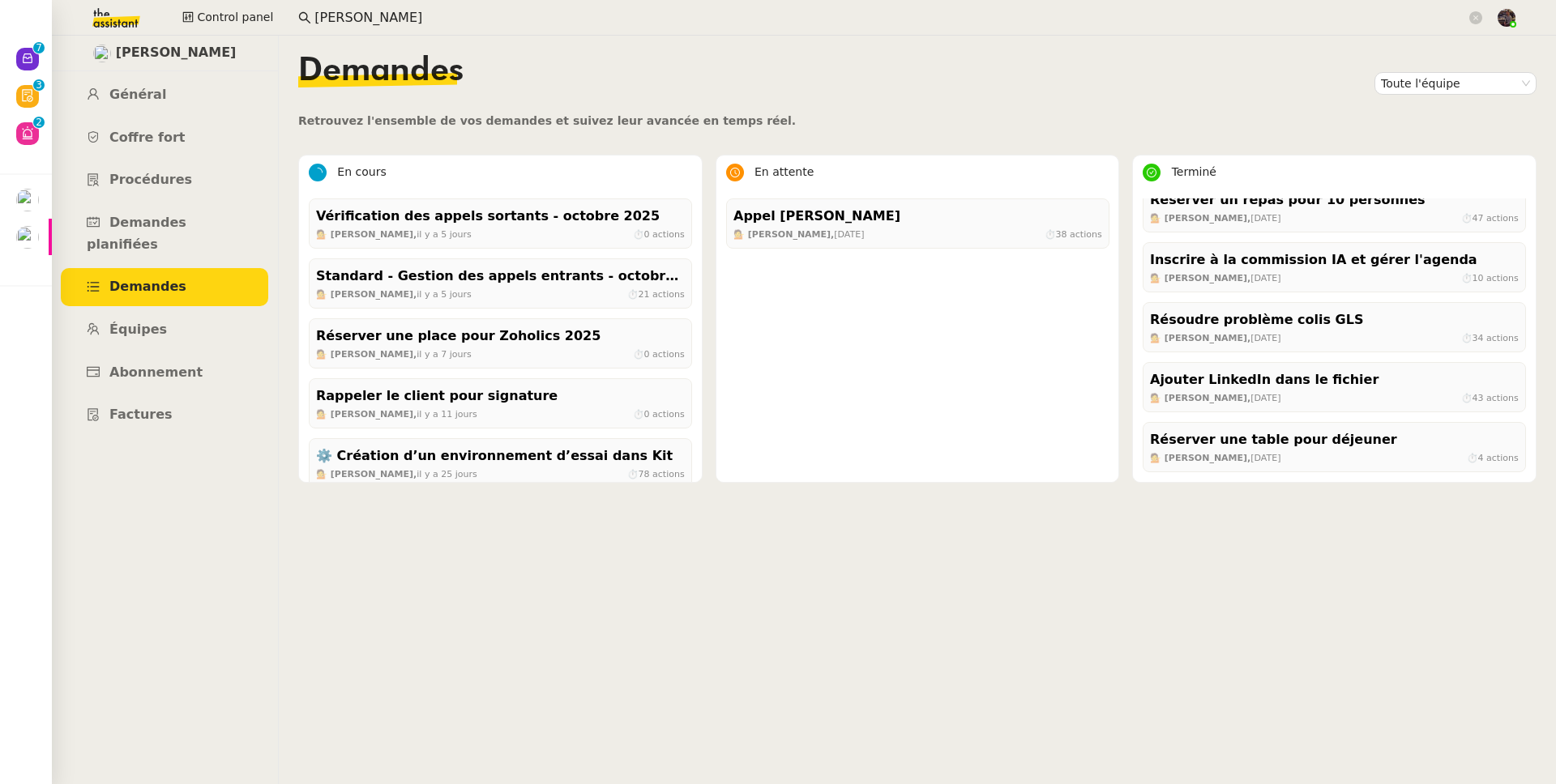
drag, startPoint x: 1326, startPoint y: 590, endPoint x: 1098, endPoint y: 539, distance: 233.6
click at [1326, 590] on nz-content "Demandes Toute l'équipe Retrouvez l'ensemble de vos demandes et suivez leur ava…" at bounding box center [917, 410] width 1238 height 749
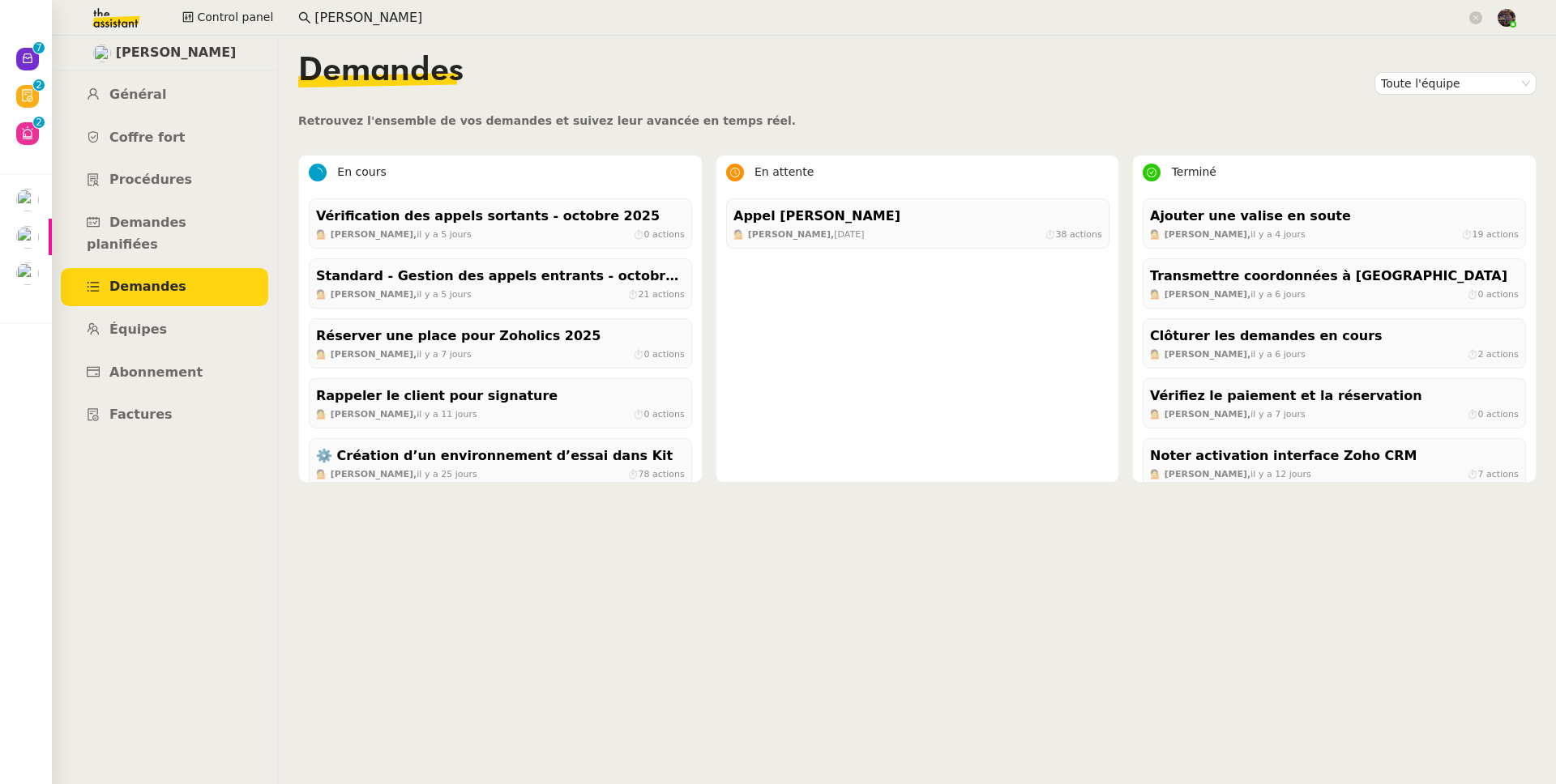
drag, startPoint x: 1336, startPoint y: 549, endPoint x: 1332, endPoint y: 494, distance: 55.1
click at [1269, 238] on div "💁 [PERSON_NAME], [DATE] ⏱ 19 actions" at bounding box center [1334, 234] width 369 height 14
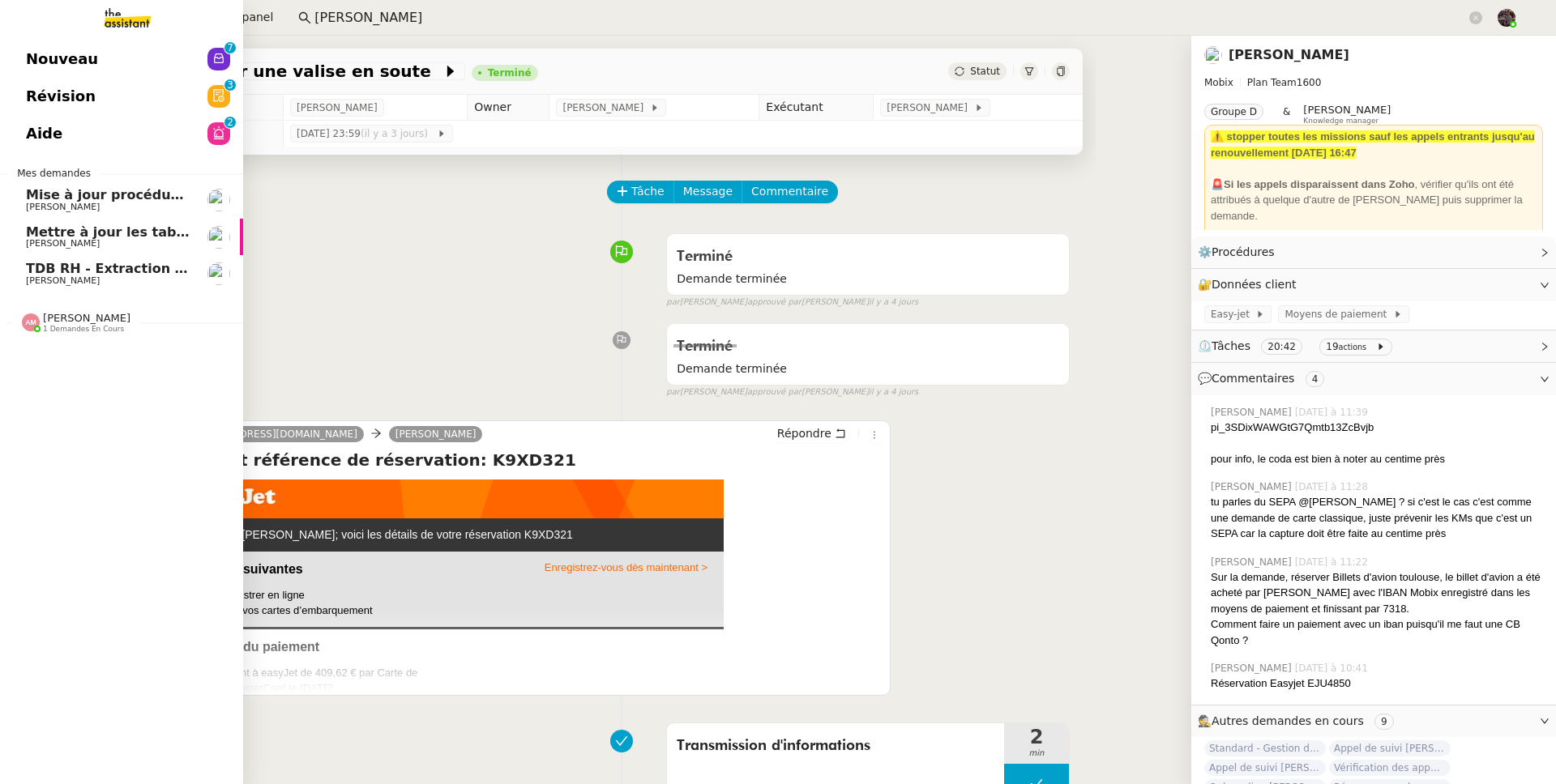
click at [60, 48] on span "Nouveau" at bounding box center [61, 58] width 72 height 24
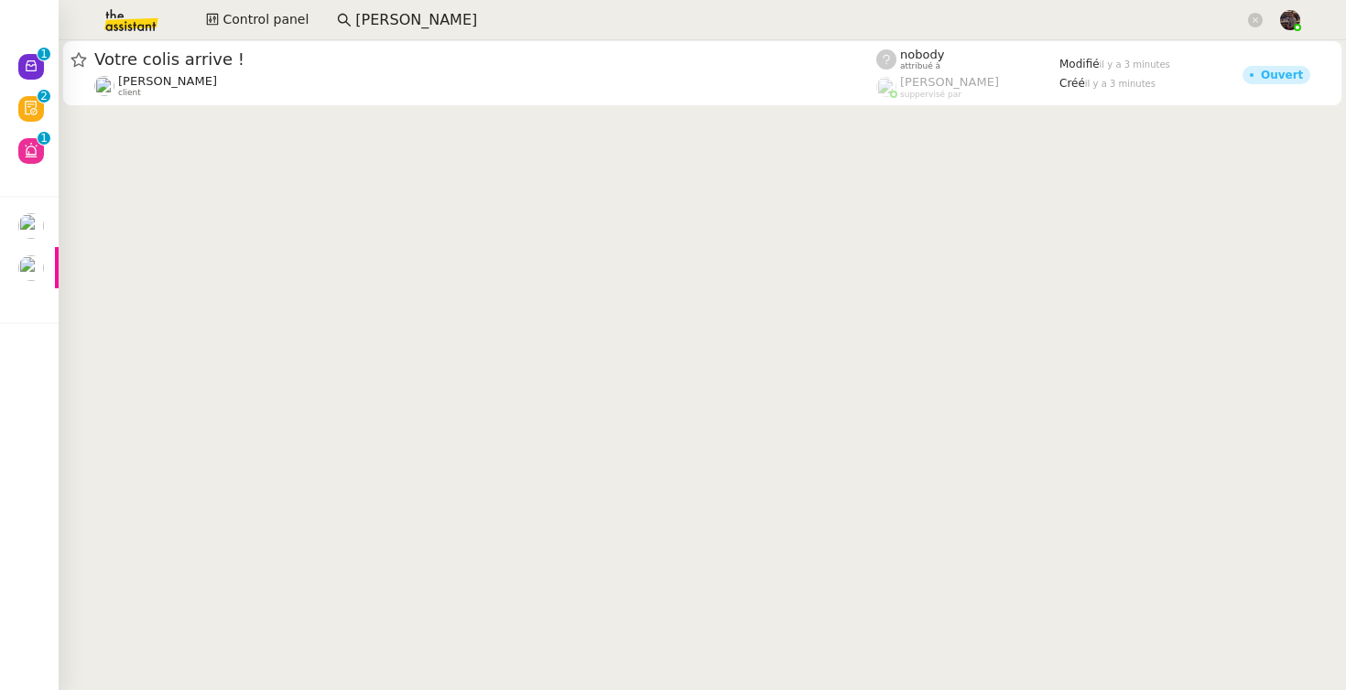
click at [319, 354] on cdk-virtual-scroll-viewport "Votre colis arrive ! [PERSON_NAME] client nobody attribué à [PERSON_NAME] suppe…" at bounding box center [702, 365] width 1287 height 650
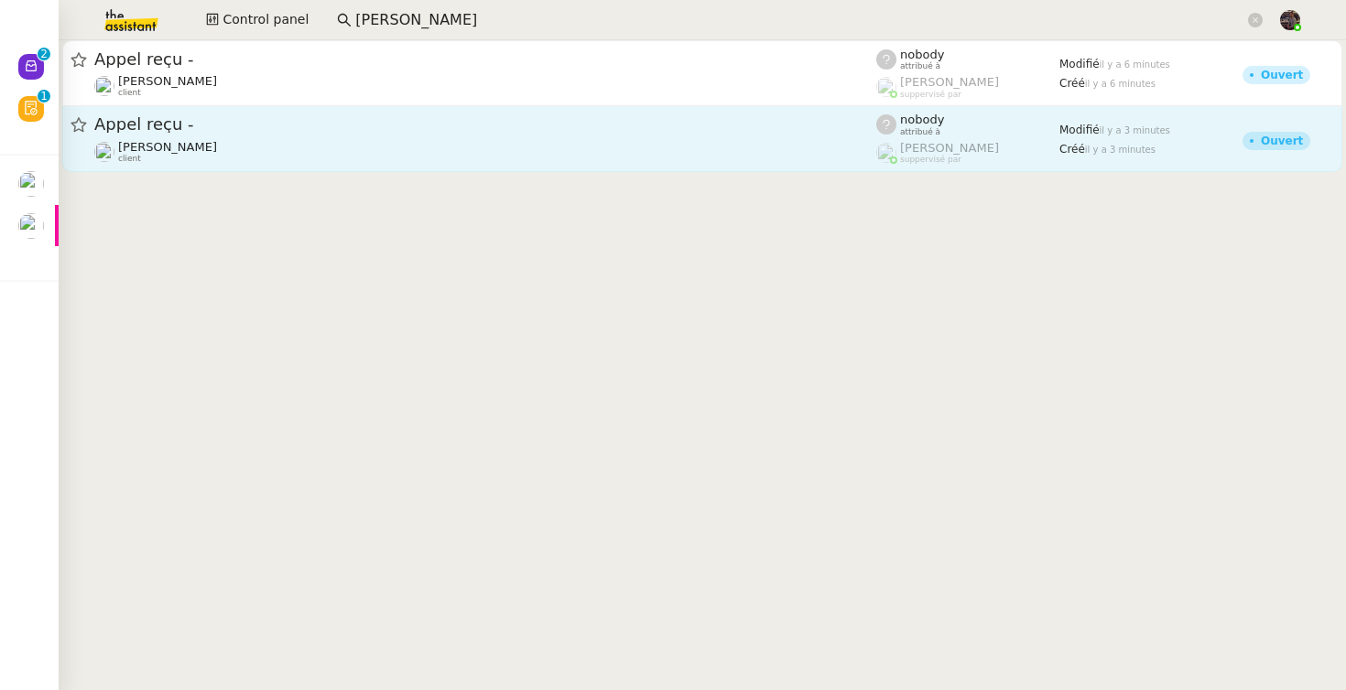
click at [416, 107] on link "Appel reçu - [PERSON_NAME] client nobody attribué à [PERSON_NAME] suppervisé pa…" at bounding box center [702, 139] width 1280 height 66
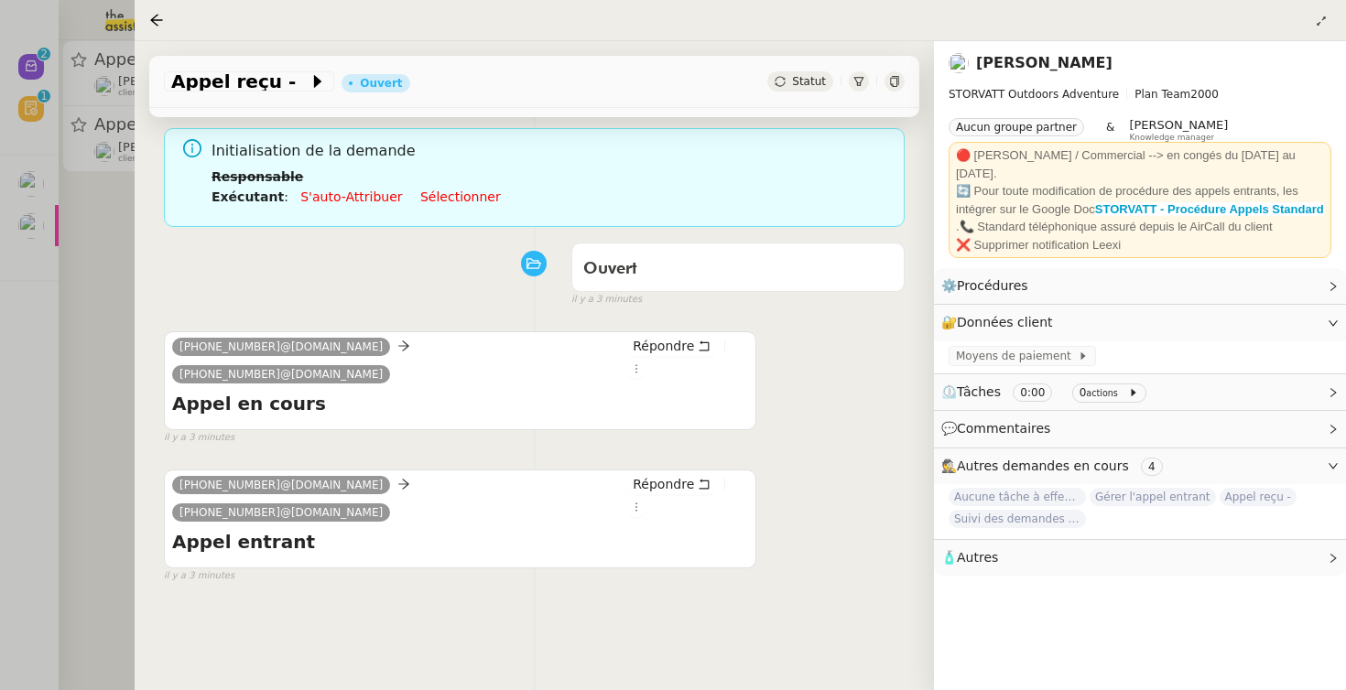
scroll to position [120, 0]
click at [55, 329] on div at bounding box center [673, 345] width 1346 height 690
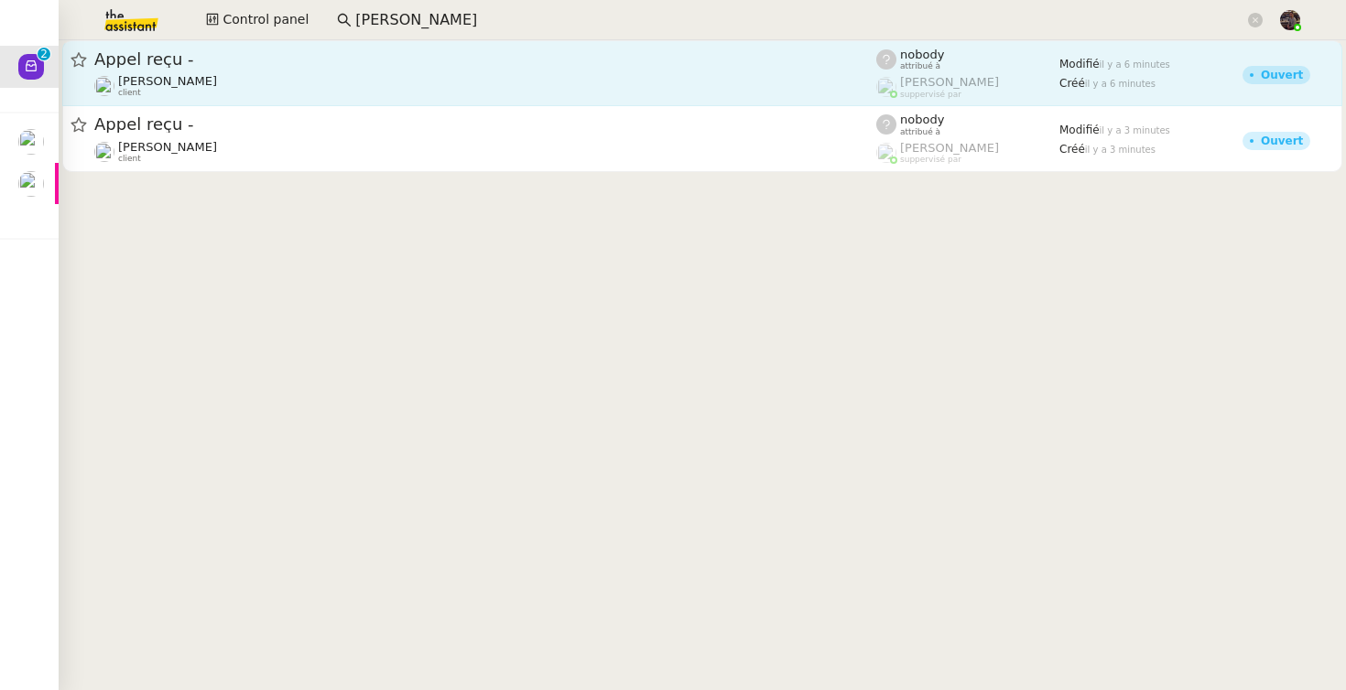
click at [232, 40] on link "Appel reçu - [PERSON_NAME] client nobody attribué à [PERSON_NAME] suppervisé pa…" at bounding box center [702, 73] width 1280 height 66
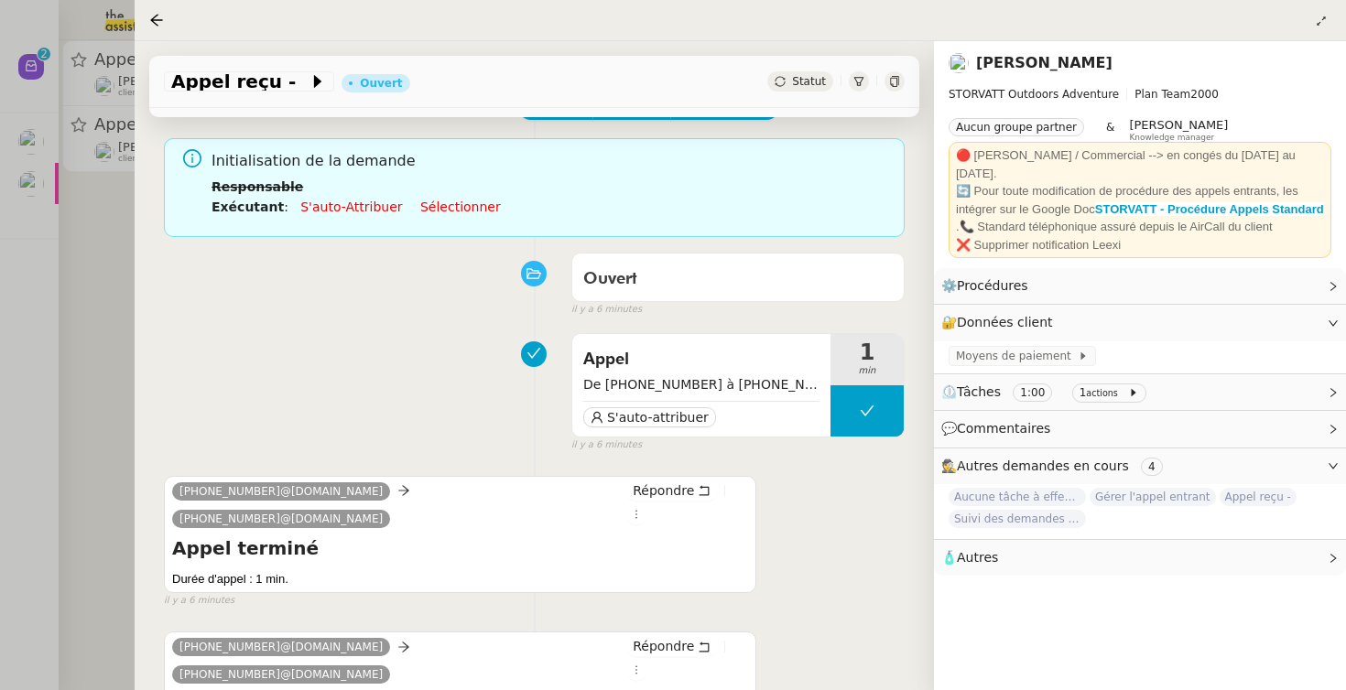
scroll to position [359, 0]
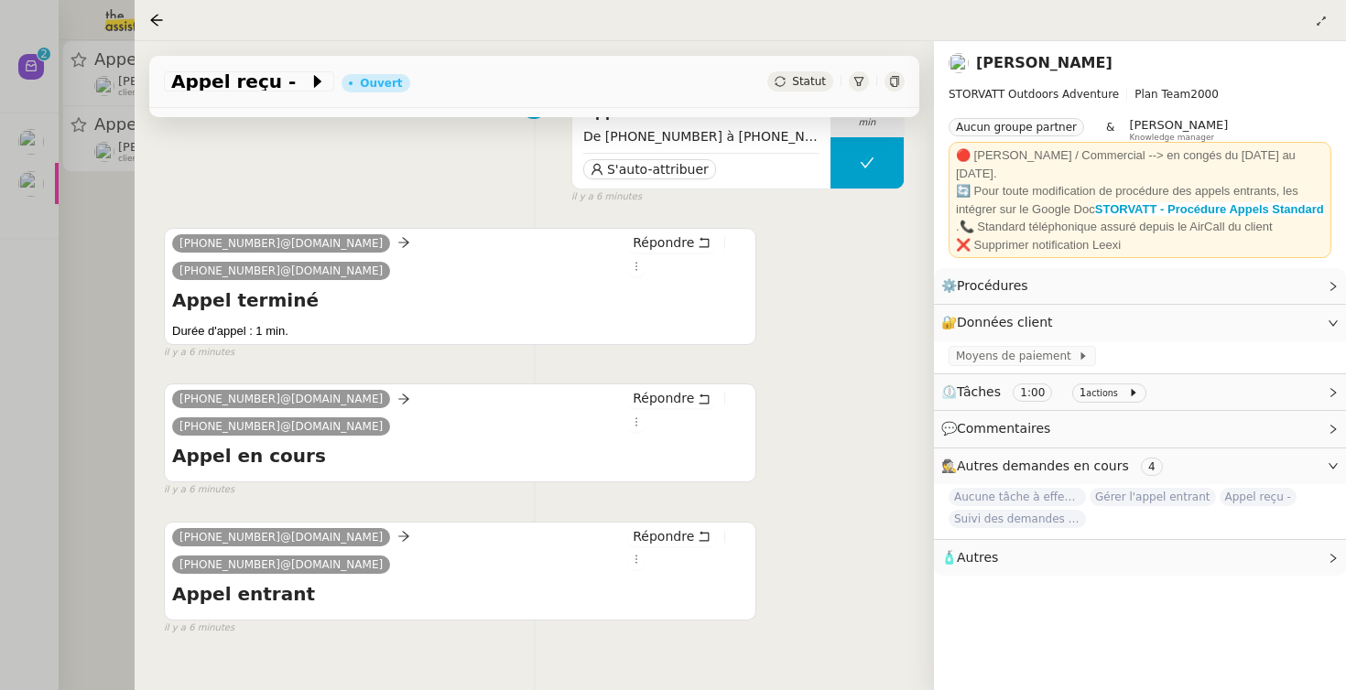
click at [91, 428] on div at bounding box center [673, 345] width 1346 height 690
